Goal: Task Accomplishment & Management: Manage account settings

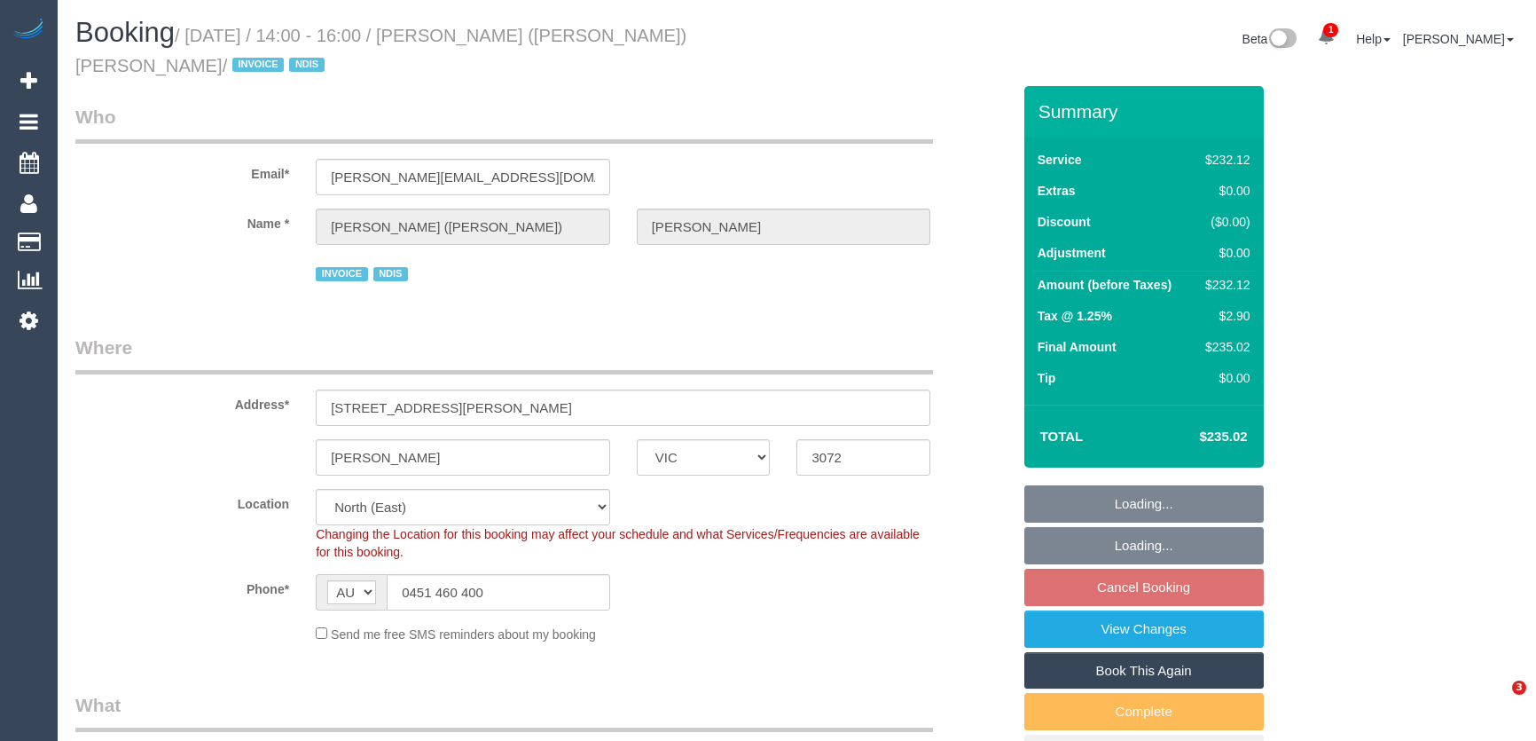
select select "VIC"
select select "number:28"
select select "number:14"
select select "number:18"
select select "number:36"
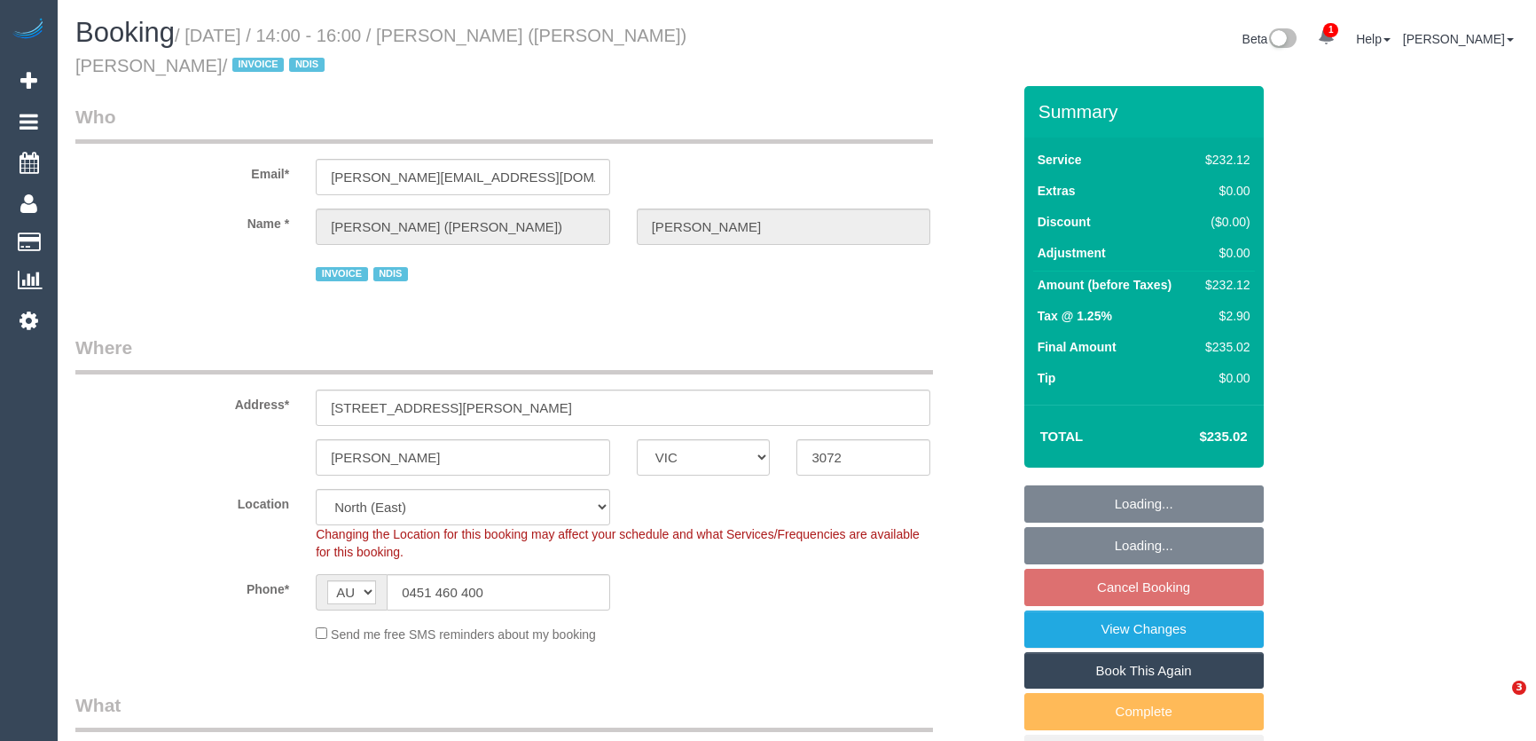
select select "number:33"
select select "number:26"
select select "240"
select select "object:1395"
select select "spot1"
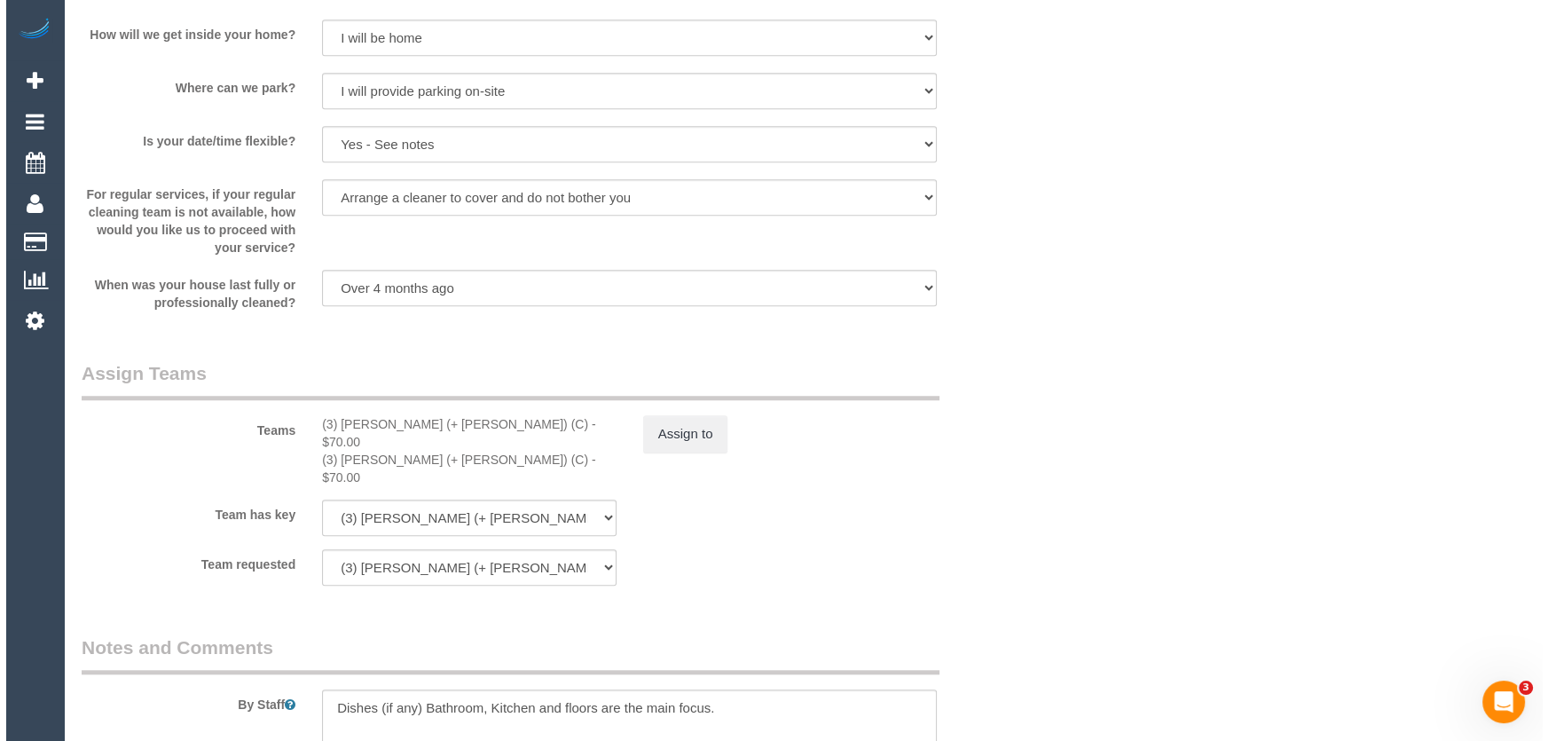
scroll to position [1935, 0]
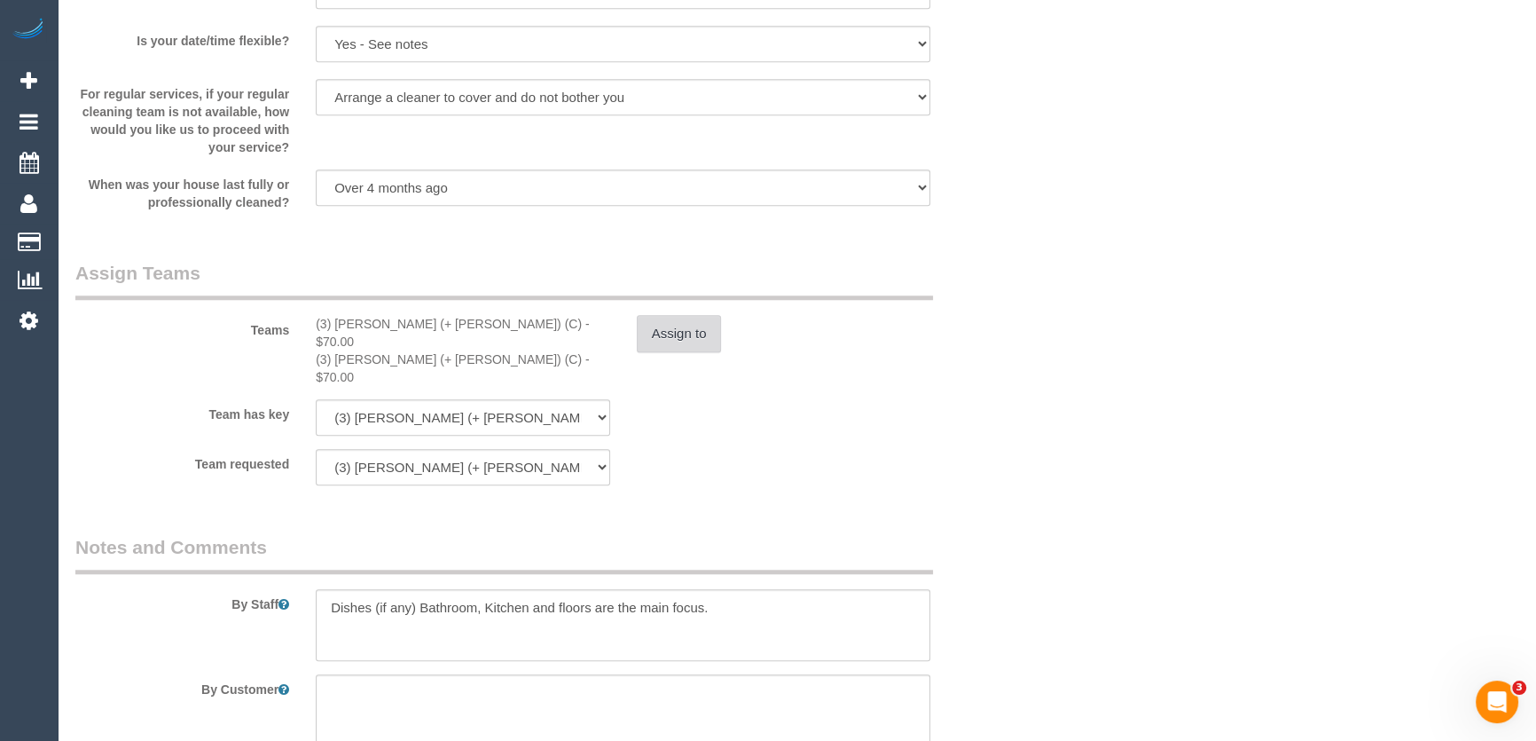
click at [677, 329] on button "Assign to" at bounding box center [679, 333] width 85 height 37
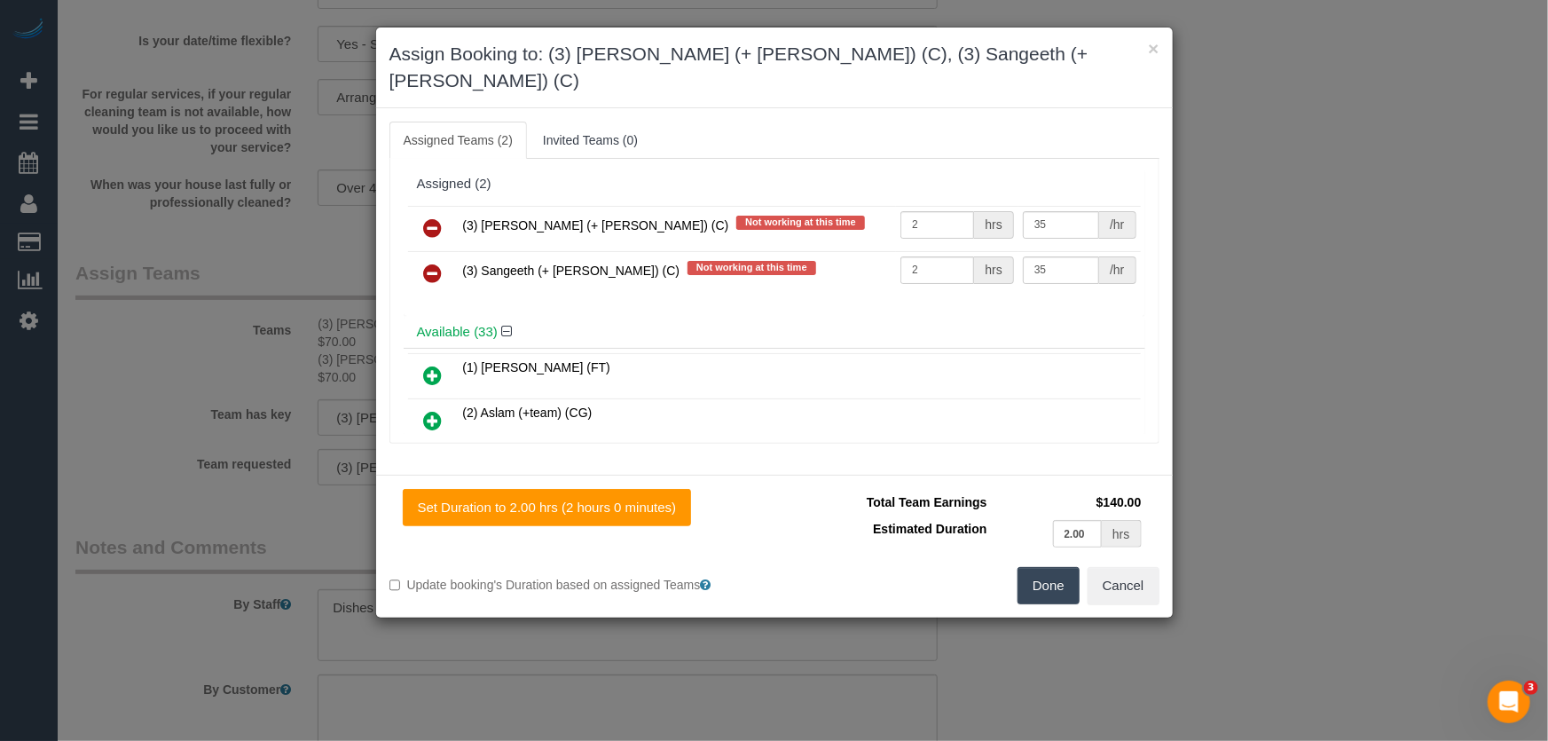
click at [433, 217] on icon at bounding box center [433, 227] width 19 height 21
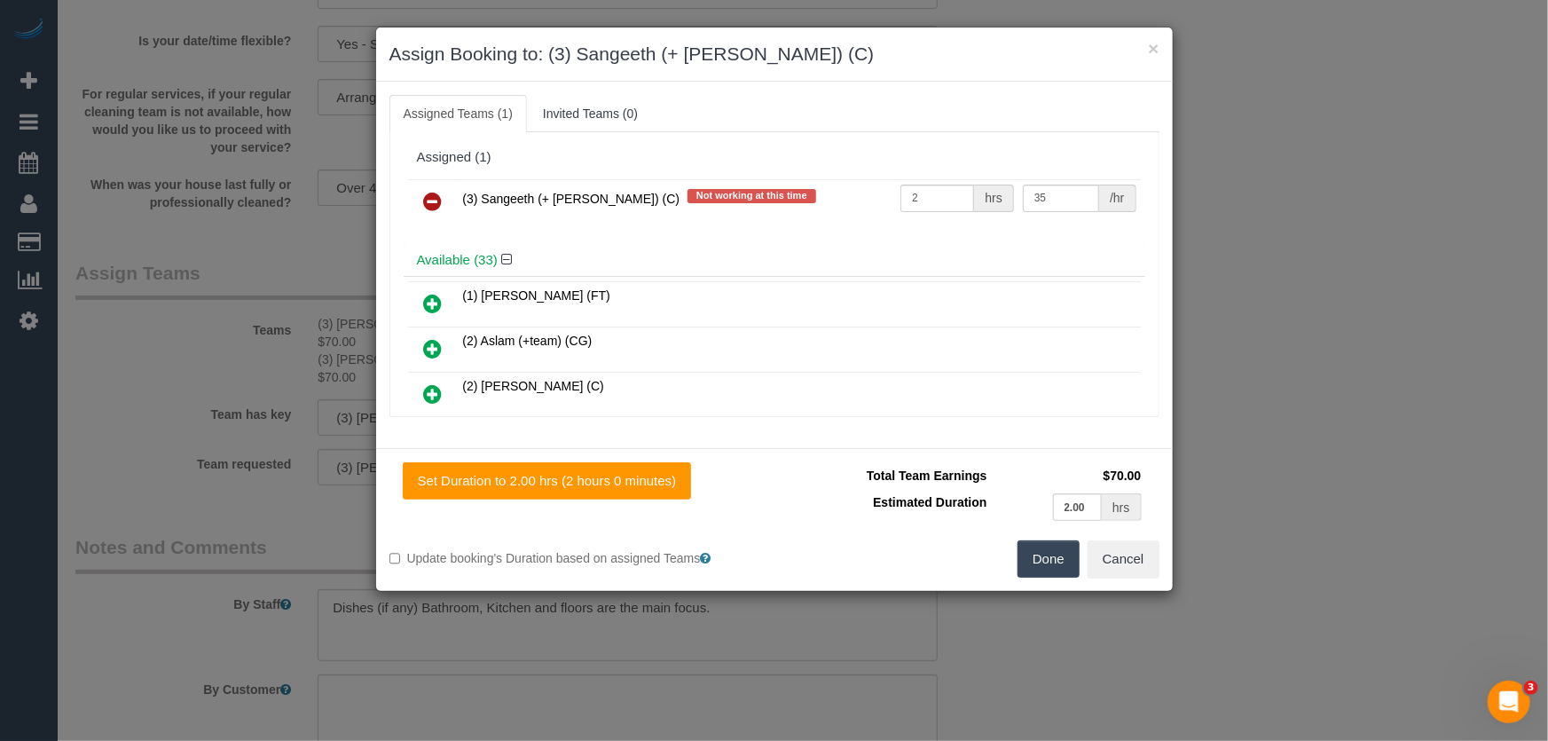
click at [433, 196] on icon at bounding box center [433, 201] width 19 height 21
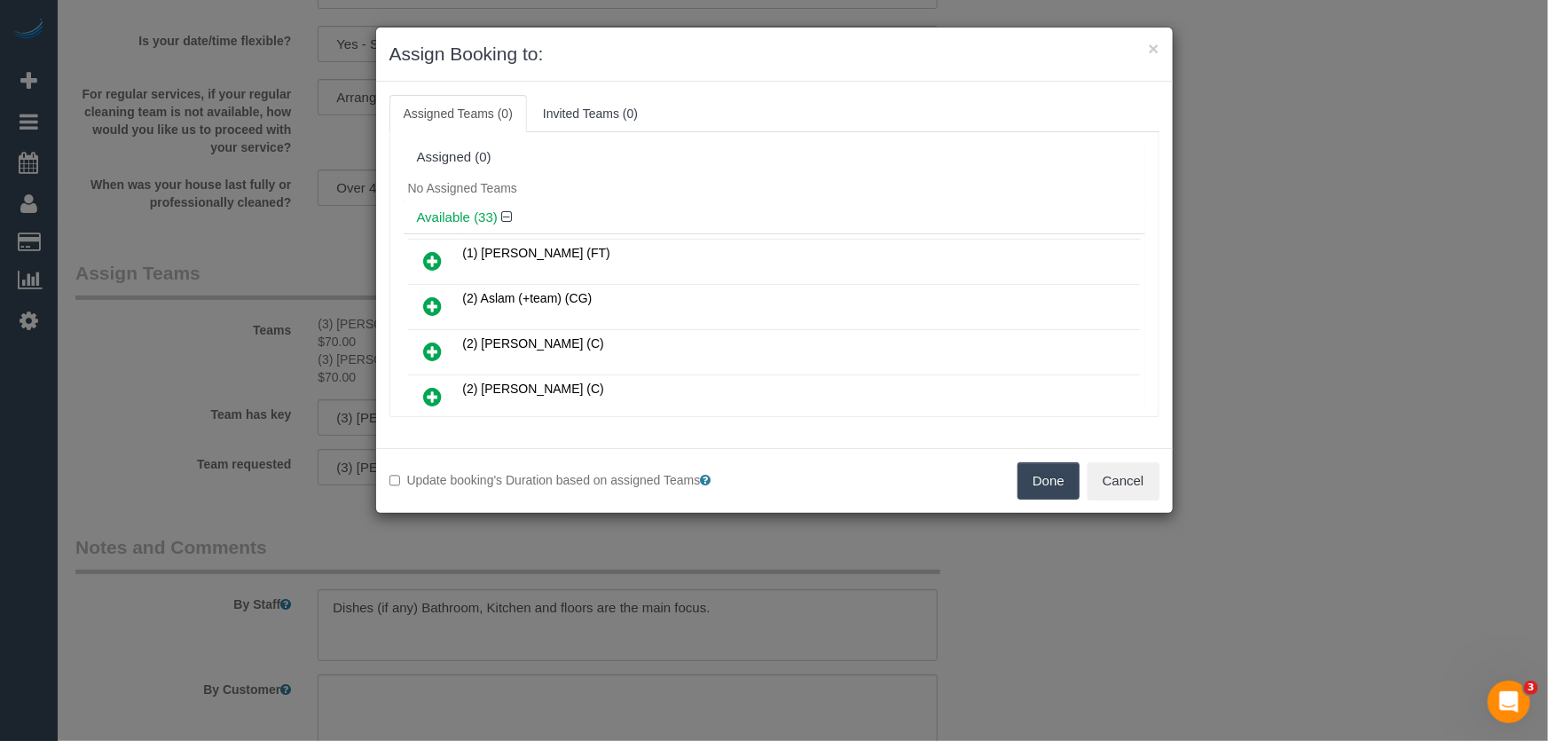
scroll to position [999, 0]
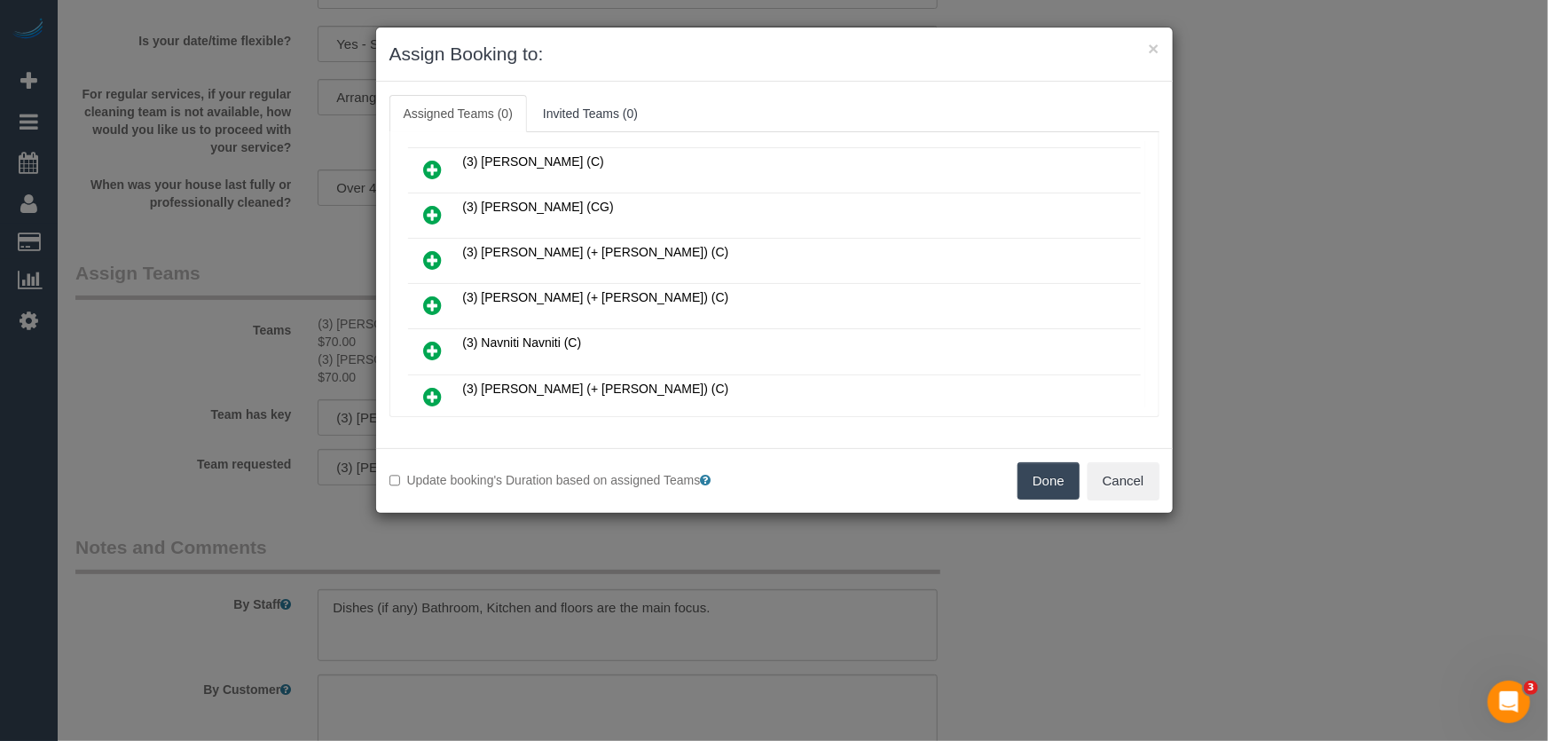
click at [429, 295] on icon at bounding box center [433, 305] width 19 height 21
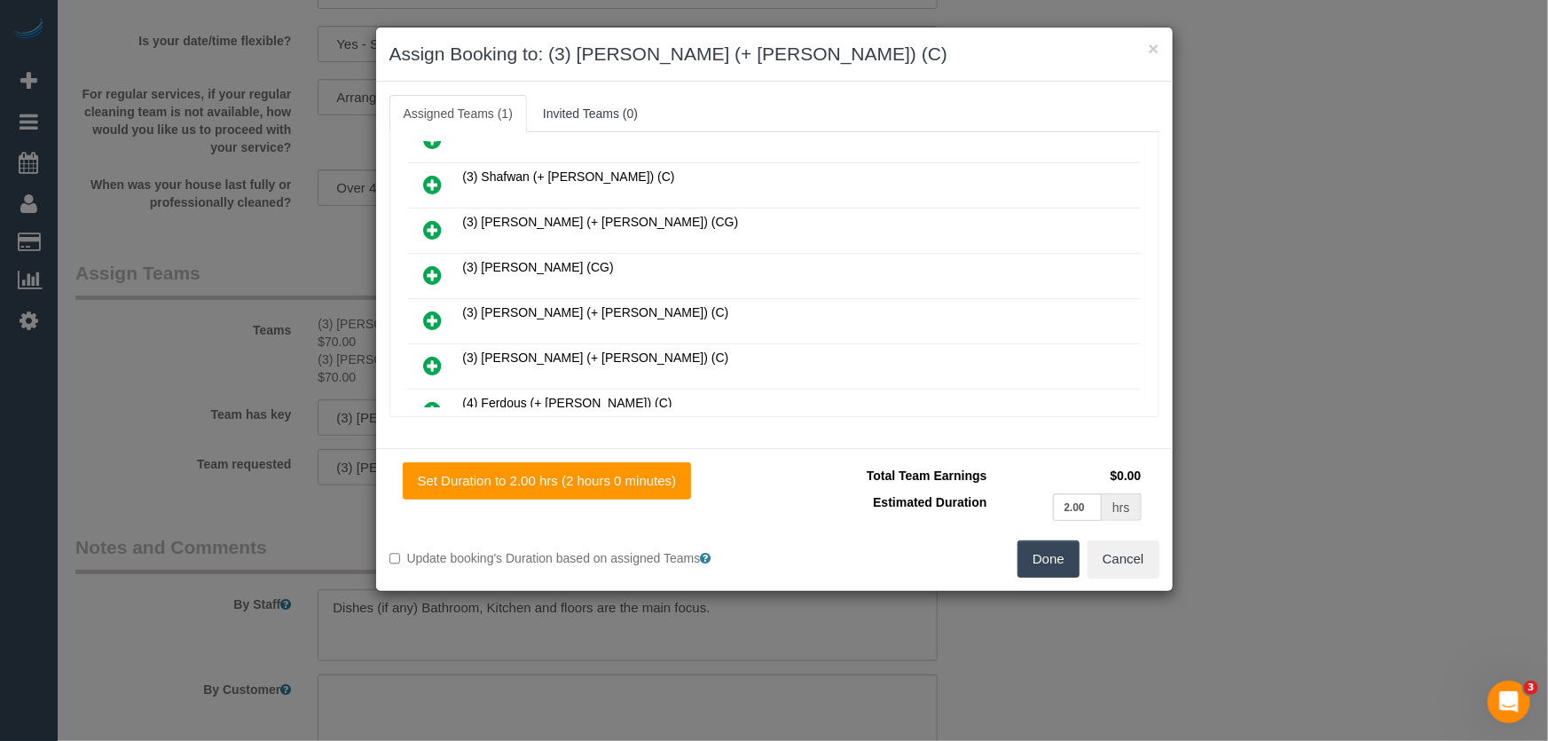
scroll to position [1283, 0]
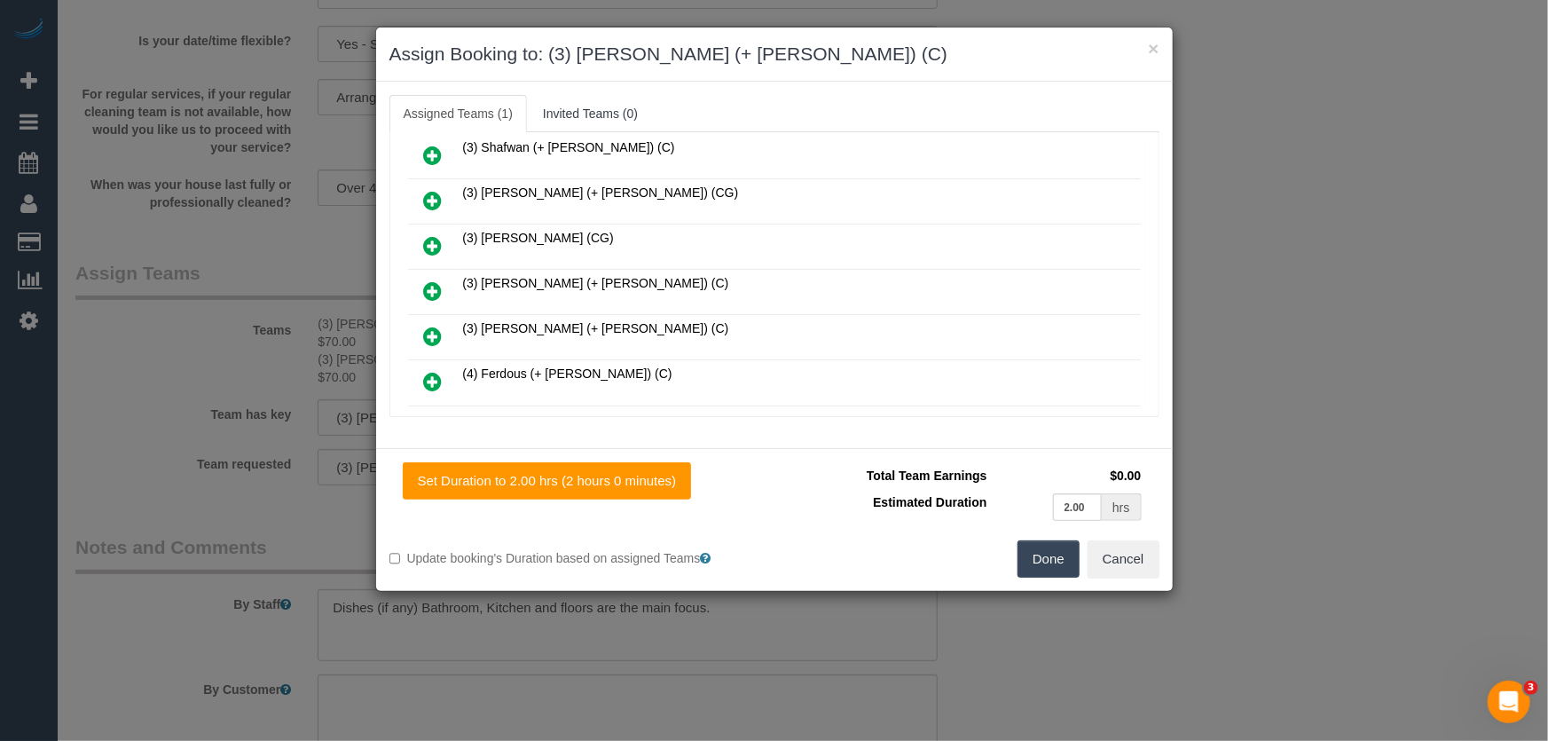
click at [436, 326] on icon at bounding box center [433, 336] width 19 height 21
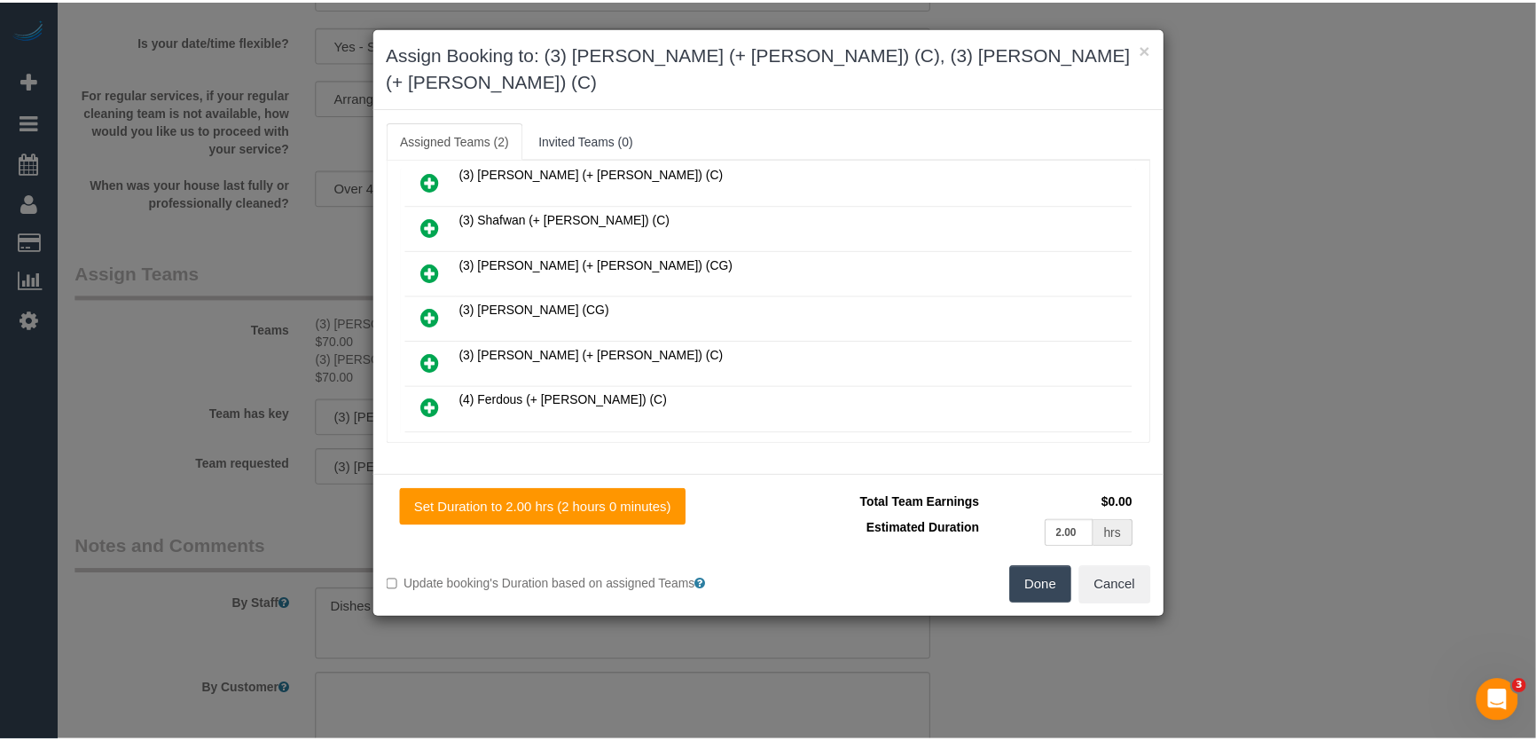
scroll to position [1327, 0]
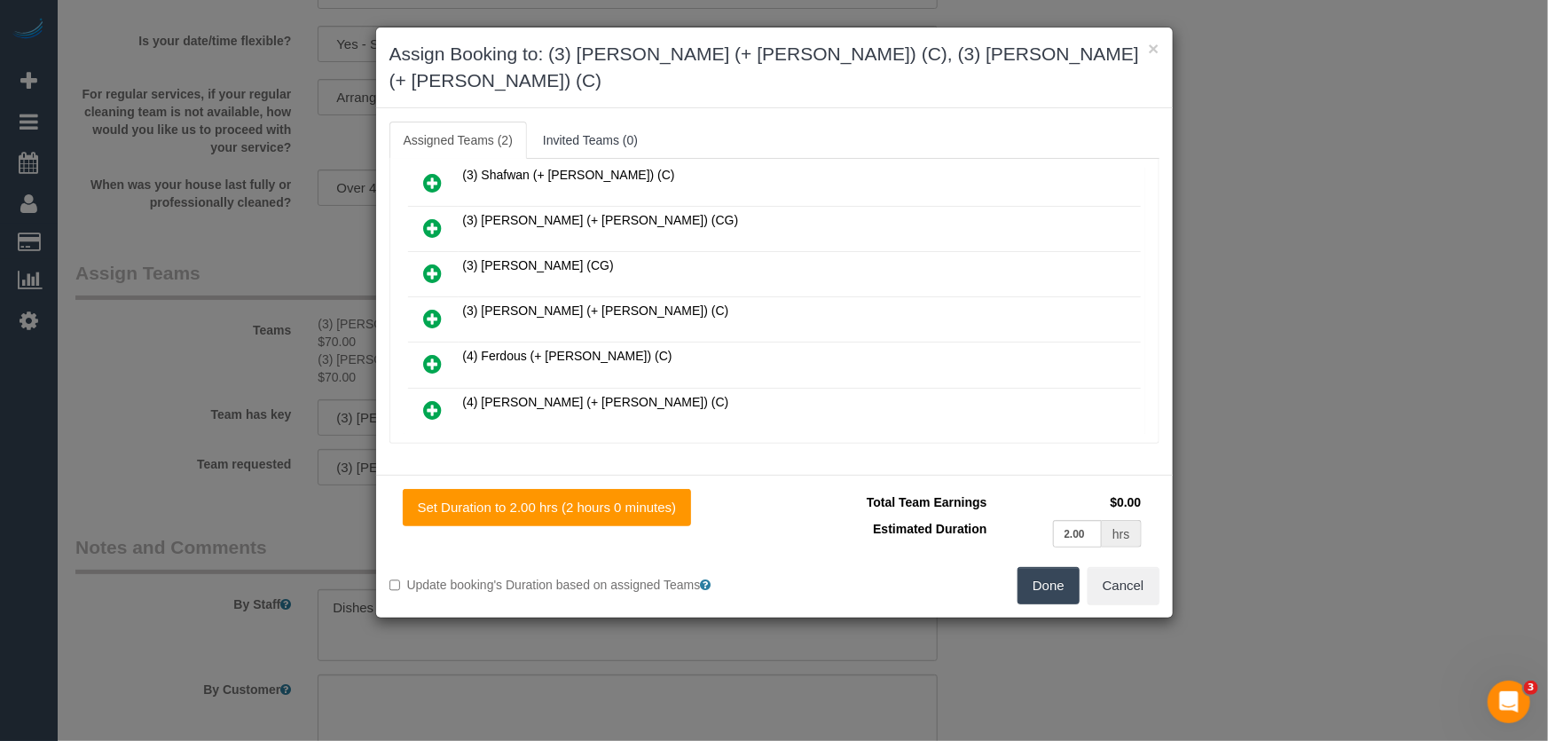
click at [1060, 568] on button "Done" at bounding box center [1048, 585] width 62 height 37
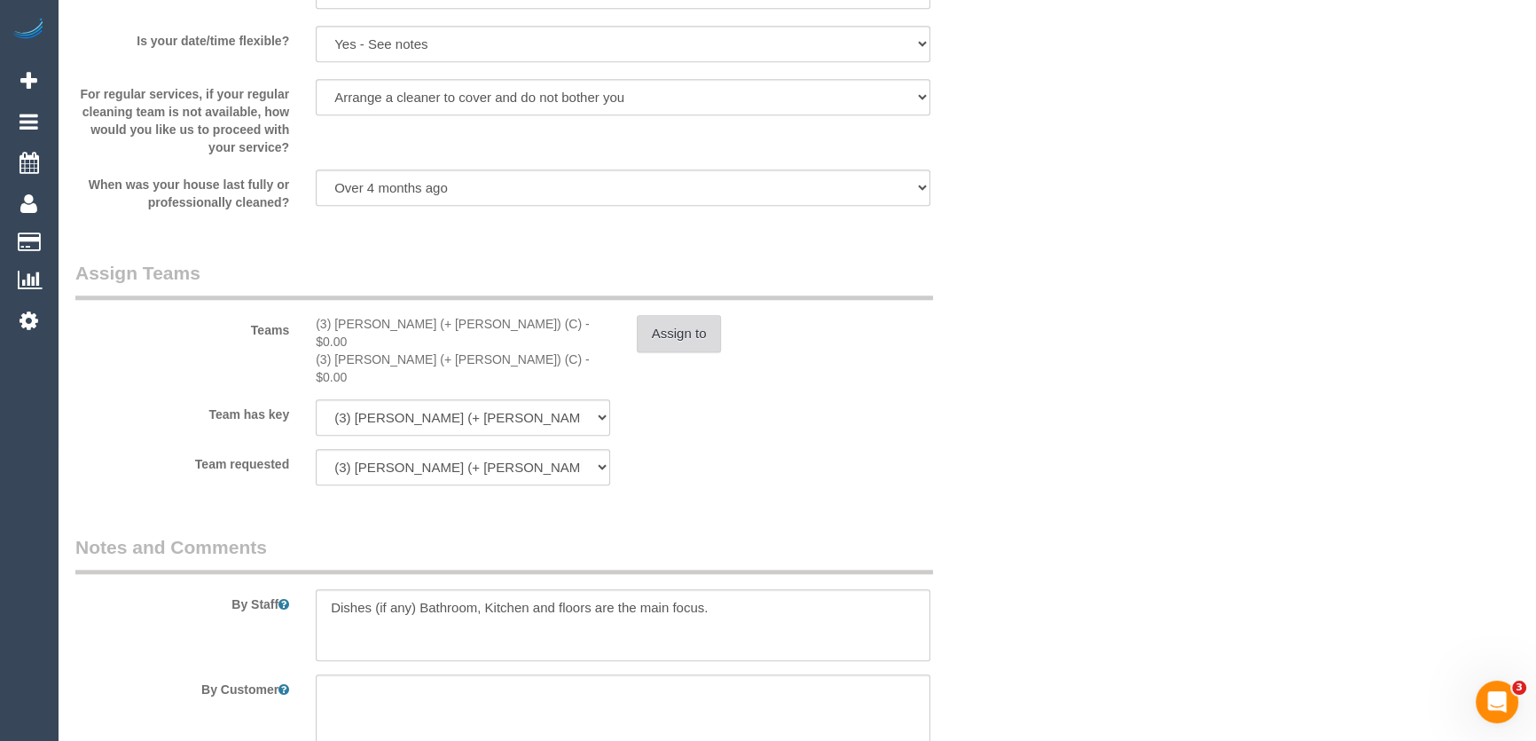
click at [683, 327] on button "Assign to" at bounding box center [679, 333] width 85 height 37
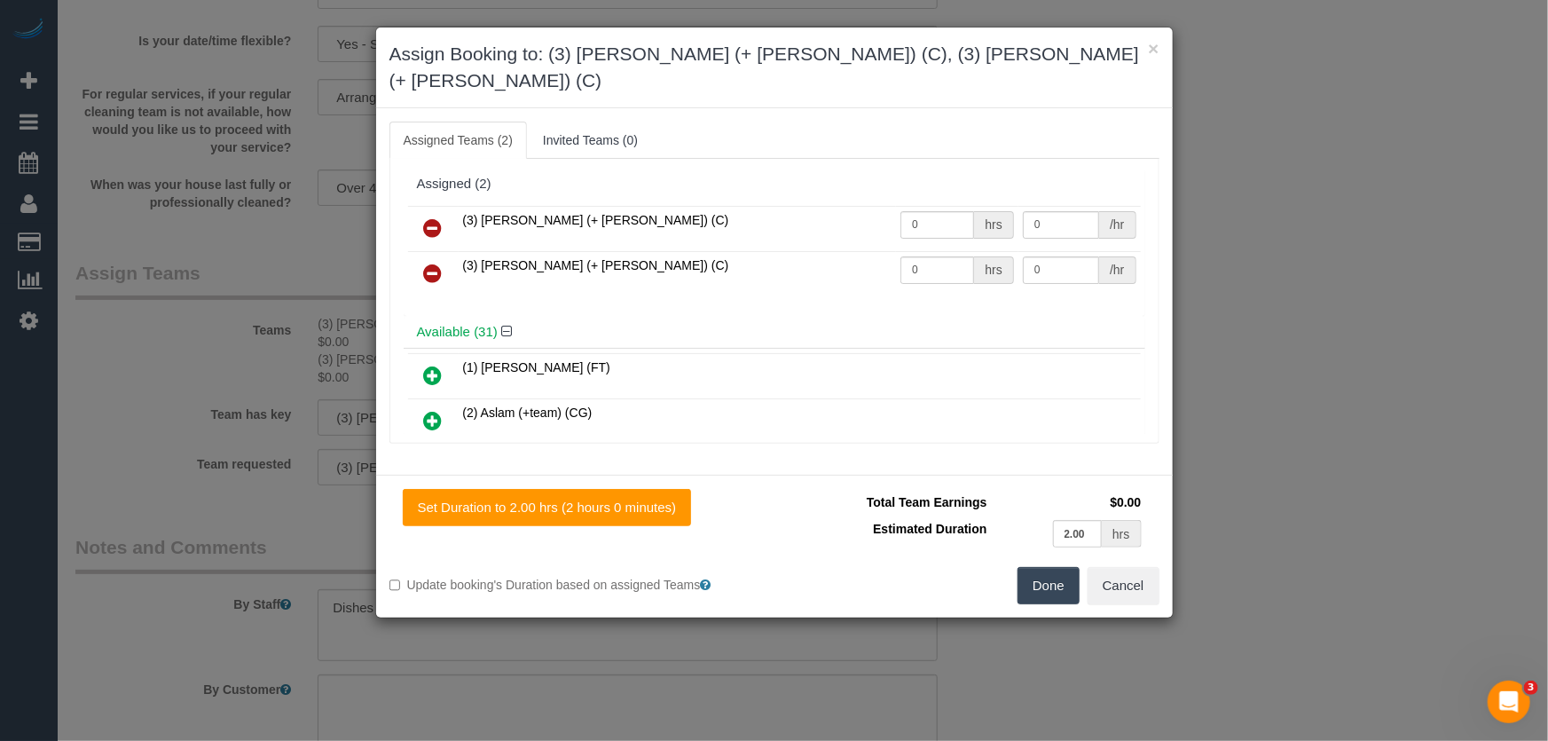
click at [931, 211] on td "0 hrs" at bounding box center [957, 228] width 122 height 45
click at [933, 201] on div "(3) Liz (+ Tony) (C) 0 hrs 0 /hr (3) Tony (+ Liz) (C) 0 hrs 0 /hr" at bounding box center [775, 258] width 742 height 114
click at [935, 211] on input "0" at bounding box center [937, 224] width 74 height 27
type input "2"
type input "35"
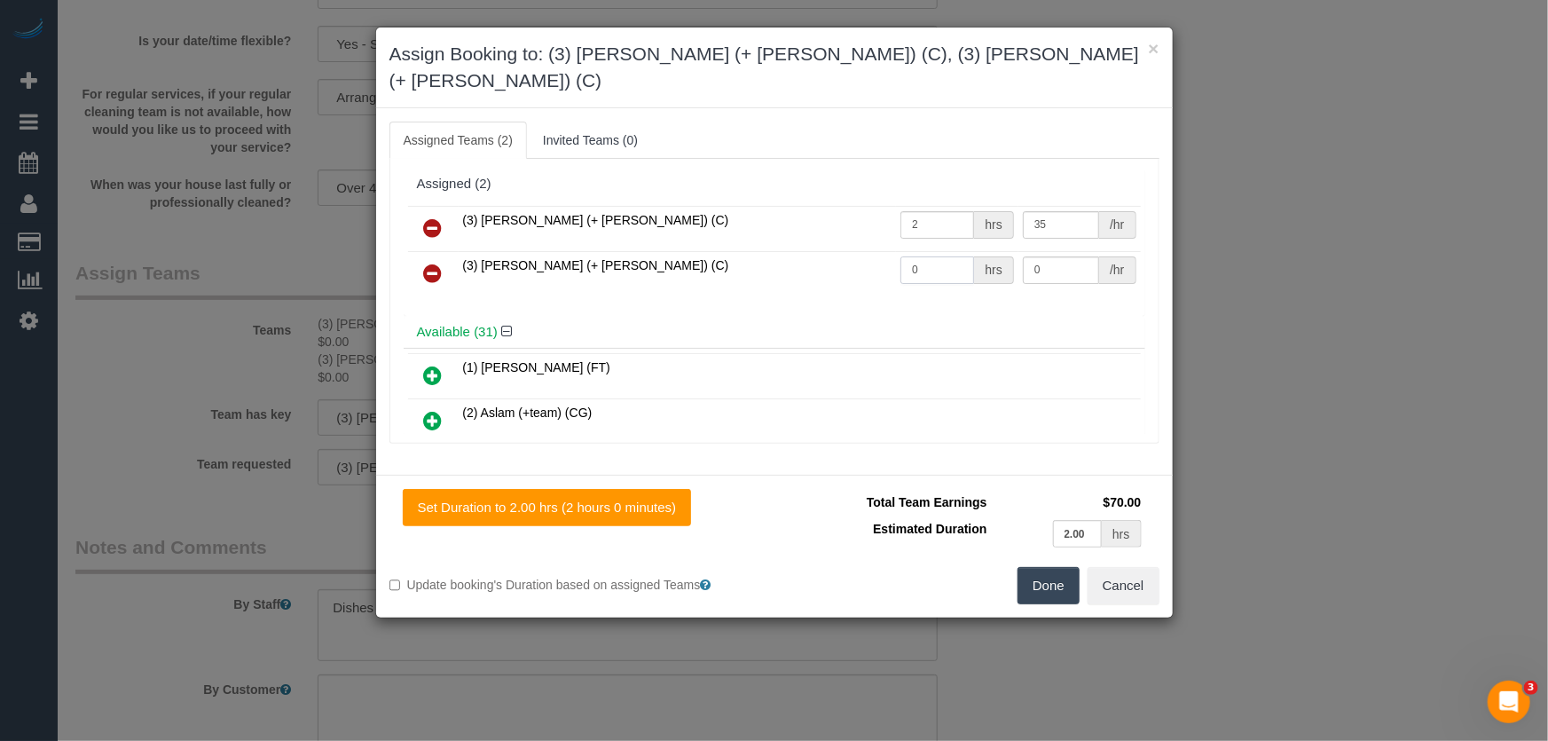
click at [923, 256] on input "0" at bounding box center [937, 269] width 74 height 27
type input "2"
type input "35"
click at [1041, 567] on button "Done" at bounding box center [1048, 585] width 62 height 37
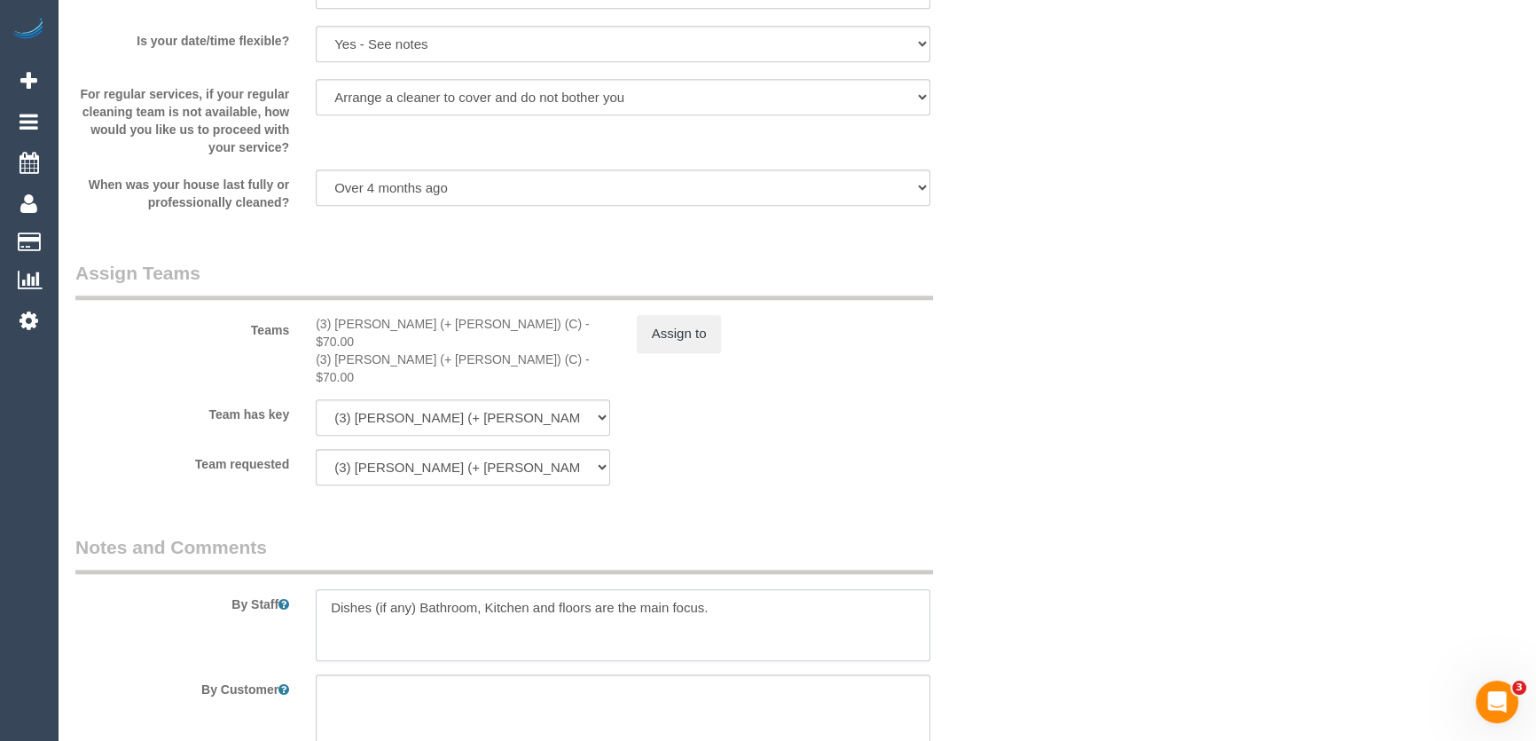
click at [328, 589] on textarea at bounding box center [623, 625] width 615 height 73
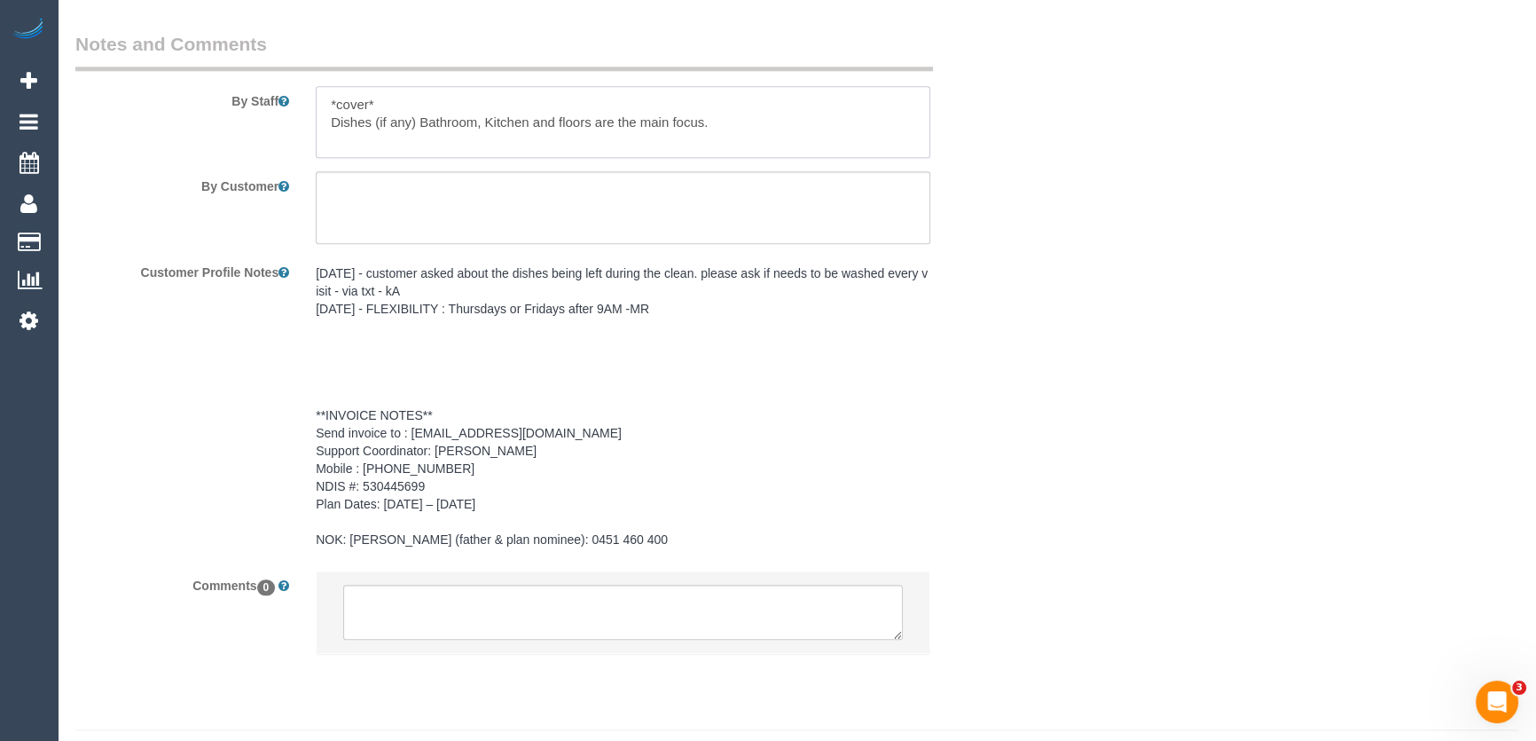
scroll to position [2443, 0]
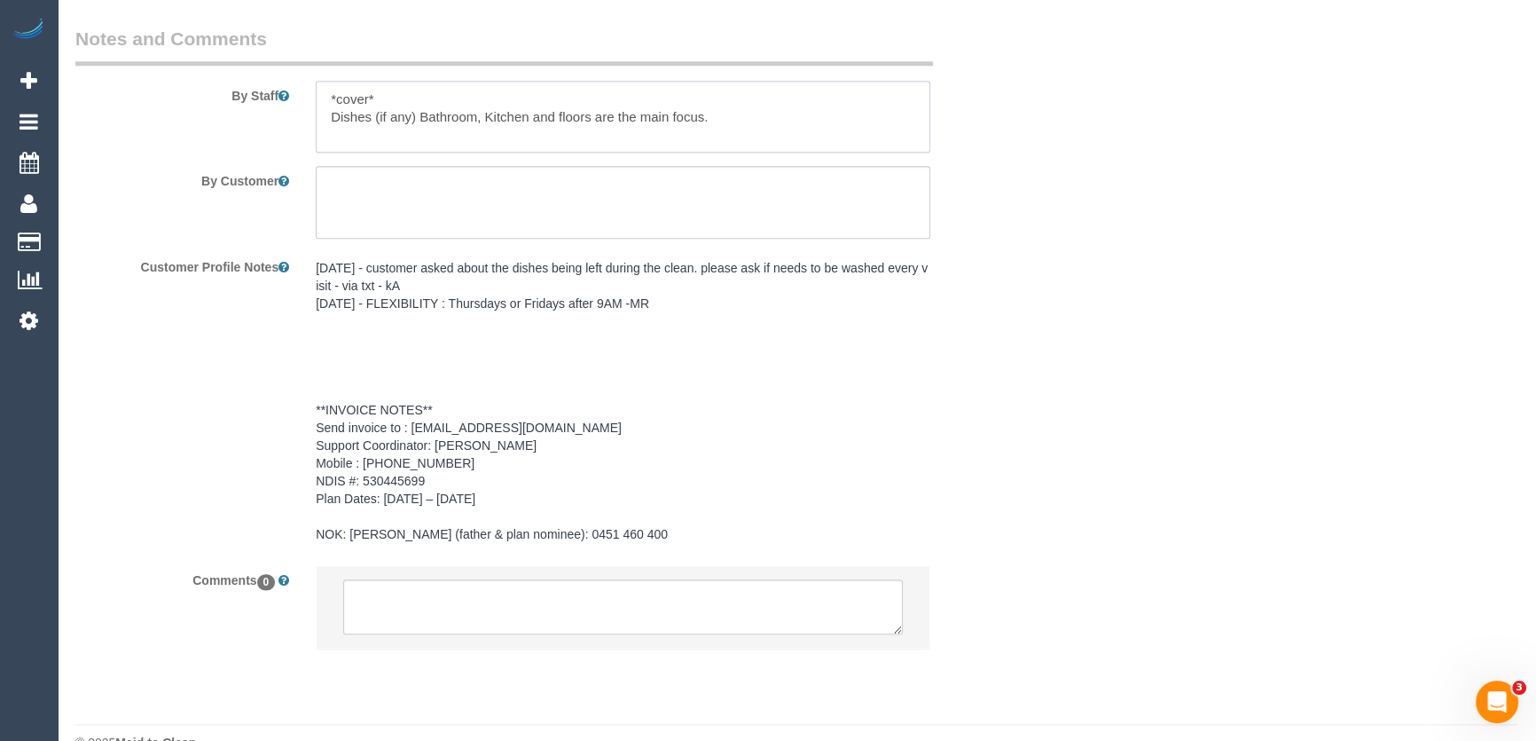
type textarea "*cover* Dishes (if any) Bathroom, Kitchen and floors are the main focus."
click at [455, 579] on textarea at bounding box center [623, 606] width 560 height 55
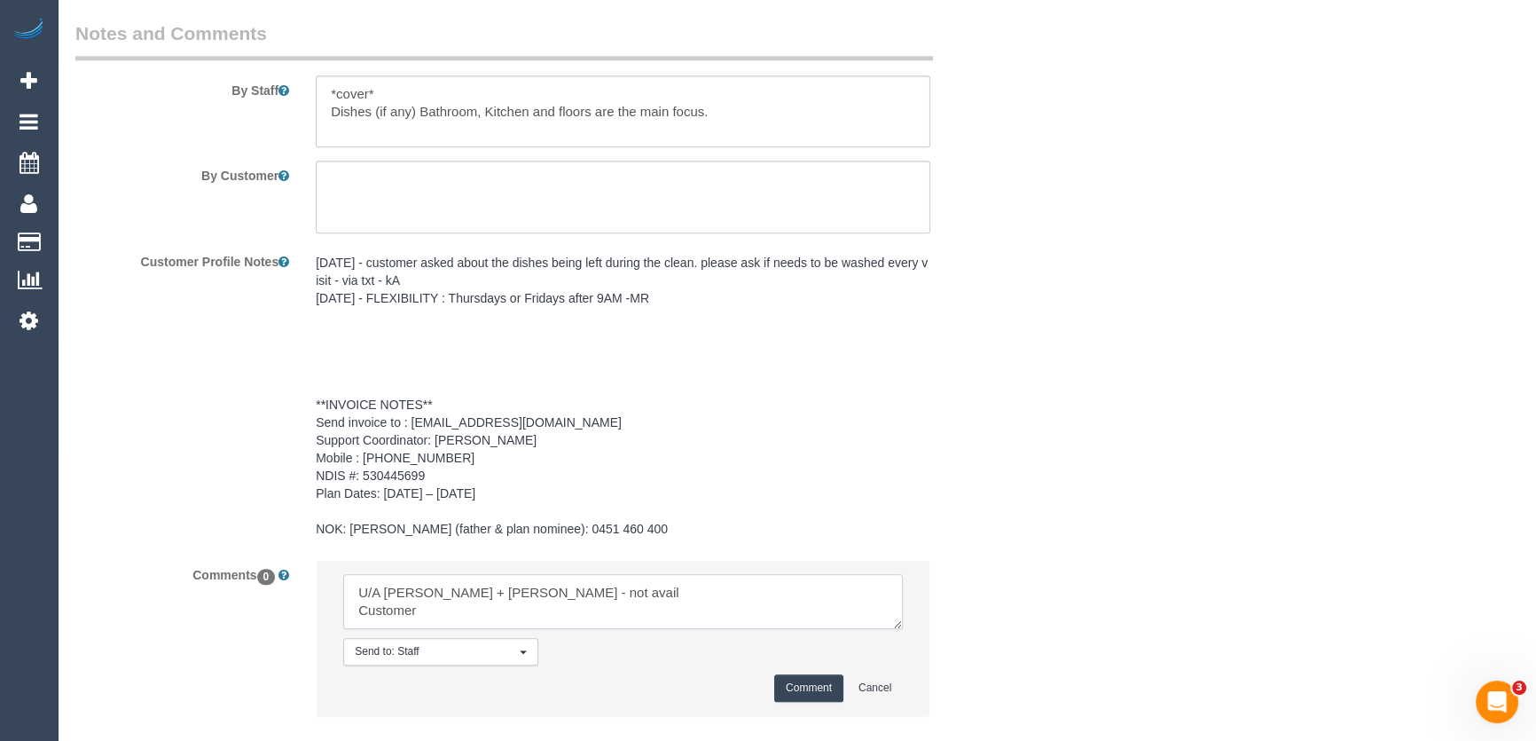
scroll to position [2516, 0]
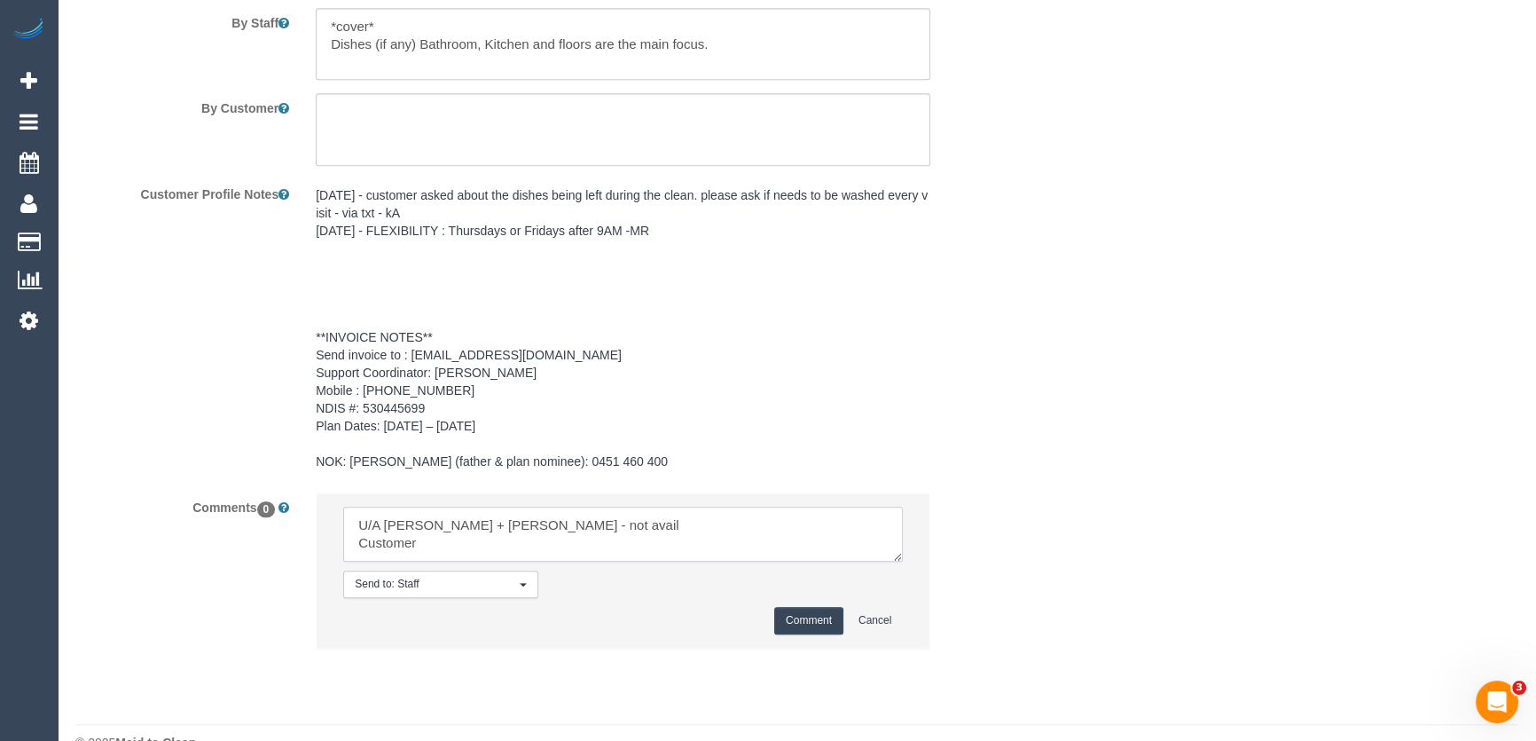
click at [477, 507] on textarea at bounding box center [623, 534] width 560 height 55
type textarea "U/A Kaveen + Sangeeth - not avail Customer has not been informed as per cover o…"
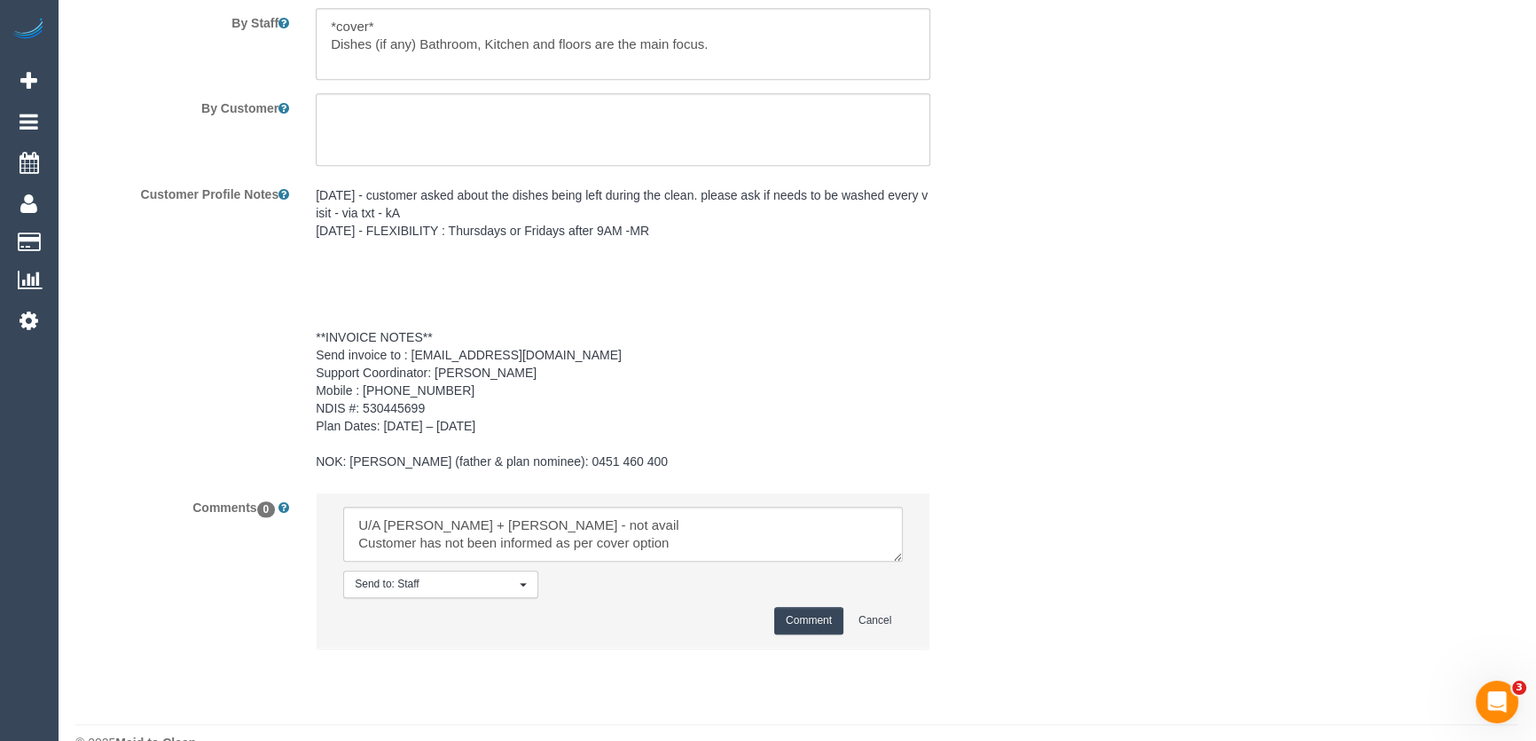
click at [793, 607] on button "Comment" at bounding box center [808, 620] width 69 height 27
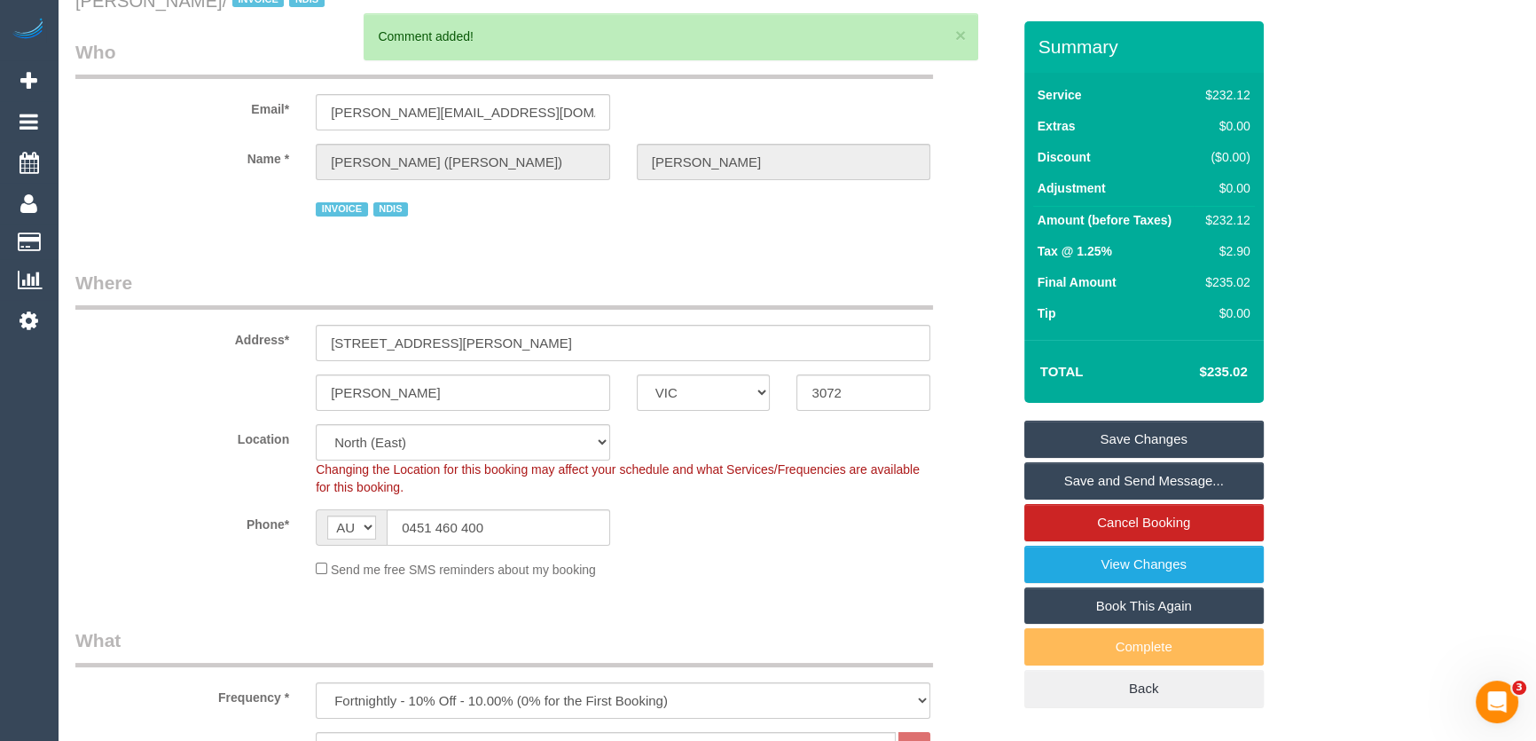
scroll to position [0, 0]
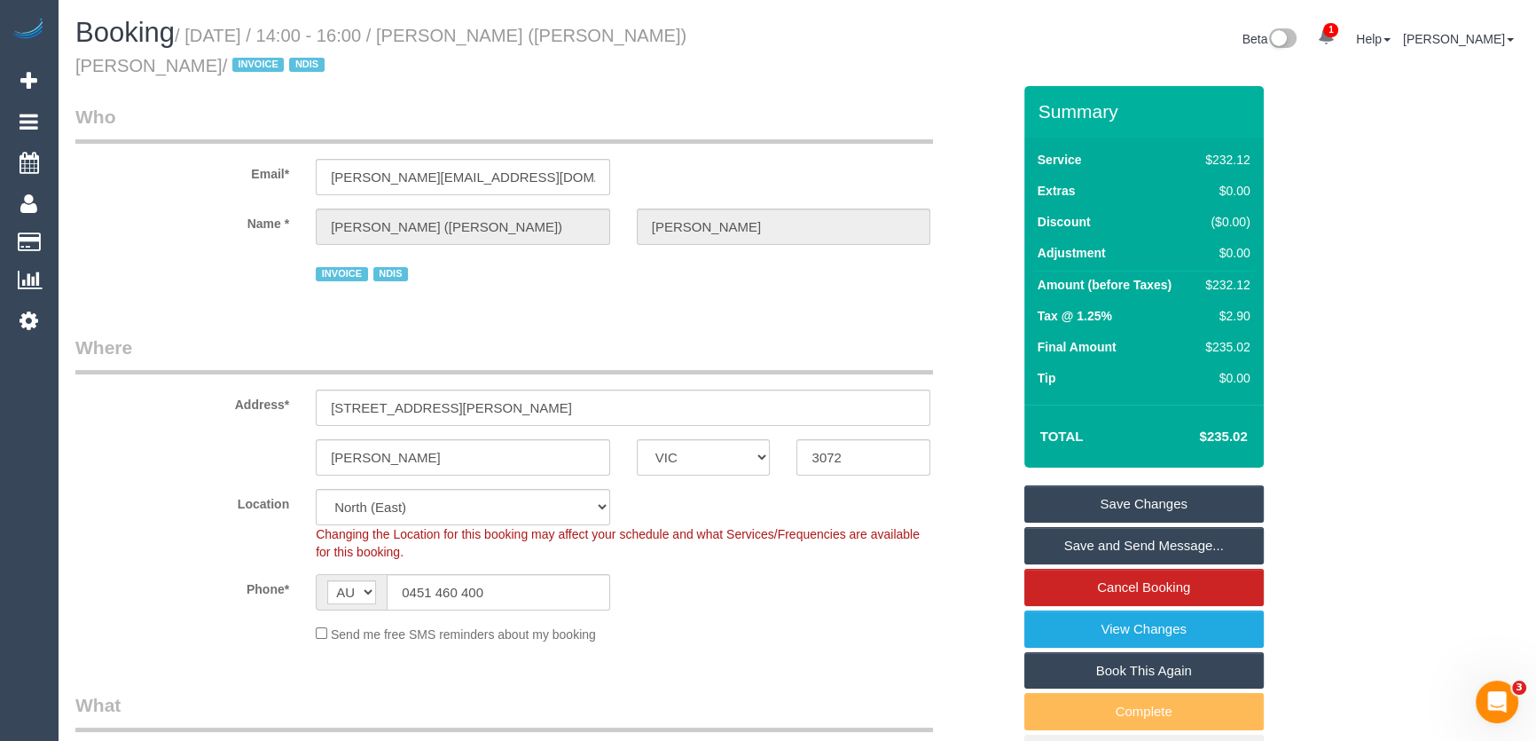
click at [501, 35] on small "/ September 12, 2025 / 14:00 - 16:00 / Gabriel (Alexia) Ellul-Romero / INVOICE …" at bounding box center [380, 51] width 611 height 50
copy small "[PERSON_NAME] ([PERSON_NAME]) [PERSON_NAME]"
click at [1133, 511] on link "Save Changes" at bounding box center [1145, 503] width 240 height 37
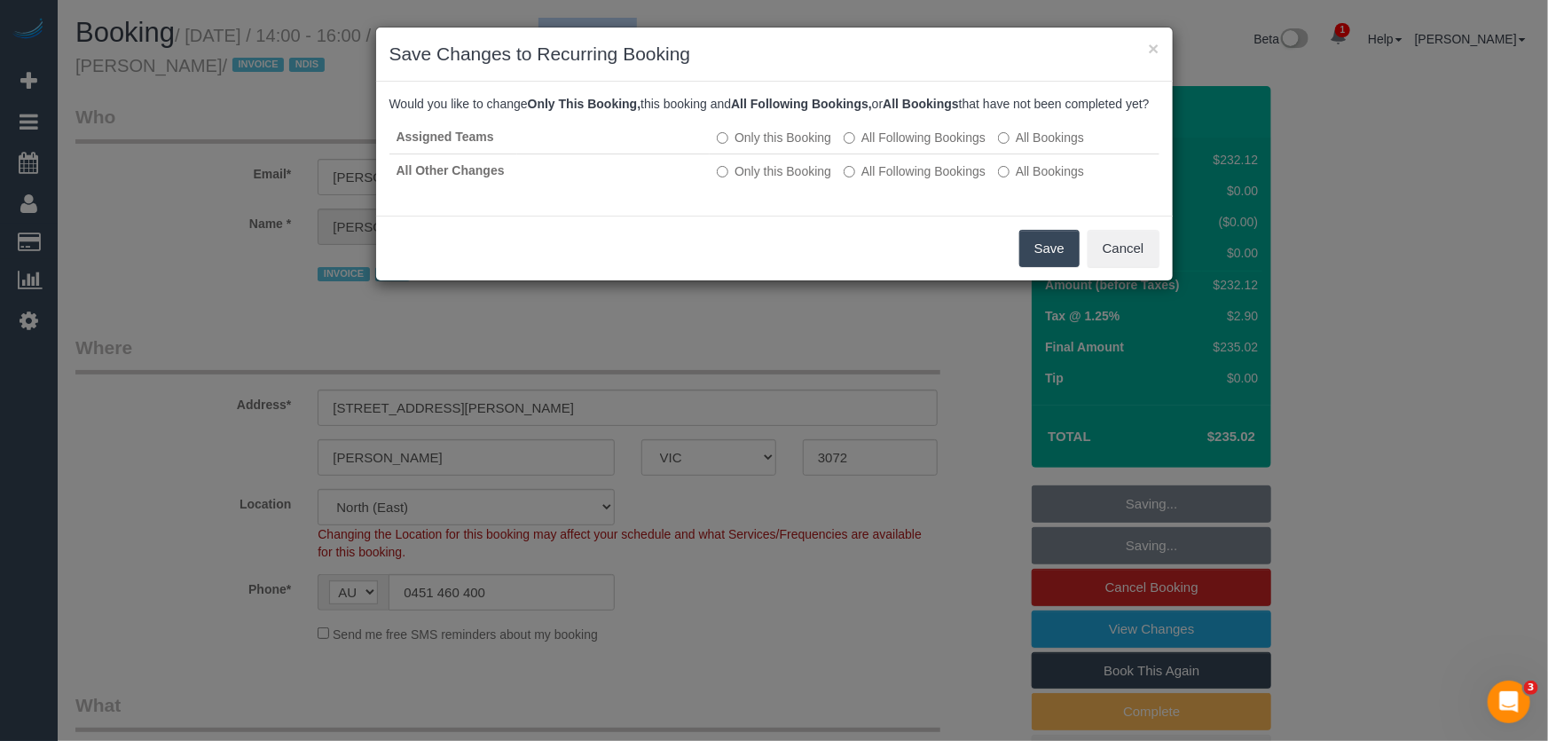
click at [1048, 266] on button "Save" at bounding box center [1049, 248] width 60 height 37
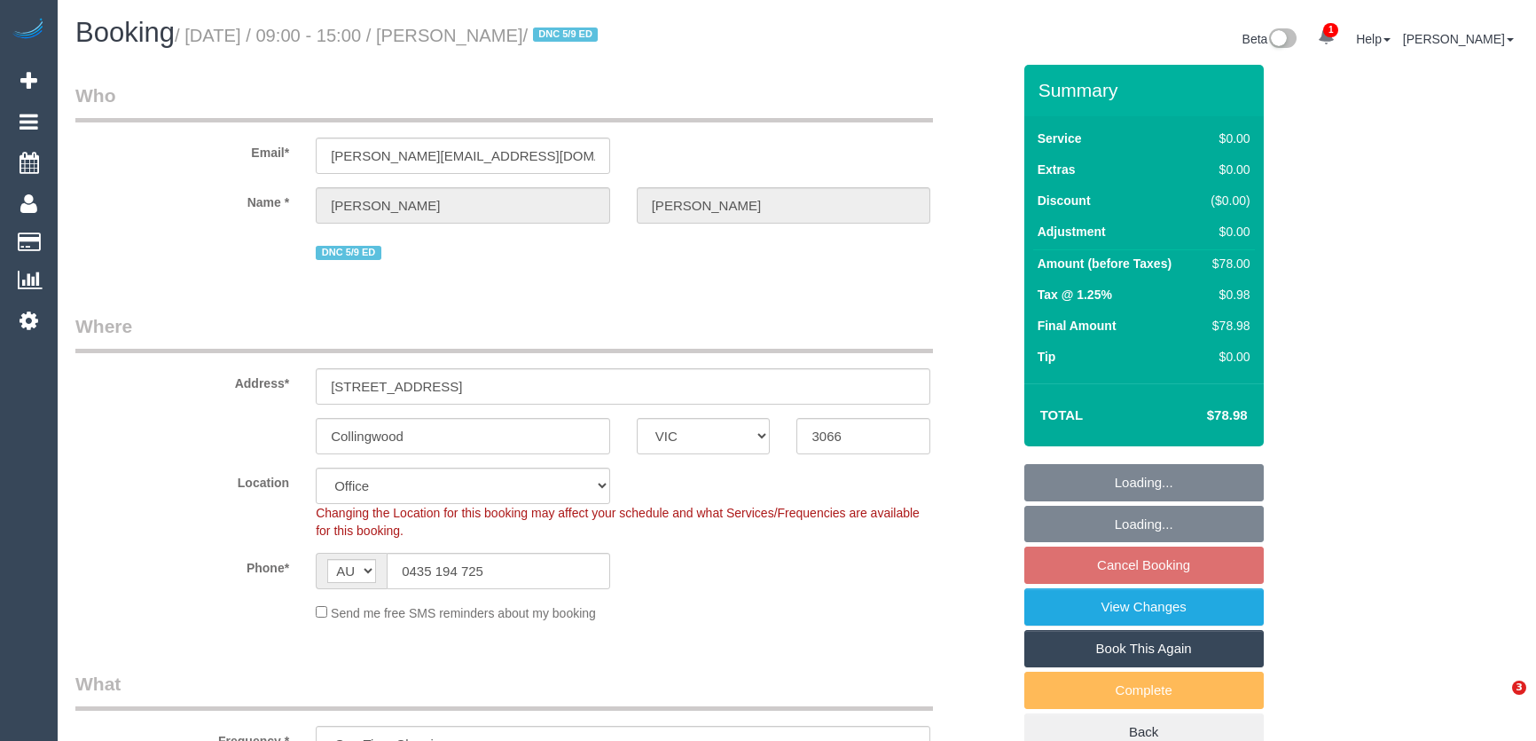
select select "VIC"
select select "number:29"
select select "number:14"
select select "number:19"
select select "number:25"
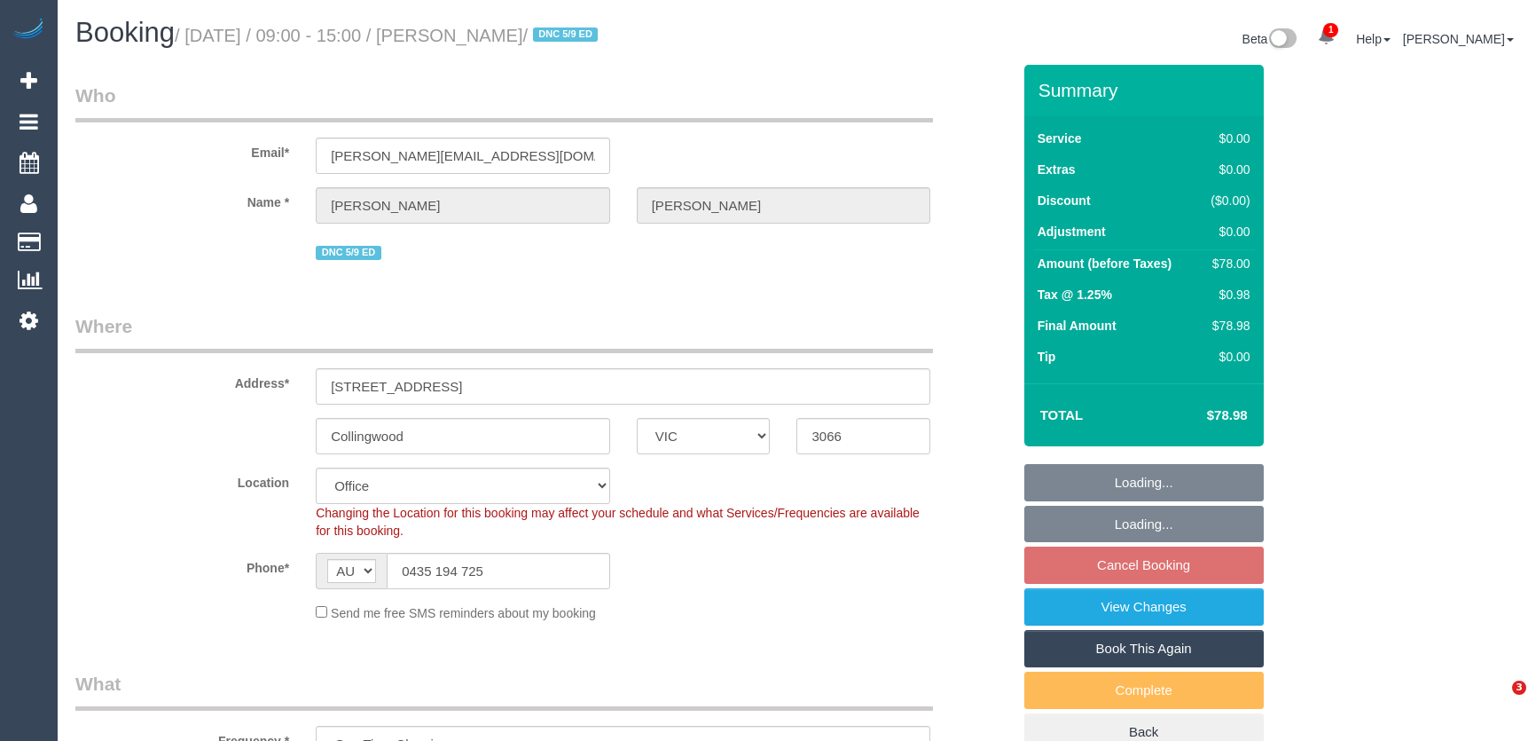
select select "number:26"
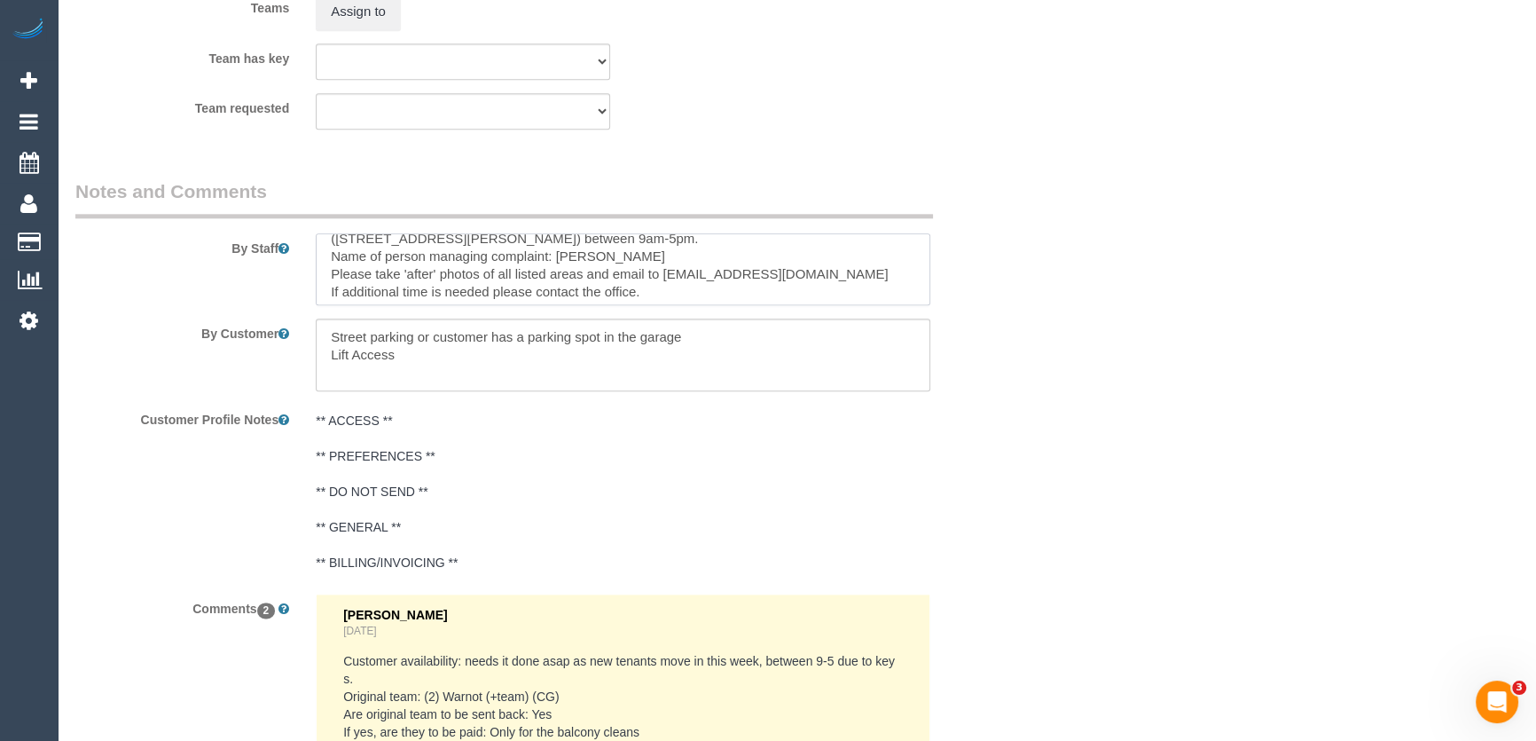
scroll to position [123, 0]
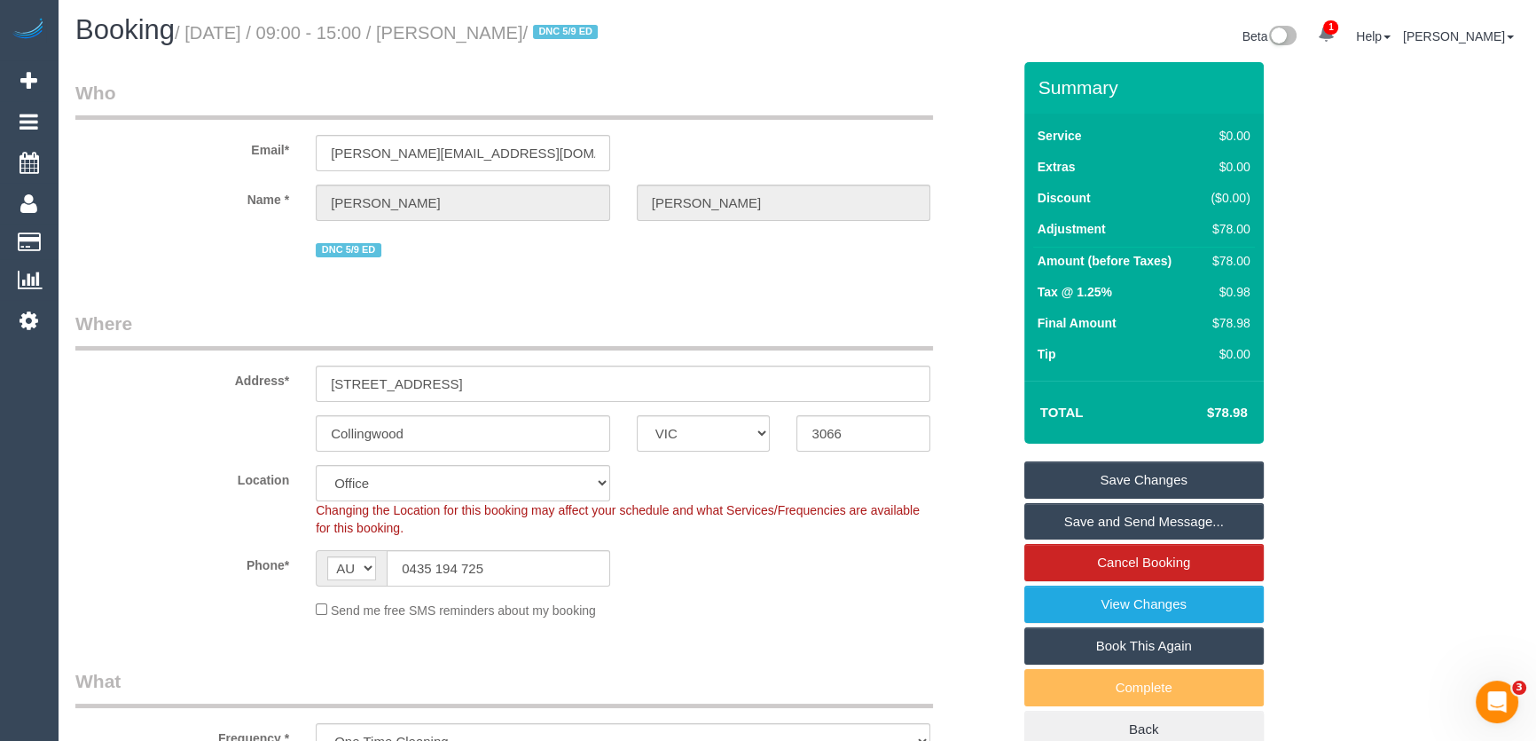
scroll to position [0, 0]
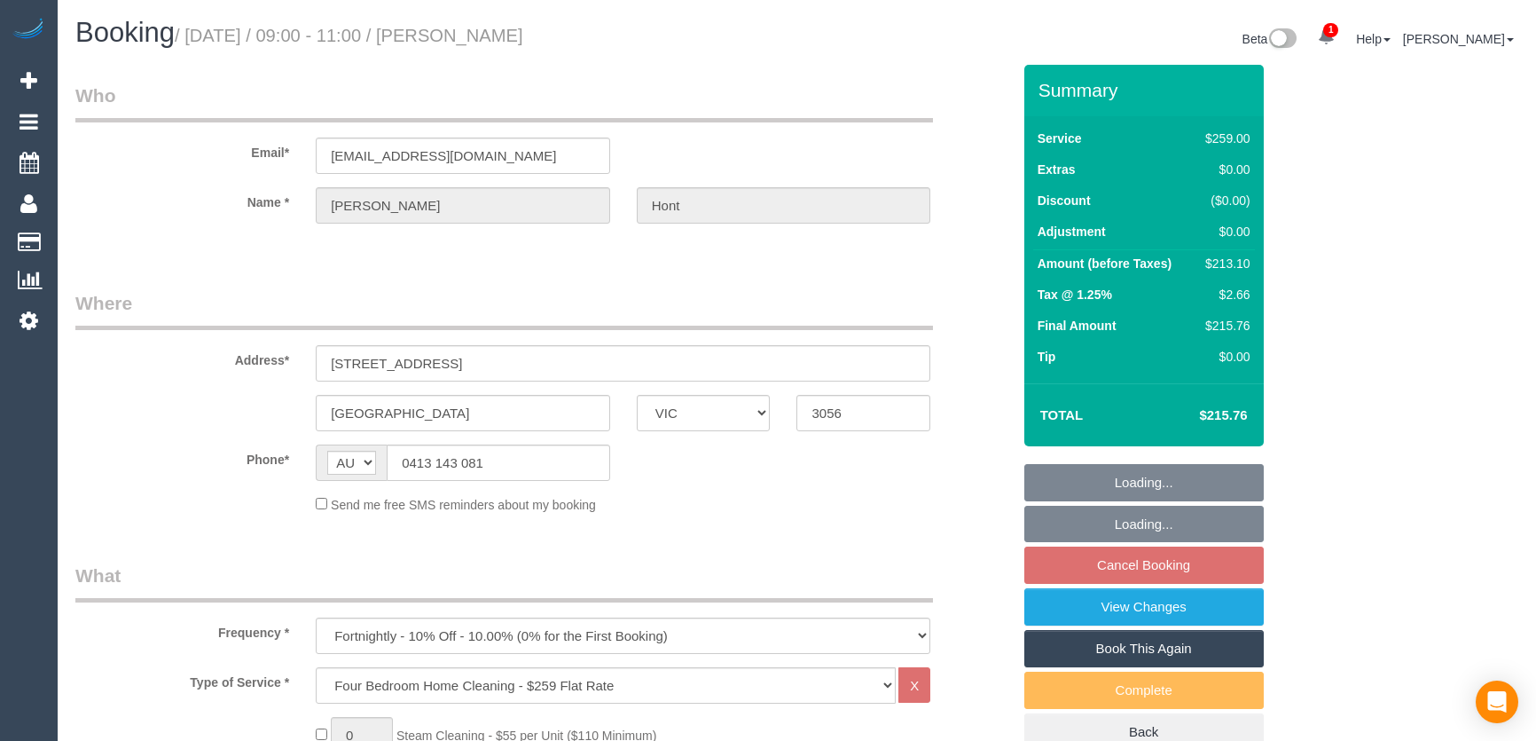
select select "VIC"
select select "number:29"
select select "number:14"
select select "number:19"
select select "number:24"
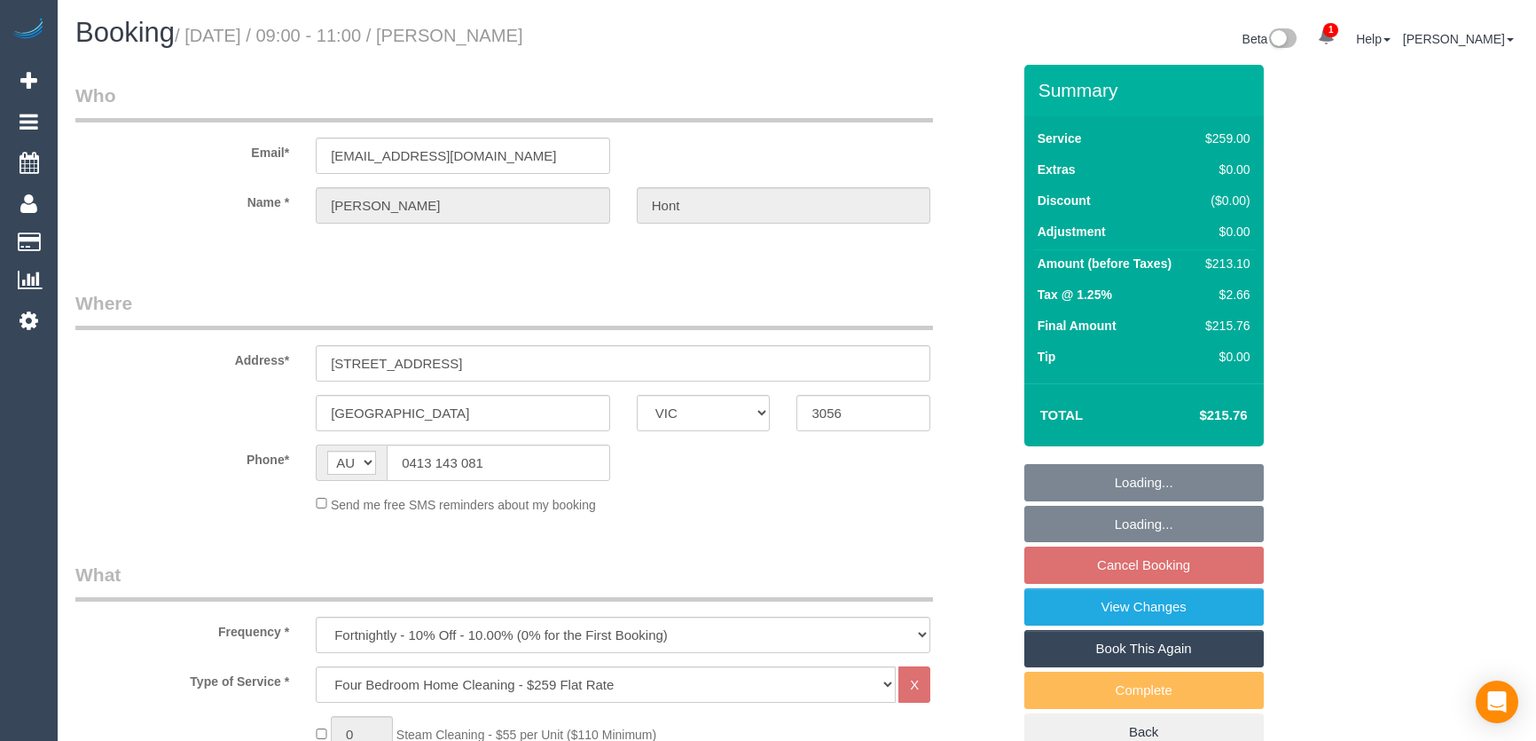
select select "number:33"
select select "number:11"
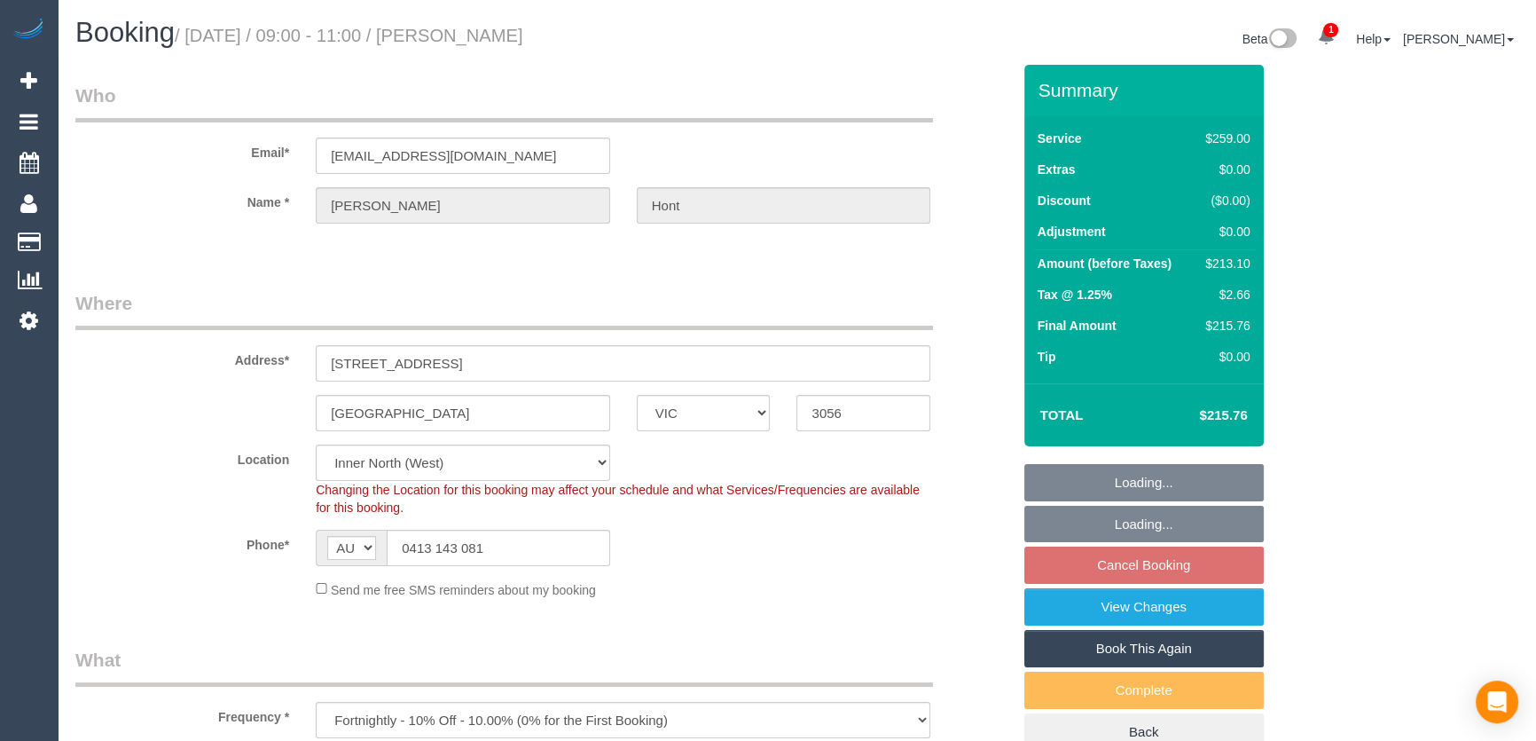
select select "object:1700"
select select "spot1"
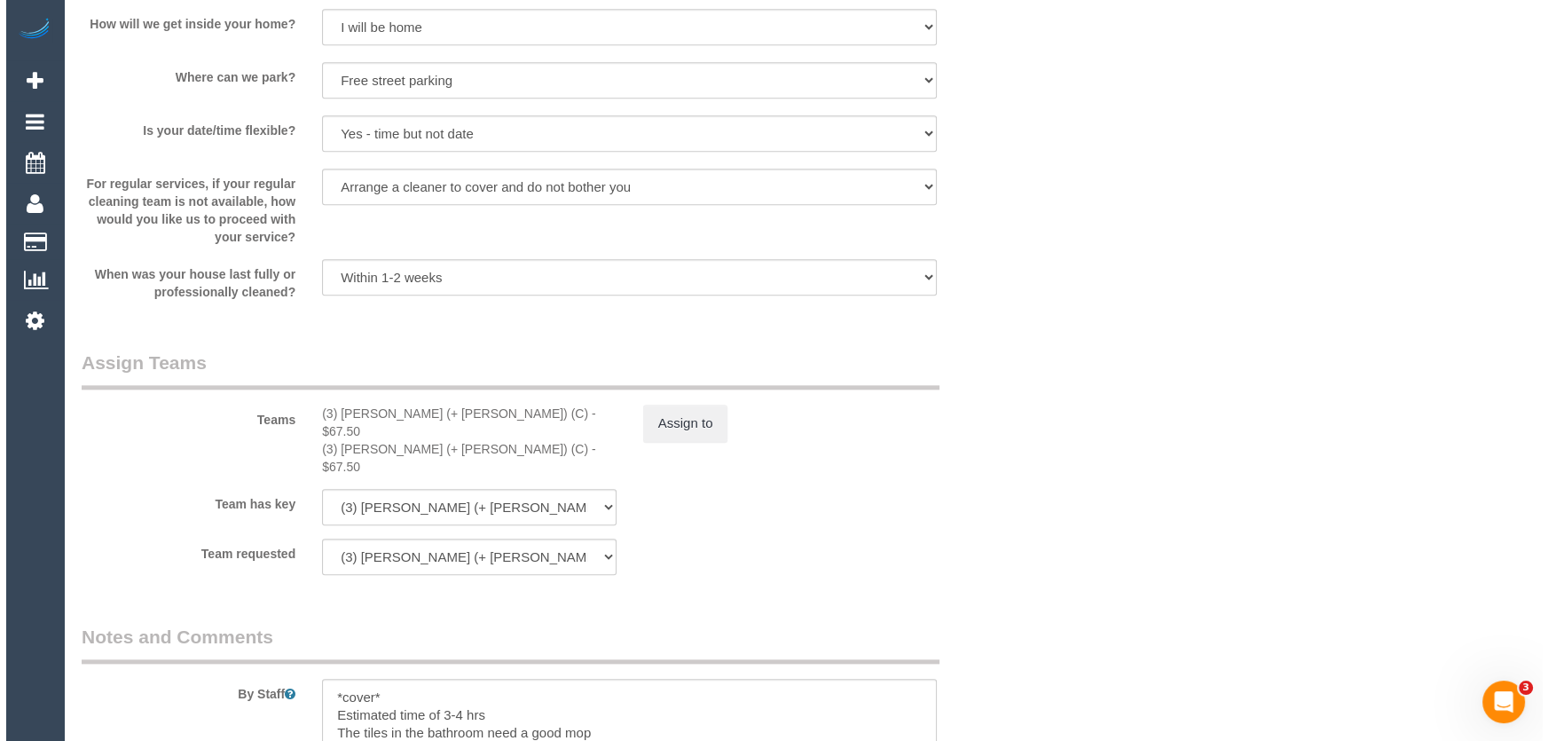
scroll to position [2500, 0]
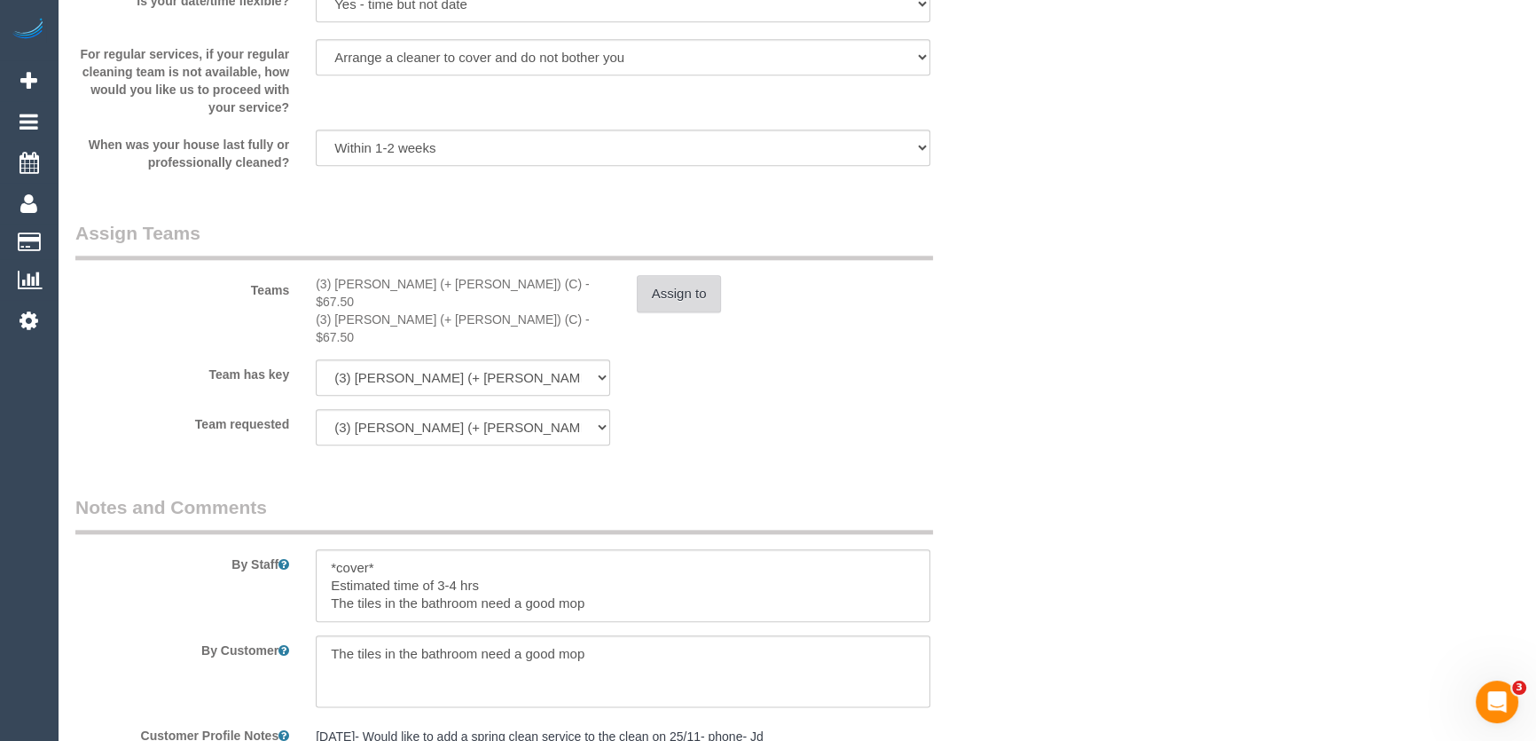
click at [664, 303] on button "Assign to" at bounding box center [679, 293] width 85 height 37
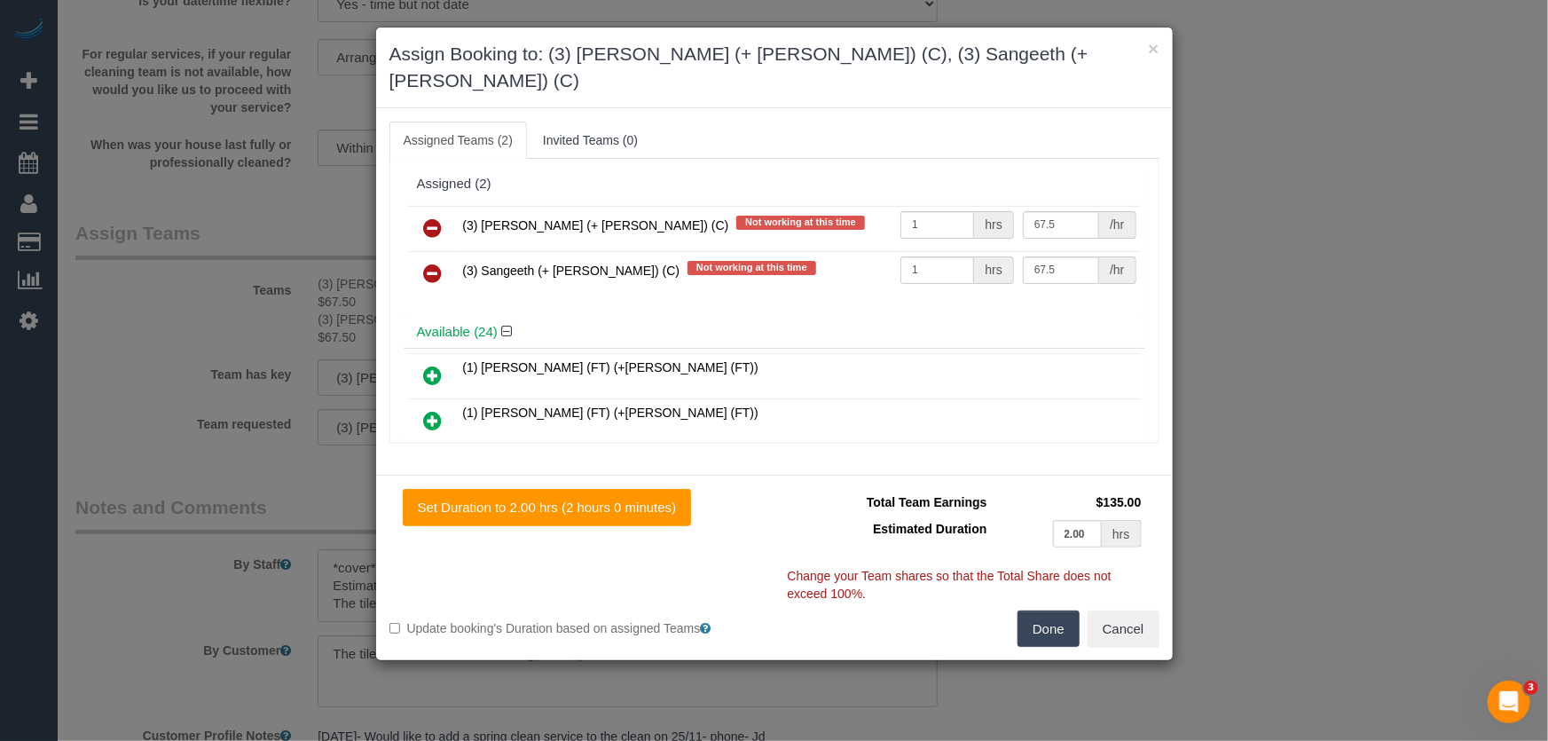
click at [427, 217] on icon at bounding box center [433, 227] width 19 height 21
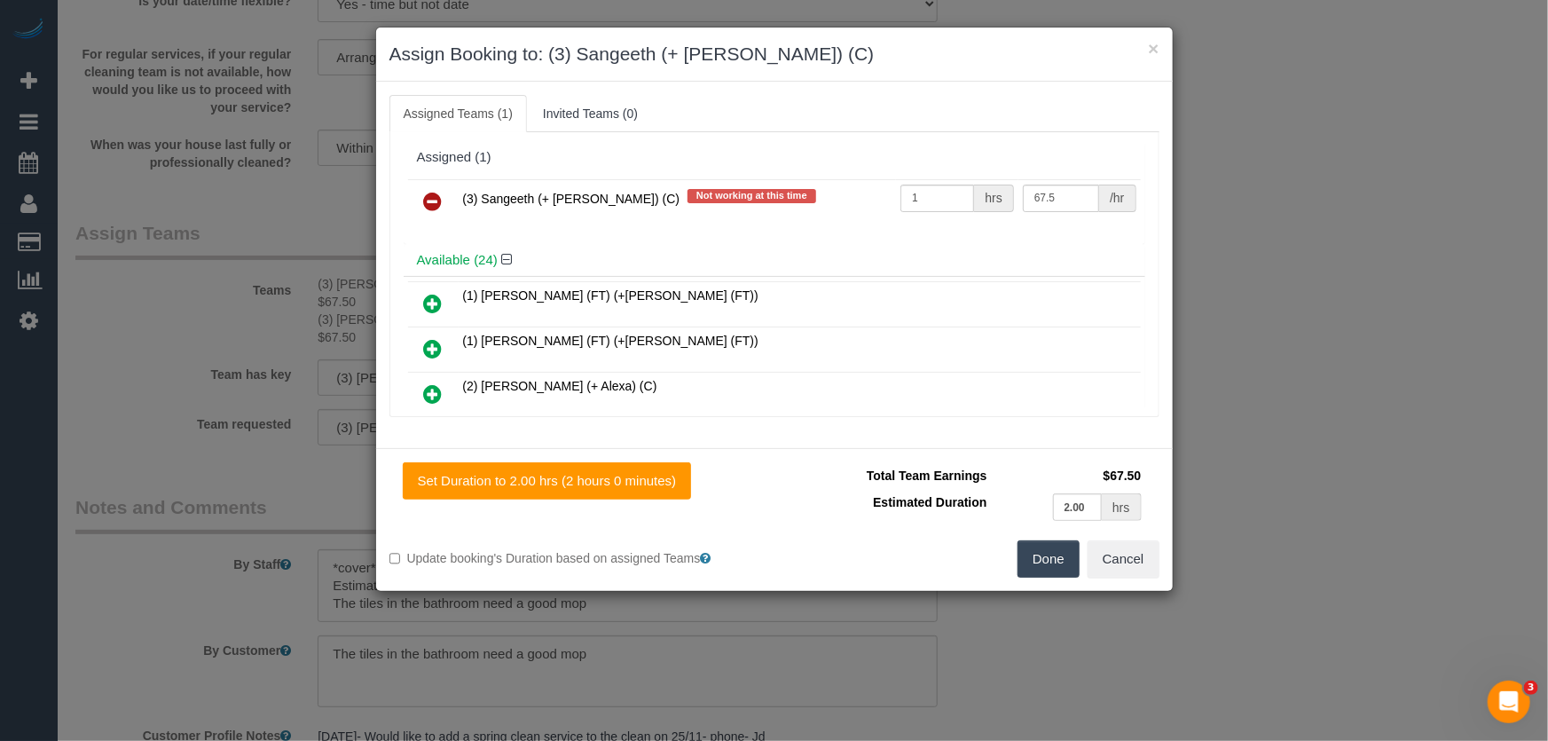
click at [427, 198] on icon at bounding box center [433, 201] width 19 height 21
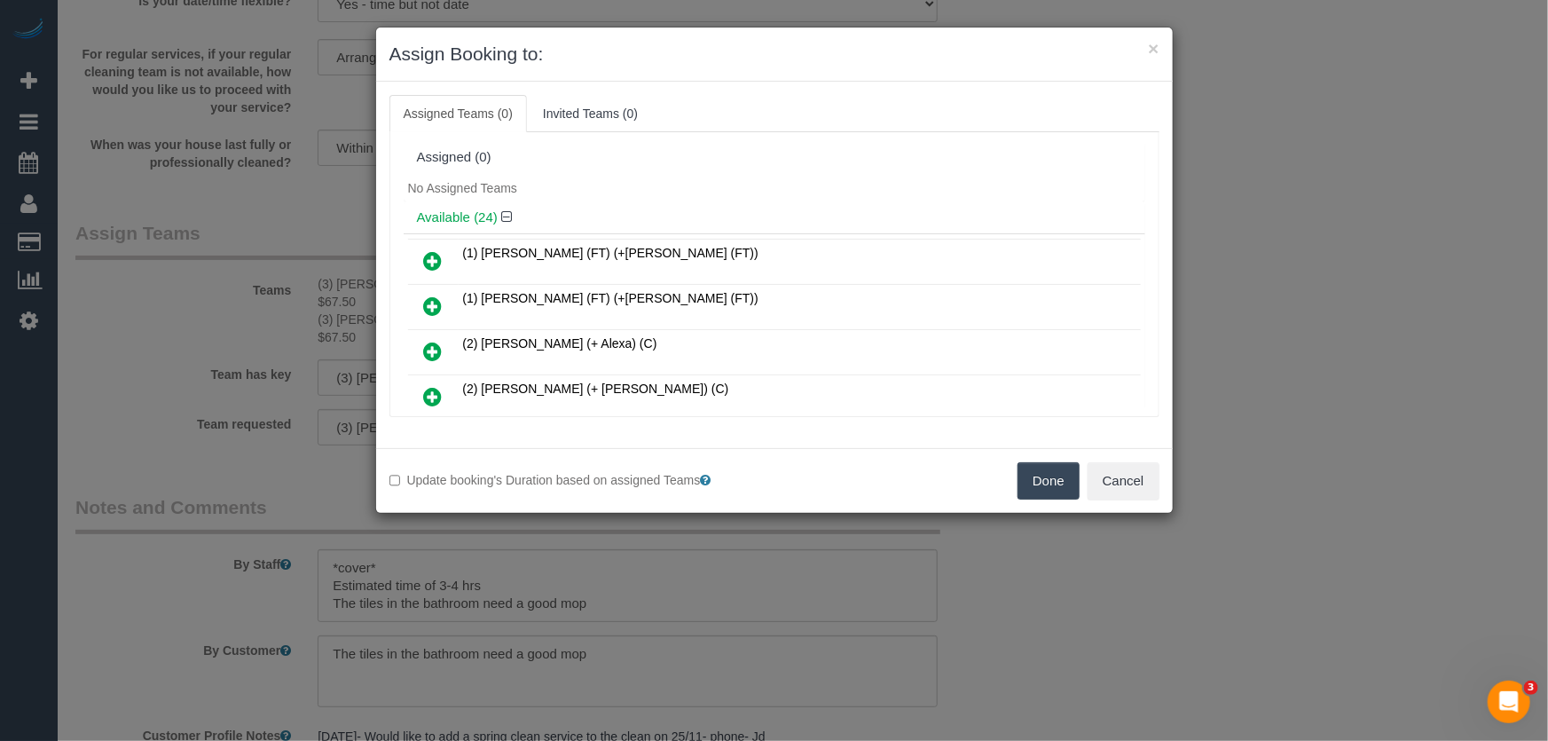
scroll to position [555, 0]
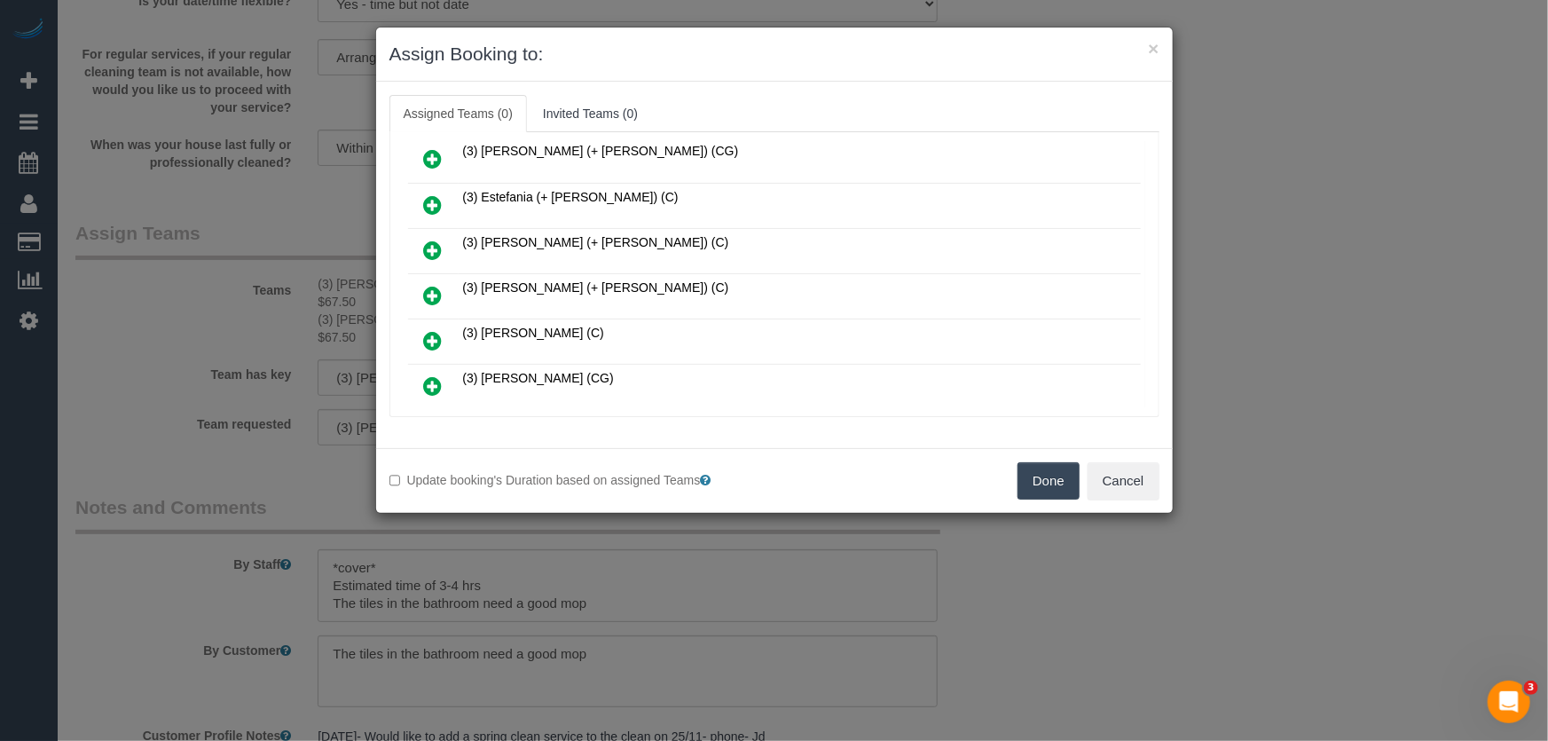
click at [431, 285] on icon at bounding box center [433, 295] width 19 height 21
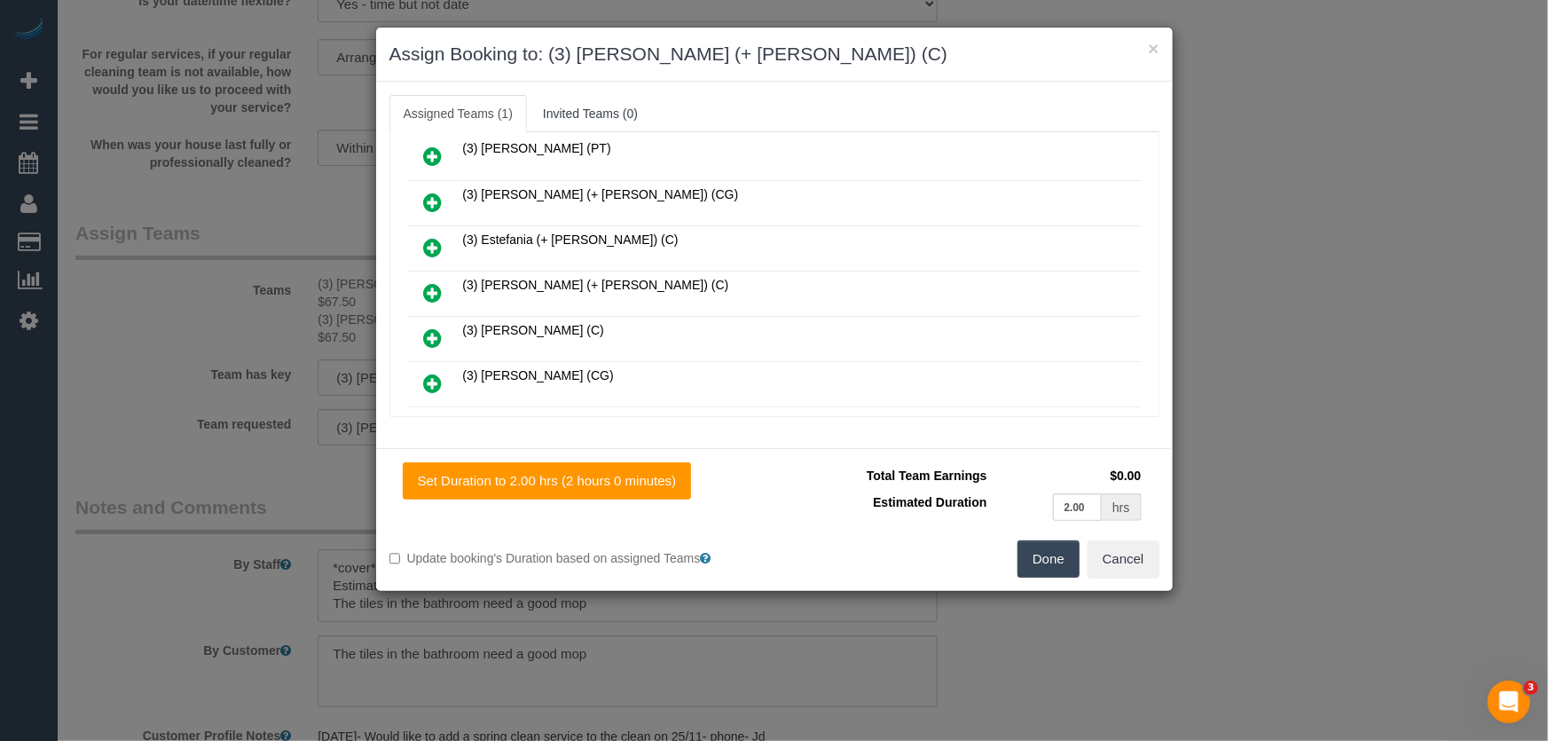
scroll to position [597, 0]
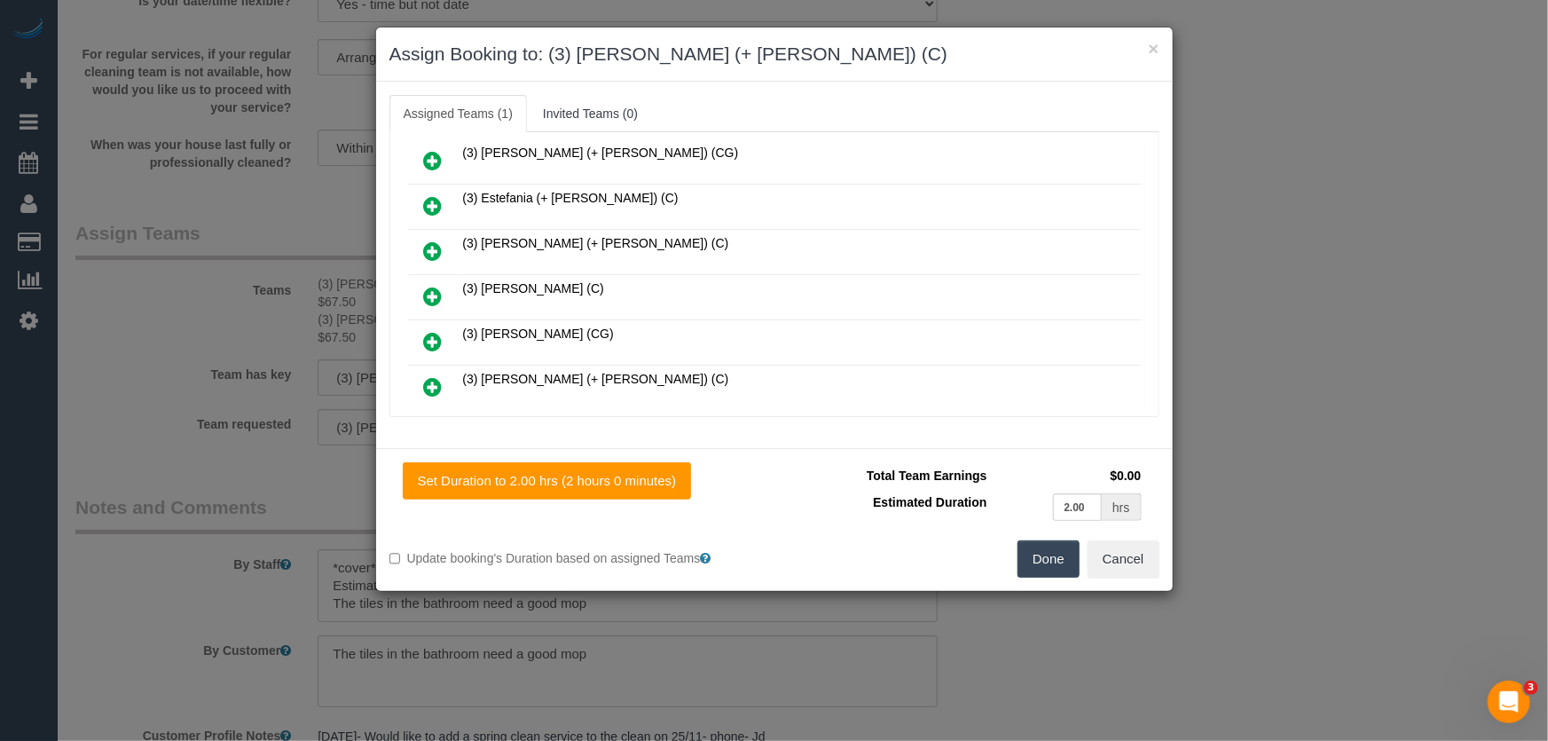
click at [434, 376] on icon at bounding box center [433, 386] width 19 height 21
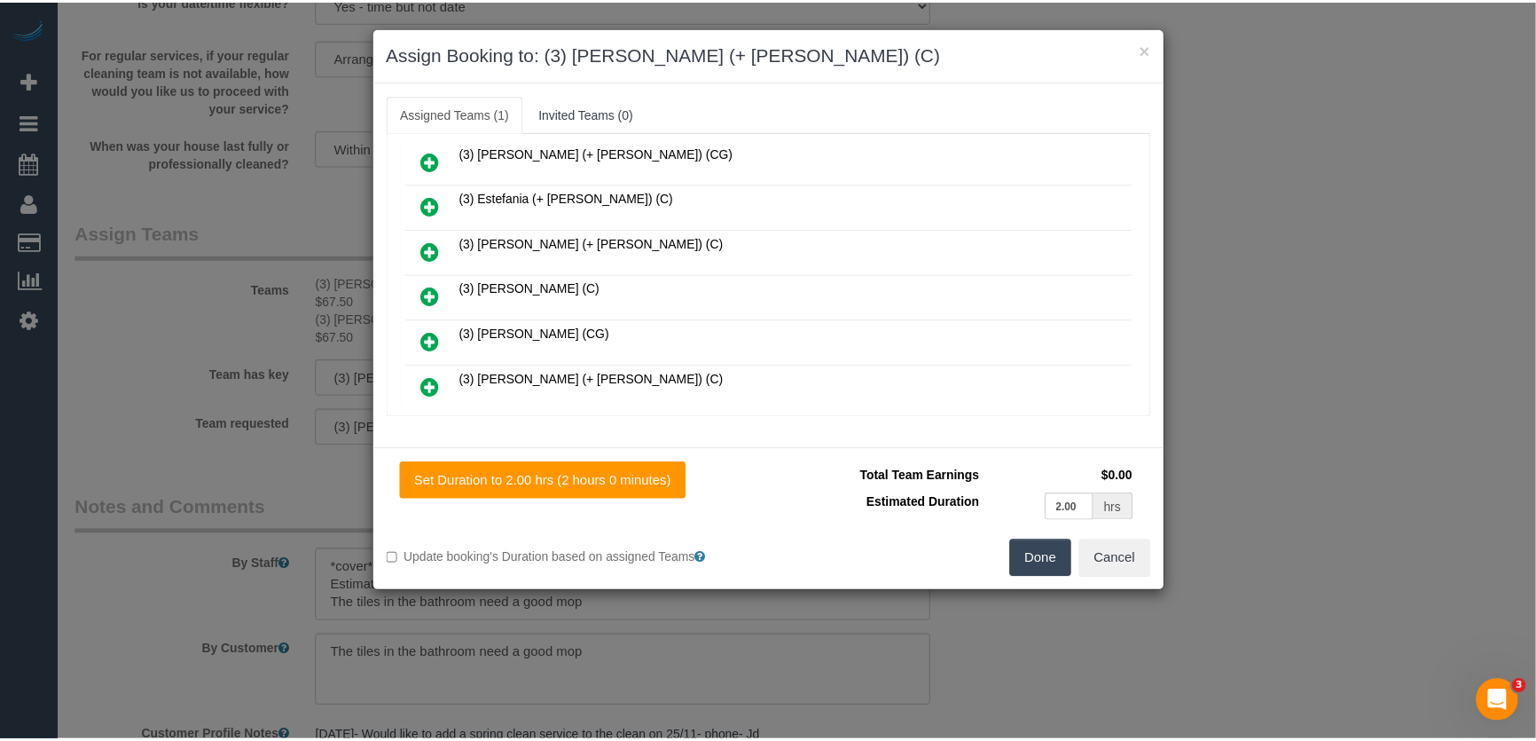
scroll to position [641, 0]
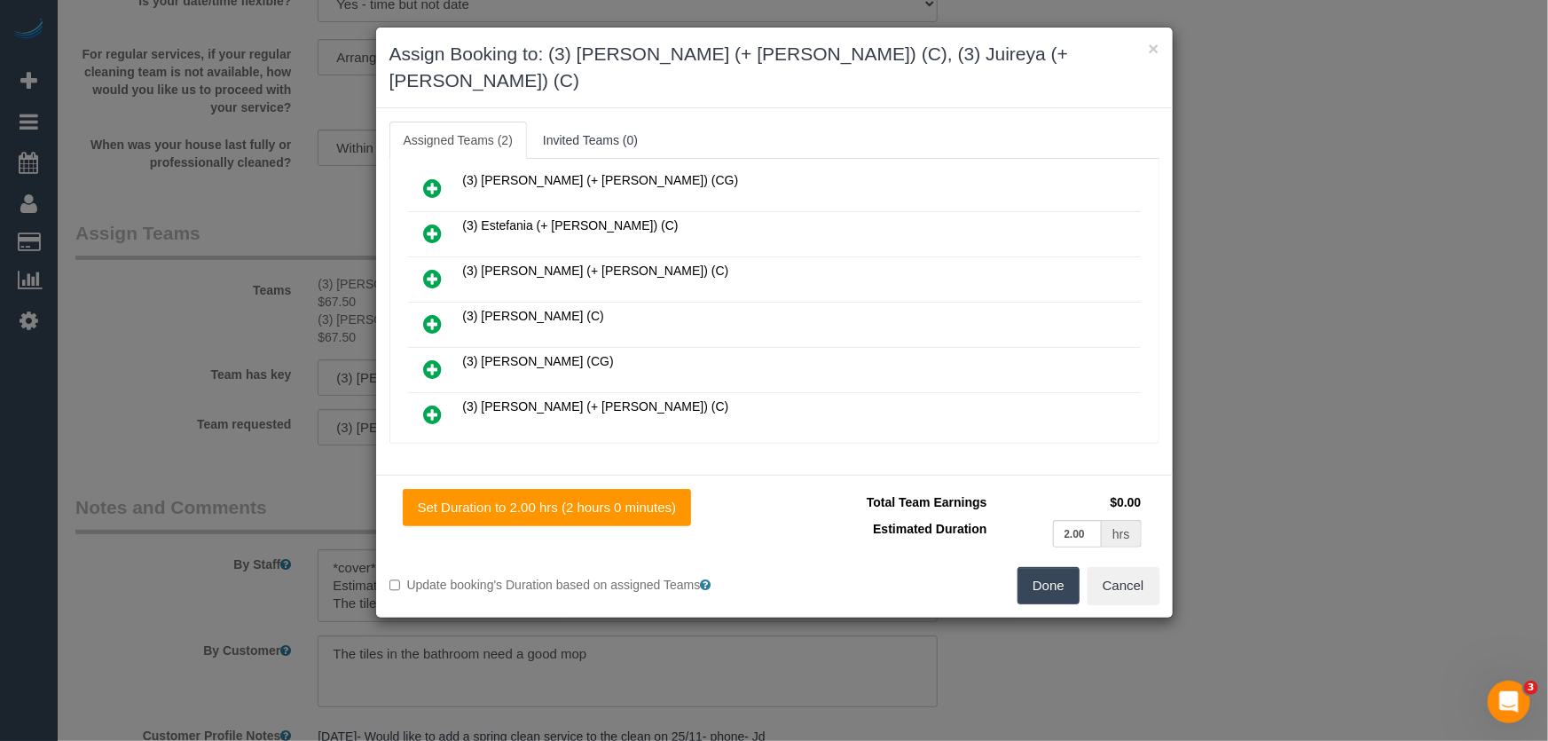
click at [1051, 567] on button "Done" at bounding box center [1048, 585] width 62 height 37
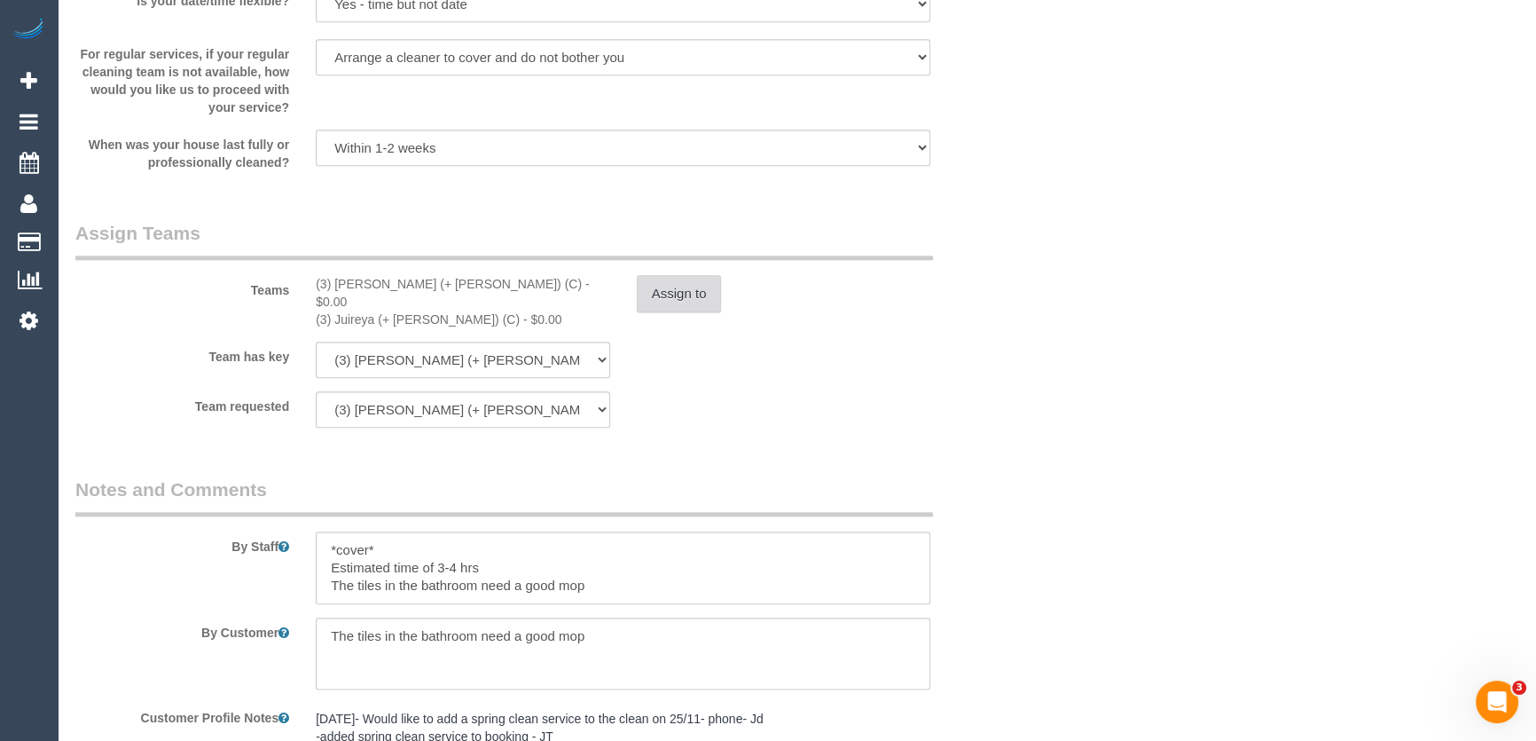
click at [706, 299] on button "Assign to" at bounding box center [679, 293] width 85 height 37
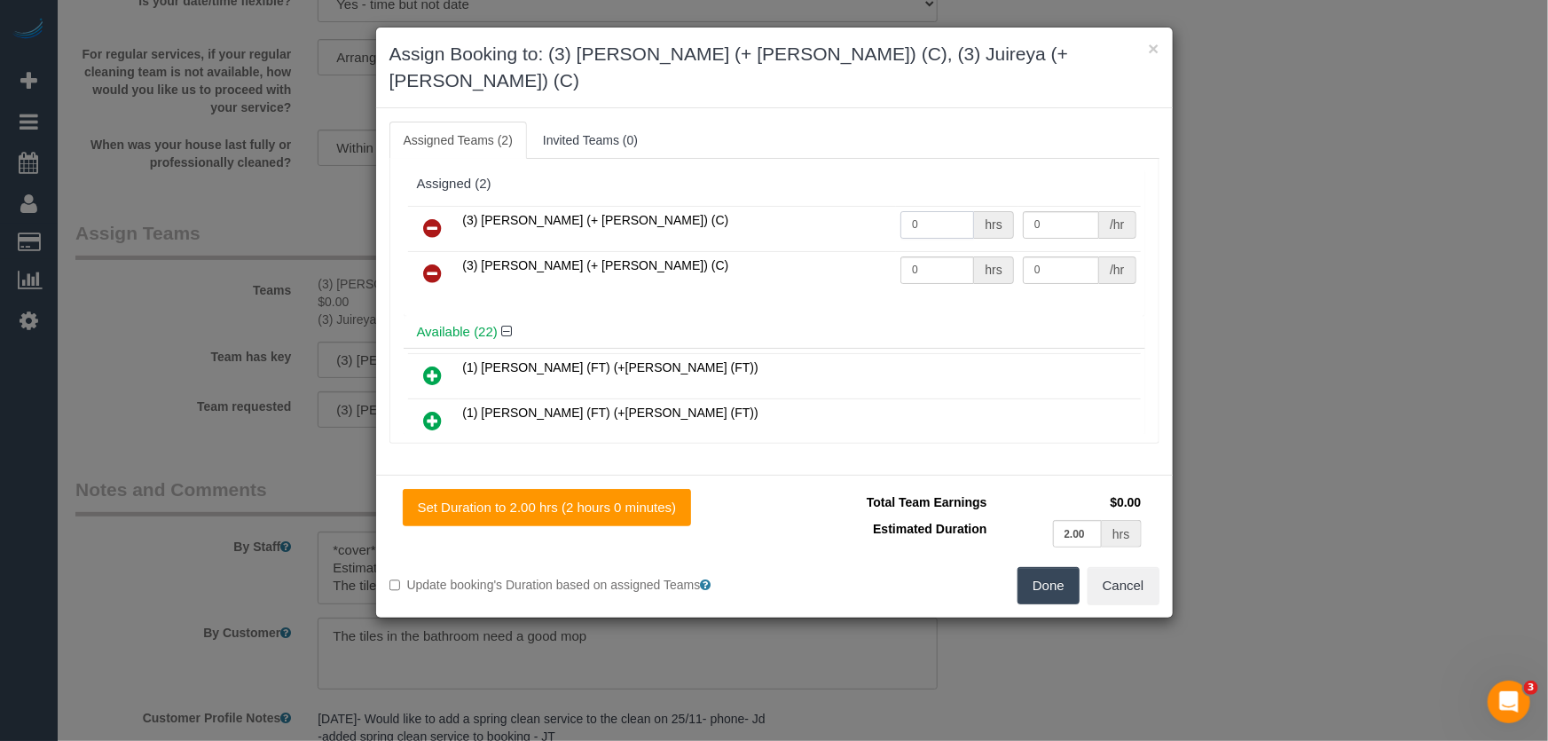
click at [931, 211] on input "0" at bounding box center [937, 224] width 74 height 27
type input "1"
click at [918, 256] on input "0" at bounding box center [937, 269] width 74 height 27
type input "67.5"
type input "1"
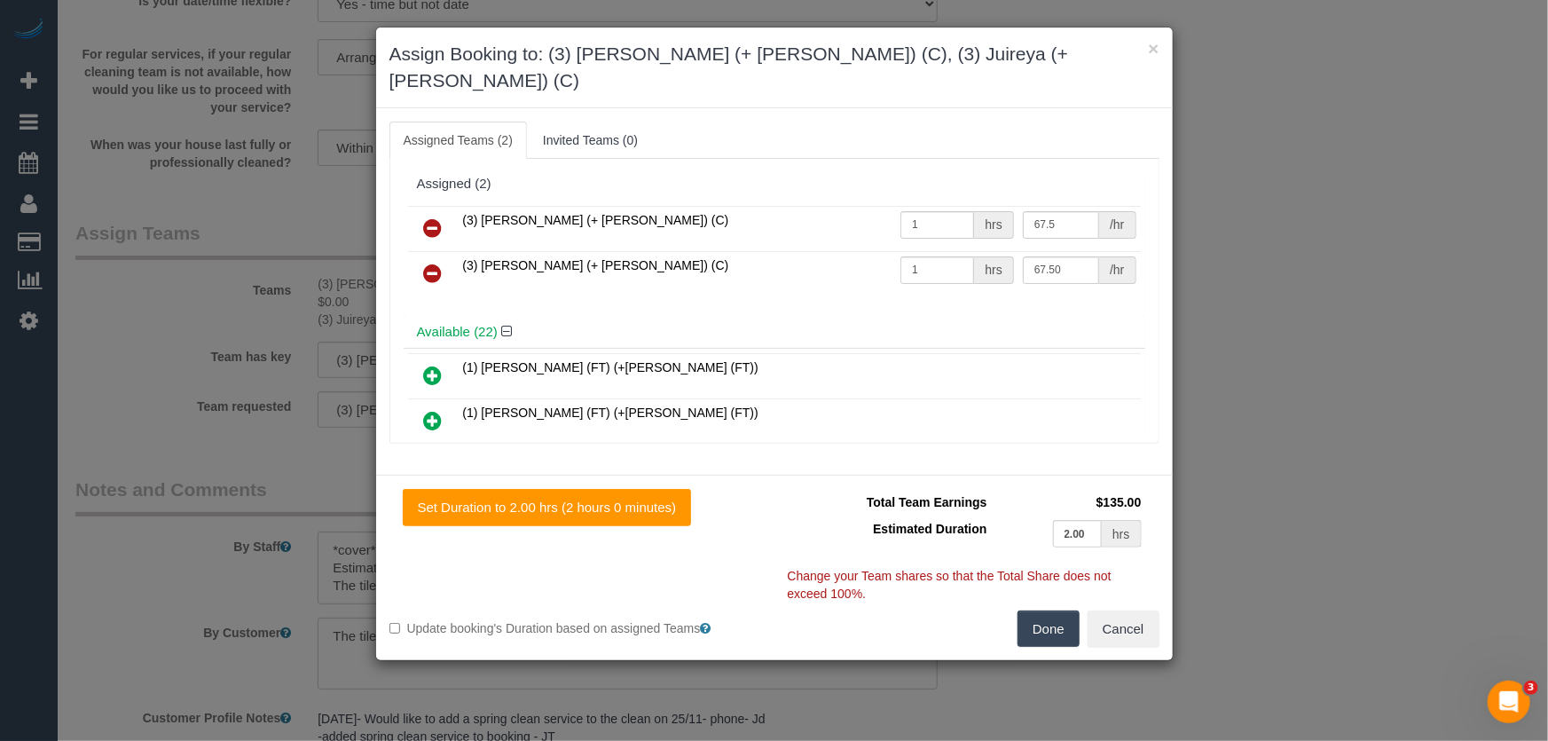
click at [1054, 610] on button "Done" at bounding box center [1048, 628] width 62 height 37
type input "67.5"
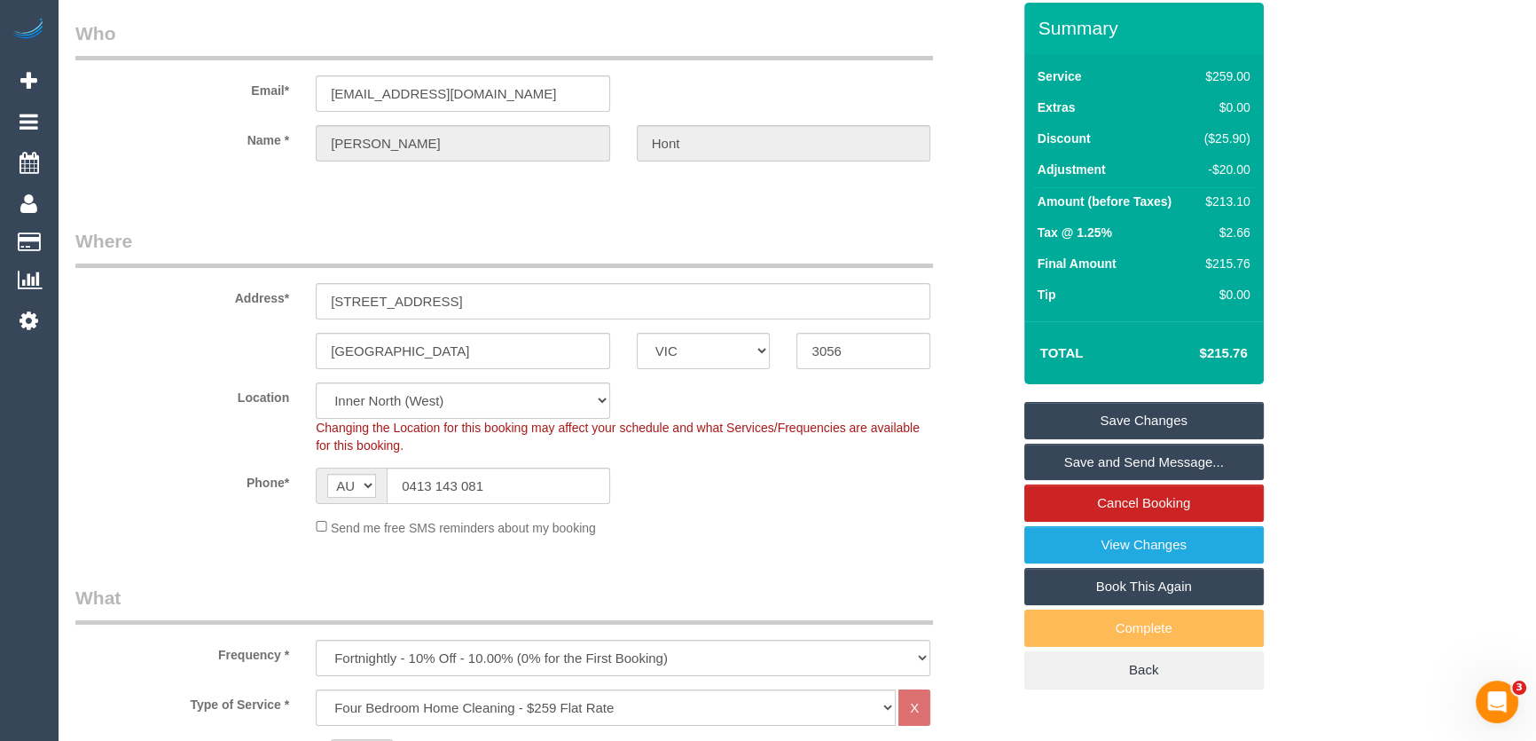
scroll to position [0, 0]
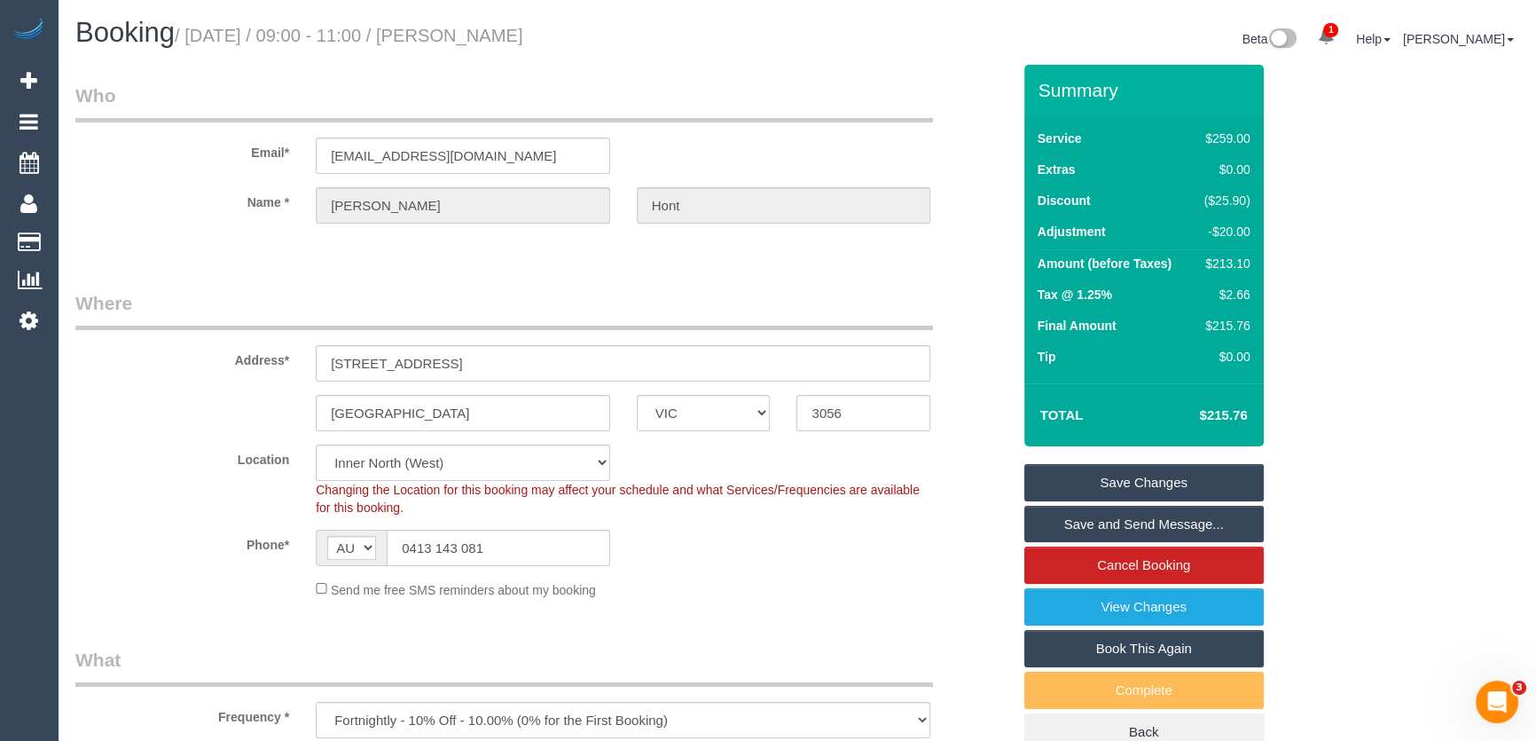
click at [501, 29] on small "/ September 12, 2025 / 09:00 - 11:00 / Alex Hont" at bounding box center [349, 36] width 349 height 20
copy small "Alex Hont"
click at [1134, 477] on link "Save Changes" at bounding box center [1145, 482] width 240 height 37
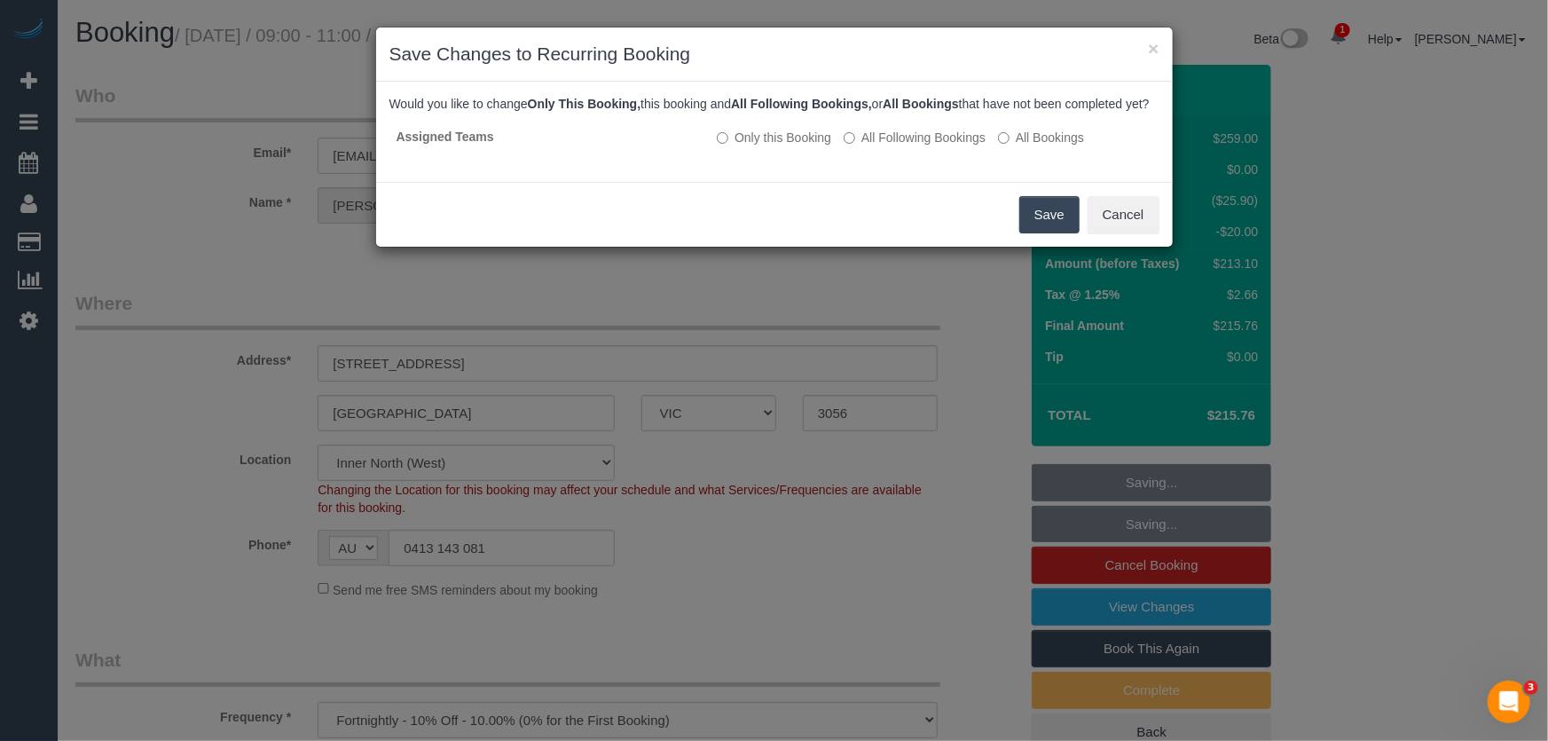
click at [1049, 233] on button "Save" at bounding box center [1049, 214] width 60 height 37
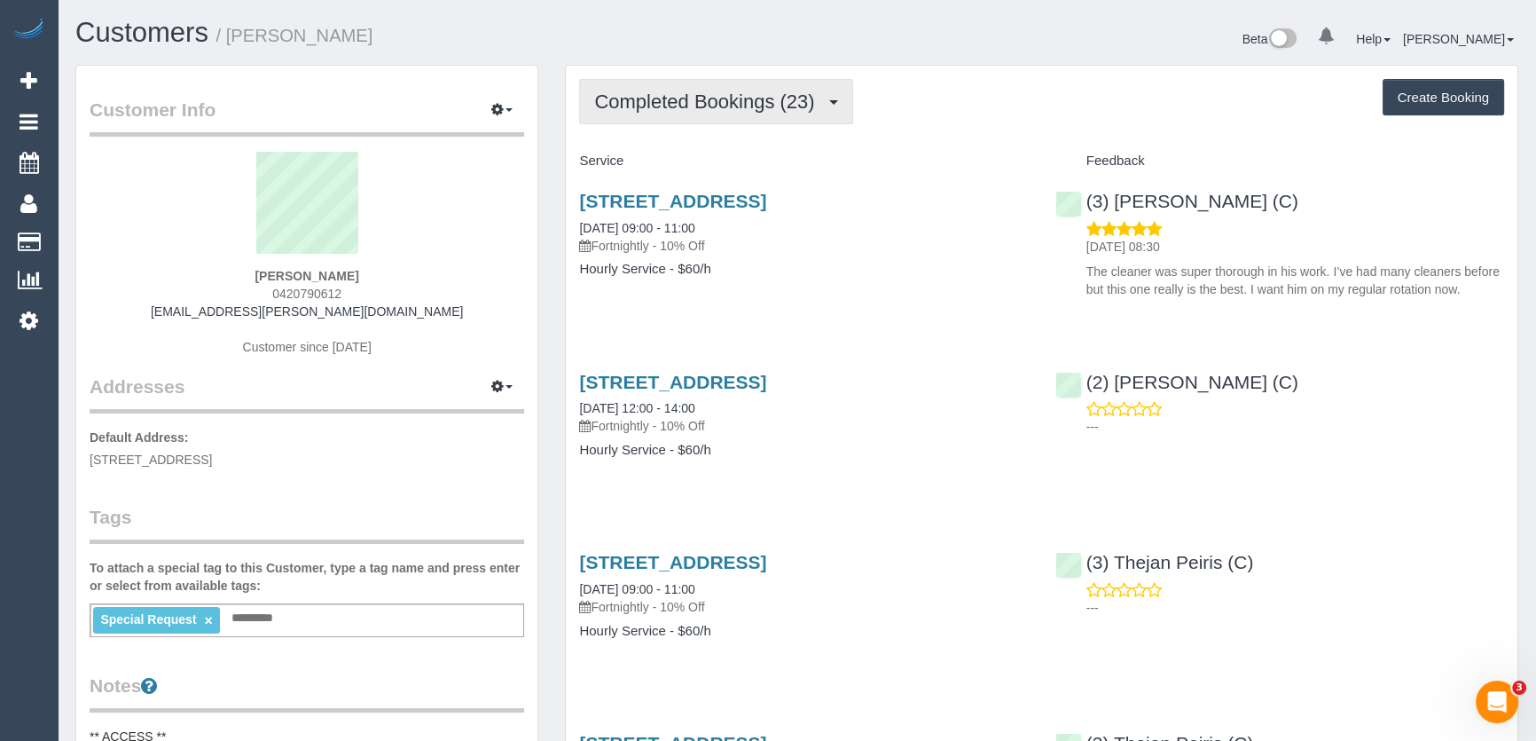
click at [785, 106] on span "Completed Bookings (23)" at bounding box center [708, 101] width 229 height 22
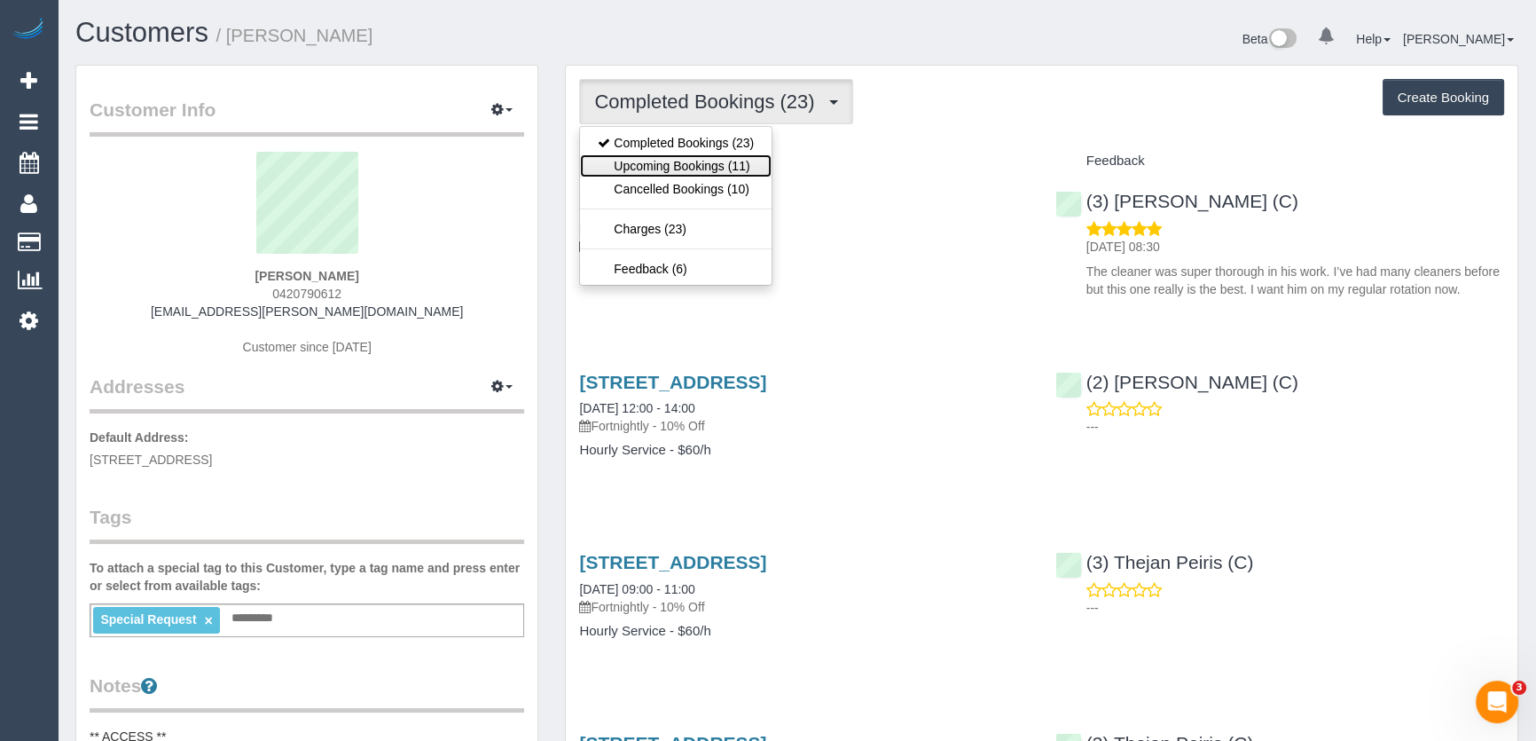
click at [740, 162] on link "Upcoming Bookings (11)" at bounding box center [676, 165] width 192 height 23
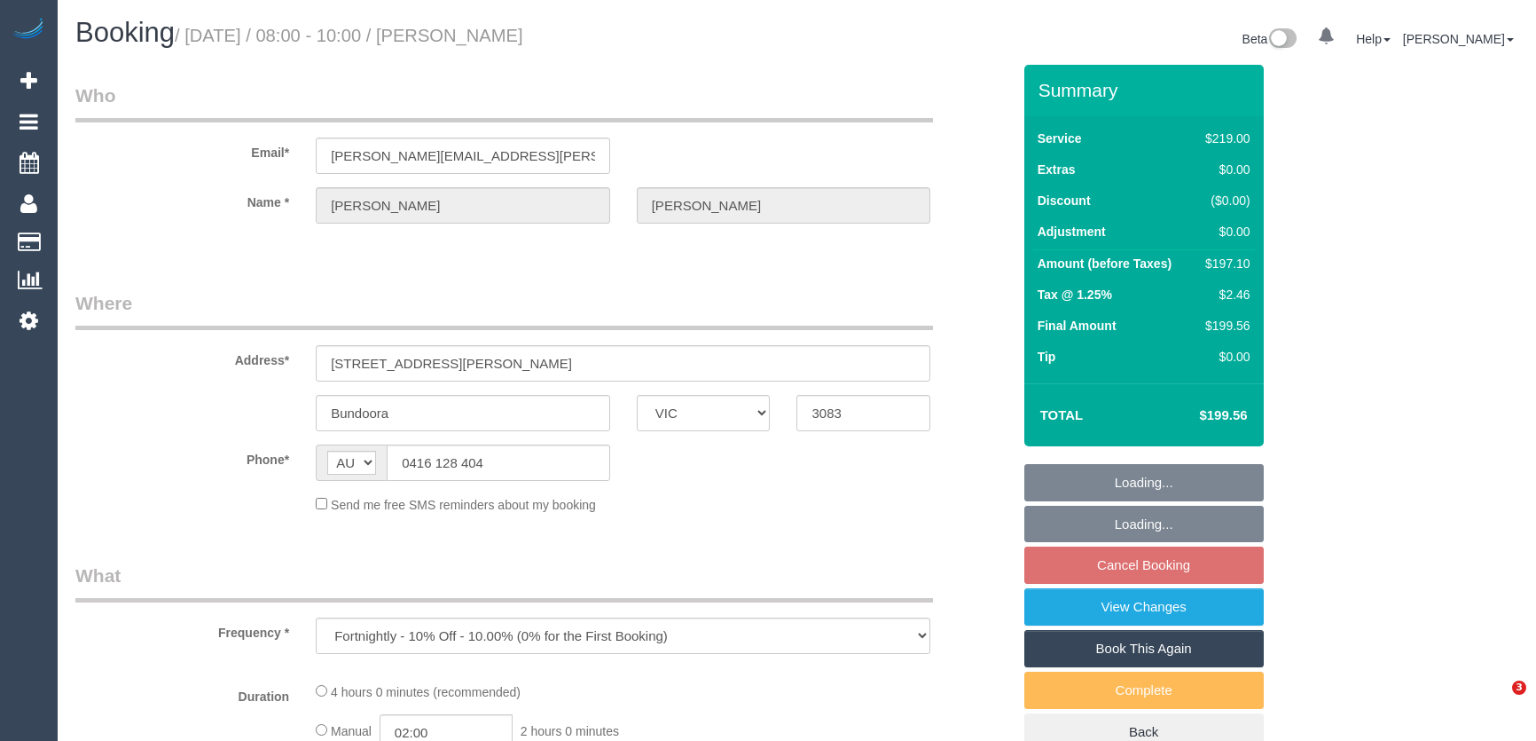
select select "VIC"
select select "number:30"
select select "number:14"
select select "number:19"
select select "number:22"
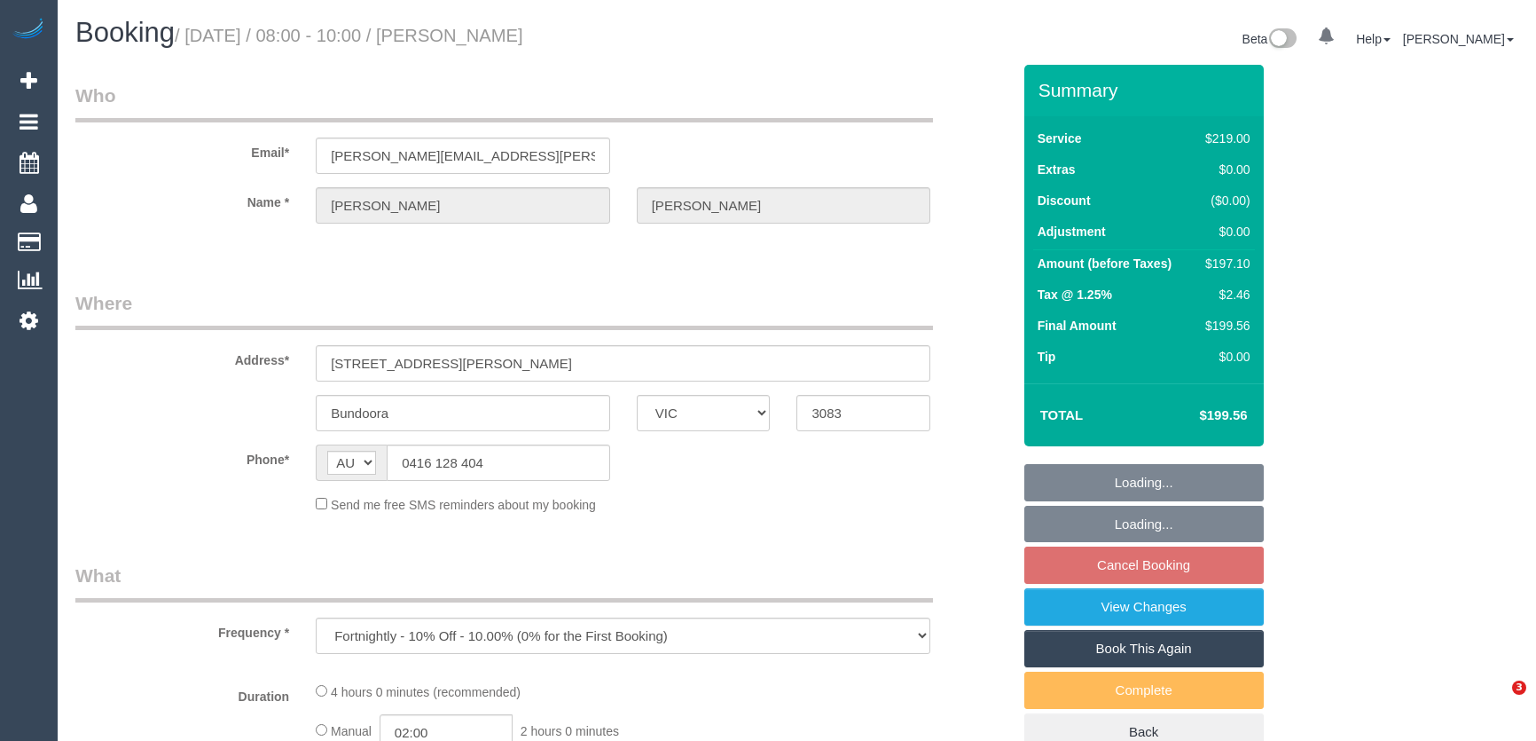
select select "number:34"
select select "number:12"
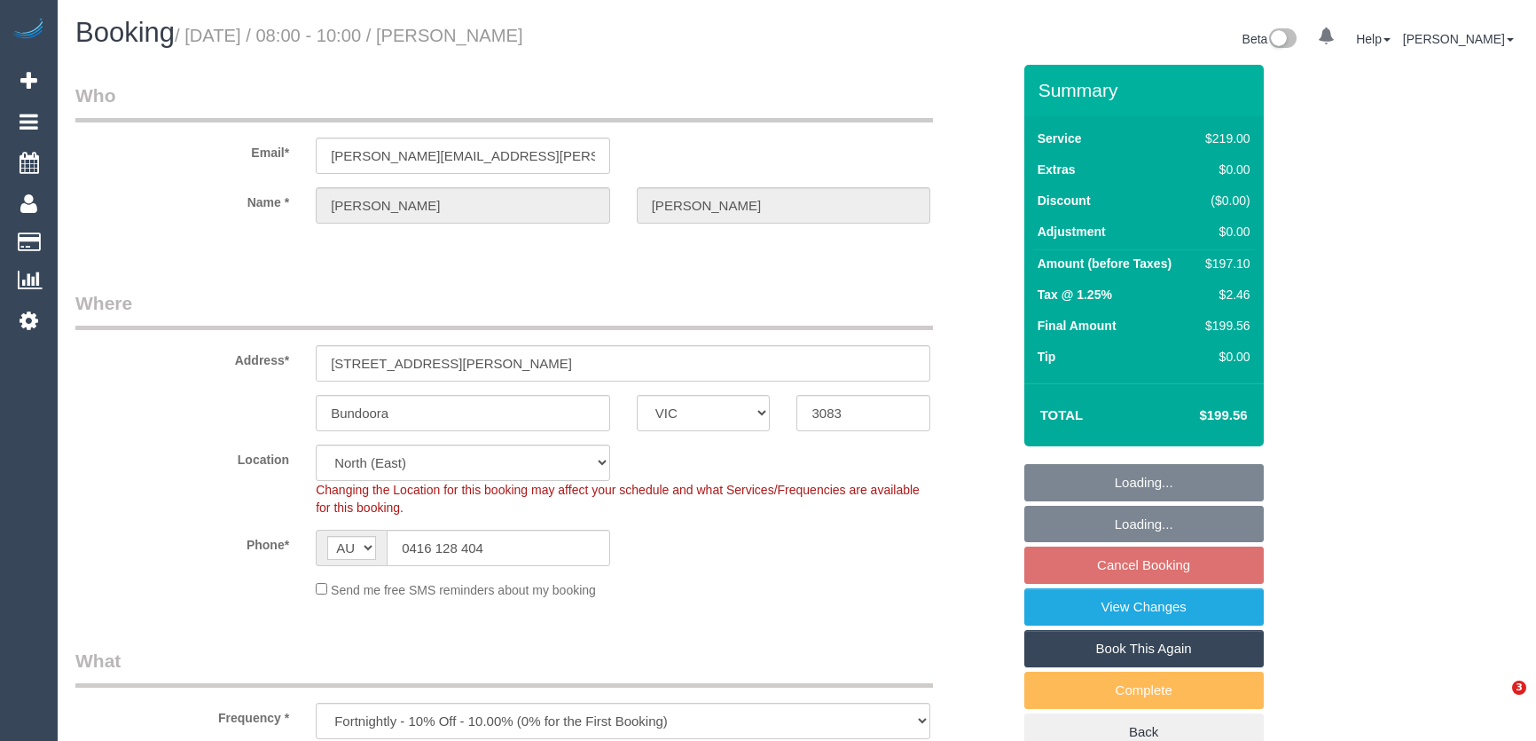
select select "object:1421"
select select "spot2"
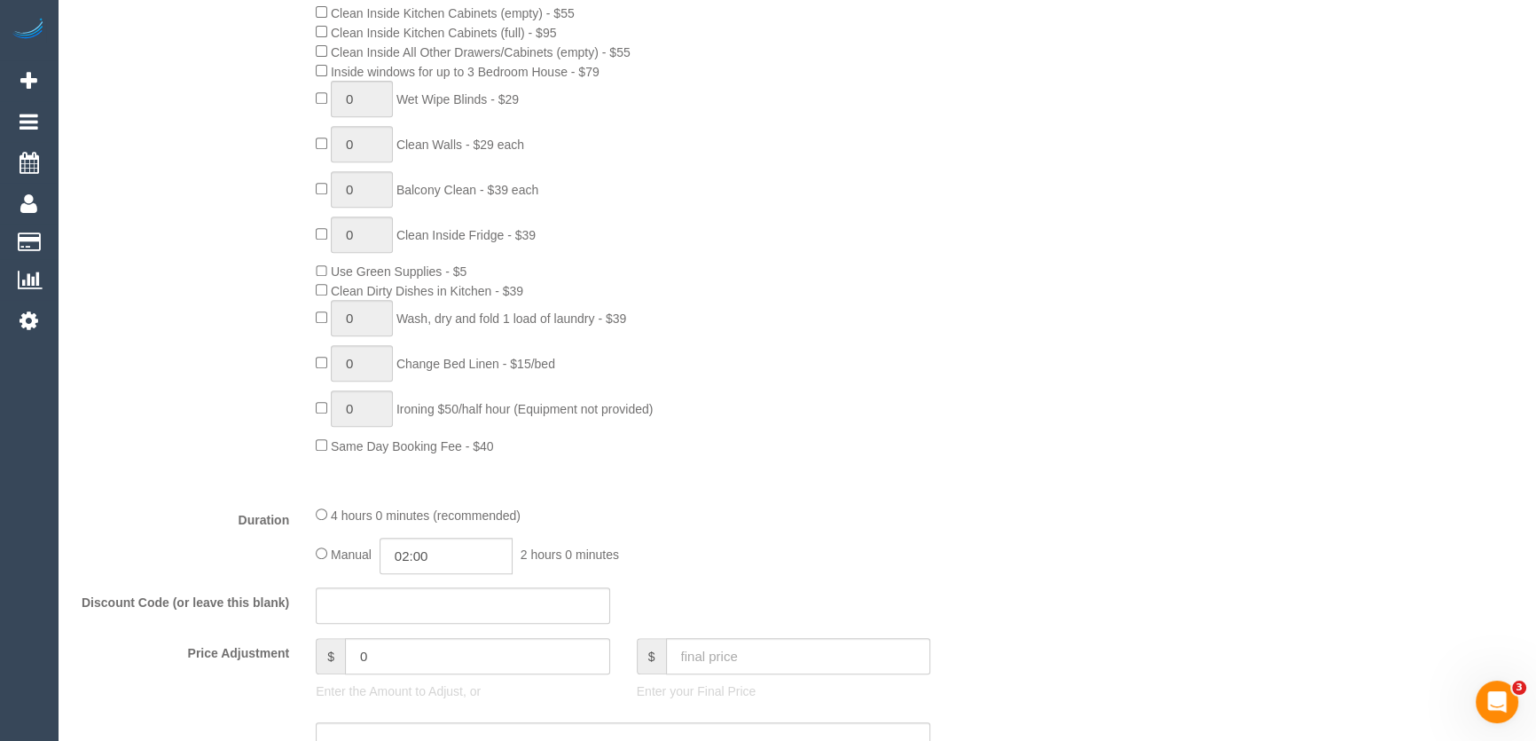
scroll to position [1128, 0]
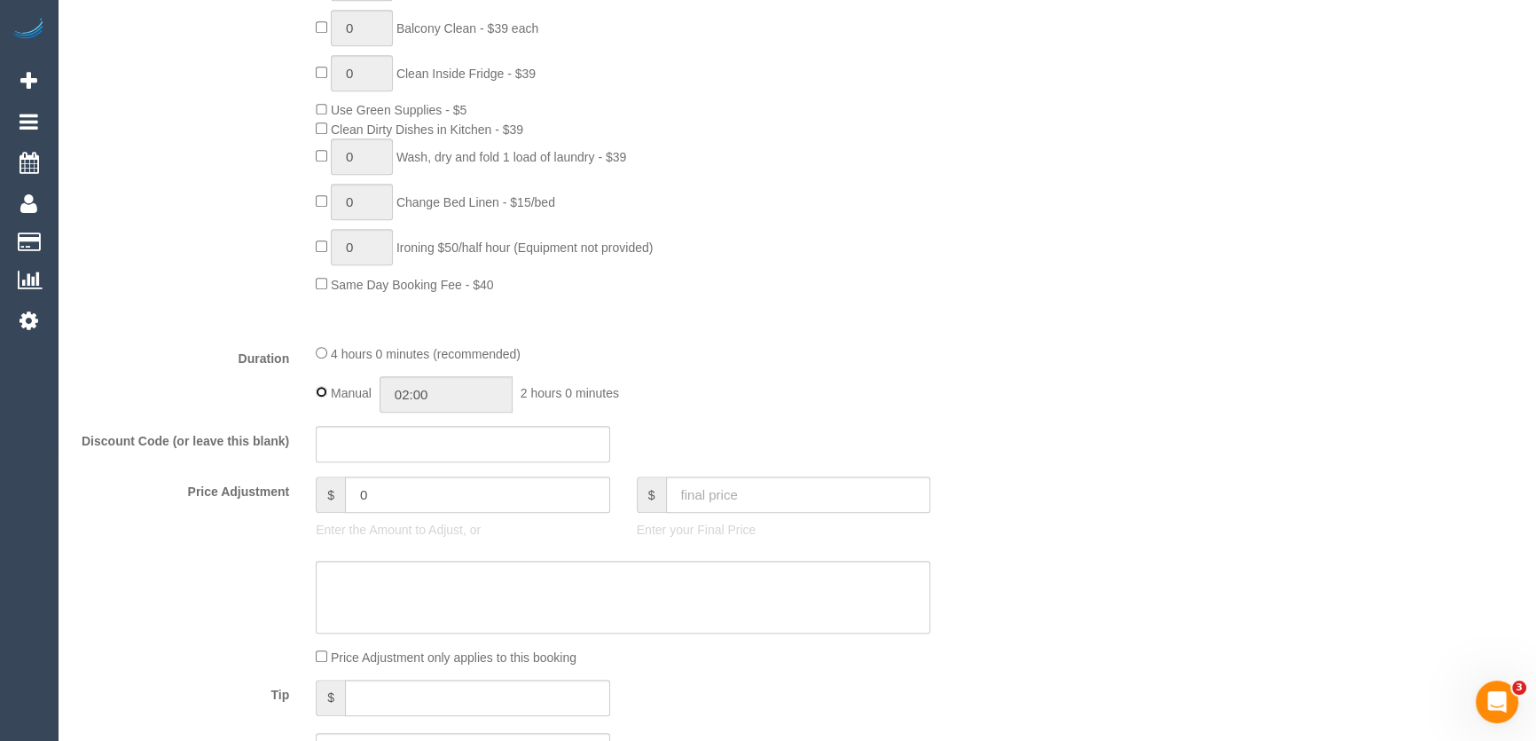
type input "04:00"
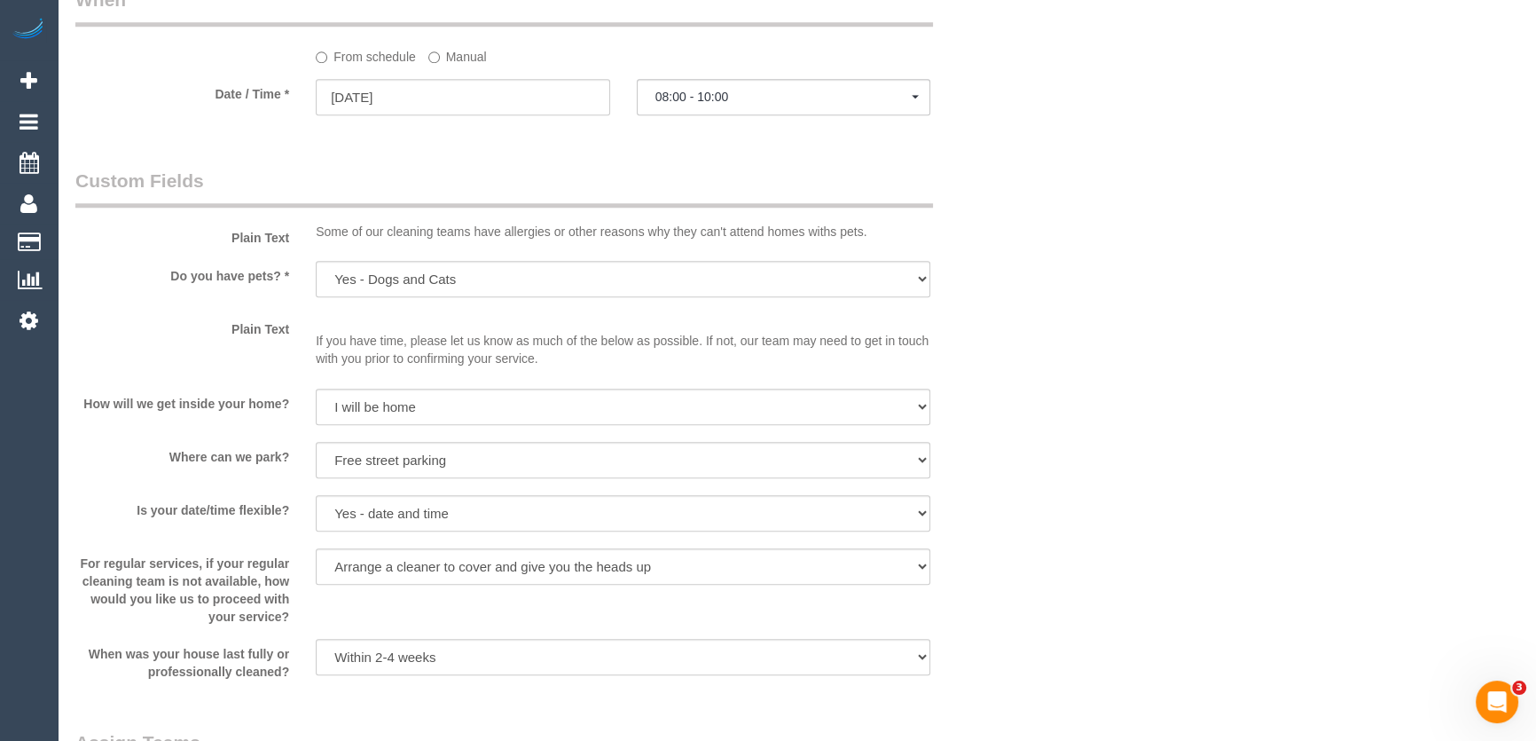
select select "spot23"
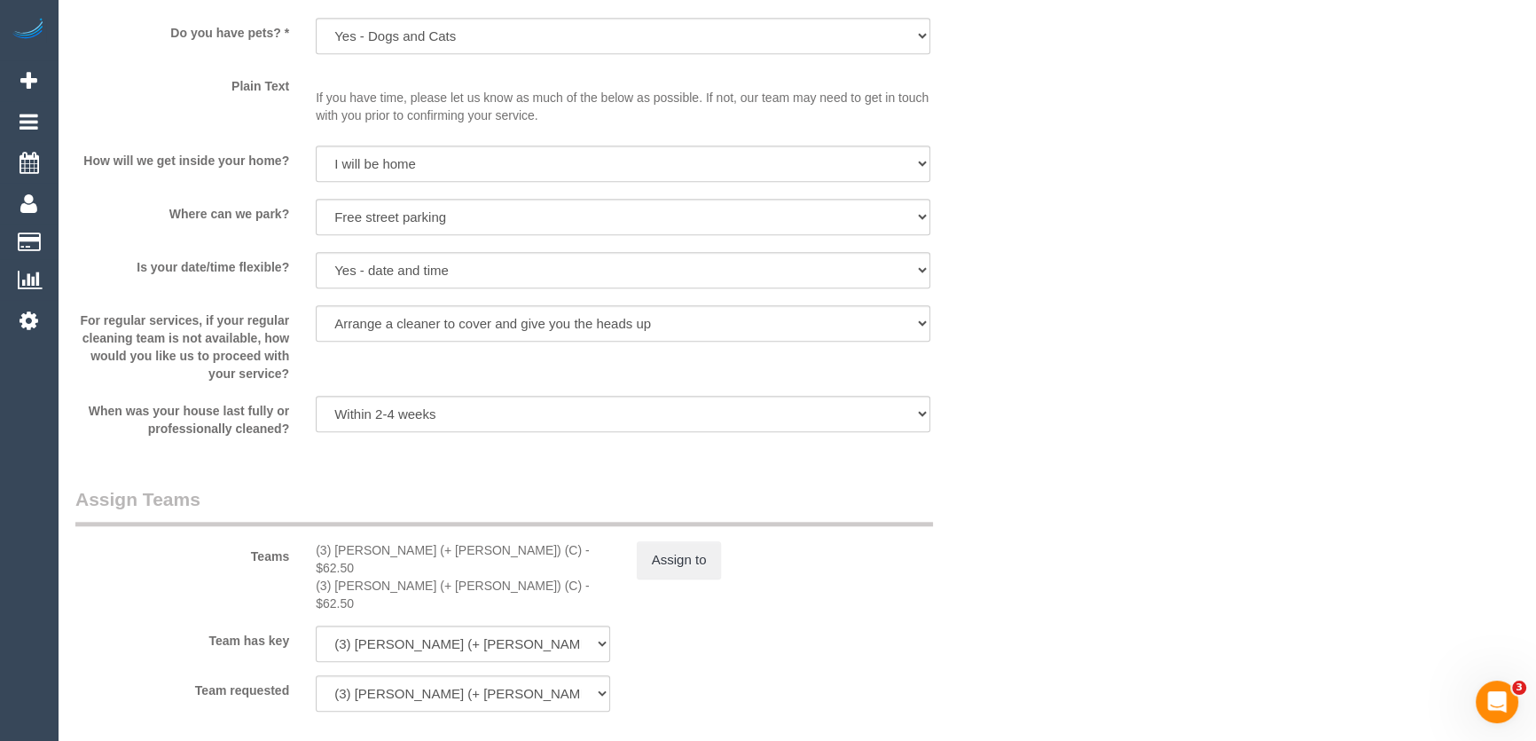
scroll to position [2338, 0]
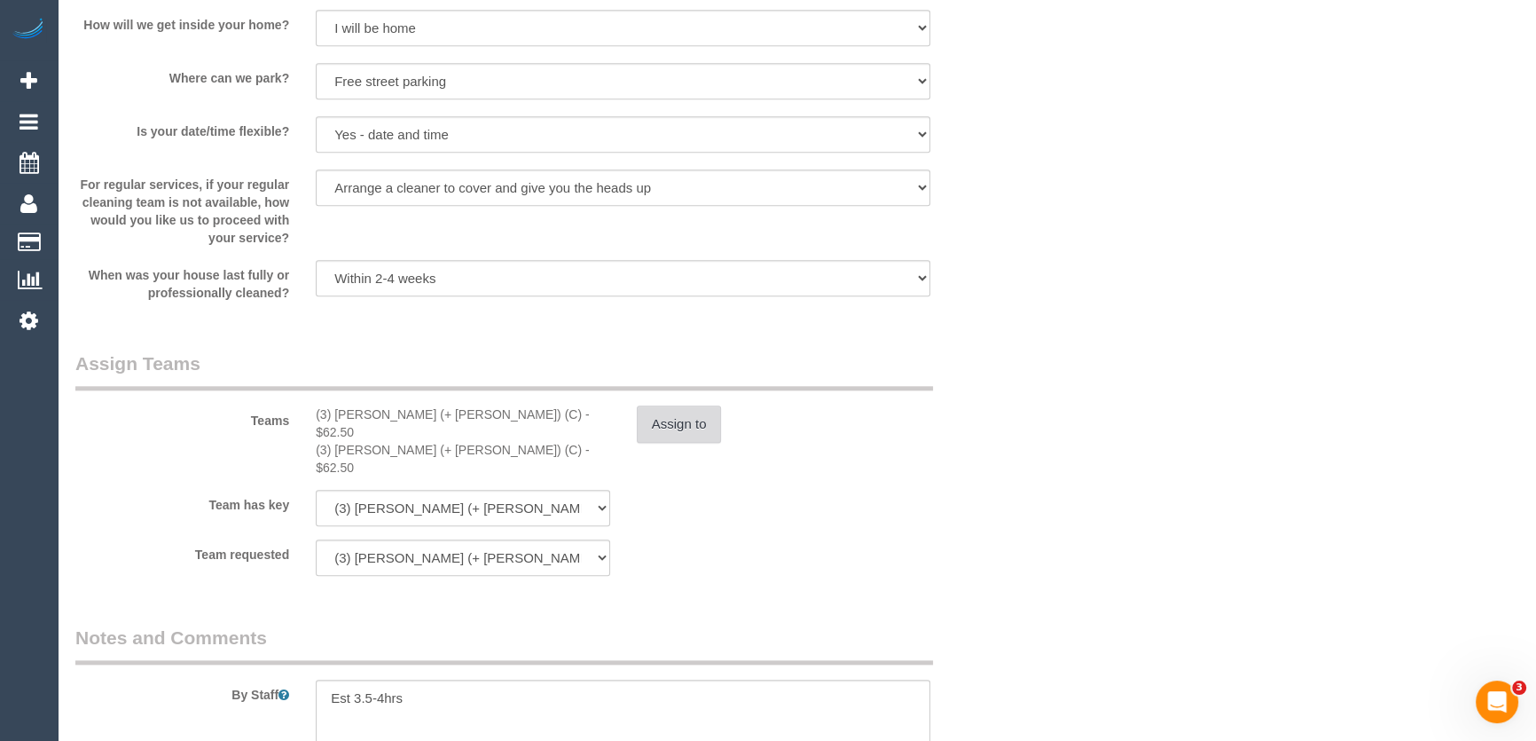
click at [680, 422] on button "Assign to" at bounding box center [679, 423] width 85 height 37
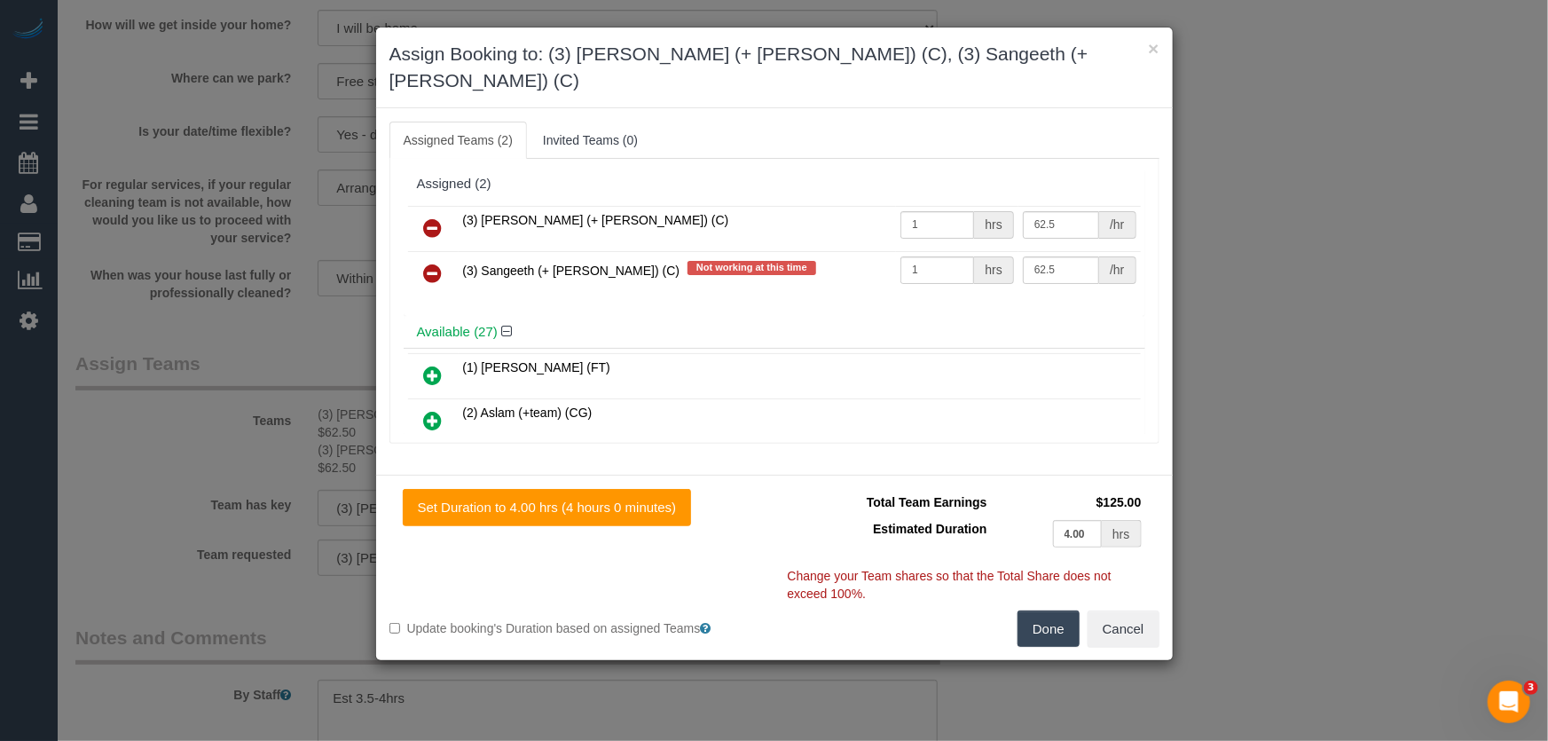
click at [430, 263] on icon at bounding box center [433, 273] width 19 height 21
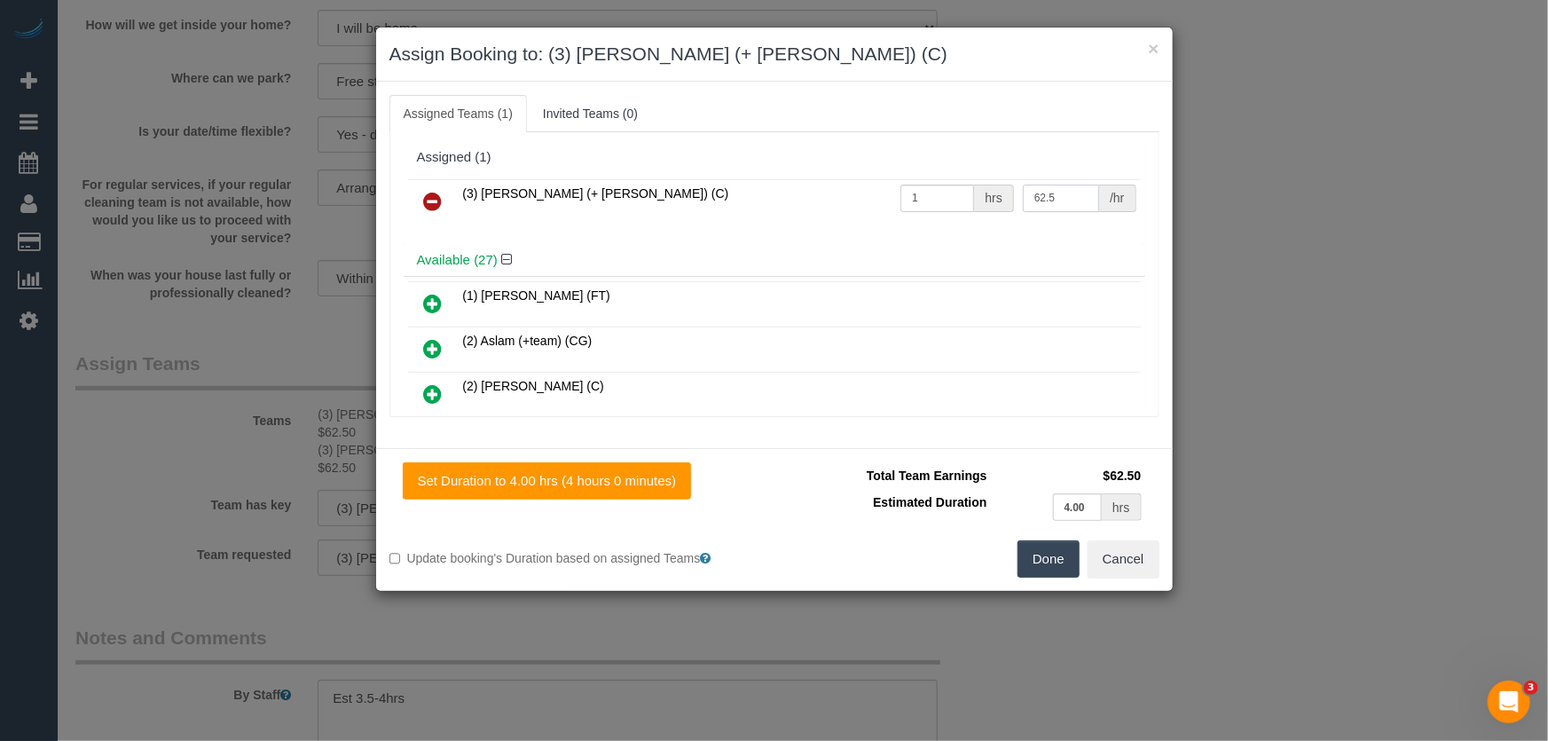
click at [1061, 193] on input "62.5" at bounding box center [1061, 198] width 76 height 27
click at [1060, 194] on input "62.5" at bounding box center [1061, 198] width 76 height 27
click at [1059, 194] on input "62.5" at bounding box center [1061, 198] width 76 height 27
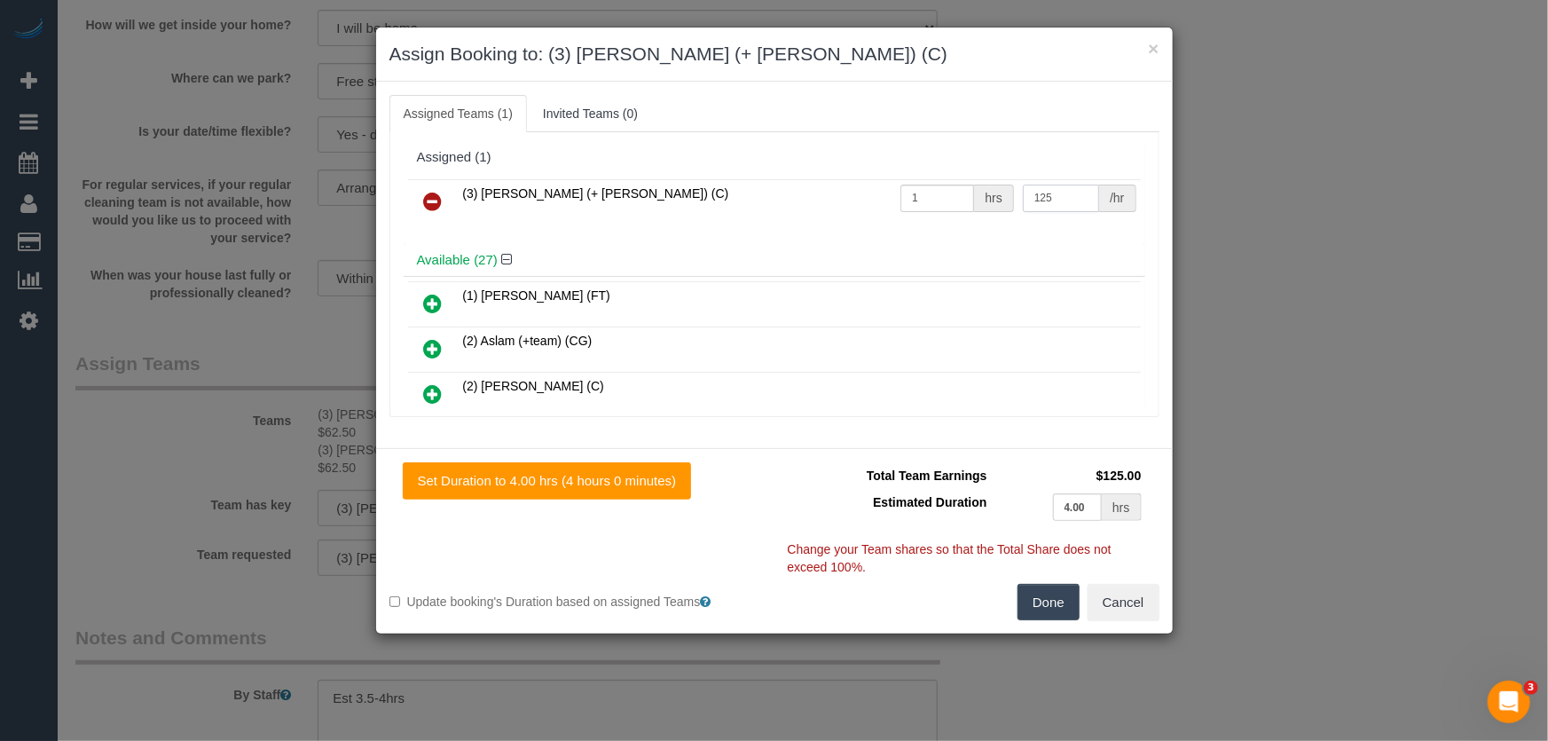
type input "125"
click at [1055, 606] on button "Done" at bounding box center [1048, 602] width 62 height 37
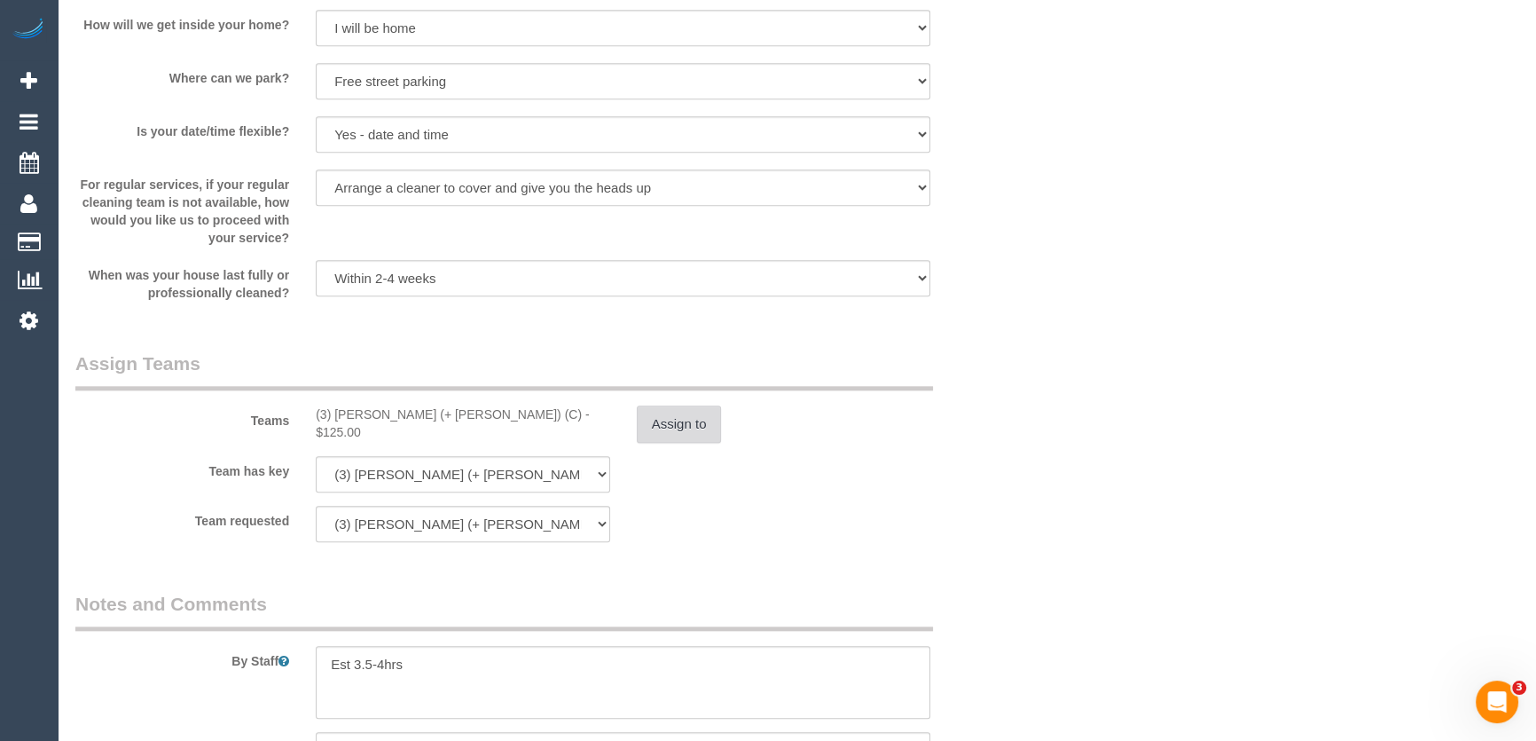
scroll to position [2817, 0]
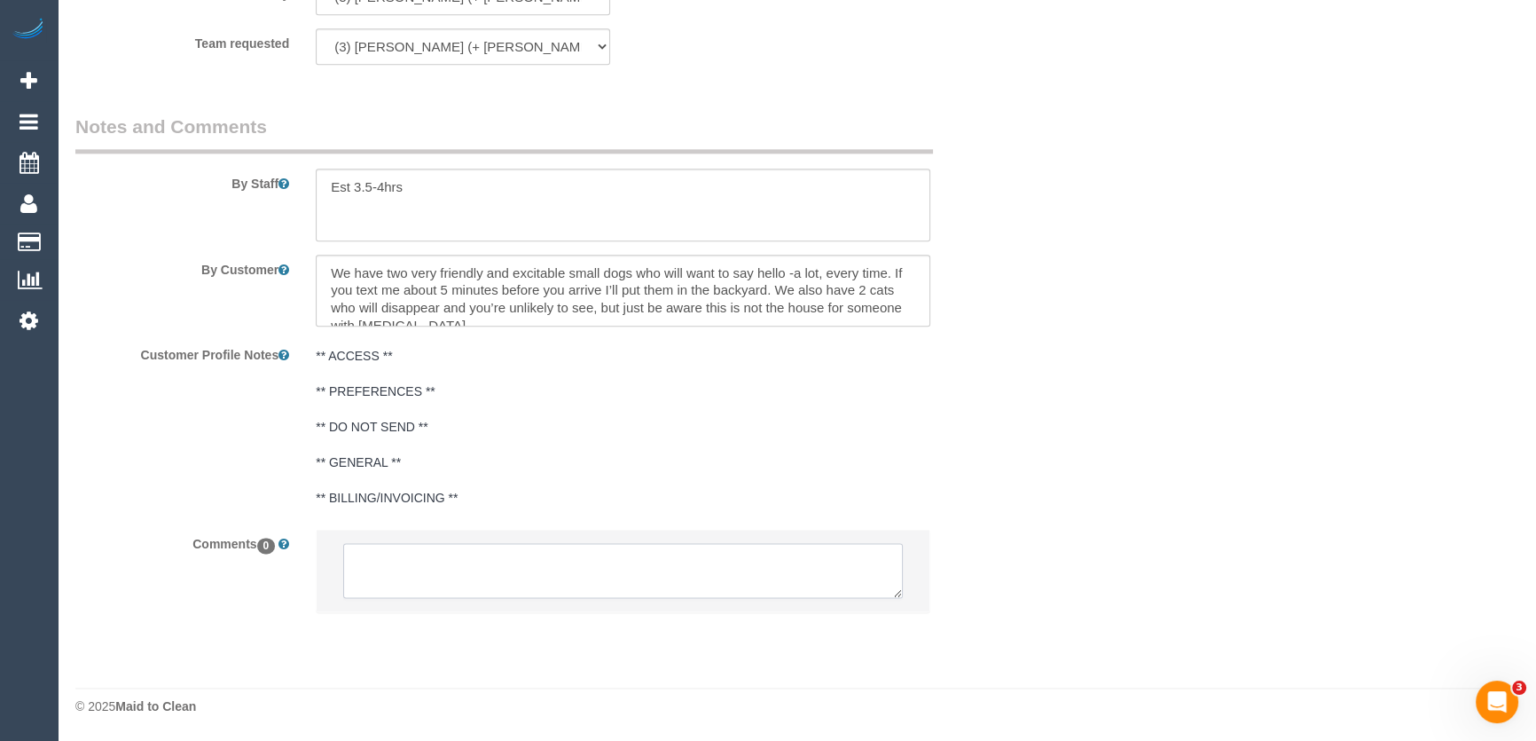
click at [394, 569] on textarea at bounding box center [623, 570] width 560 height 55
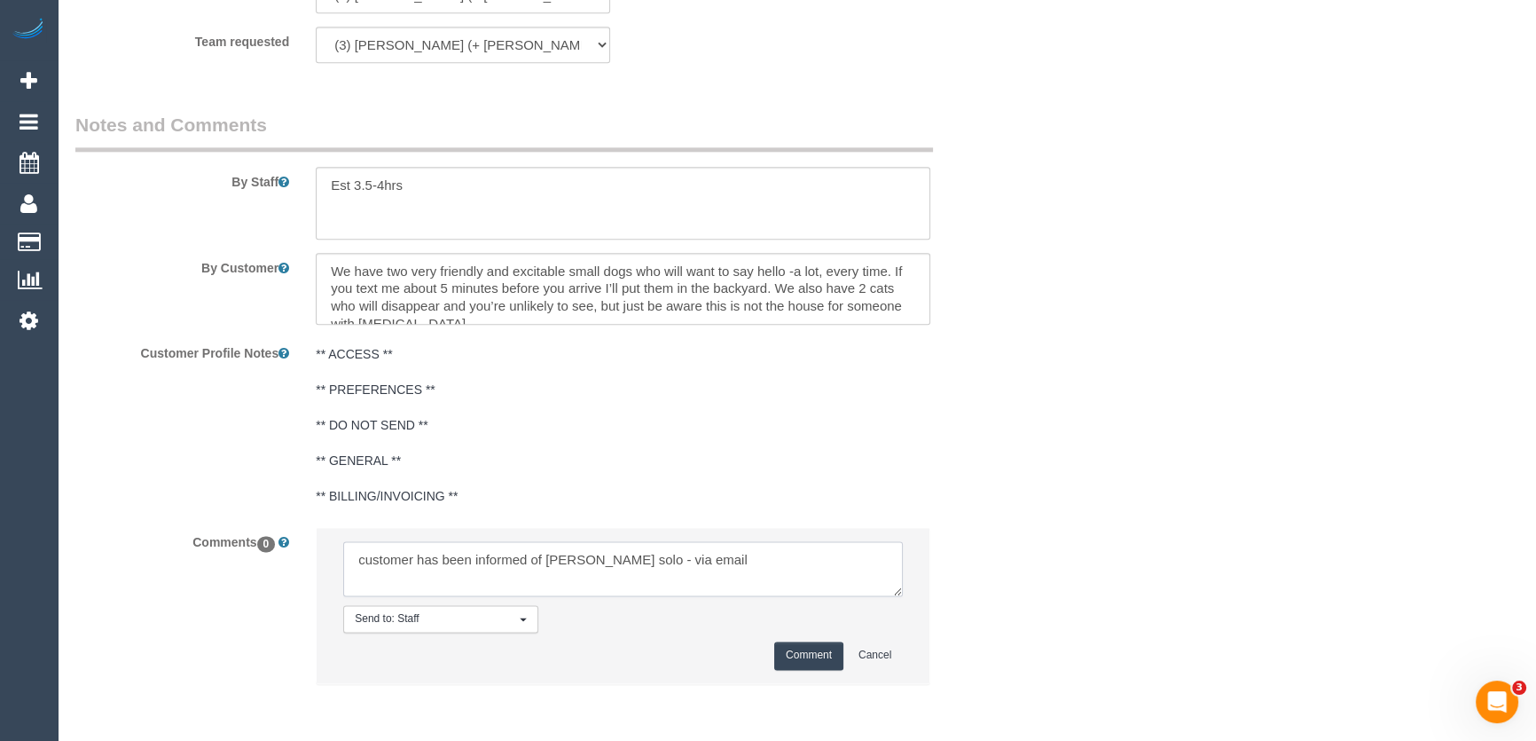
type textarea "customer has been informed of Kaveen solo - via email"
click at [816, 656] on button "Comment" at bounding box center [808, 654] width 69 height 27
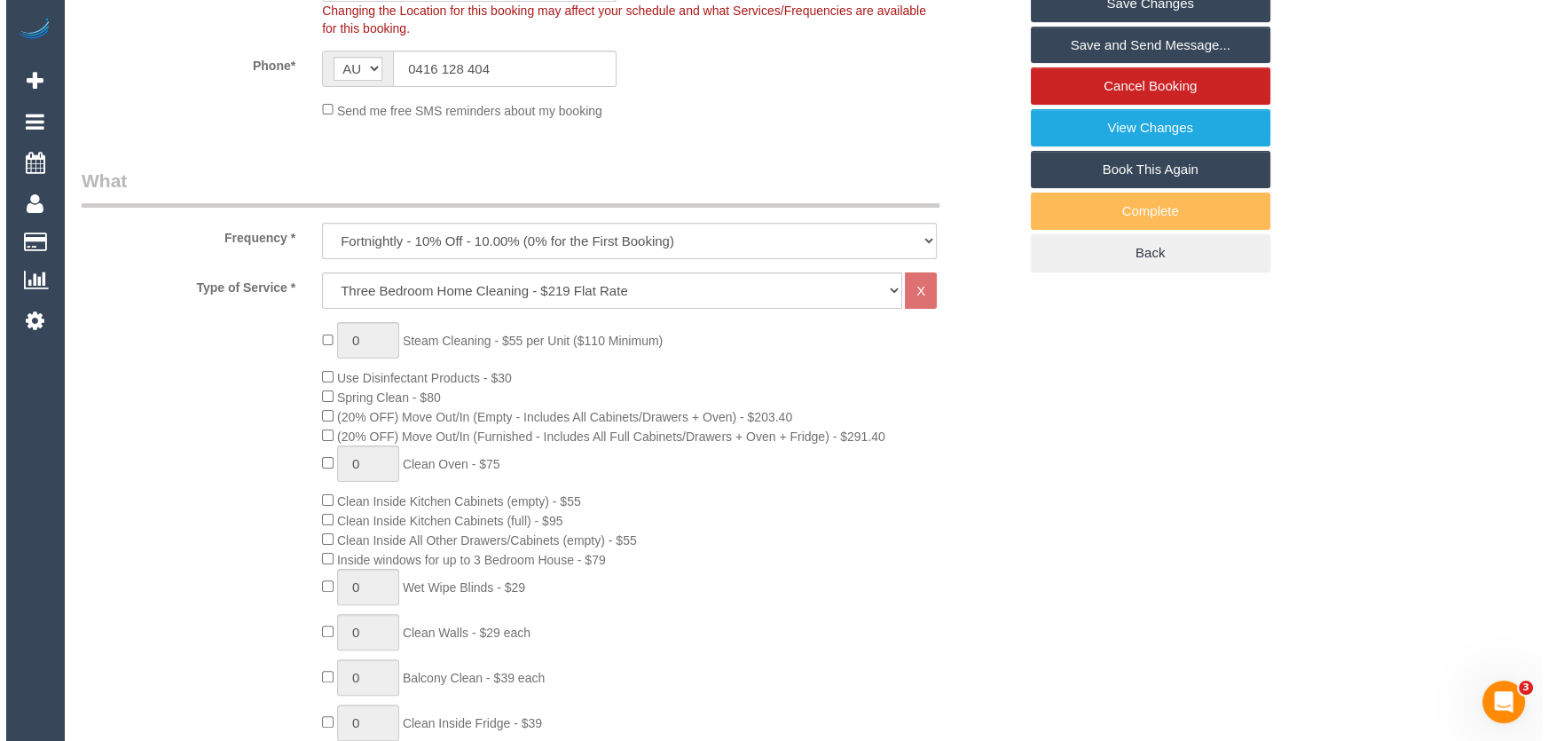
scroll to position [0, 0]
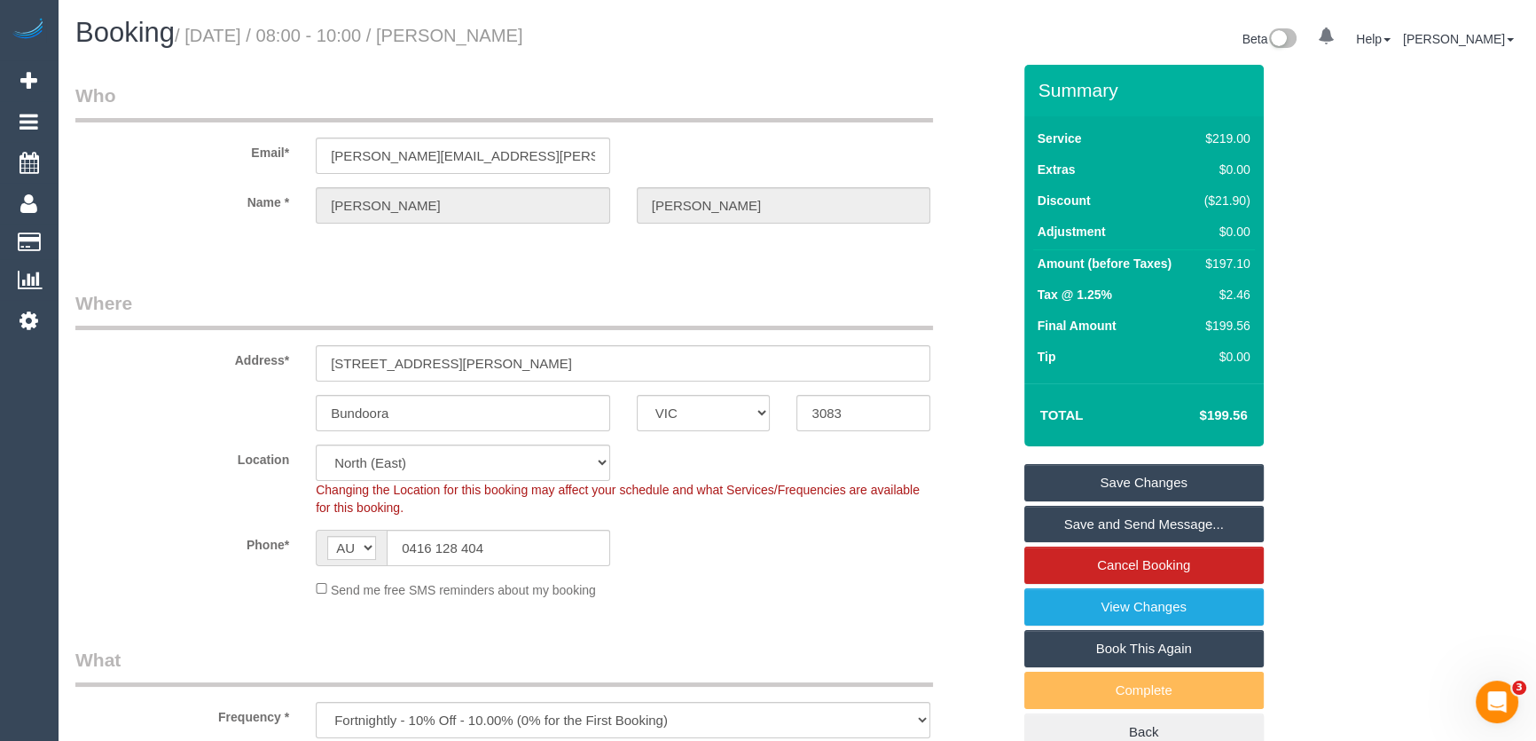
click at [499, 43] on small "/ September 19, 2025 / 08:00 - 10:00 / Julia Michaux" at bounding box center [349, 36] width 349 height 20
copy small "Julia Michaux"
click at [1125, 483] on link "Save Changes" at bounding box center [1145, 482] width 240 height 37
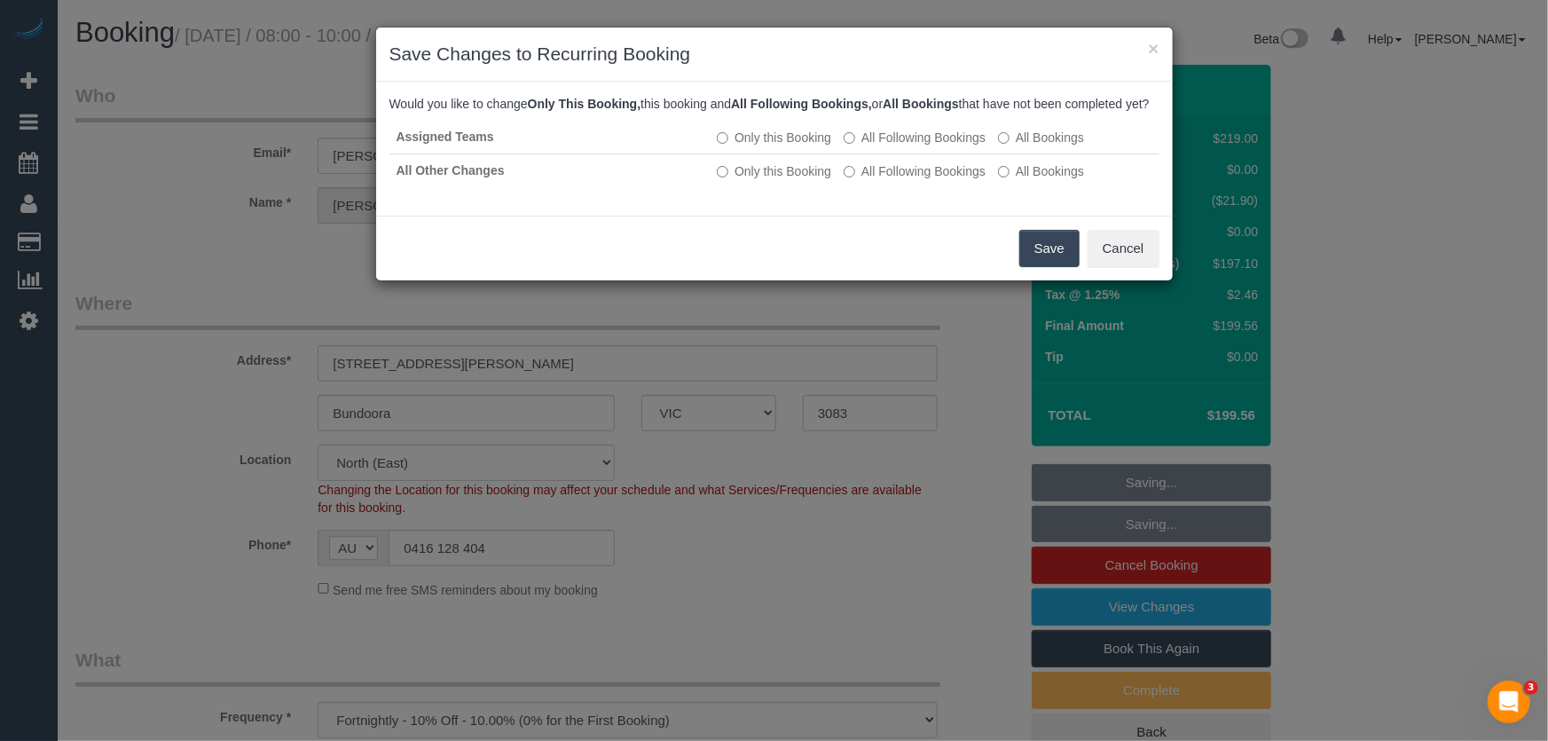
click at [1044, 267] on button "Save" at bounding box center [1049, 248] width 60 height 37
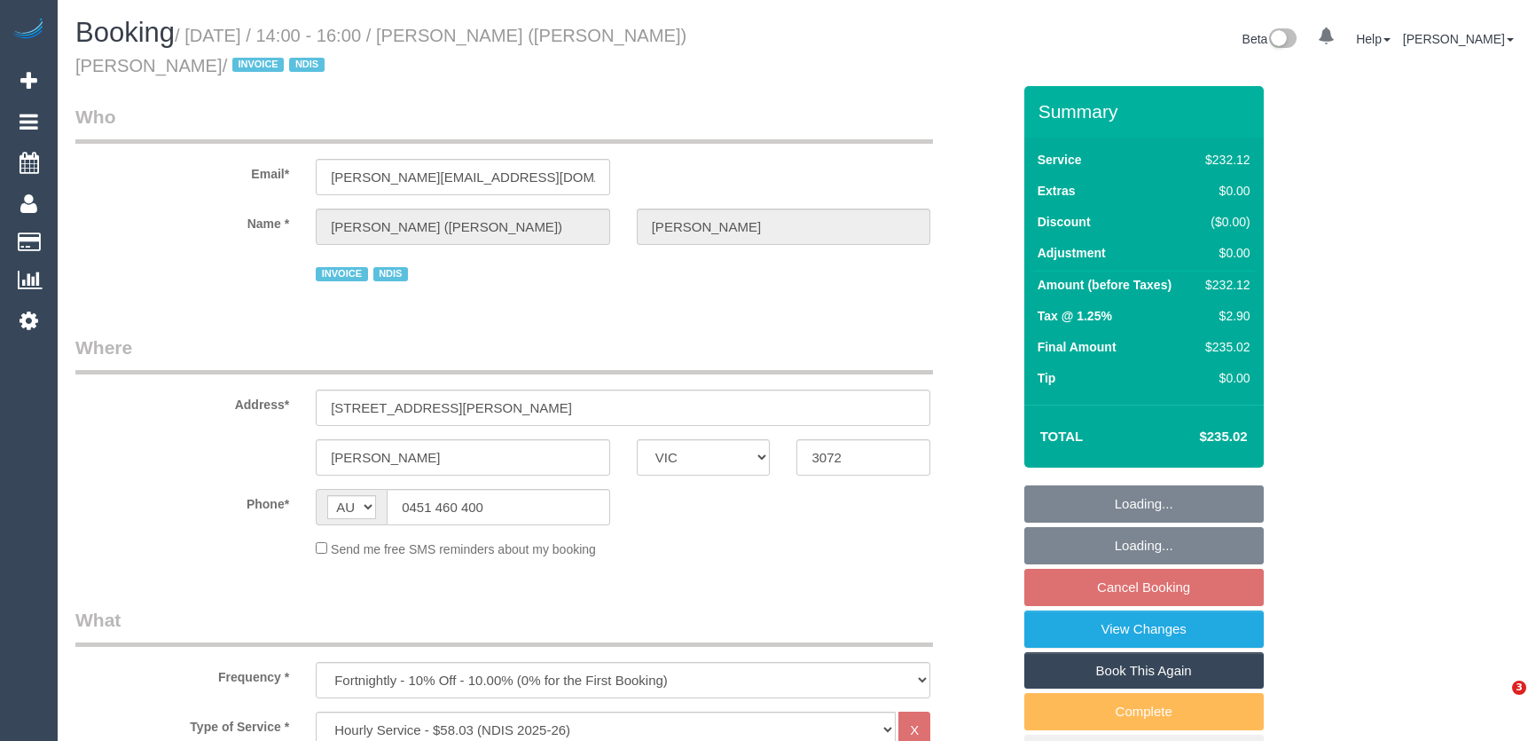
select select "VIC"
select select "240"
select select "number:28"
select select "number:14"
select select "number:18"
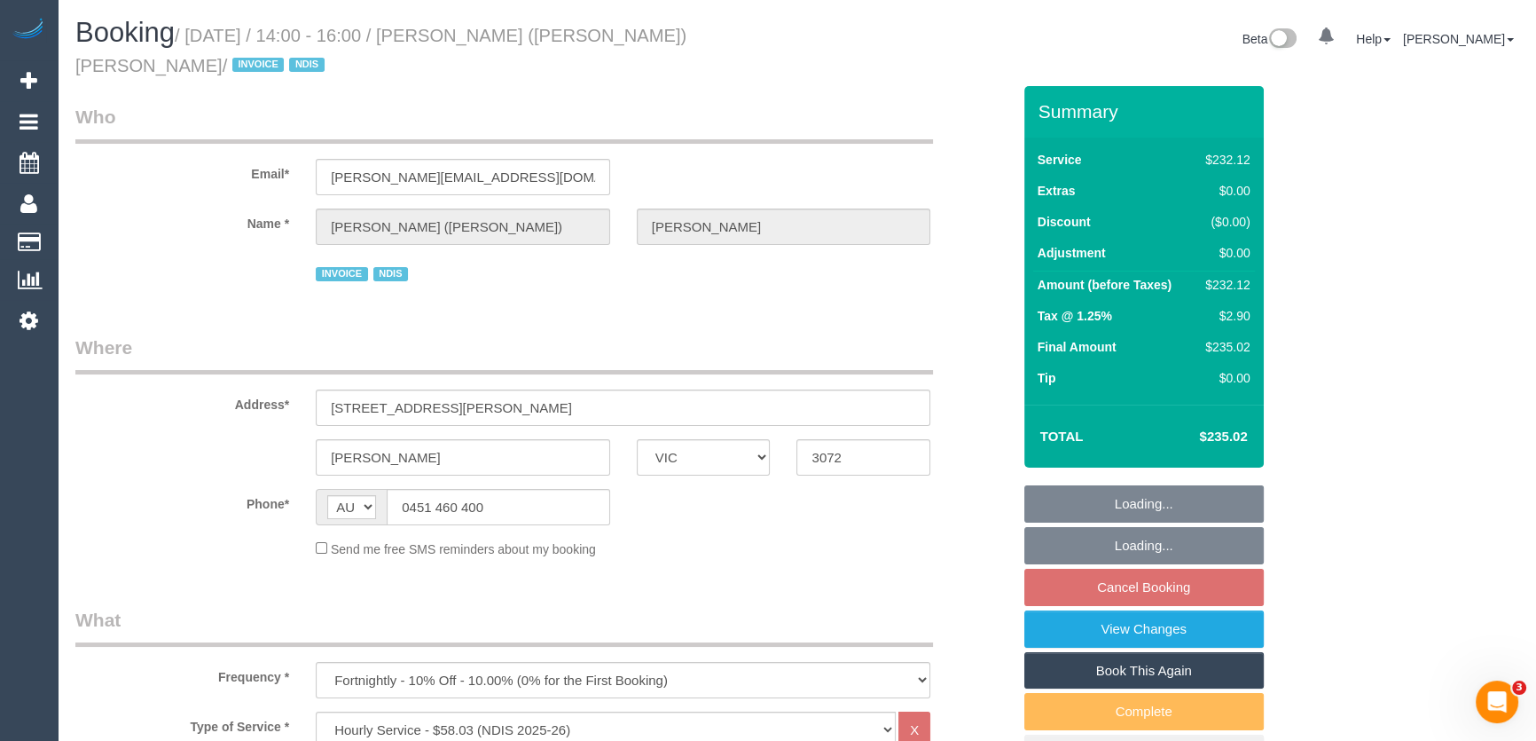
select select "number:36"
select select "number:33"
select select "number:26"
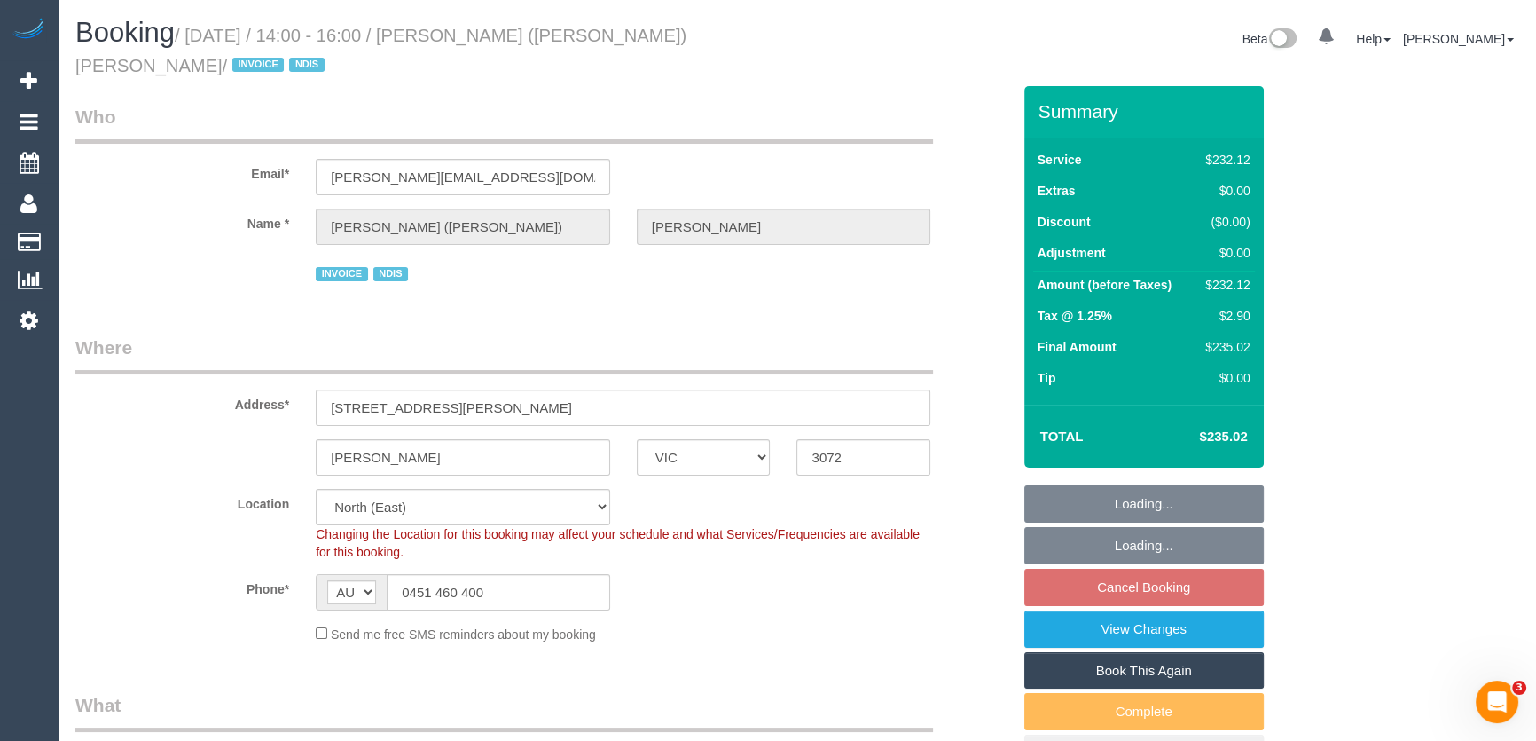
select select "object:741"
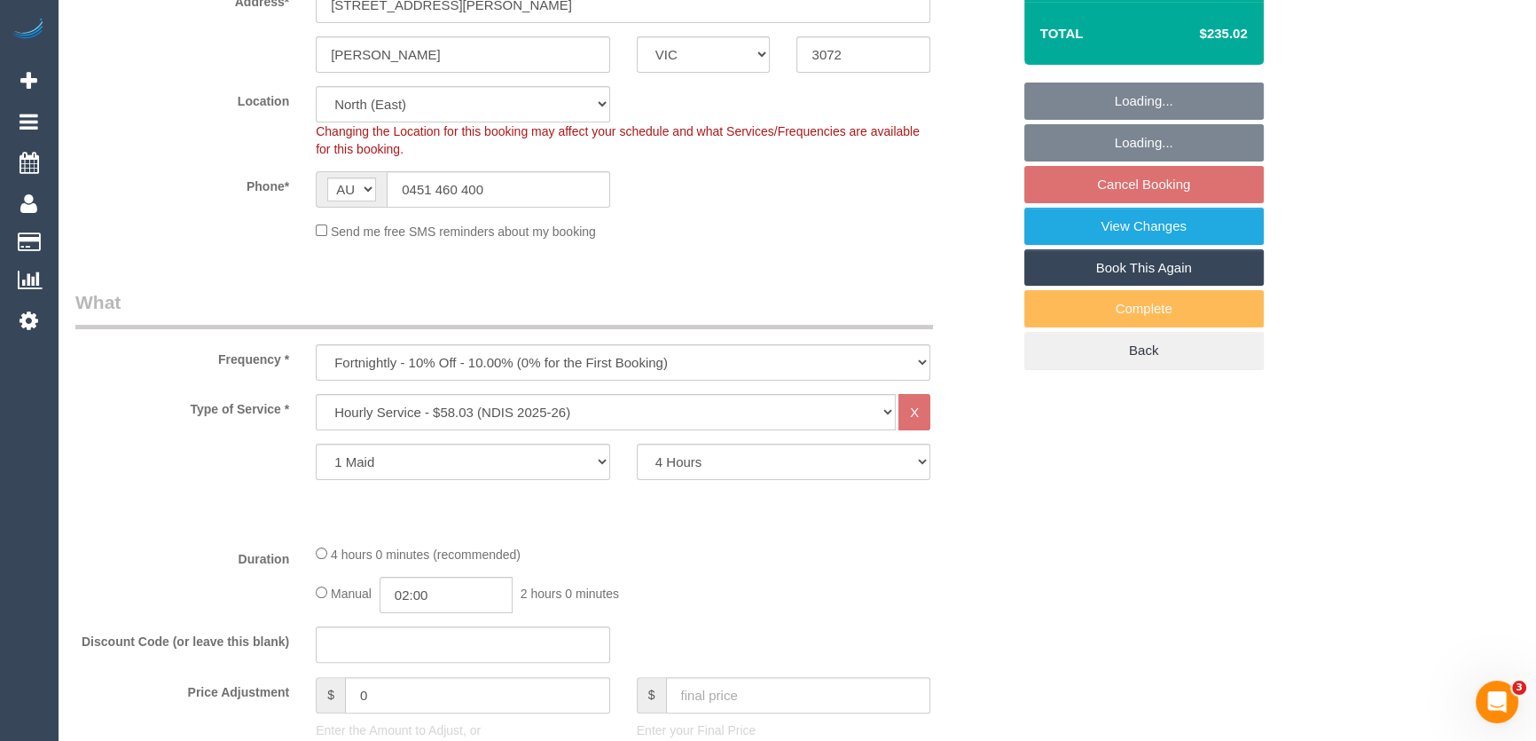
scroll to position [506, 0]
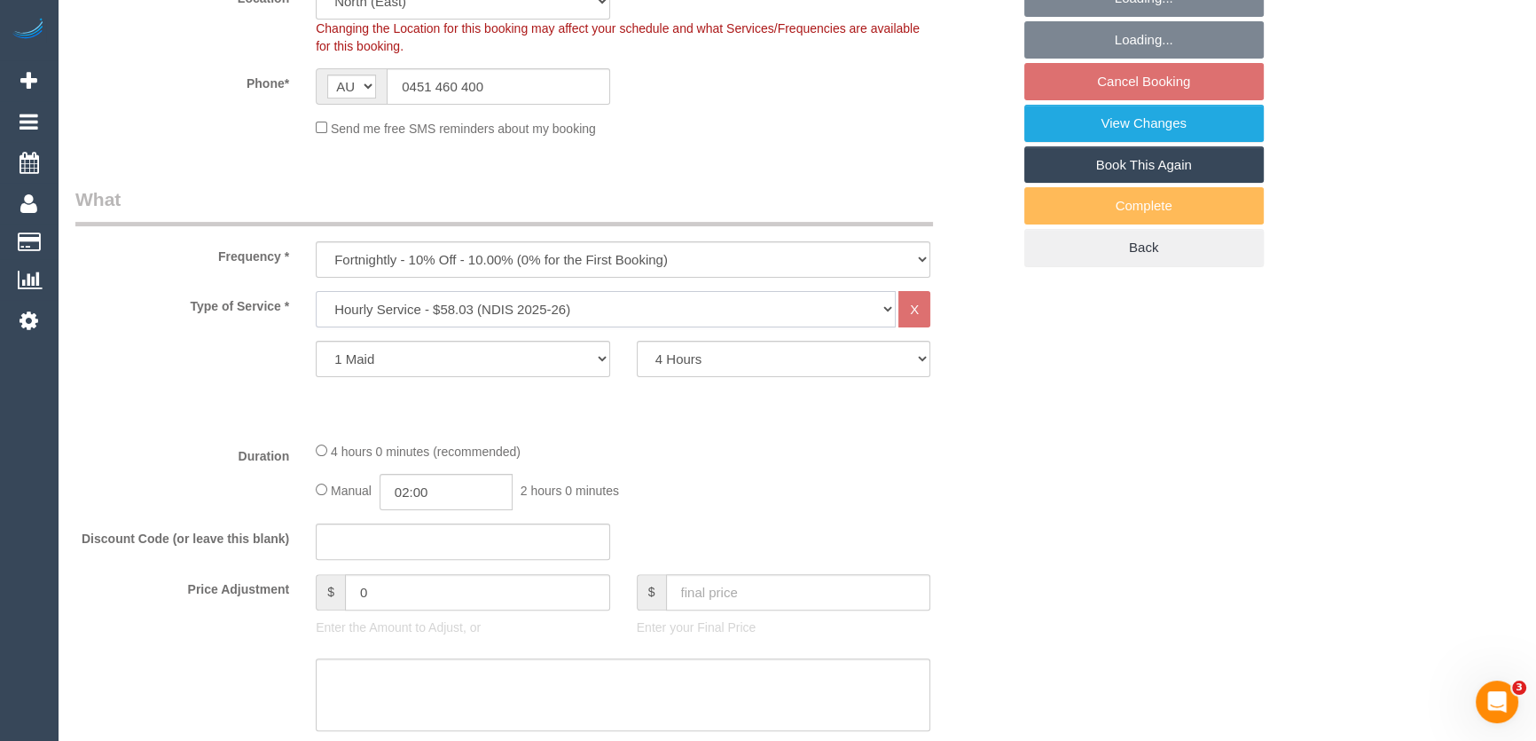
click at [679, 291] on select "Hourly Service - $70/h Hourly Service - $65/h Hourly Service - $60/h Hourly Ser…" at bounding box center [606, 309] width 580 height 36
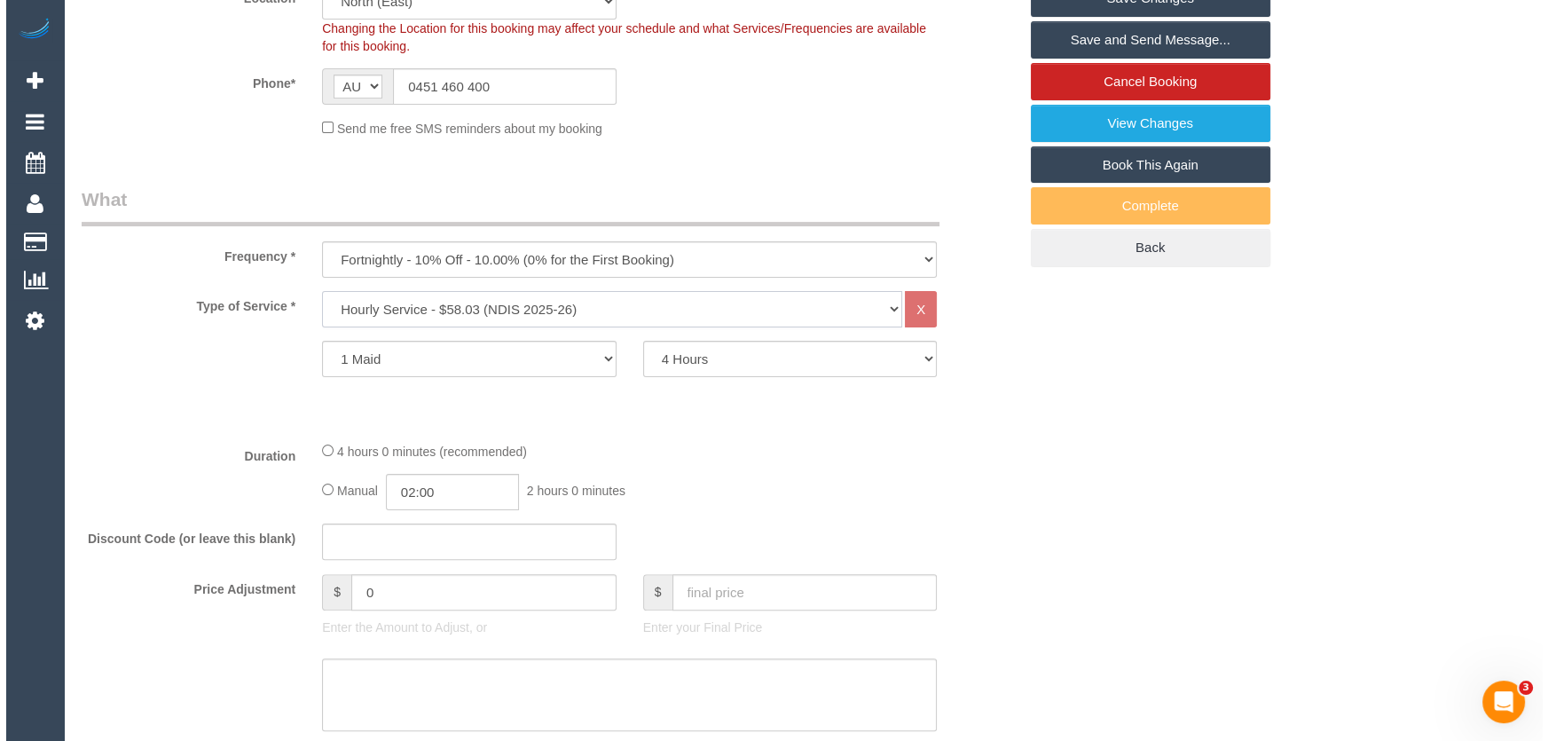
scroll to position [2177, 0]
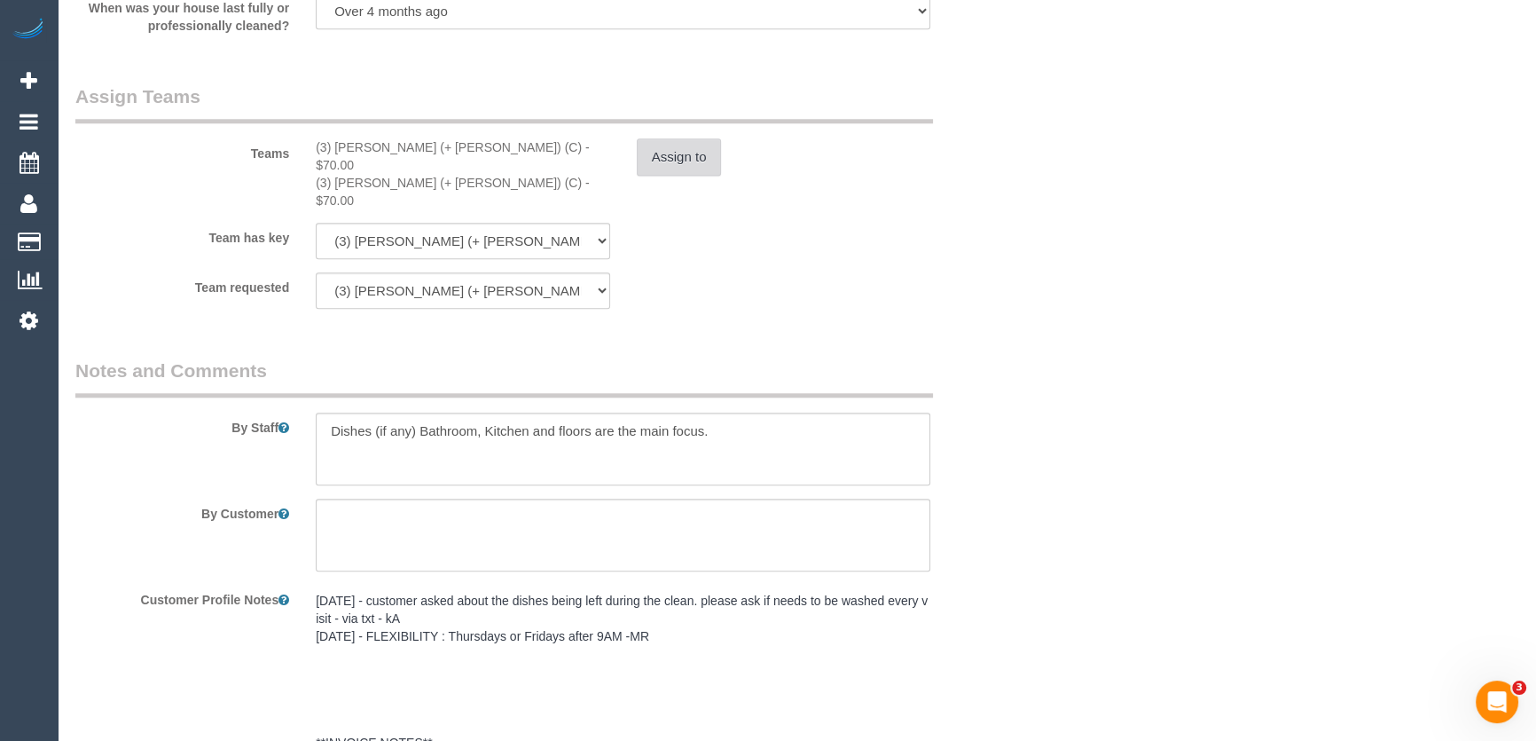
click at [682, 162] on button "Assign to" at bounding box center [679, 156] width 85 height 37
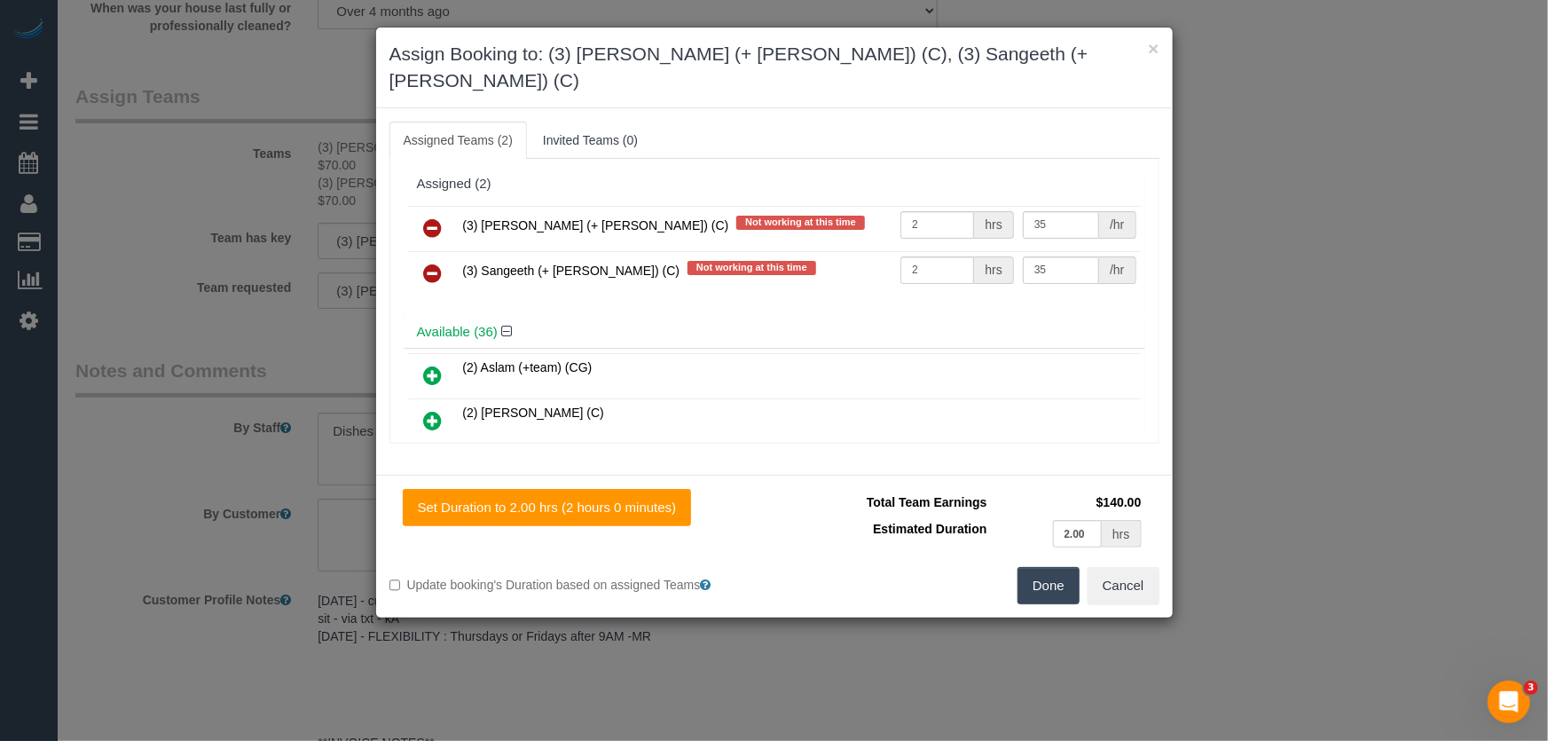
click at [435, 217] on icon at bounding box center [433, 227] width 19 height 21
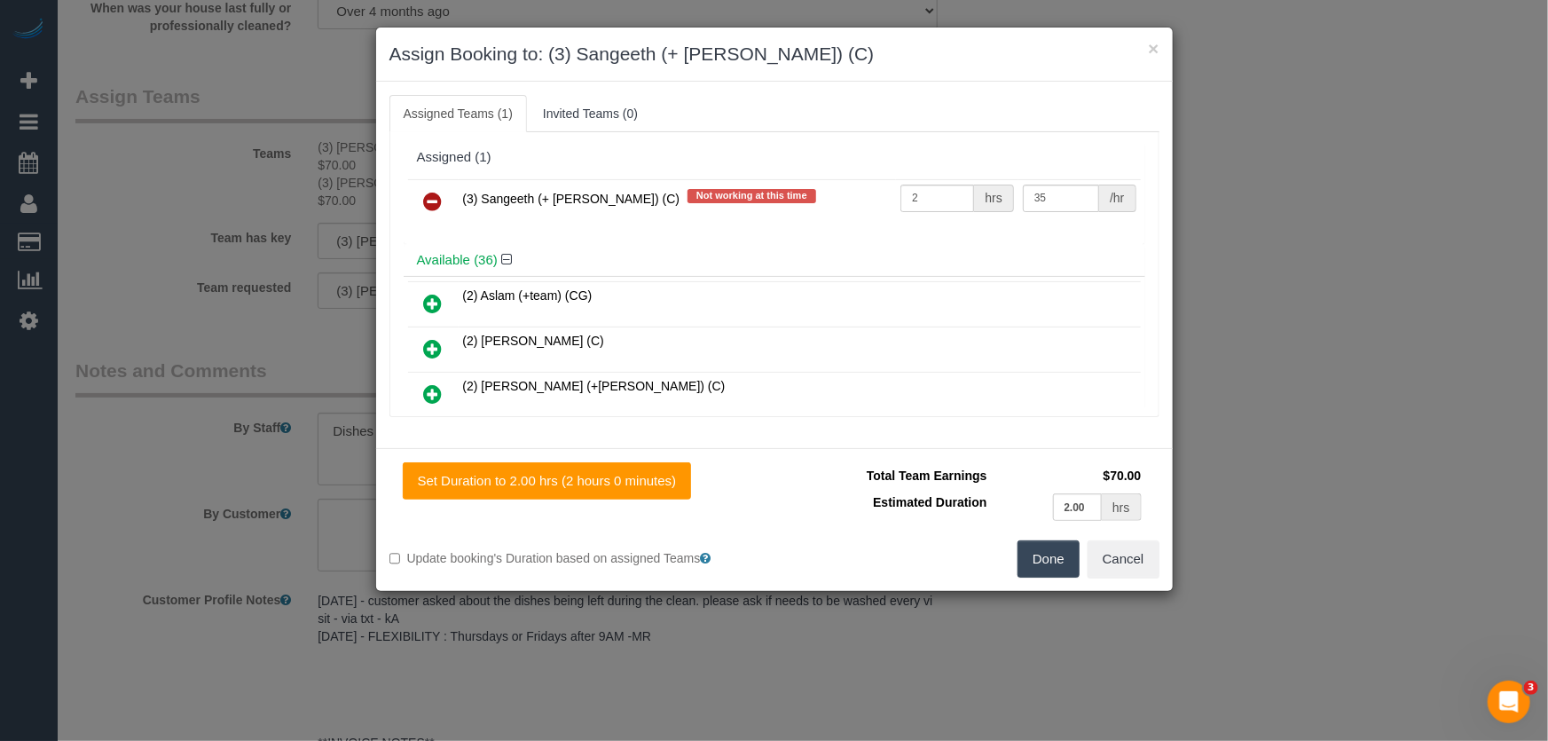
click at [435, 209] on icon at bounding box center [433, 201] width 19 height 21
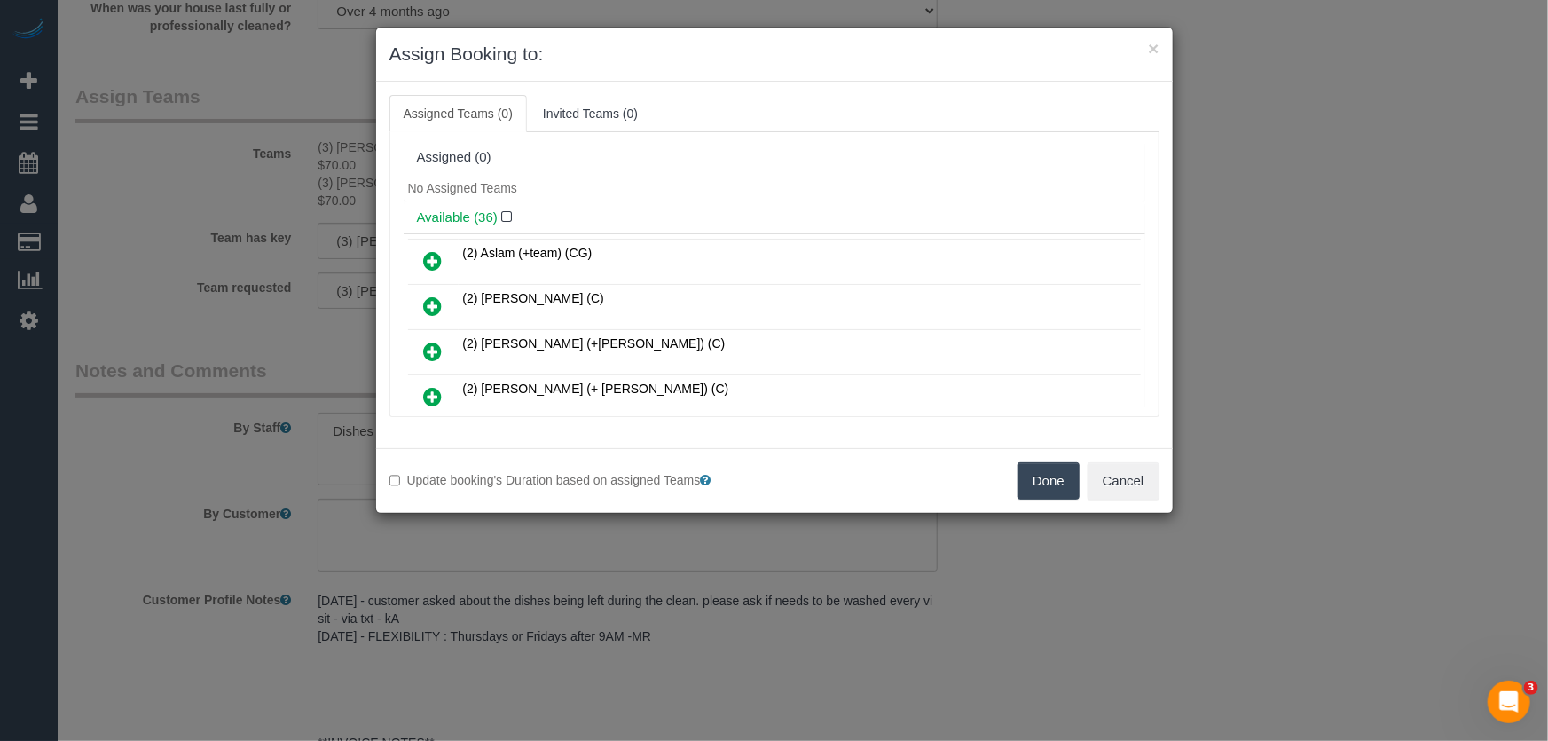
scroll to position [954, 0]
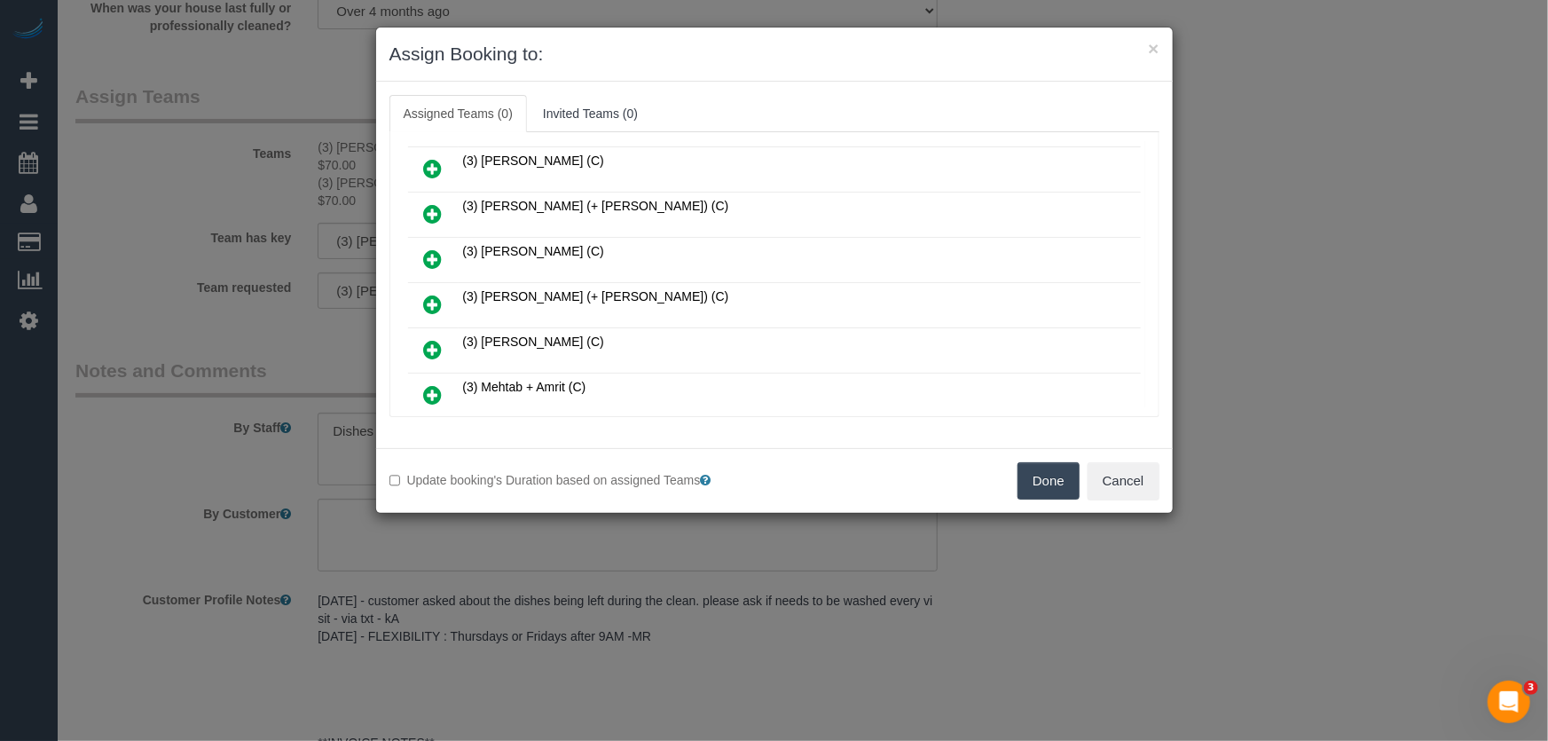
click at [434, 294] on icon at bounding box center [433, 304] width 19 height 21
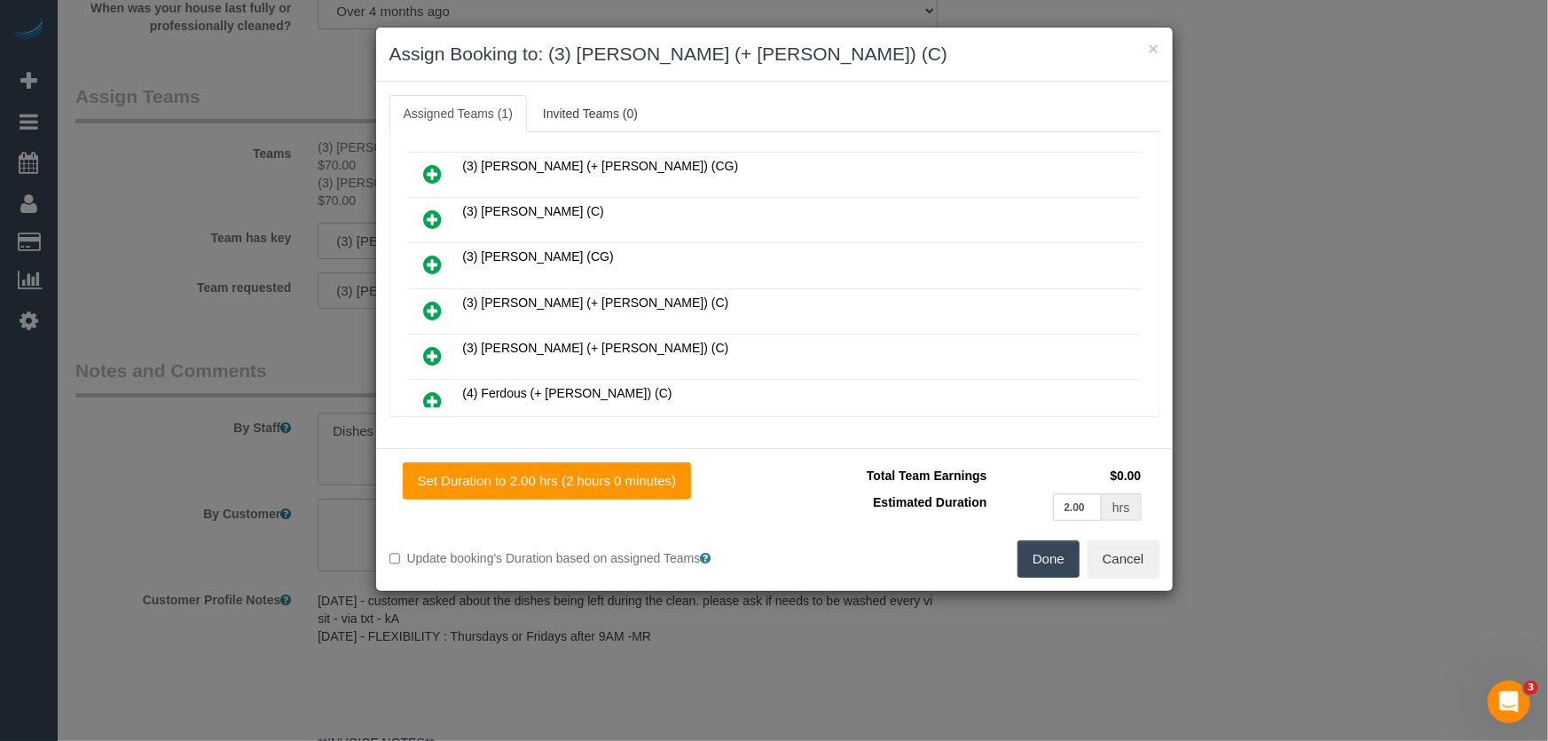
click at [434, 345] on icon at bounding box center [433, 355] width 19 height 21
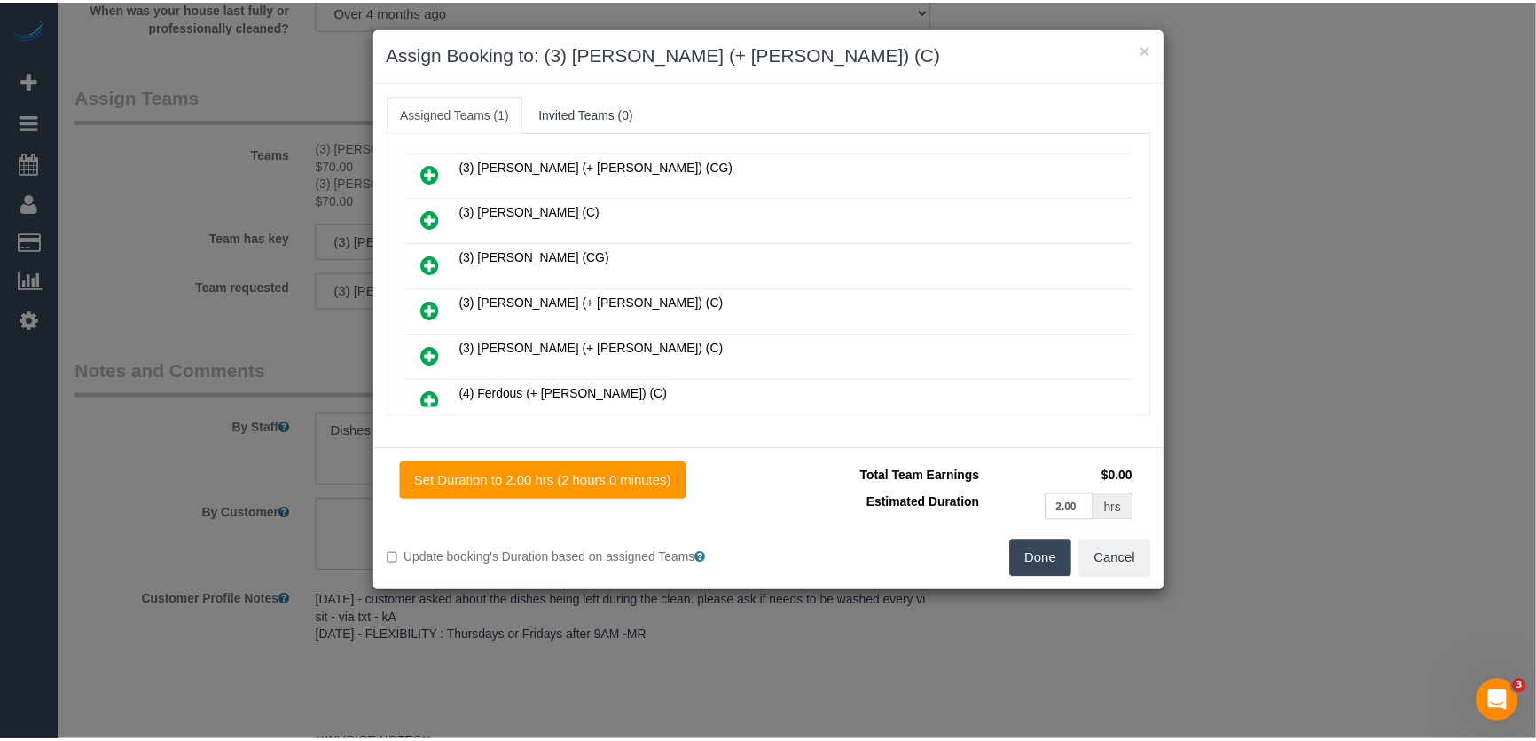
scroll to position [1444, 0]
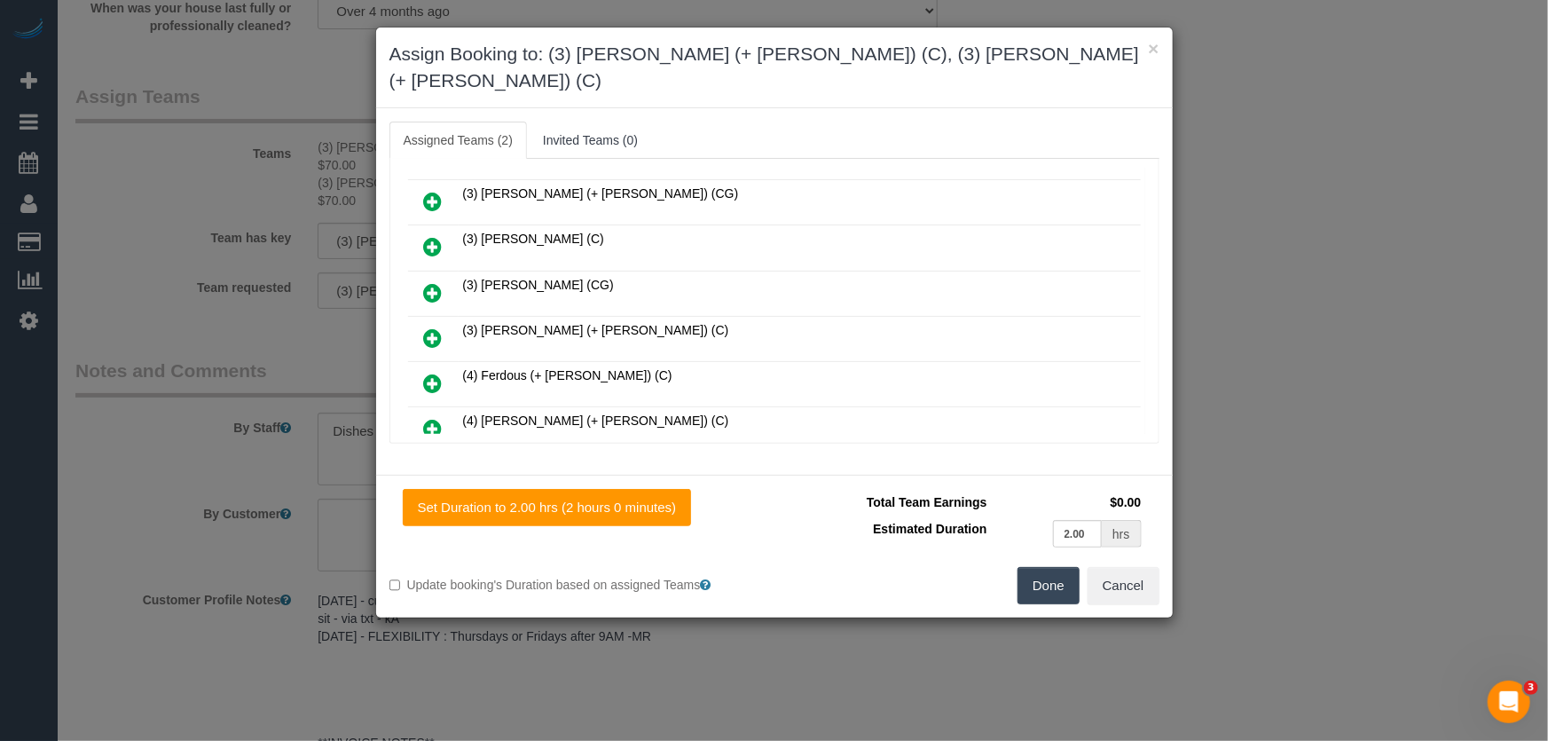
click at [1031, 578] on div "Set Duration to 2.00 hrs (2 hours 0 minutes) Total Team Earnings $0.00 Estimate…" at bounding box center [774, 546] width 797 height 143
click at [1047, 567] on button "Done" at bounding box center [1048, 585] width 62 height 37
click at [1047, 567] on div "Done Cancel" at bounding box center [973, 585] width 398 height 37
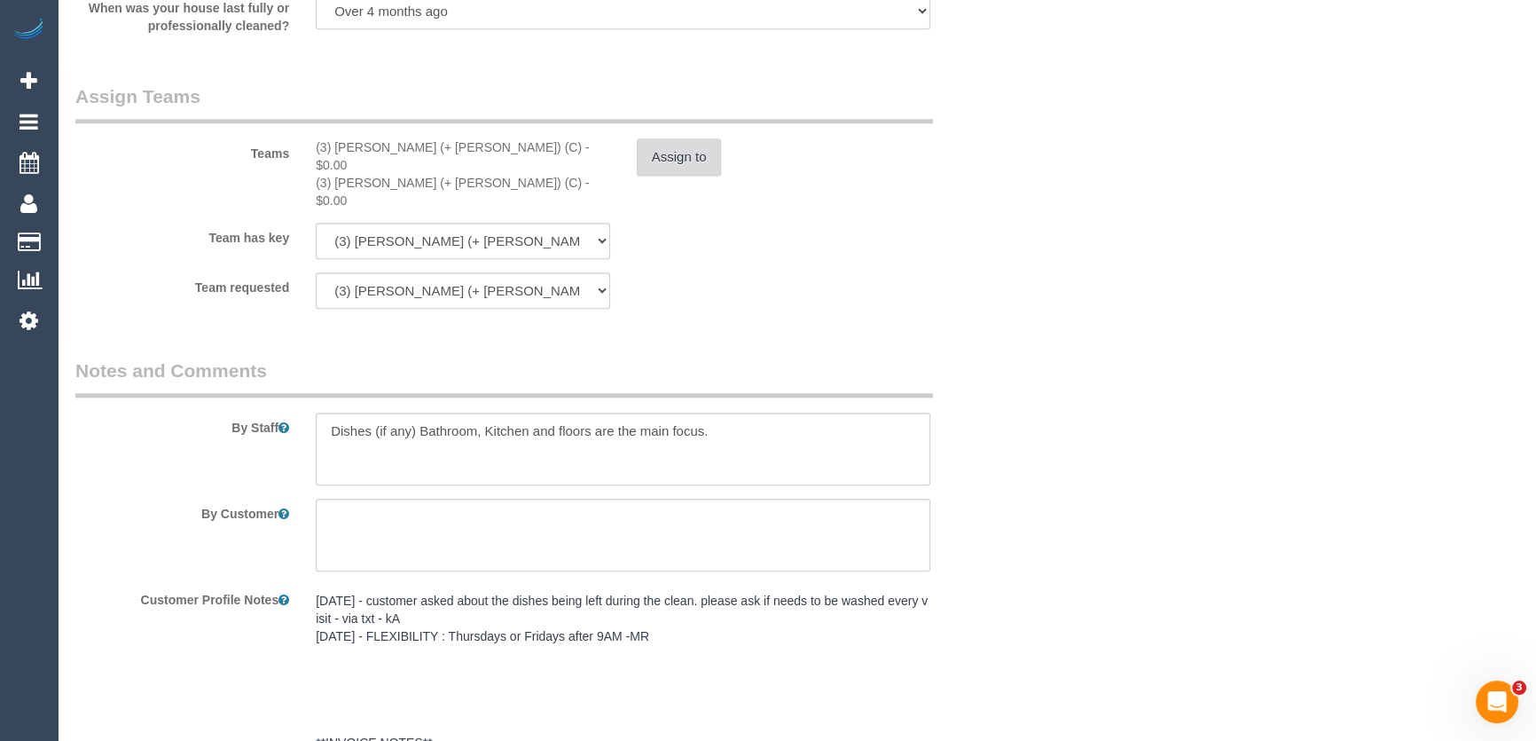
click at [680, 154] on button "Assign to" at bounding box center [679, 156] width 85 height 37
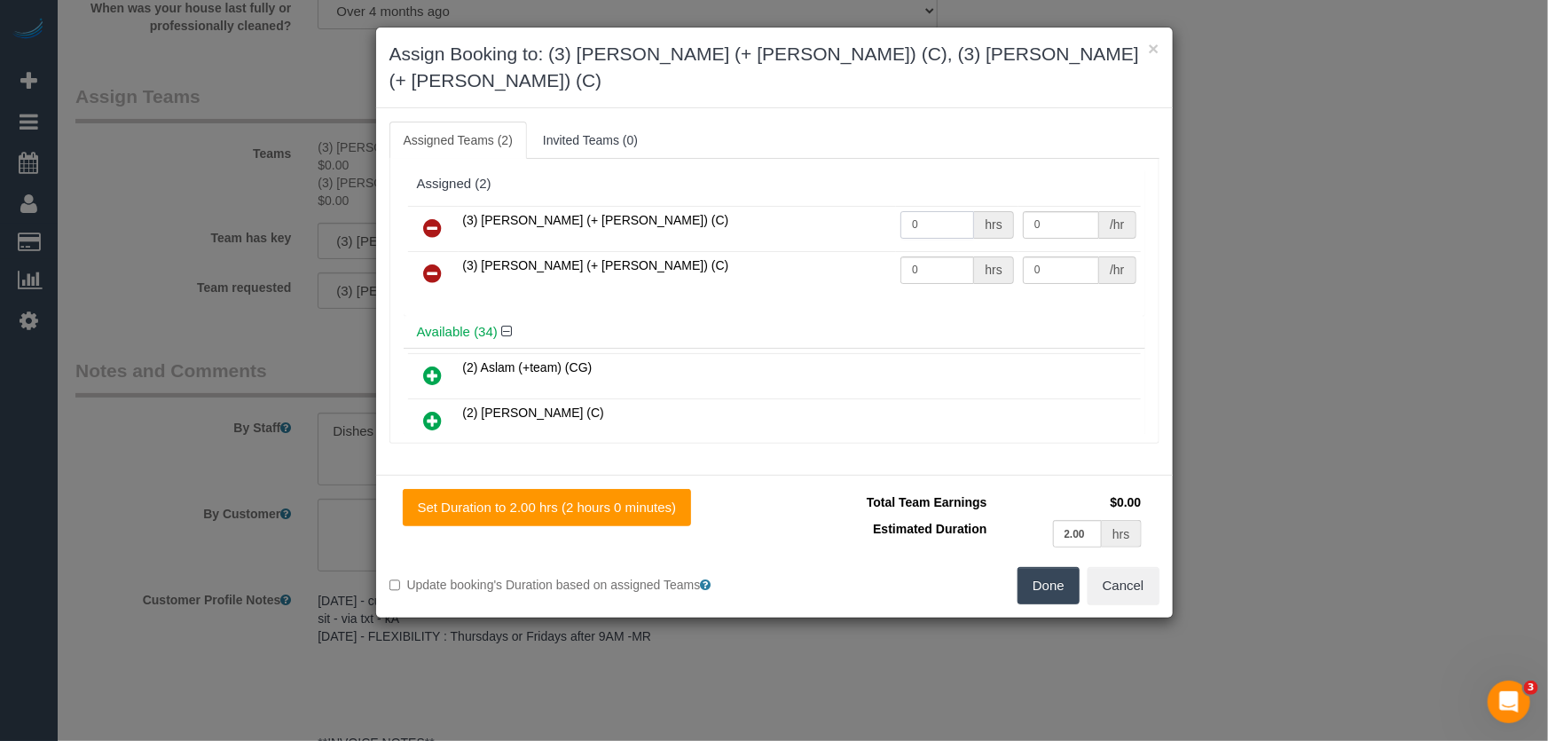
click at [931, 211] on input "0" at bounding box center [937, 224] width 74 height 27
type input "2"
type input "35"
click at [929, 256] on input "0" at bounding box center [937, 269] width 74 height 27
type input "2"
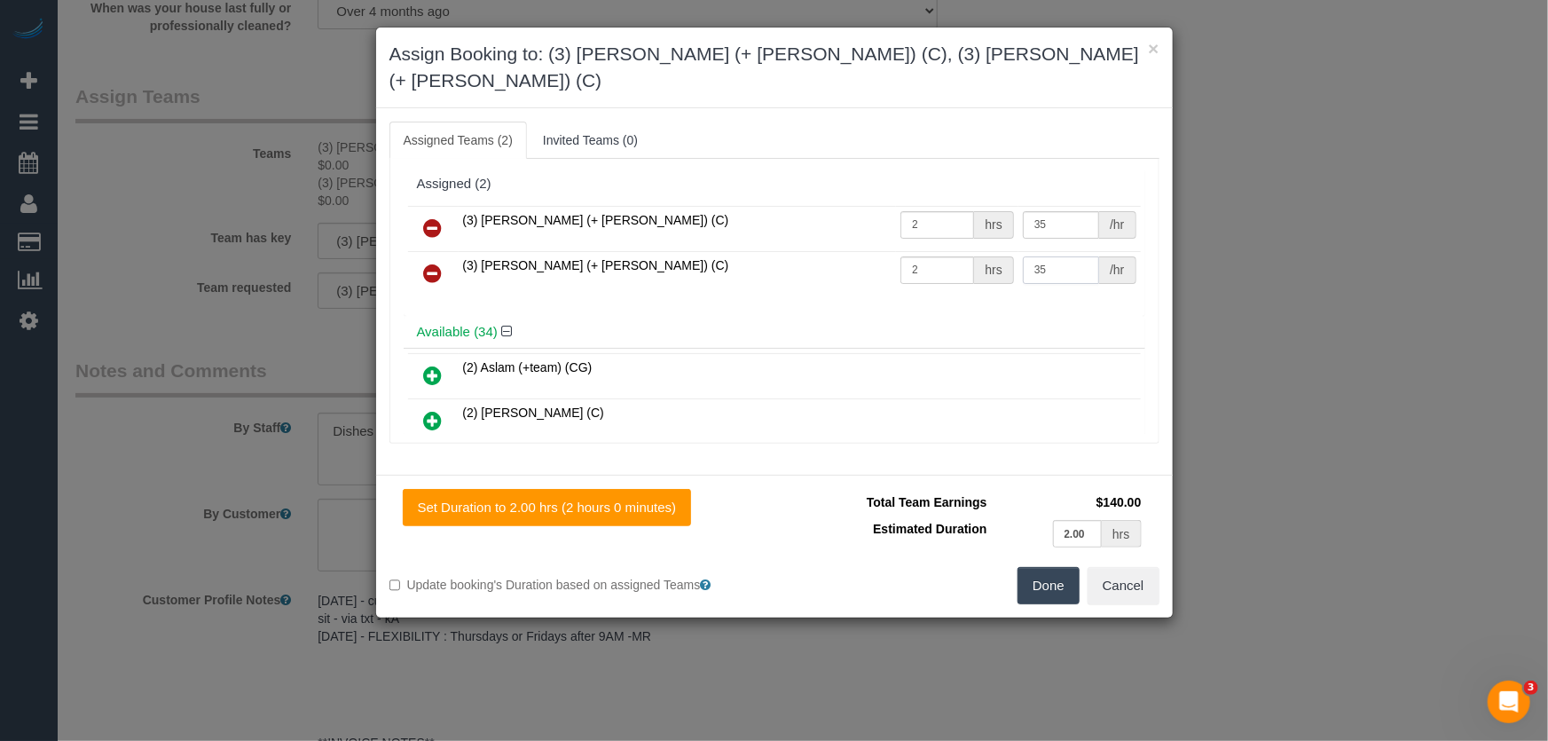
type input "35"
click at [1054, 567] on button "Done" at bounding box center [1048, 585] width 62 height 37
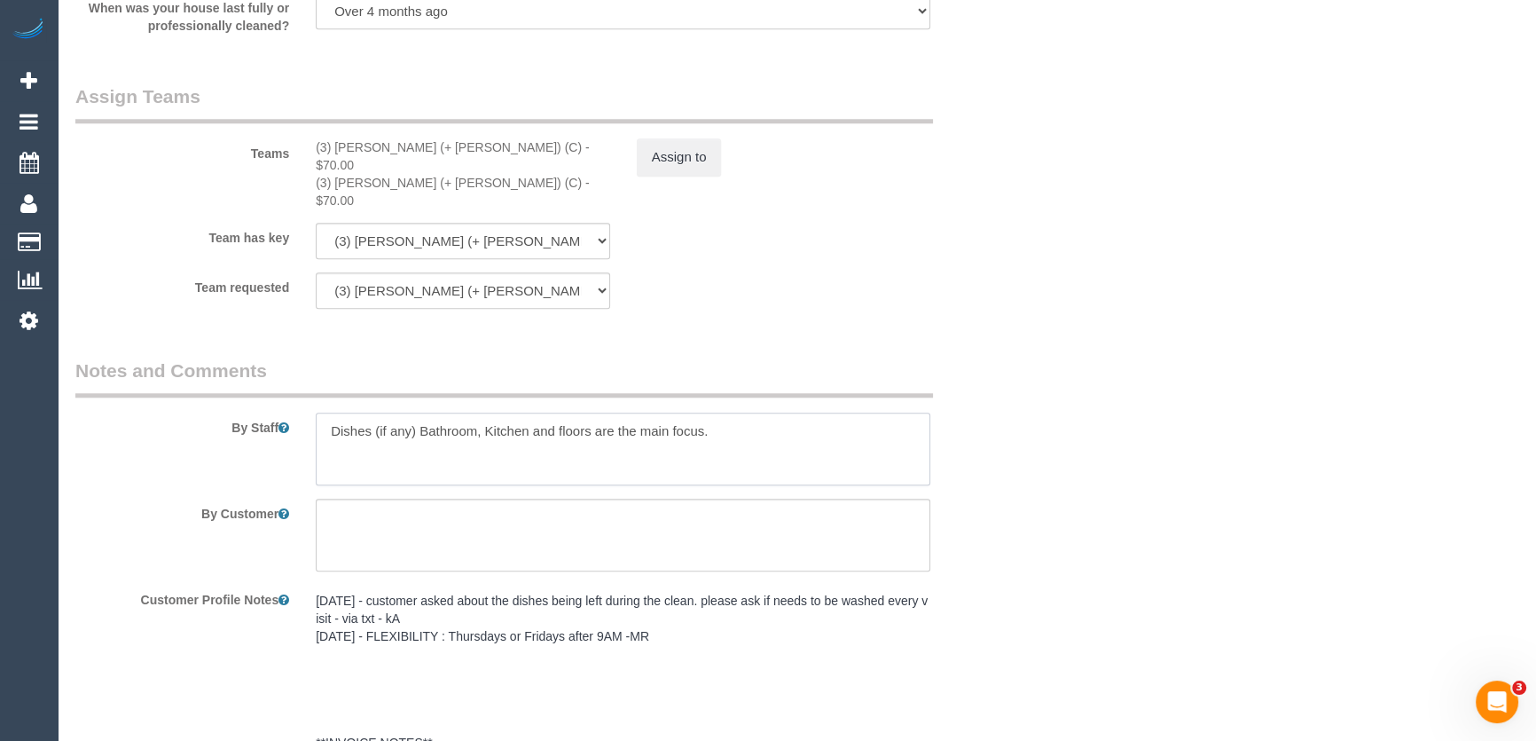
click at [320, 412] on textarea at bounding box center [623, 448] width 615 height 73
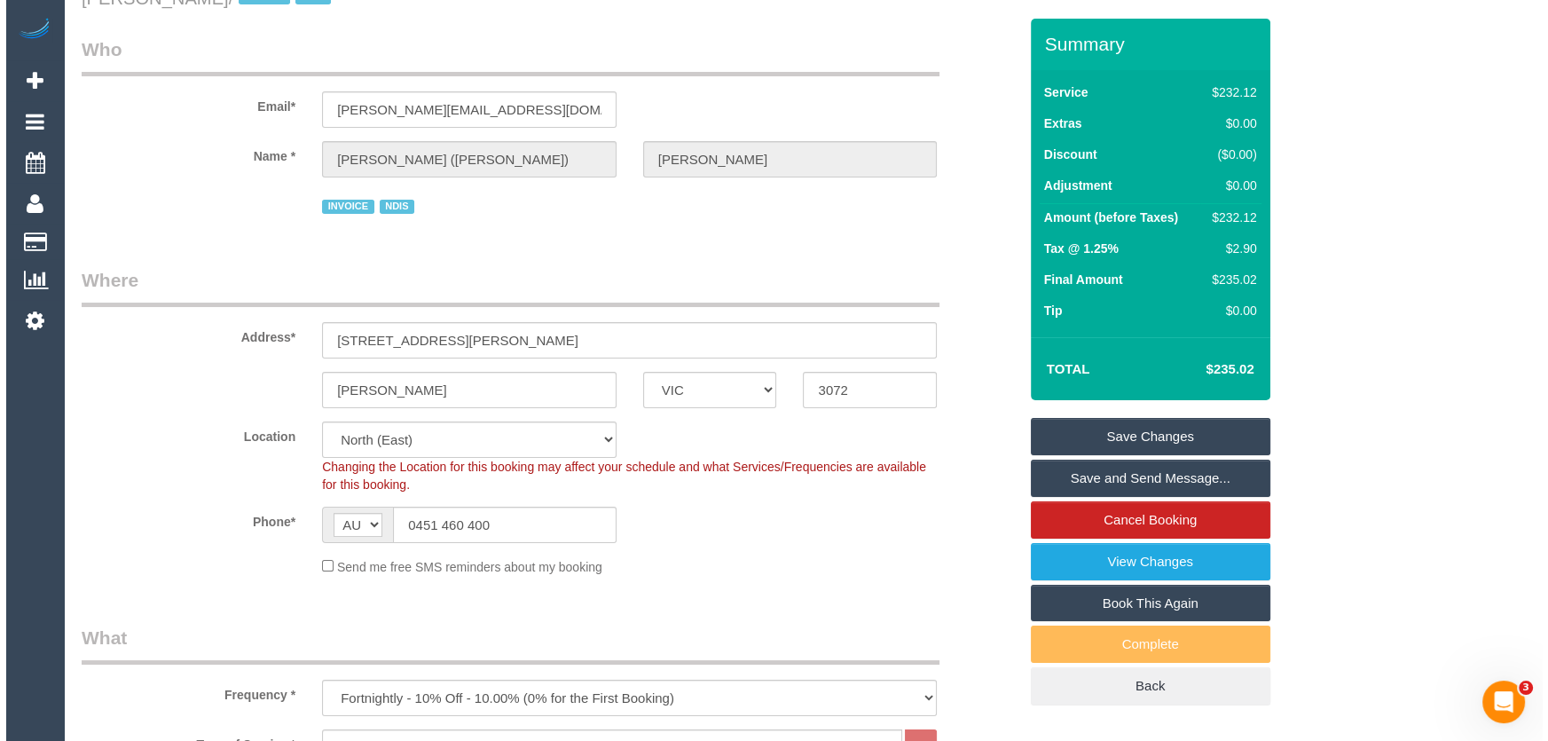
scroll to position [0, 0]
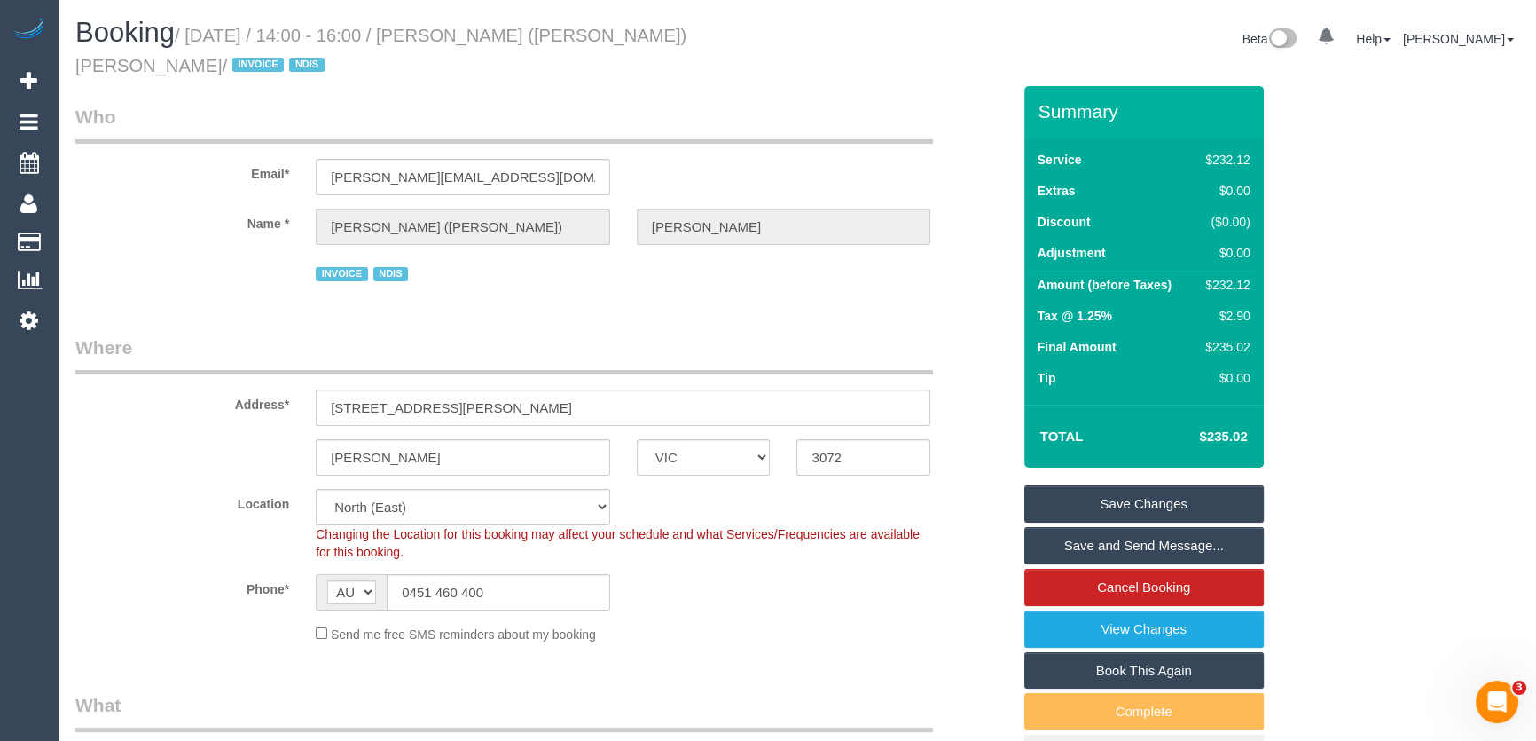
type textarea "*cover* Dishes (if any) Bathroom, Kitchen and floors are the main focus."
click at [518, 35] on small "/ September 26, 2025 / 14:00 - 16:00 / Gabriel (Alexia) Ellul-Romero / INVOICE …" at bounding box center [380, 51] width 611 height 50
click at [517, 35] on small "/ September 26, 2025 / 14:00 - 16:00 / Gabriel (Alexia) Ellul-Romero / INVOICE …" at bounding box center [380, 51] width 611 height 50
copy small "Gabriel (Alexia) Ellul-Romero"
click at [1122, 506] on link "Save Changes" at bounding box center [1145, 503] width 240 height 37
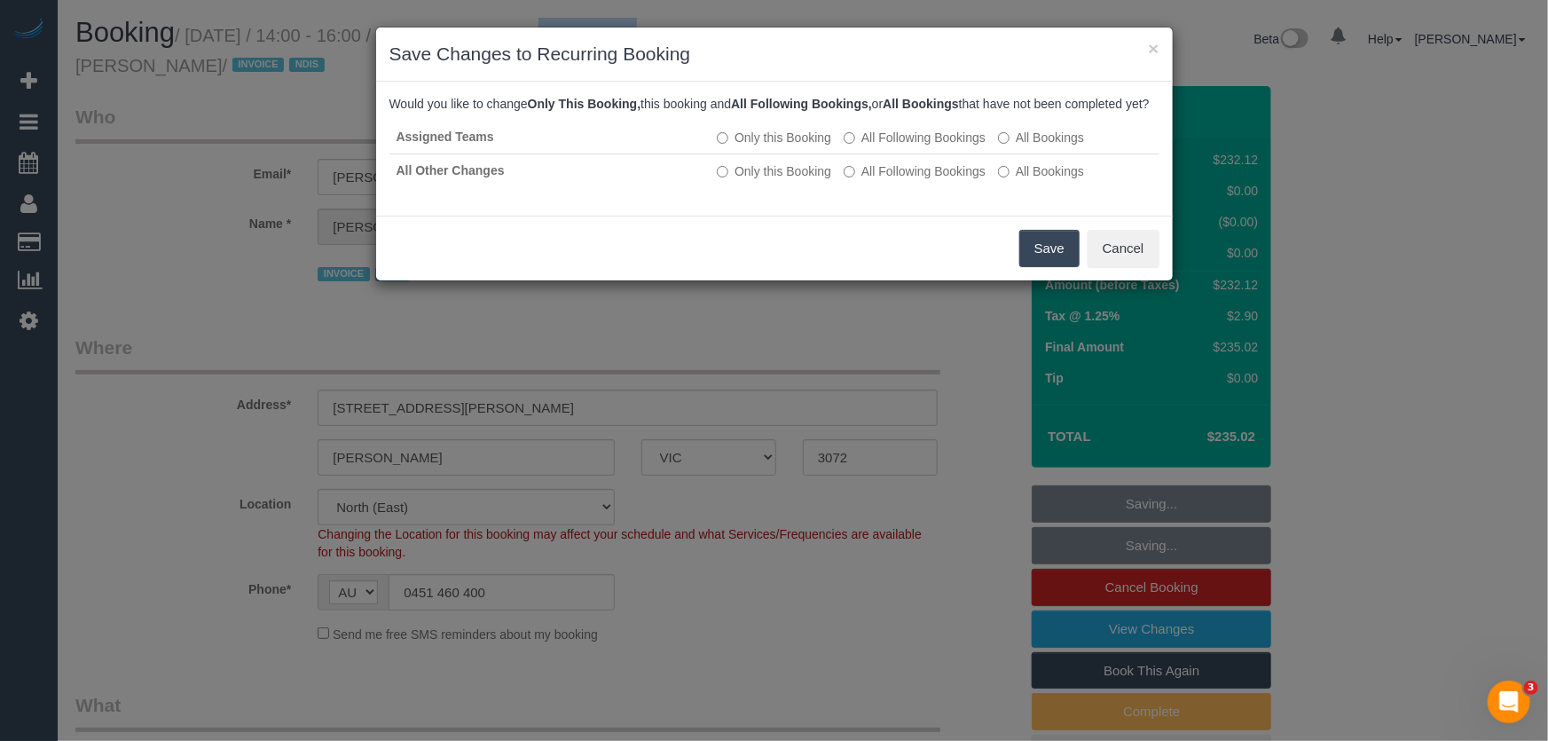
click at [1049, 263] on button "Save" at bounding box center [1049, 248] width 60 height 37
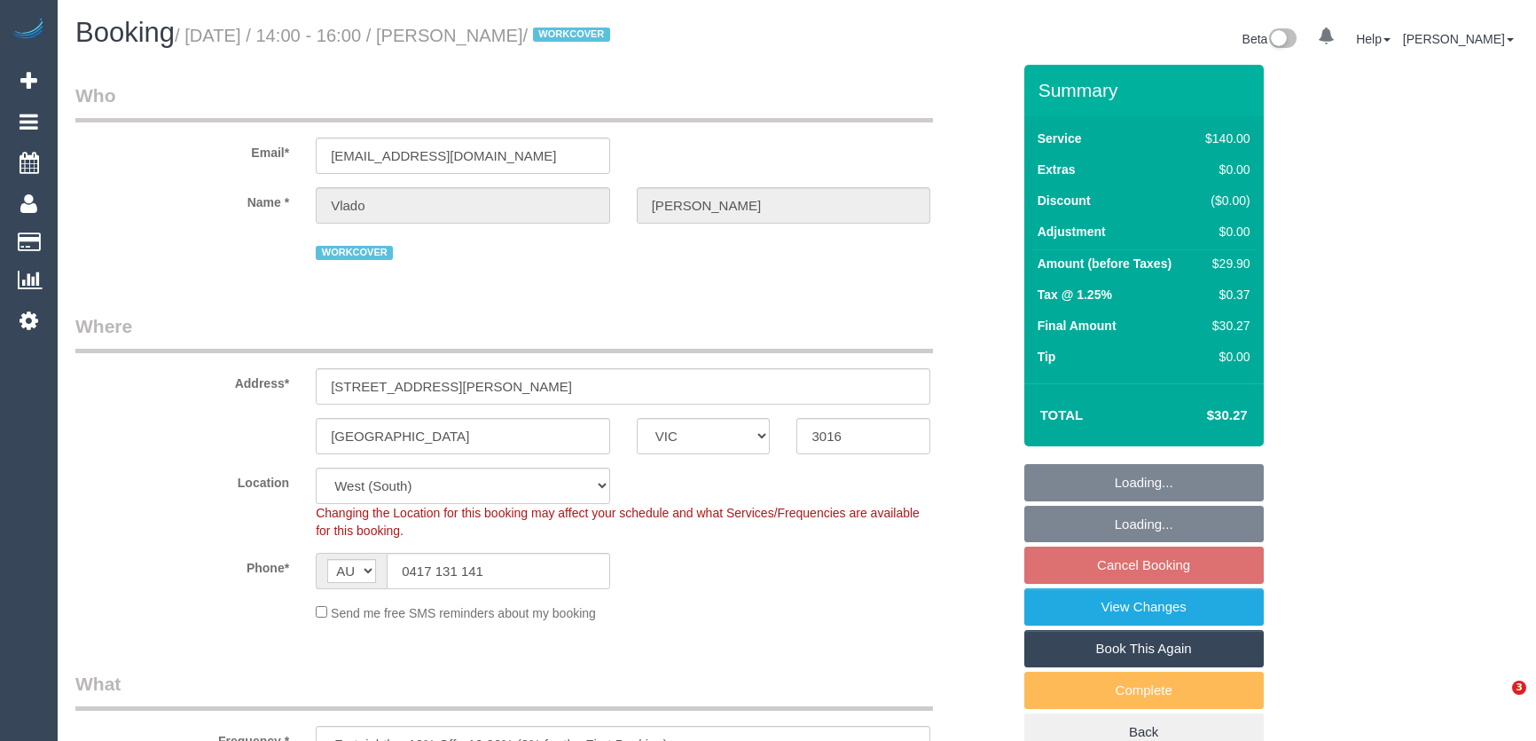
select select "VIC"
select select "spot1"
select select "number:28"
select select "number:14"
select select "number:19"
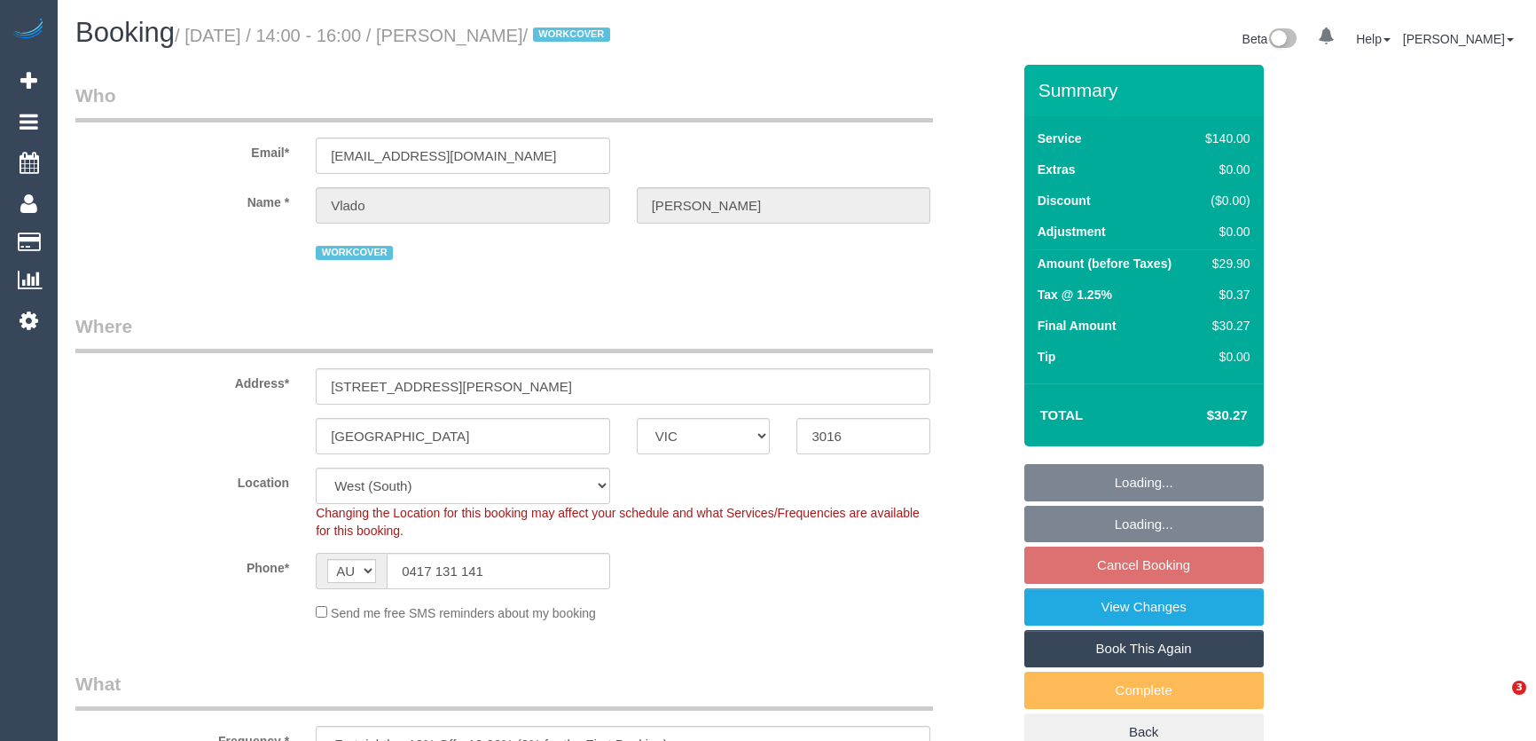
select select "number:23"
select select "number:34"
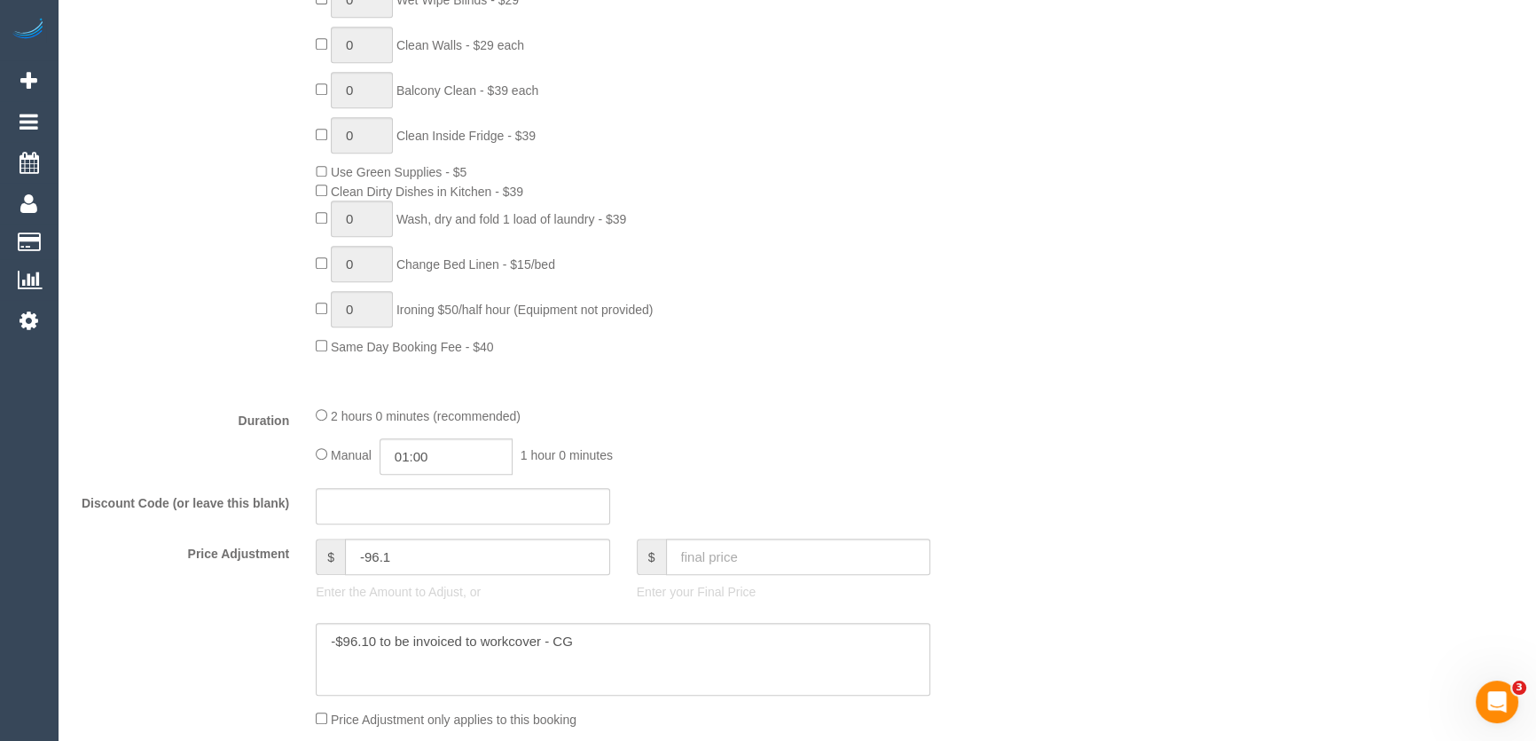
scroll to position [1048, 0]
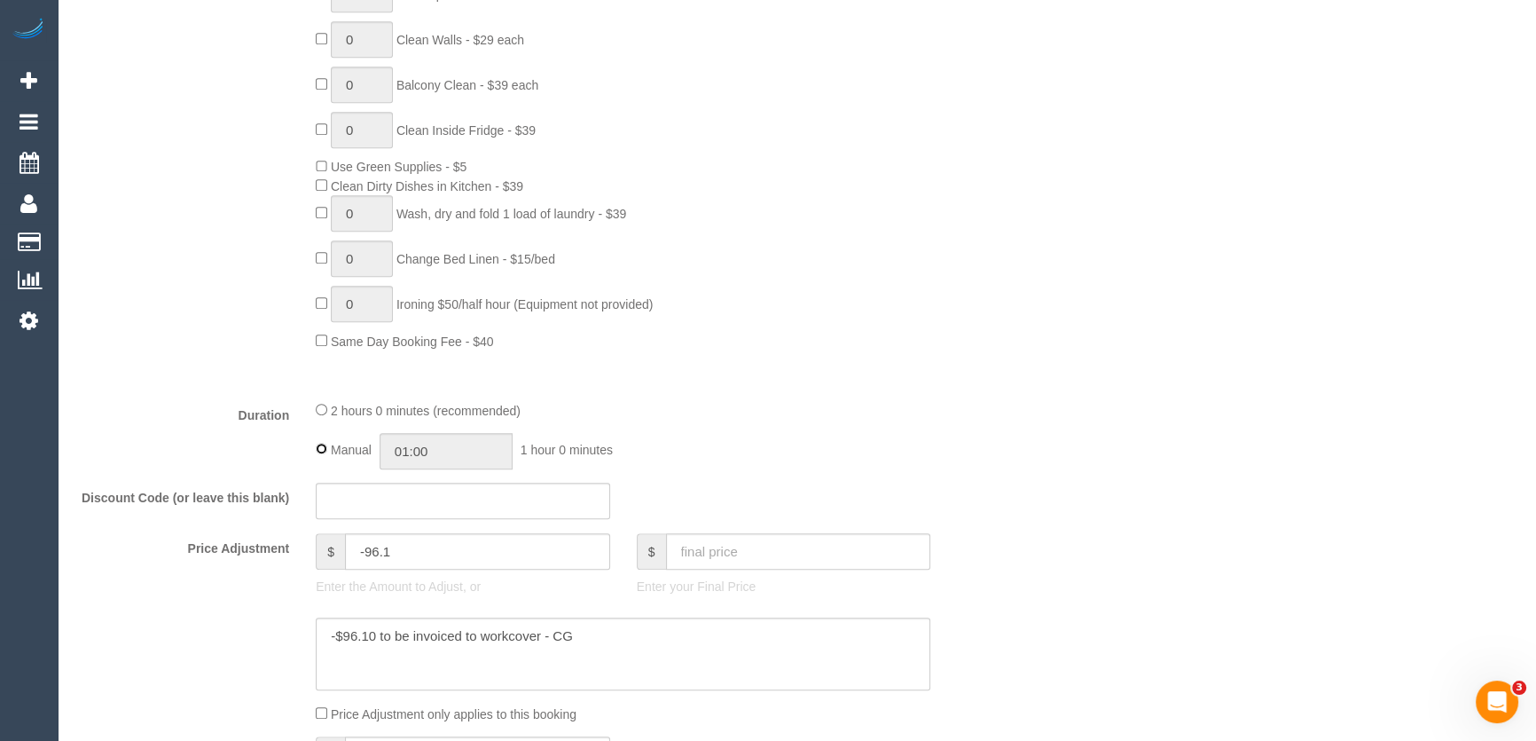
type input "02:00"
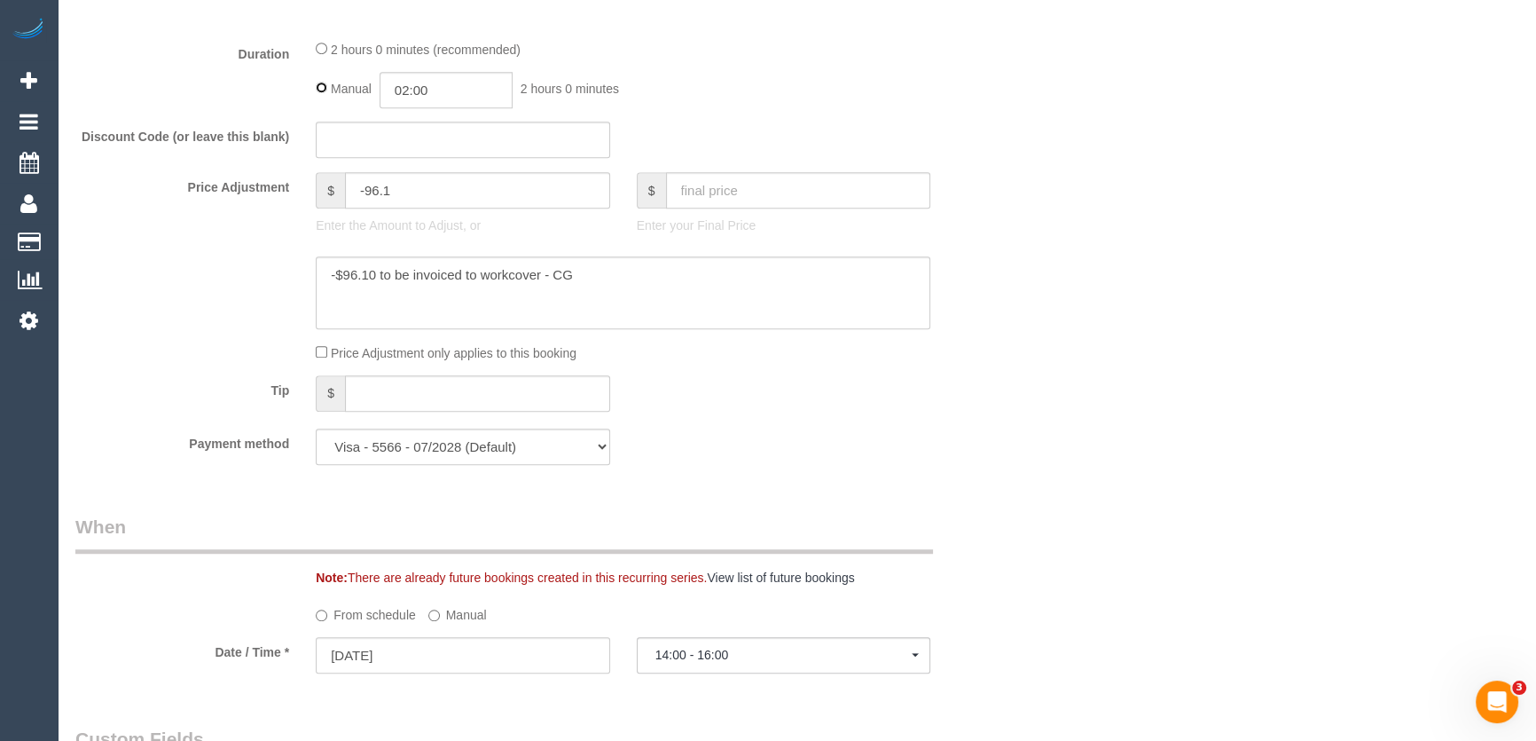
select select "spot13"
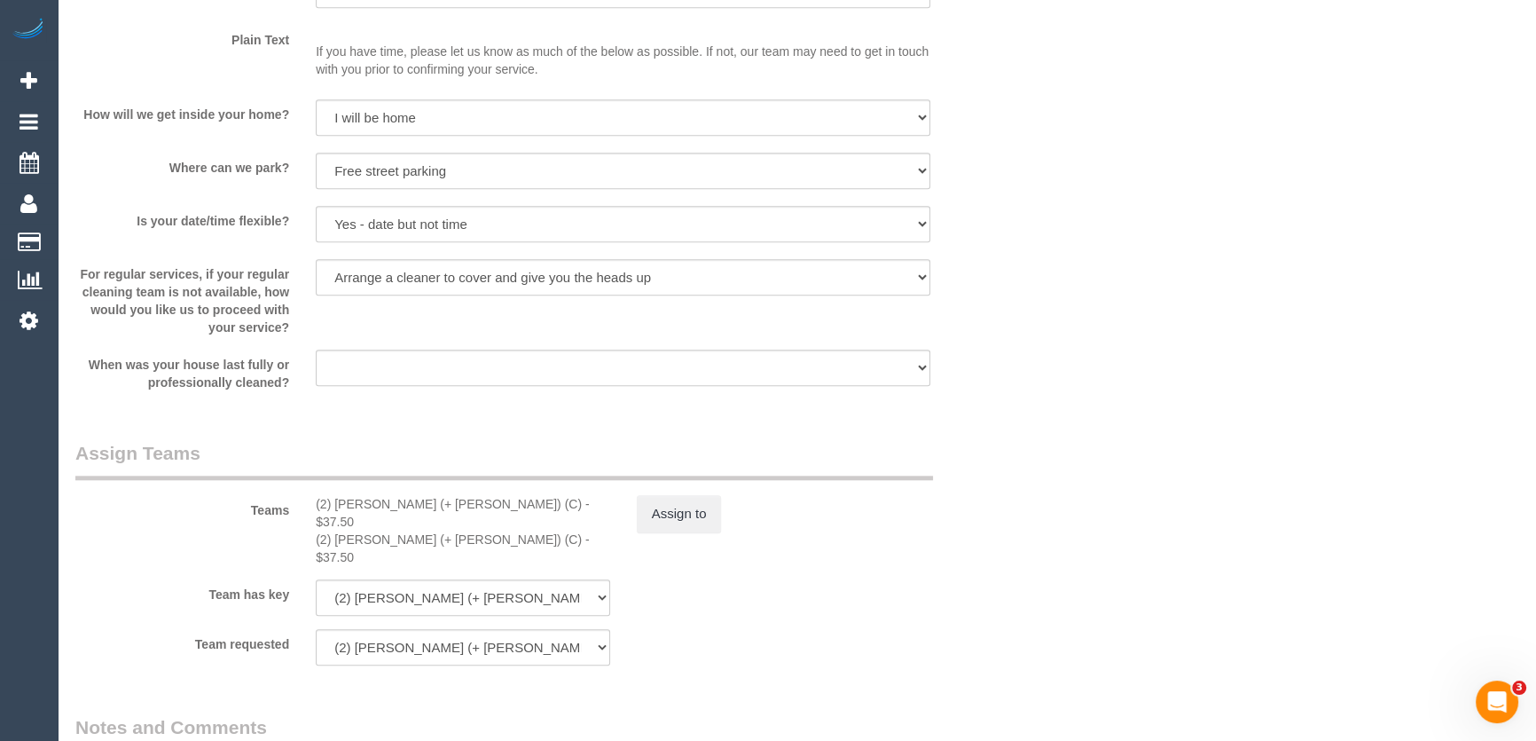
scroll to position [2258, 0]
click at [677, 515] on button "Assign to" at bounding box center [679, 511] width 85 height 37
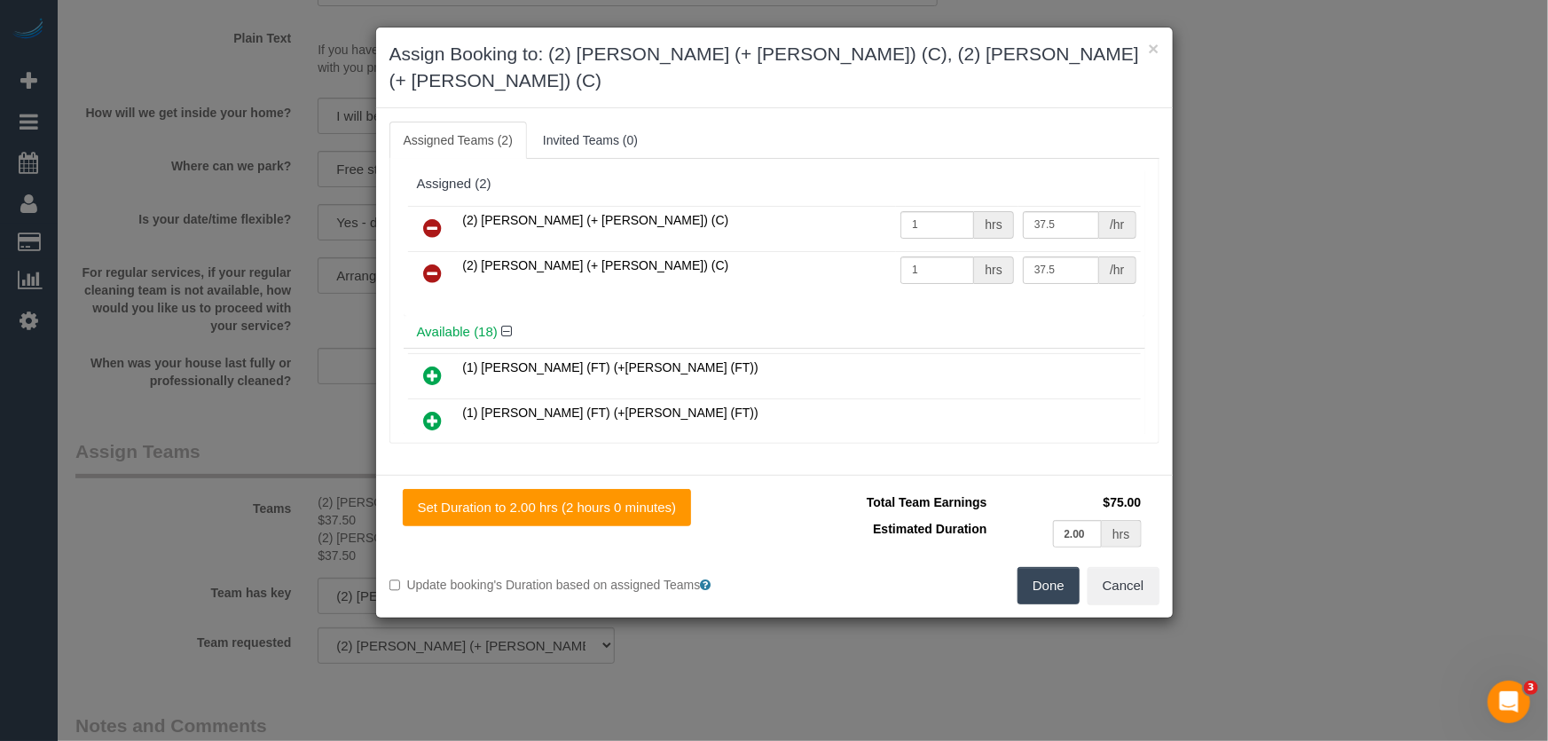
click at [432, 217] on icon at bounding box center [433, 227] width 19 height 21
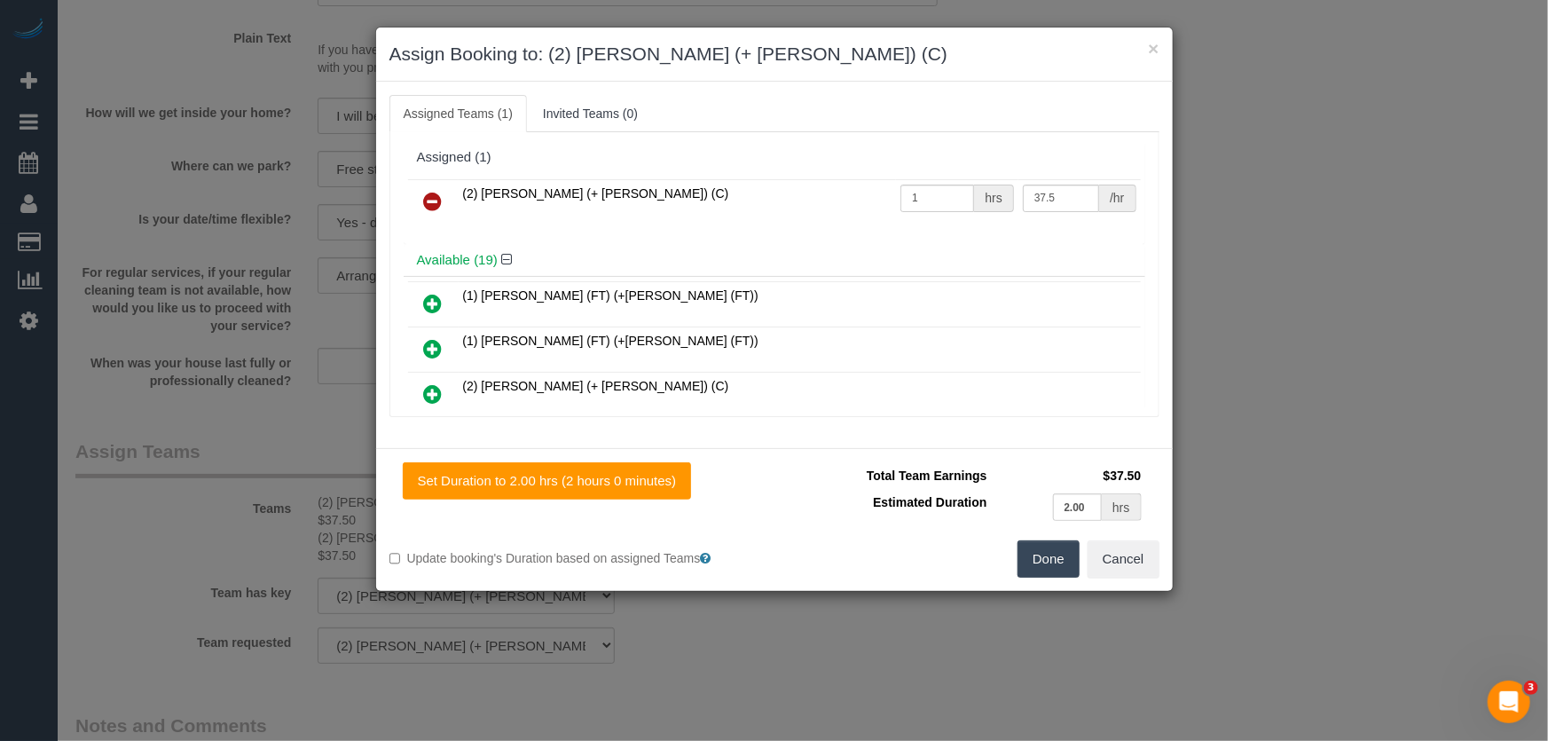
click at [431, 201] on icon at bounding box center [433, 201] width 19 height 21
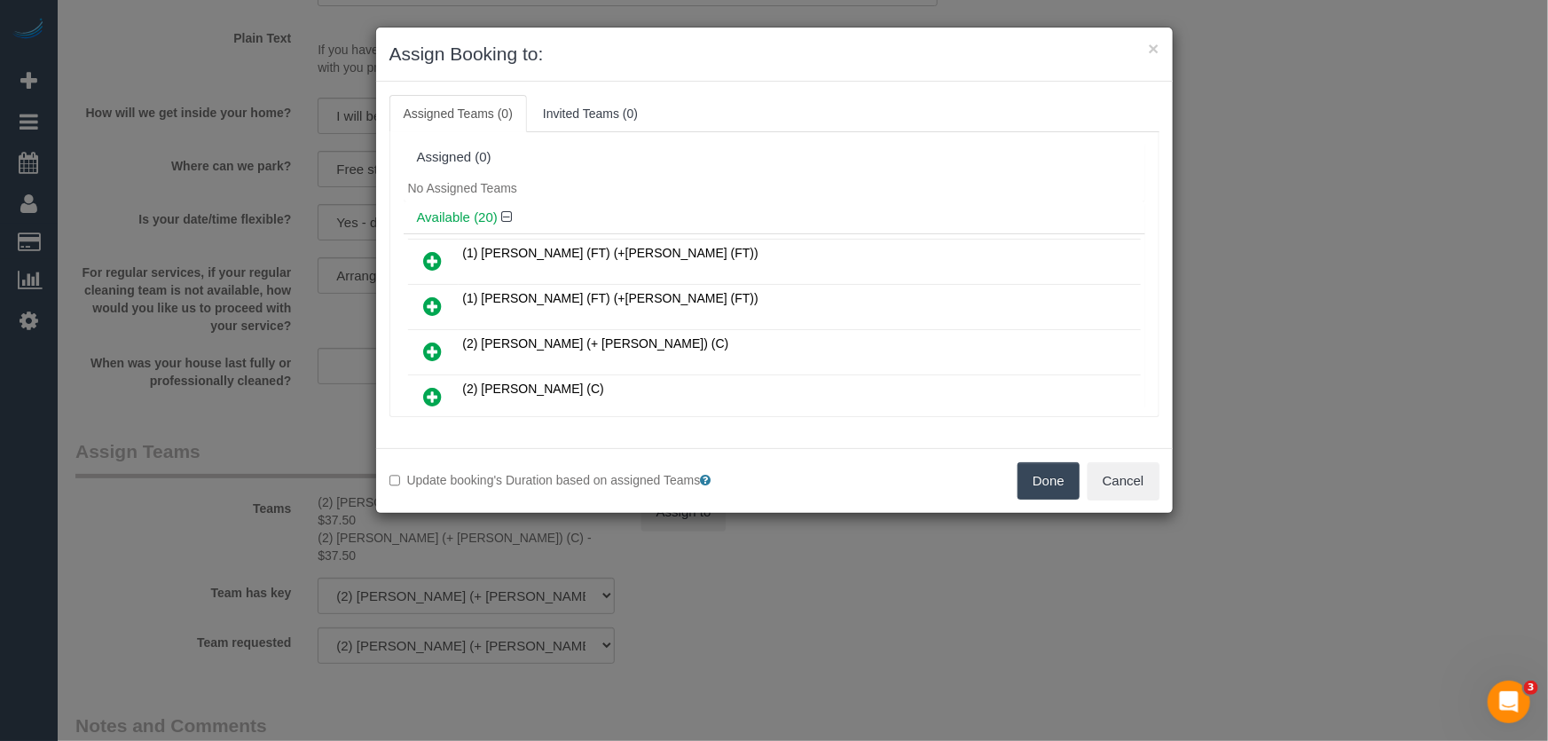
click at [1045, 481] on button "Done" at bounding box center [1048, 480] width 62 height 37
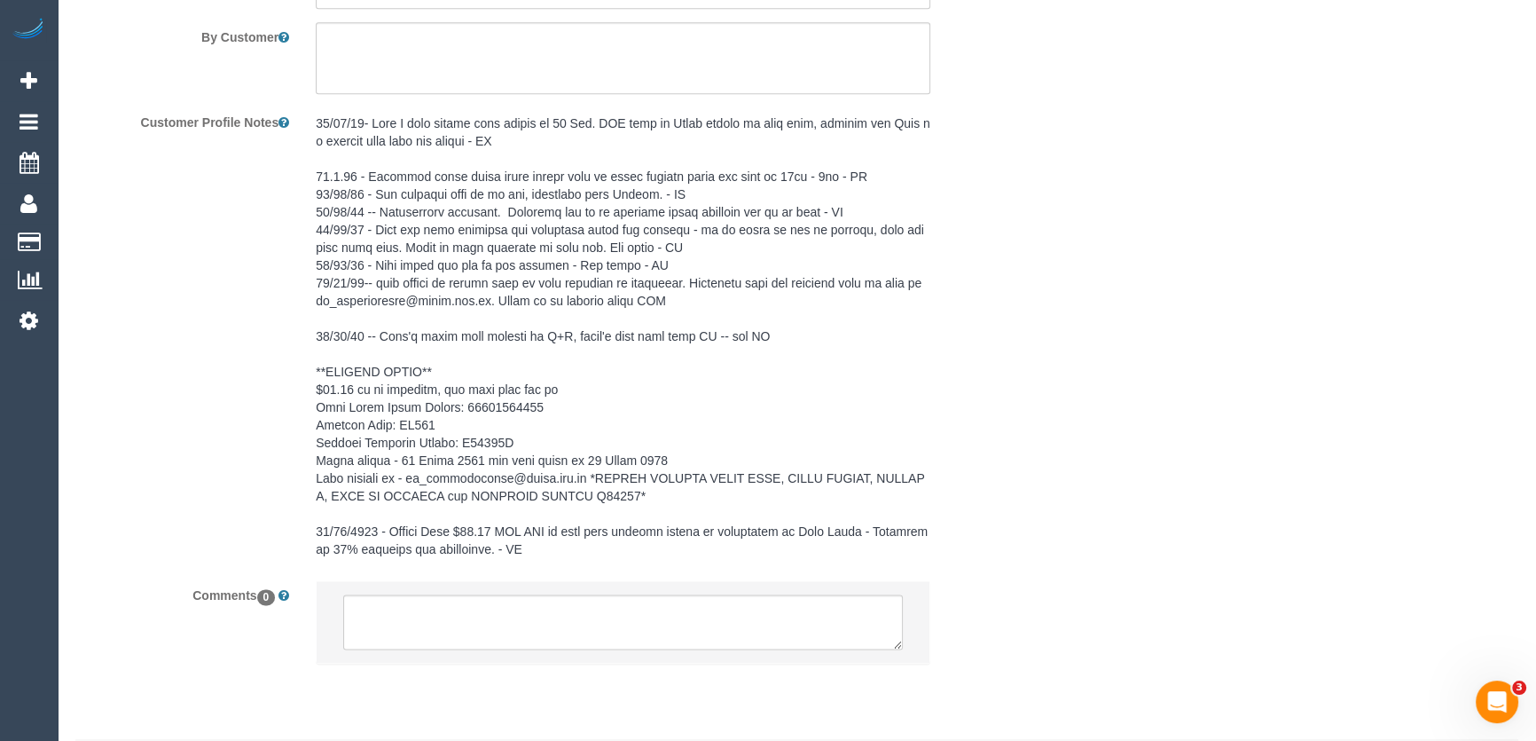
scroll to position [3106, 0]
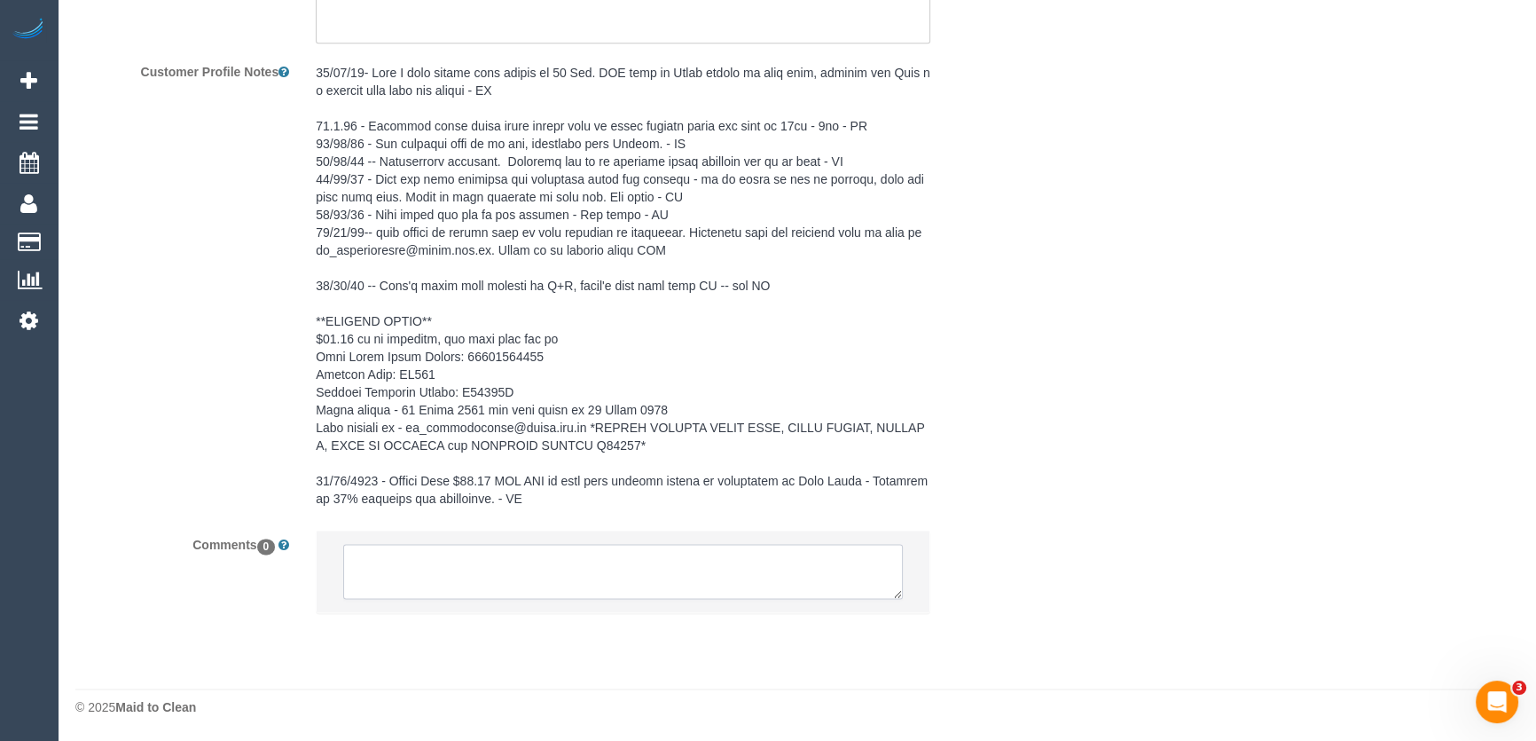
click at [621, 577] on textarea at bounding box center [623, 571] width 560 height 55
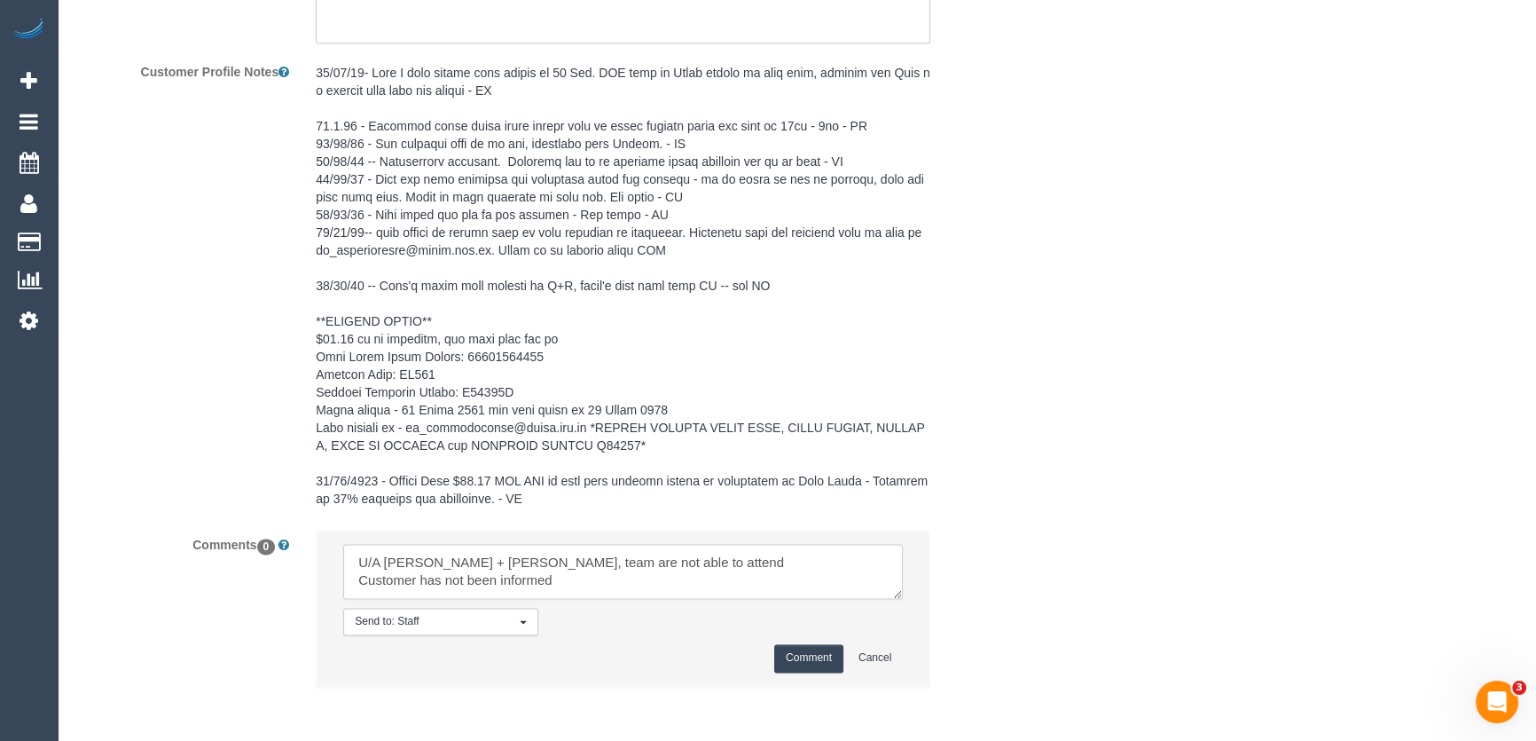
type textarea "U/A Shachi + Chirag, team are not able to attend Customer has not been informed"
click at [791, 664] on button "Comment" at bounding box center [808, 657] width 69 height 27
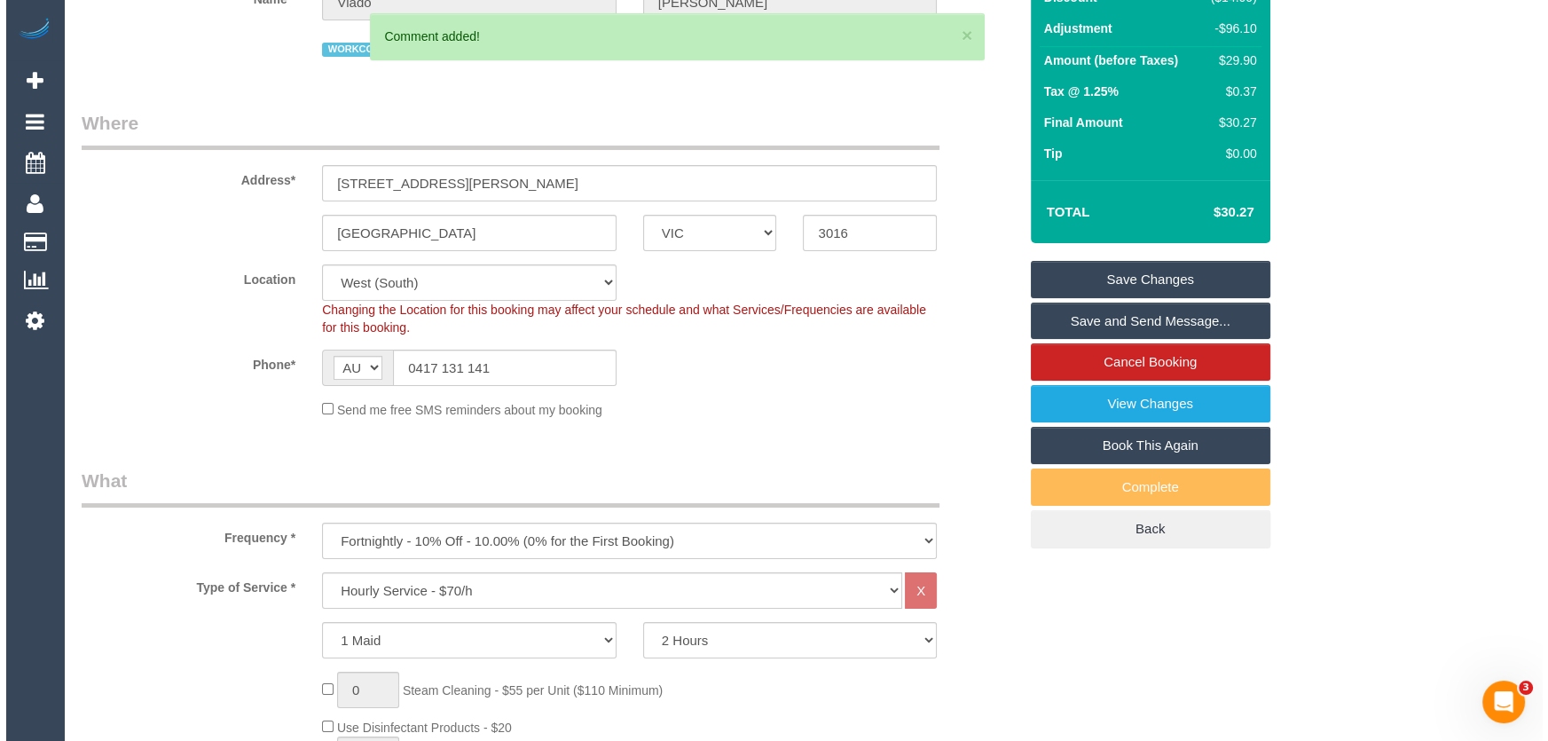
scroll to position [0, 0]
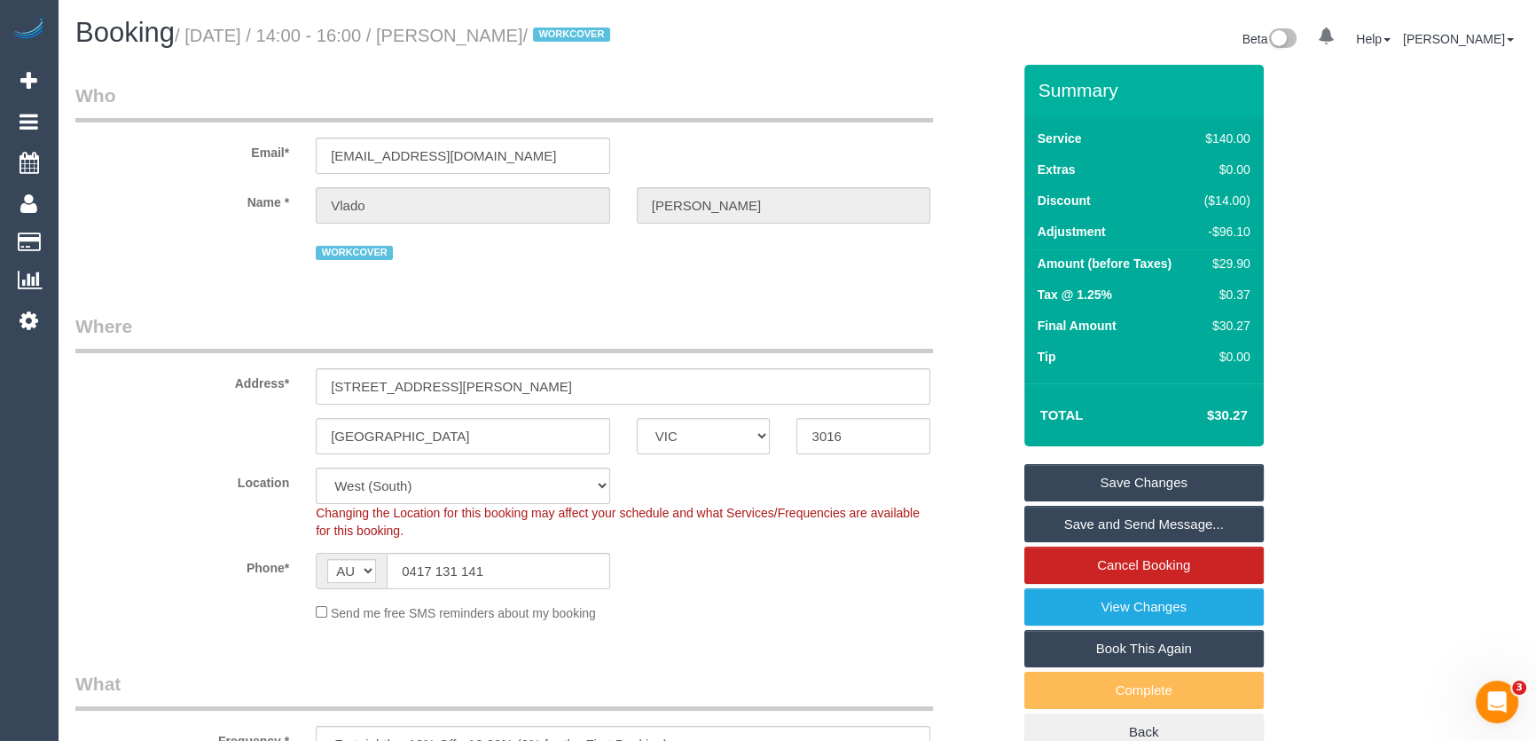
click at [1138, 483] on link "Save Changes" at bounding box center [1145, 482] width 240 height 37
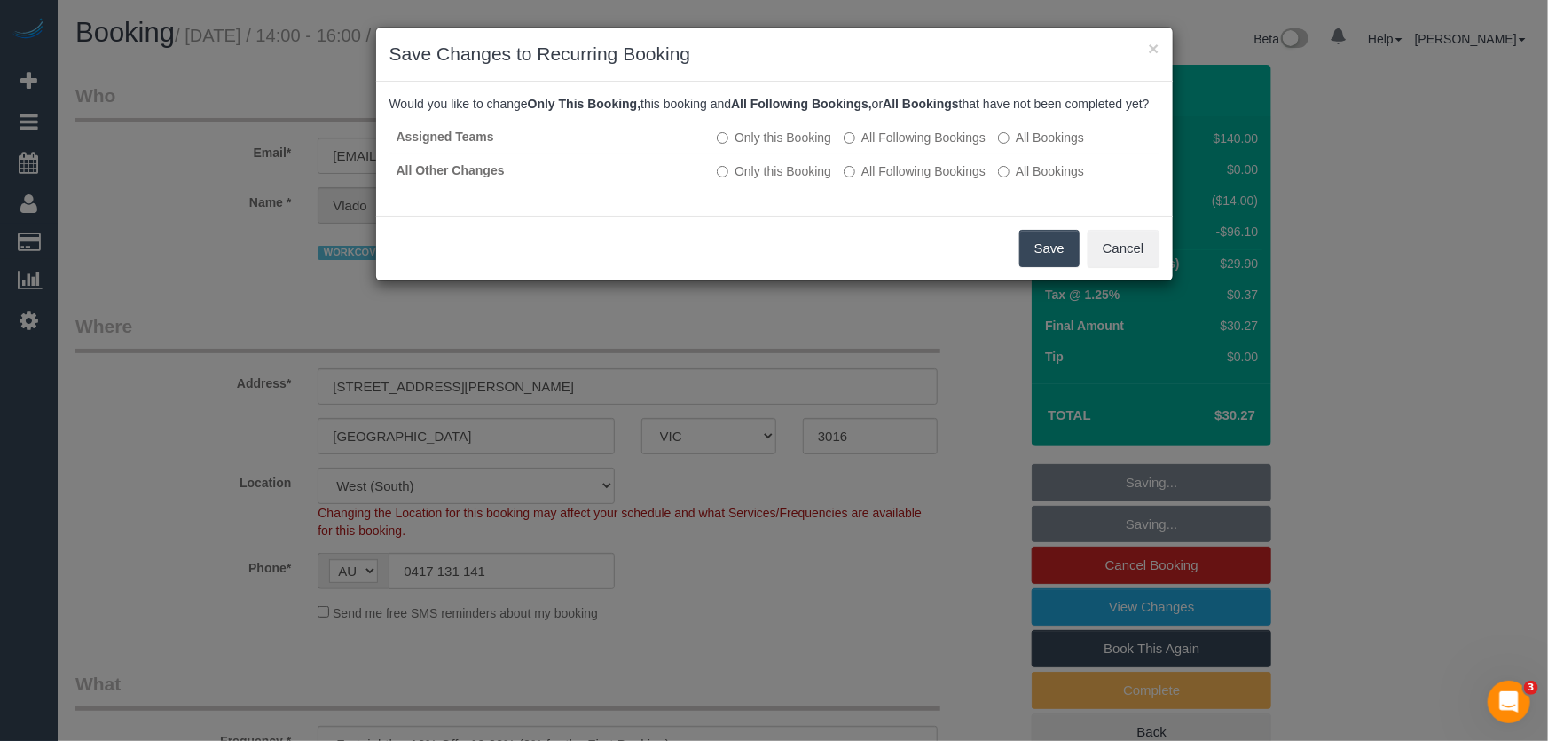
click at [1052, 258] on button "Save" at bounding box center [1049, 248] width 60 height 37
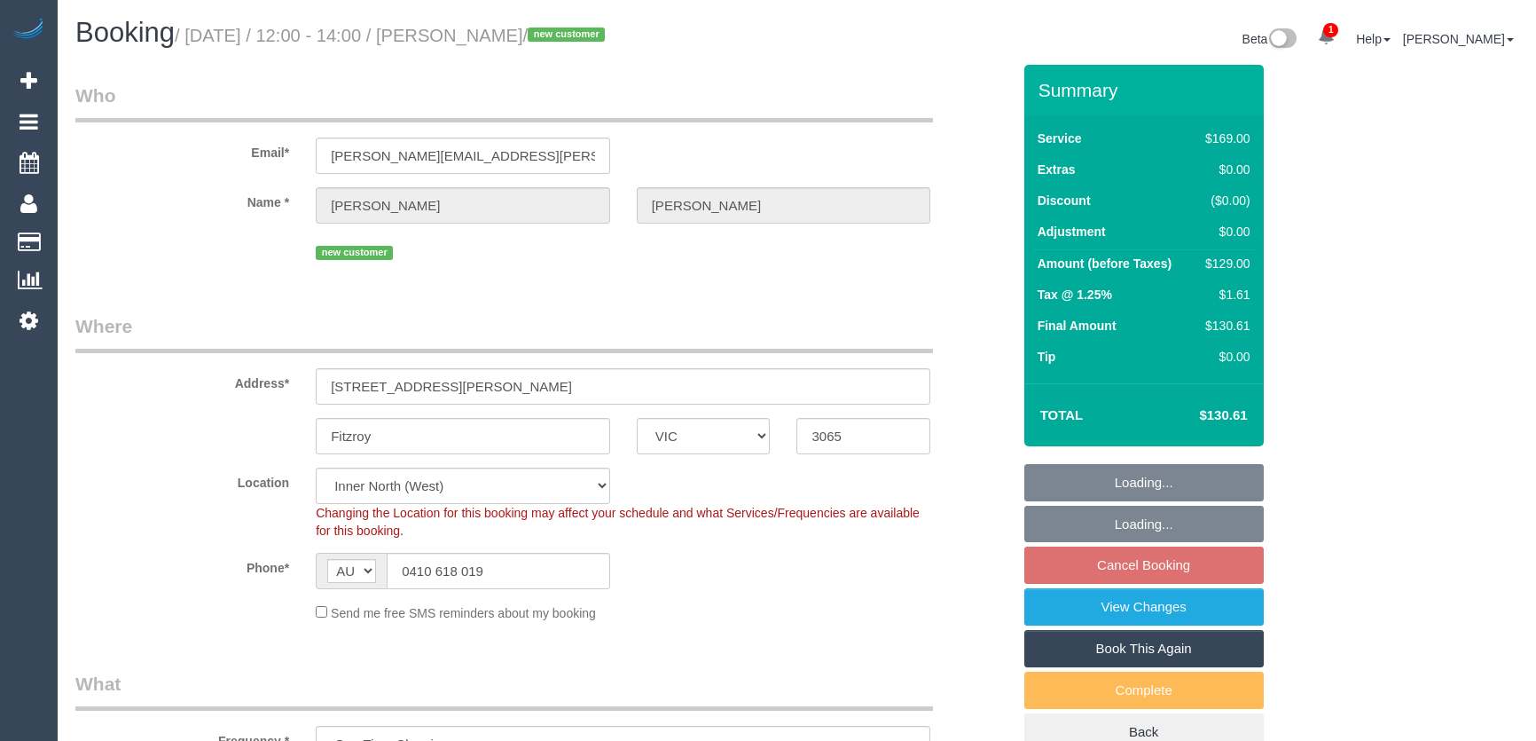
select select "VIC"
select select "string:stripe-pm_1S5ahG2GScqysDRVJT8Vyzzt"
select select "spot1"
select select "number:27"
select select "number:14"
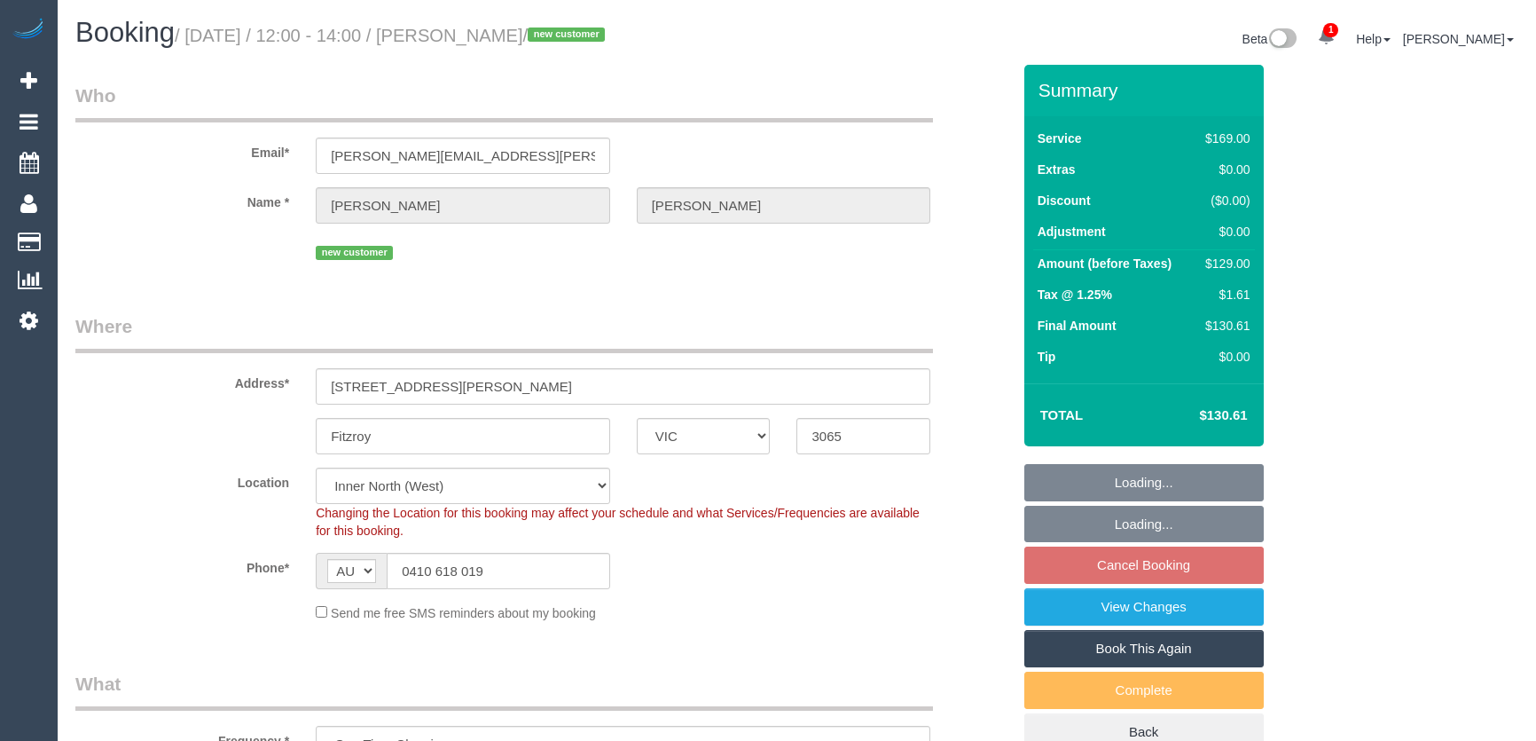
select select "number:19"
select select "number:25"
select select "number:12"
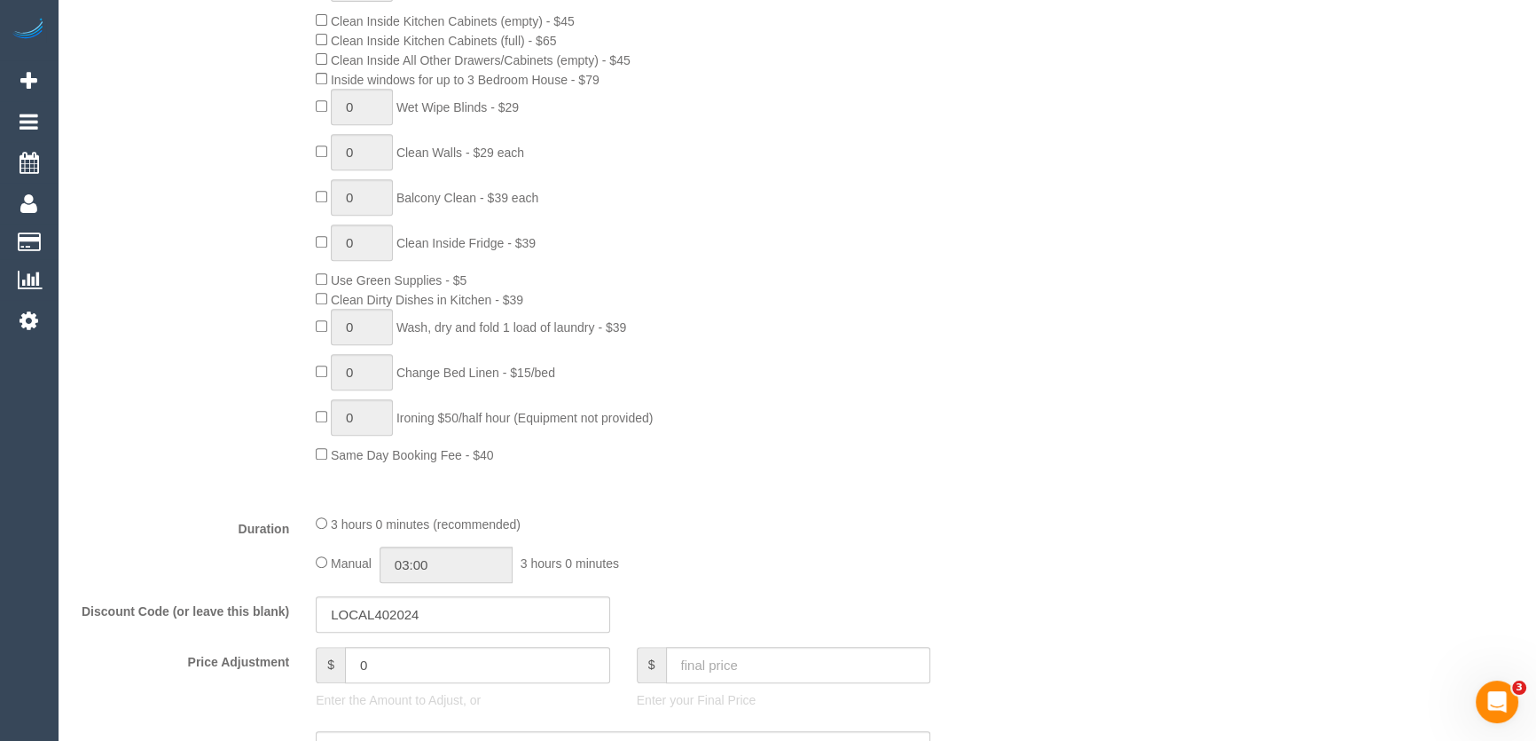
scroll to position [1128, 0]
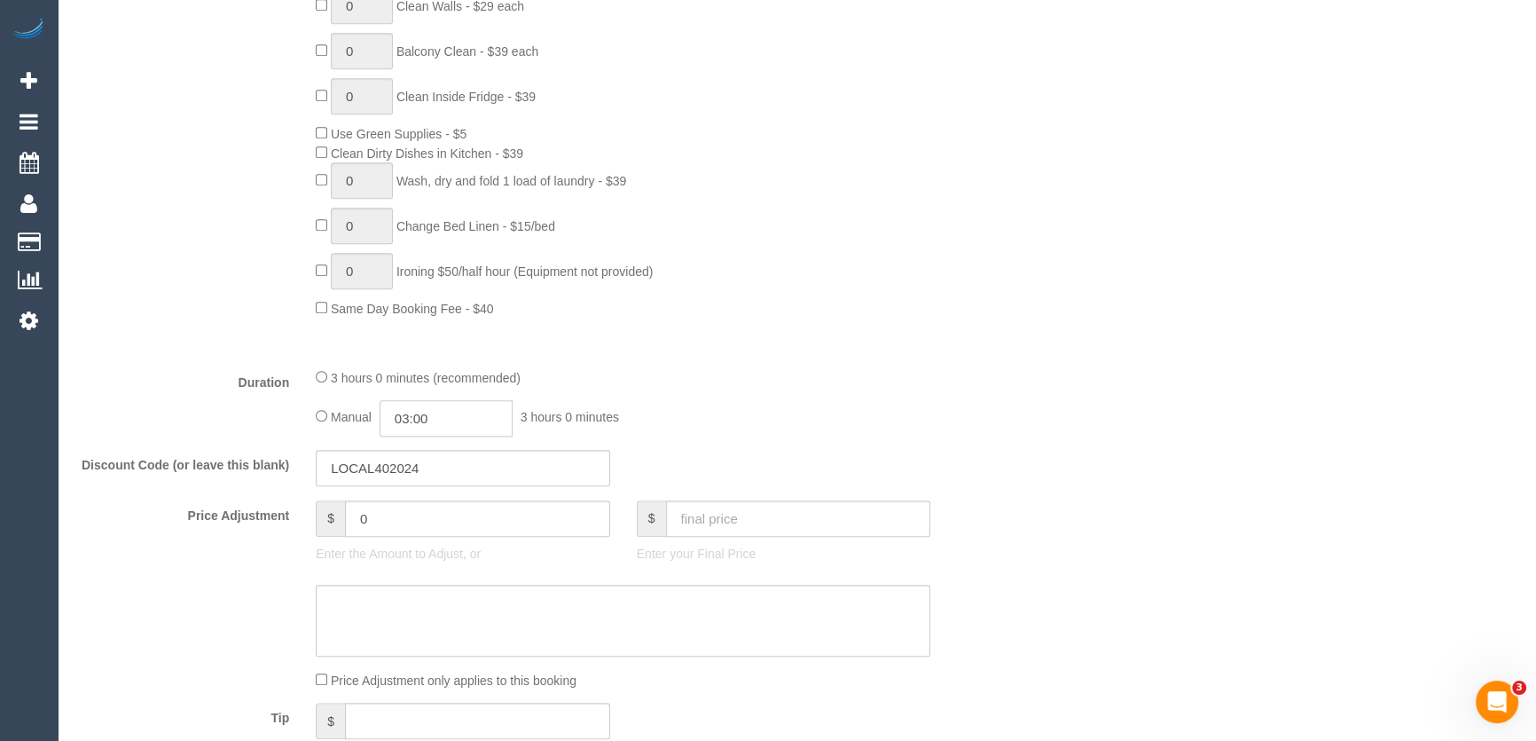
click at [467, 423] on input "03:00" at bounding box center [446, 418] width 133 height 36
type input "03:30"
click at [425, 499] on li "03:30" at bounding box center [427, 499] width 79 height 23
click at [816, 415] on div "Manual 03:30 3 hours 30 minutes" at bounding box center [623, 418] width 615 height 36
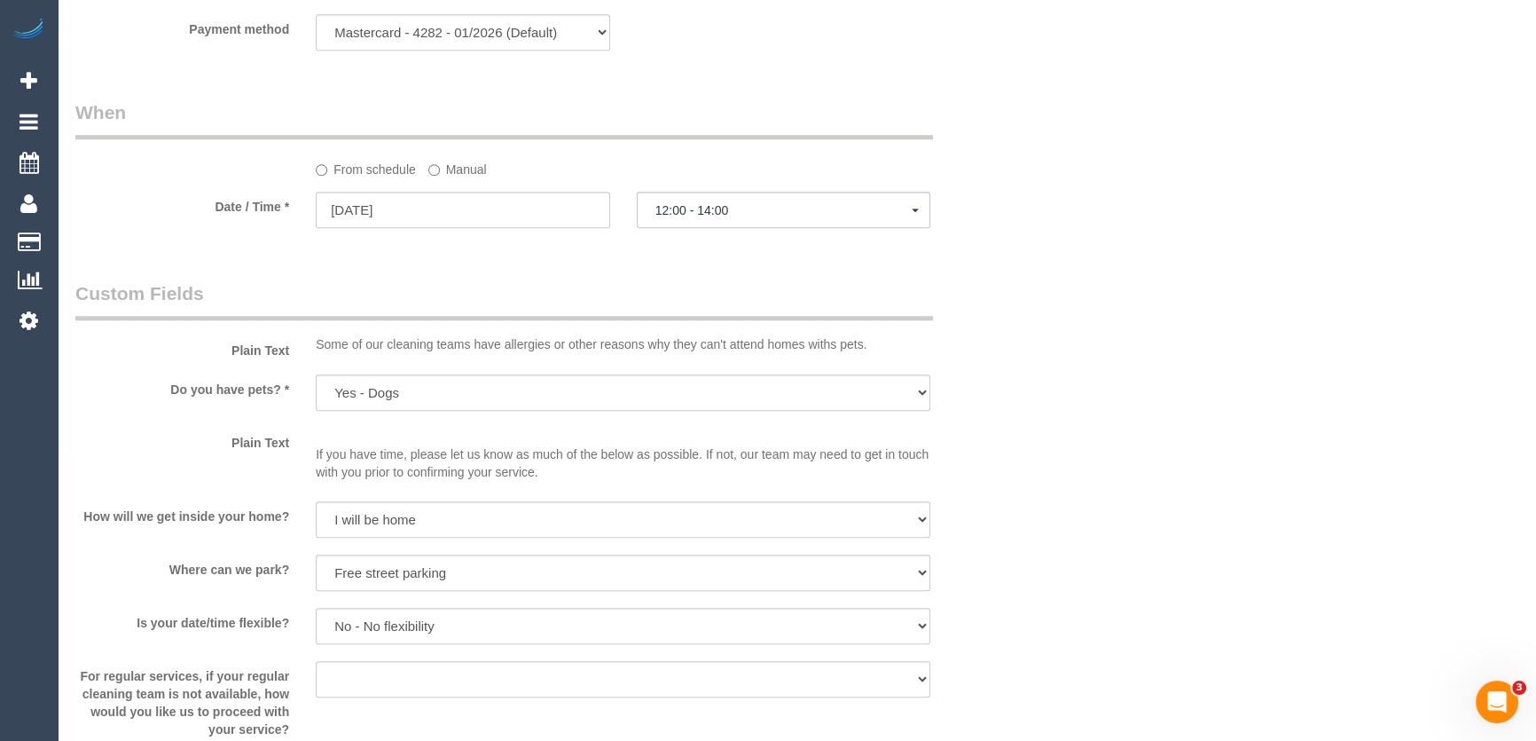
select select "spot19"
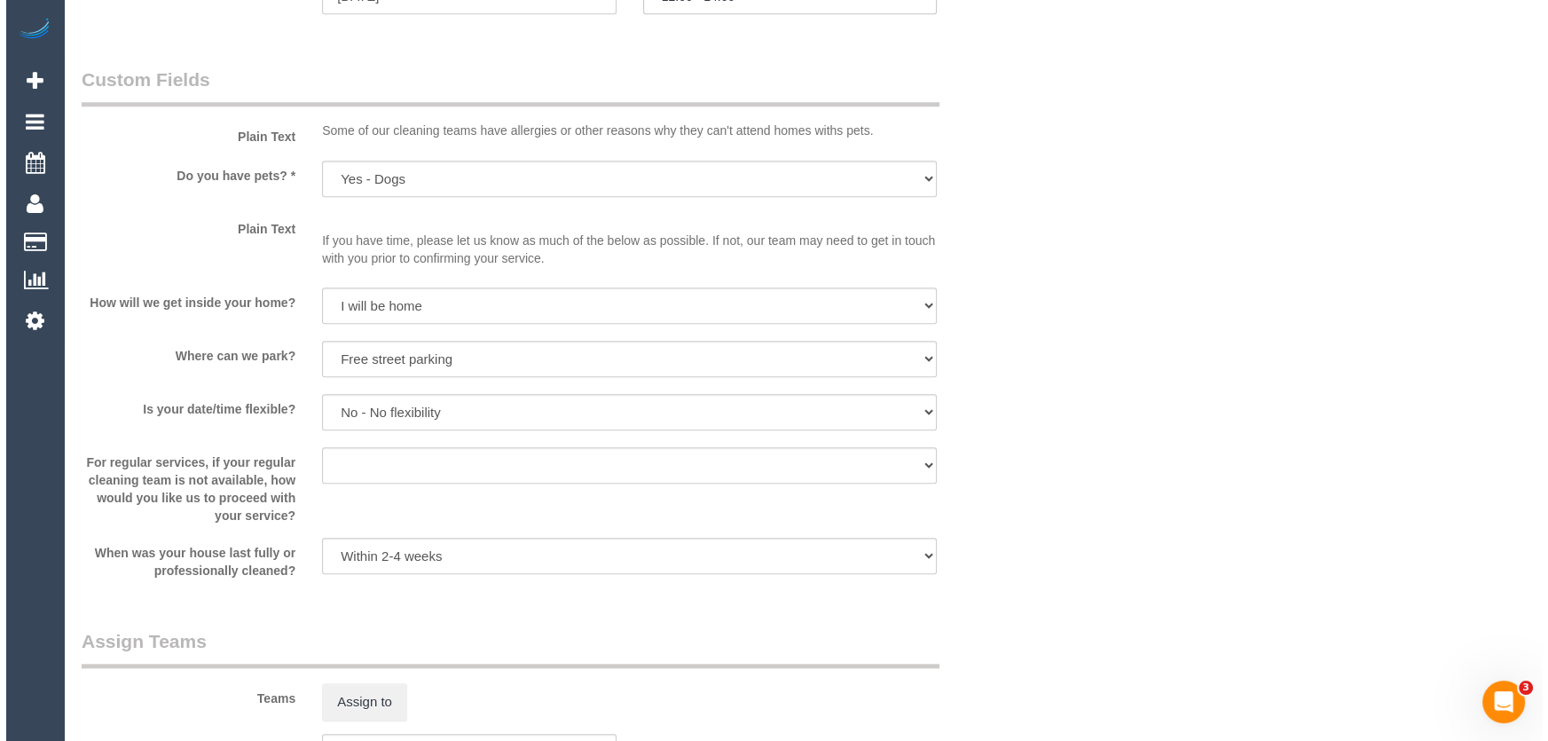
scroll to position [2258, 0]
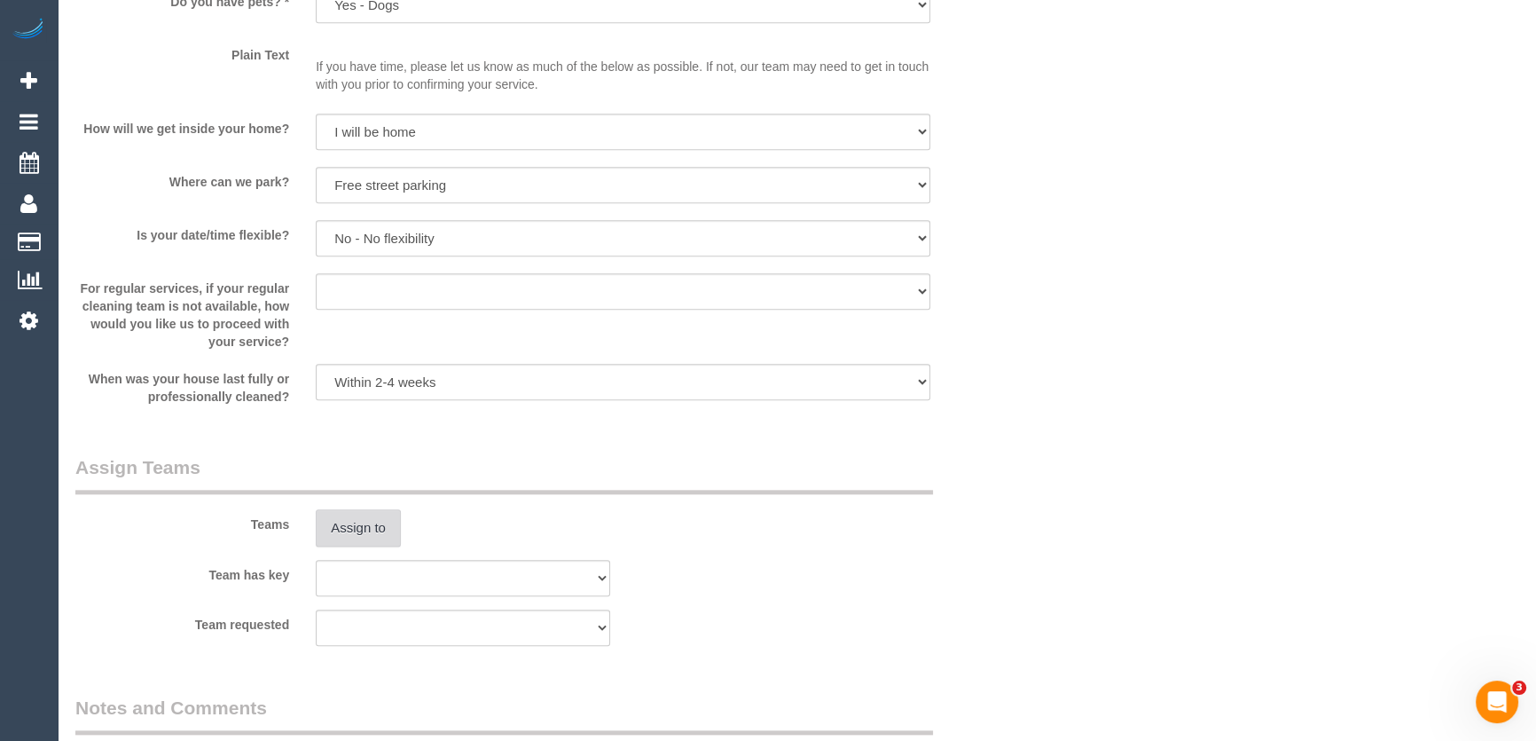
click at [370, 530] on button "Assign to" at bounding box center [358, 527] width 85 height 37
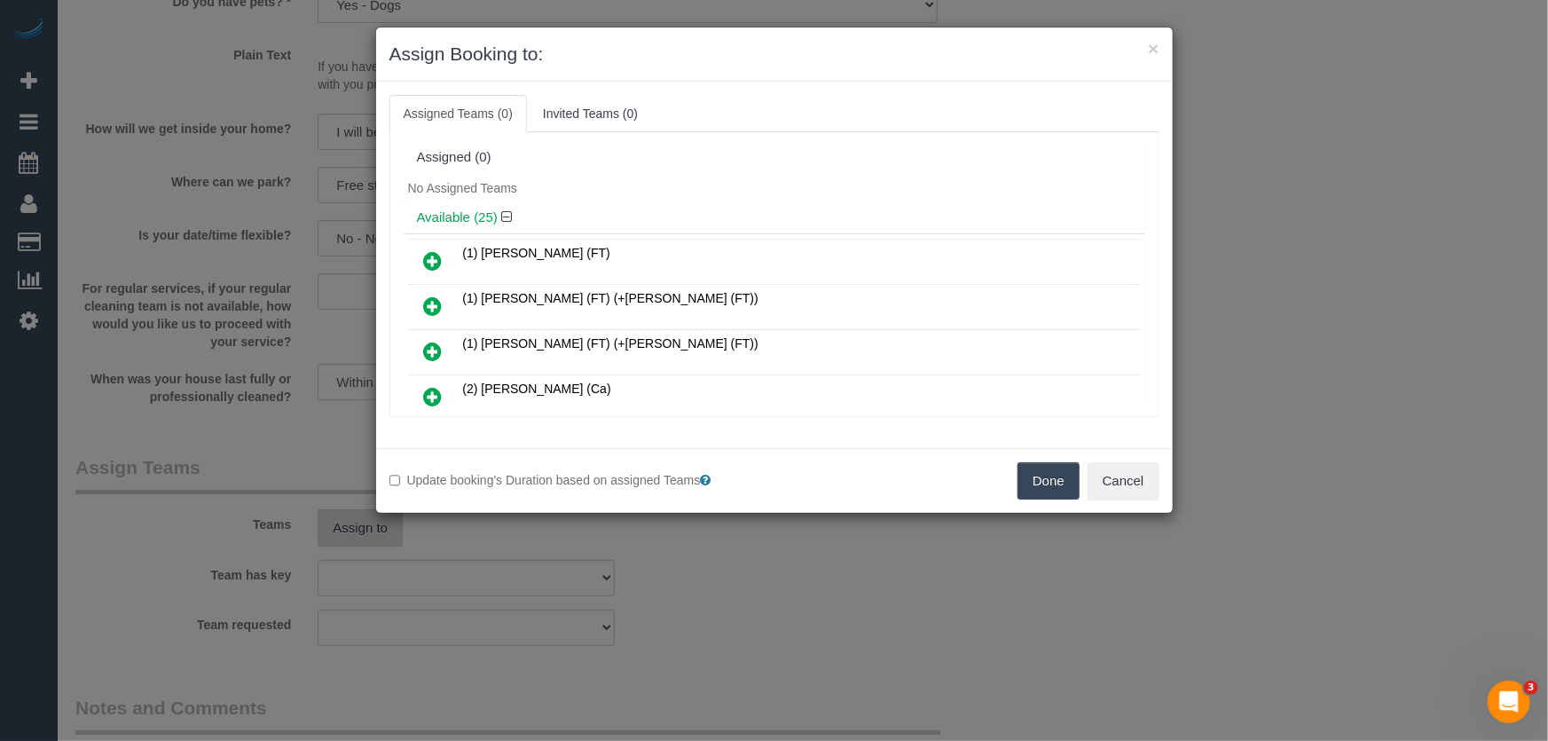
scroll to position [511, 0]
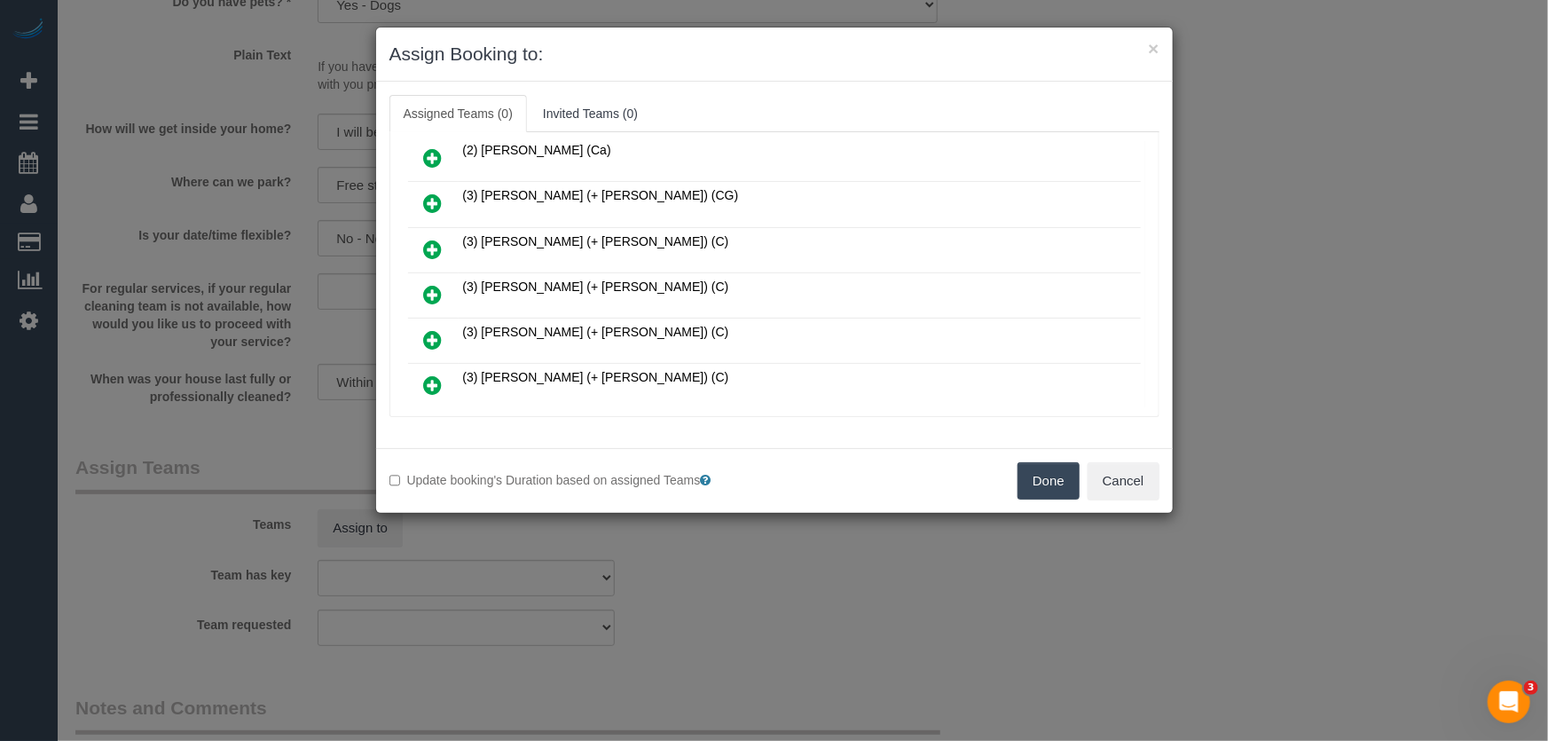
click at [434, 284] on icon at bounding box center [433, 294] width 19 height 21
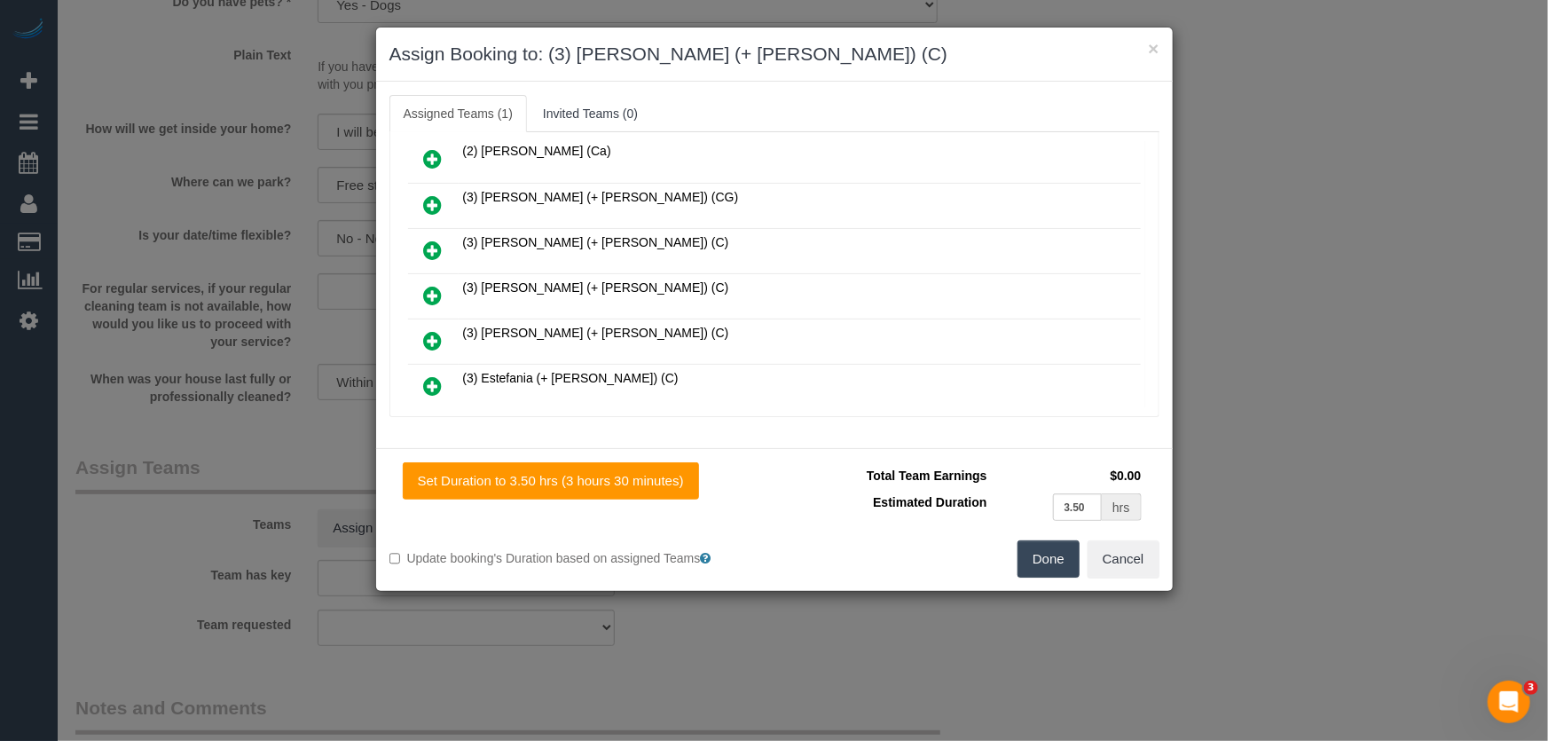
click at [1060, 561] on button "Done" at bounding box center [1048, 558] width 62 height 37
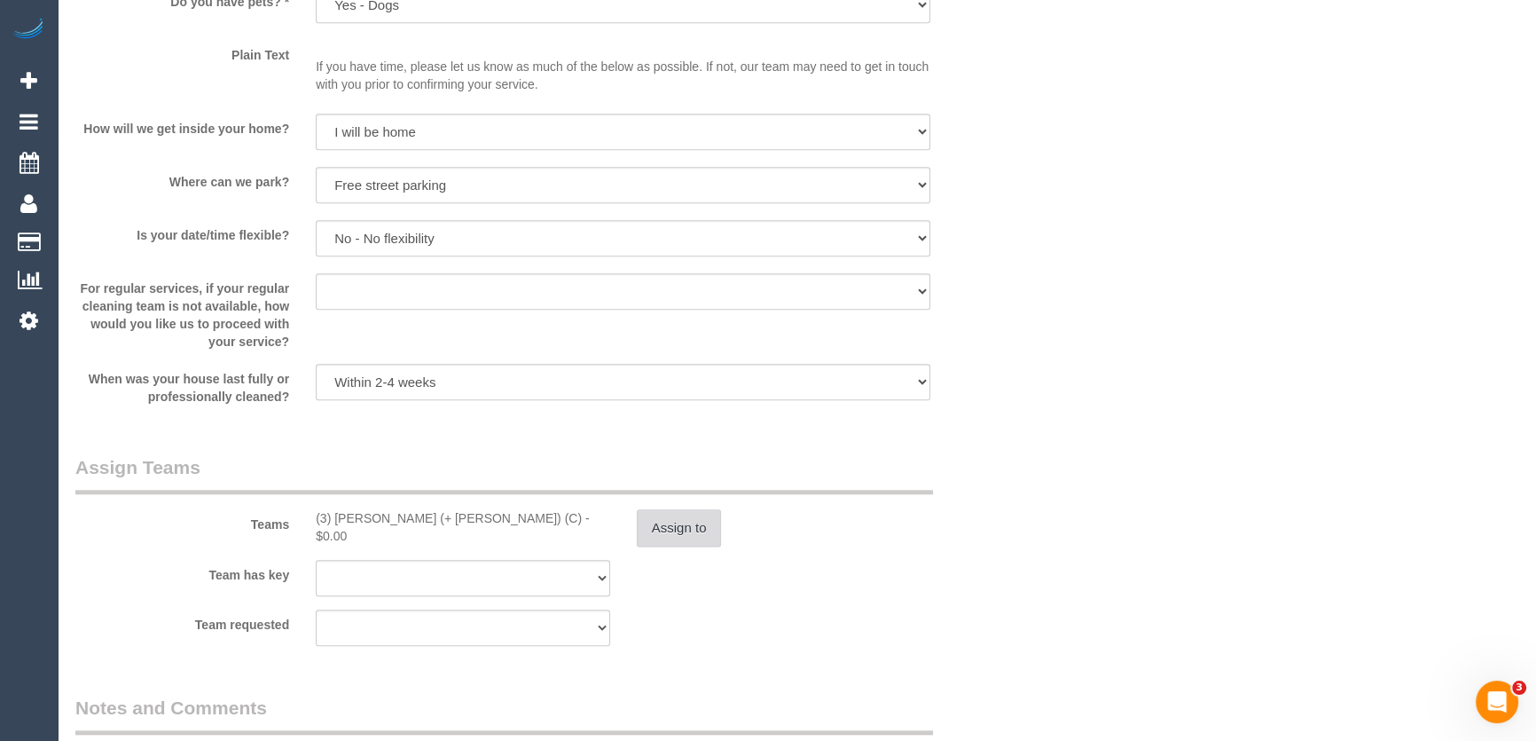
click at [690, 530] on button "Assign to" at bounding box center [679, 527] width 85 height 37
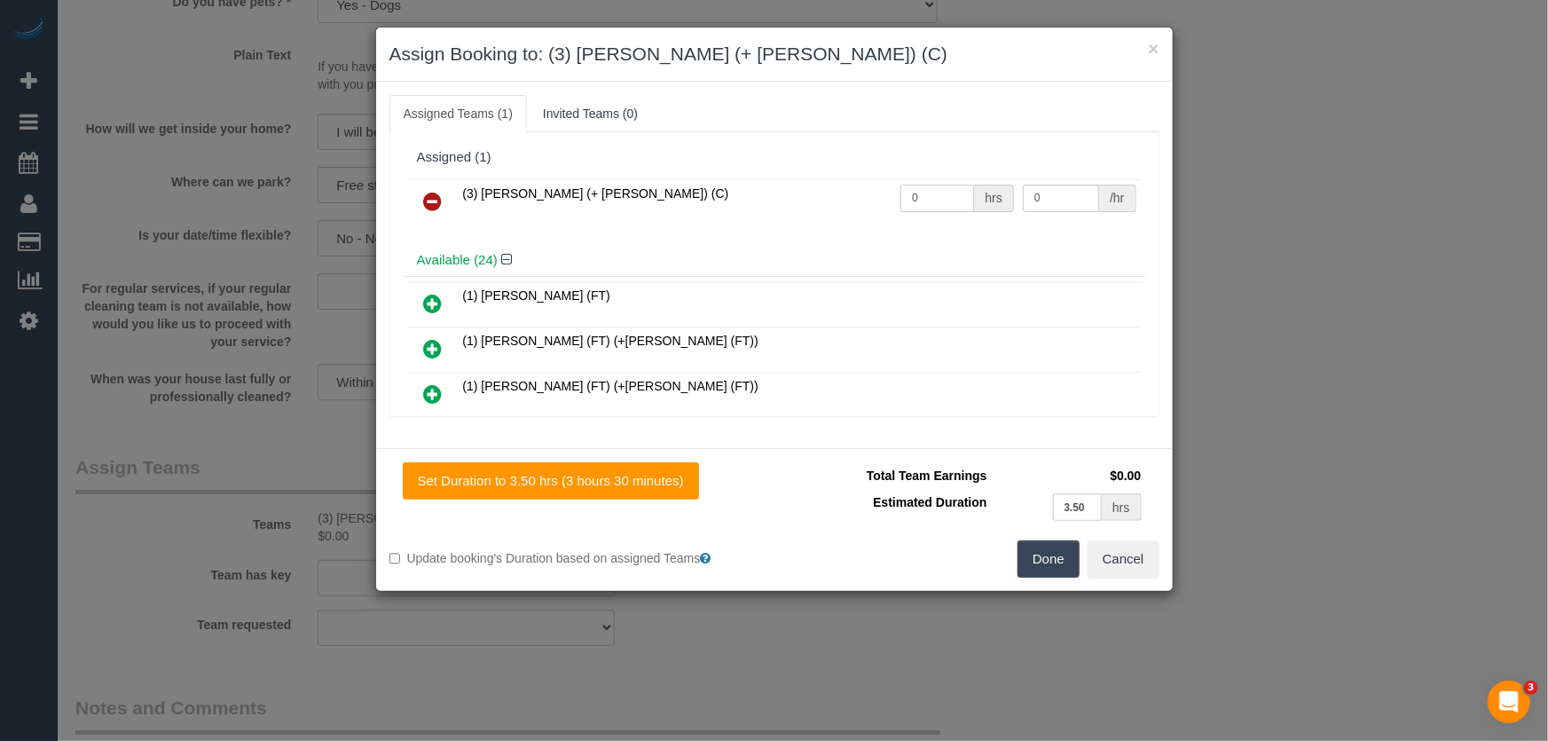
click at [919, 192] on input "0" at bounding box center [937, 198] width 74 height 27
type input "1"
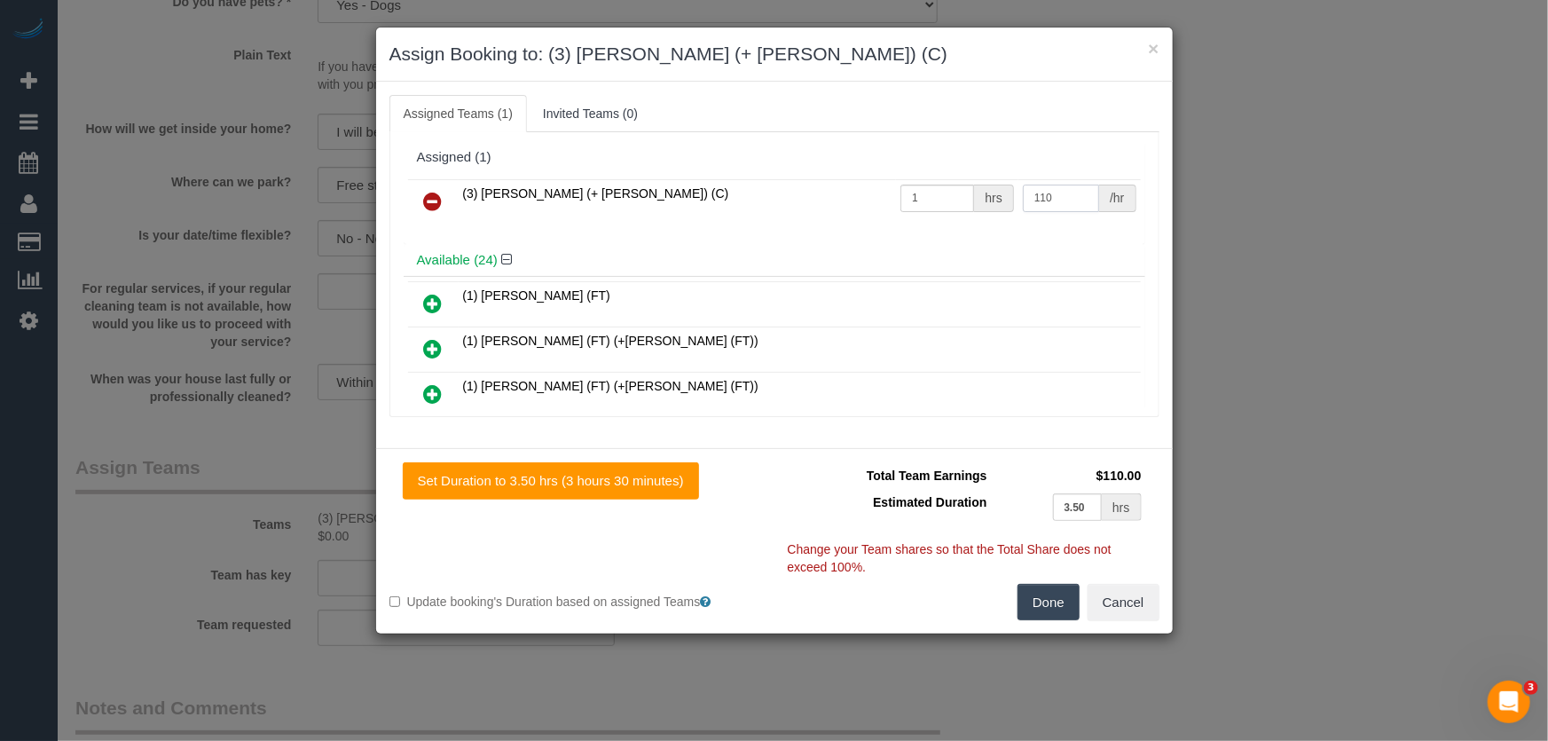
type input "110"
click at [1041, 596] on button "Done" at bounding box center [1048, 602] width 62 height 37
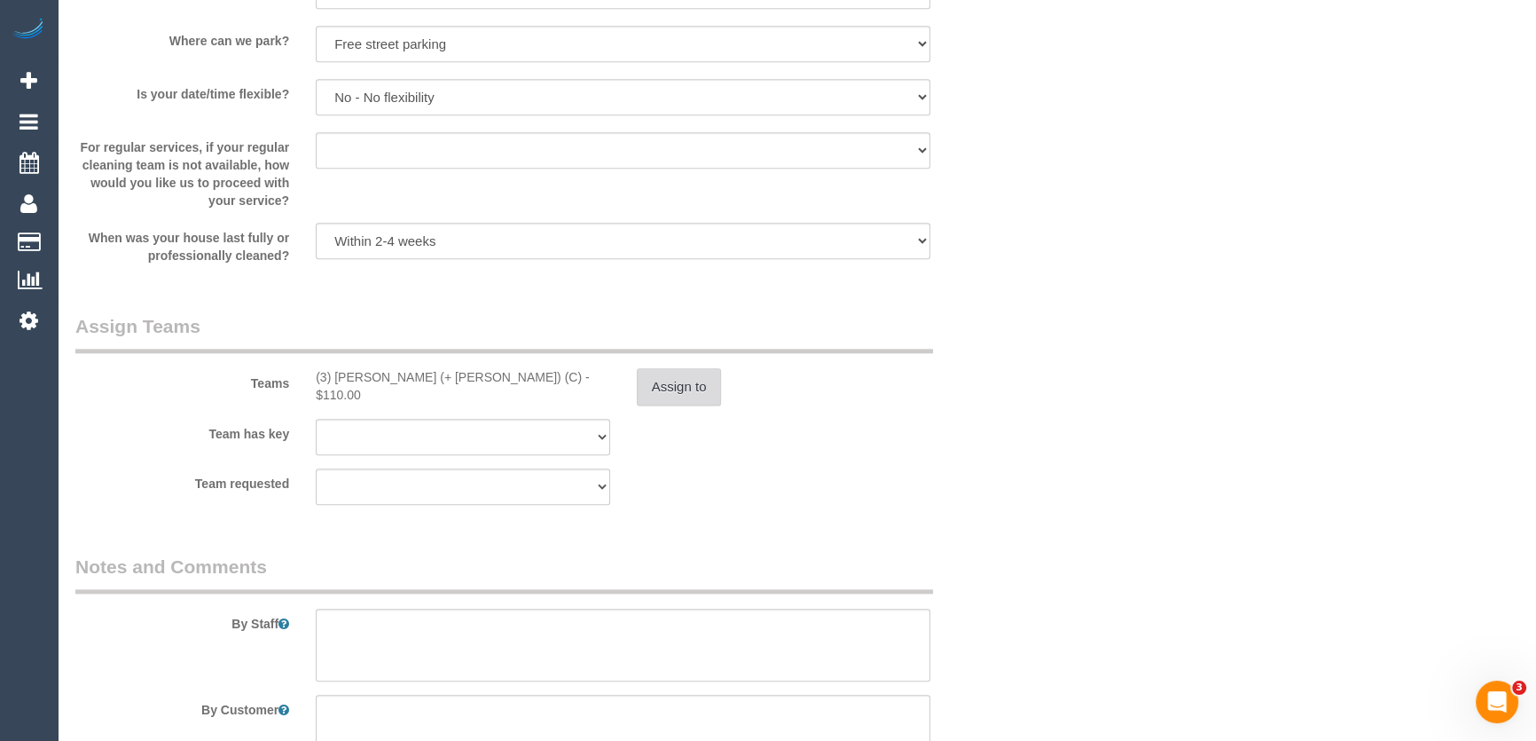
scroll to position [2500, 0]
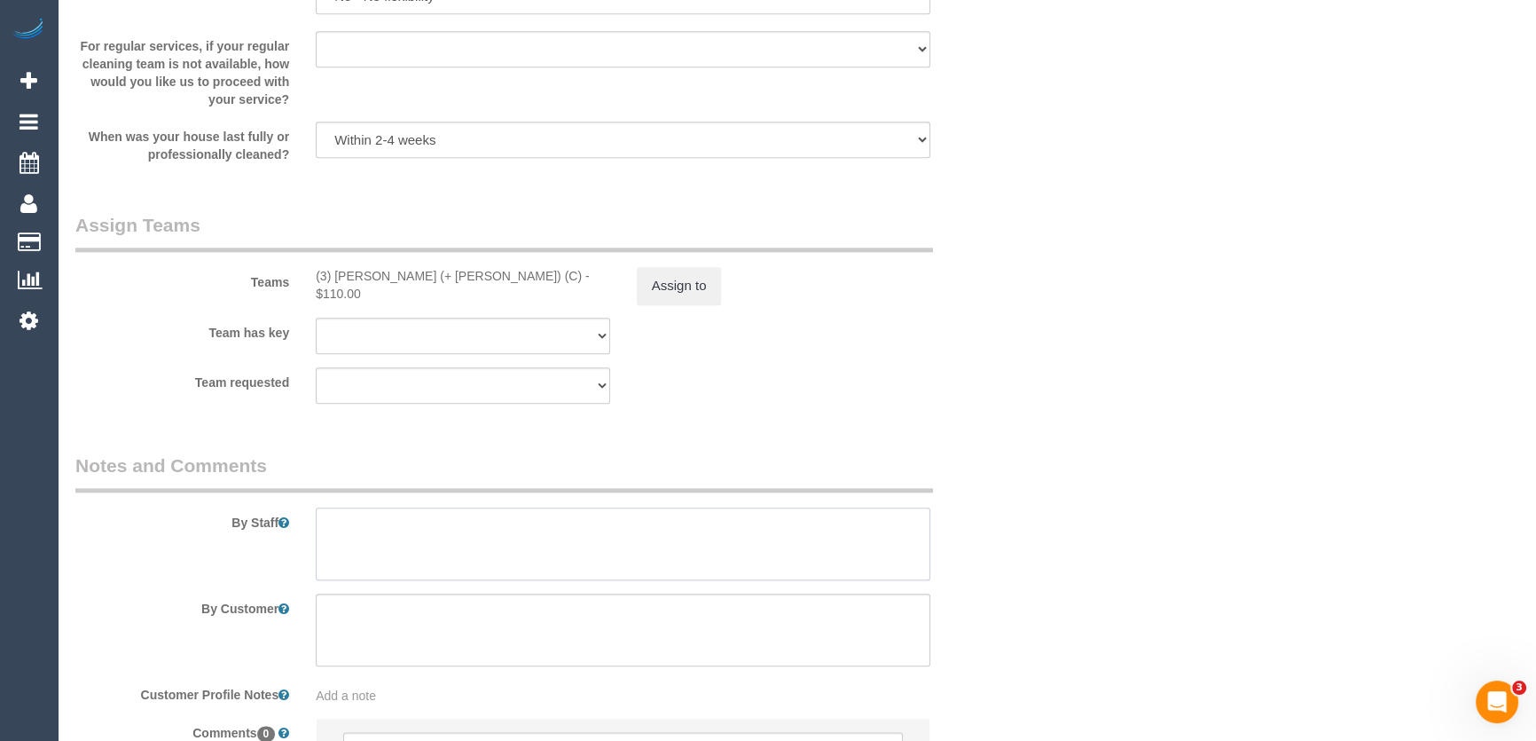
click at [393, 538] on textarea at bounding box center [623, 543] width 615 height 73
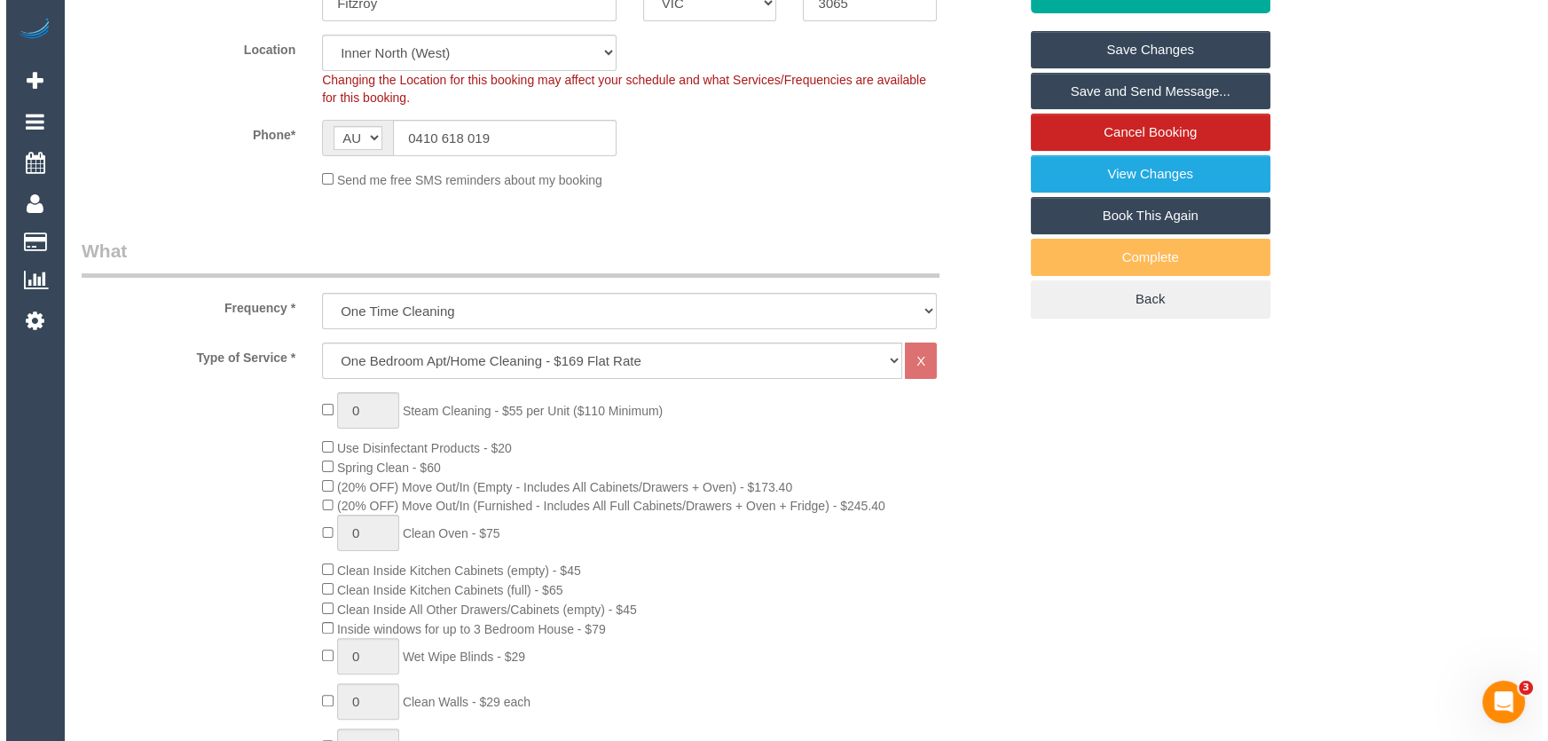
scroll to position [0, 0]
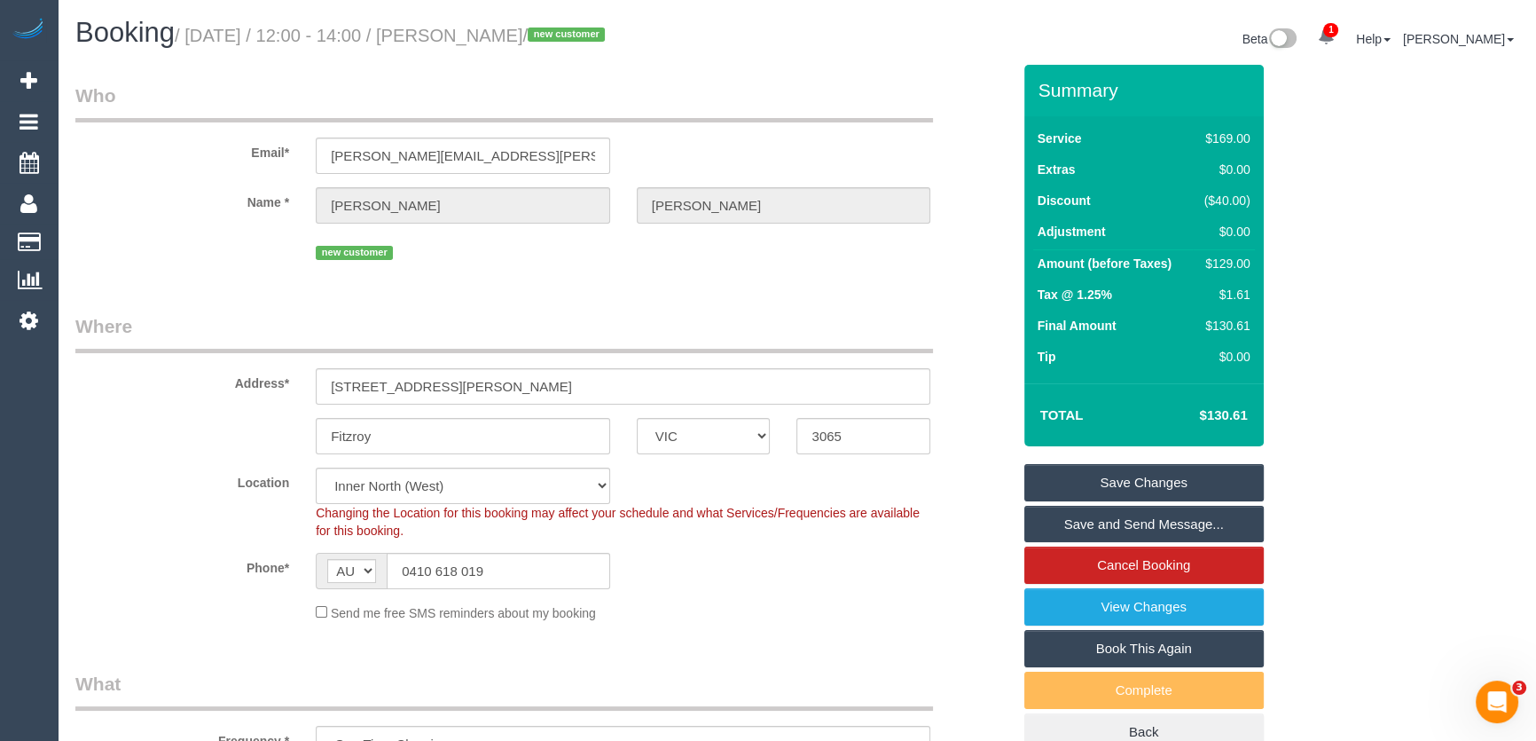
type textarea "Estimated time: 3-3.5 hours"
click at [502, 43] on small "/ September 12, 2025 / 12:00 - 14:00 / elesha santos / new customer" at bounding box center [393, 36] width 436 height 20
copy small "elesha santos"
click at [1088, 524] on link "Save and Send Message..." at bounding box center [1145, 524] width 240 height 37
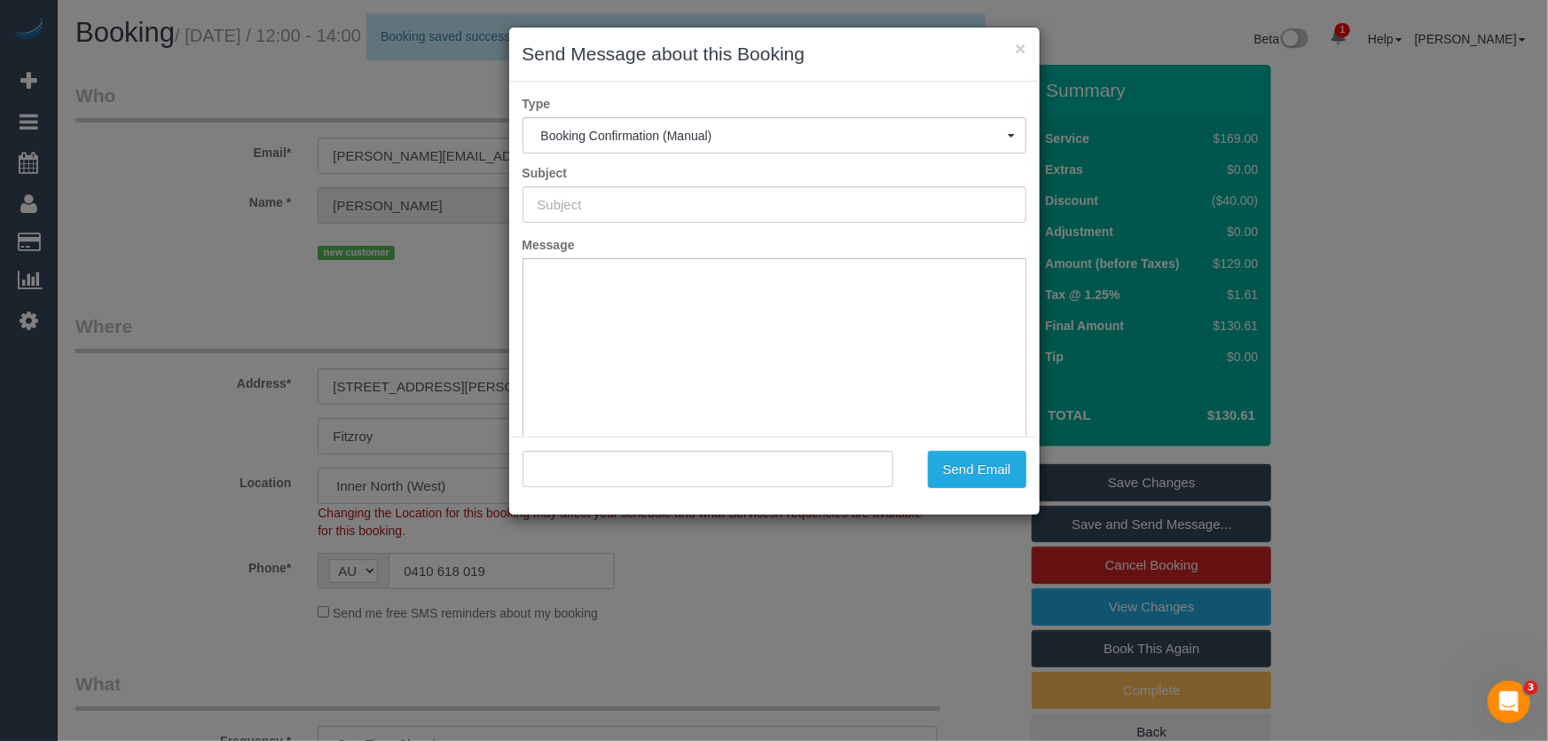
type input "Booking Confirmed"
type input ""elesha santos" <elesha.santos@gmail.com>"
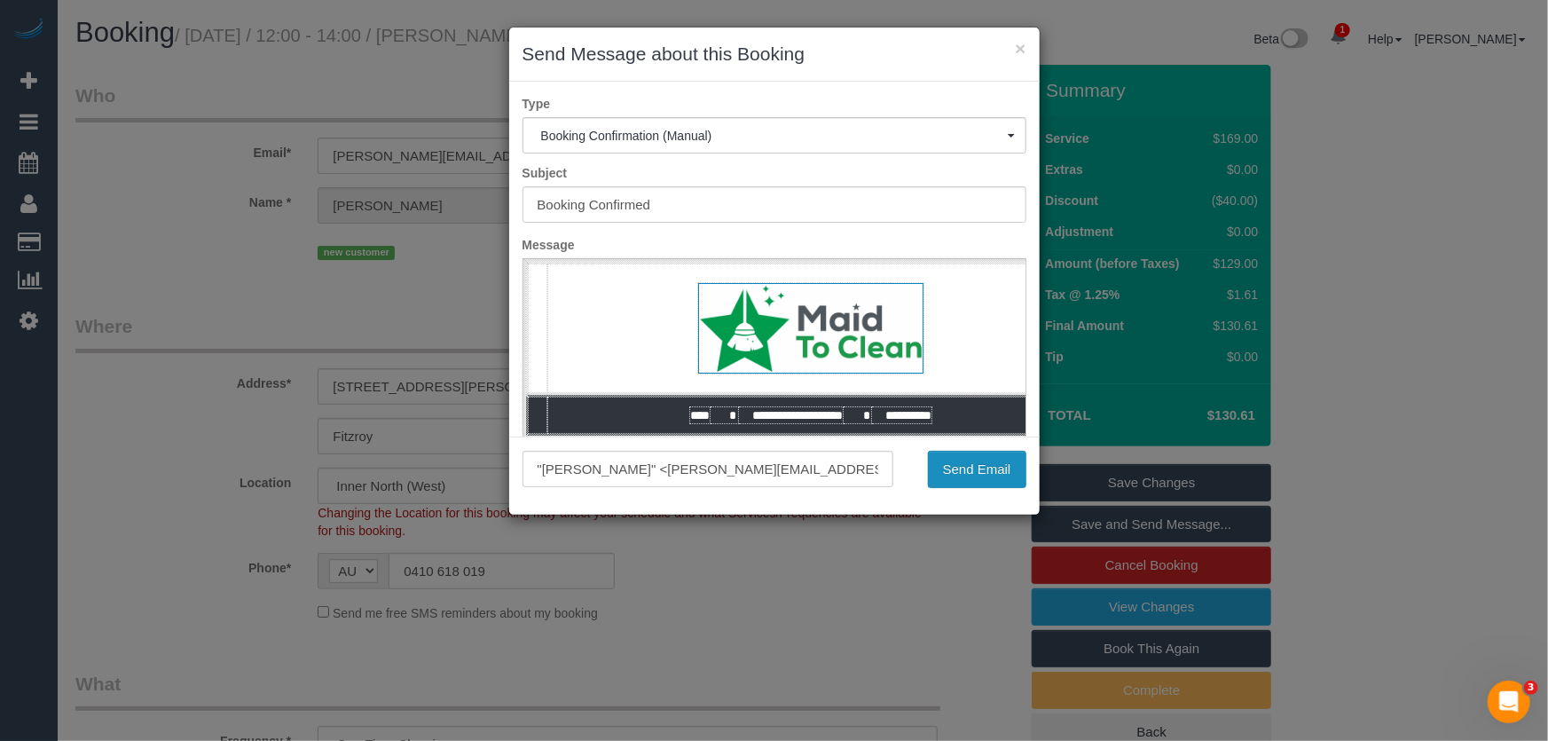
click at [969, 471] on button "Send Email" at bounding box center [977, 469] width 98 height 37
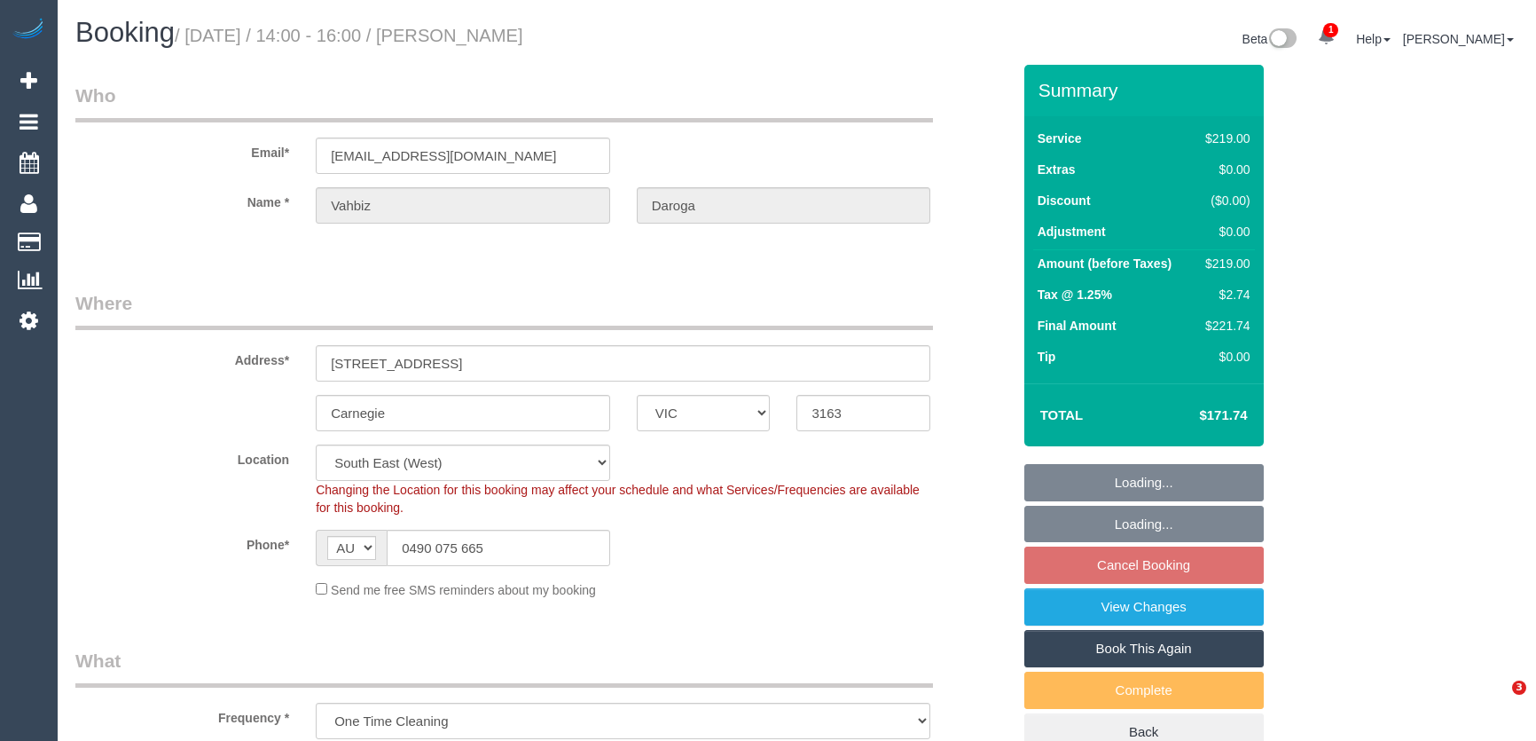
select select "VIC"
select select "string:stripe-pm_1OA8yi2GScqysDRVi3LuedBk"
select select "number:28"
select select "number:14"
select select "number:18"
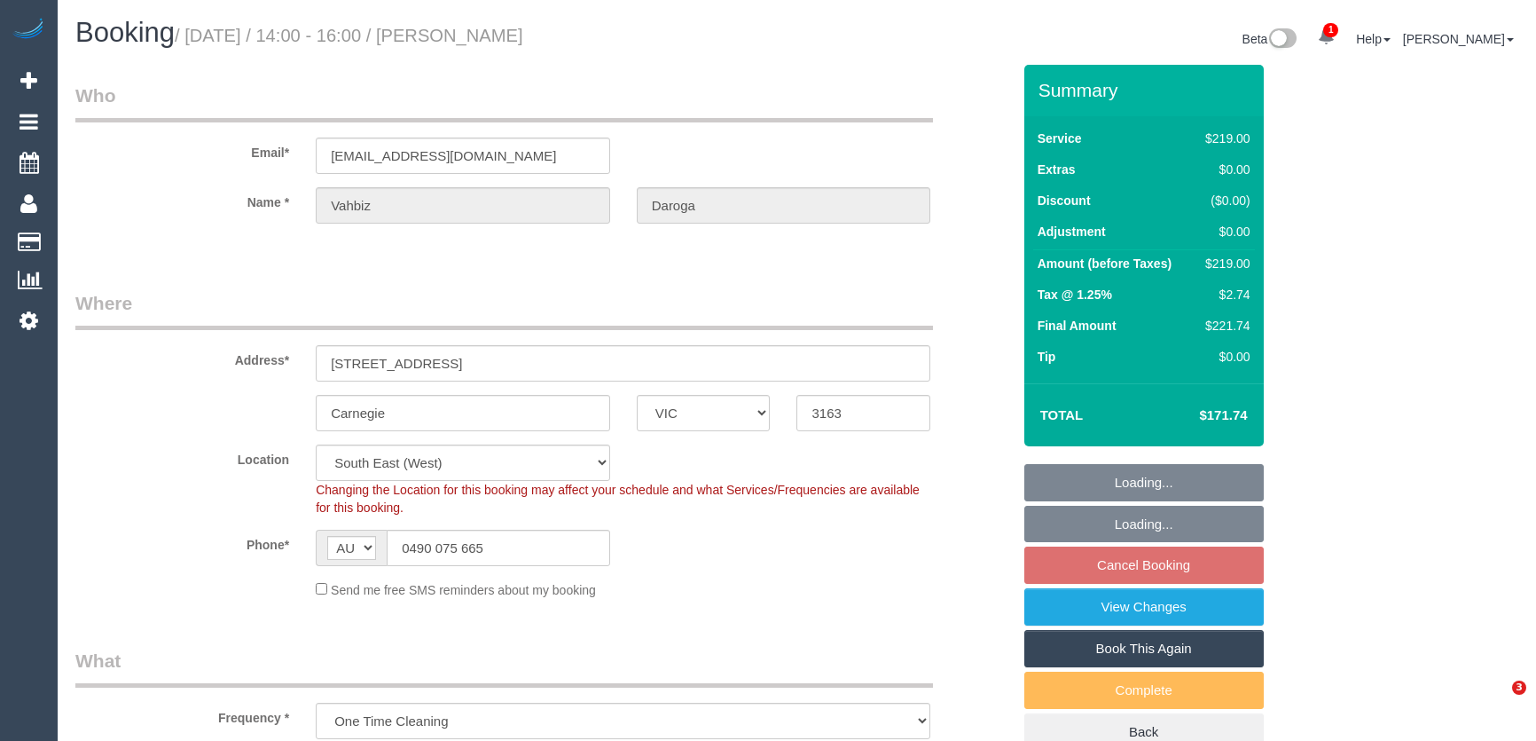
select select "number:36"
select select "spot1"
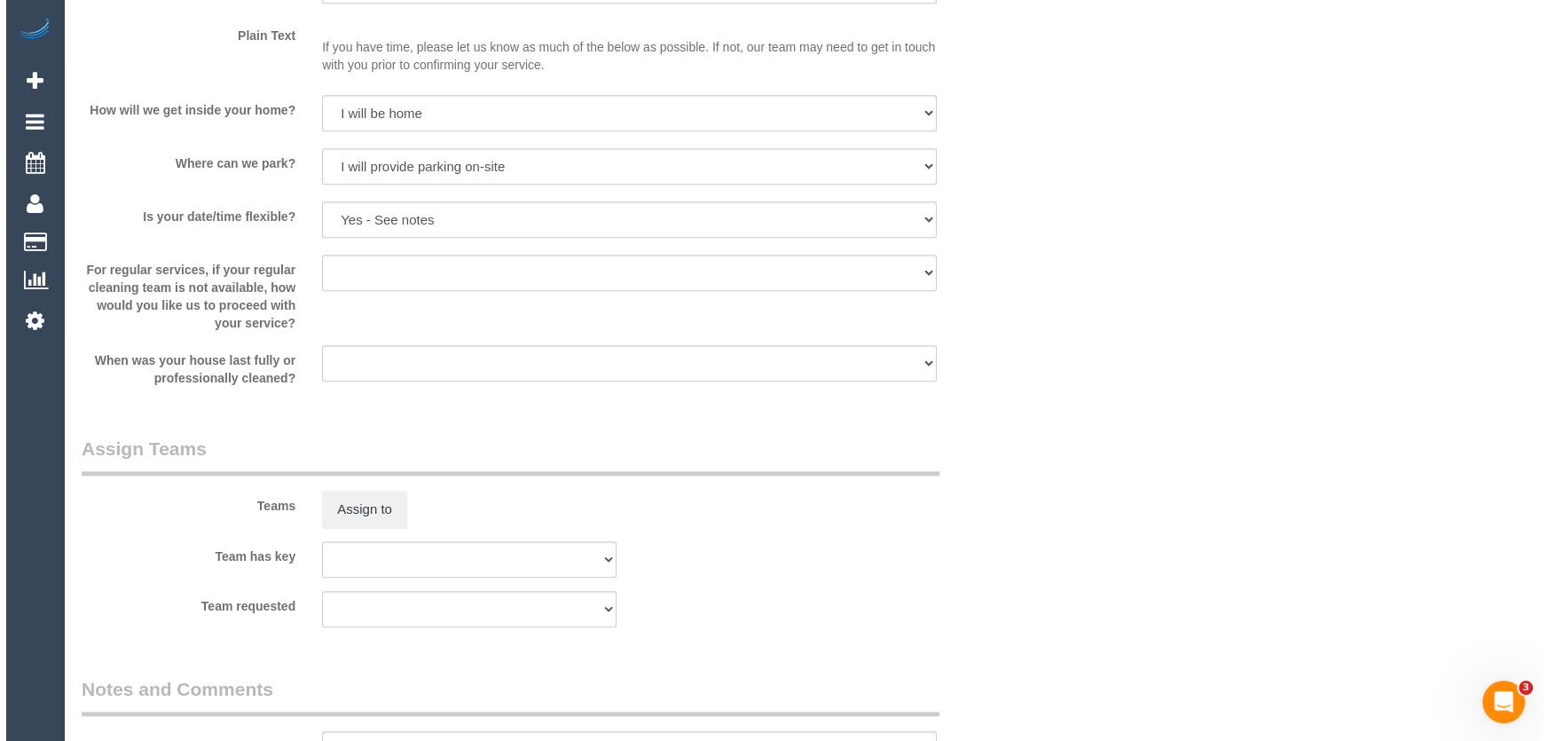
scroll to position [2258, 0]
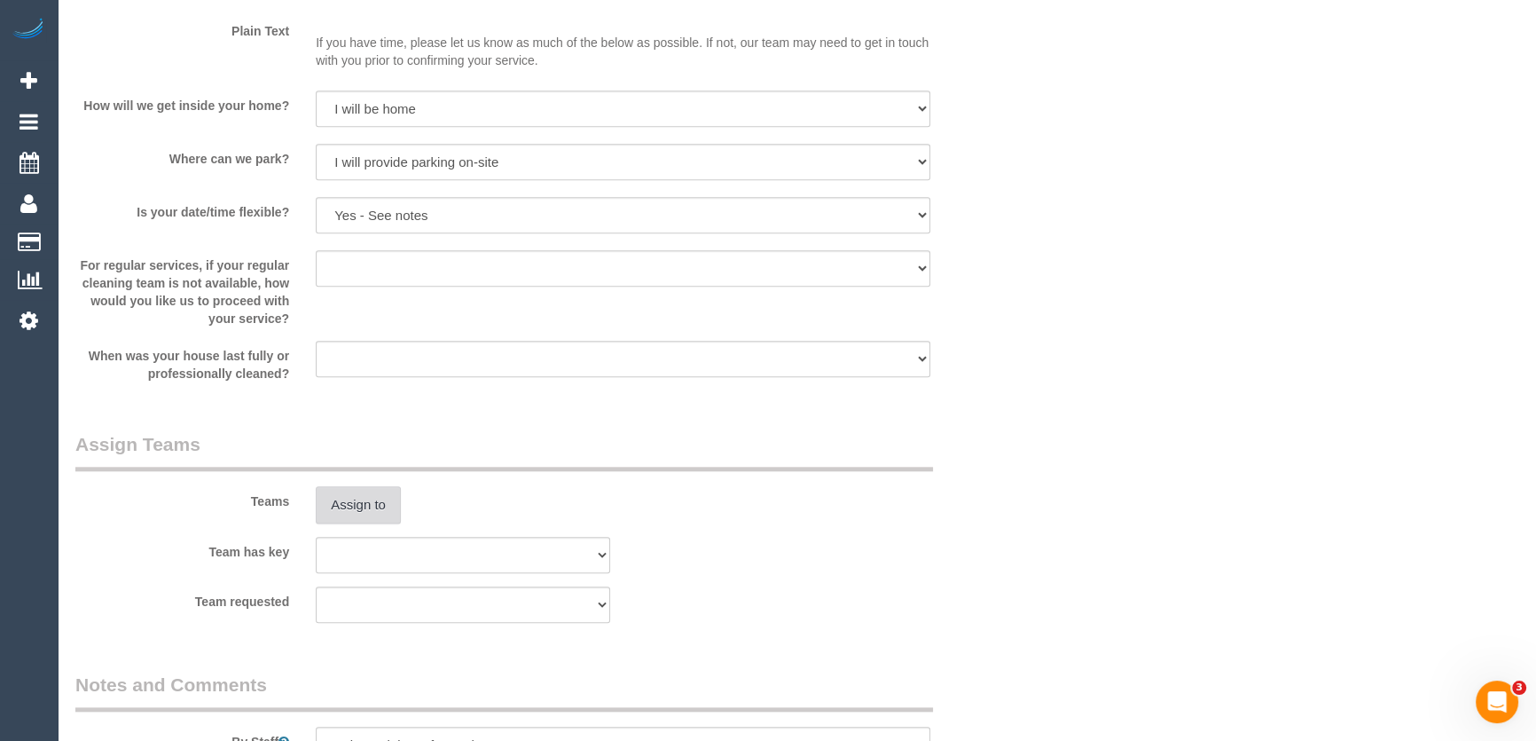
click at [367, 507] on button "Assign to" at bounding box center [358, 504] width 85 height 37
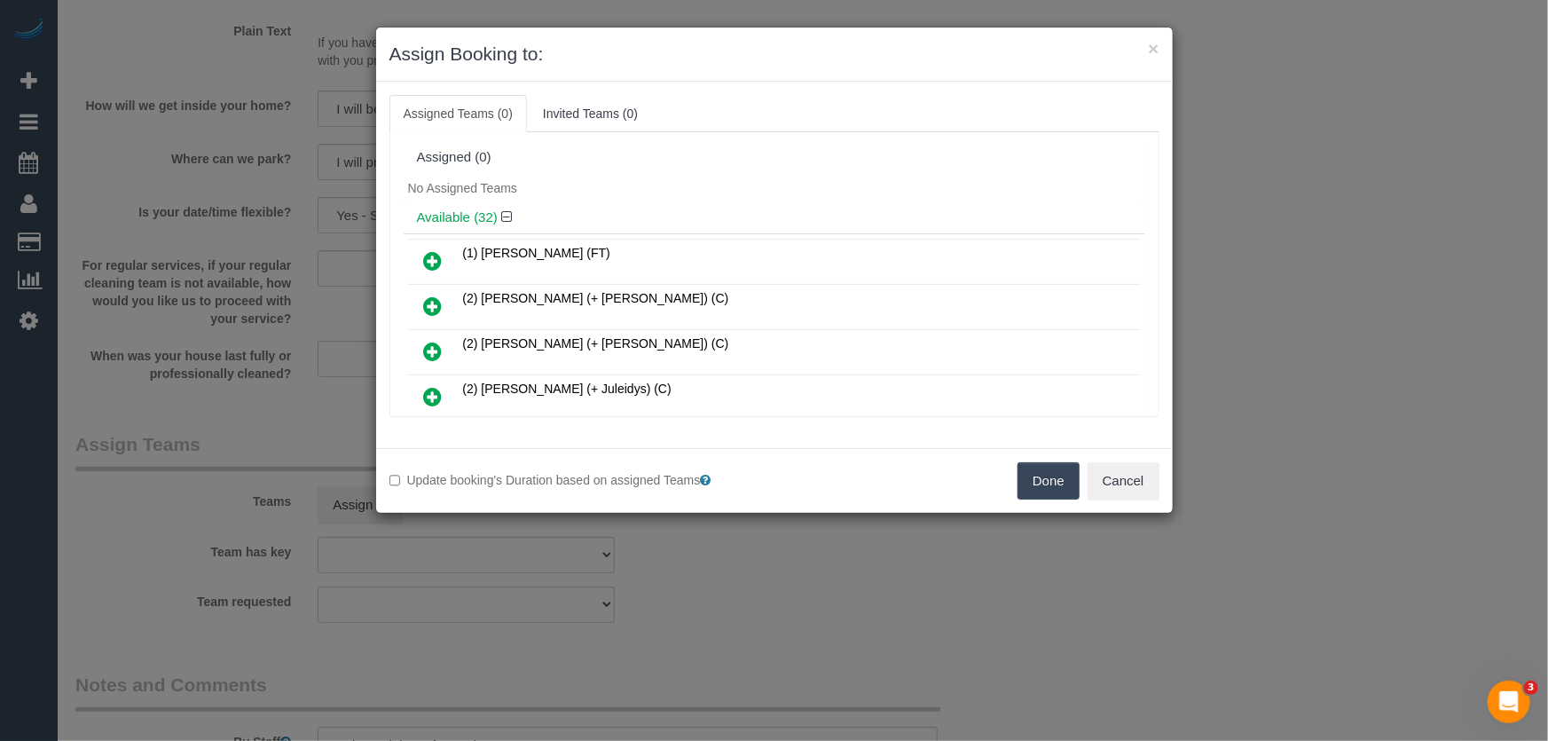
click at [429, 346] on icon at bounding box center [433, 351] width 19 height 21
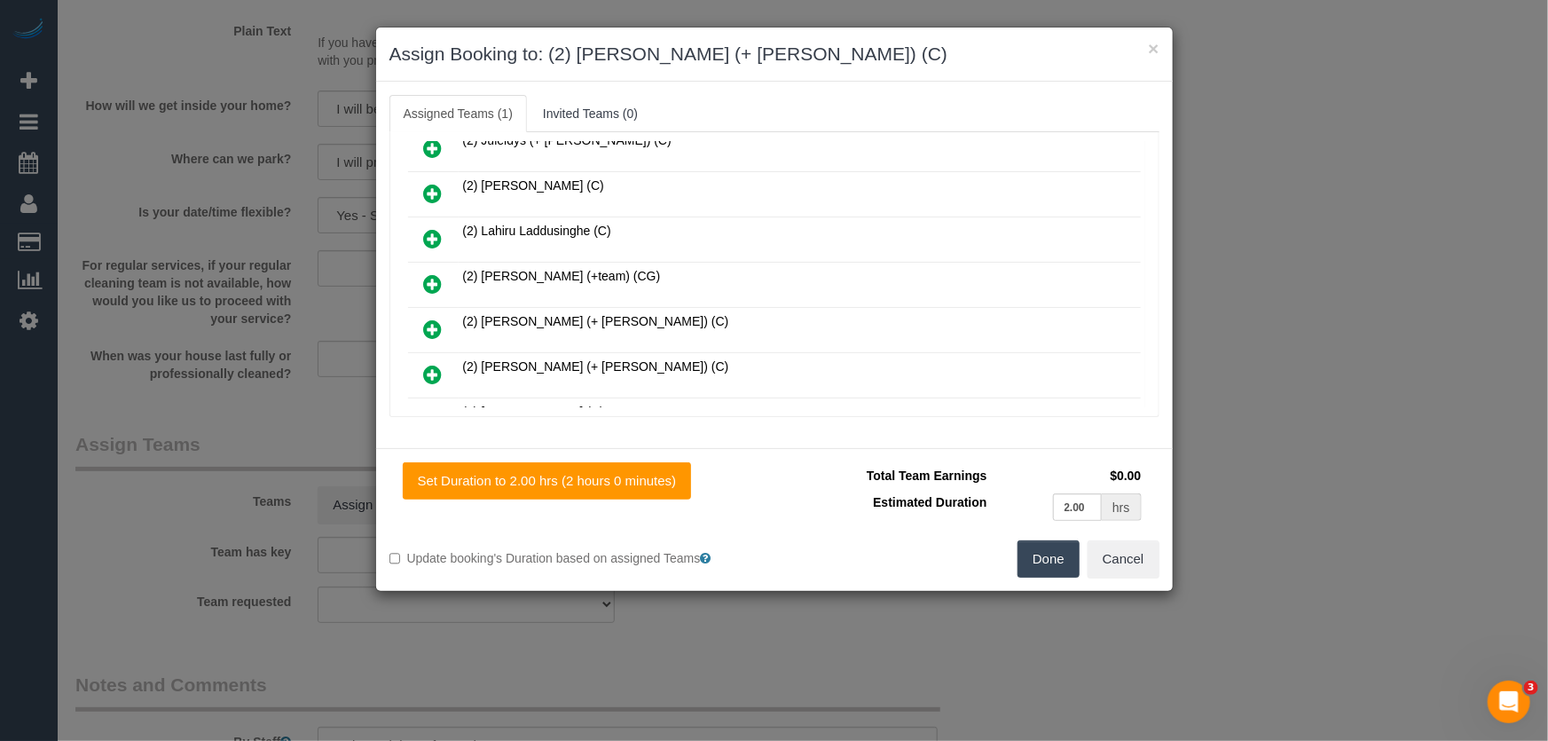
scroll to position [322, 0]
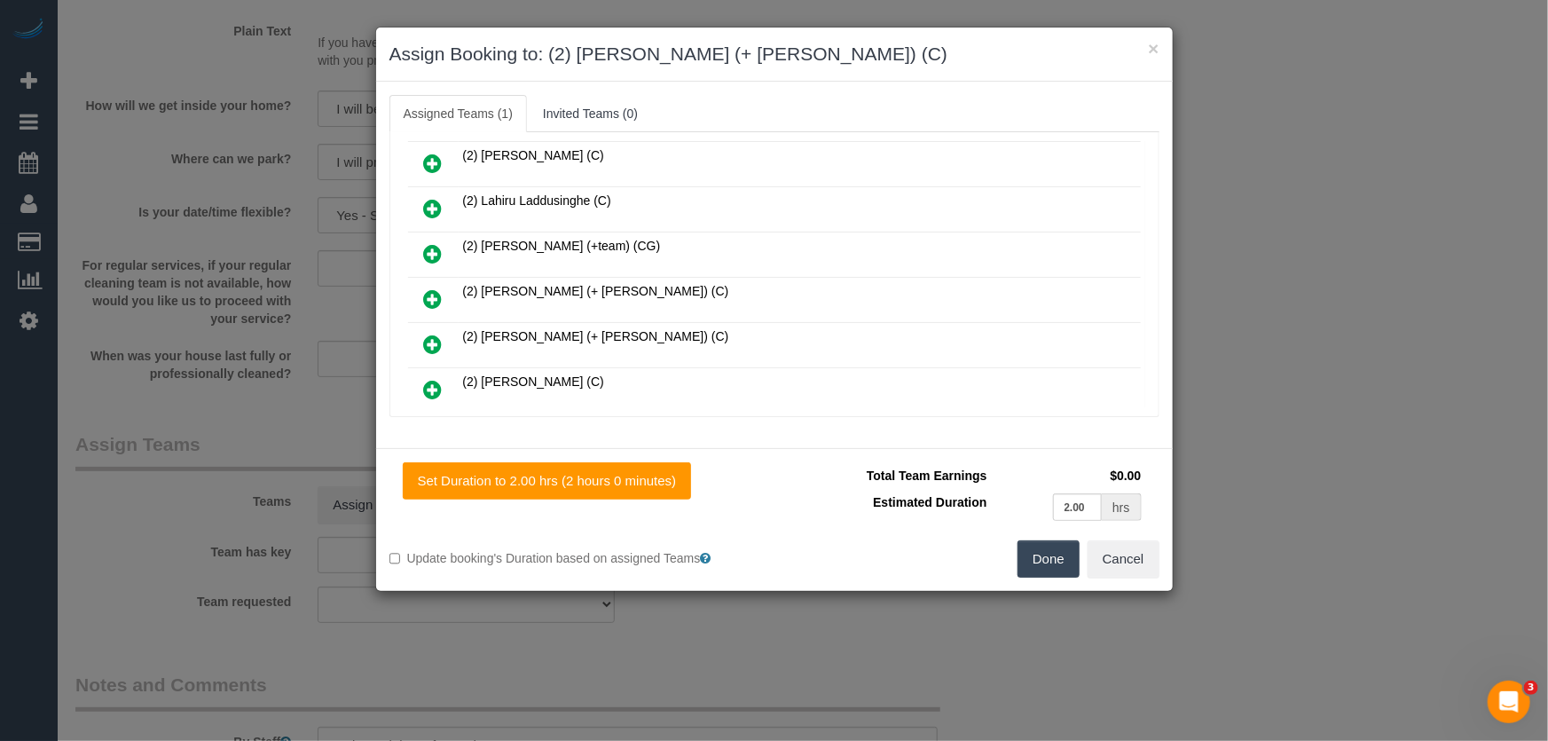
click at [438, 289] on icon at bounding box center [433, 298] width 19 height 21
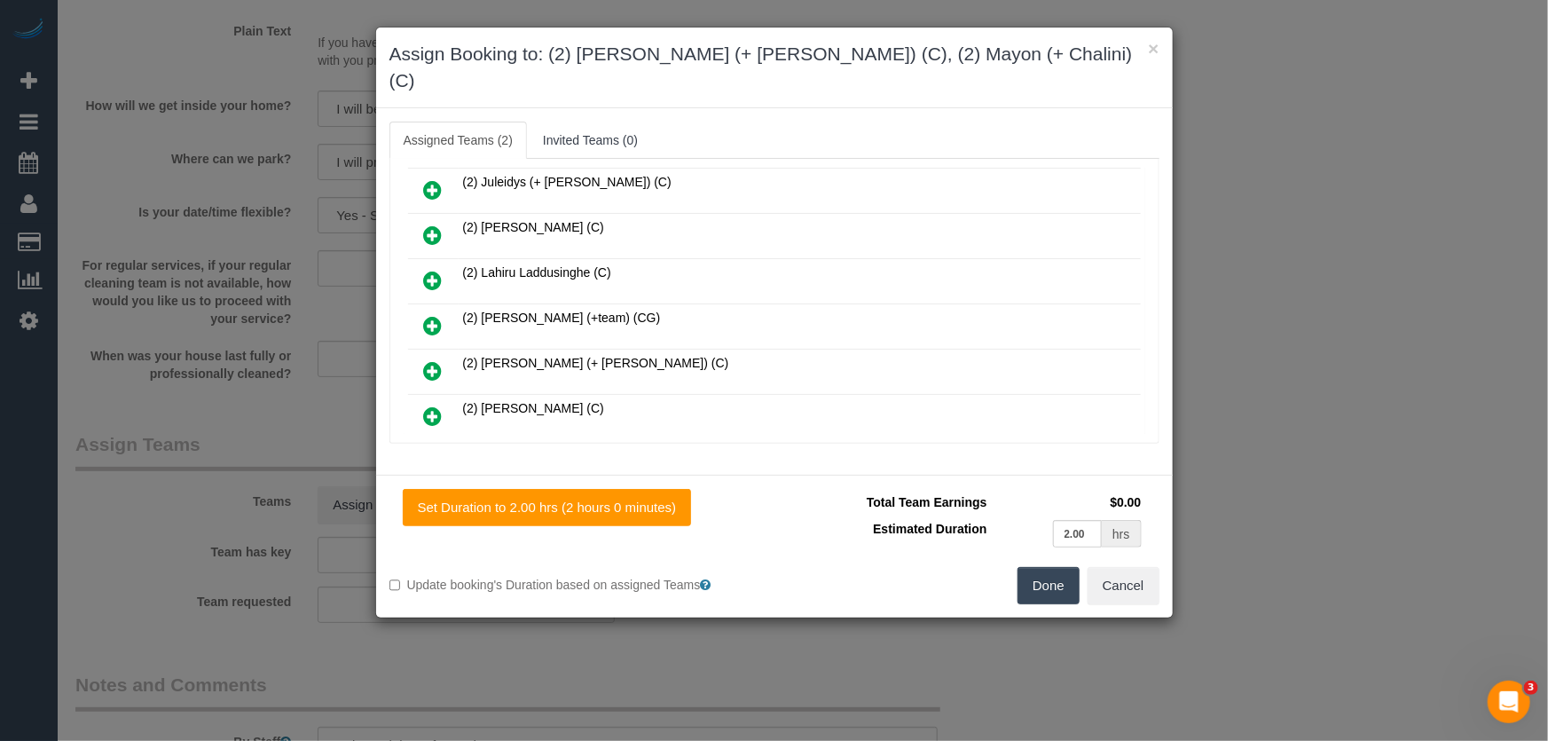
scroll to position [366, 0]
click at [1056, 568] on button "Done" at bounding box center [1048, 585] width 62 height 37
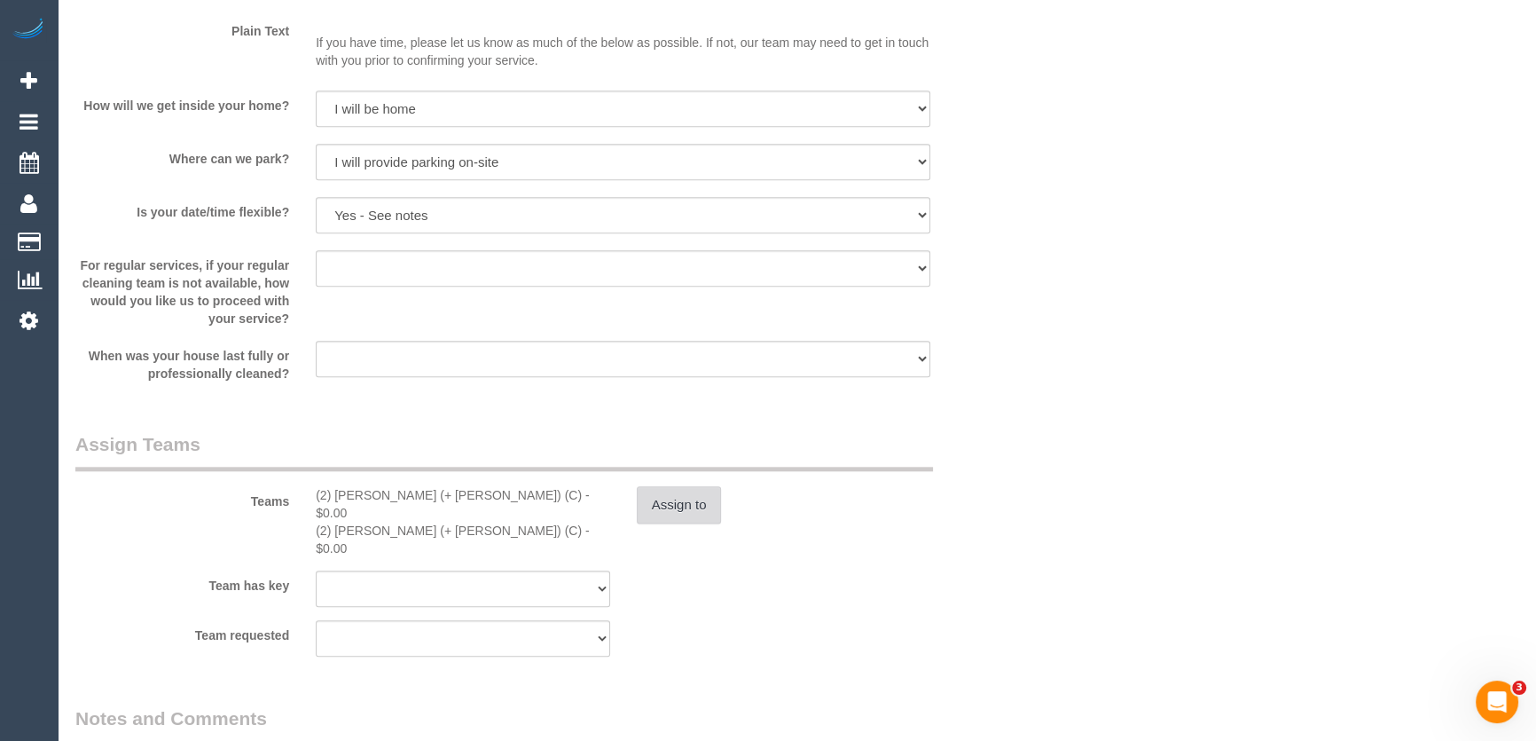
click at [678, 522] on button "Assign to" at bounding box center [679, 504] width 85 height 37
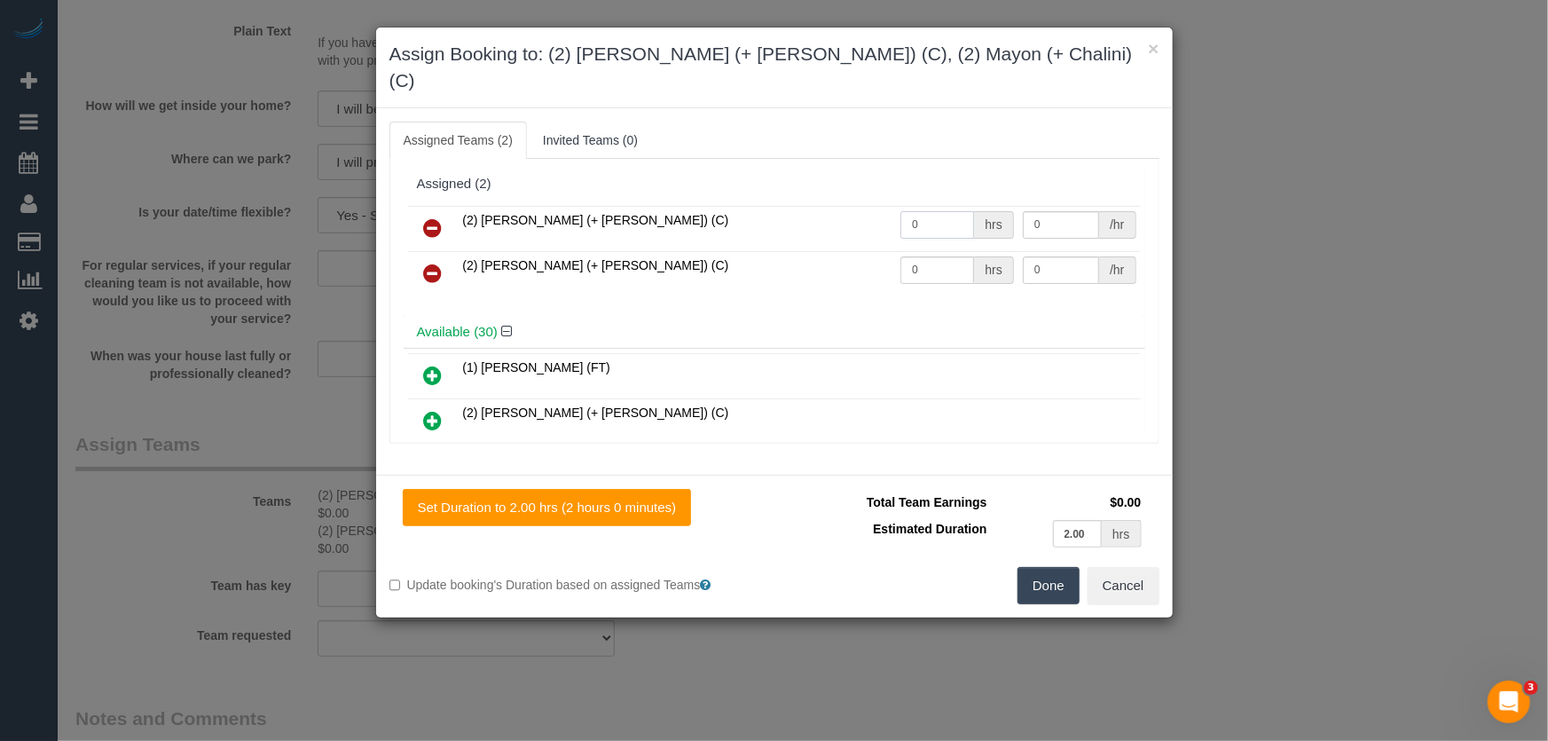
click at [921, 211] on input "0" at bounding box center [937, 224] width 74 height 27
type input "1"
type input "70"
click at [940, 256] on input "0" at bounding box center [937, 269] width 74 height 27
type input "1"
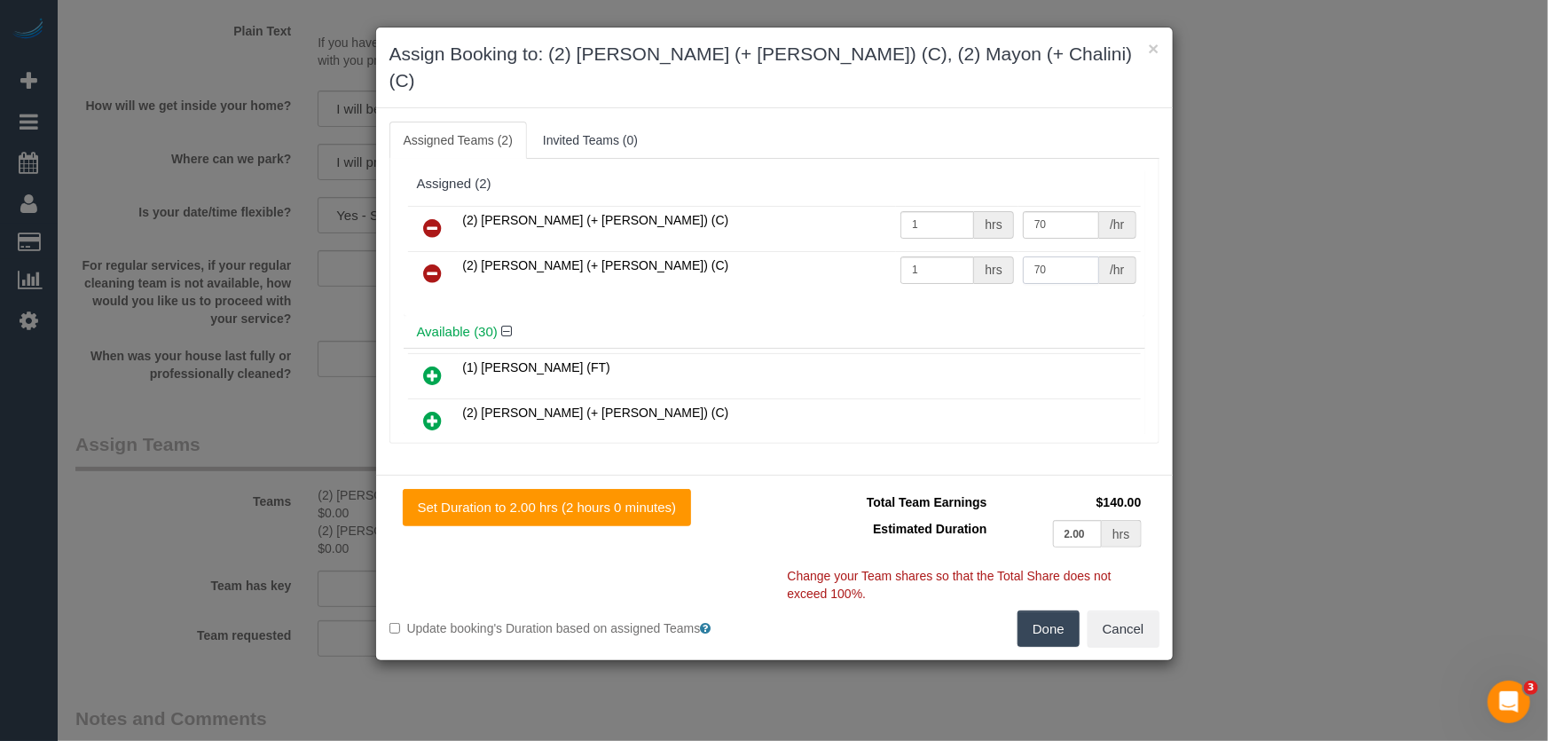
type input "70"
click at [1056, 610] on button "Done" at bounding box center [1048, 628] width 62 height 37
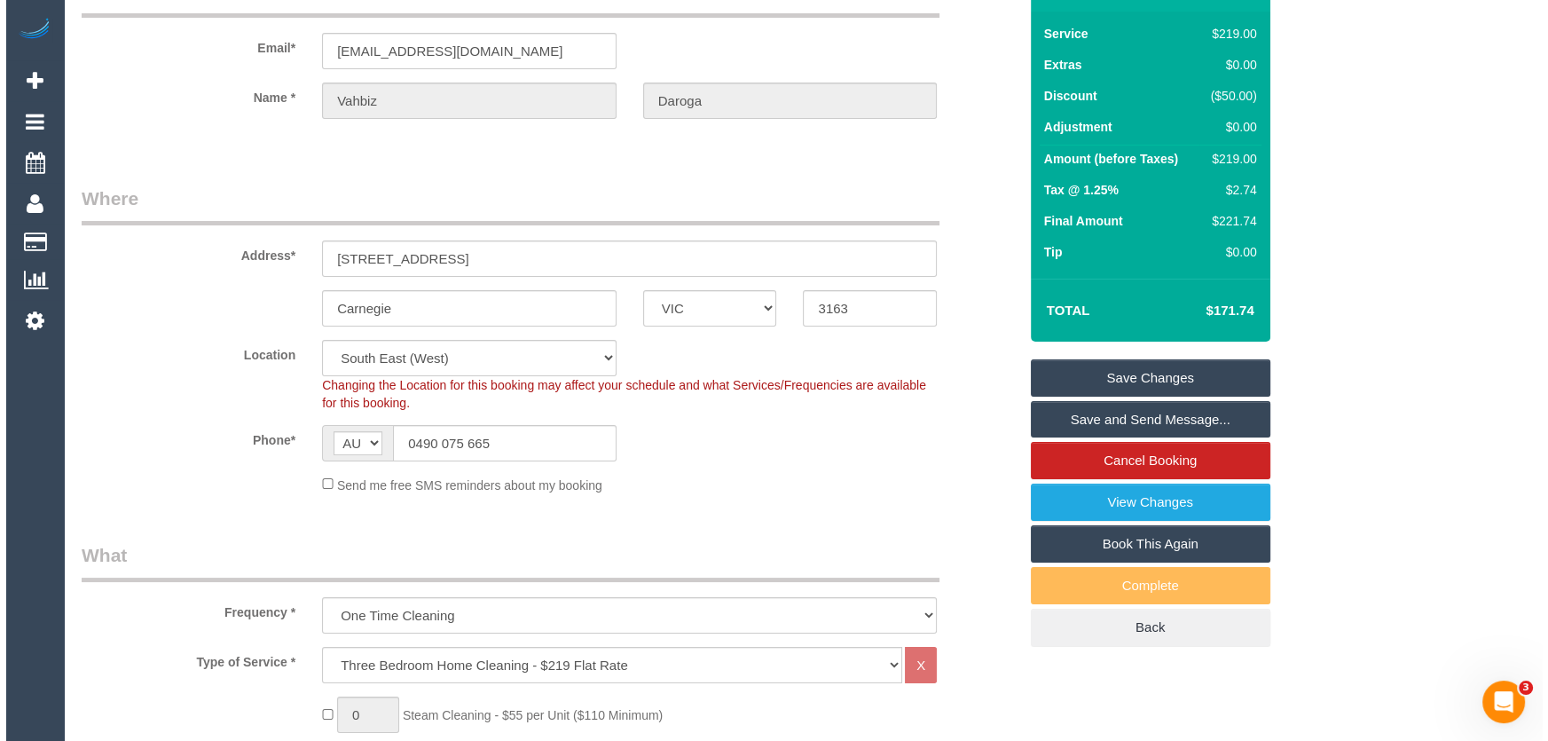
scroll to position [0, 0]
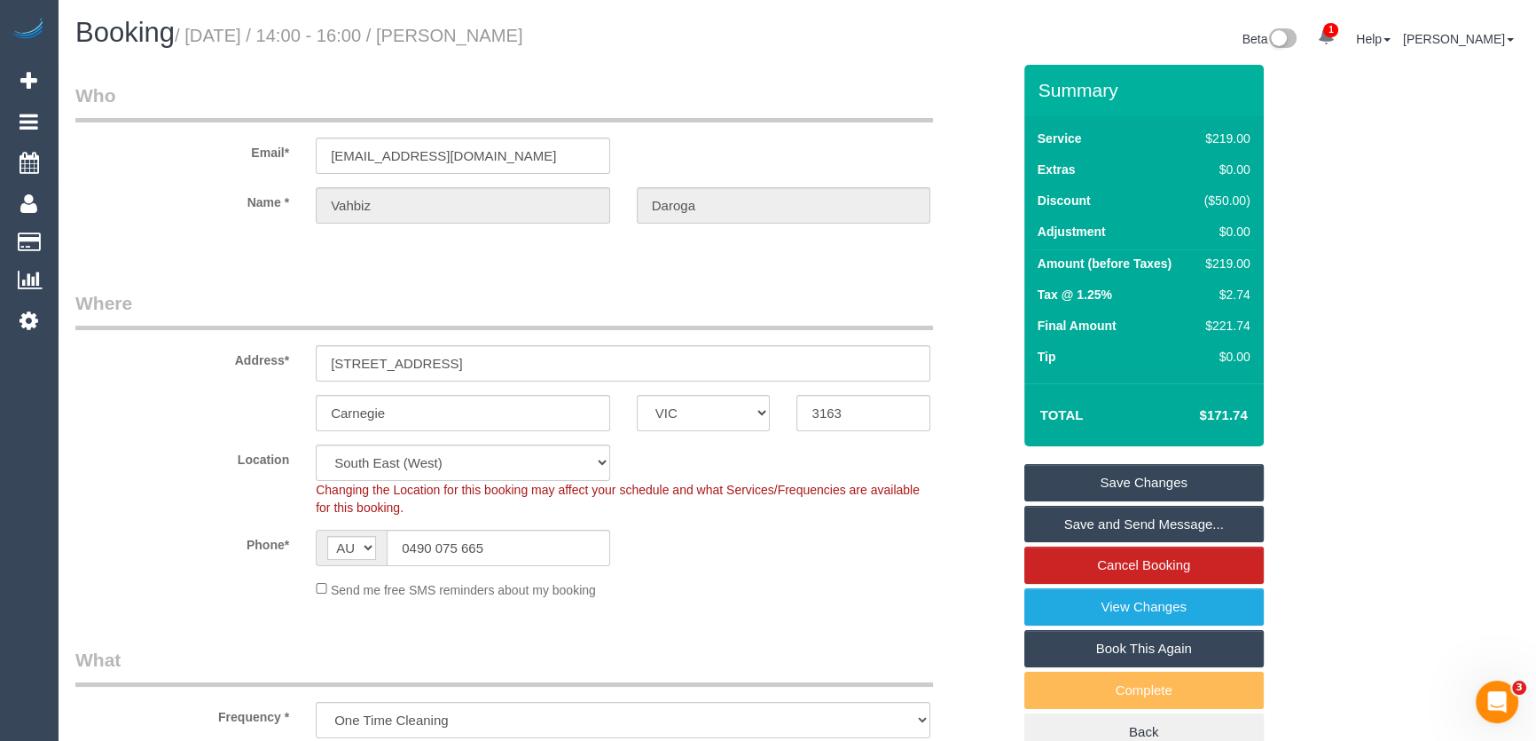
click at [523, 38] on small "/ September 12, 2025 / 14:00 - 16:00 / Vahbiz Daroga" at bounding box center [349, 36] width 349 height 20
copy small "Vahbiz Daroga"
click at [1090, 529] on link "Save and Send Message..." at bounding box center [1145, 524] width 240 height 37
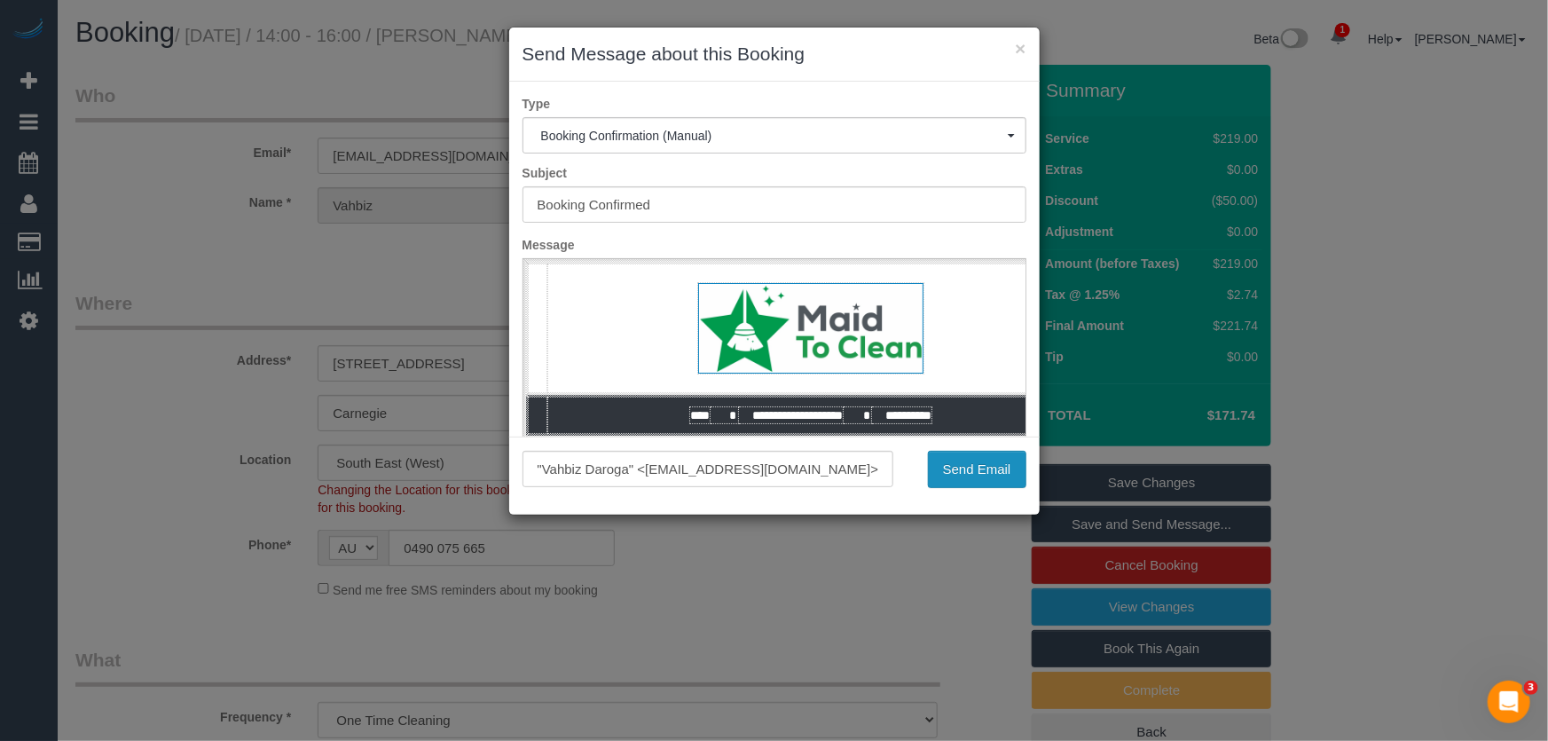
click at [985, 479] on button "Send Email" at bounding box center [977, 469] width 98 height 37
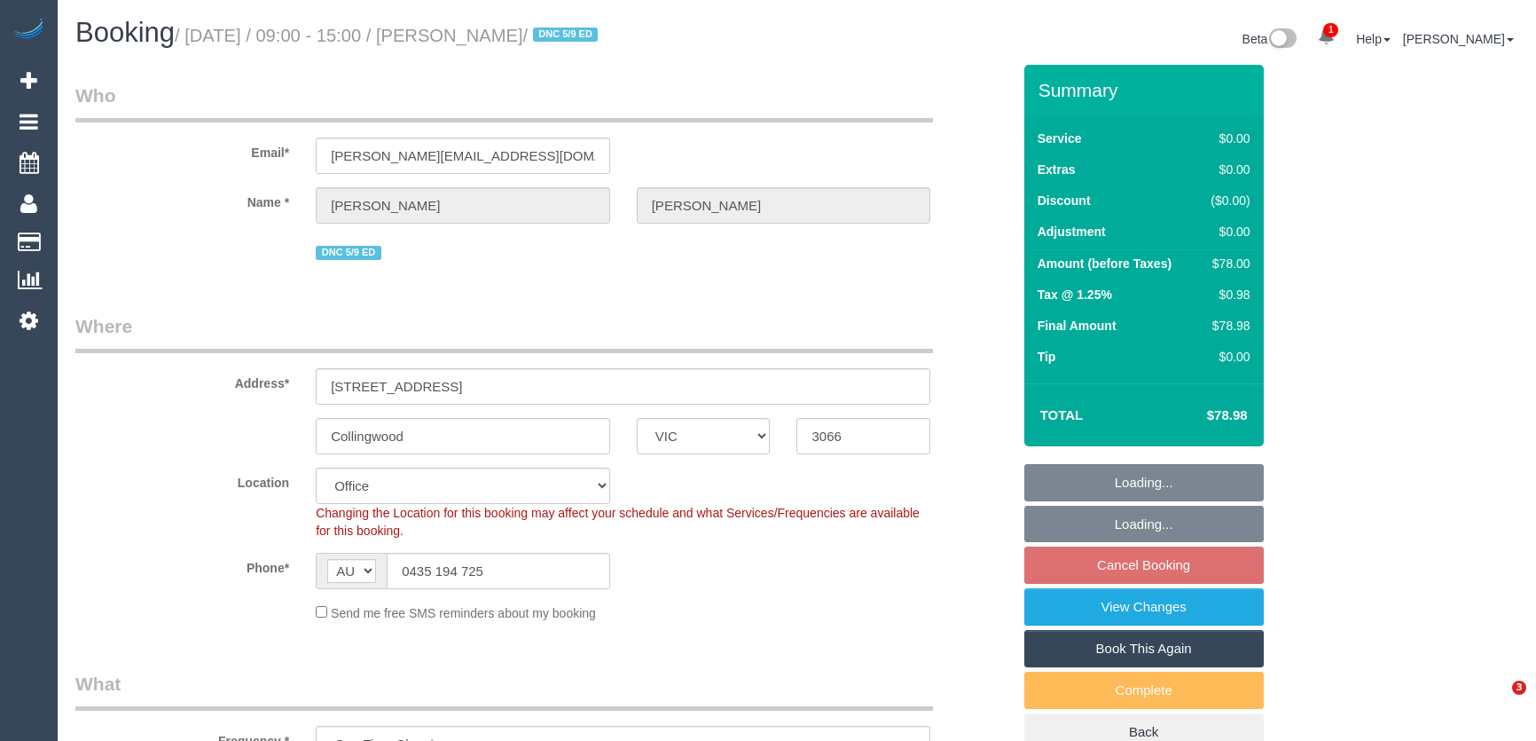
select select "VIC"
select select "number:29"
select select "number:14"
select select "number:19"
select select "number:25"
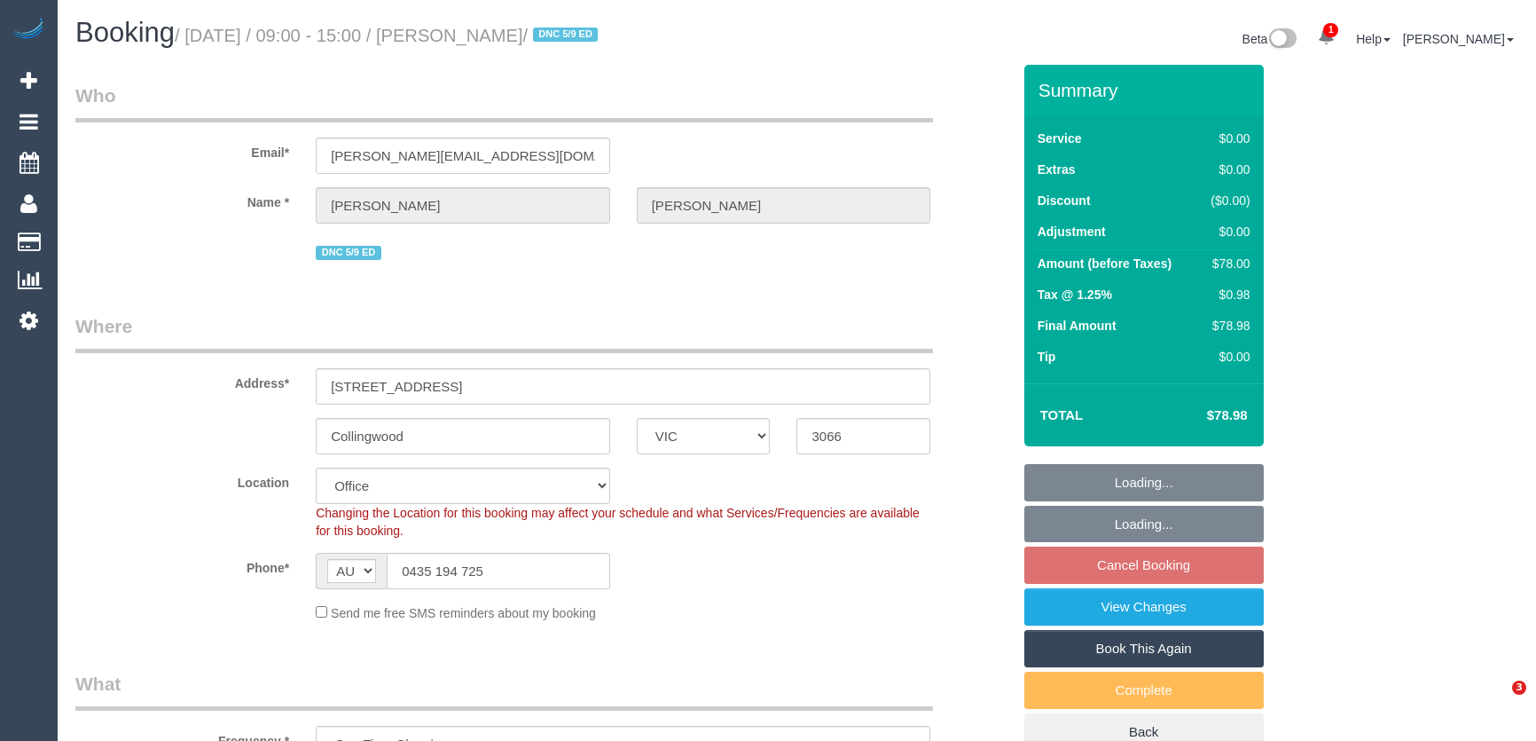
select select "number:26"
select select "VIC"
select select "number:28"
select select "number:14"
select select "number:19"
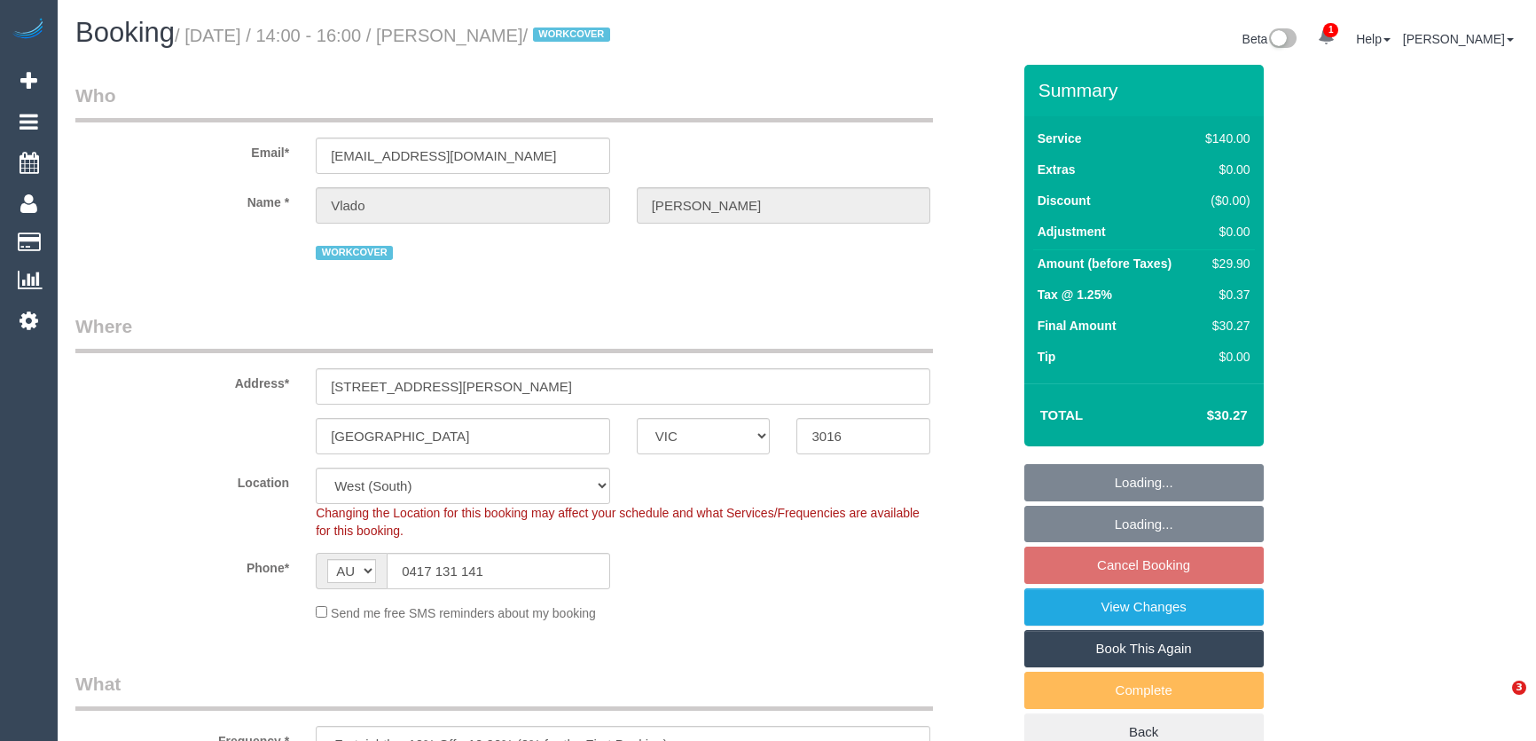
select select "number:23"
select select "number:34"
select select "spot1"
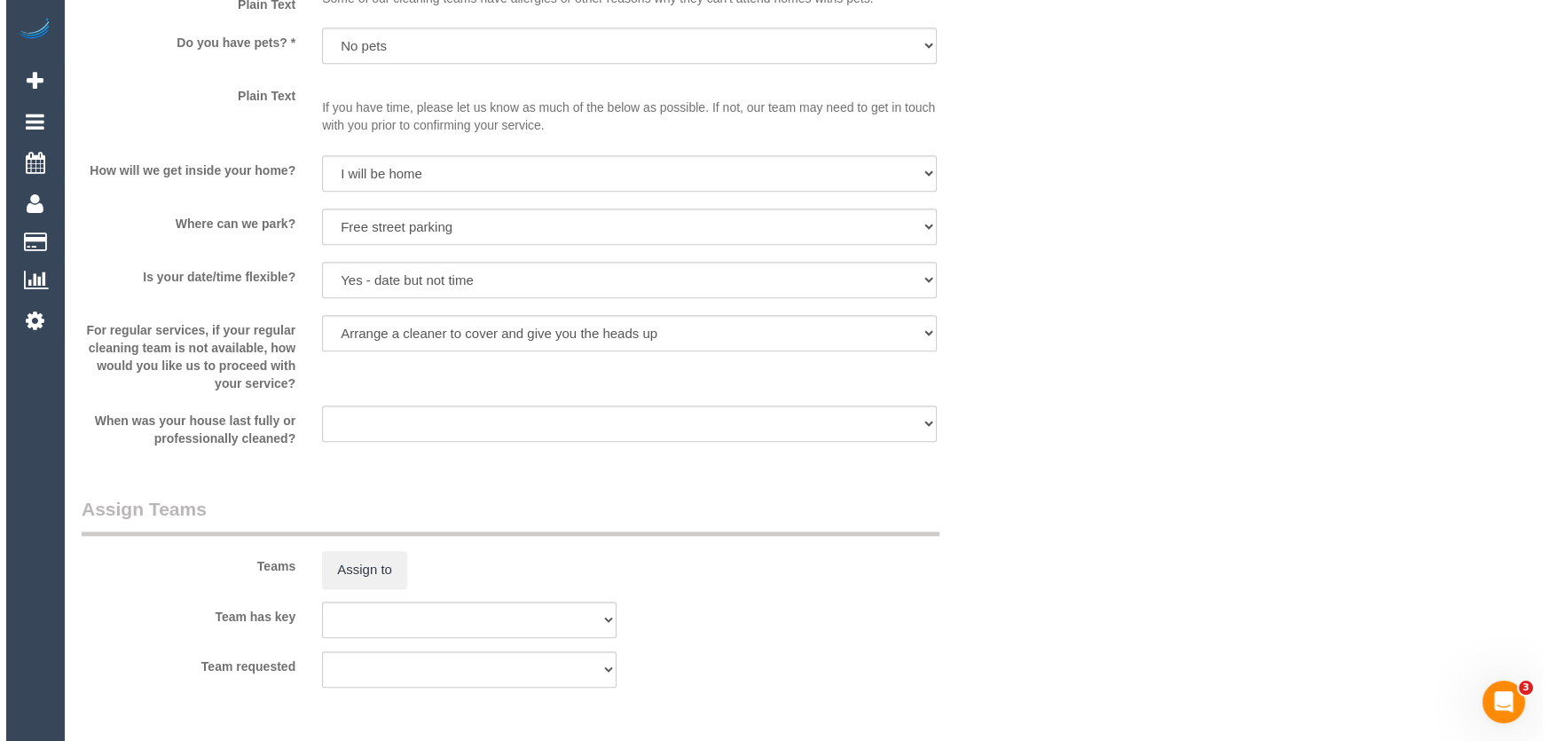
scroll to position [2338, 0]
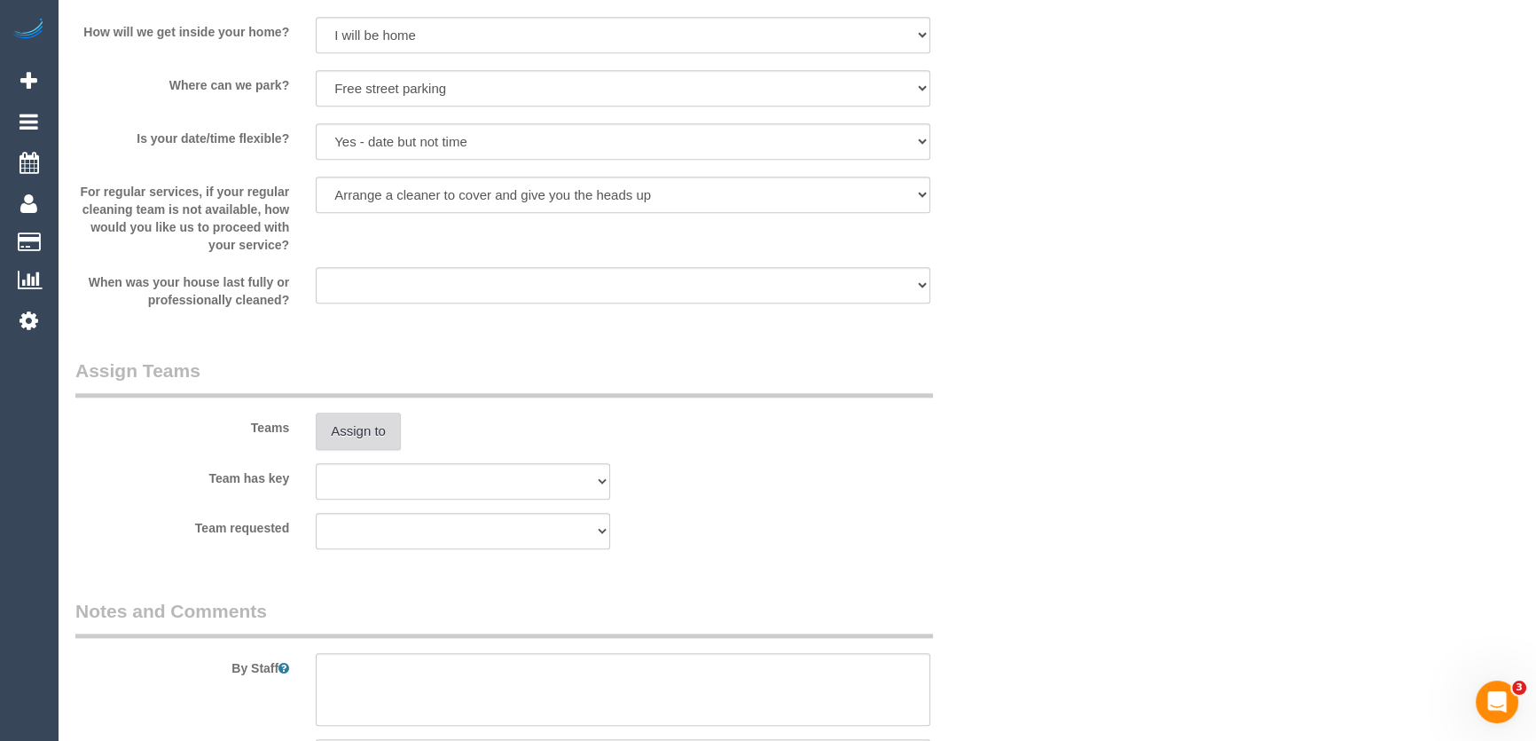
click at [365, 430] on button "Assign to" at bounding box center [358, 430] width 85 height 37
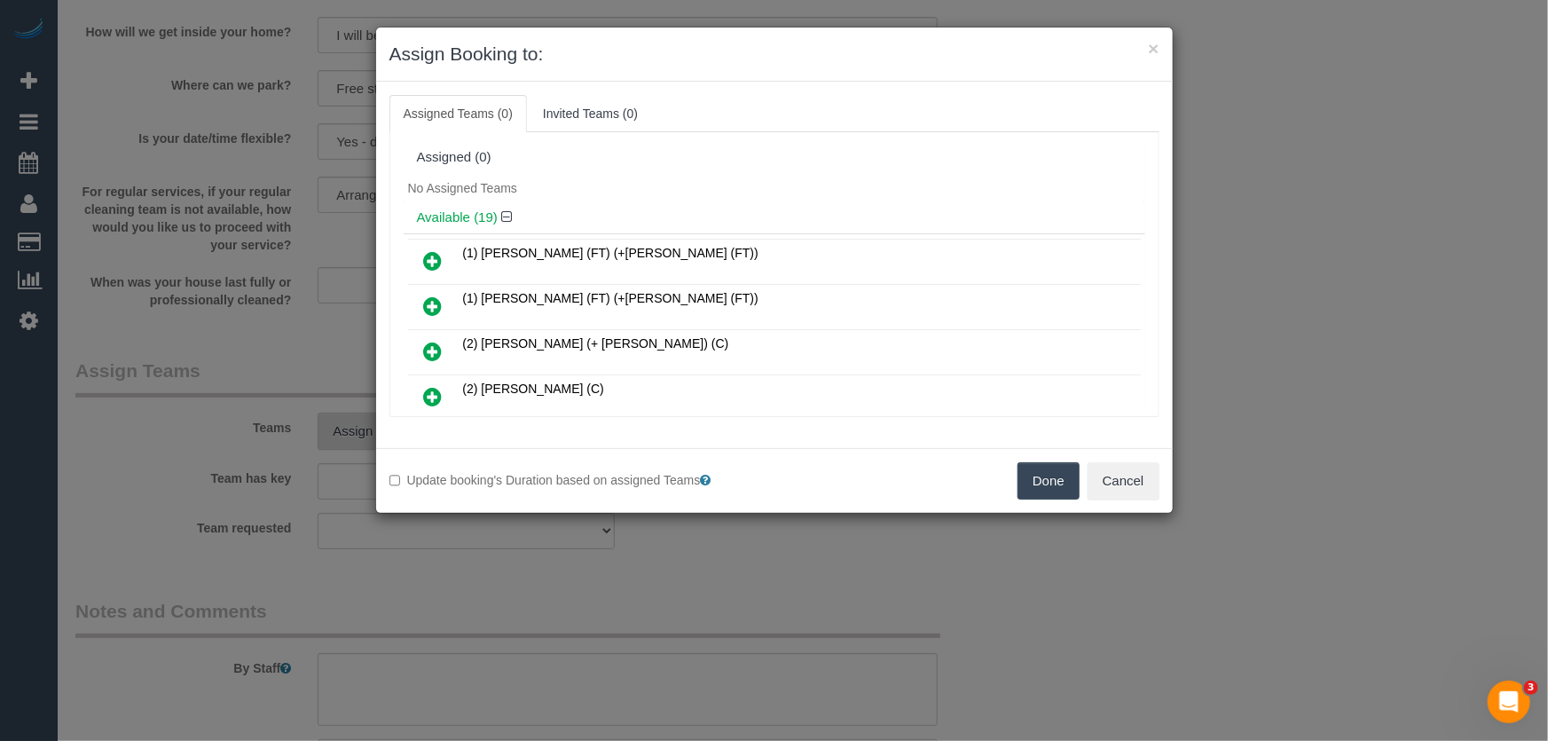
scroll to position [688, 0]
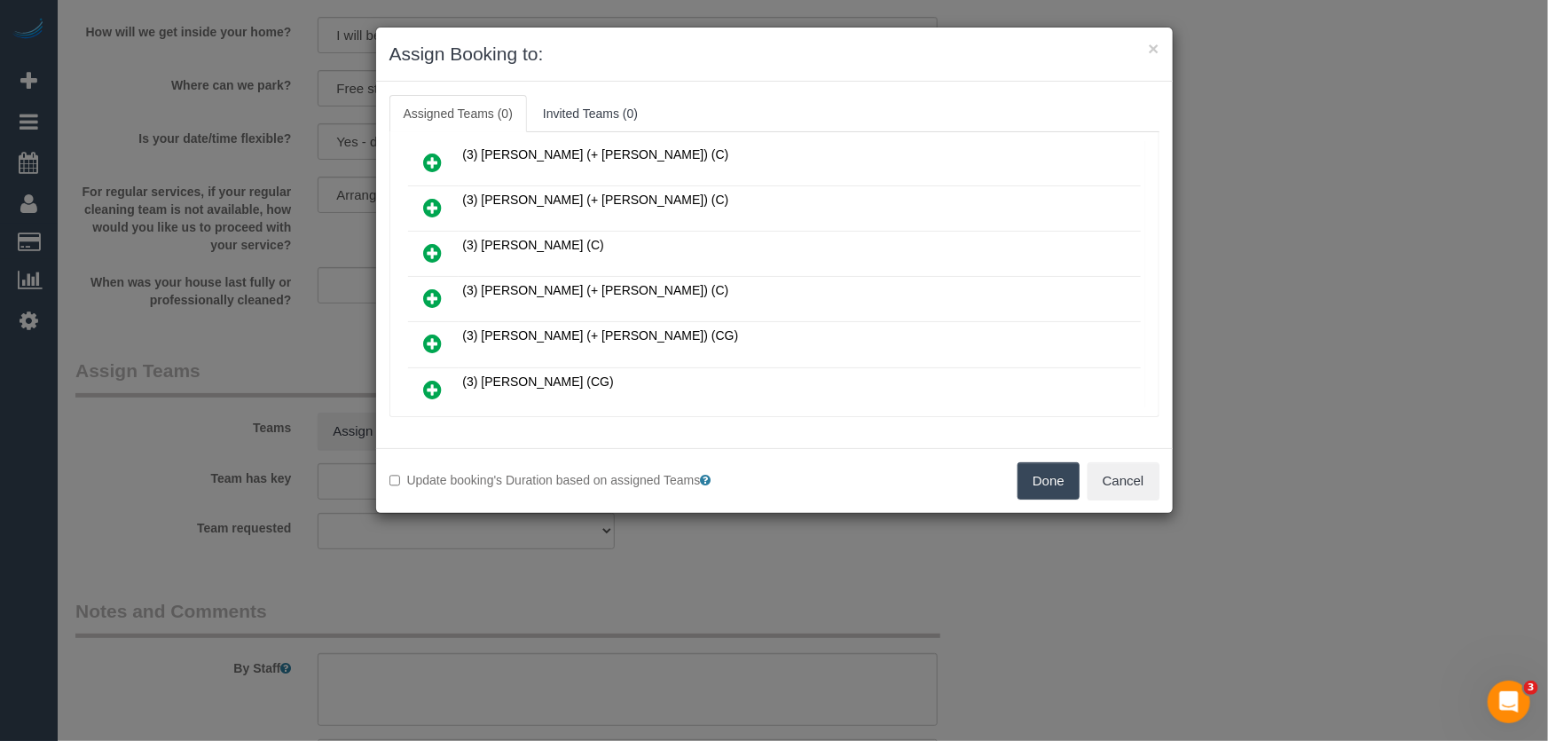
click at [436, 287] on icon at bounding box center [433, 297] width 19 height 21
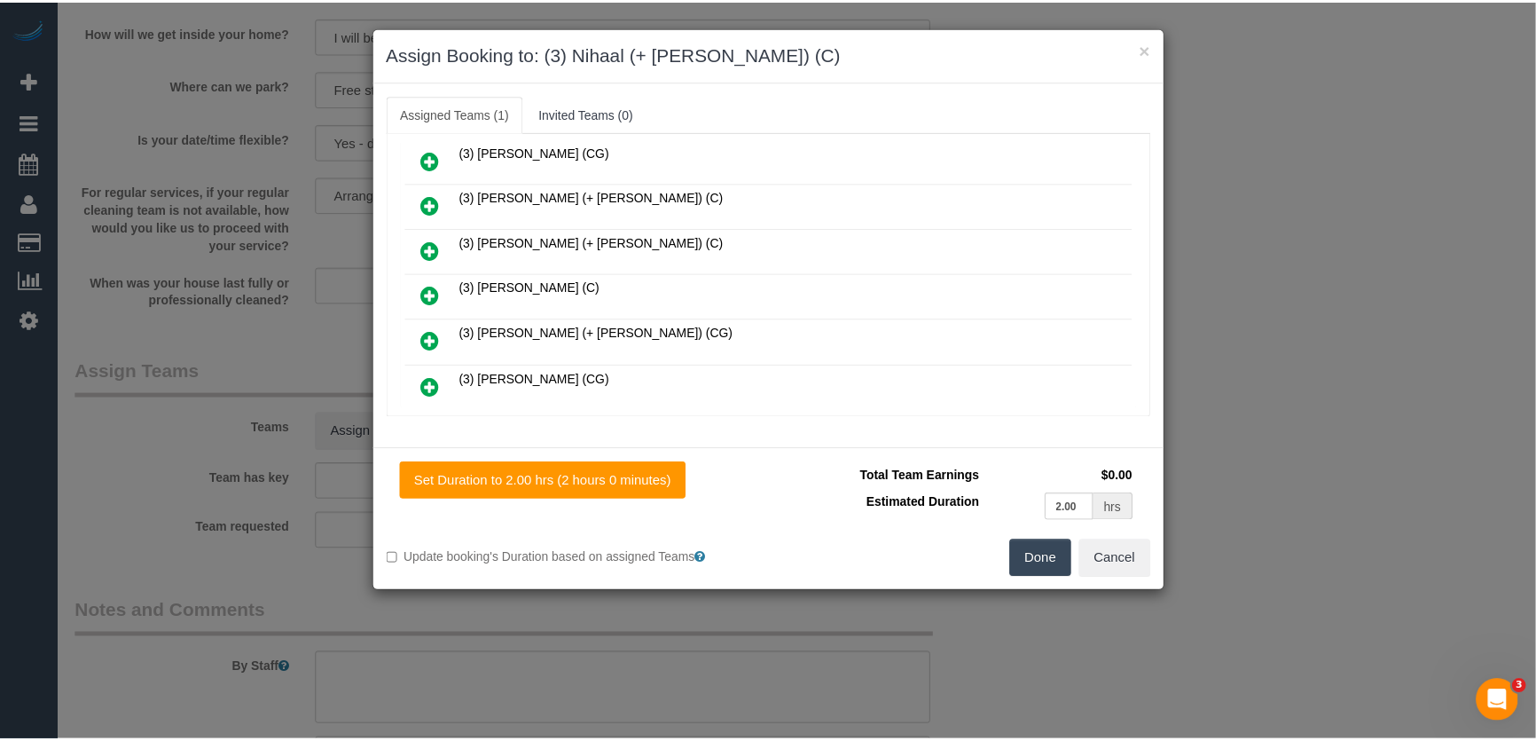
scroll to position [730, 0]
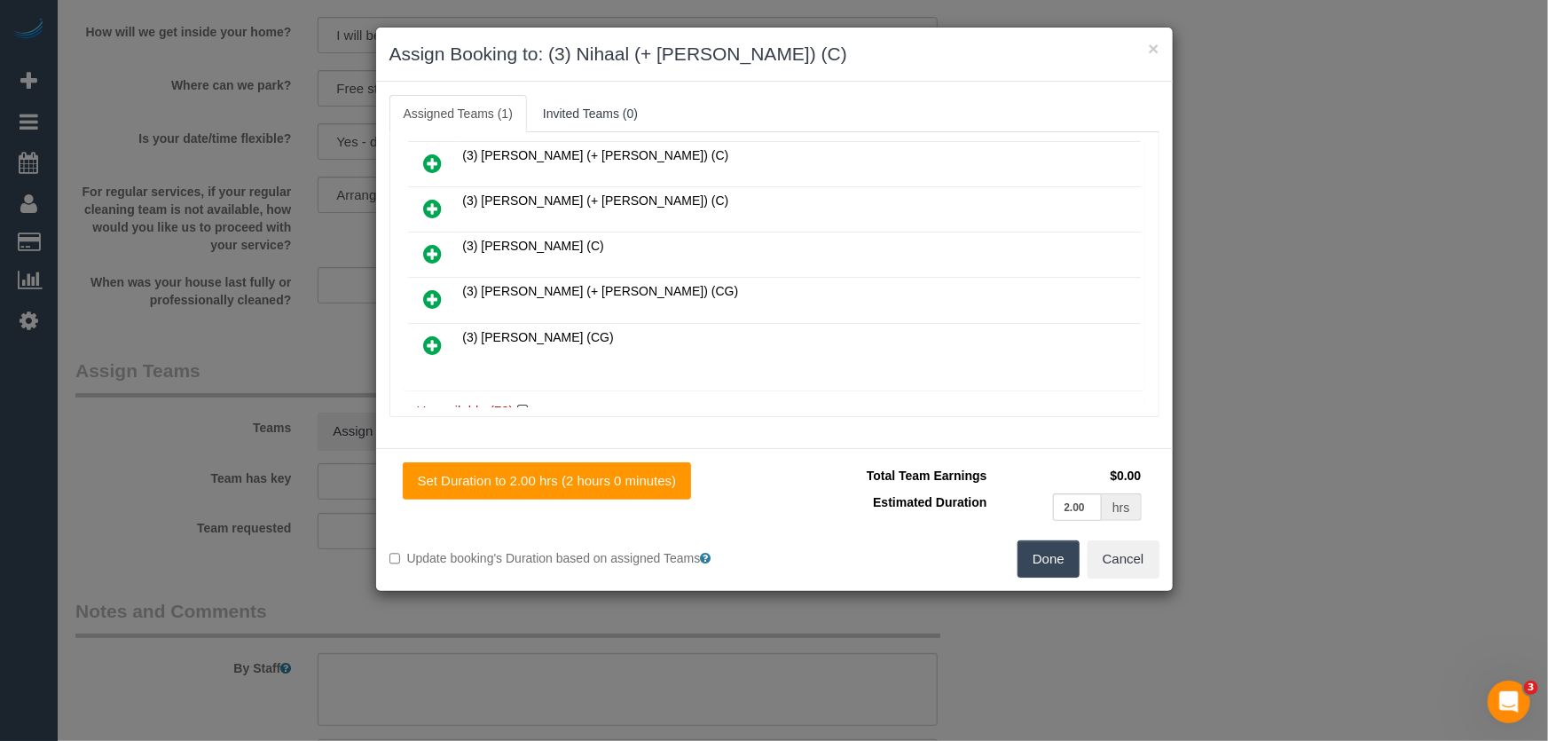
click at [1029, 562] on button "Done" at bounding box center [1048, 558] width 62 height 37
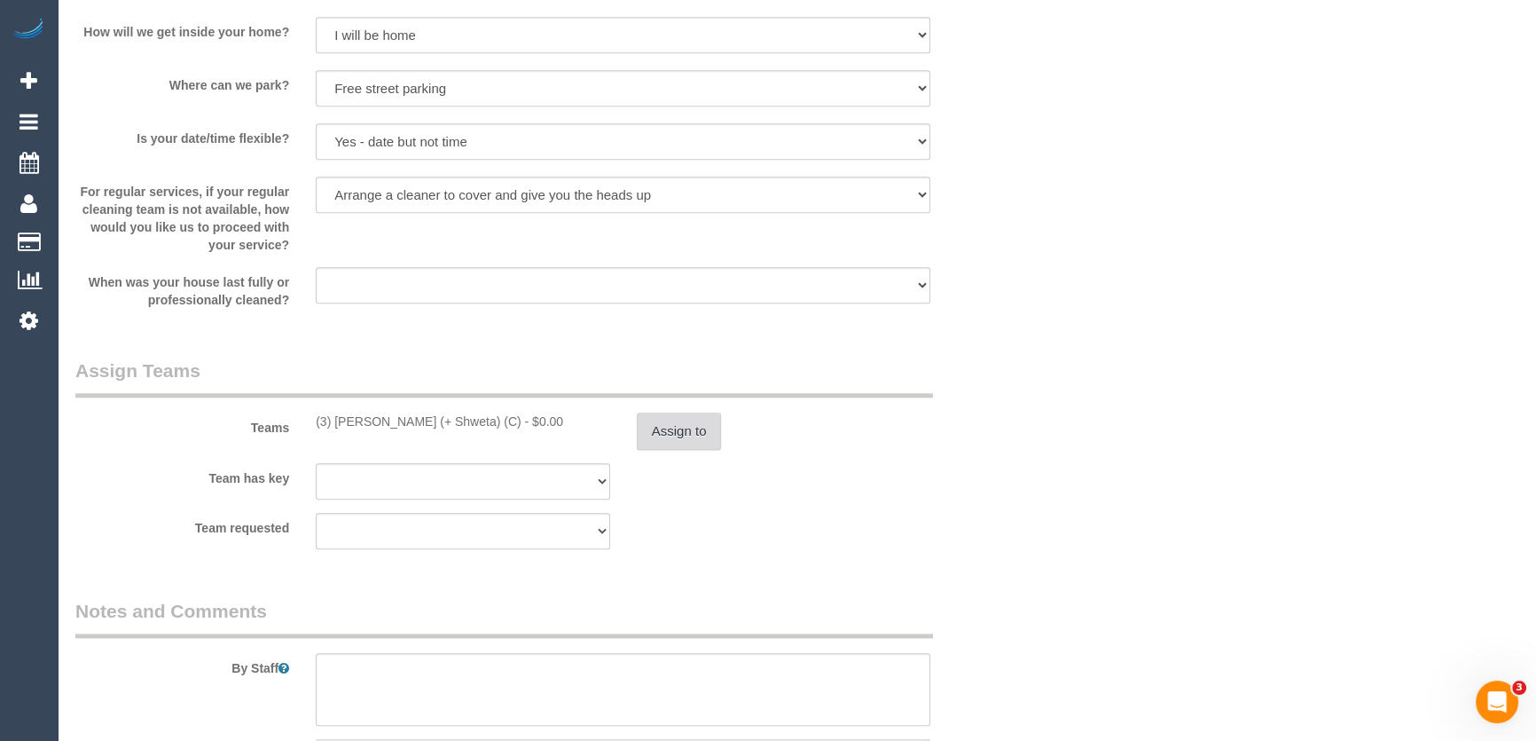
click at [697, 428] on button "Assign to" at bounding box center [679, 430] width 85 height 37
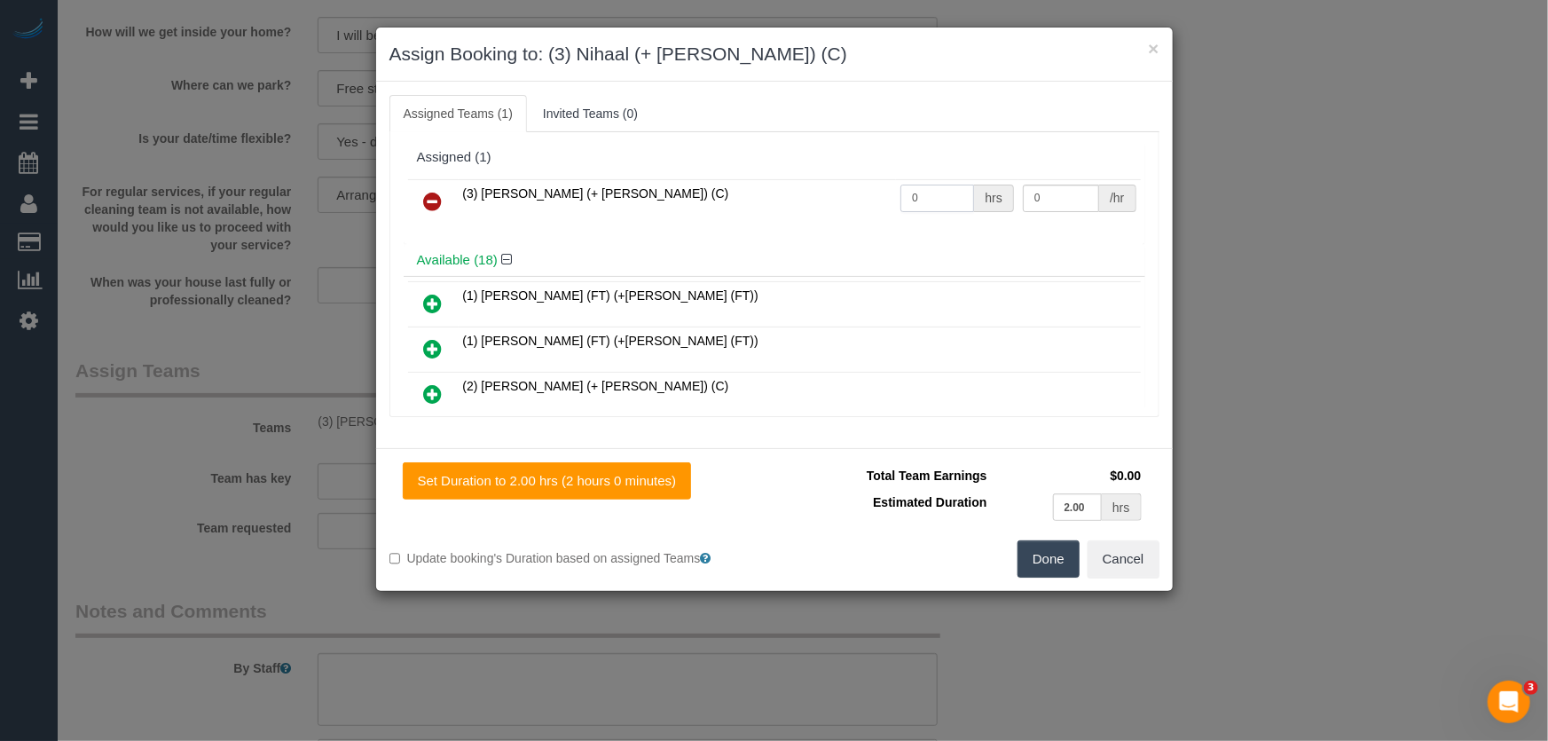
click at [931, 200] on input "0" at bounding box center [937, 198] width 74 height 27
type input "2"
type input "35"
drag, startPoint x: 1057, startPoint y: 563, endPoint x: 962, endPoint y: 554, distance: 95.3
click at [1058, 563] on button "Done" at bounding box center [1048, 558] width 62 height 37
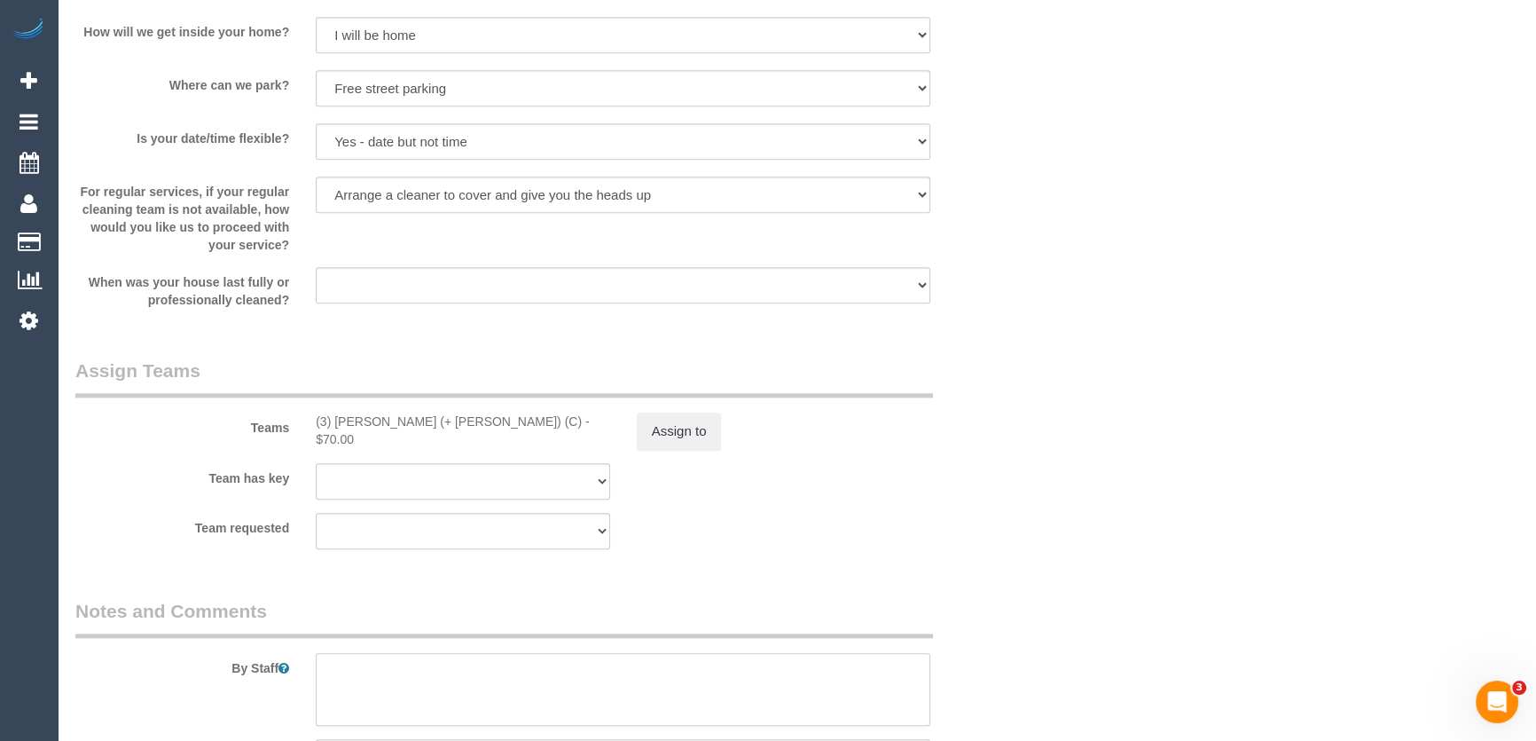
click at [432, 664] on textarea at bounding box center [623, 689] width 615 height 73
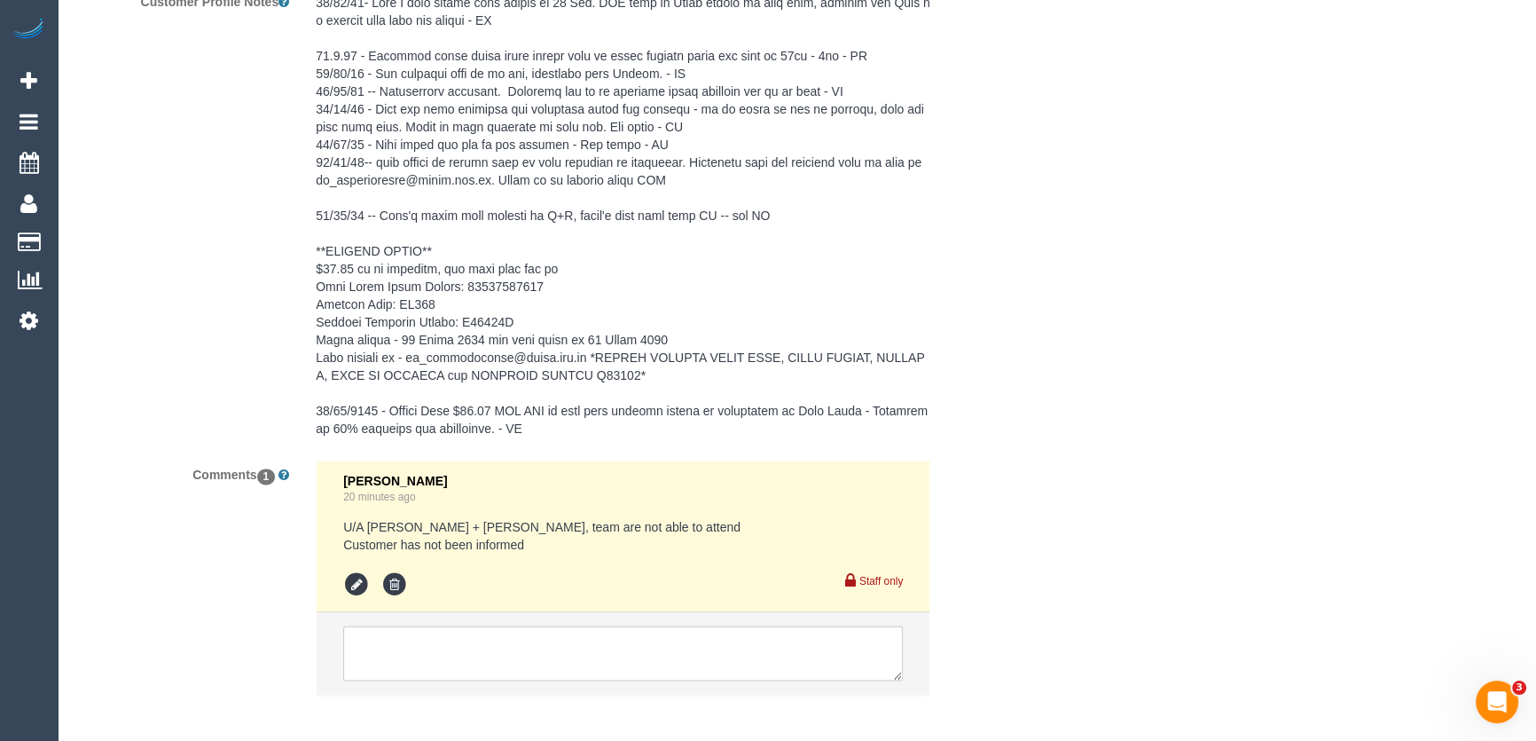
scroll to position [3257, 0]
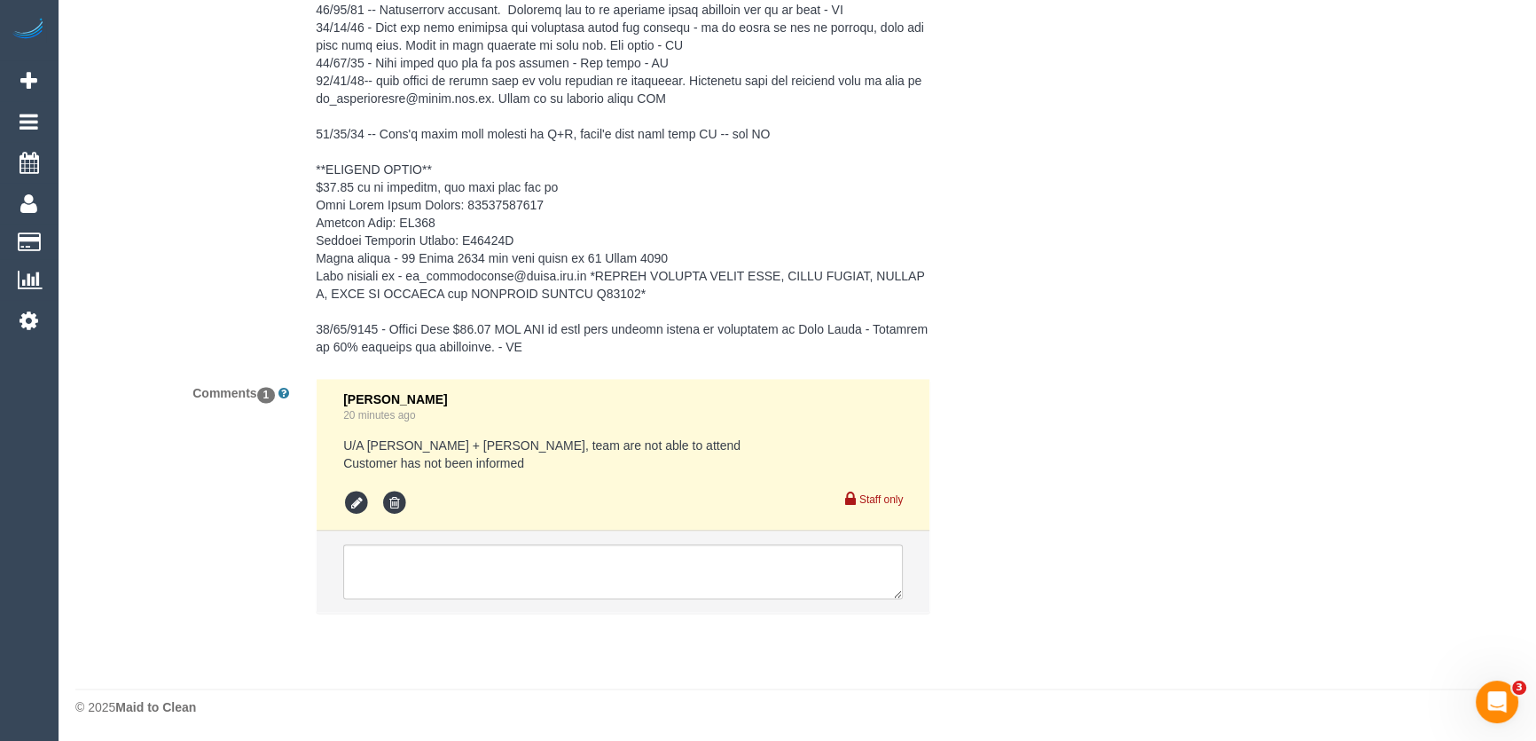
type textarea "*cover*"
click at [487, 565] on textarea at bounding box center [623, 571] width 560 height 55
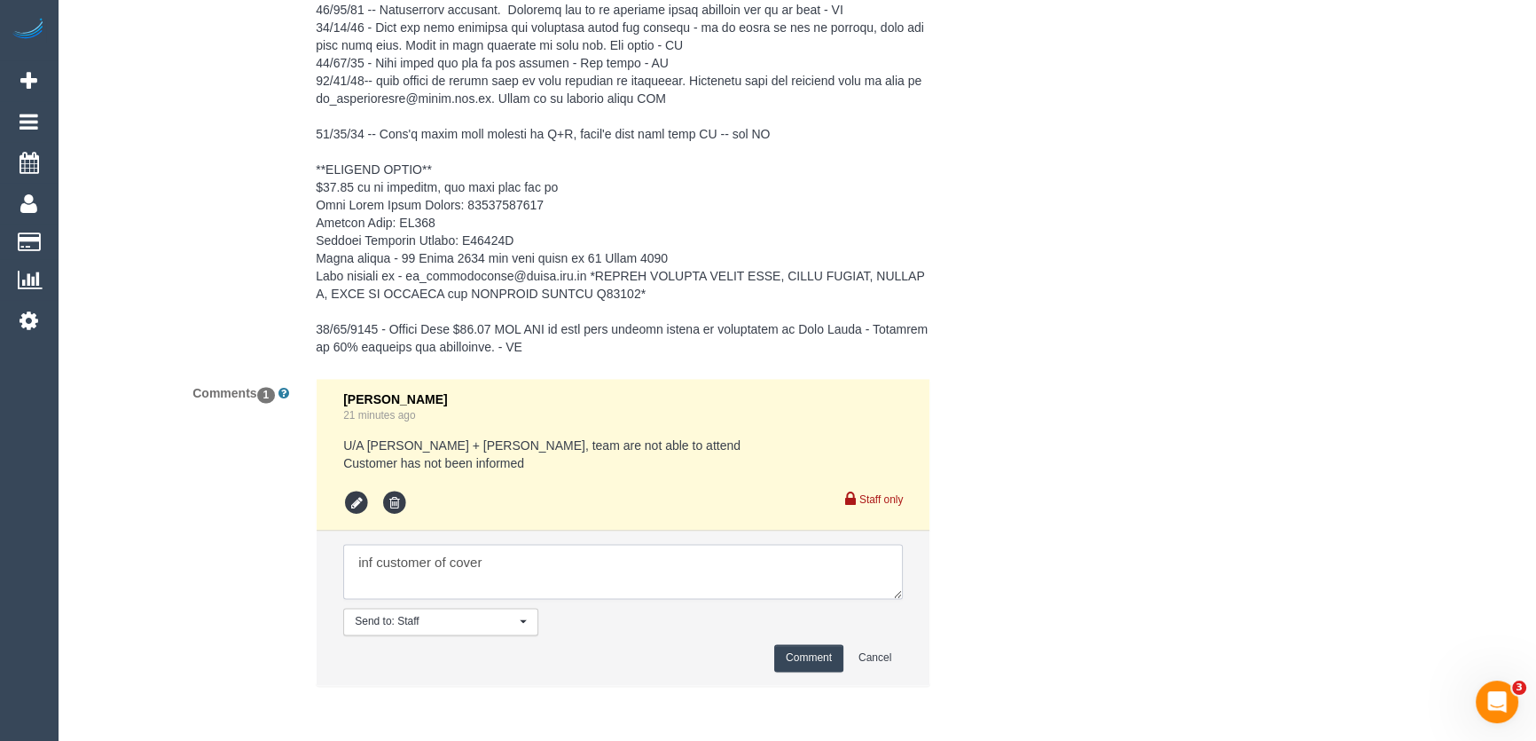
type textarea "inf customer of cover"
click at [824, 652] on button "Comment" at bounding box center [808, 657] width 69 height 27
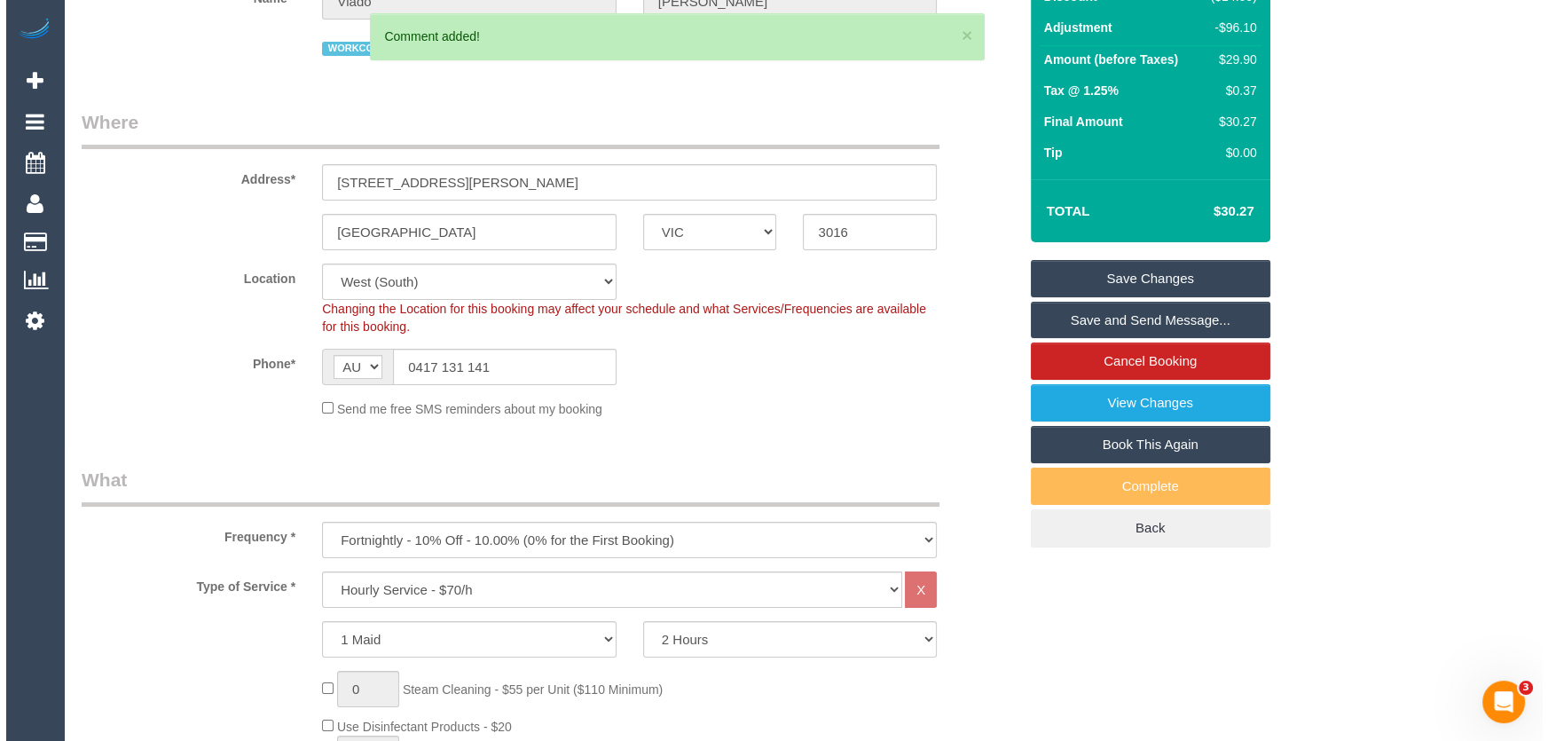
scroll to position [0, 0]
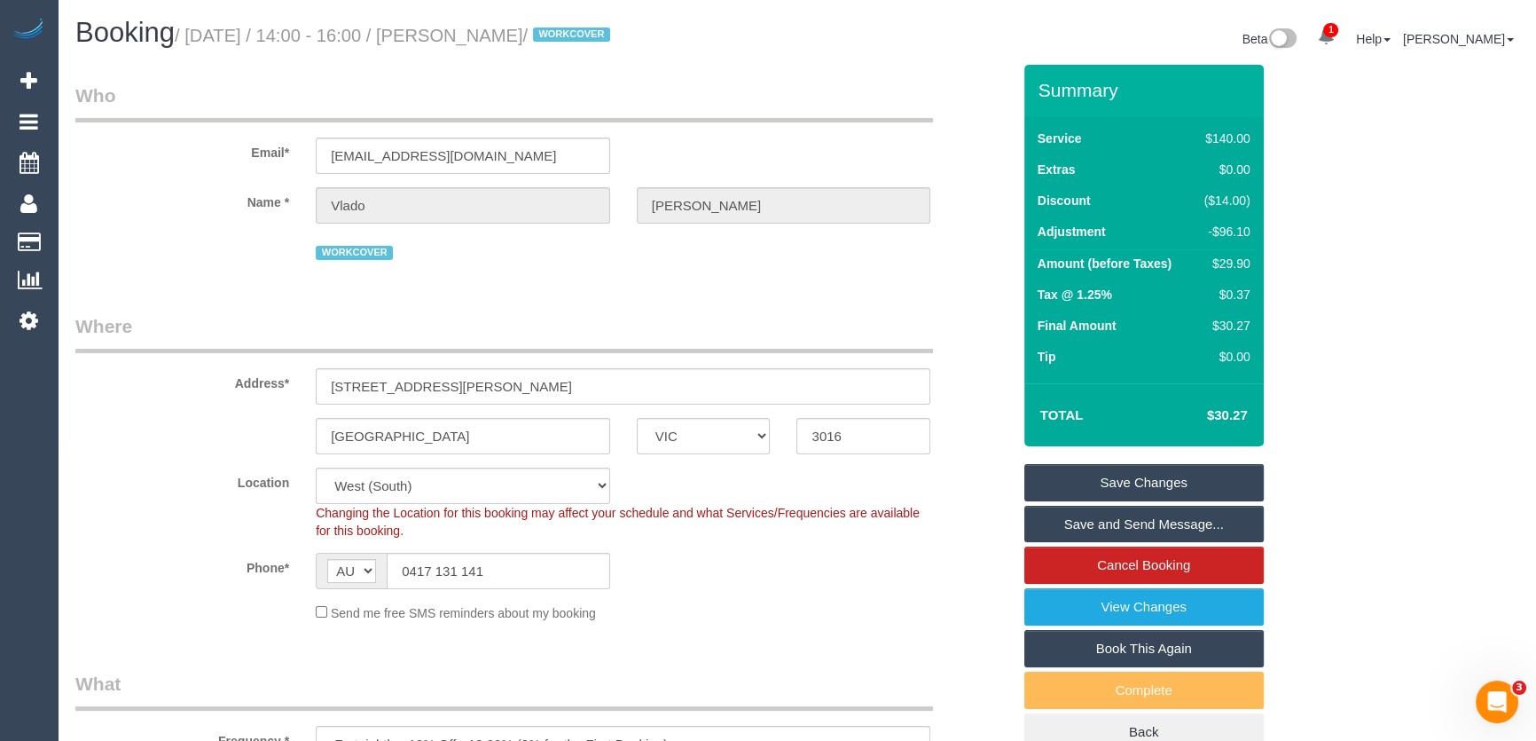
click at [511, 31] on small "/ September 12, 2025 / 14:00 - 16:00 / Vlado Trajcevski / WORKCOVER" at bounding box center [395, 36] width 441 height 20
copy small "Vlado Trajcevski"
click at [1133, 480] on link "Save Changes" at bounding box center [1145, 482] width 240 height 37
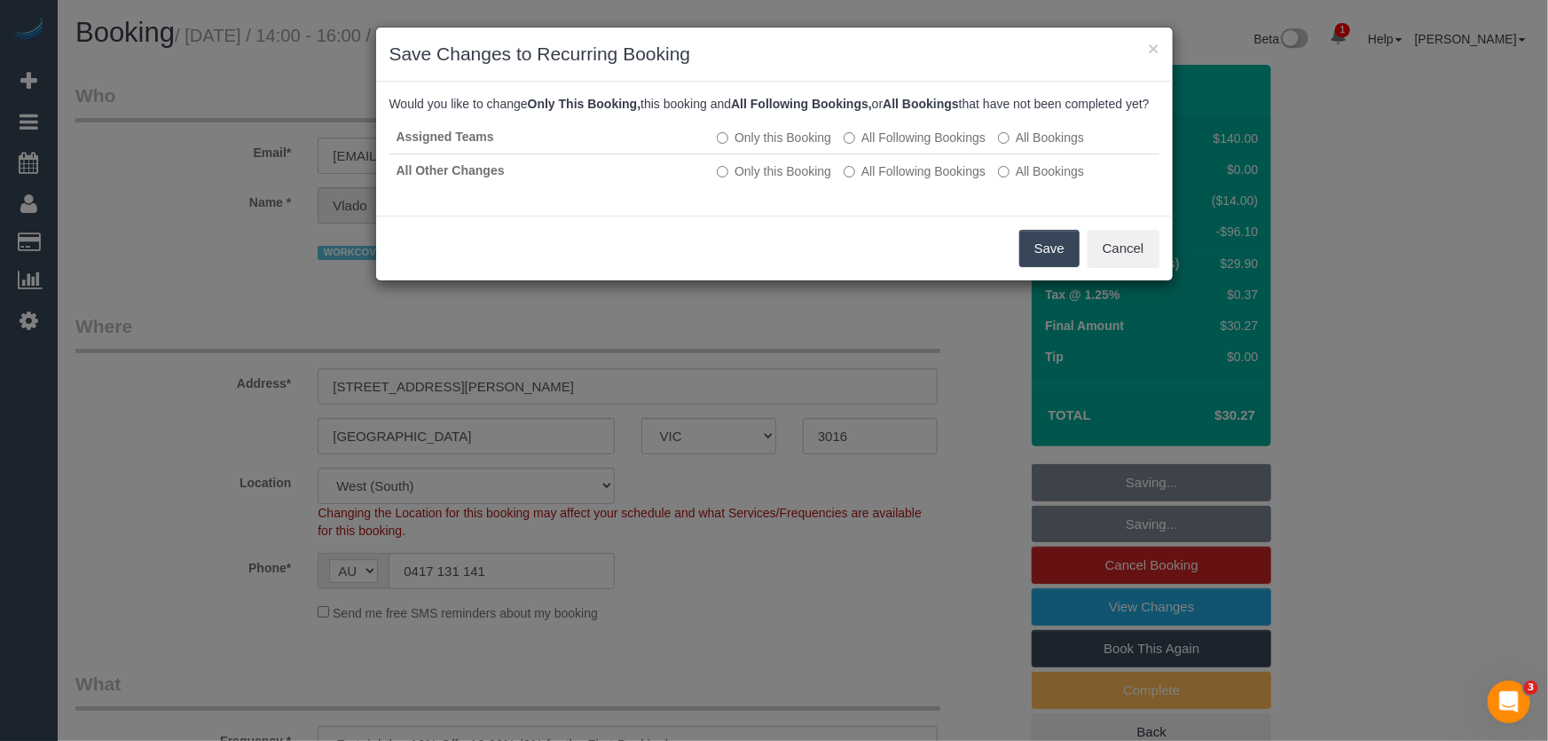
click at [1041, 263] on button "Save" at bounding box center [1049, 248] width 60 height 37
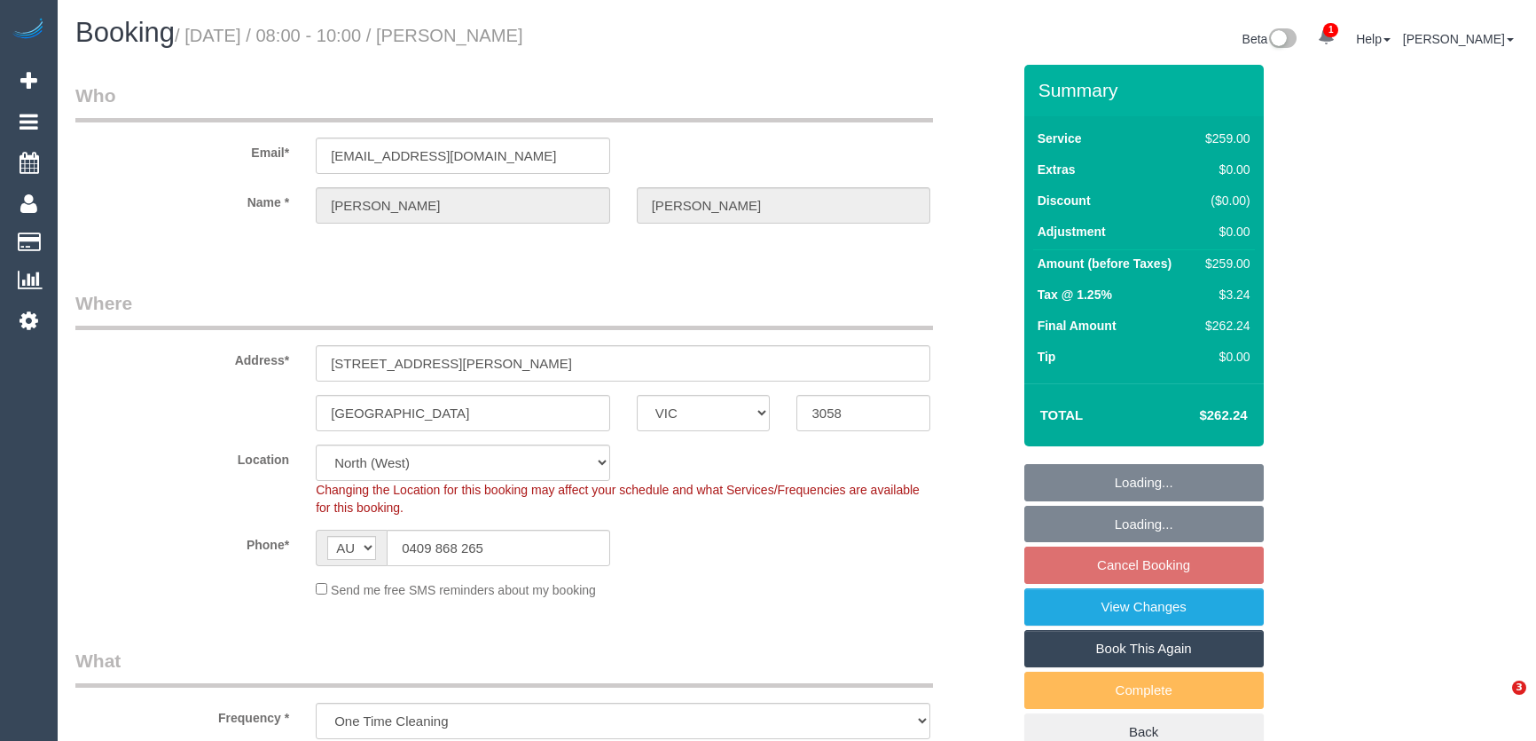
select select "VIC"
select select "string:stripe-pm_1S5b0D2GScqysDRVrh9GwAyd"
select select "number:30"
select select "number:14"
select select "number:19"
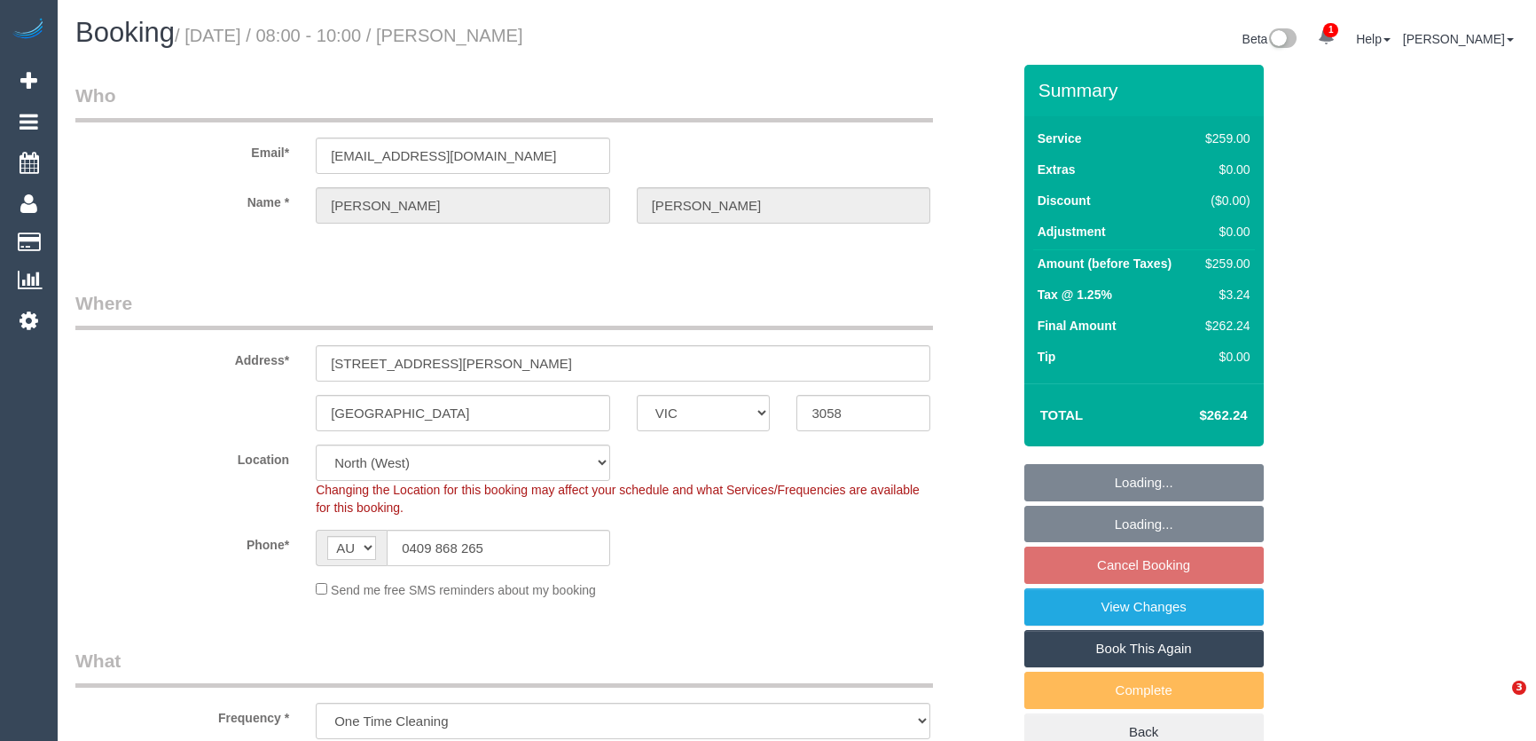
select select "number:22"
select select "number:12"
select select "spot1"
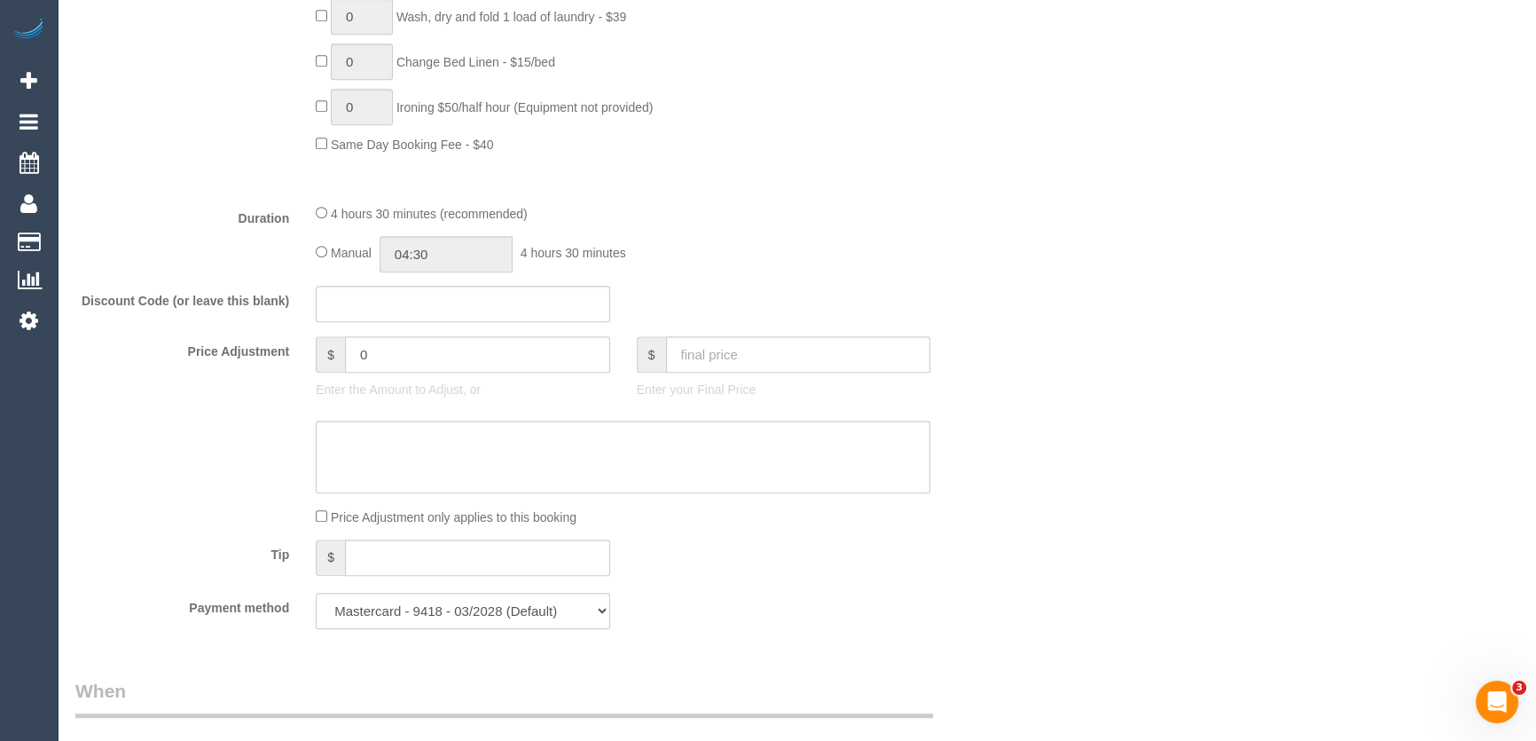
scroll to position [1290, 0]
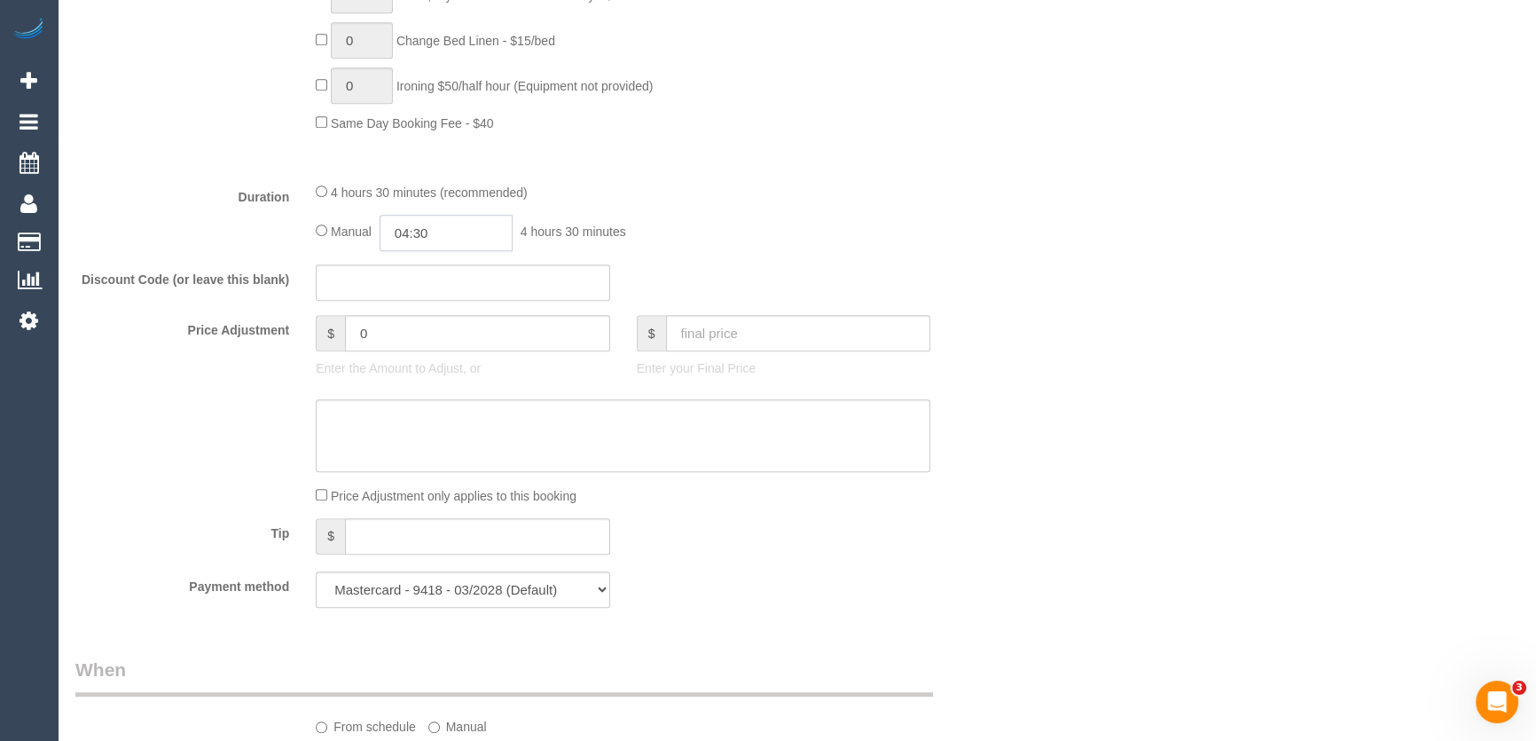
click at [444, 230] on input "04:30" at bounding box center [446, 233] width 133 height 36
click at [421, 333] on li "02:00" at bounding box center [427, 337] width 79 height 23
click at [443, 249] on input "02:00" at bounding box center [446, 233] width 133 height 36
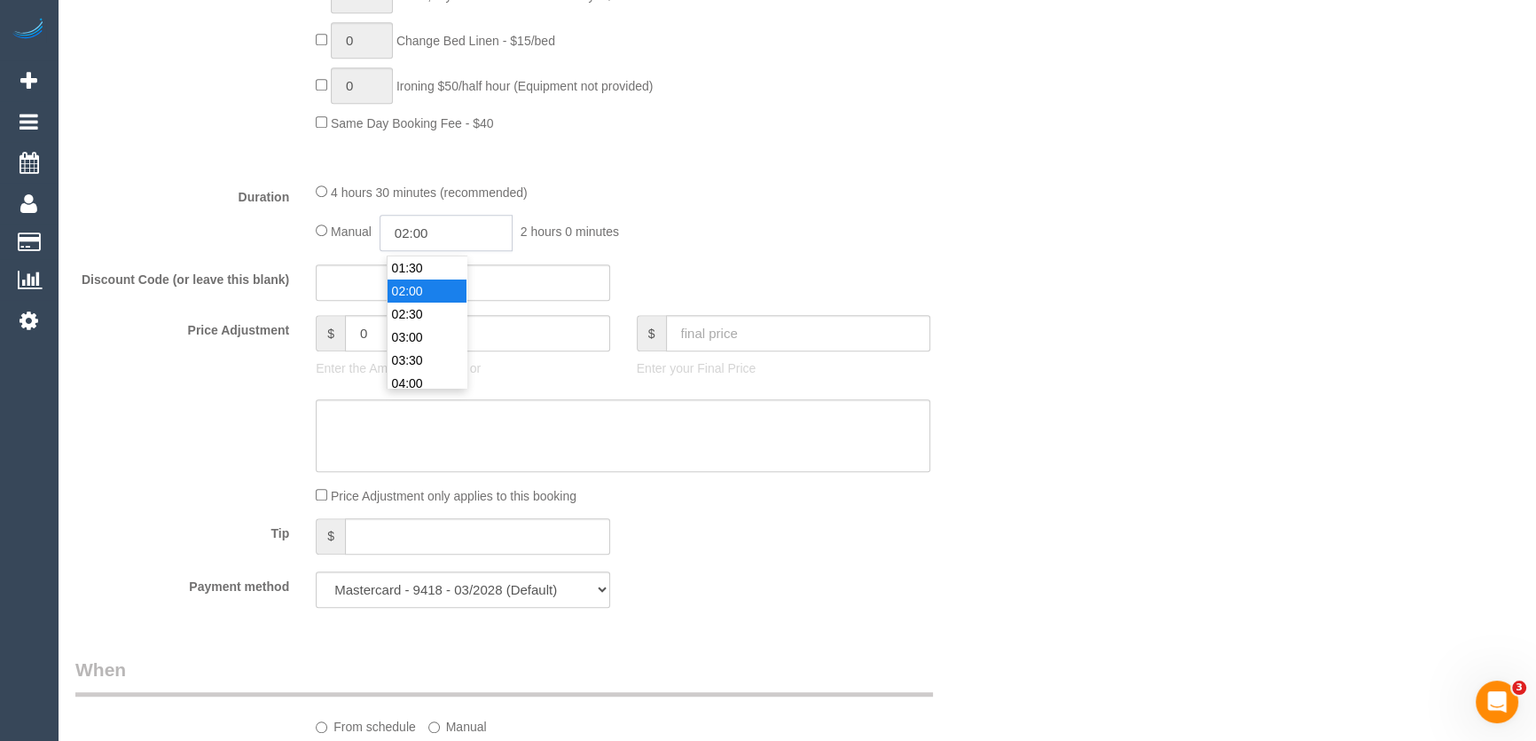
type input "02:0"
select select "spot13"
type input "02:15"
click at [817, 274] on div "Discount Code (or leave this blank)" at bounding box center [543, 282] width 962 height 37
select select "spot25"
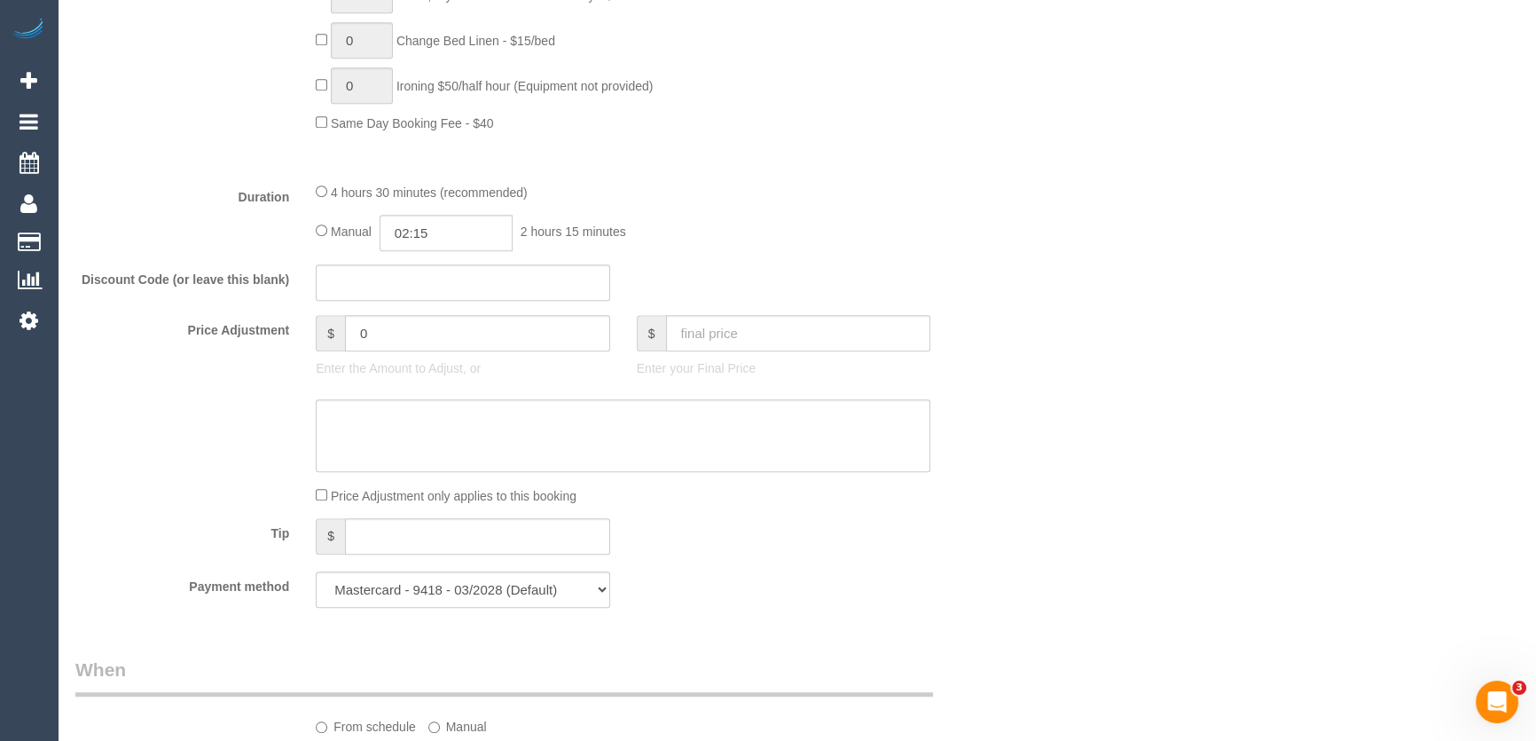
scroll to position [1613, 0]
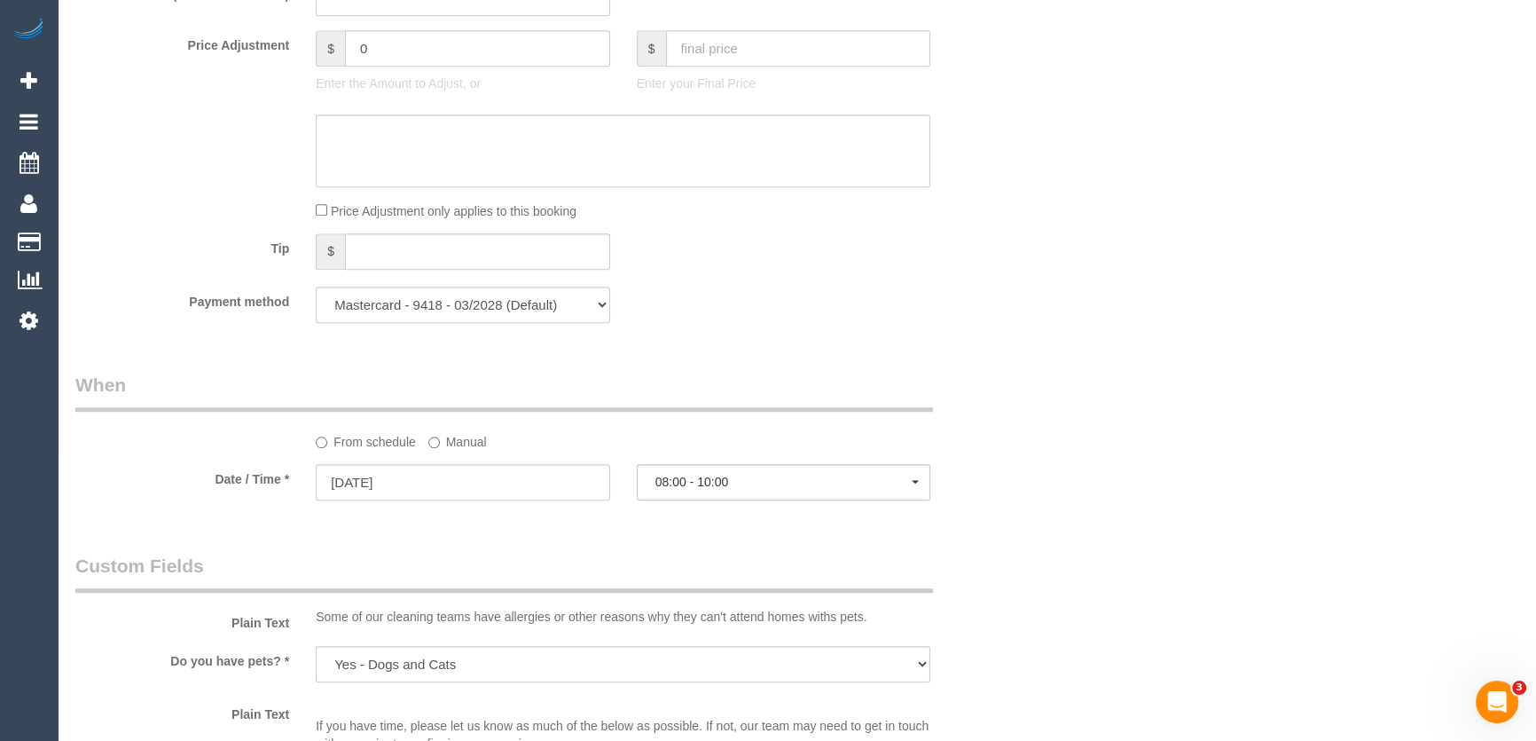
select select "spot37"
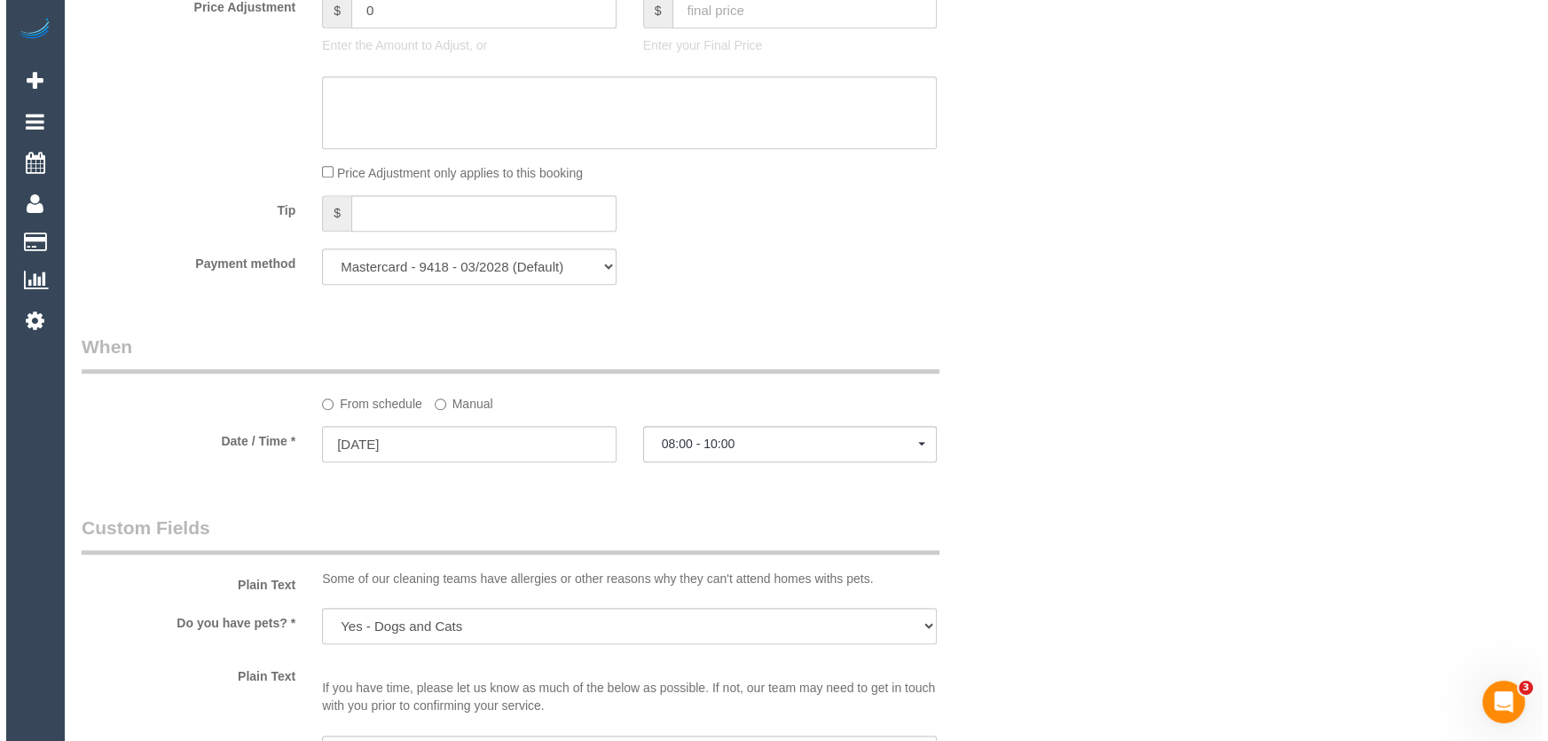
scroll to position [2500, 0]
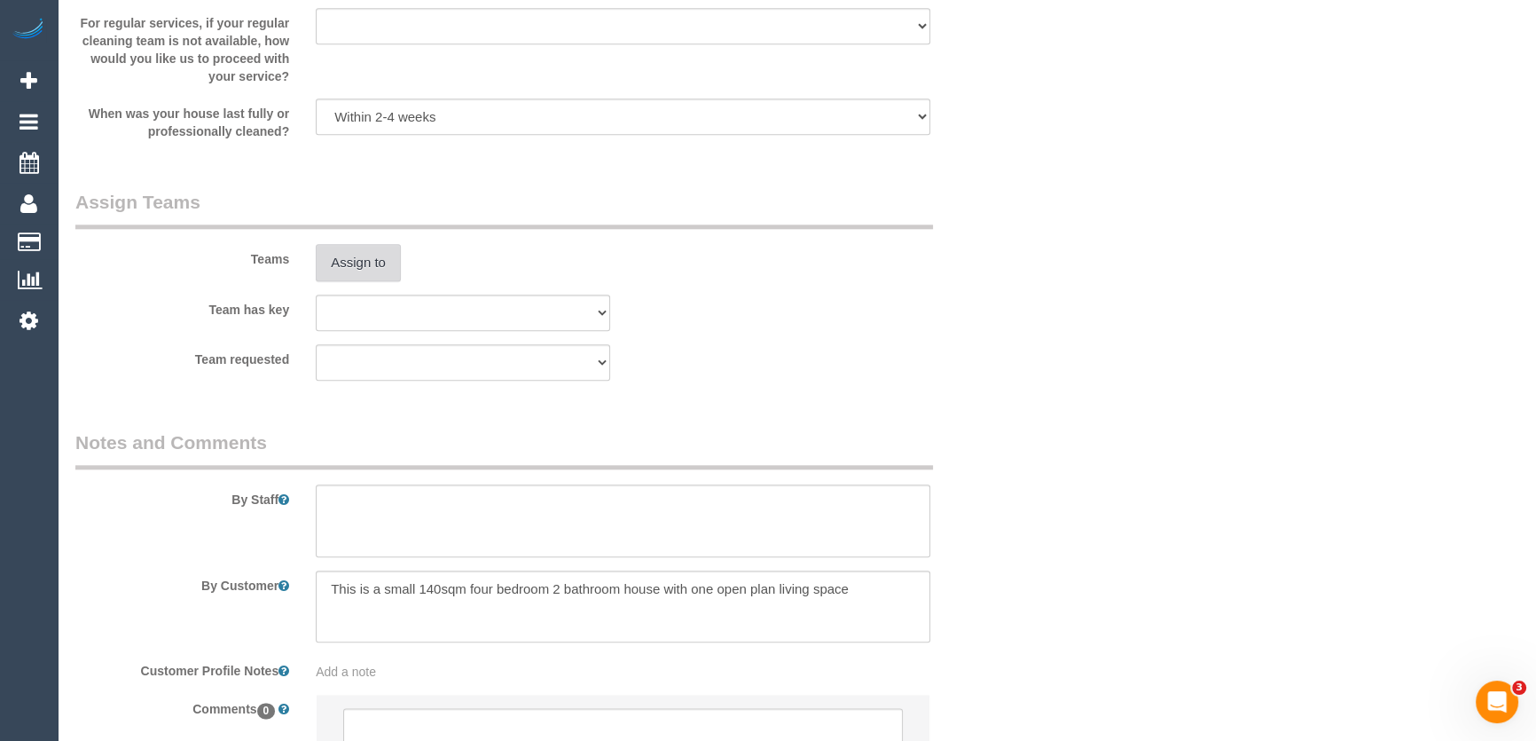
click at [357, 279] on button "Assign to" at bounding box center [358, 262] width 85 height 37
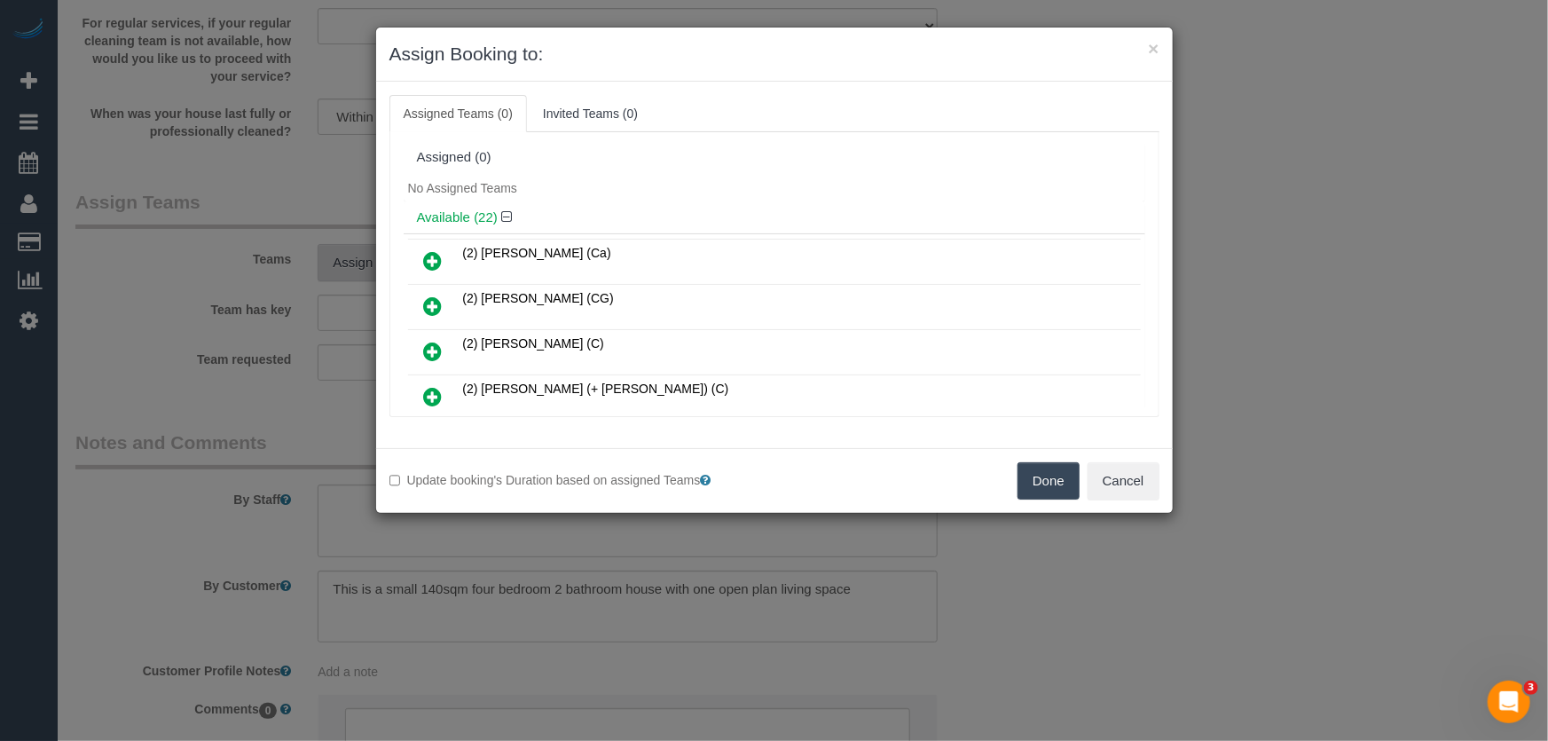
scroll to position [866, 0]
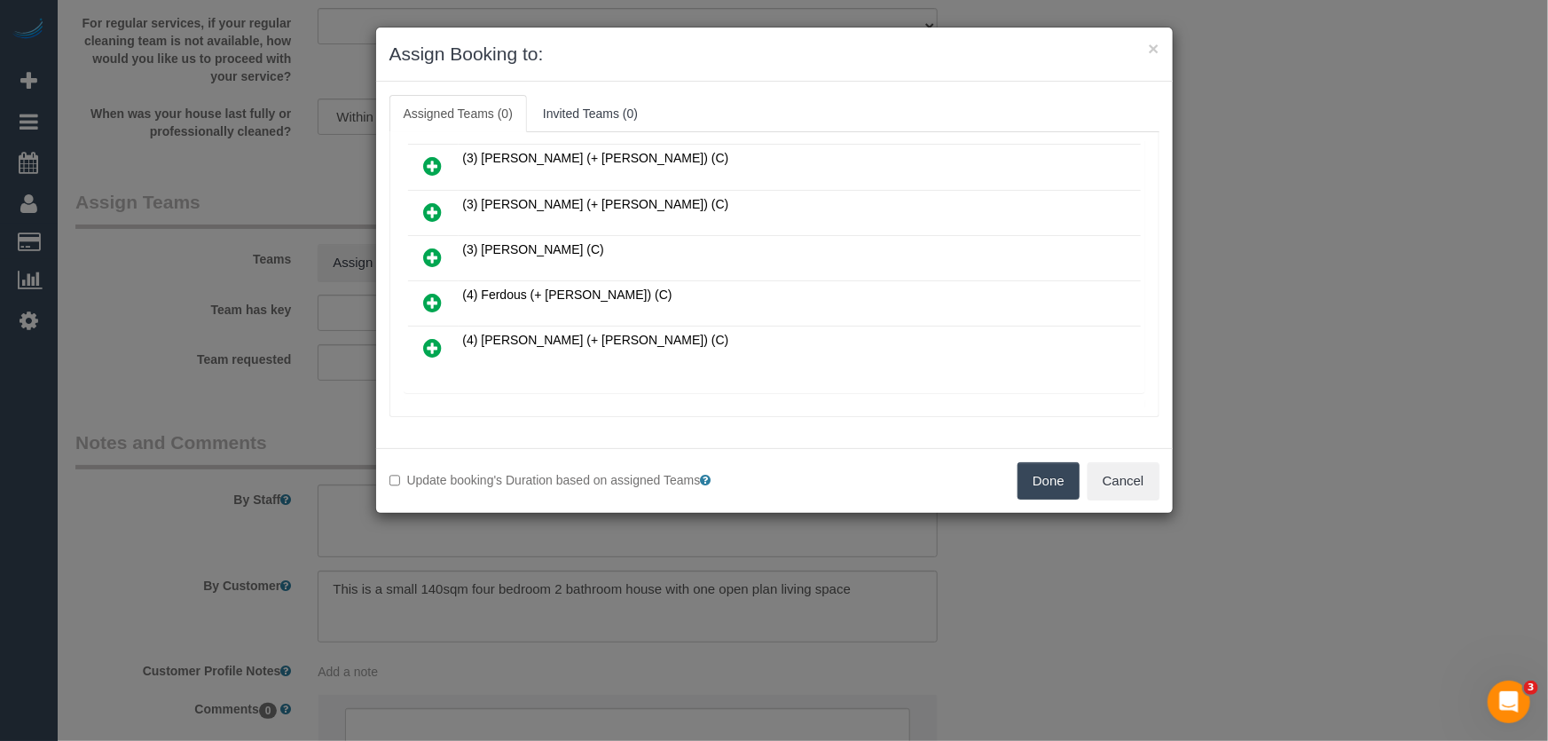
click at [434, 292] on icon at bounding box center [433, 302] width 19 height 21
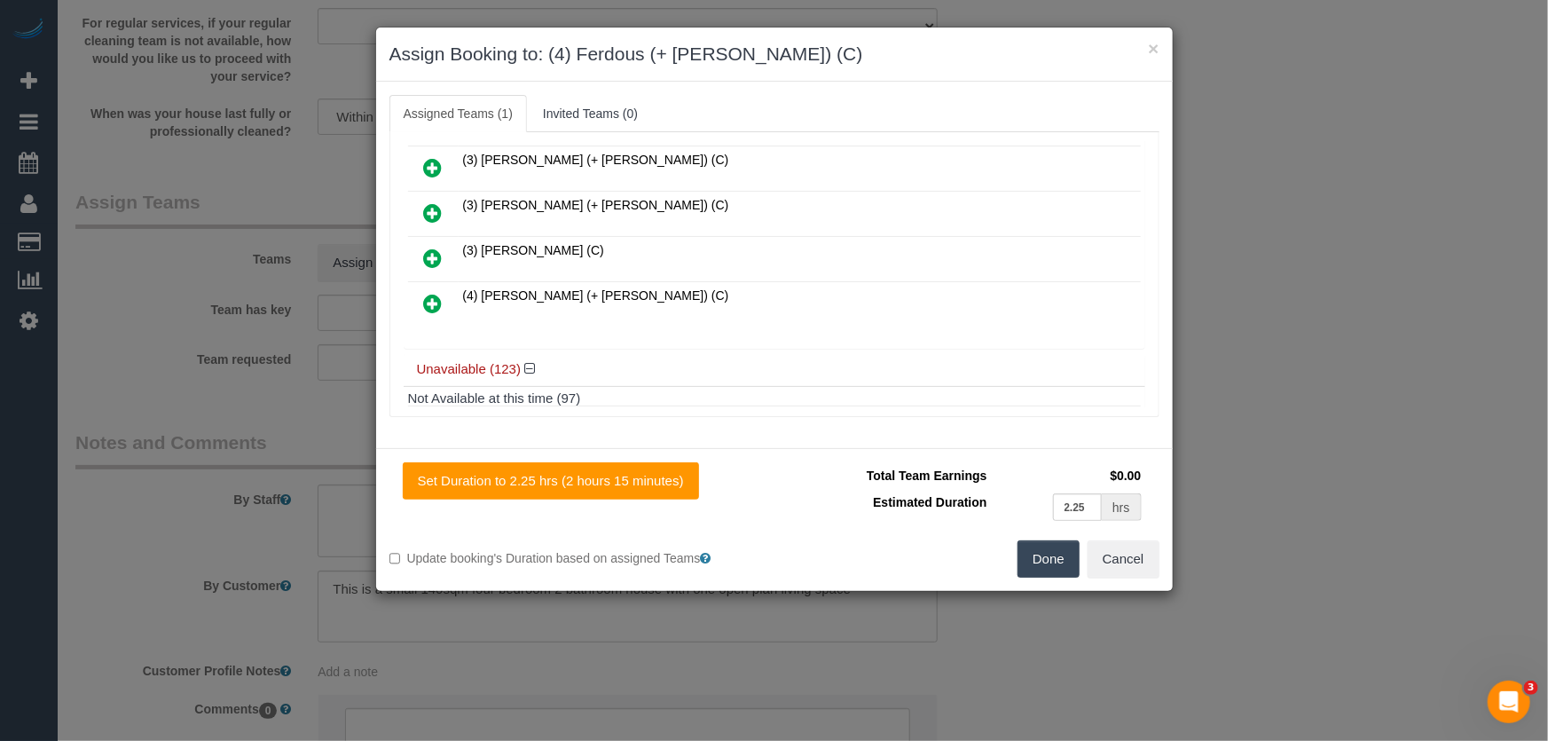
click at [434, 293] on icon at bounding box center [433, 303] width 19 height 21
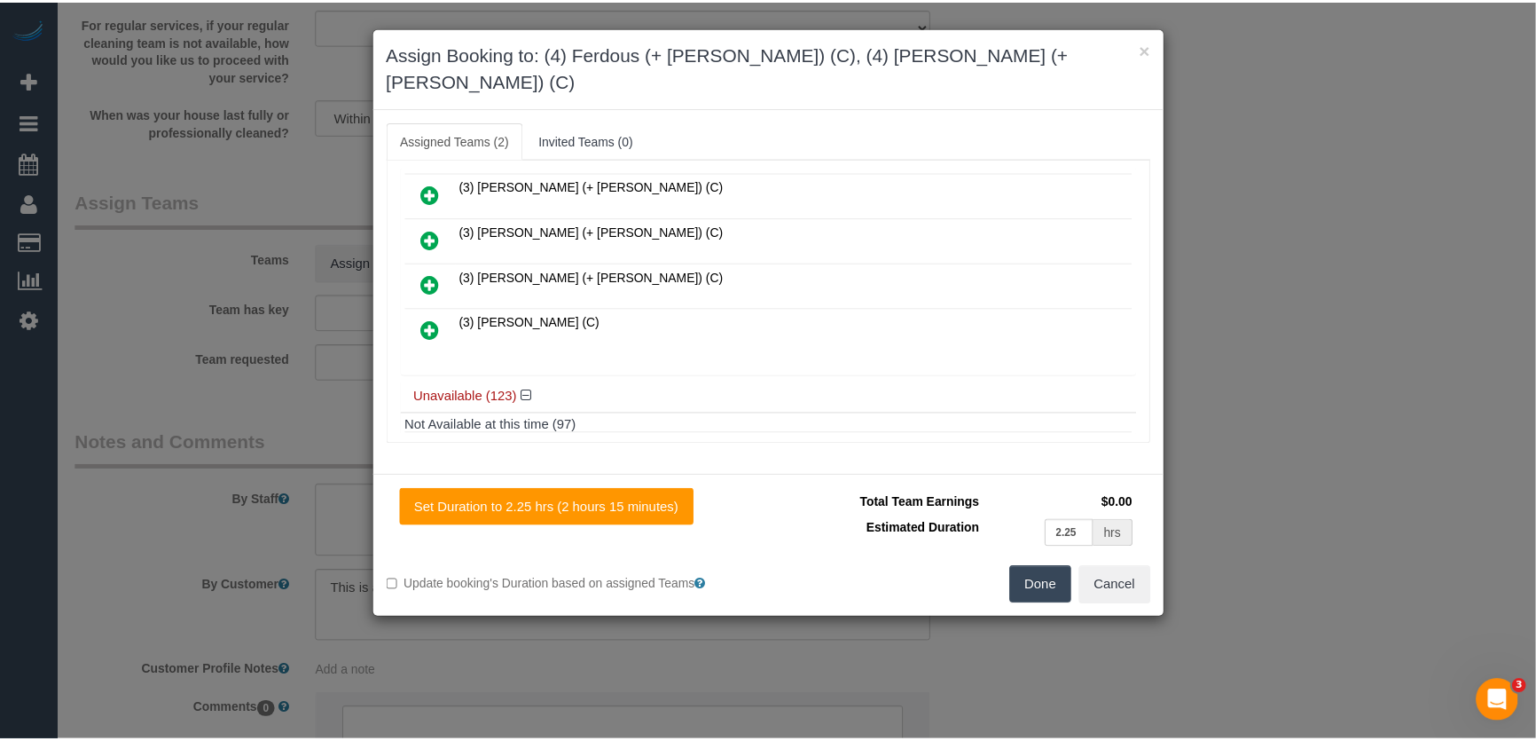
scroll to position [952, 0]
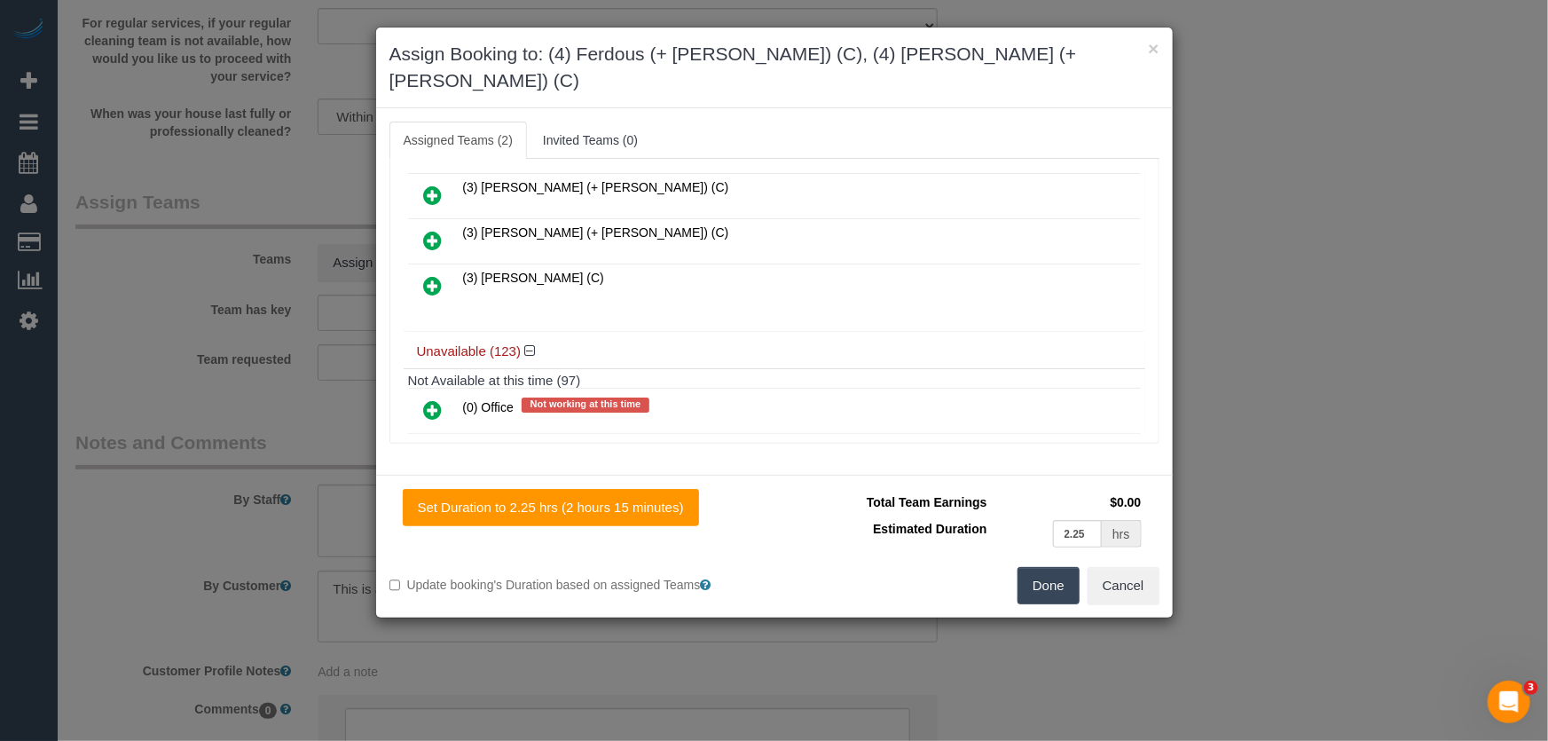
click at [1047, 567] on button "Done" at bounding box center [1048, 585] width 62 height 37
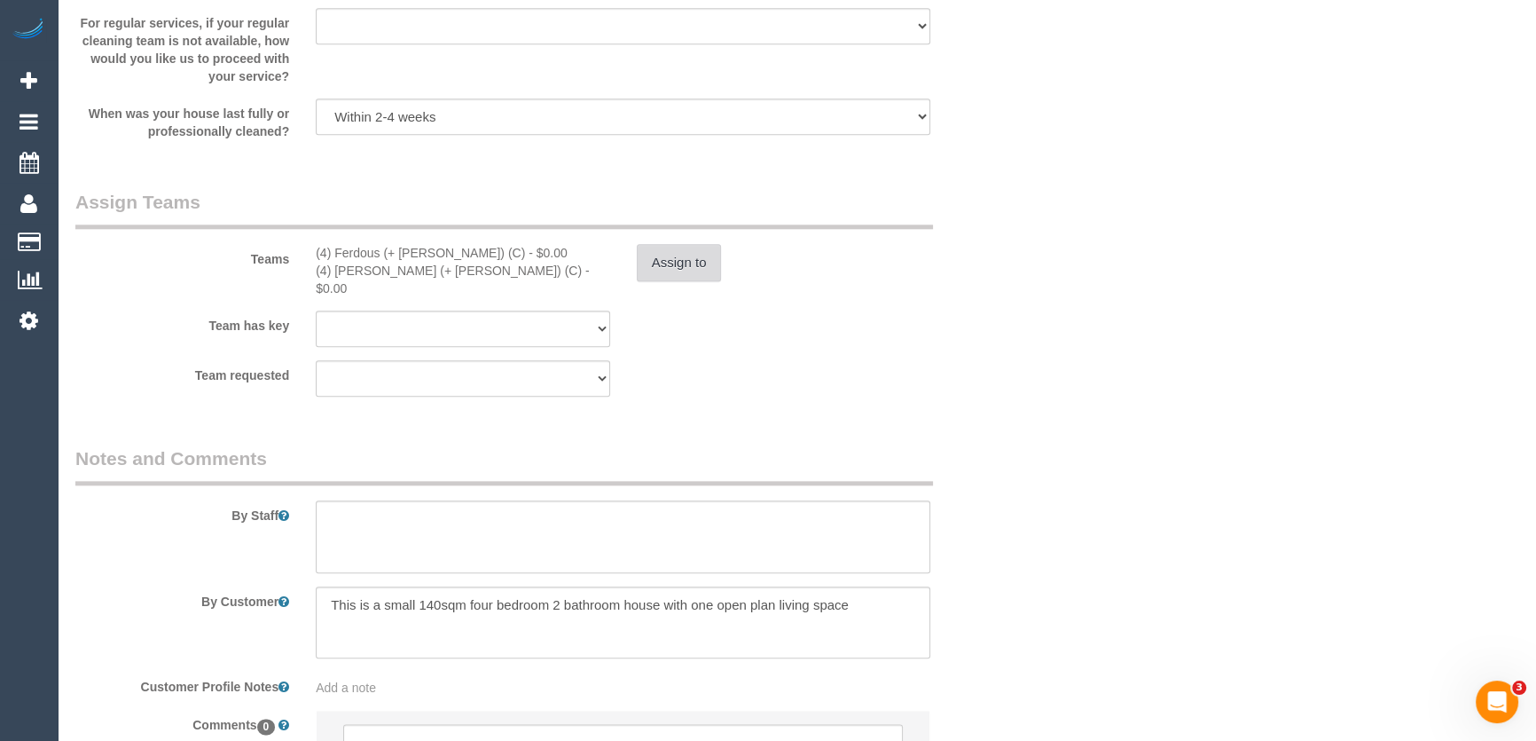
click at [674, 265] on button "Assign to" at bounding box center [679, 262] width 85 height 37
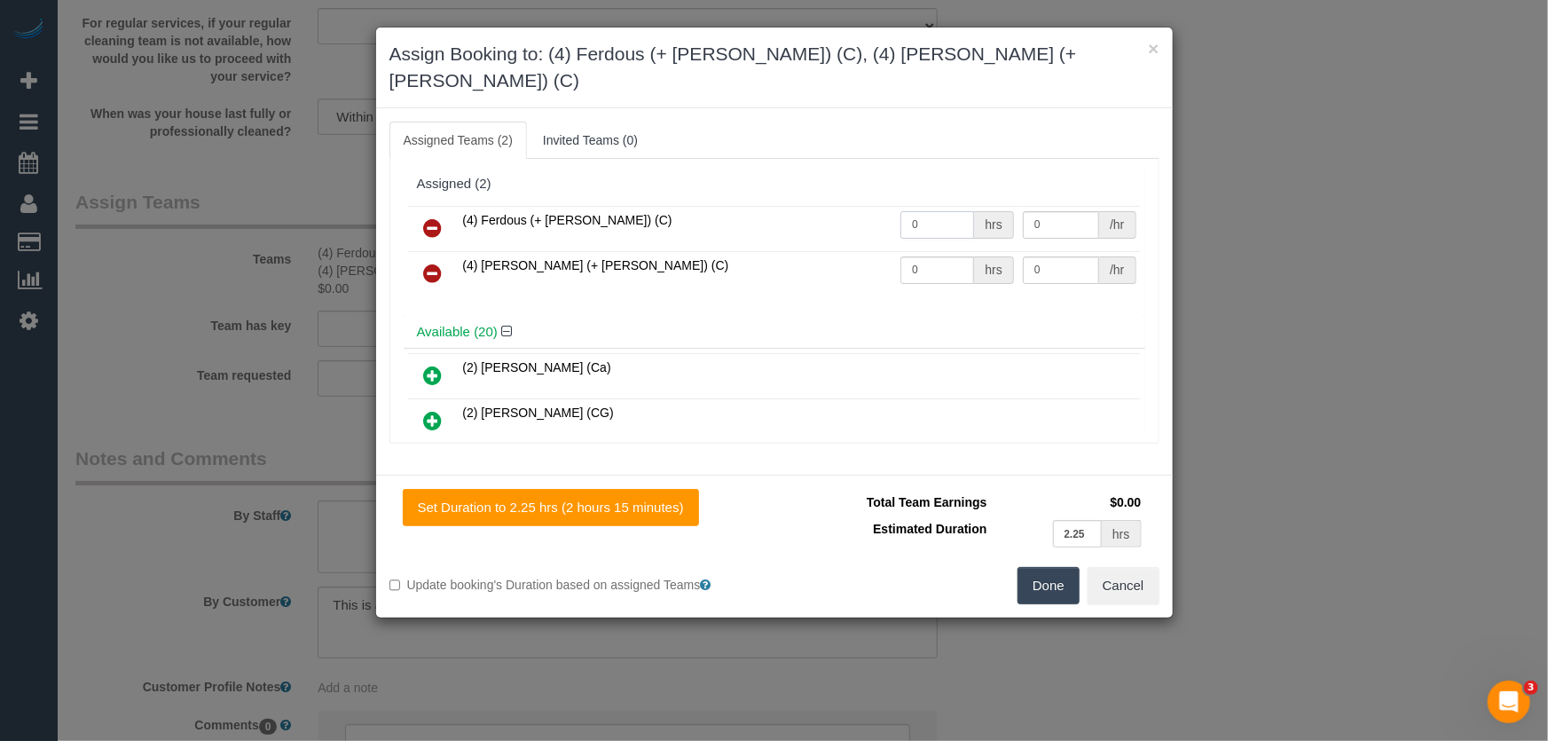
click at [915, 211] on input "0" at bounding box center [937, 224] width 74 height 27
type input "1"
click at [926, 256] on input "0" at bounding box center [937, 269] width 74 height 27
type input "82.5"
type input "1"
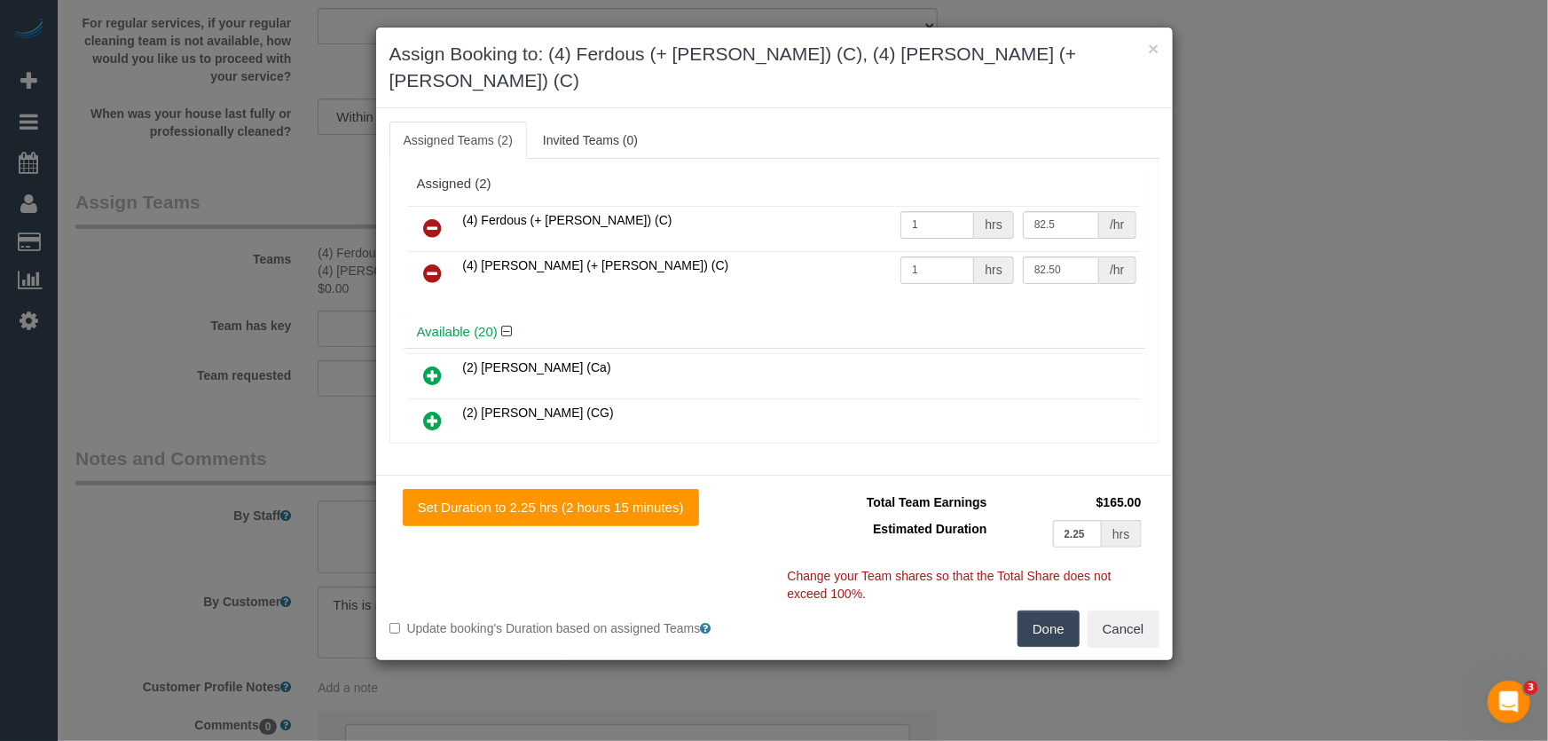
click at [1054, 616] on button "Done" at bounding box center [1048, 628] width 62 height 37
type input "82.5"
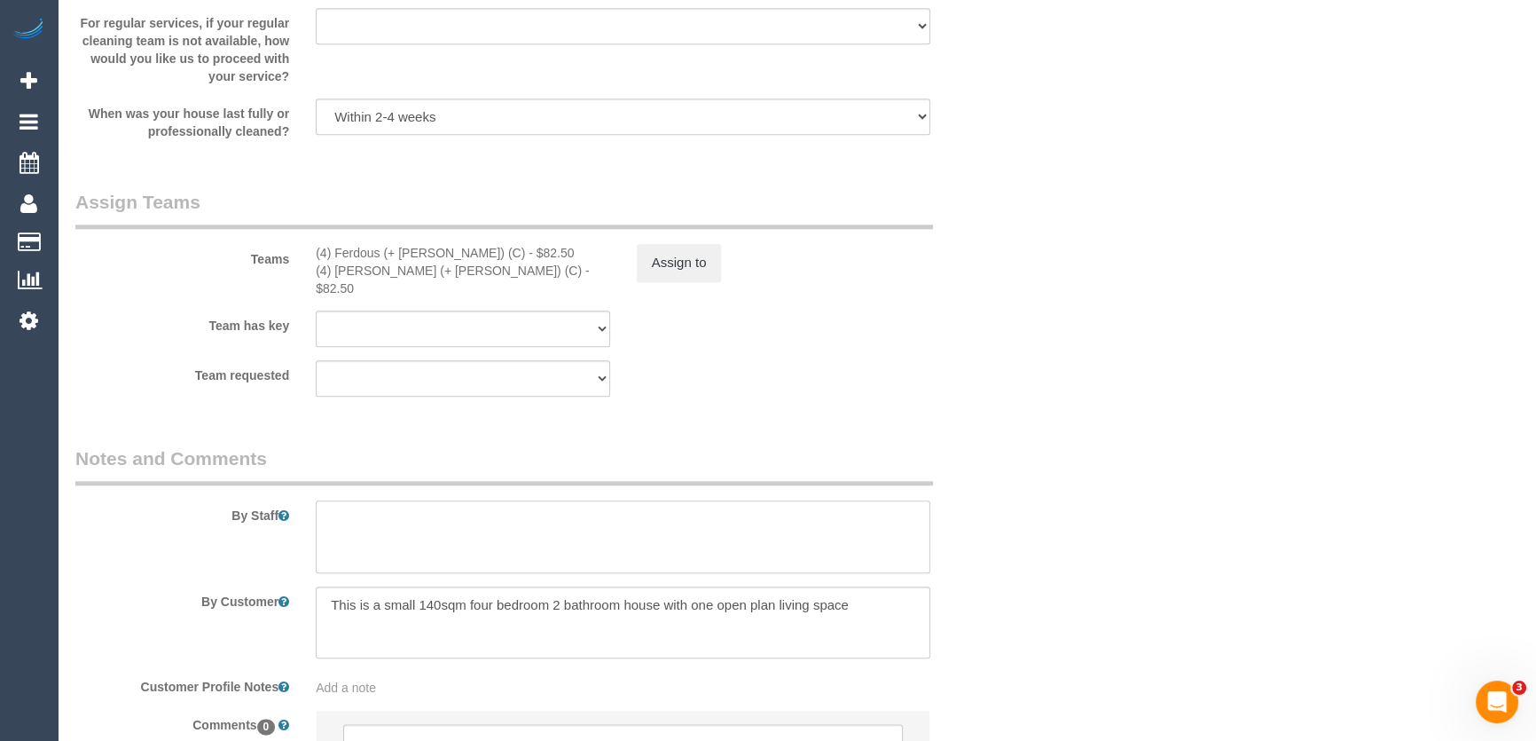
click at [417, 528] on textarea at bounding box center [623, 536] width 615 height 73
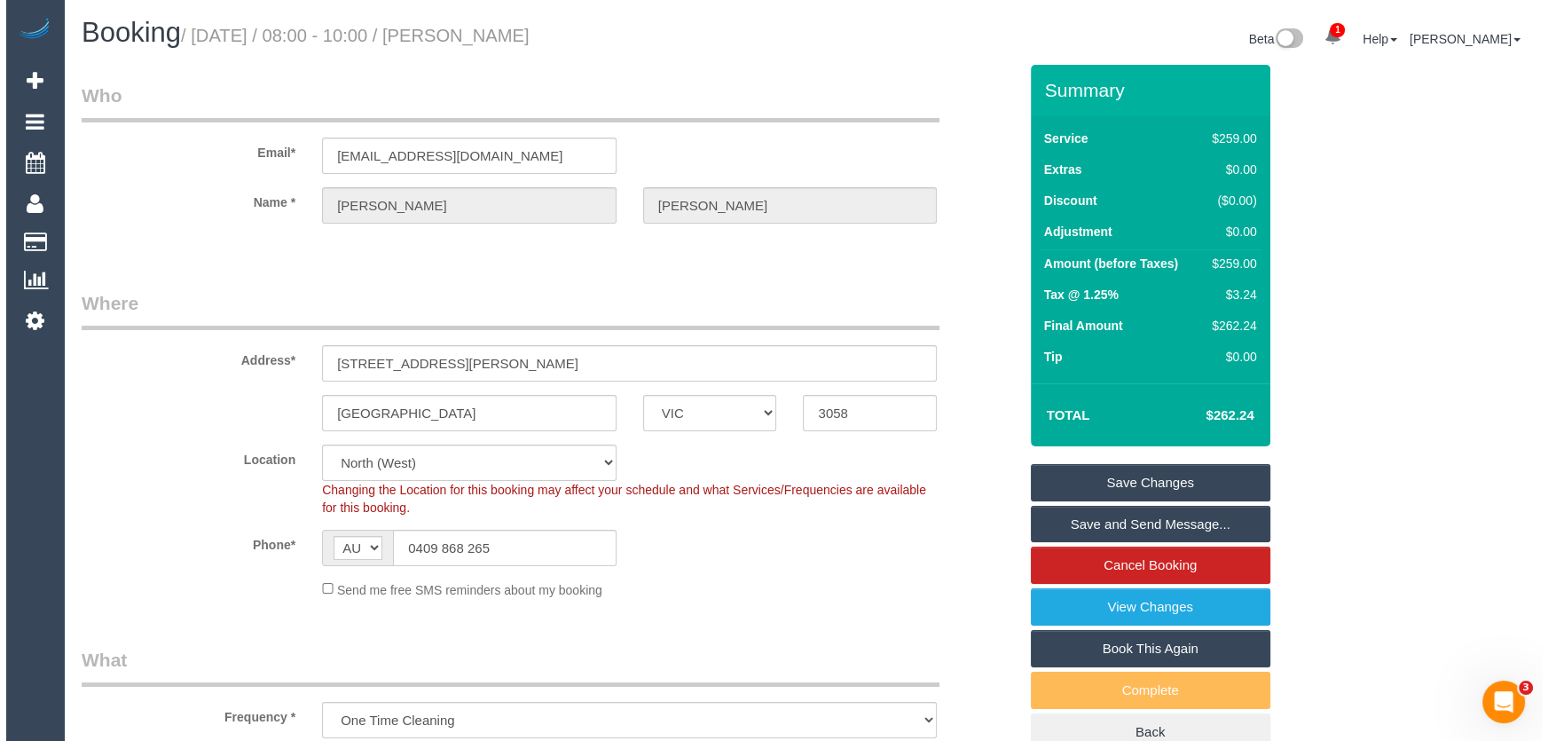
scroll to position [0, 0]
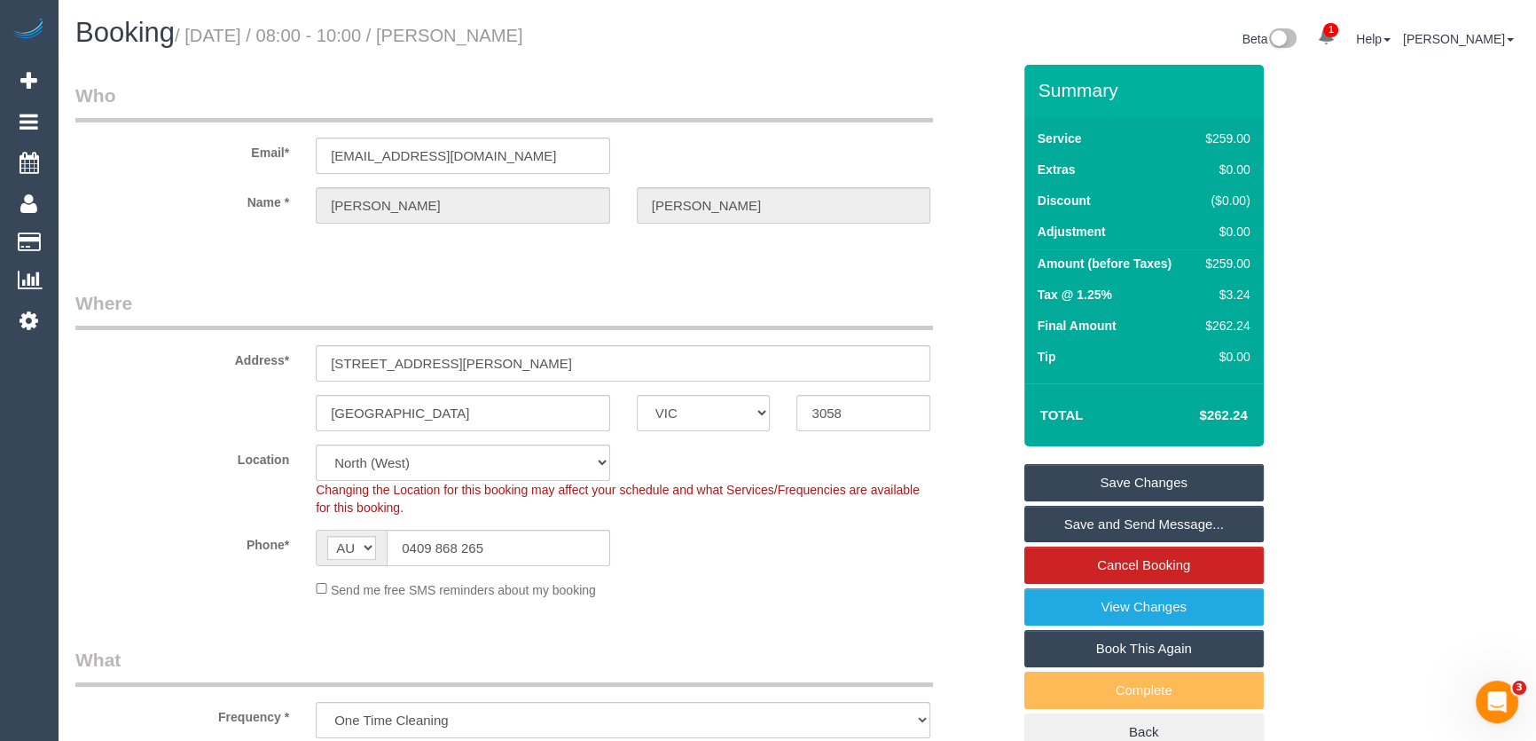
type textarea "Estimated time: 3.5-4.5 hours"
click at [515, 42] on small "/ [DATE] / 08:00 - 10:00 / [PERSON_NAME]" at bounding box center [349, 36] width 349 height 20
copy small "[PERSON_NAME]"
click at [1128, 517] on link "Save and Send Message..." at bounding box center [1145, 524] width 240 height 37
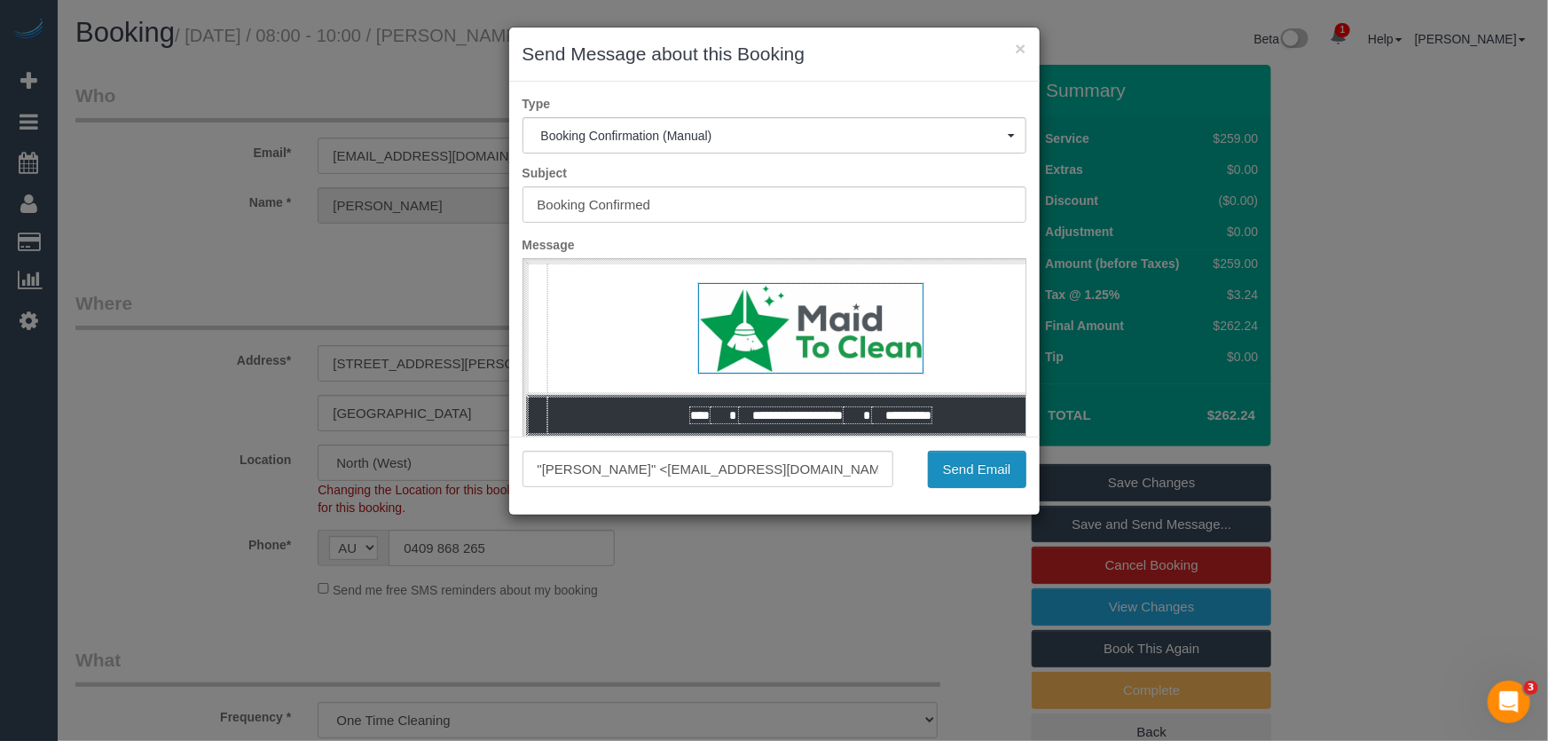
click at [979, 470] on button "Send Email" at bounding box center [977, 469] width 98 height 37
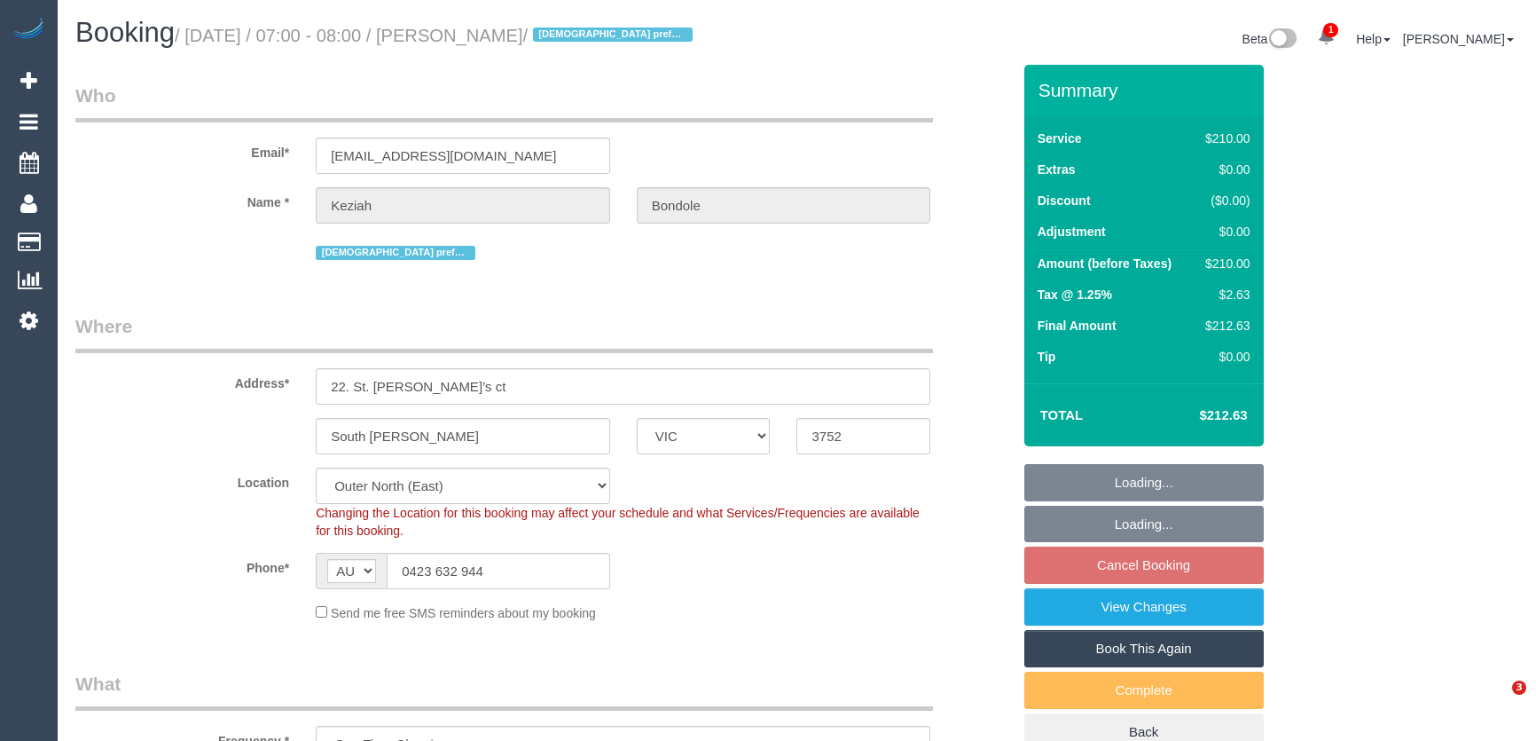
select select "VIC"
select select "180"
select select "string:stripe-pm_1QPBVx2GScqysDRV26yVARyd"
select select "number:28"
select select "number:14"
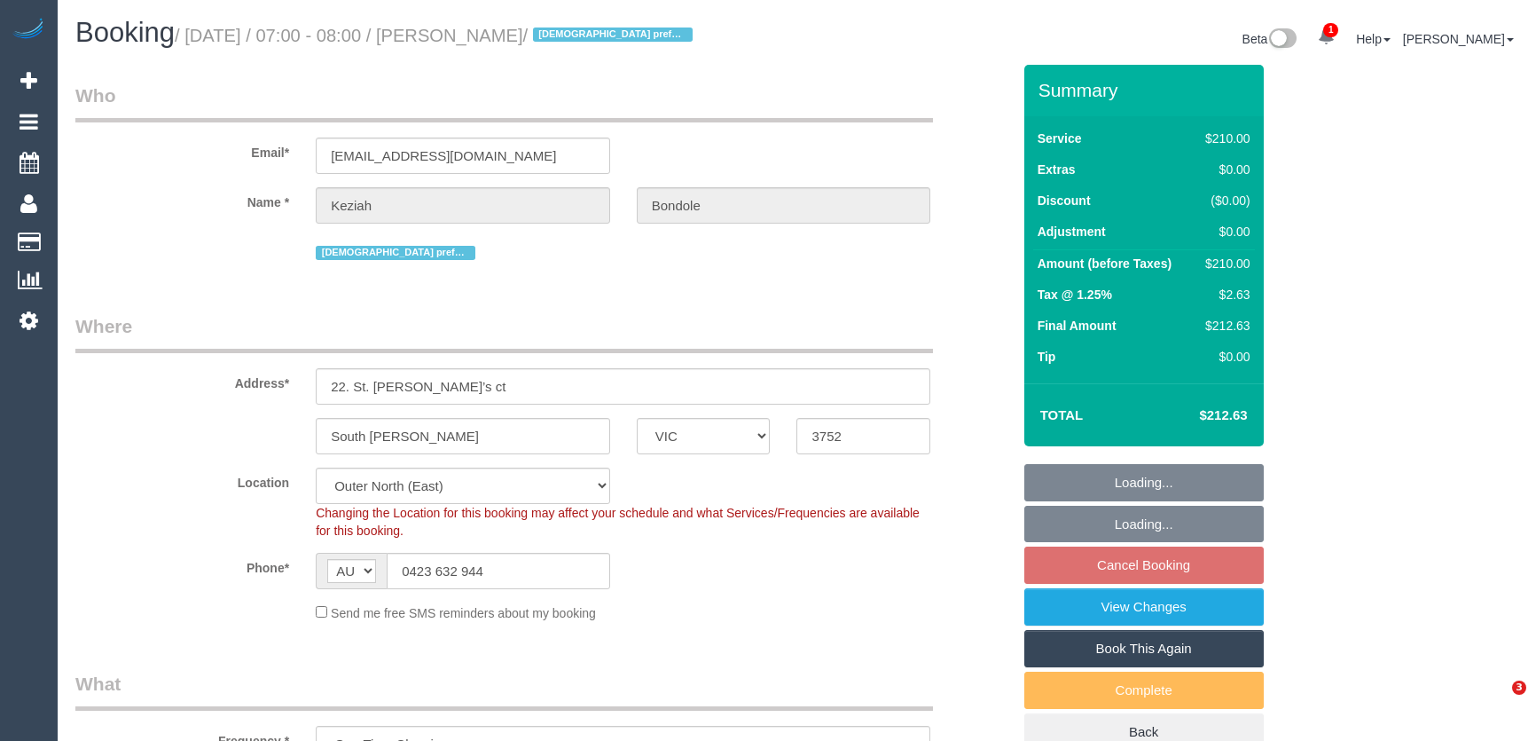
select select "number:19"
select select "number:25"
select select "number:26"
select select "spot1"
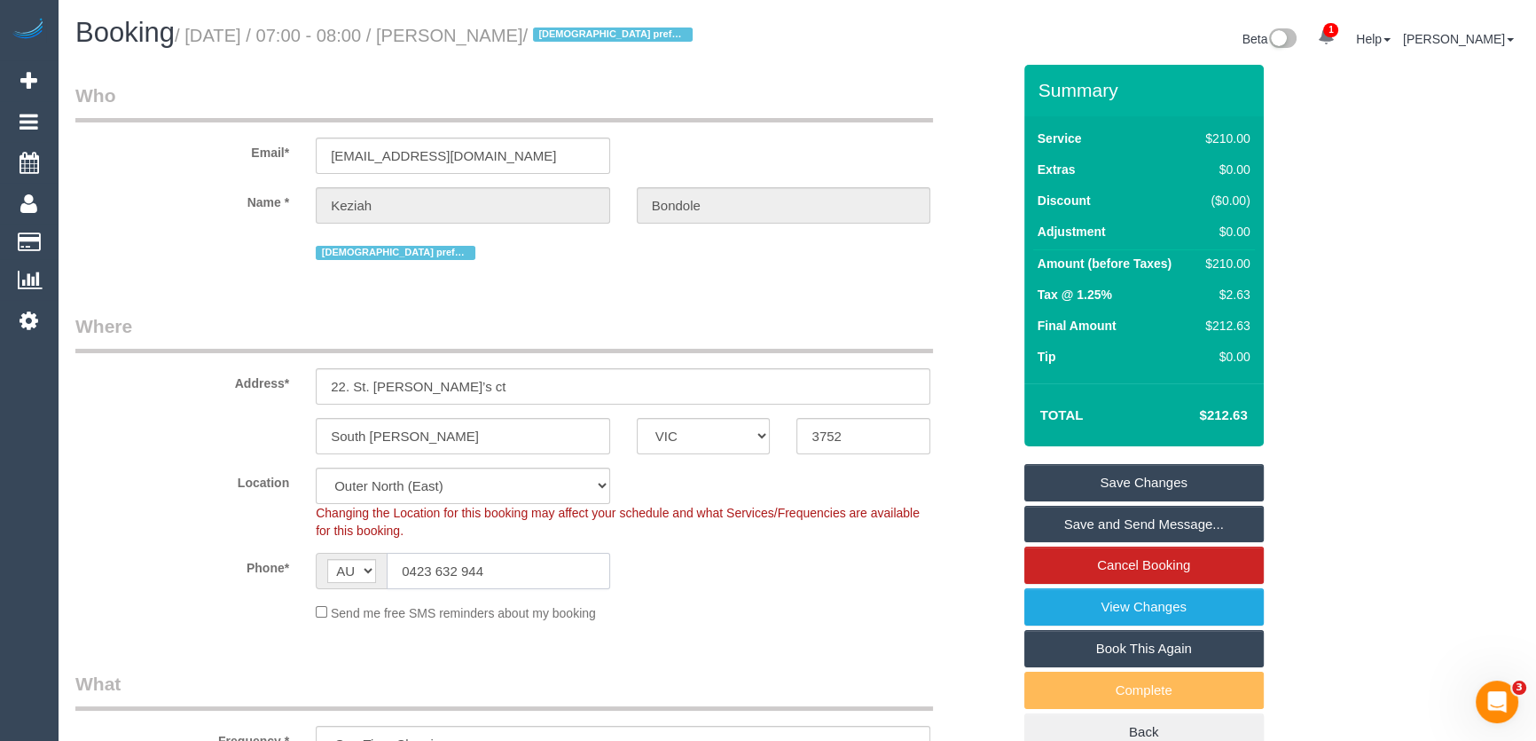
click at [502, 576] on input "0423 632 944" at bounding box center [499, 571] width 224 height 36
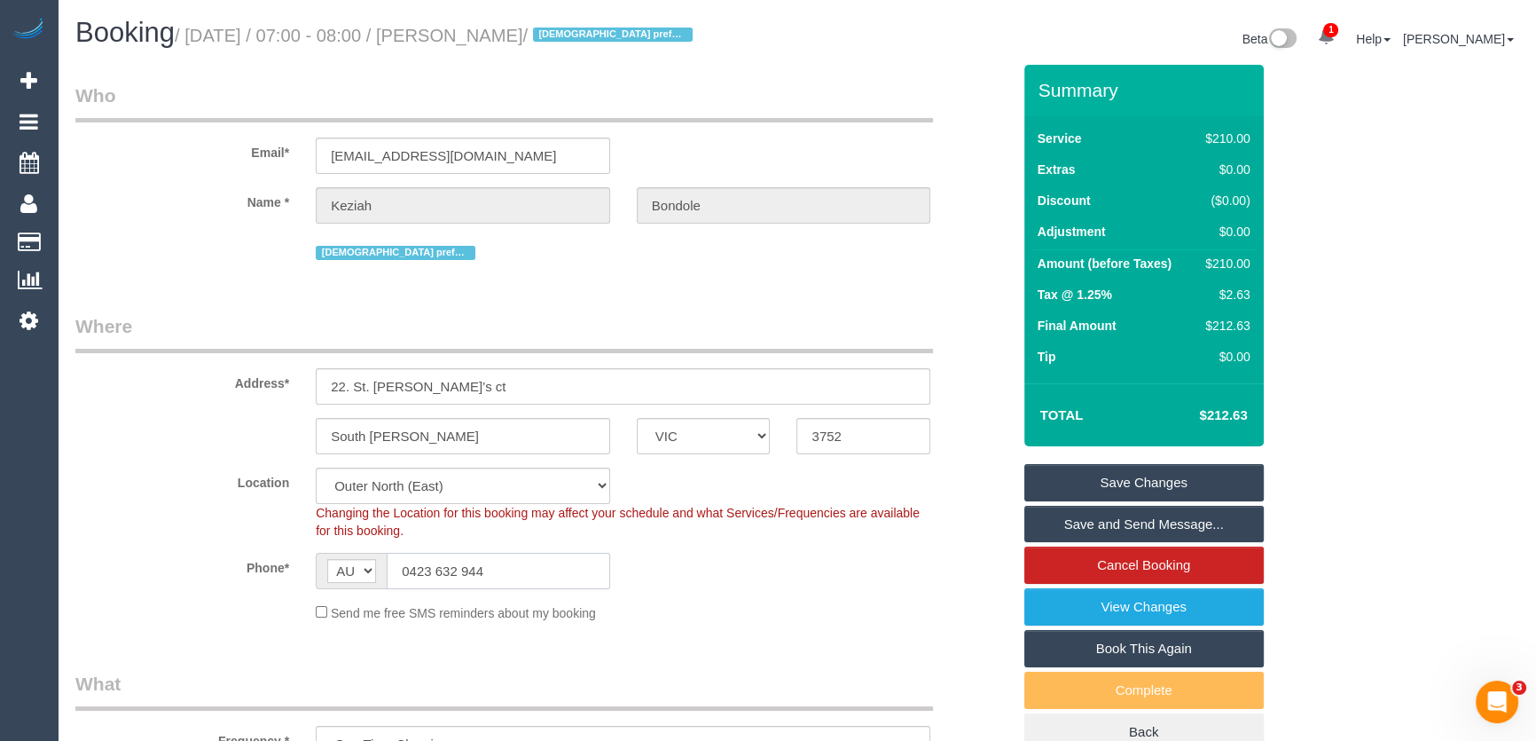
click at [502, 576] on input "0423 632 944" at bounding box center [499, 571] width 224 height 36
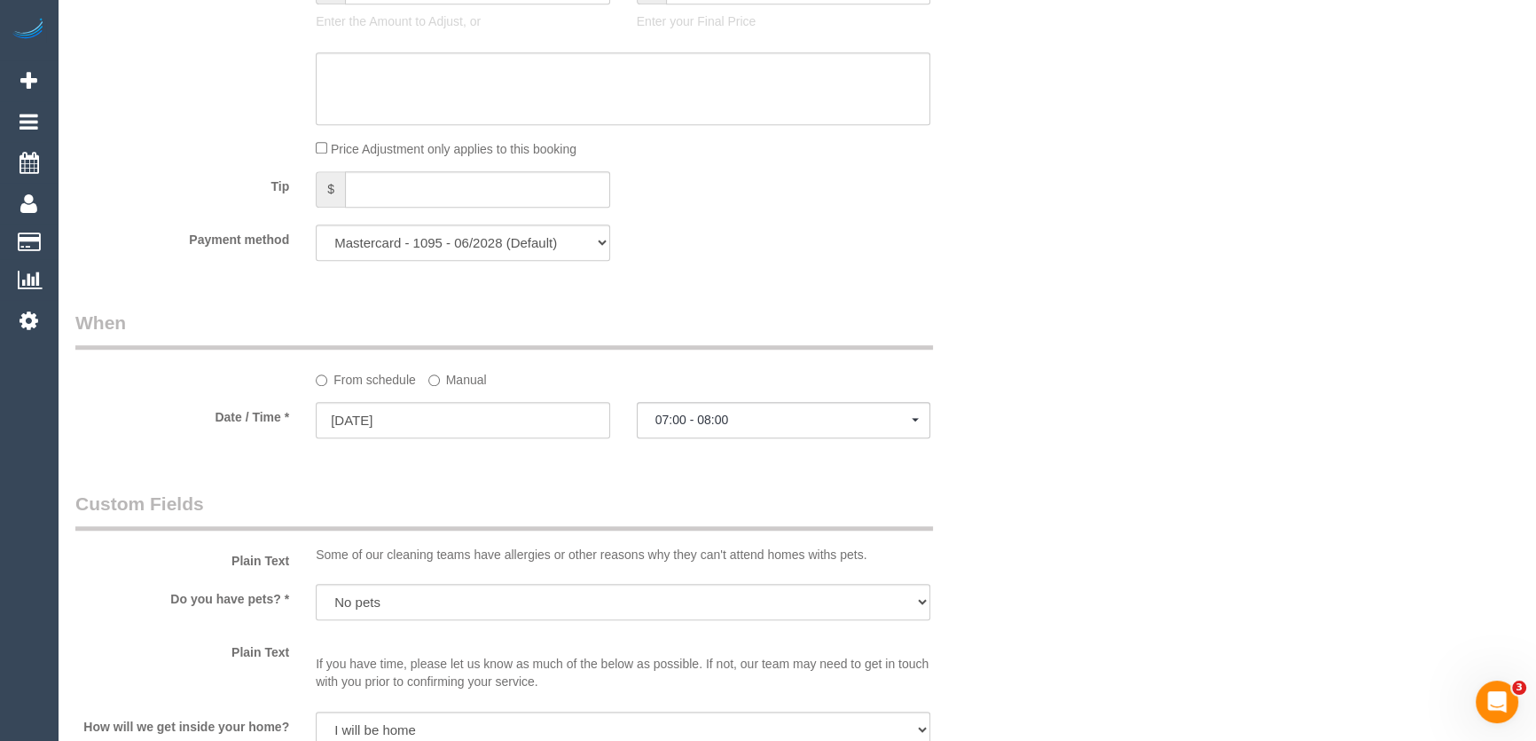
scroll to position [1854, 0]
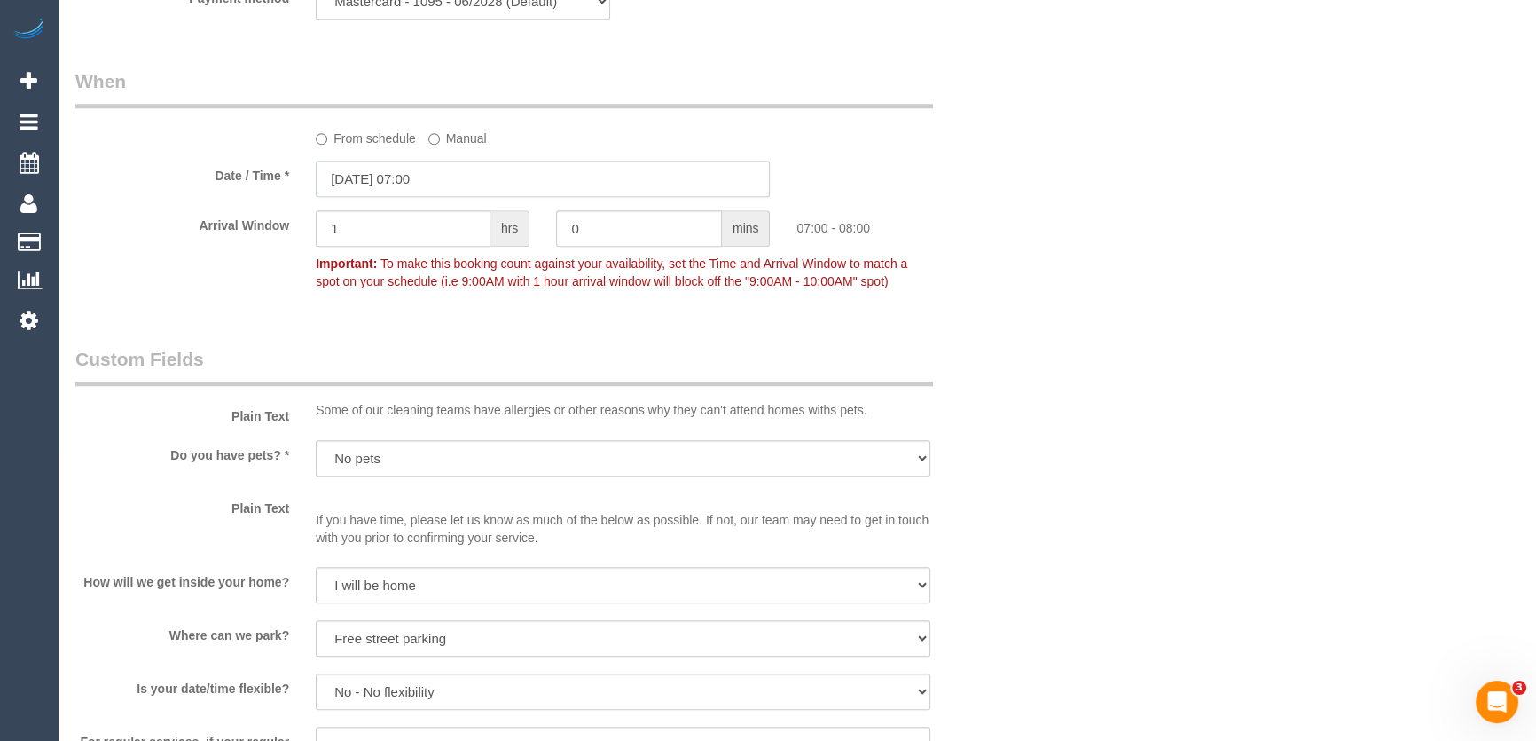
click at [479, 184] on input "12/09/2025 07:00" at bounding box center [543, 179] width 454 height 36
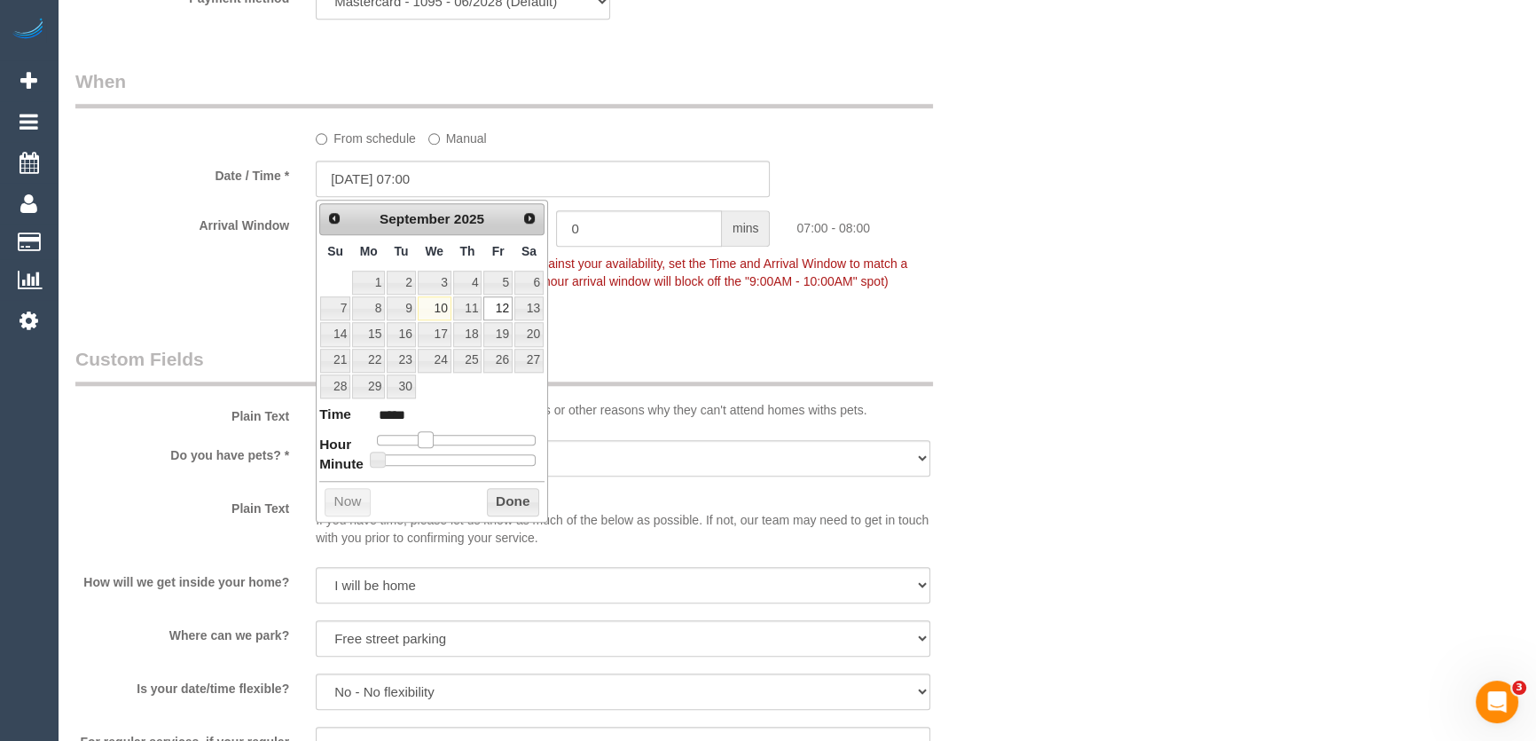
type input "12/09/2025 08:00"
type input "*****"
drag, startPoint x: 427, startPoint y: 441, endPoint x: 447, endPoint y: 437, distance: 20.7
click at [434, 438] on span at bounding box center [426, 439] width 16 height 16
type input "12/09/2025 09:00"
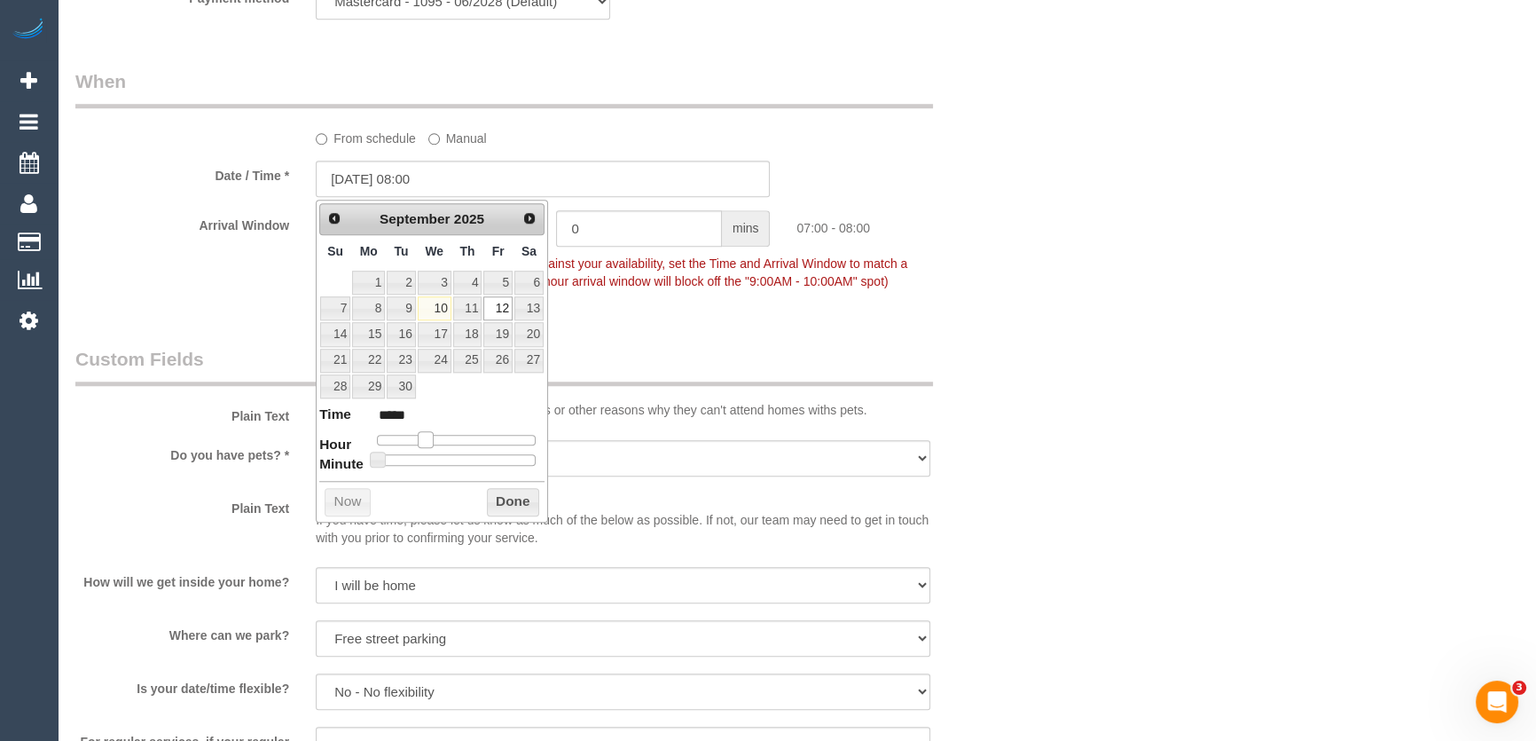
type input "*****"
click at [458, 436] on div at bounding box center [456, 440] width 159 height 11
type input "12/09/2025 12:00"
type input "*****"
type input "12/09/2025 13:00"
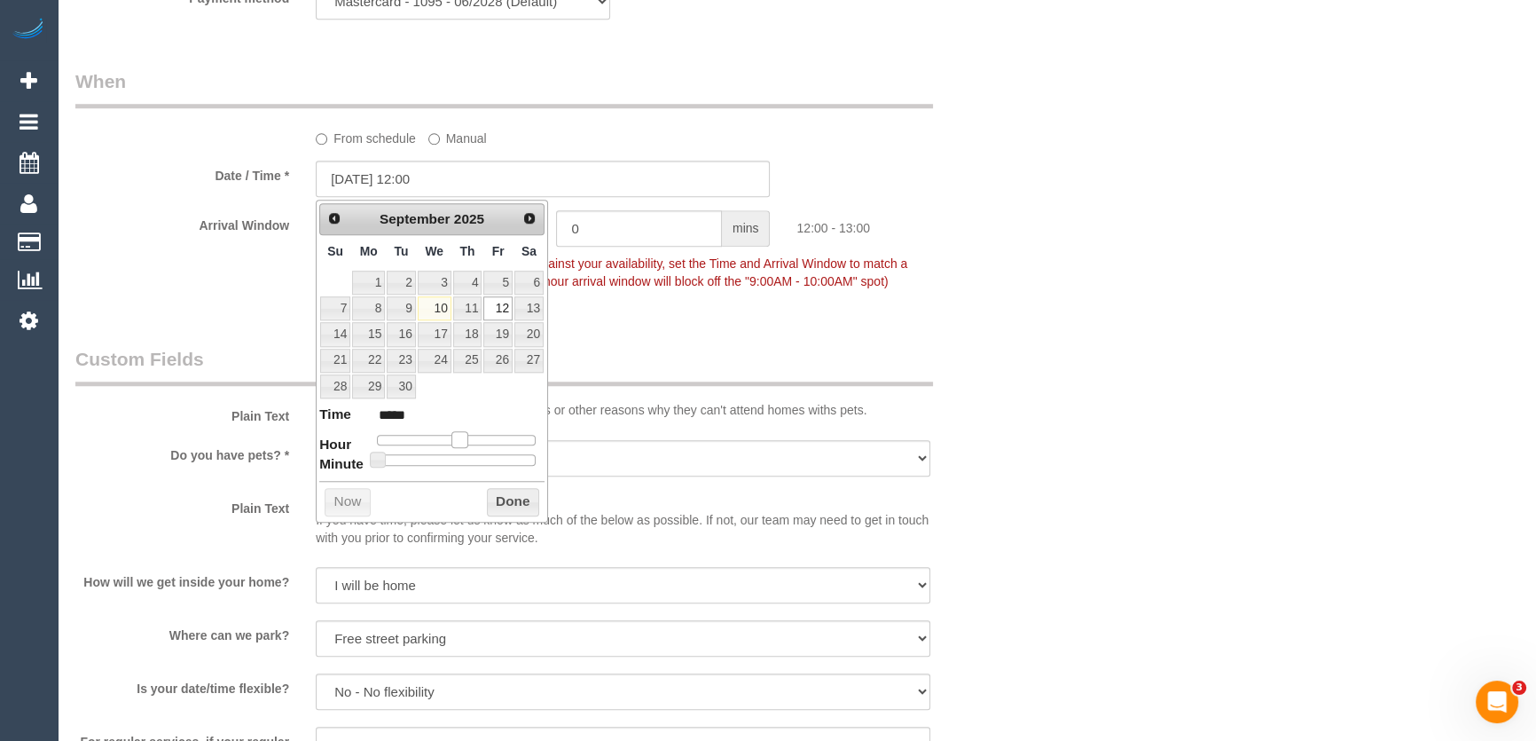
type input "*****"
drag, startPoint x: 453, startPoint y: 436, endPoint x: 464, endPoint y: 434, distance: 10.8
click at [464, 435] on span at bounding box center [460, 439] width 16 height 16
click at [464, 434] on span at bounding box center [460, 439] width 16 height 16
click at [464, 434] on span at bounding box center [467, 439] width 16 height 16
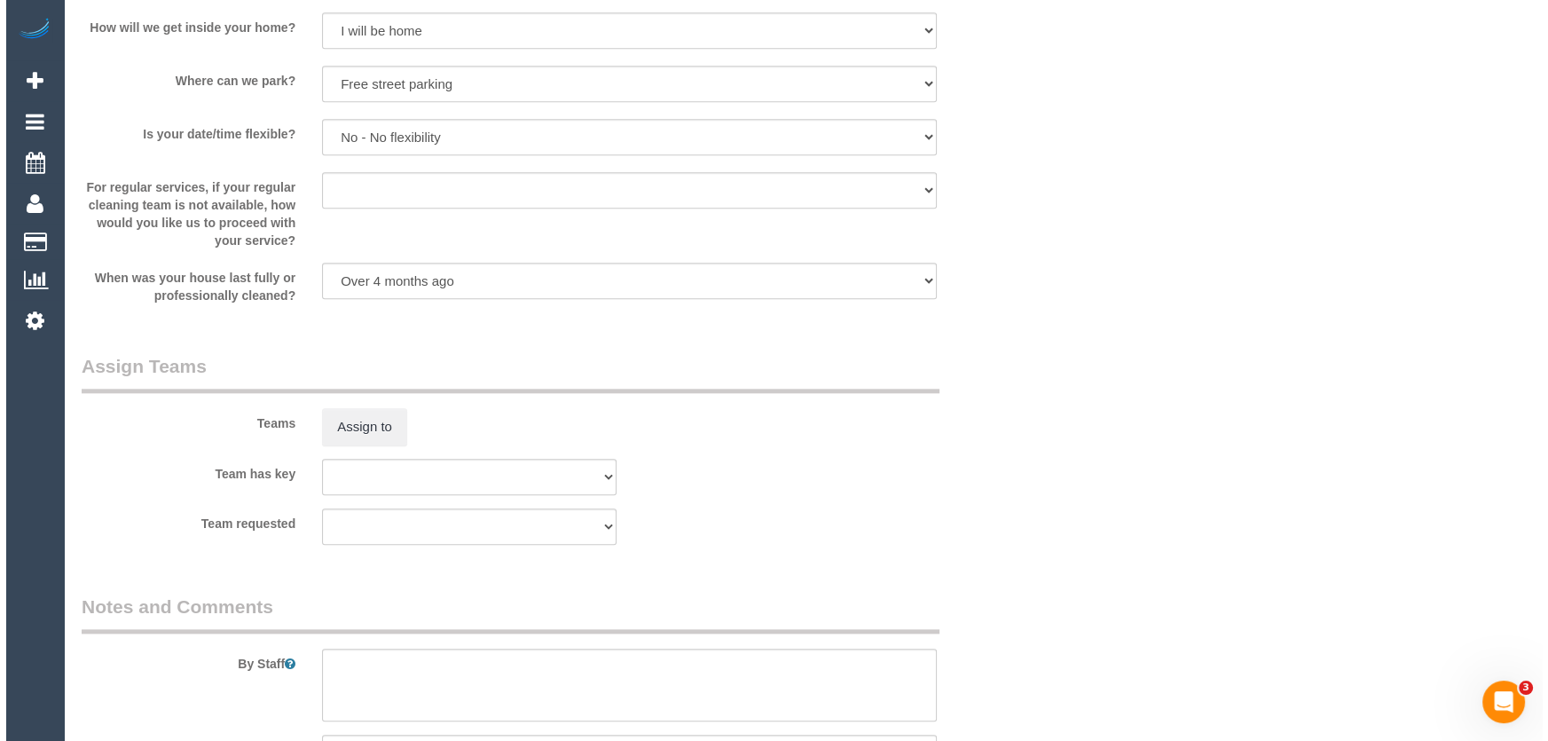
scroll to position [2419, 0]
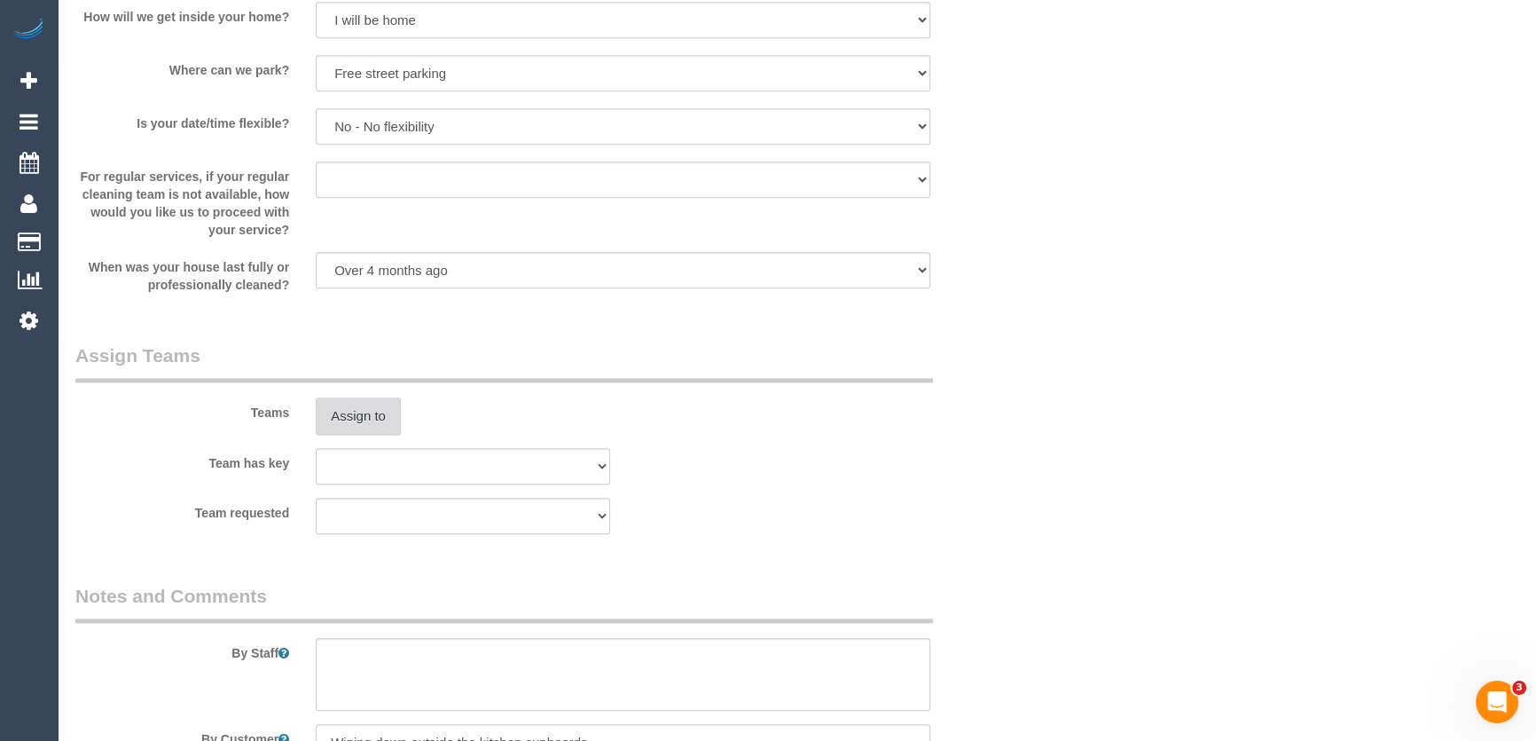
click at [362, 421] on button "Assign to" at bounding box center [358, 415] width 85 height 37
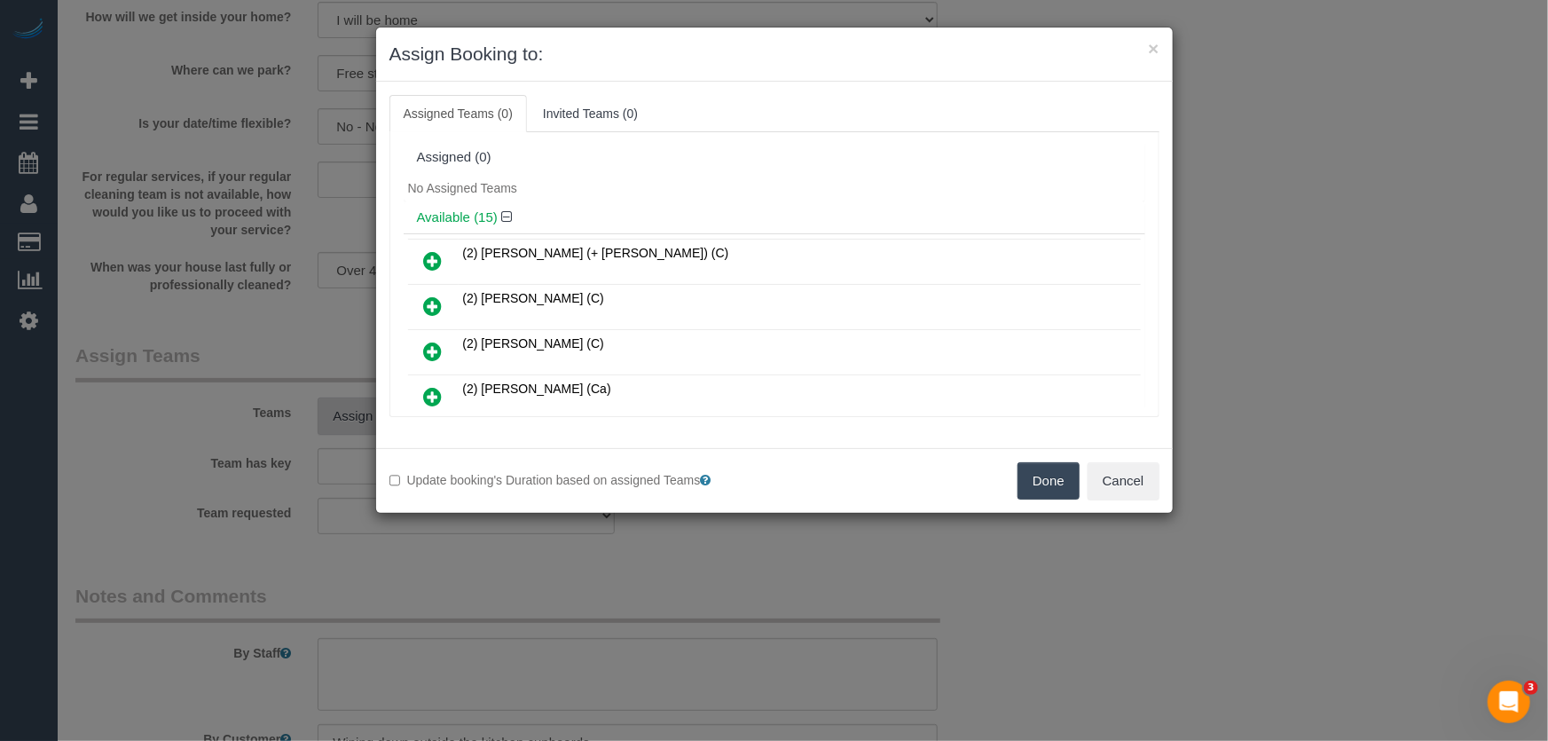
scroll to position [511, 0]
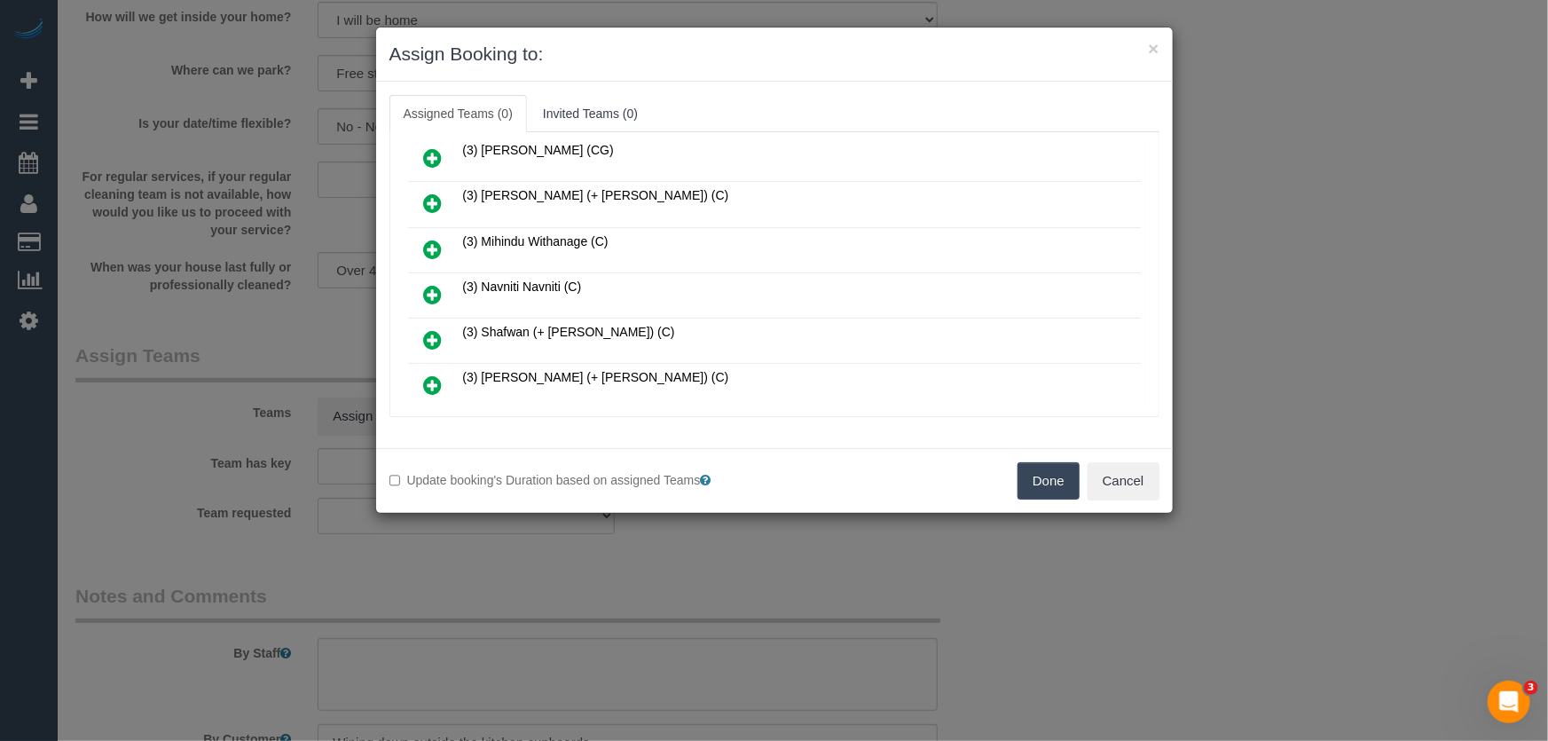
click at [432, 284] on icon at bounding box center [433, 294] width 19 height 21
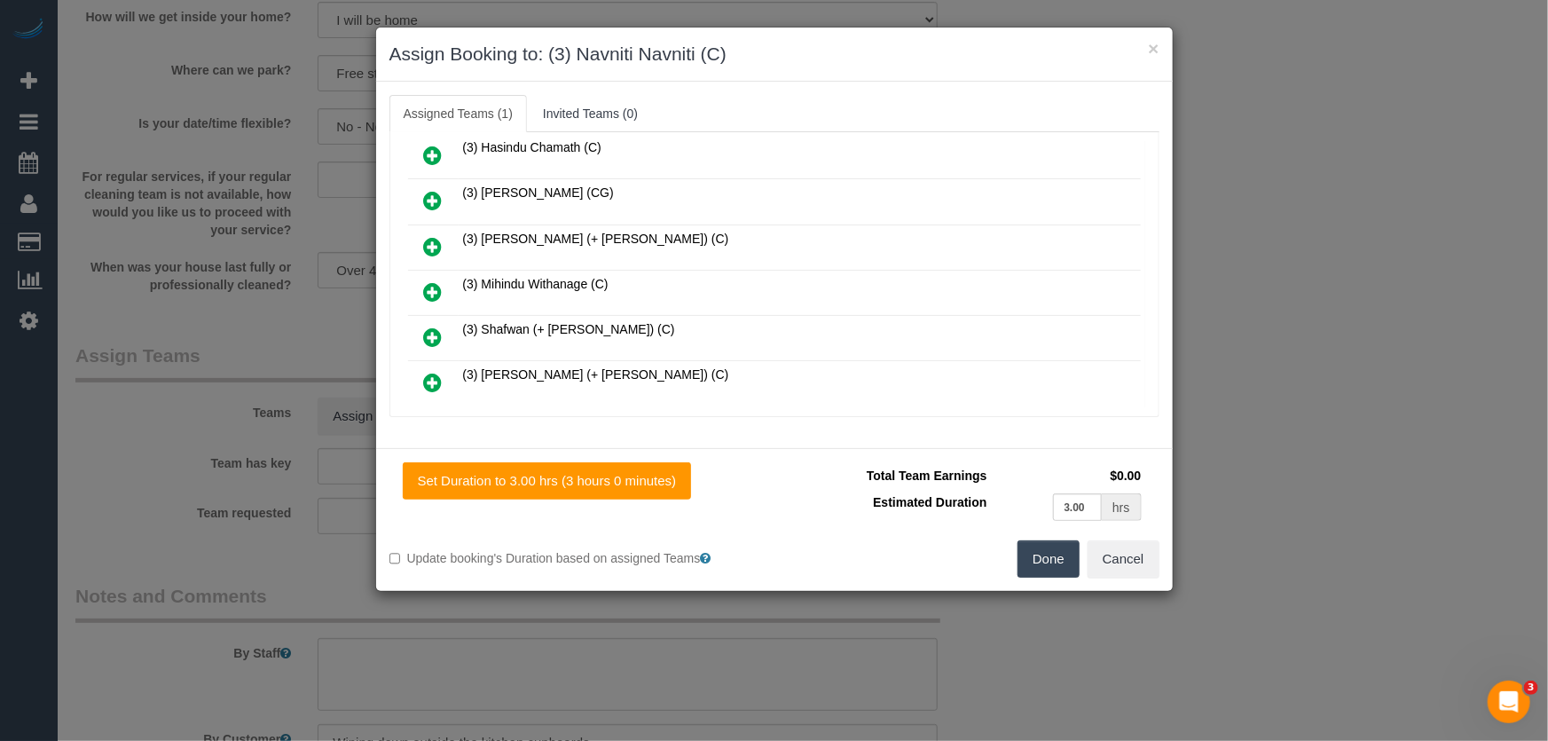
scroll to position [553, 0]
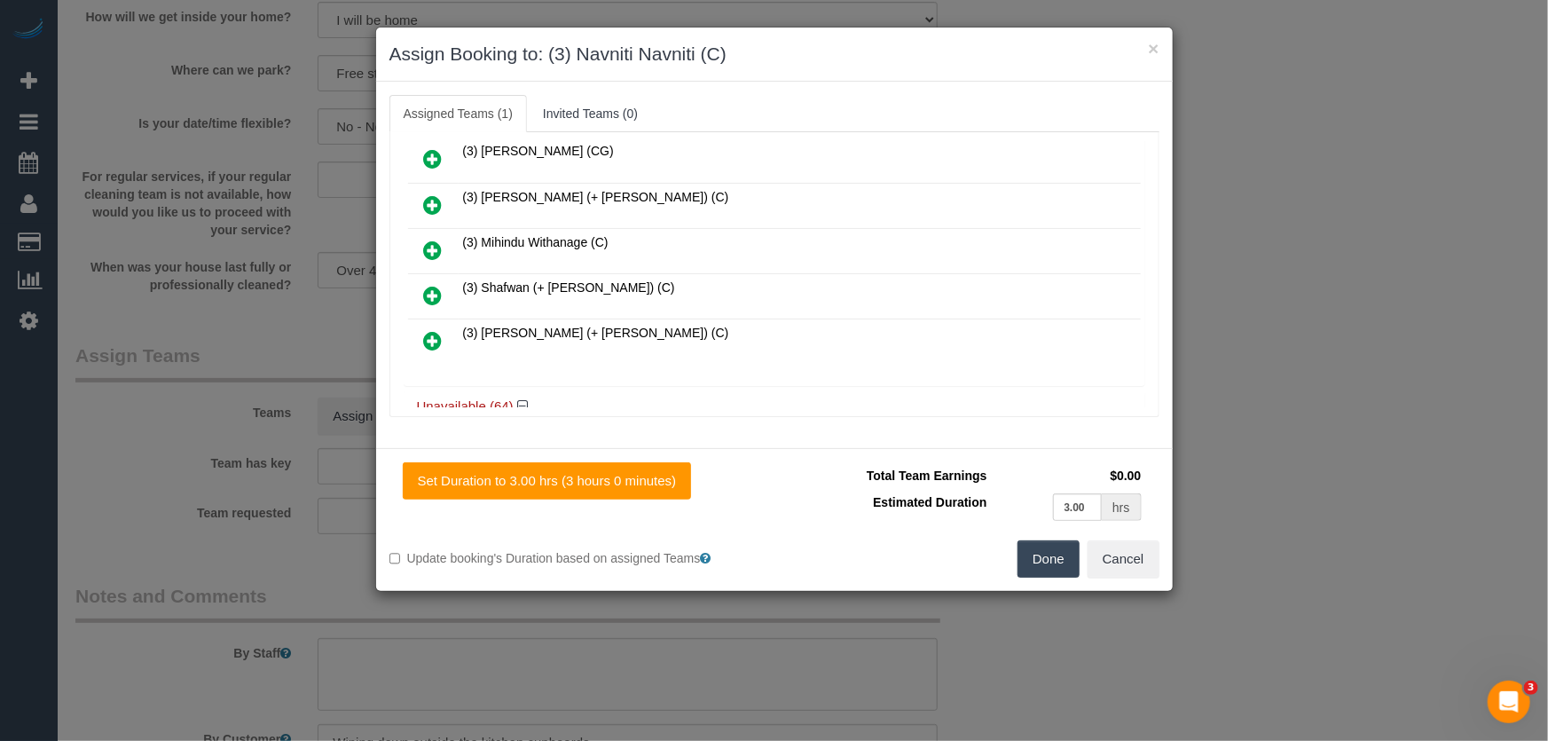
click at [1037, 554] on button "Done" at bounding box center [1048, 558] width 62 height 37
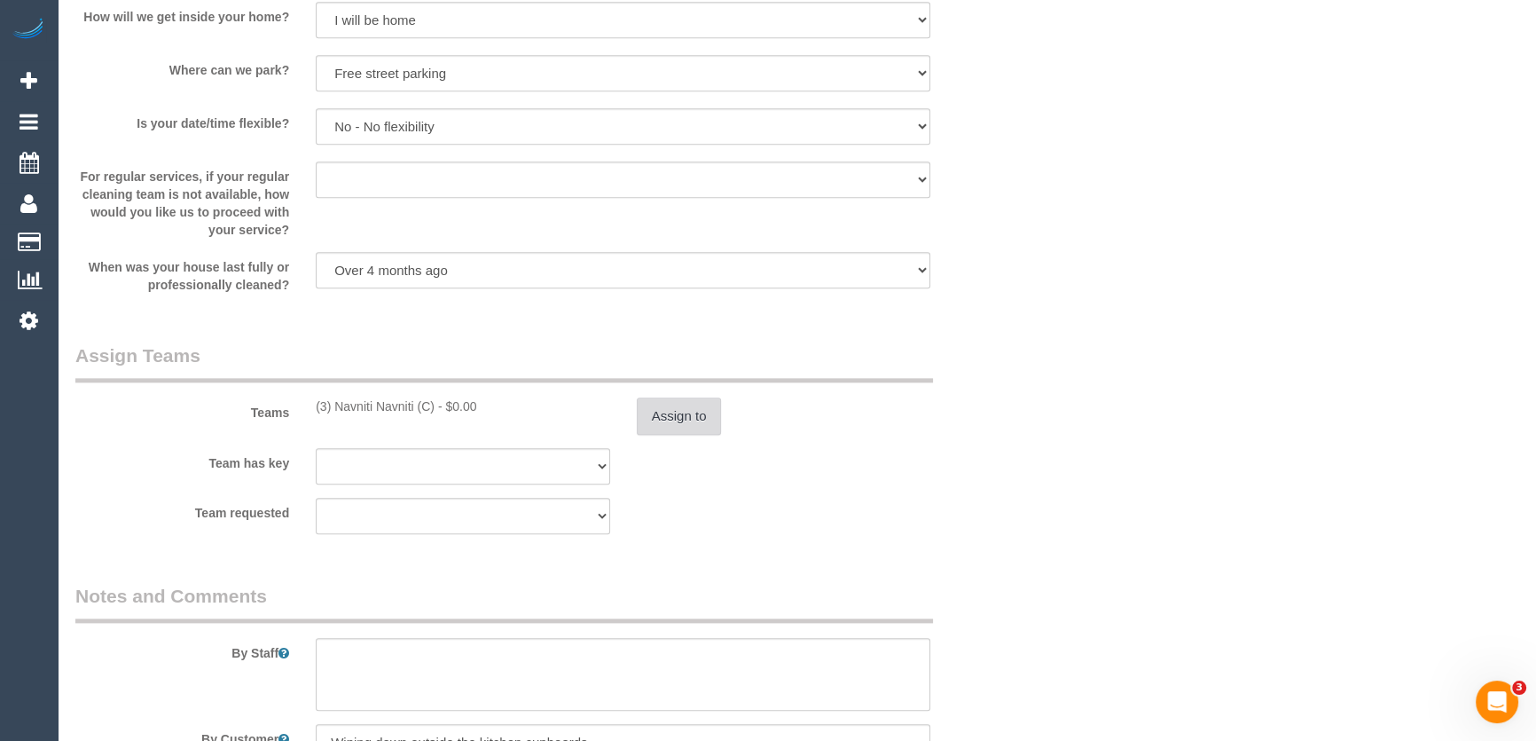
click at [671, 420] on button "Assign to" at bounding box center [679, 415] width 85 height 37
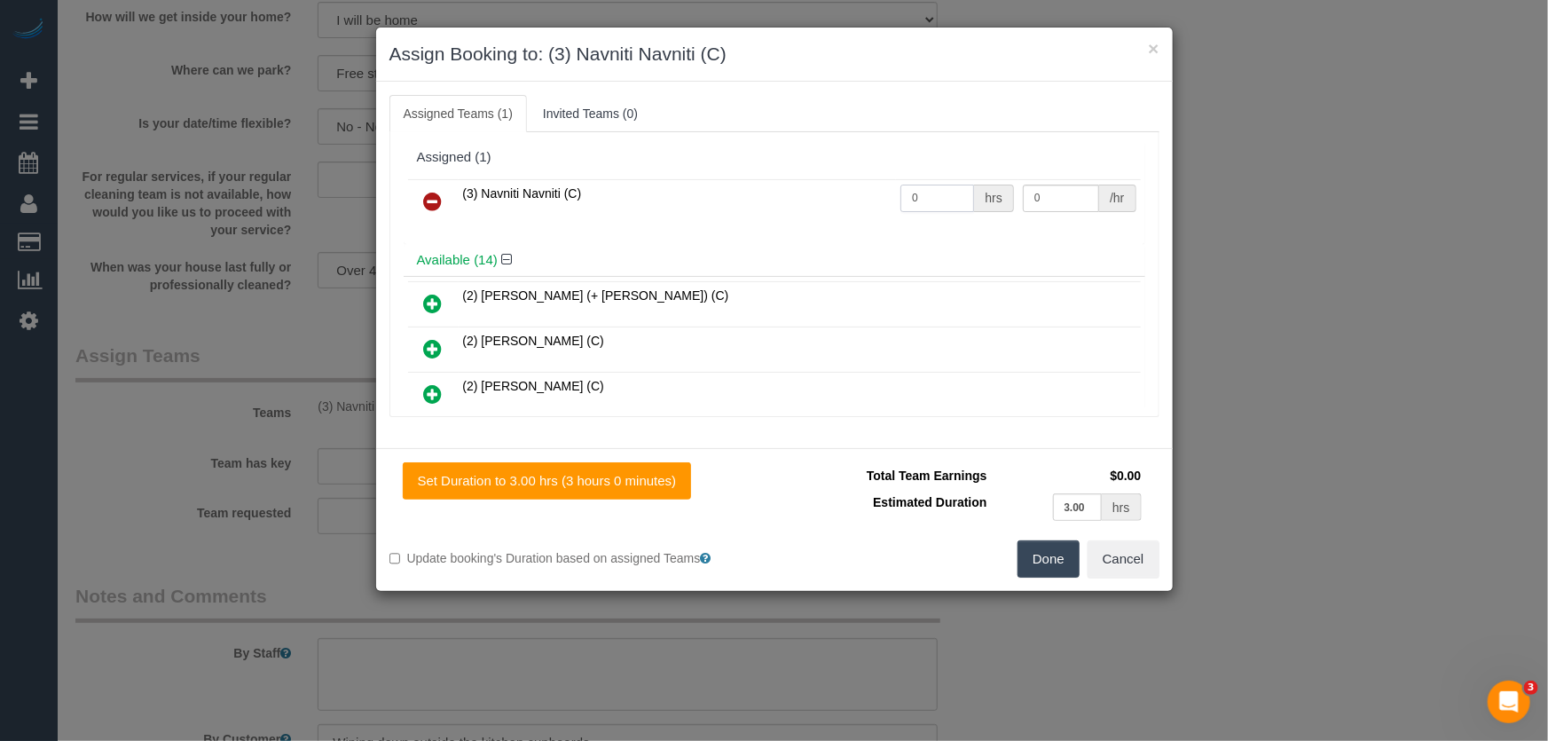
click at [941, 187] on input "0" at bounding box center [937, 198] width 74 height 27
type input "3"
type input "35"
click at [1047, 557] on button "Done" at bounding box center [1048, 558] width 62 height 37
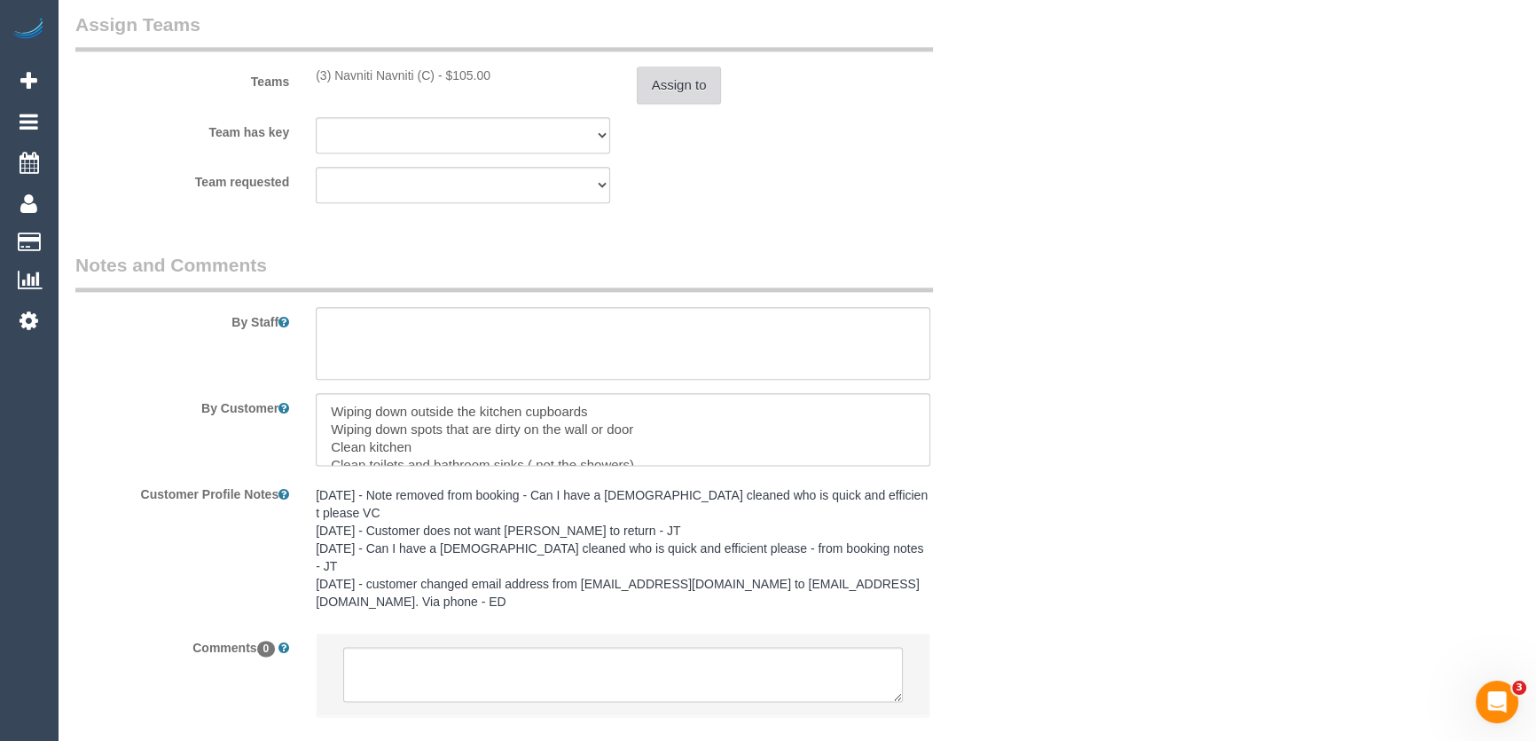
scroll to position [2800, 0]
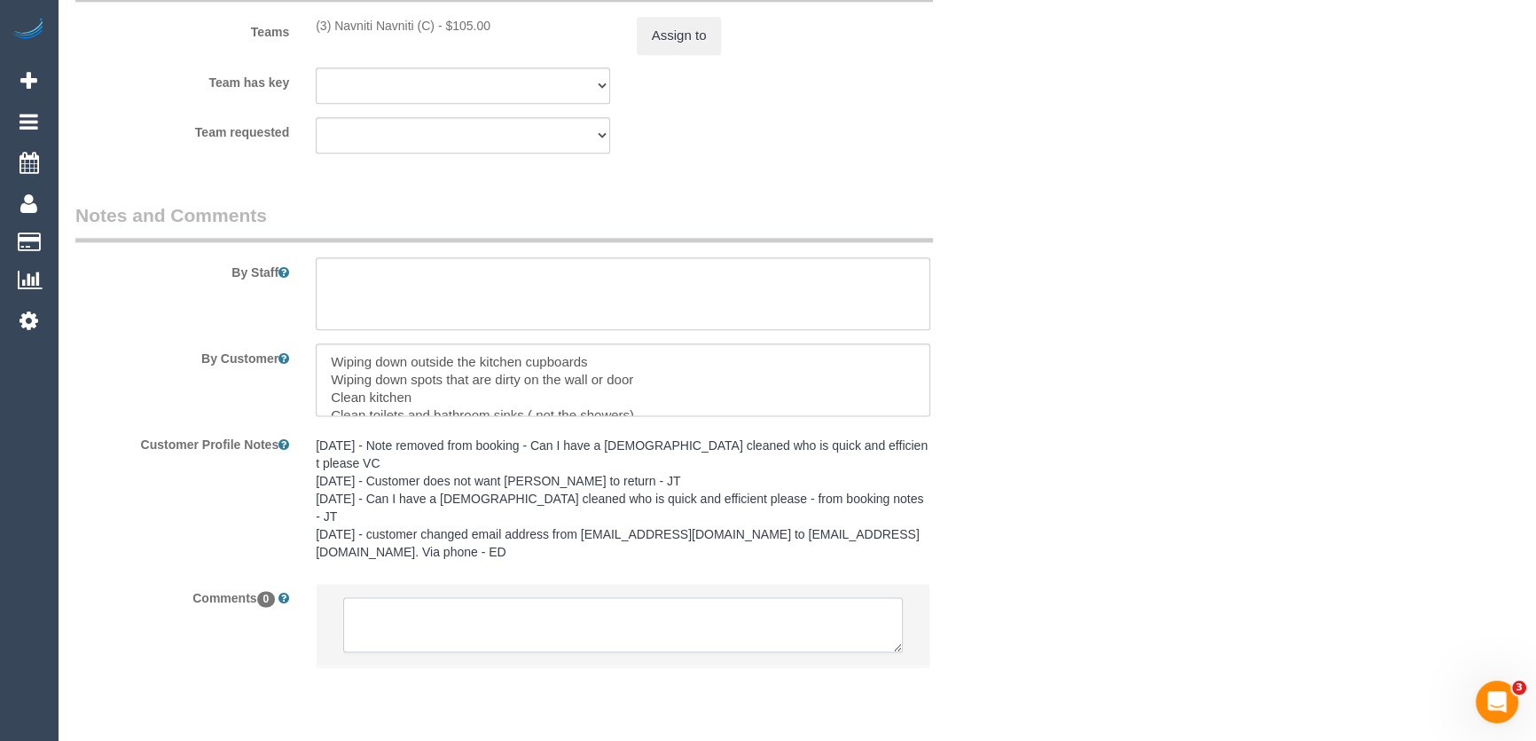
click at [496, 597] on textarea at bounding box center [623, 624] width 560 height 55
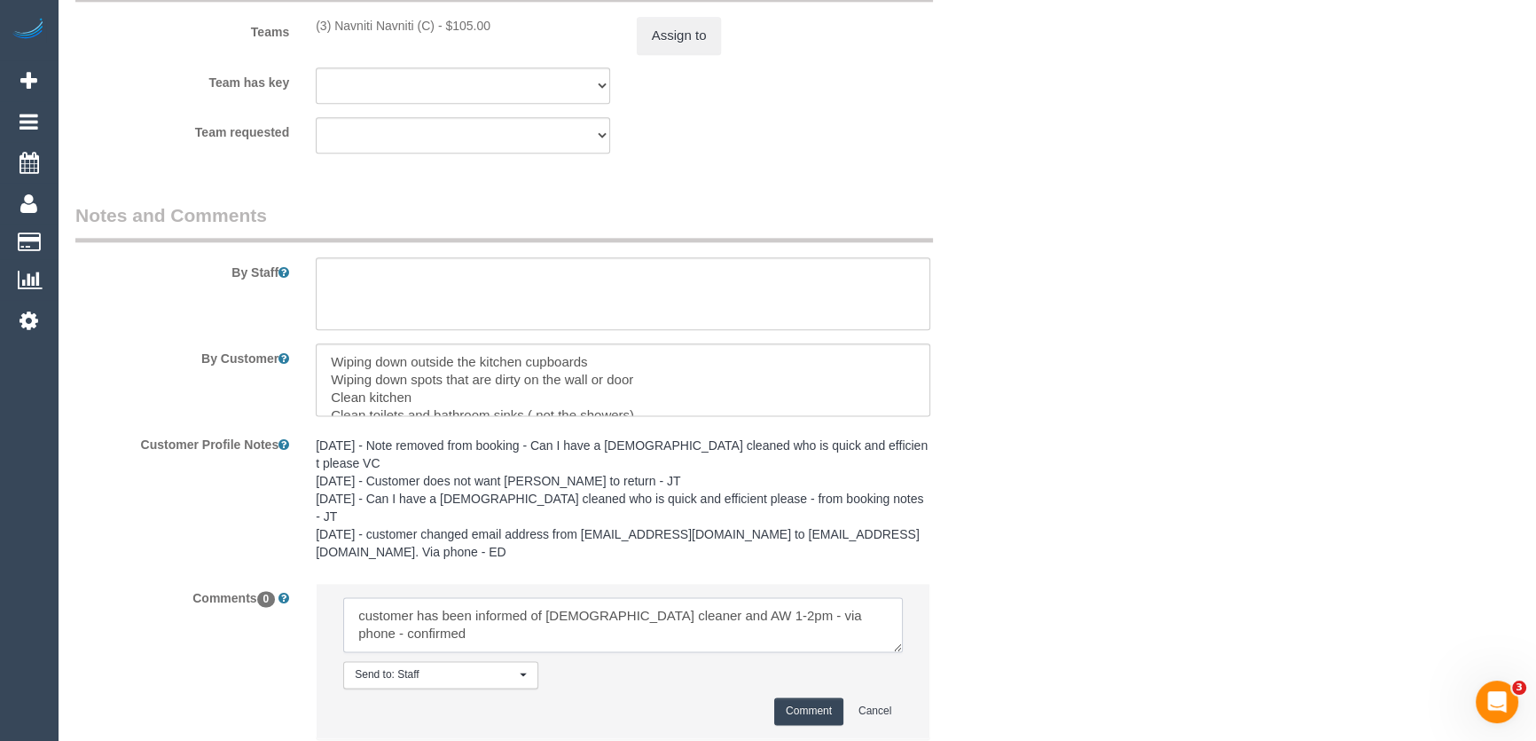
type textarea "customer has been informed of female cleaner and AW 1-2pm - via phone - confirm…"
click at [814, 697] on button "Comment" at bounding box center [808, 710] width 69 height 27
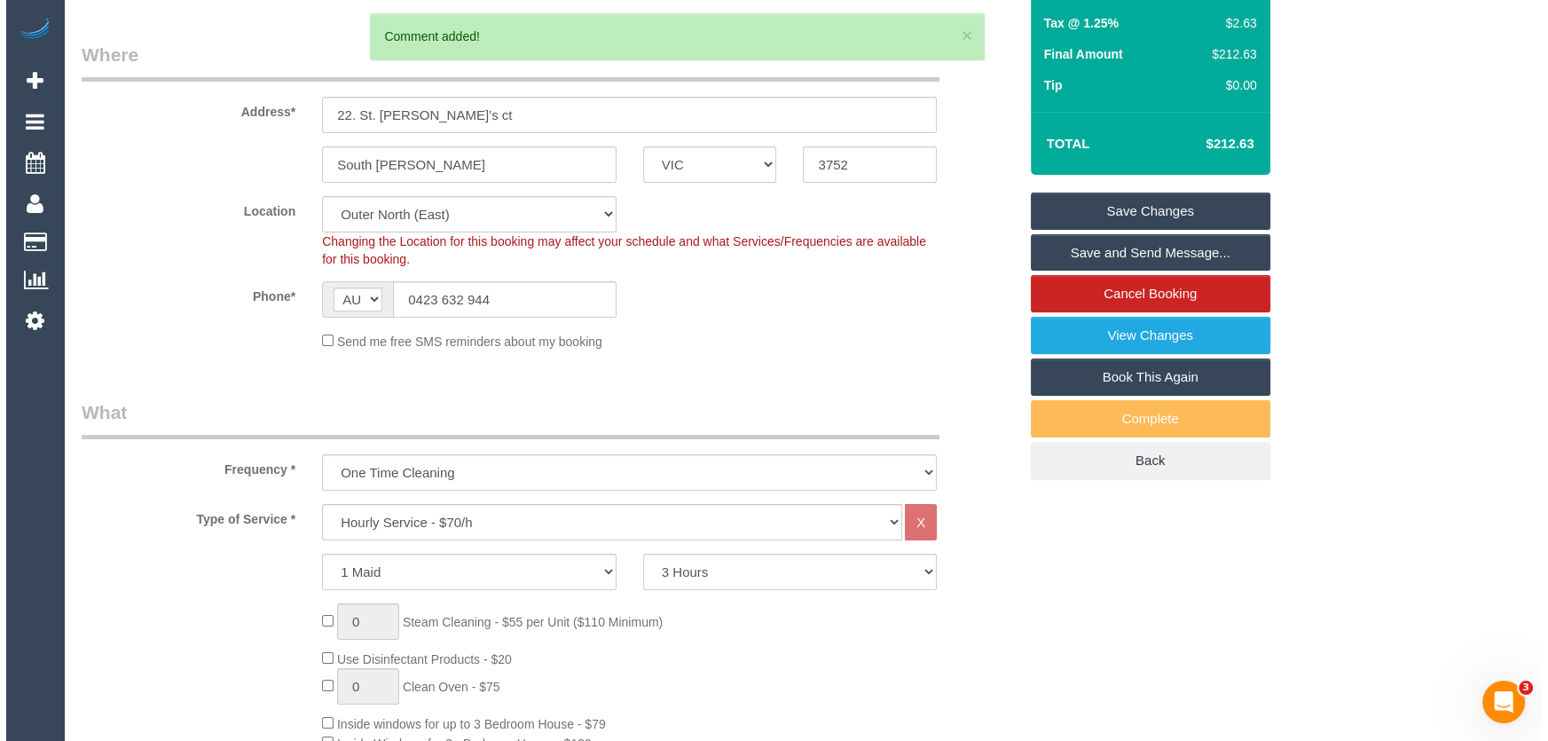
scroll to position [0, 0]
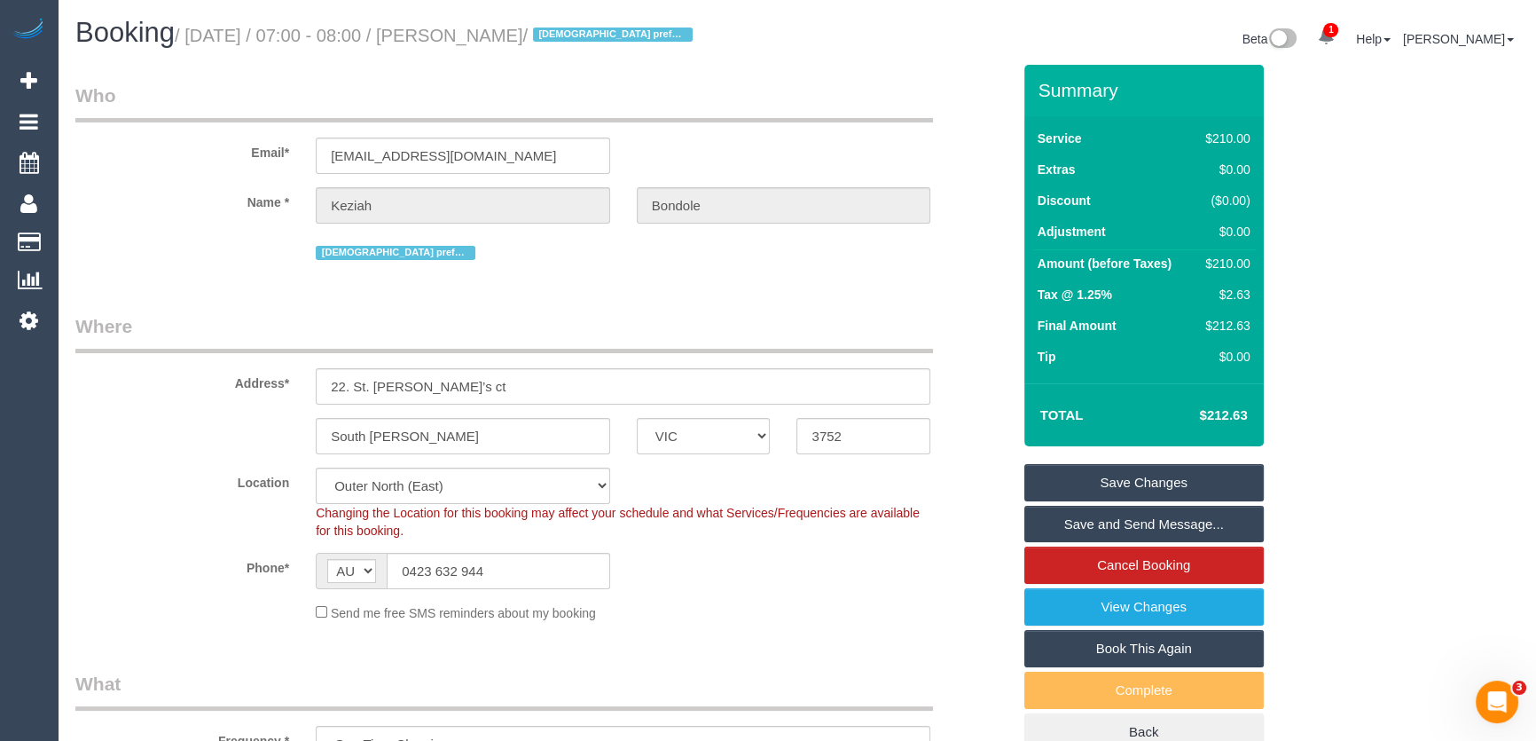
click at [510, 40] on small "/ September 12, 2025 / 07:00 - 08:00 / Keziah Bondole / Female prefered" at bounding box center [436, 36] width 523 height 20
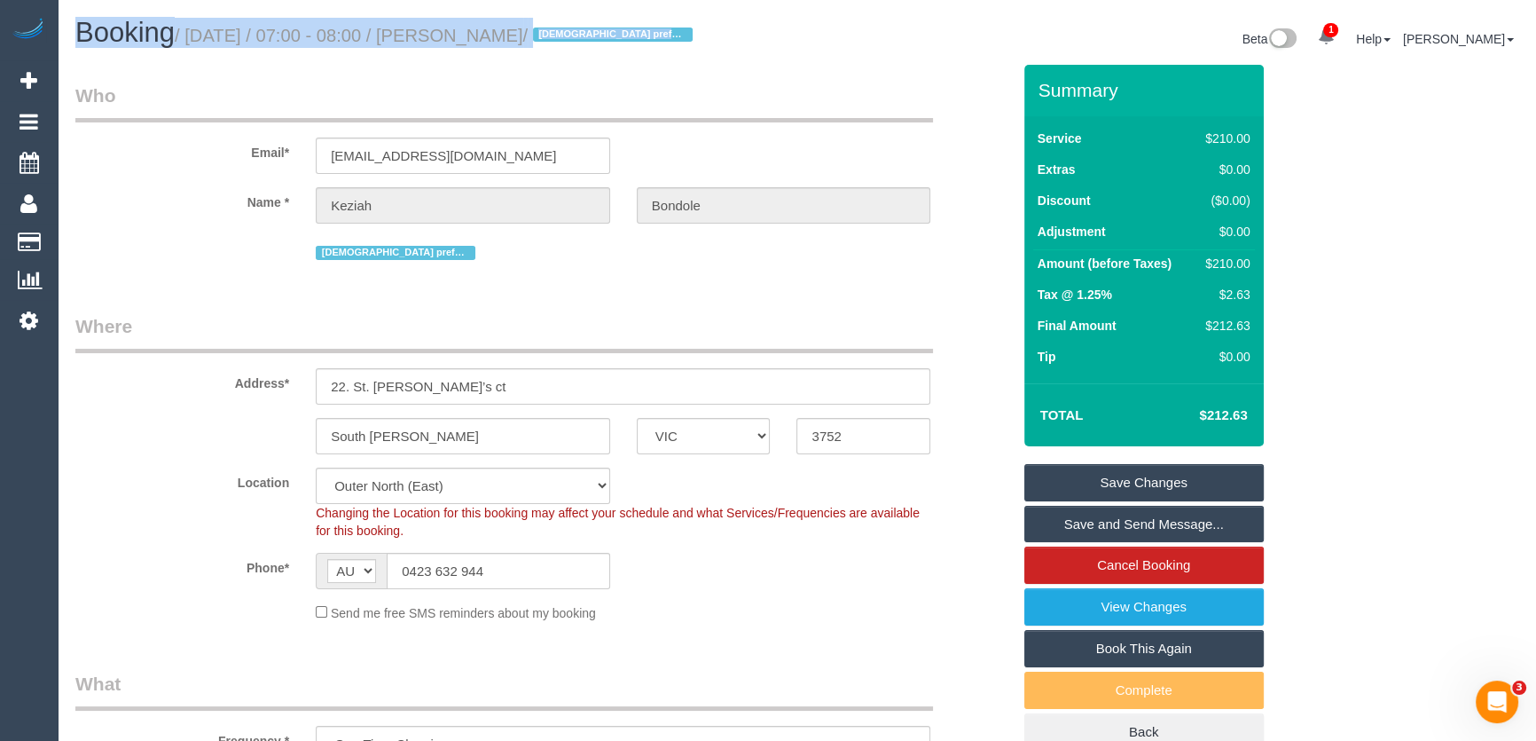
click at [510, 40] on small "/ September 12, 2025 / 07:00 - 08:00 / Keziah Bondole / Female prefered" at bounding box center [436, 36] width 523 height 20
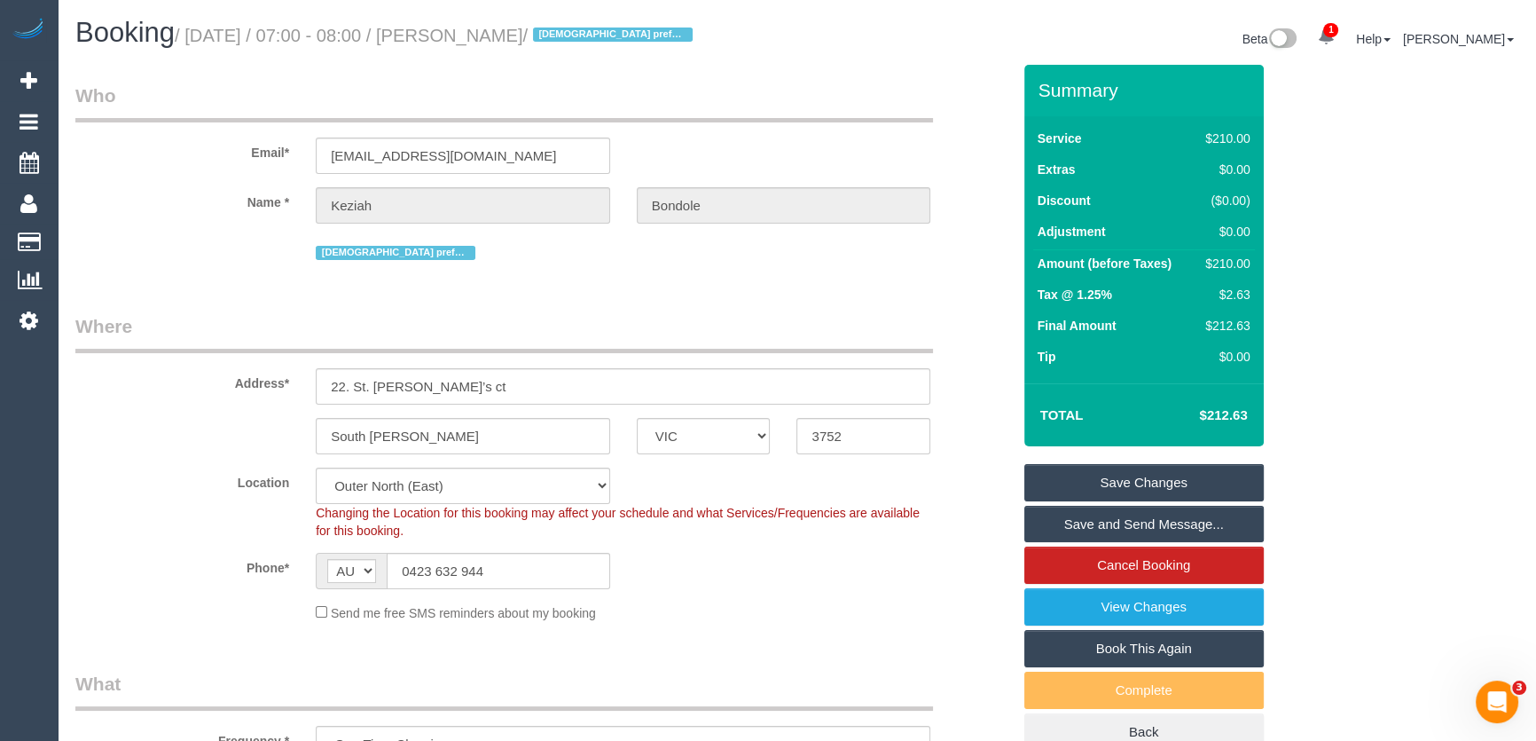
click at [509, 59] on div "Booking / September 12, 2025 / 07:00 - 08:00 / Keziah Bondole / Female prefered…" at bounding box center [797, 41] width 1470 height 47
click at [515, 35] on small "/ September 12, 2025 / 07:00 - 08:00 / Keziah Bondole / Female prefered" at bounding box center [436, 36] width 523 height 20
copy small "Keziah Bondole"
click at [1091, 527] on link "Save and Send Message..." at bounding box center [1145, 524] width 240 height 37
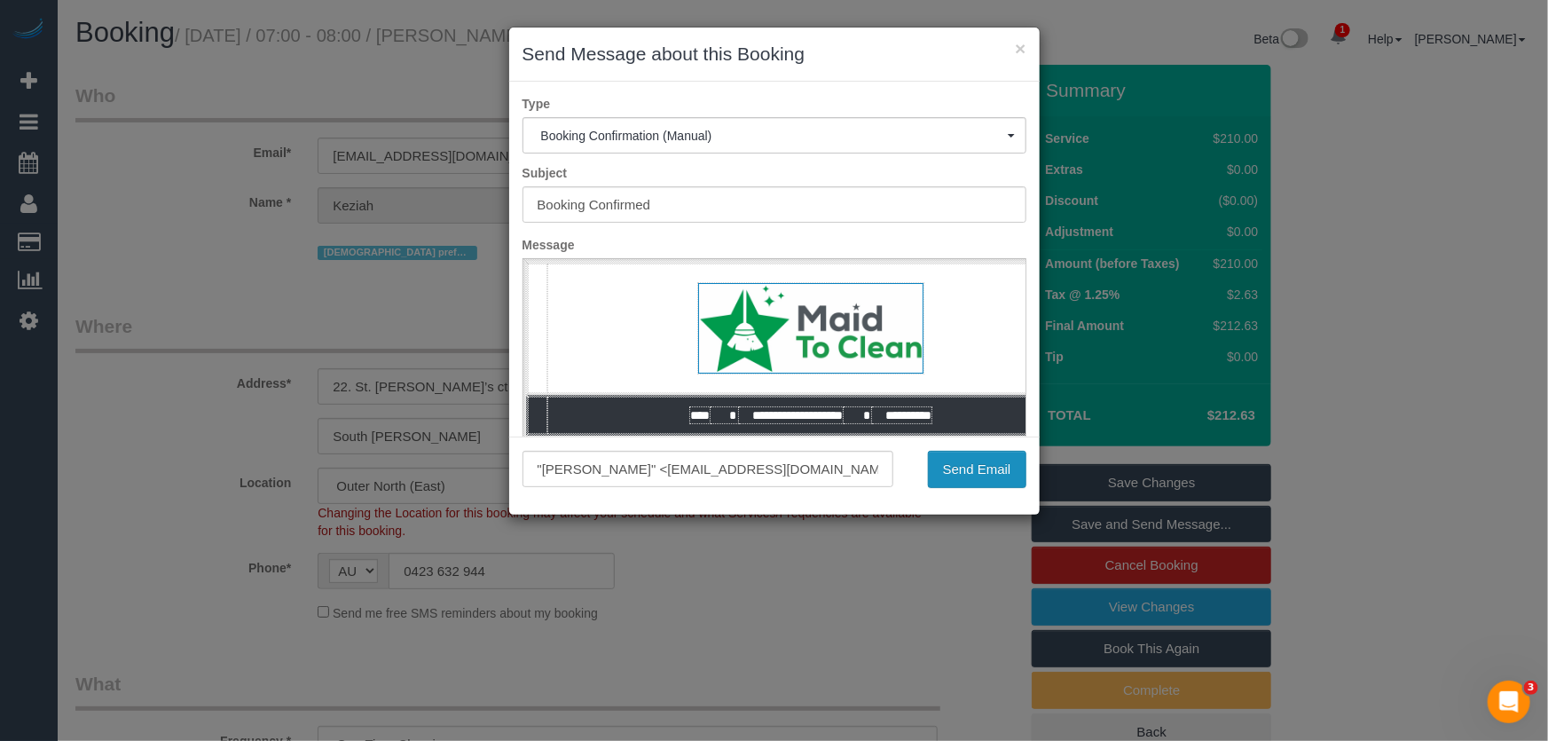
click at [972, 467] on button "Send Email" at bounding box center [977, 469] width 98 height 37
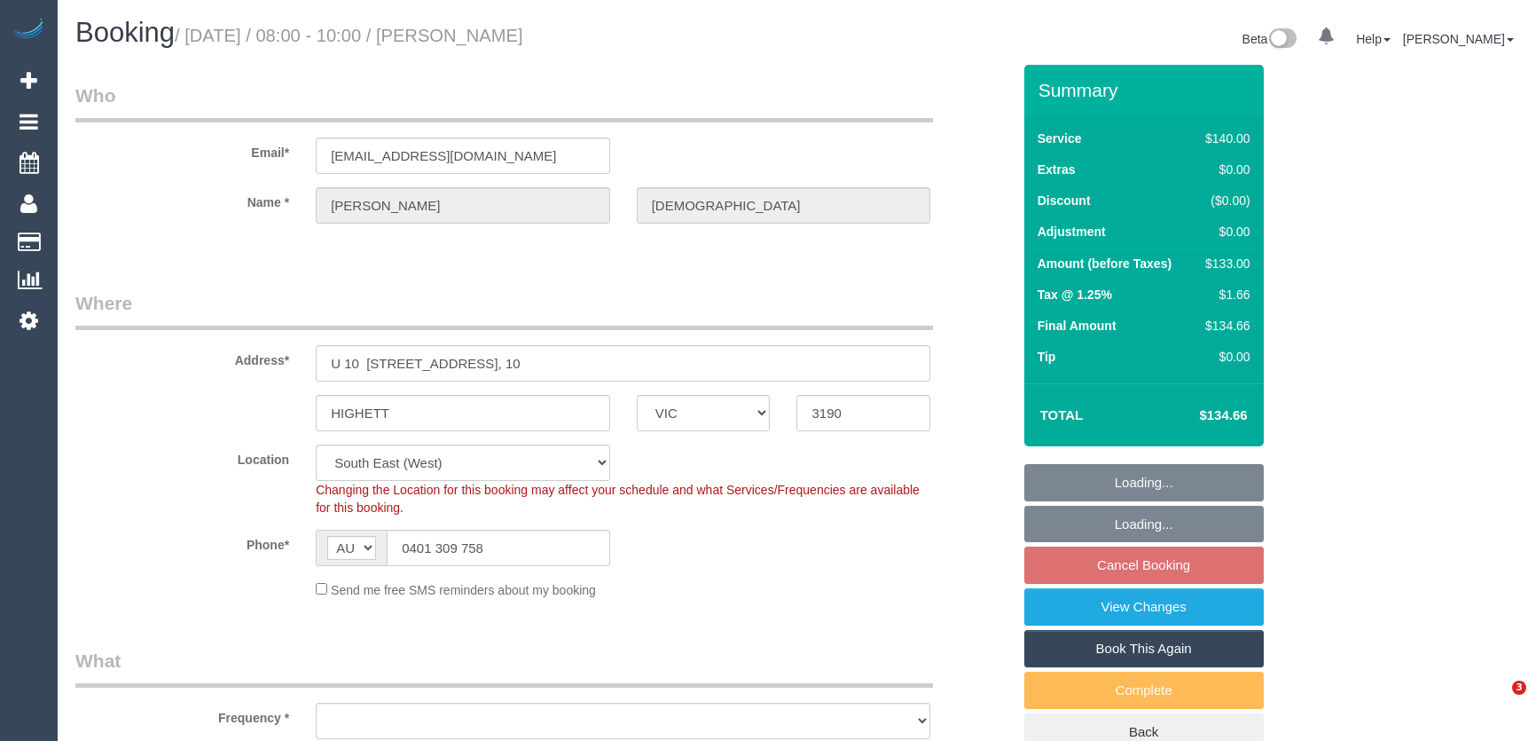
select select "VIC"
select select "string:stripe-pm_1RTuh22GScqysDRV0yB7a122"
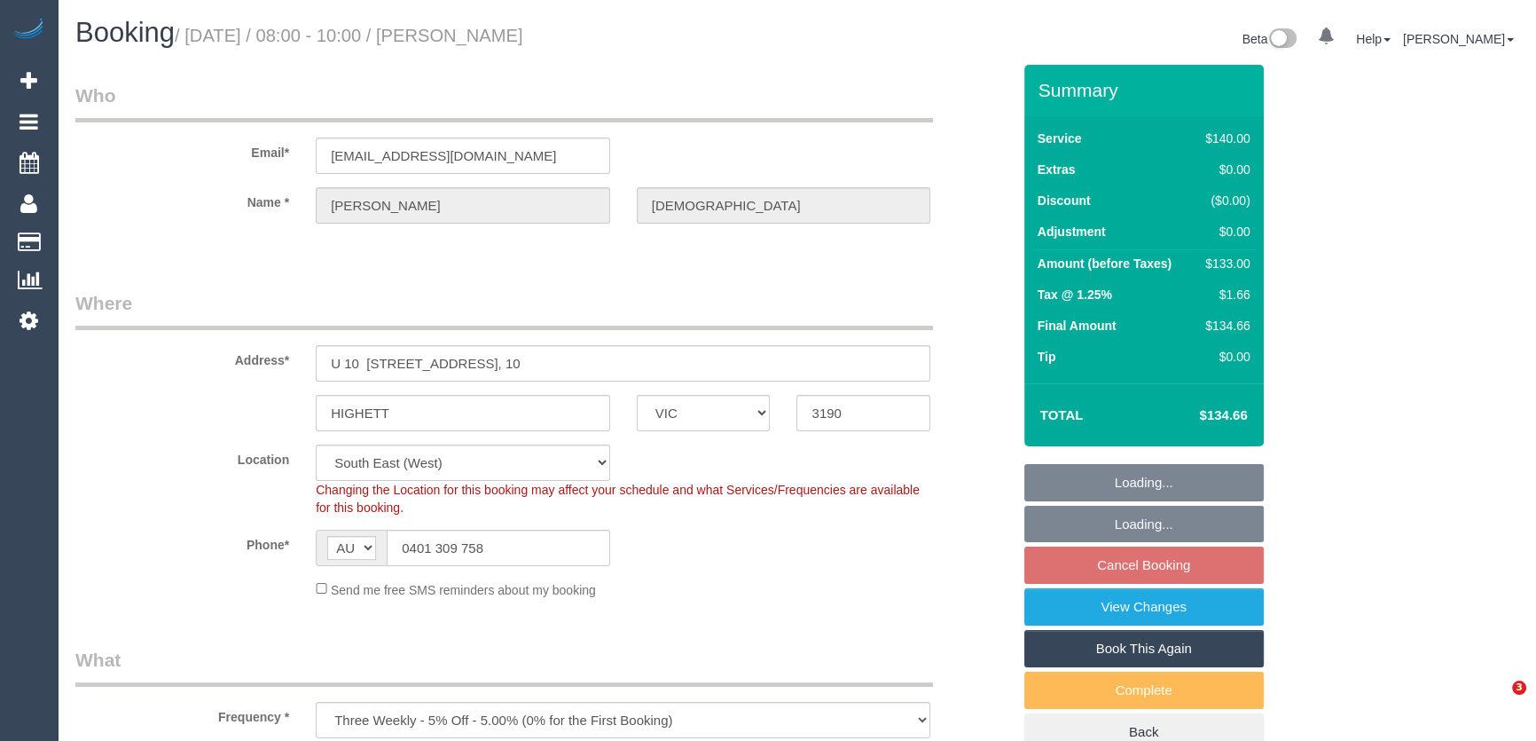
select select "number:28"
select select "number:16"
select select "number:19"
select select "number:22"
select select "number:34"
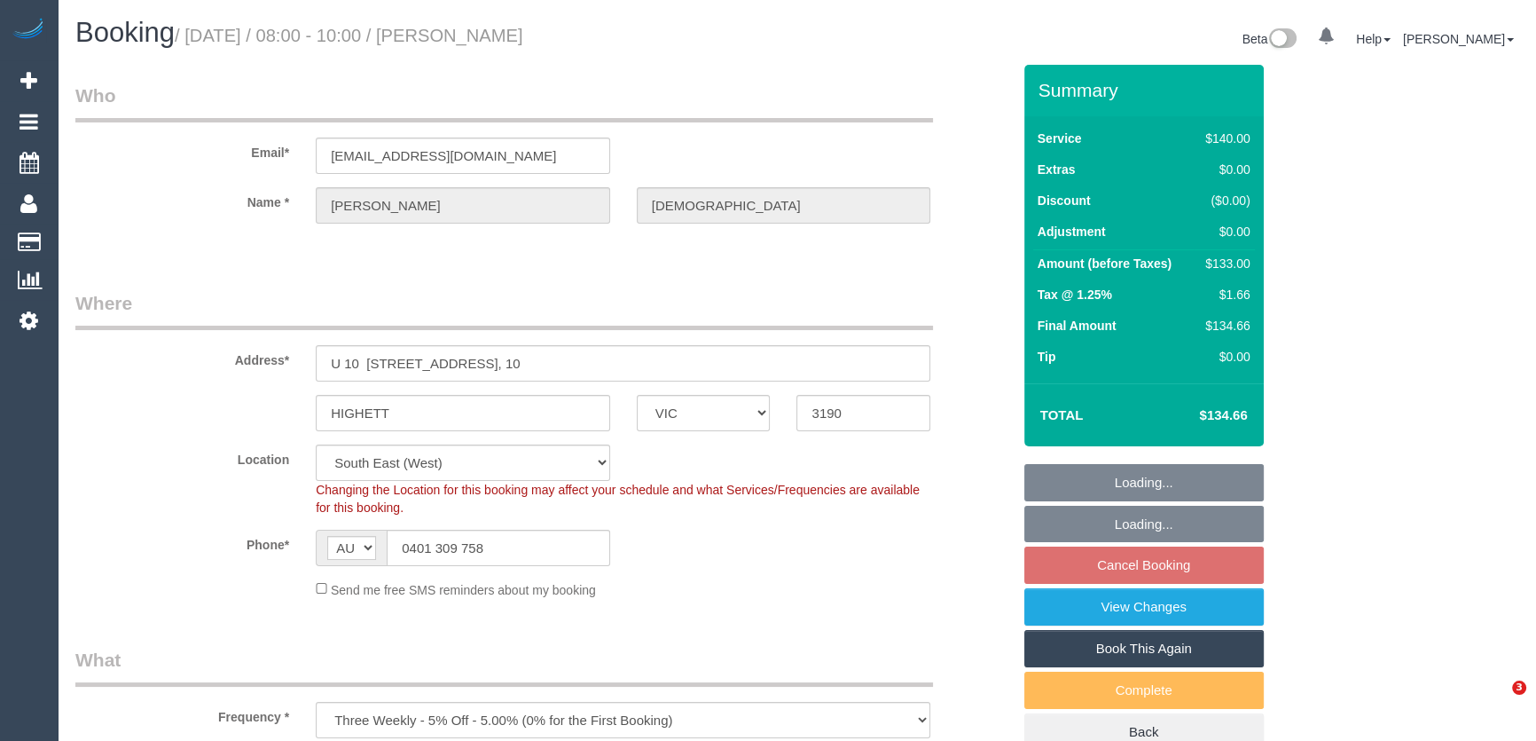
select select "number:12"
select select "object:1443"
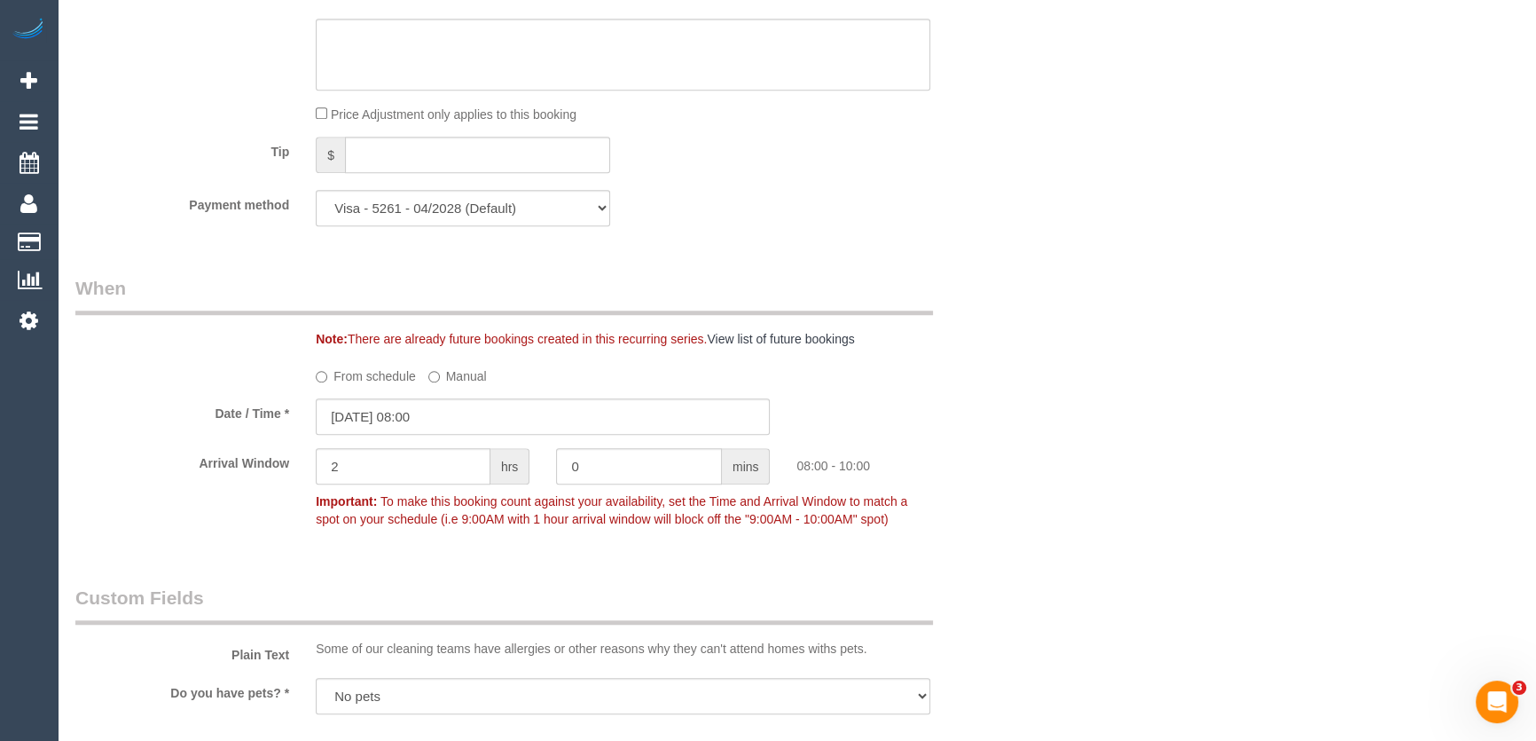
scroll to position [1774, 0]
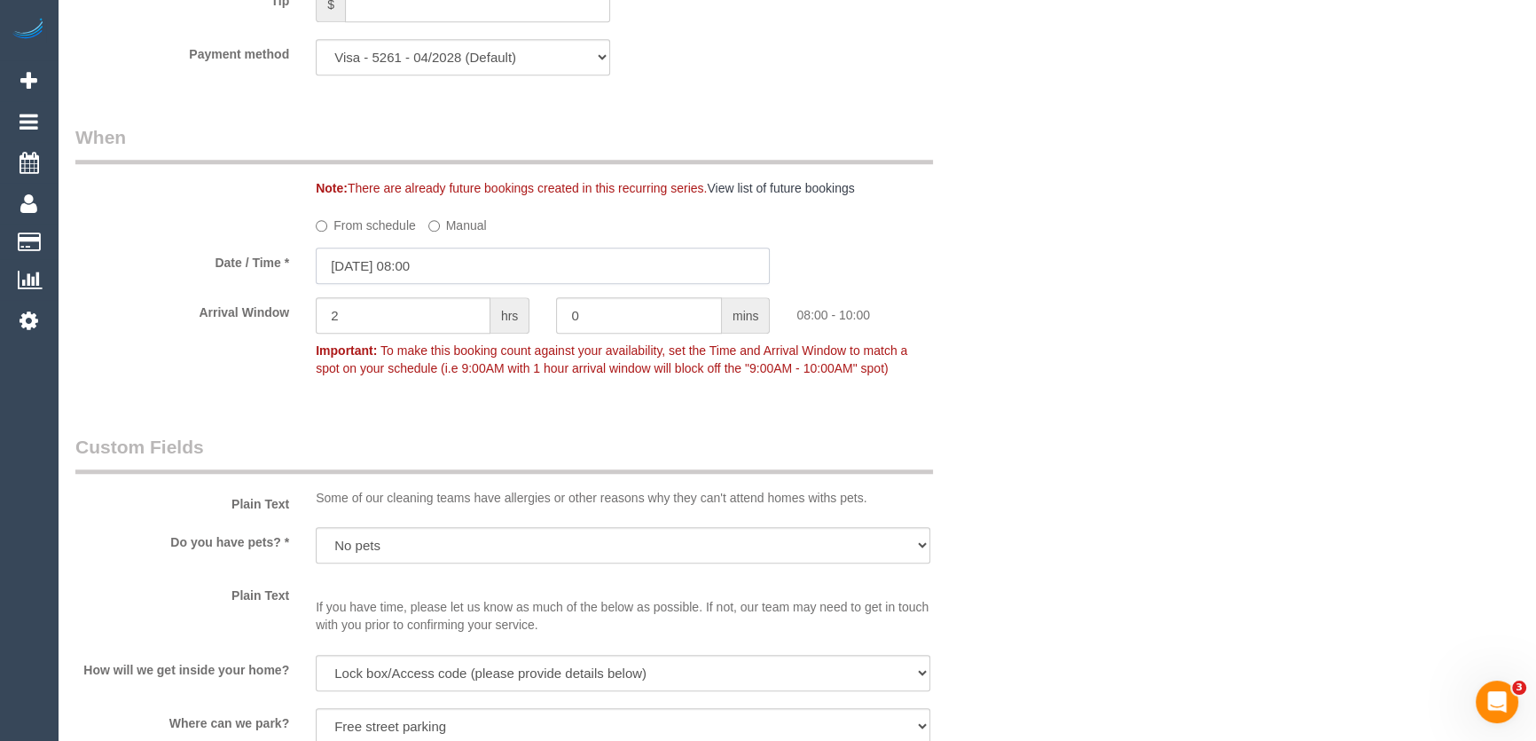
click at [457, 271] on input "13/09/2025 08:00" at bounding box center [543, 265] width 454 height 36
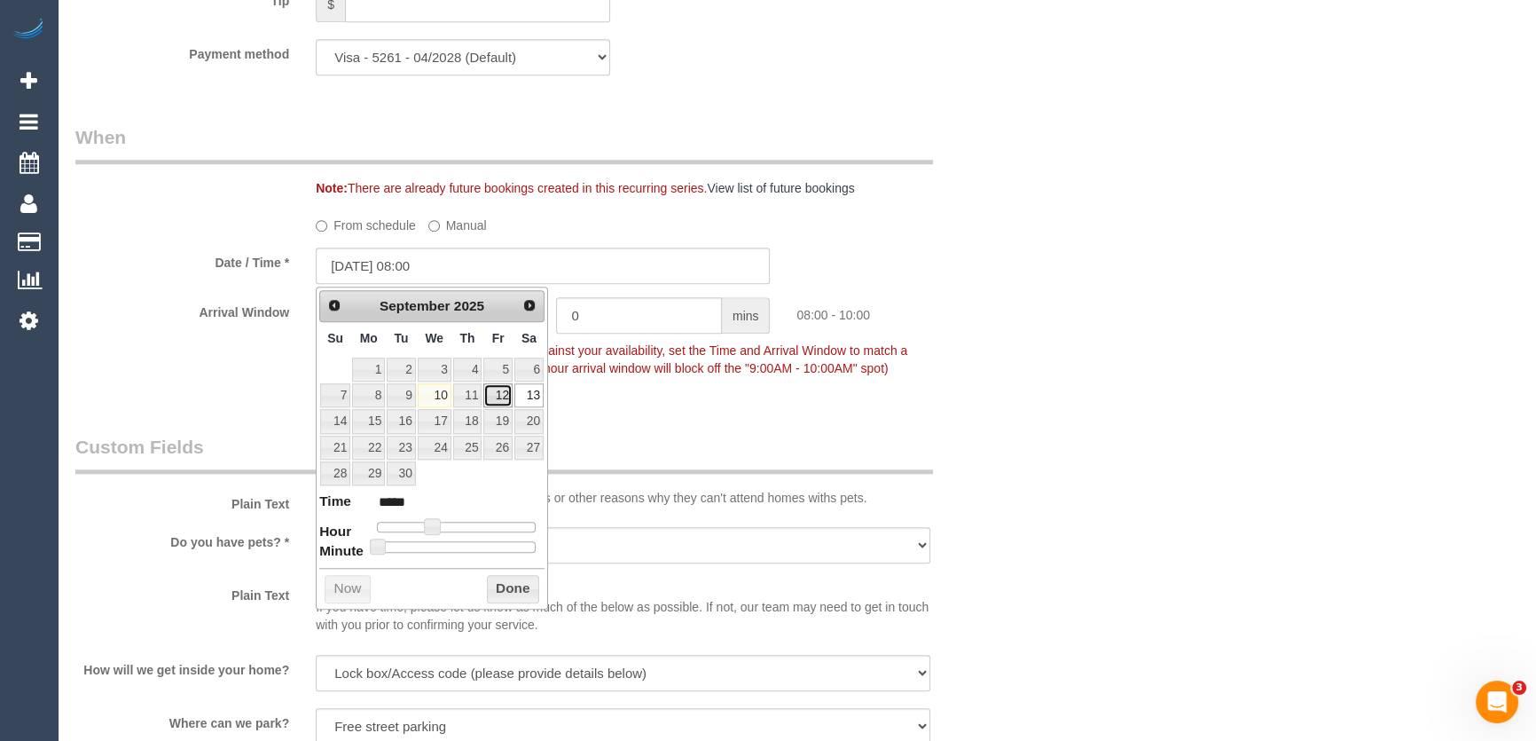
click at [496, 396] on link "12" at bounding box center [497, 395] width 28 height 24
type input "12/09/2025 08:00"
click at [670, 417] on div "Who Email* hughc23@gmail.com Name * Hugh Christiansen Where Address* U 10 1-5 H…" at bounding box center [543, 340] width 962 height 4098
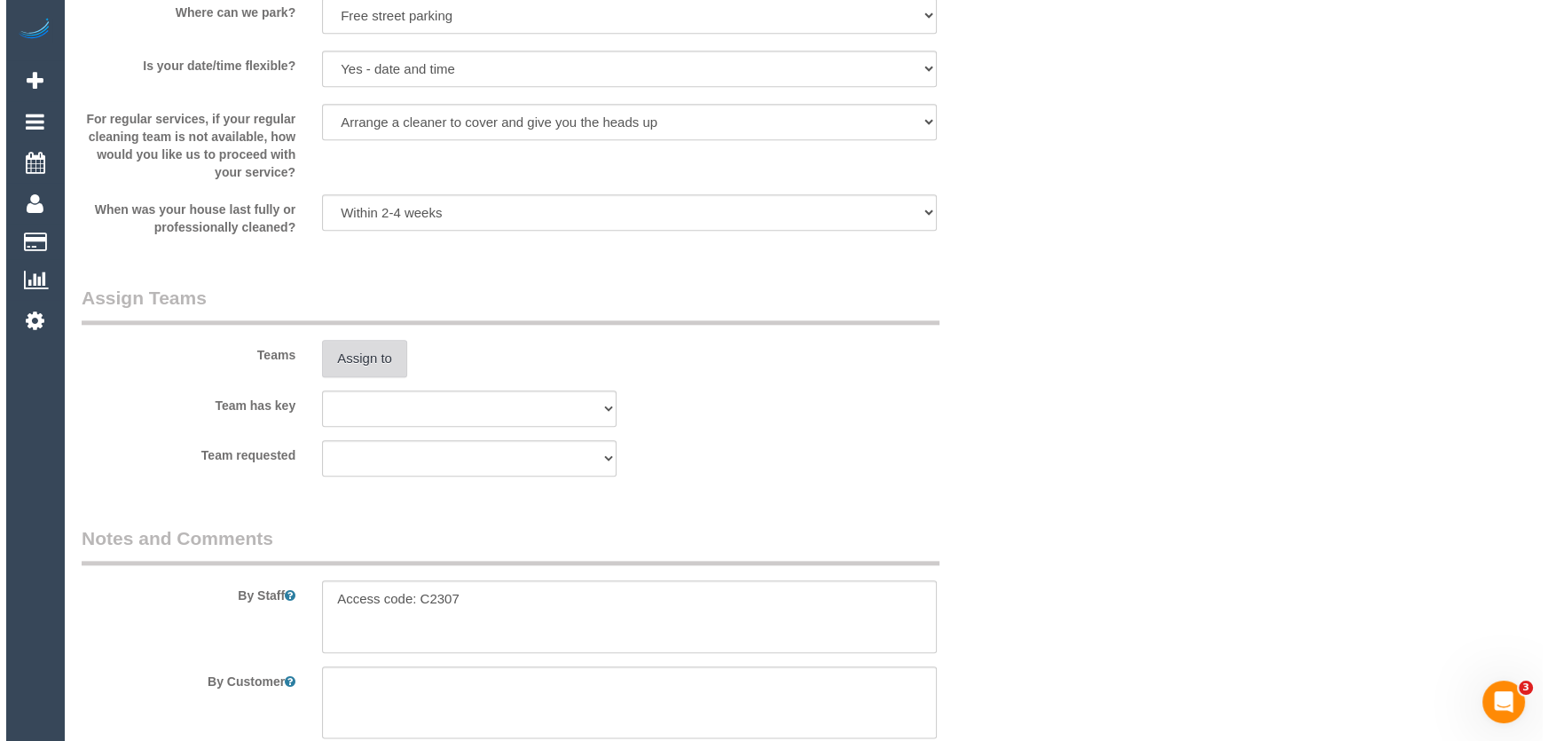
scroll to position [2741, 0]
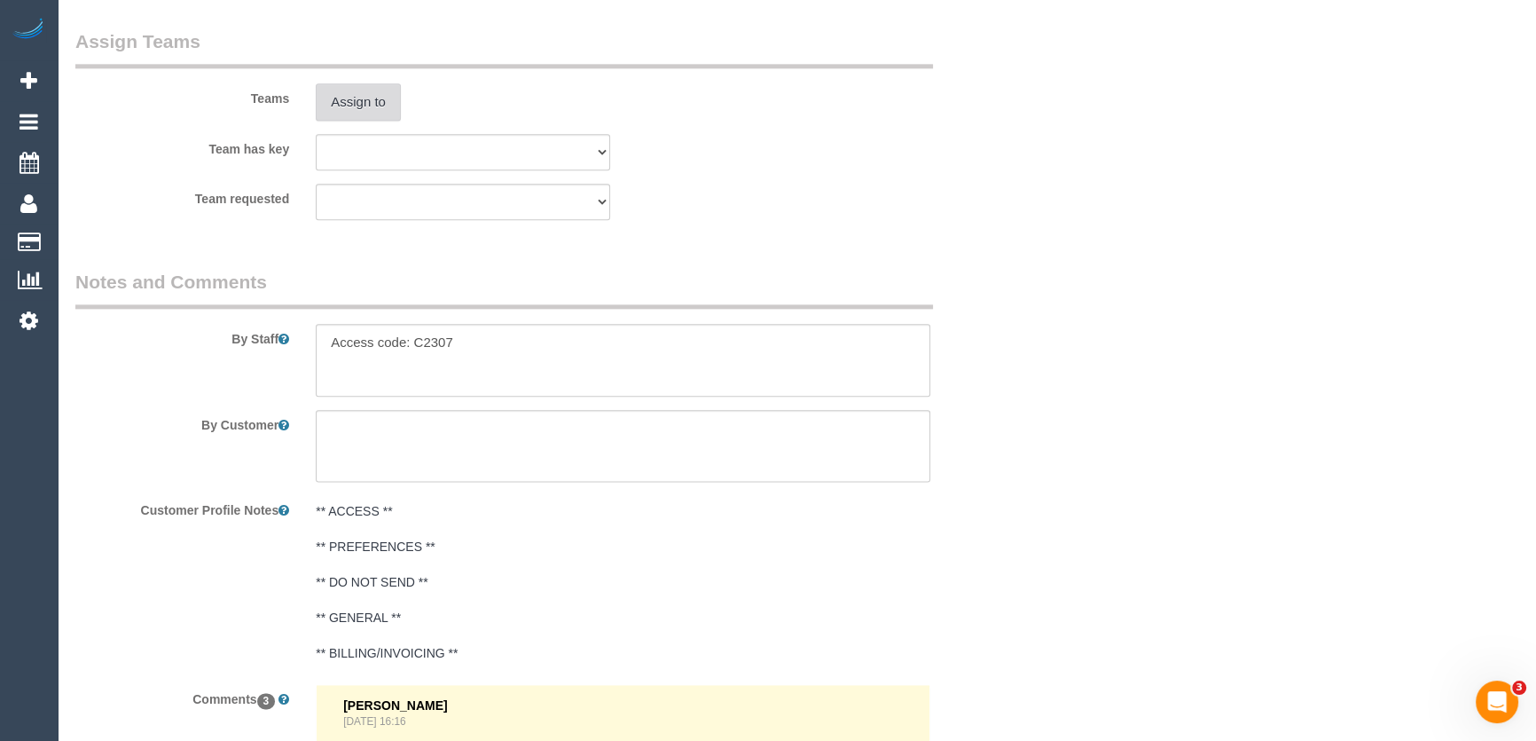
click at [355, 89] on button "Assign to" at bounding box center [358, 101] width 85 height 37
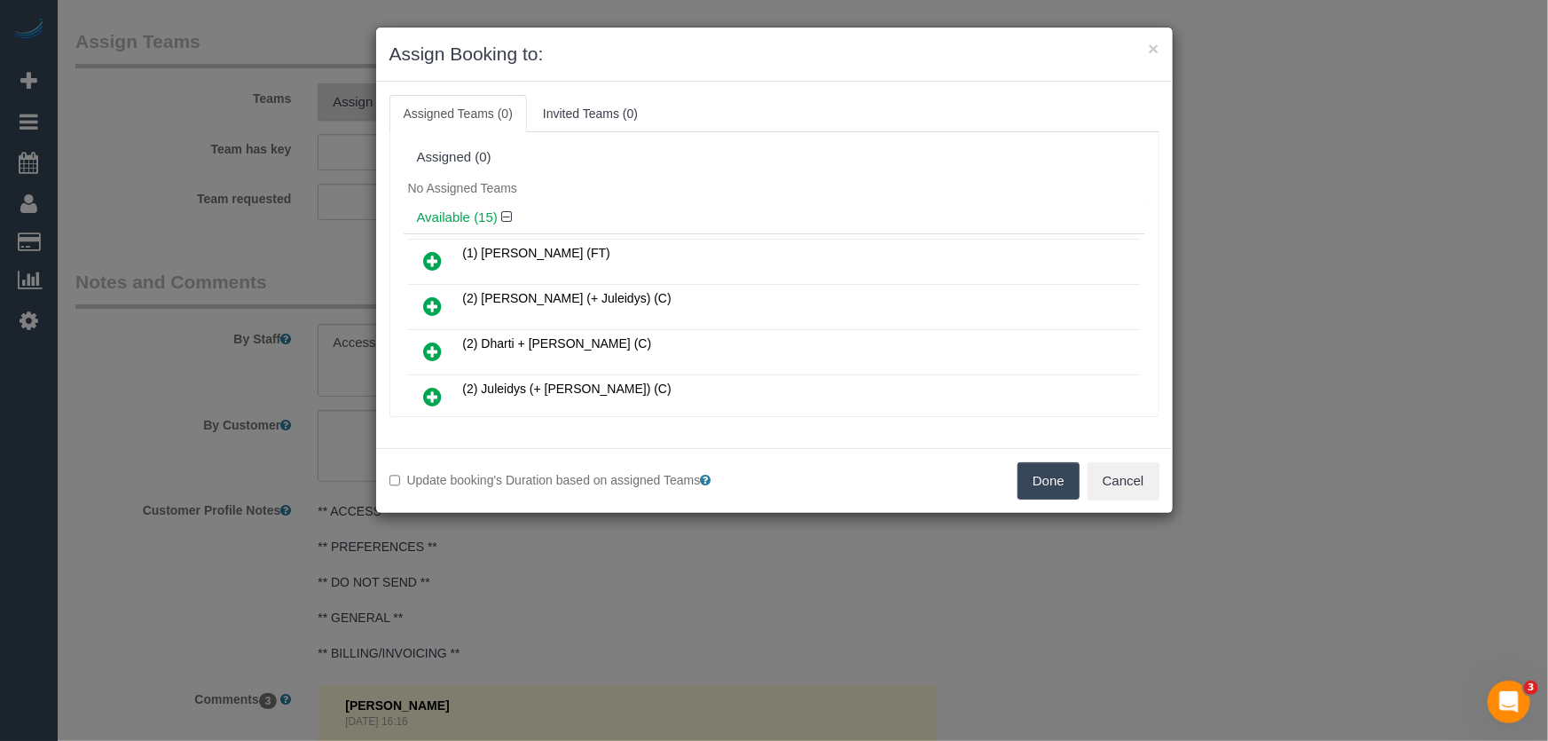
scroll to position [2726, 0]
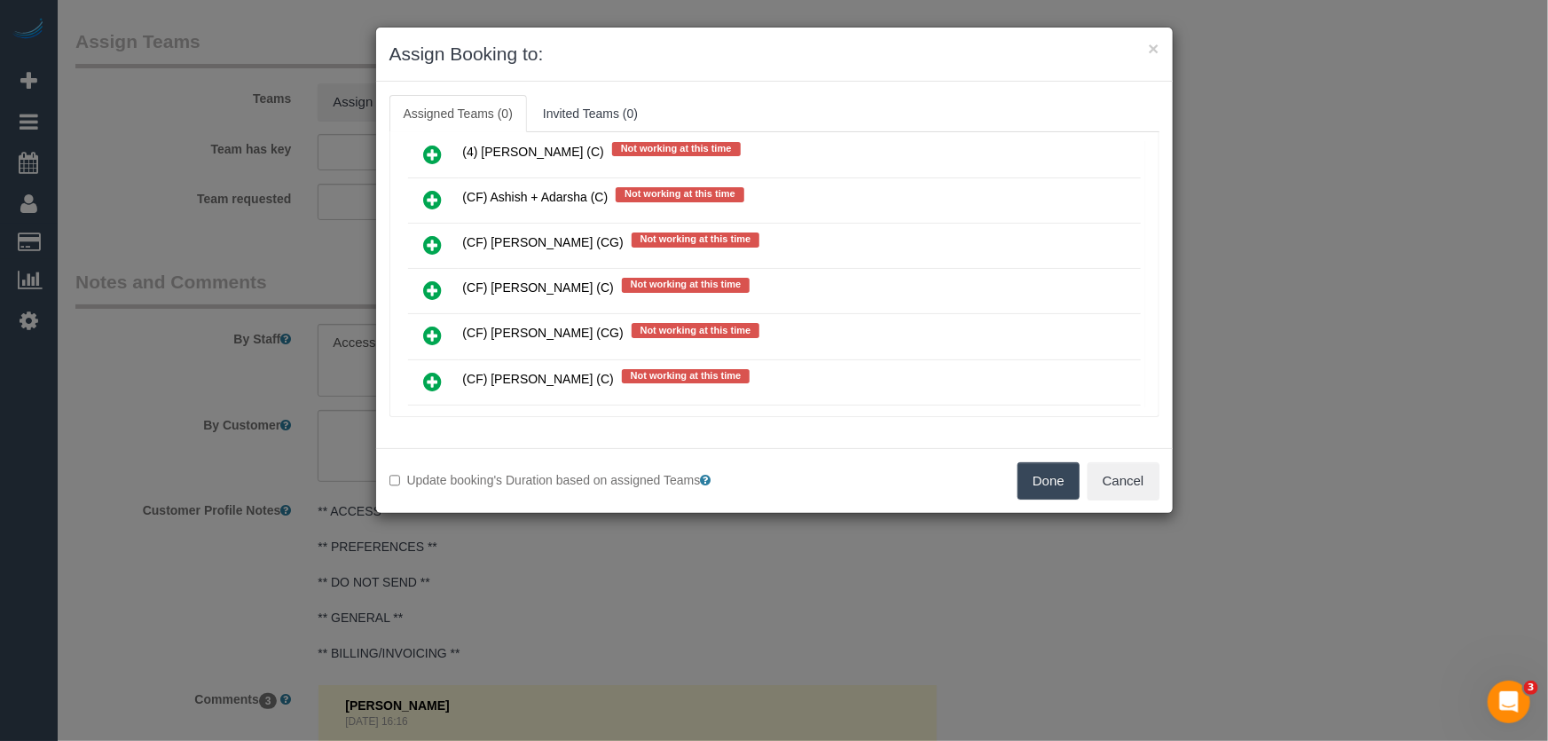
click at [430, 325] on icon at bounding box center [433, 335] width 19 height 21
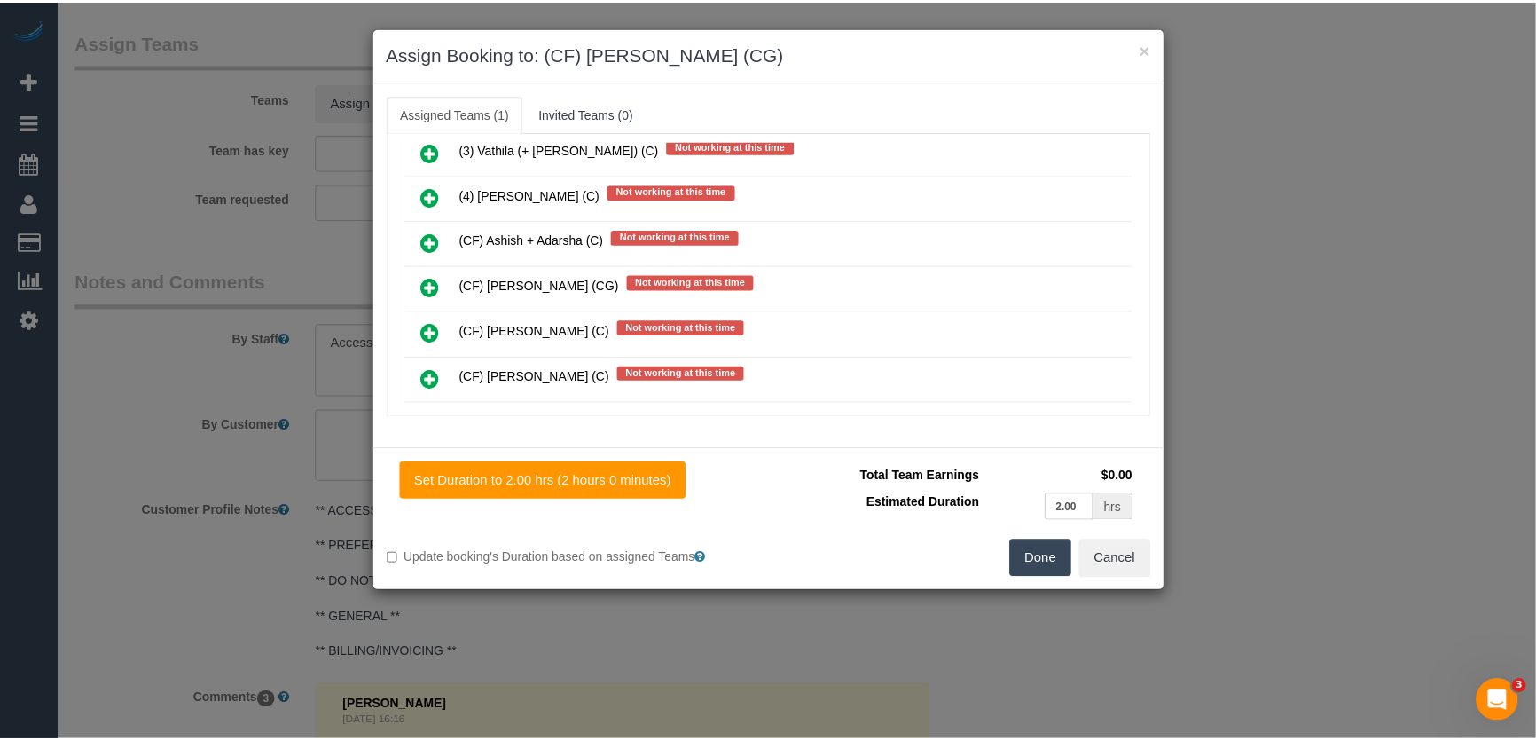
scroll to position [2768, 0]
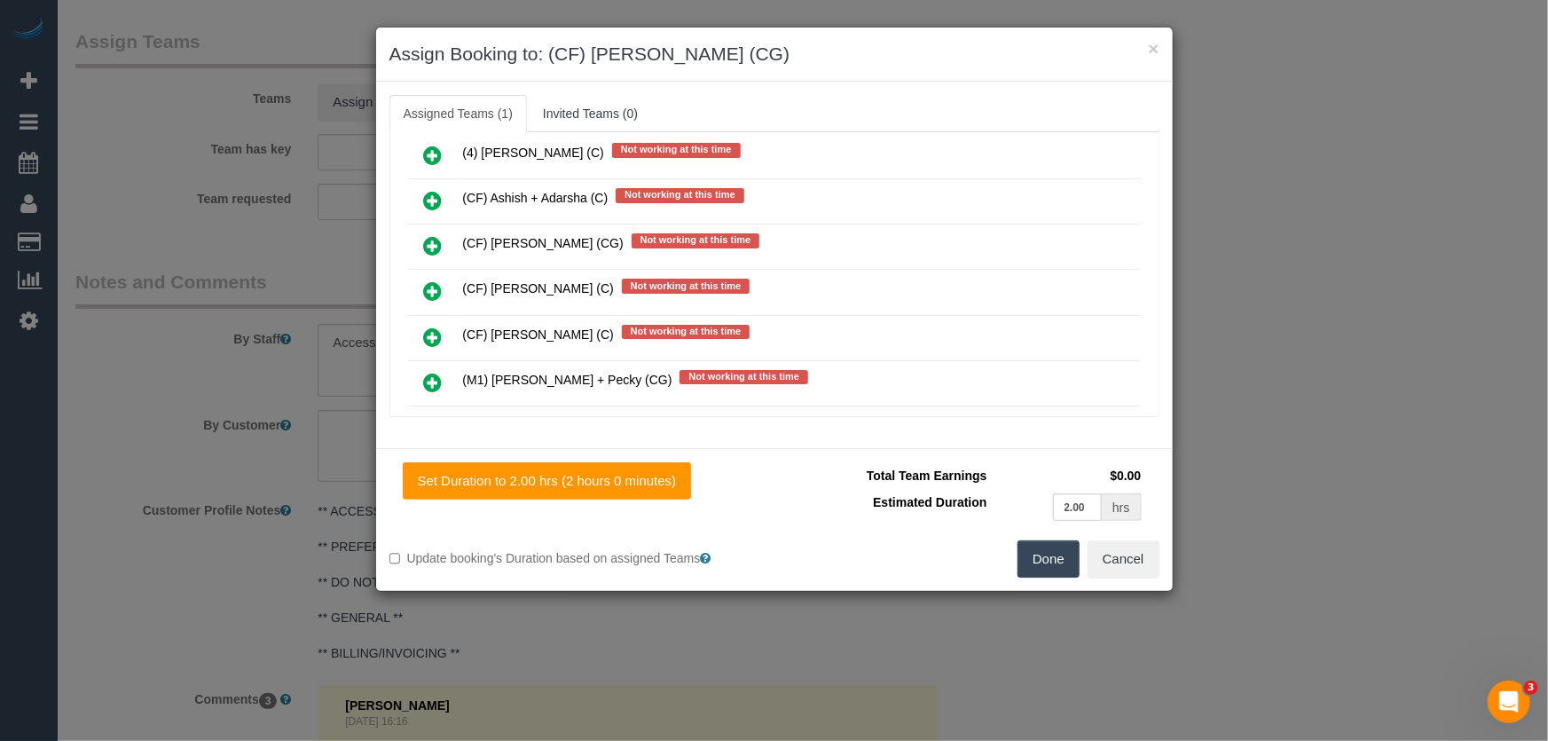
click at [1042, 555] on button "Done" at bounding box center [1048, 558] width 62 height 37
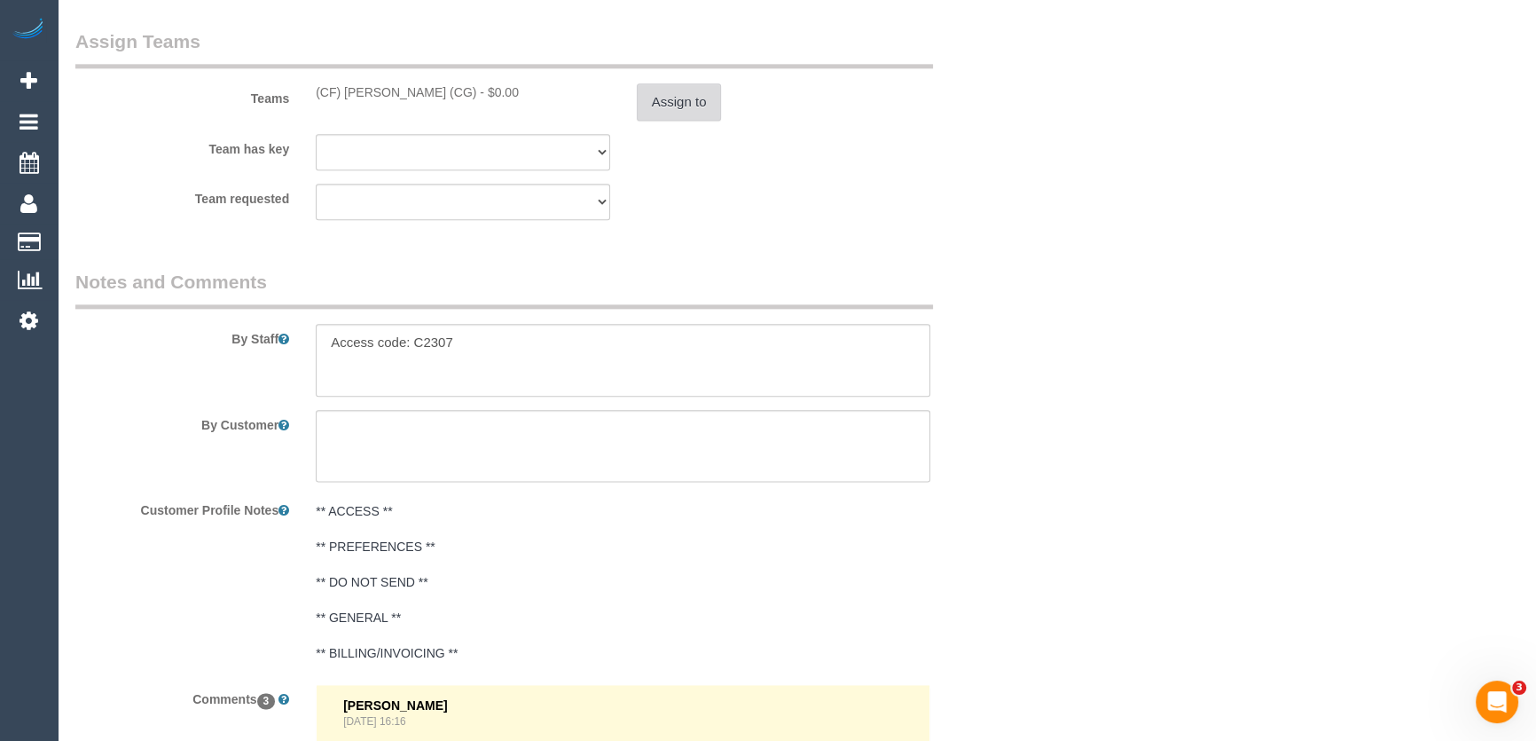
click at [668, 101] on button "Assign to" at bounding box center [679, 101] width 85 height 37
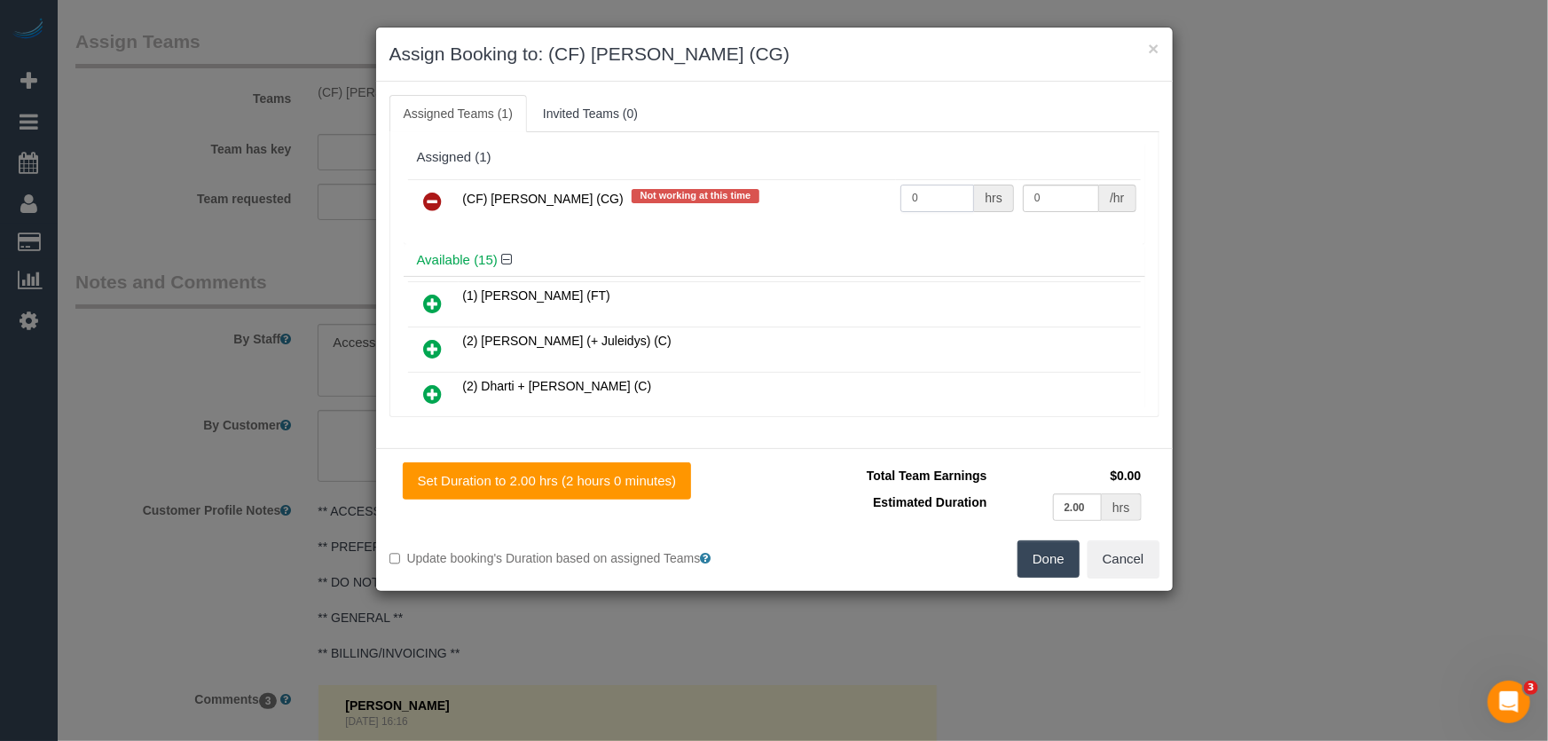
click at [933, 196] on input "0" at bounding box center [937, 198] width 74 height 27
type input "2"
click at [1042, 551] on button "Done" at bounding box center [1048, 558] width 62 height 37
type input "38.5"
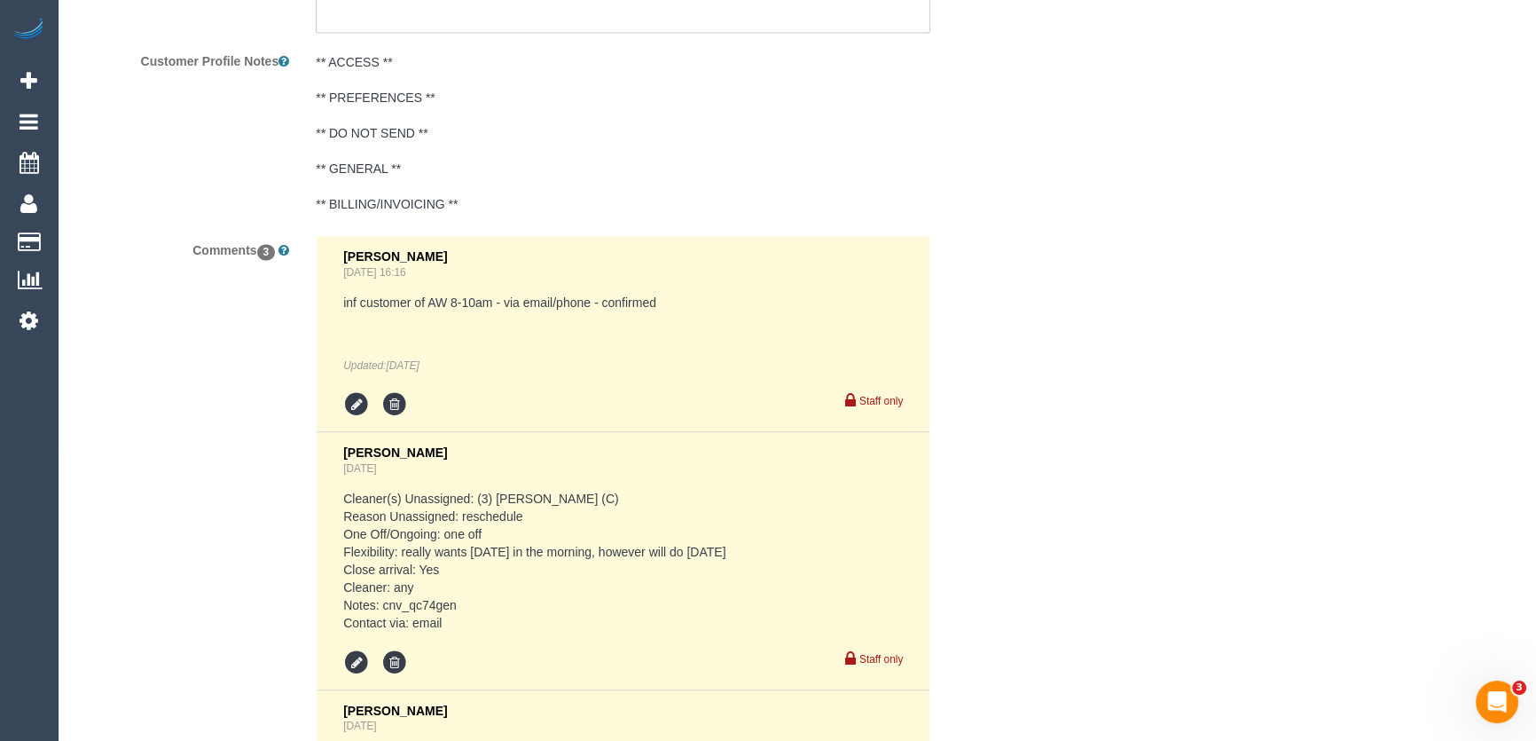
scroll to position [3387, 0]
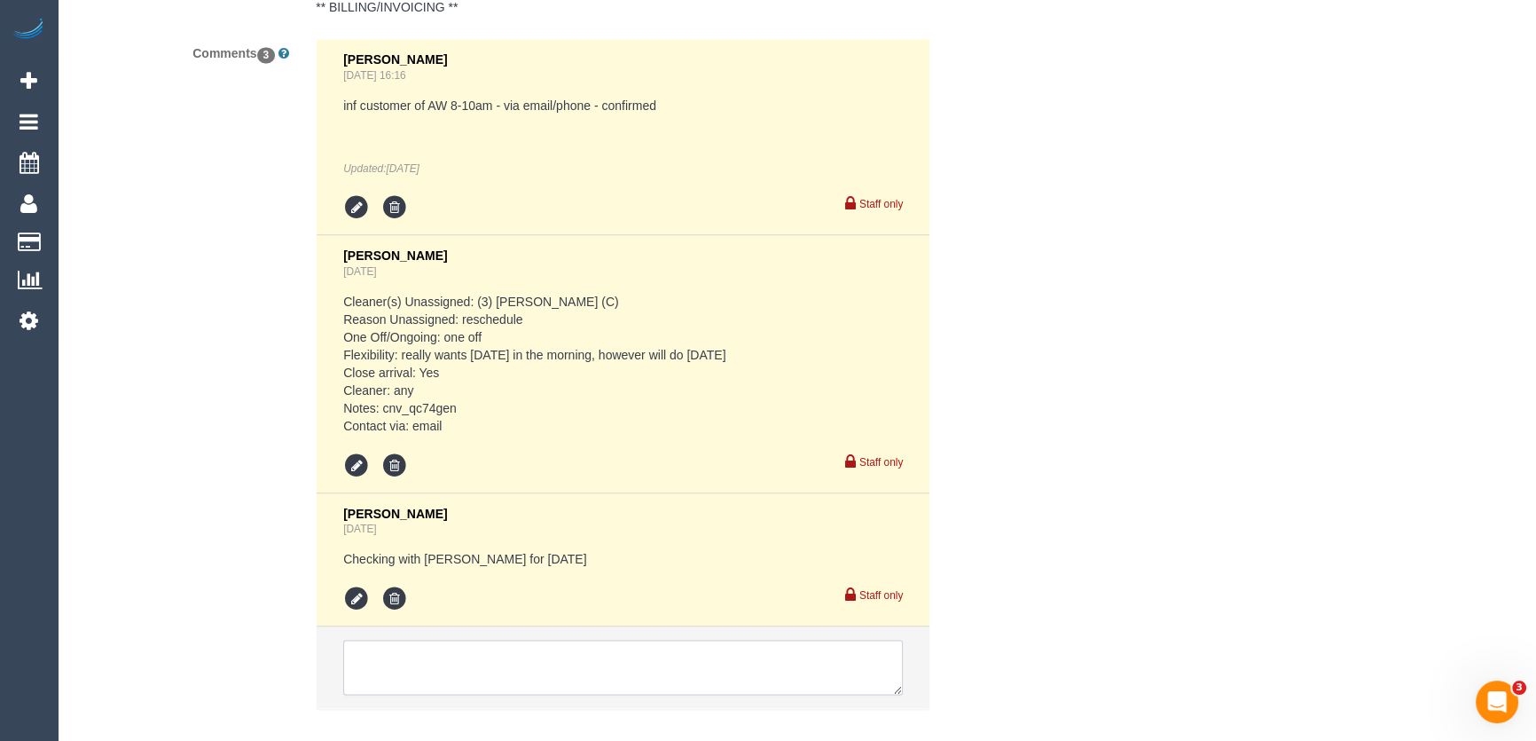
click at [449, 666] on textarea at bounding box center [623, 667] width 560 height 55
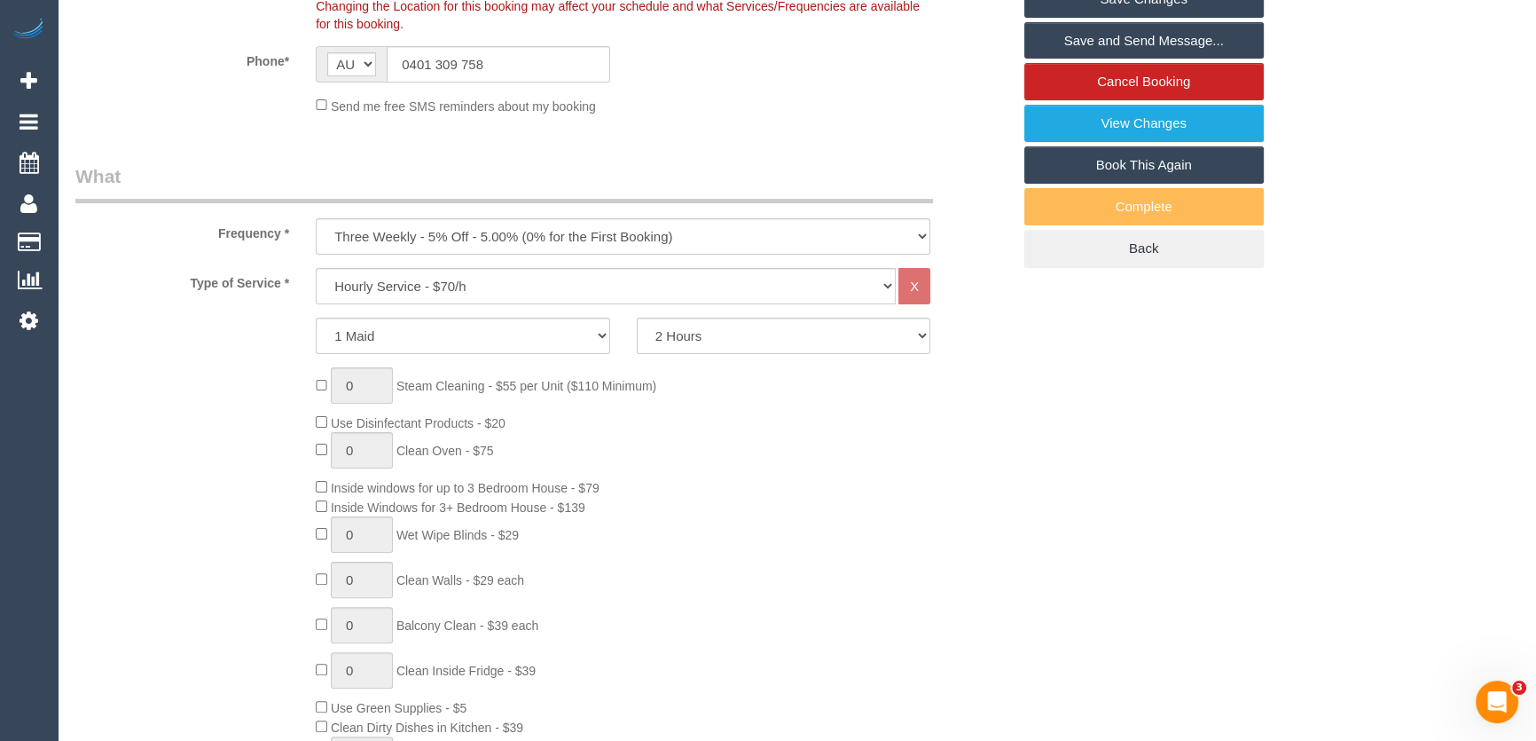
scroll to position [0, 0]
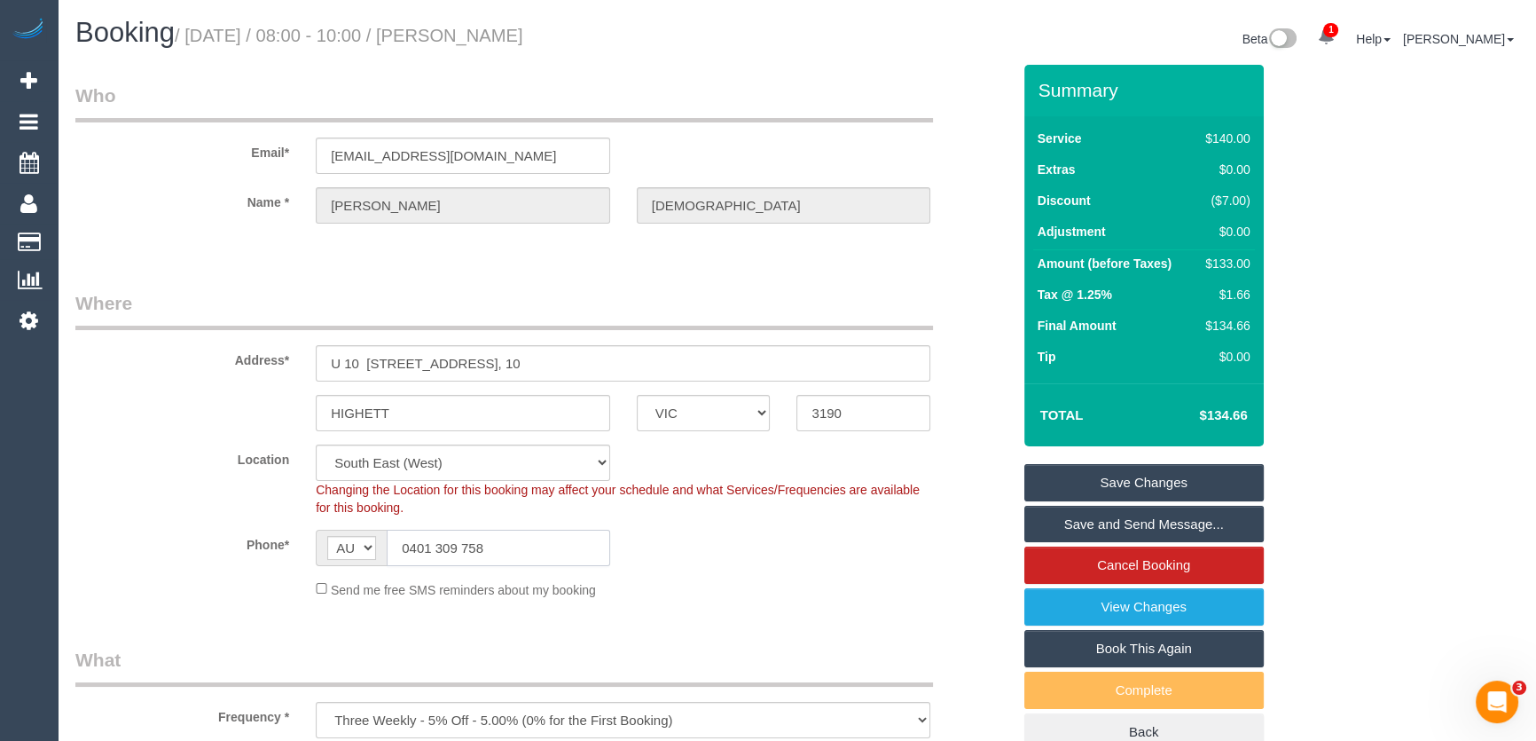
click at [530, 552] on input "0401 309 758" at bounding box center [499, 548] width 224 height 36
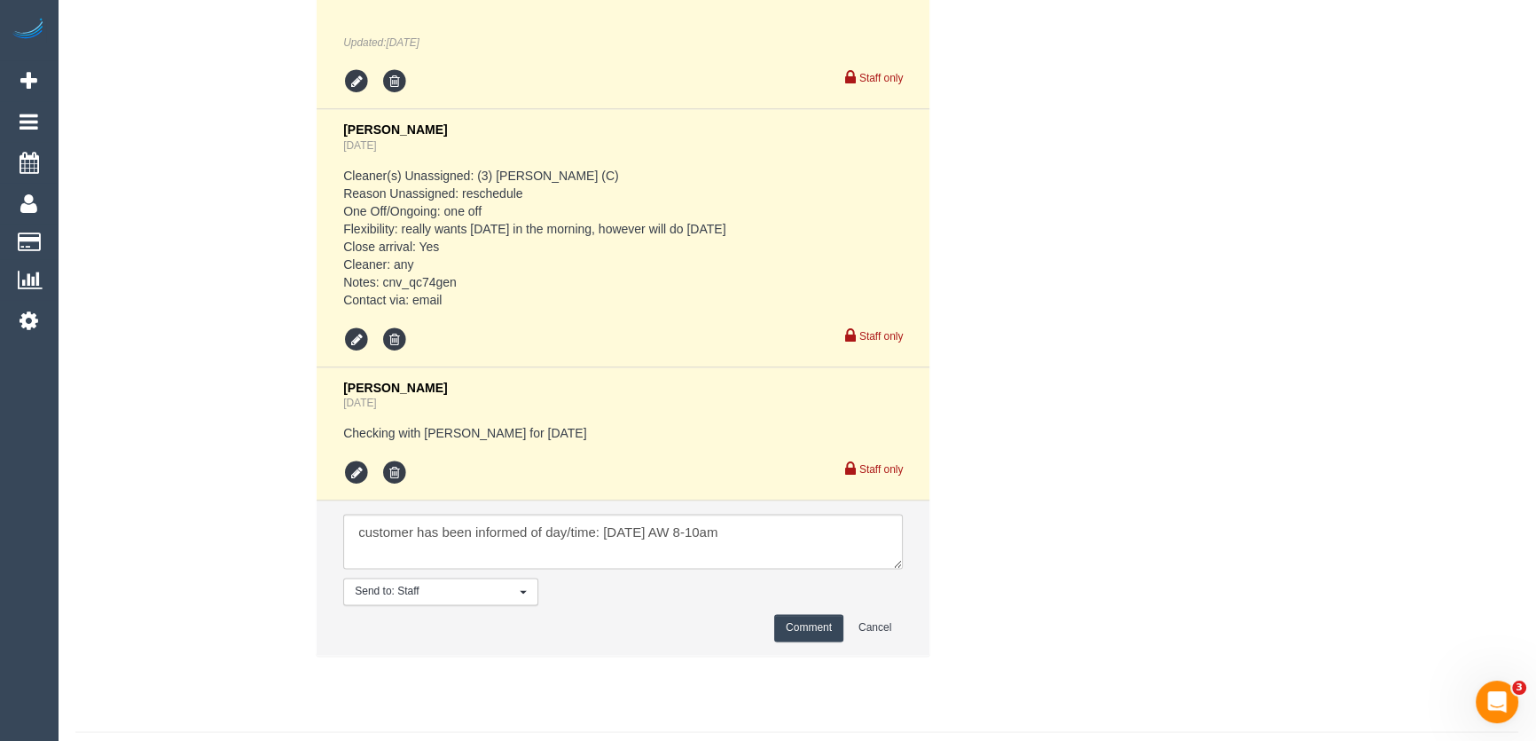
scroll to position [3555, 0]
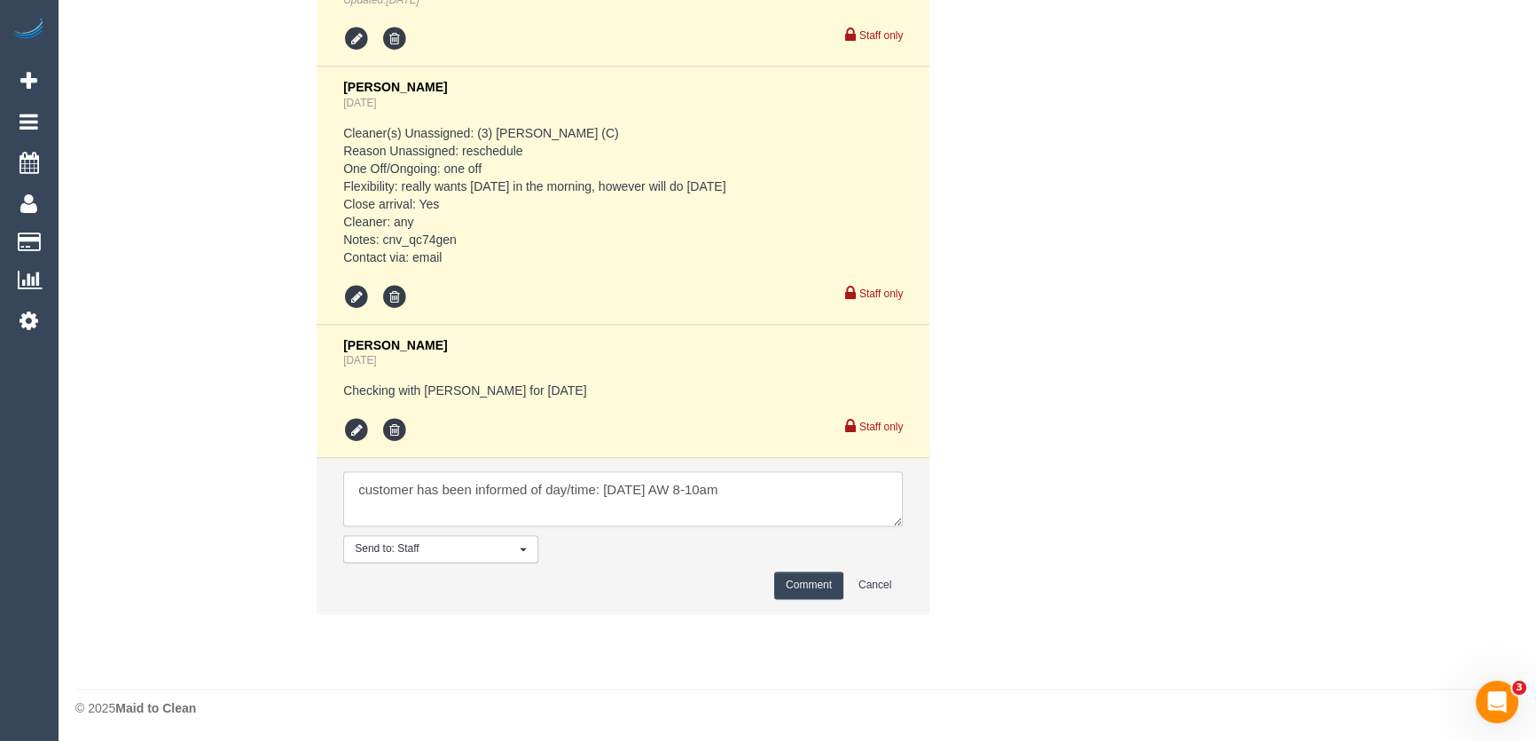
click at [772, 487] on textarea at bounding box center [623, 498] width 560 height 55
type textarea "customer has been informed of day/time: Friday 12/9 AW 8-10am - via email"
click at [800, 585] on button "Comment" at bounding box center [808, 584] width 69 height 27
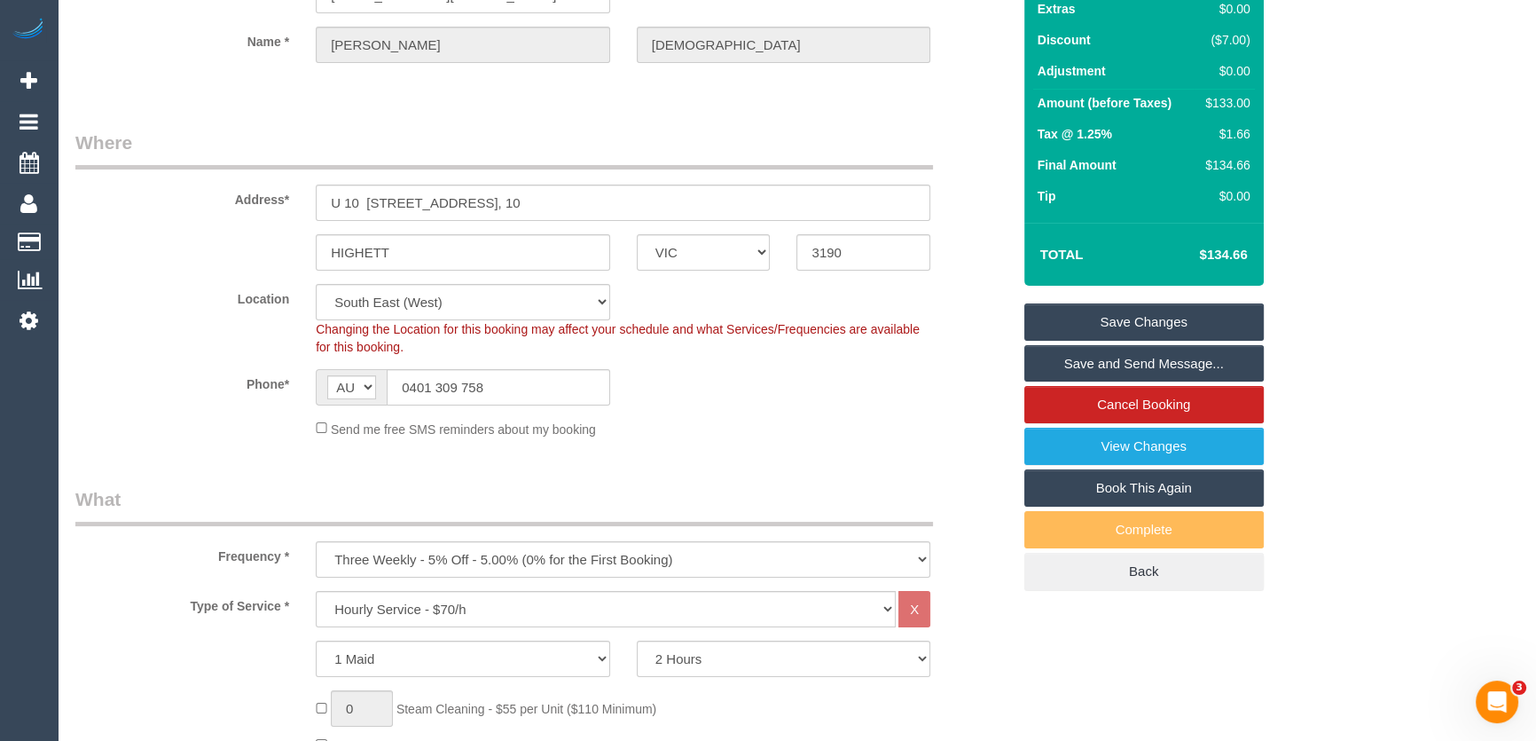
scroll to position [0, 0]
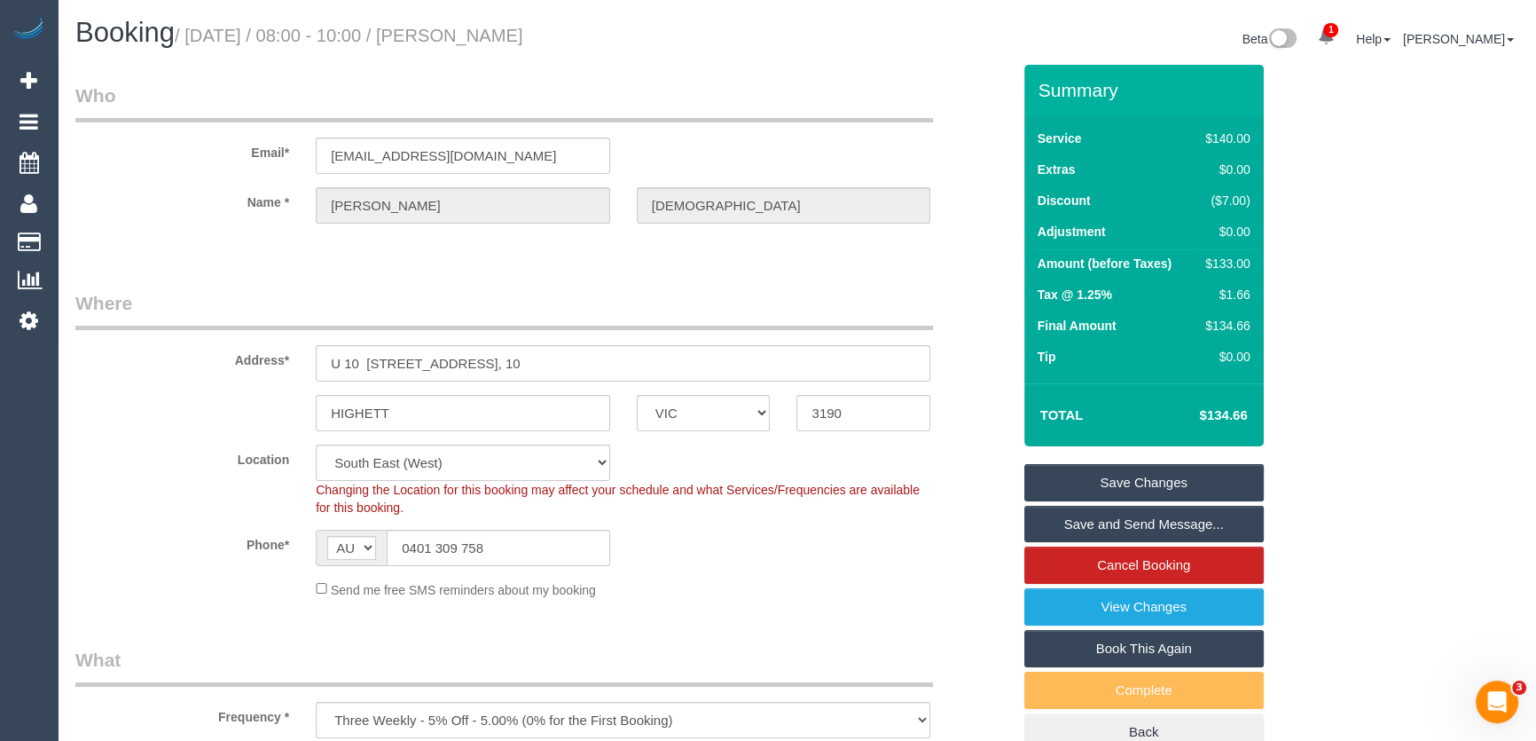
click at [518, 26] on small "/ September 13, 2025 / 08:00 - 10:00 / Hugh Christiansen" at bounding box center [349, 36] width 349 height 20
click at [520, 35] on small "/ September 13, 2025 / 08:00 - 10:00 / Hugh Christiansen" at bounding box center [349, 36] width 349 height 20
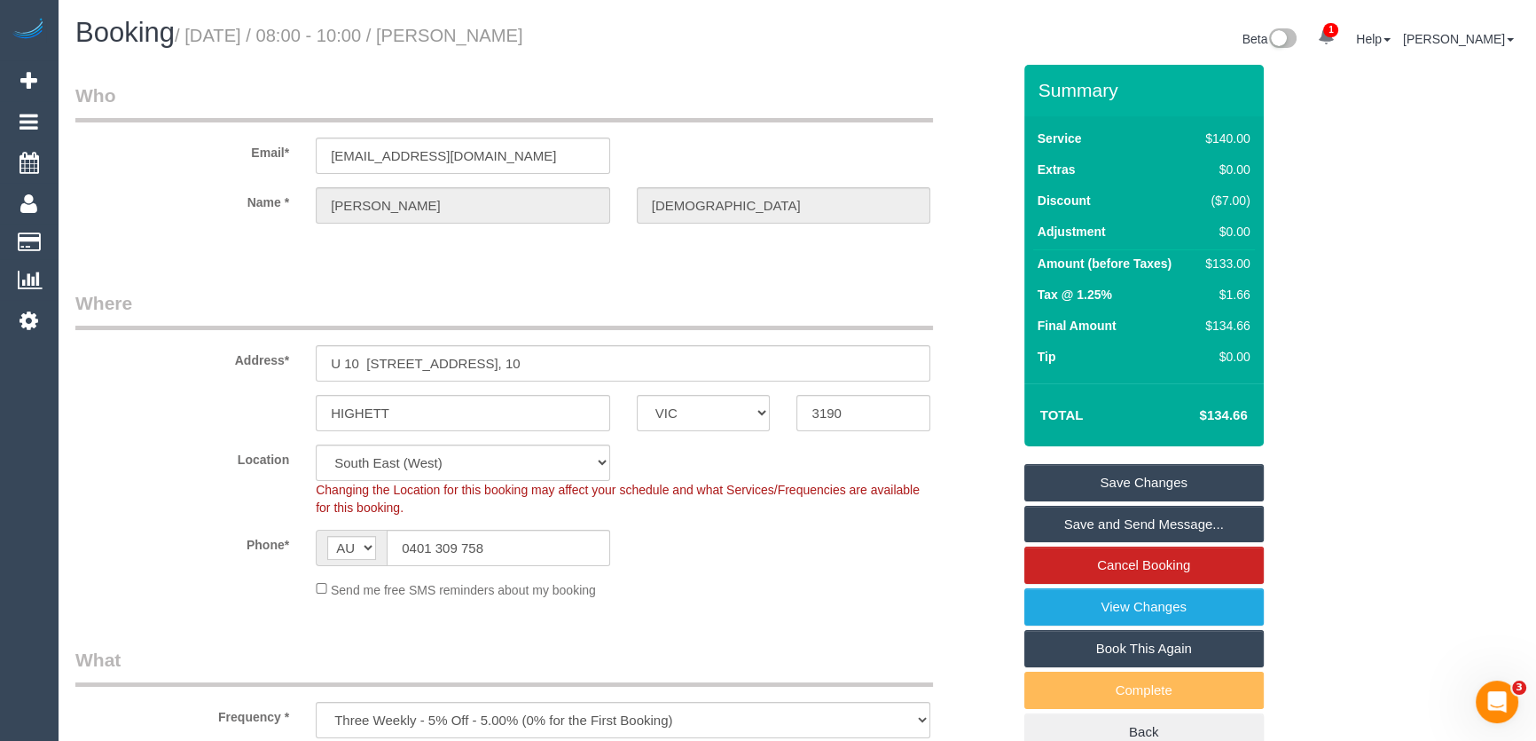
click at [520, 35] on small "/ September 13, 2025 / 08:00 - 10:00 / Hugh Christiansen" at bounding box center [349, 36] width 349 height 20
copy small "Hugh Christiansen"
click at [491, 151] on input "hughc23@gmail.com" at bounding box center [463, 155] width 295 height 36
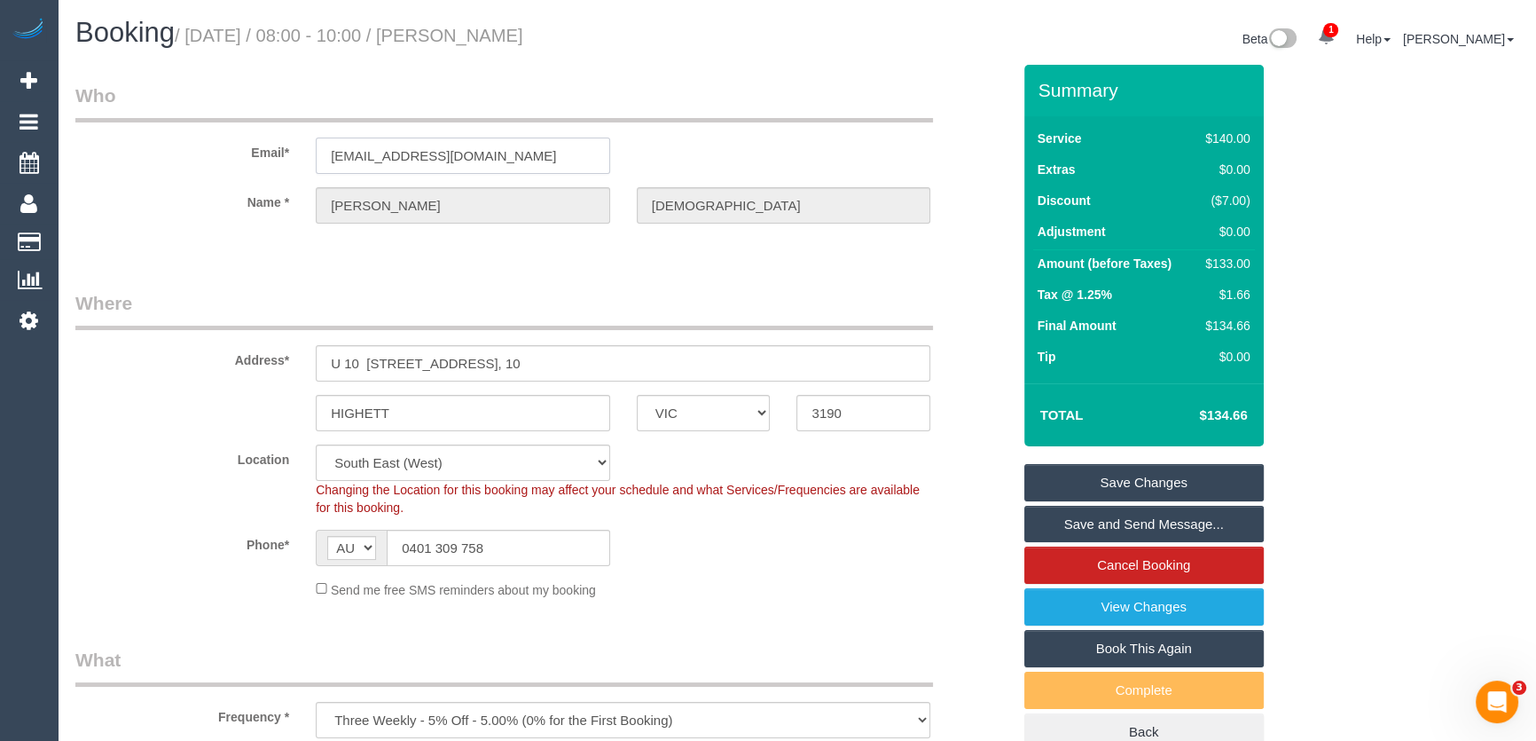
click at [491, 151] on input "hughc23@gmail.com" at bounding box center [463, 155] width 295 height 36
drag, startPoint x: 1120, startPoint y: 520, endPoint x: 1109, endPoint y: 522, distance: 11.7
click at [1120, 520] on link "Save and Send Message..." at bounding box center [1145, 524] width 240 height 37
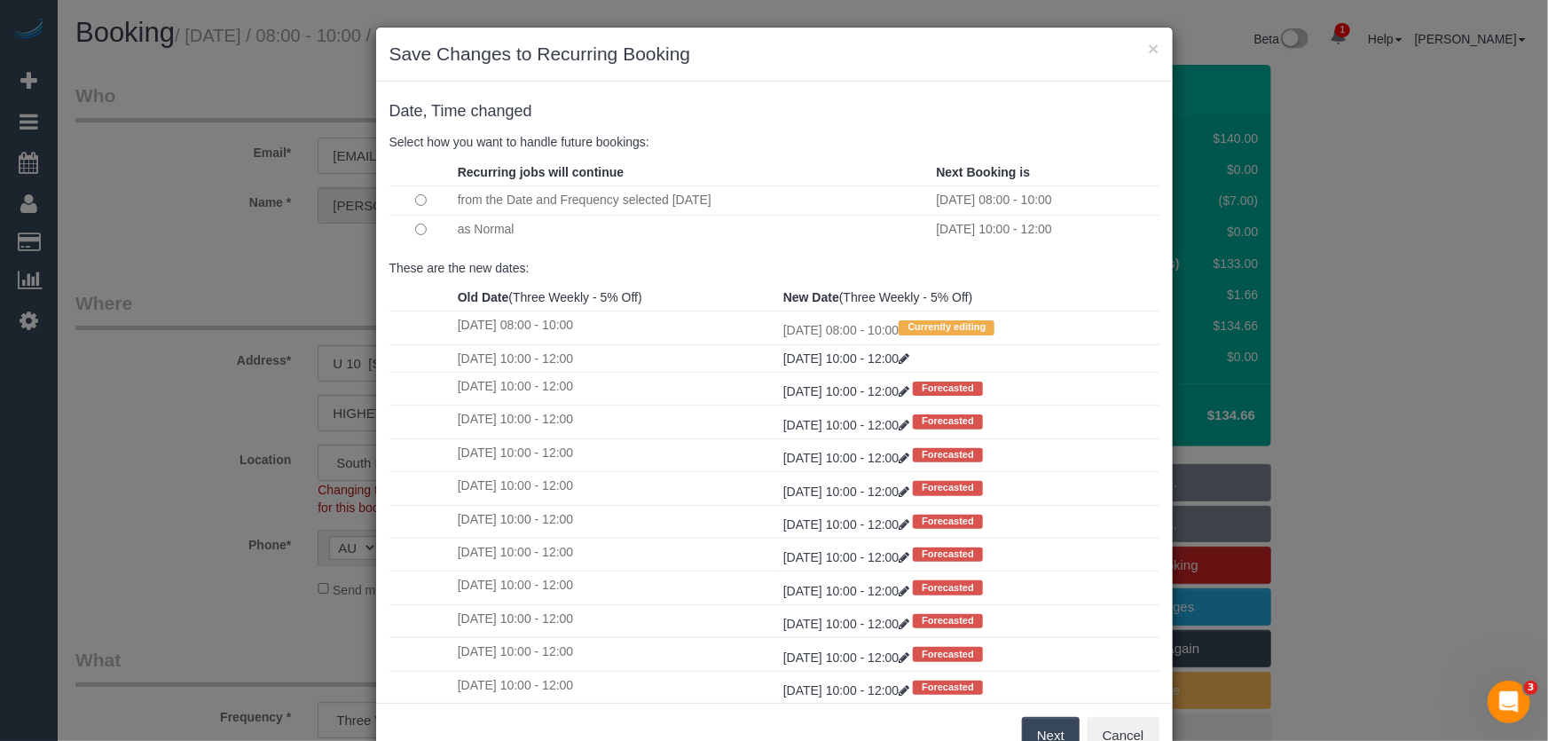
click at [1039, 734] on button "Next" at bounding box center [1051, 735] width 58 height 37
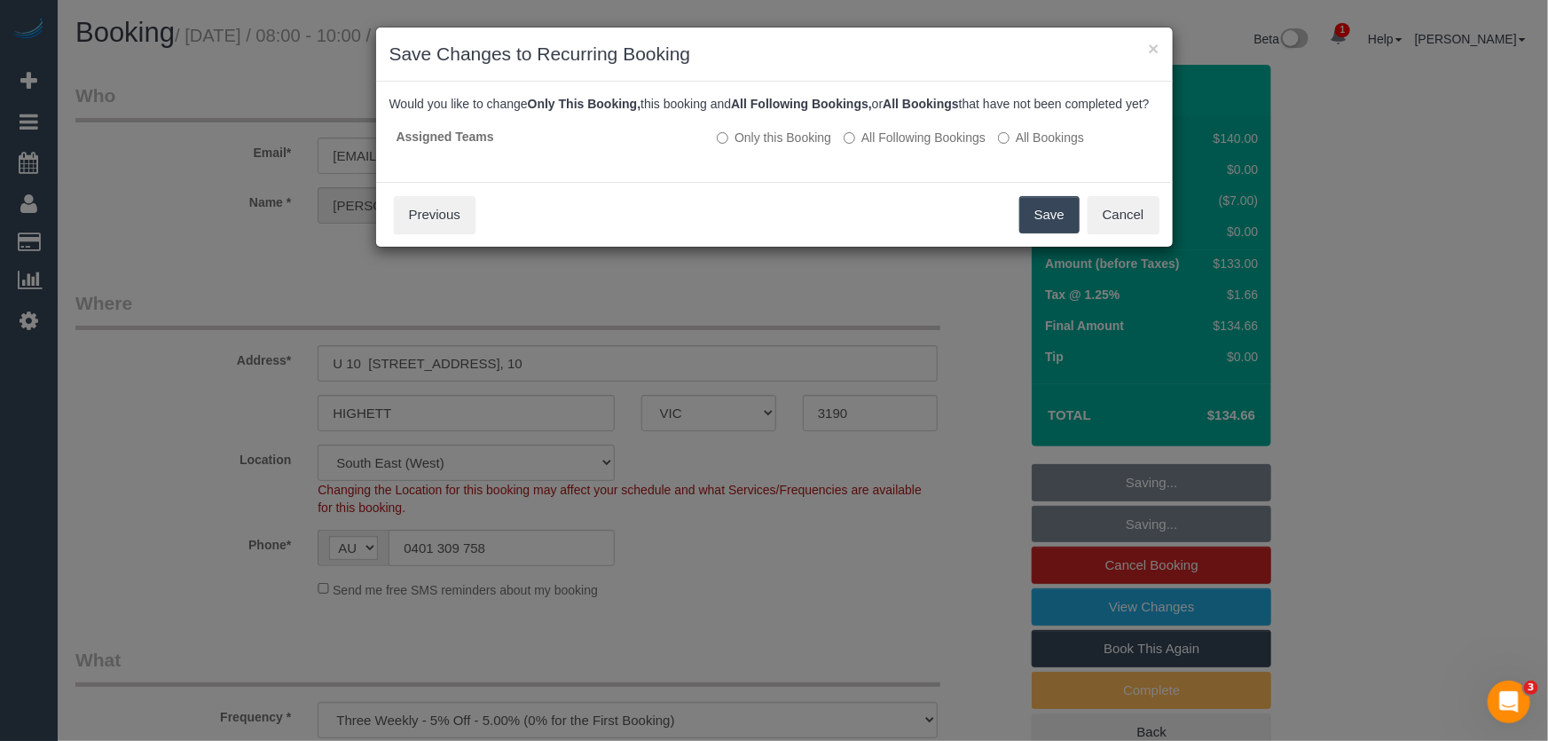
click at [1041, 231] on button "Save" at bounding box center [1049, 214] width 60 height 37
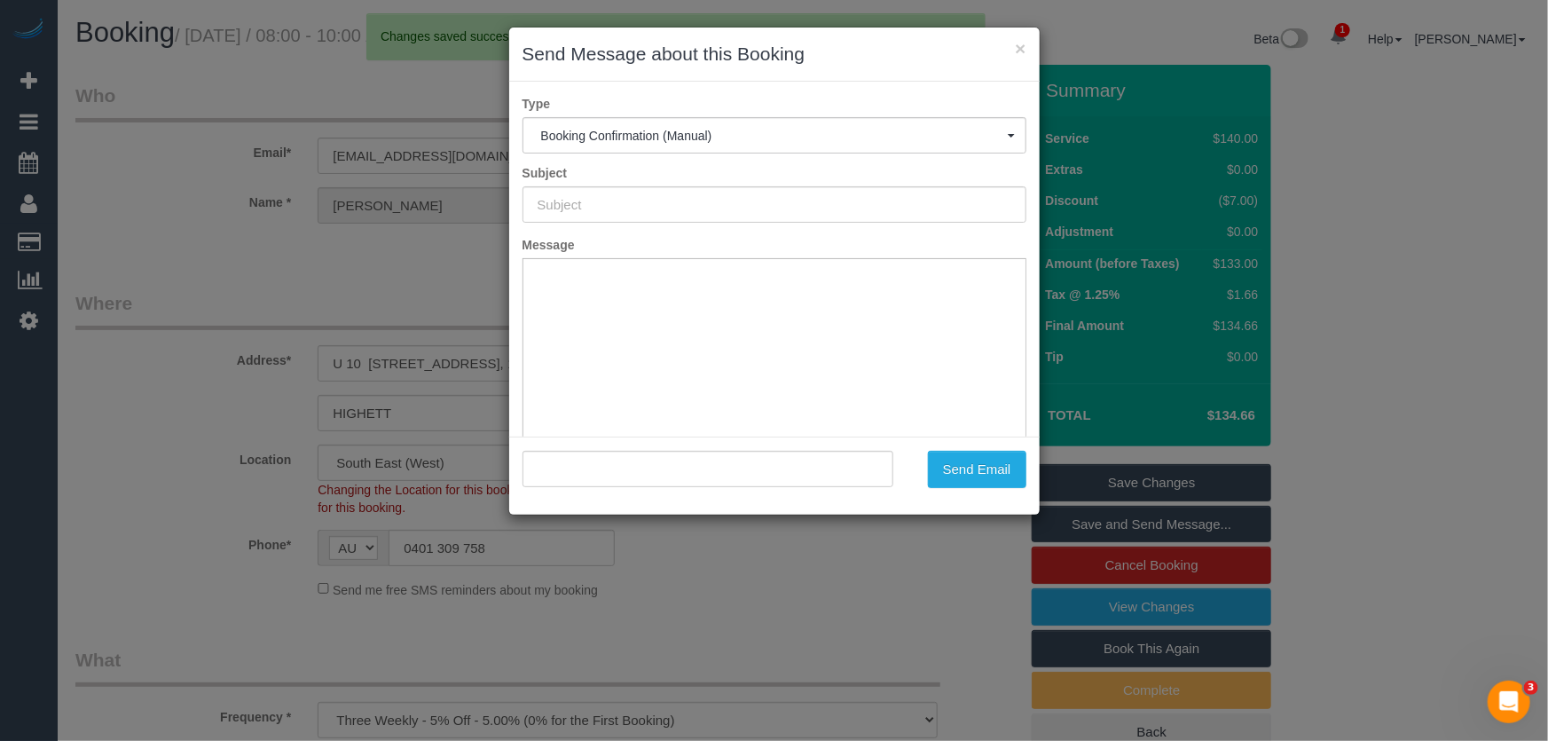
type input "Booking Confirmed"
type input ""Hugh Christiansen" <hughc23@gmail.com>"
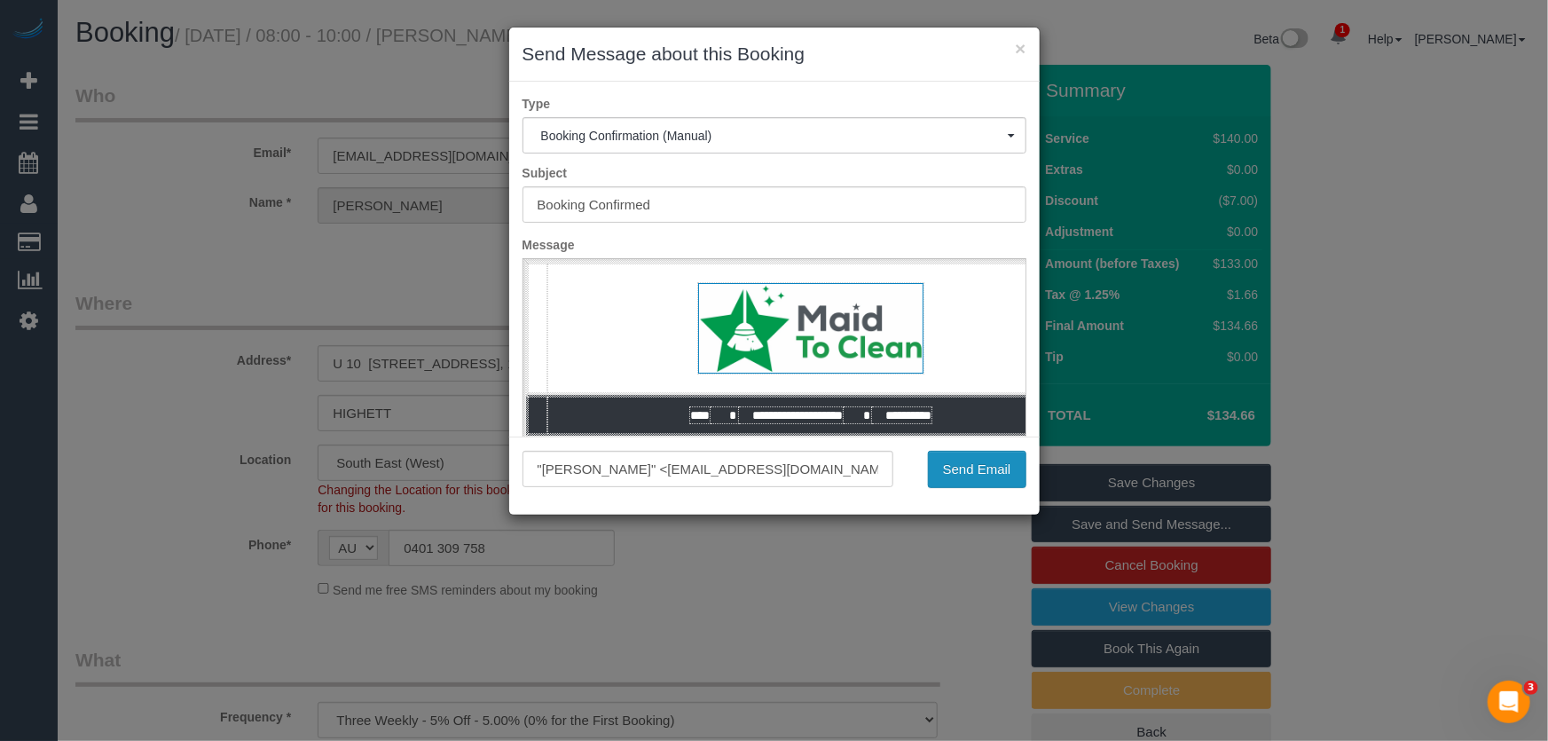
click at [986, 475] on button "Send Email" at bounding box center [977, 469] width 98 height 37
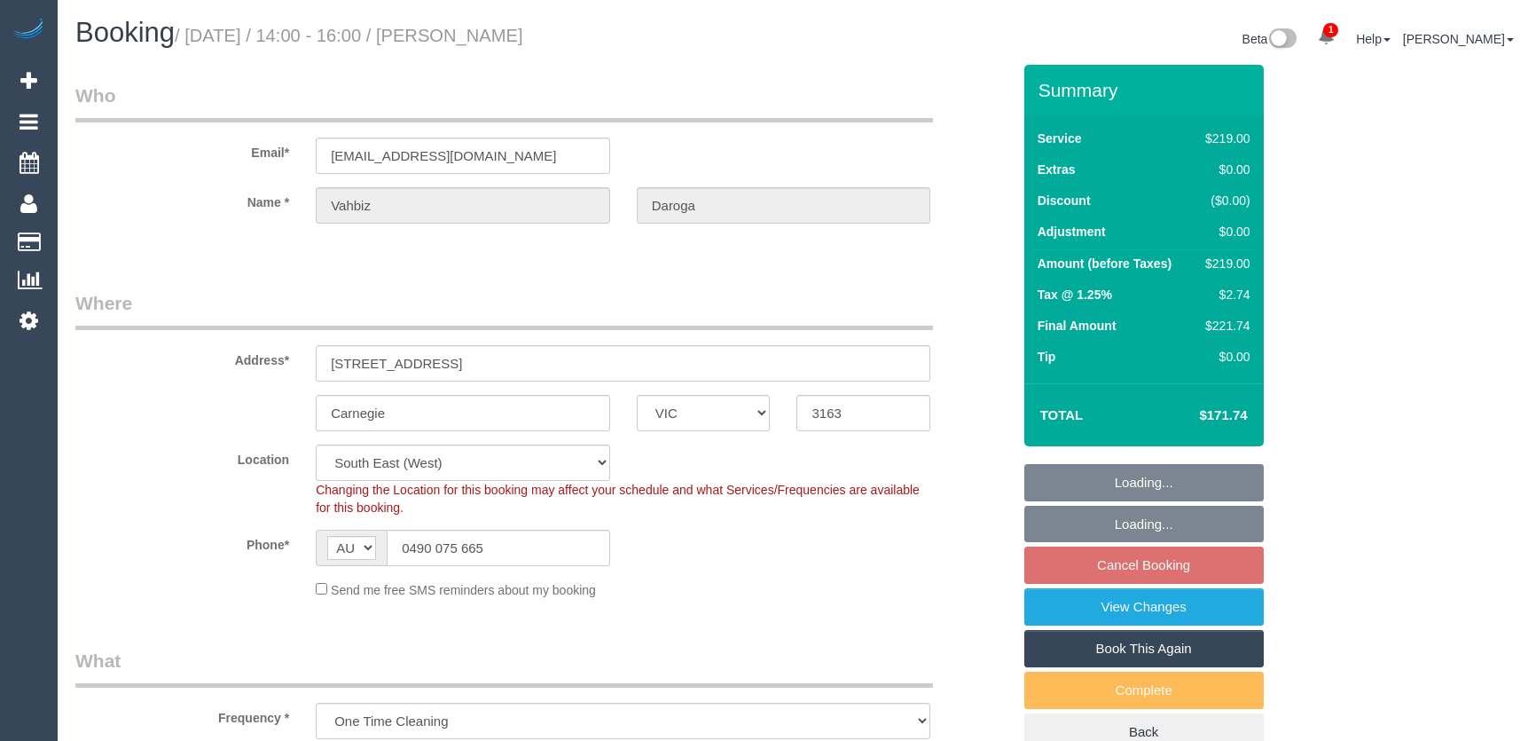
select select "VIC"
select select "string:stripe-pm_1OA8yi2GScqysDRVi3LuedBk"
select select "number:28"
select select "number:14"
select select "number:18"
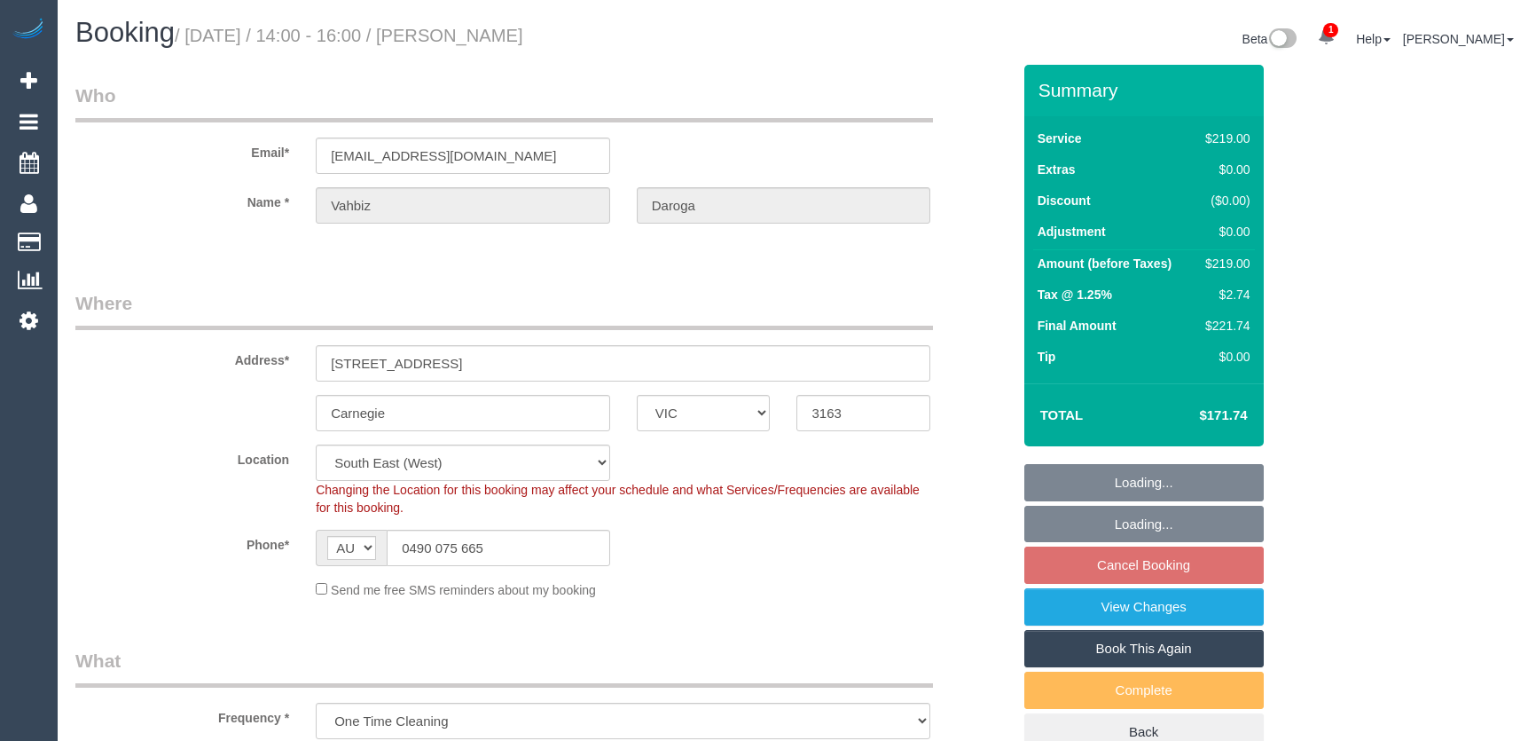
select select "number:36"
select select "object:819"
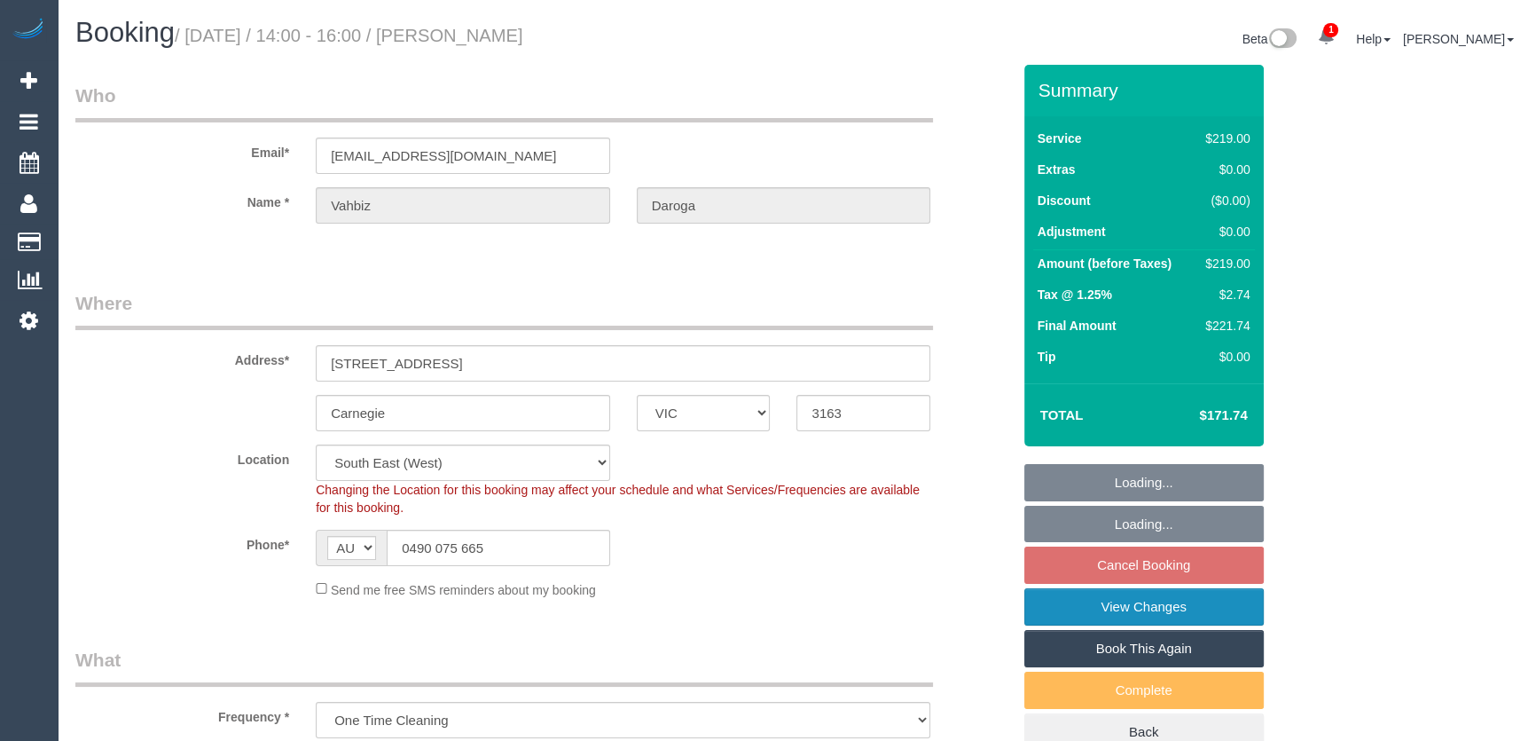
select select "spot1"
click at [1145, 603] on link "View Changes" at bounding box center [1145, 606] width 240 height 37
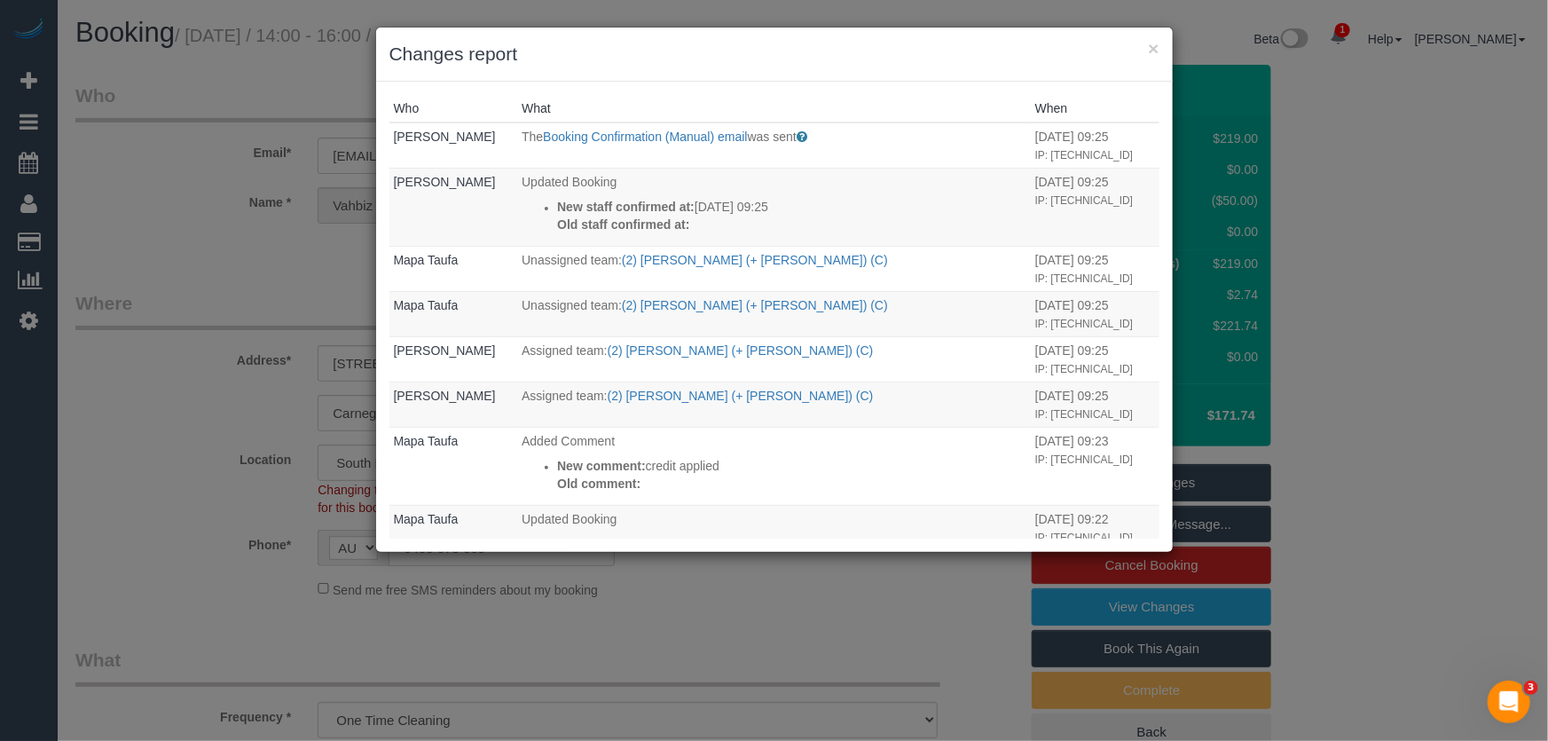
click at [845, 609] on div "× Changes report Who What When [PERSON_NAME] The Booking Confirmation (Manual) …" at bounding box center [774, 370] width 1548 height 741
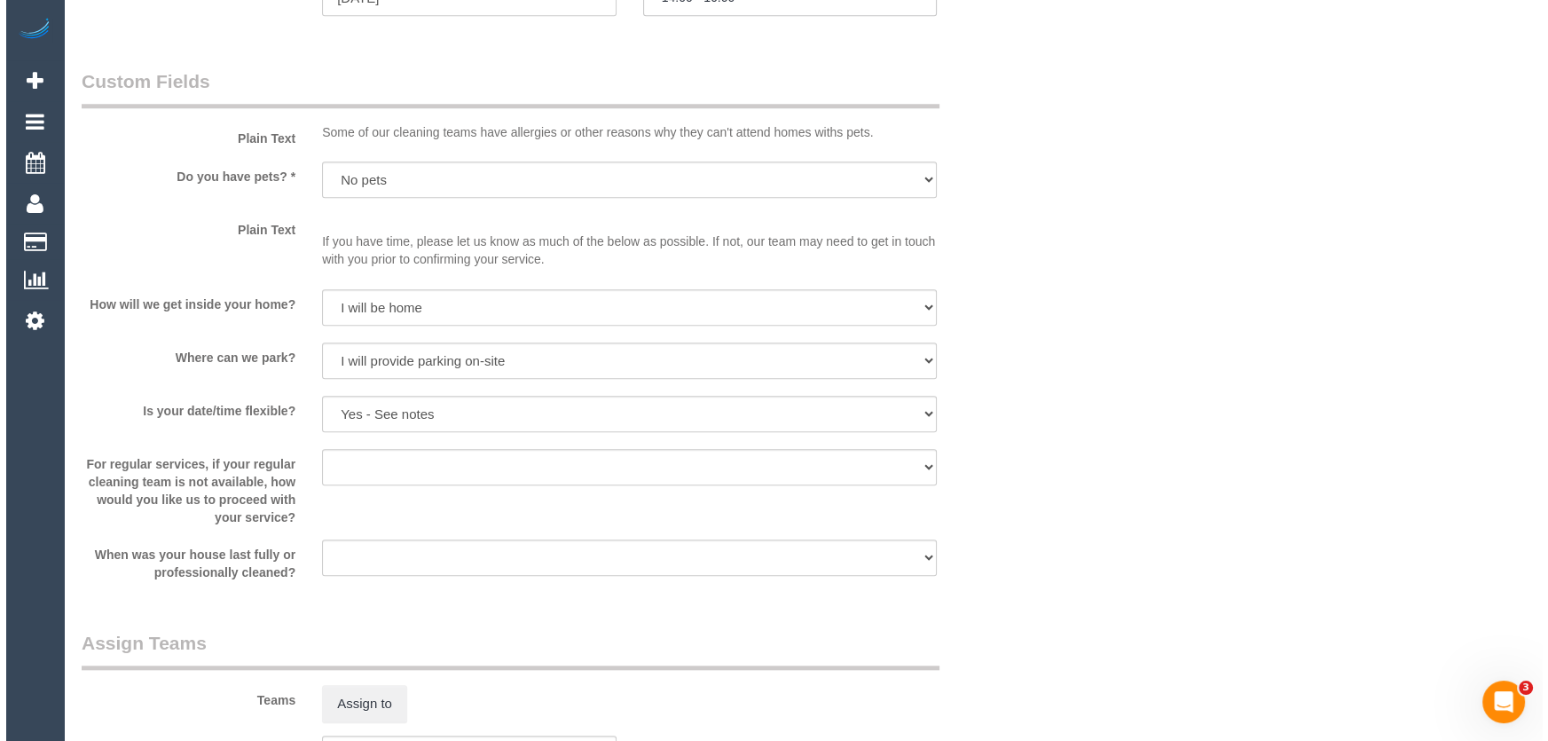
scroll to position [2258, 0]
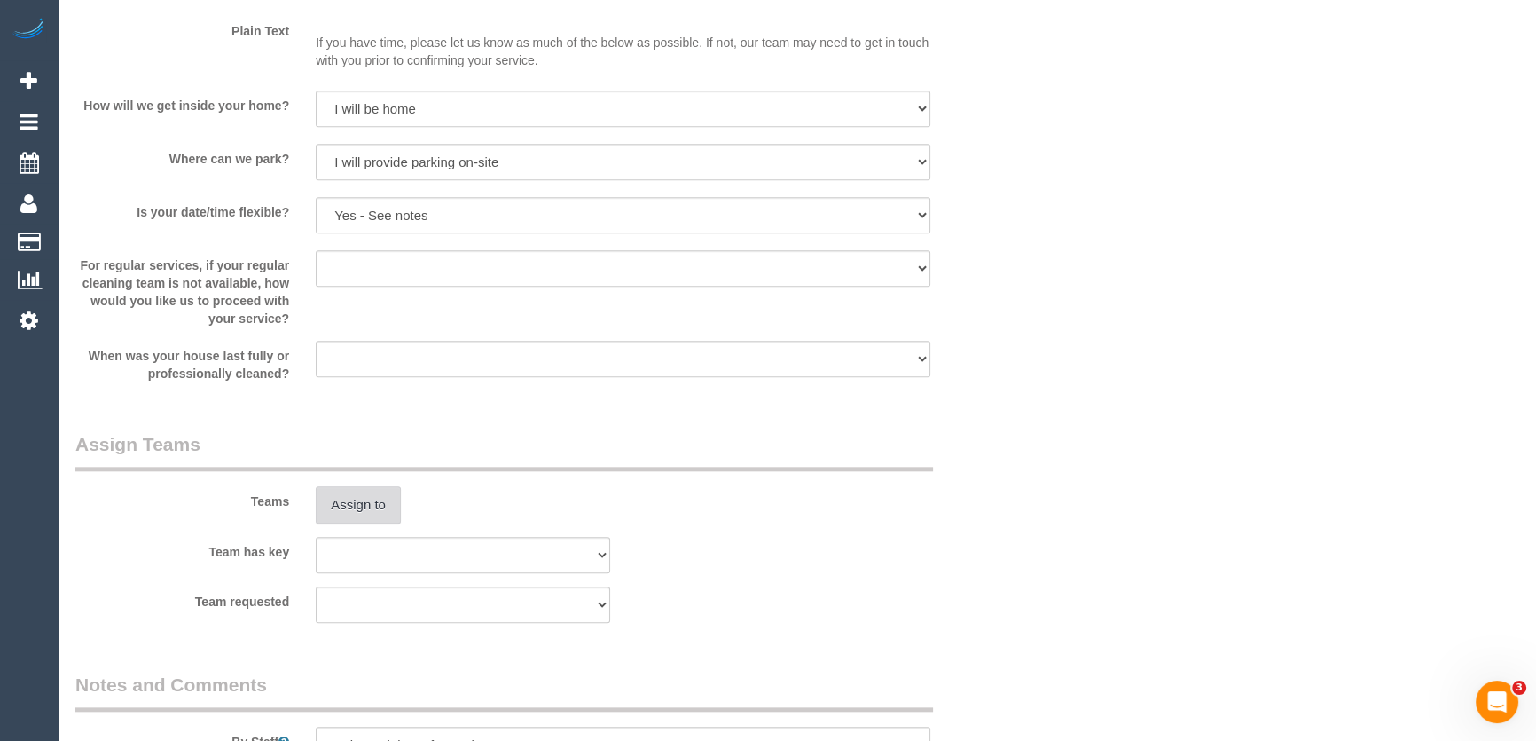
click at [346, 508] on button "Assign to" at bounding box center [358, 504] width 85 height 37
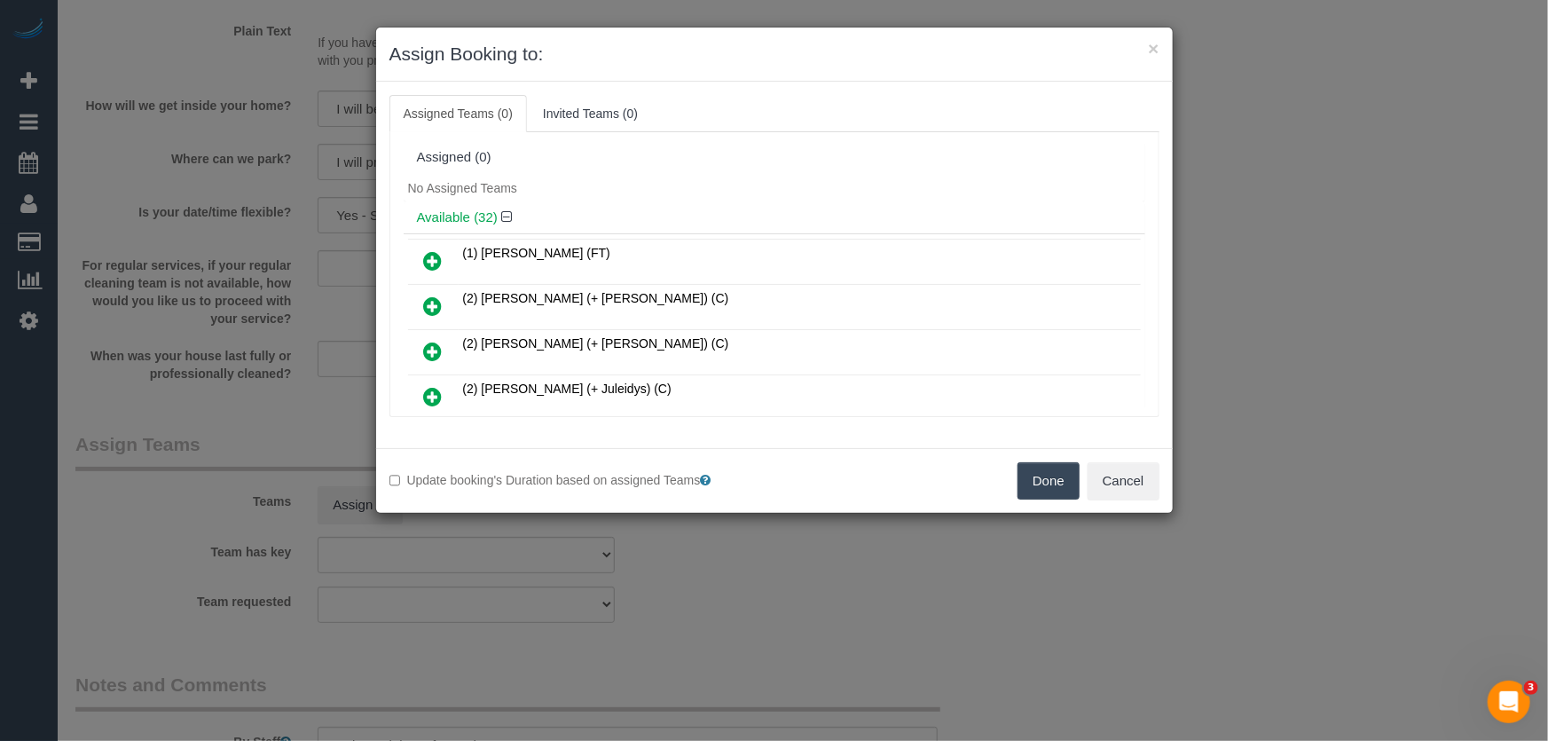
click at [436, 344] on icon at bounding box center [433, 351] width 19 height 21
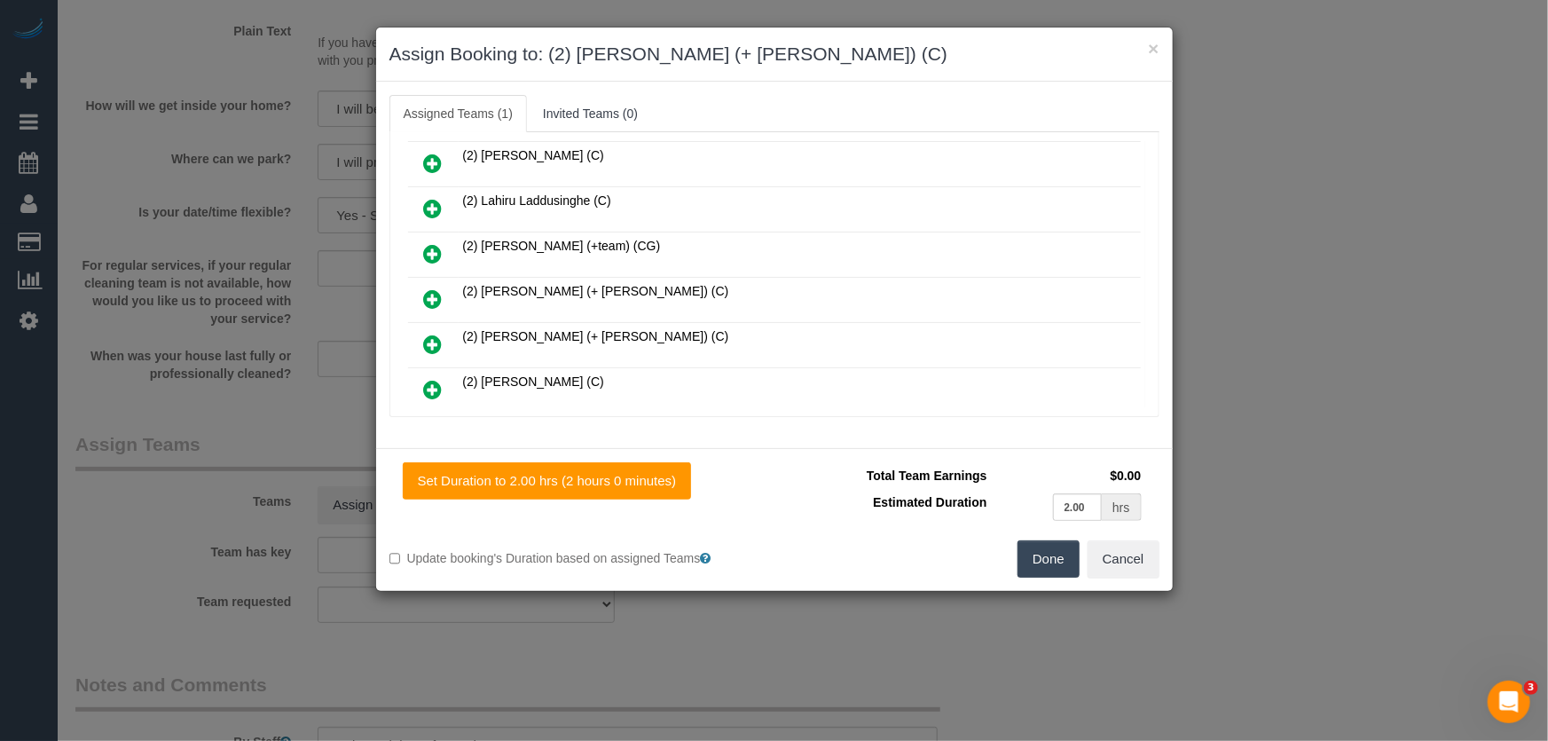
click at [438, 288] on icon at bounding box center [433, 298] width 19 height 21
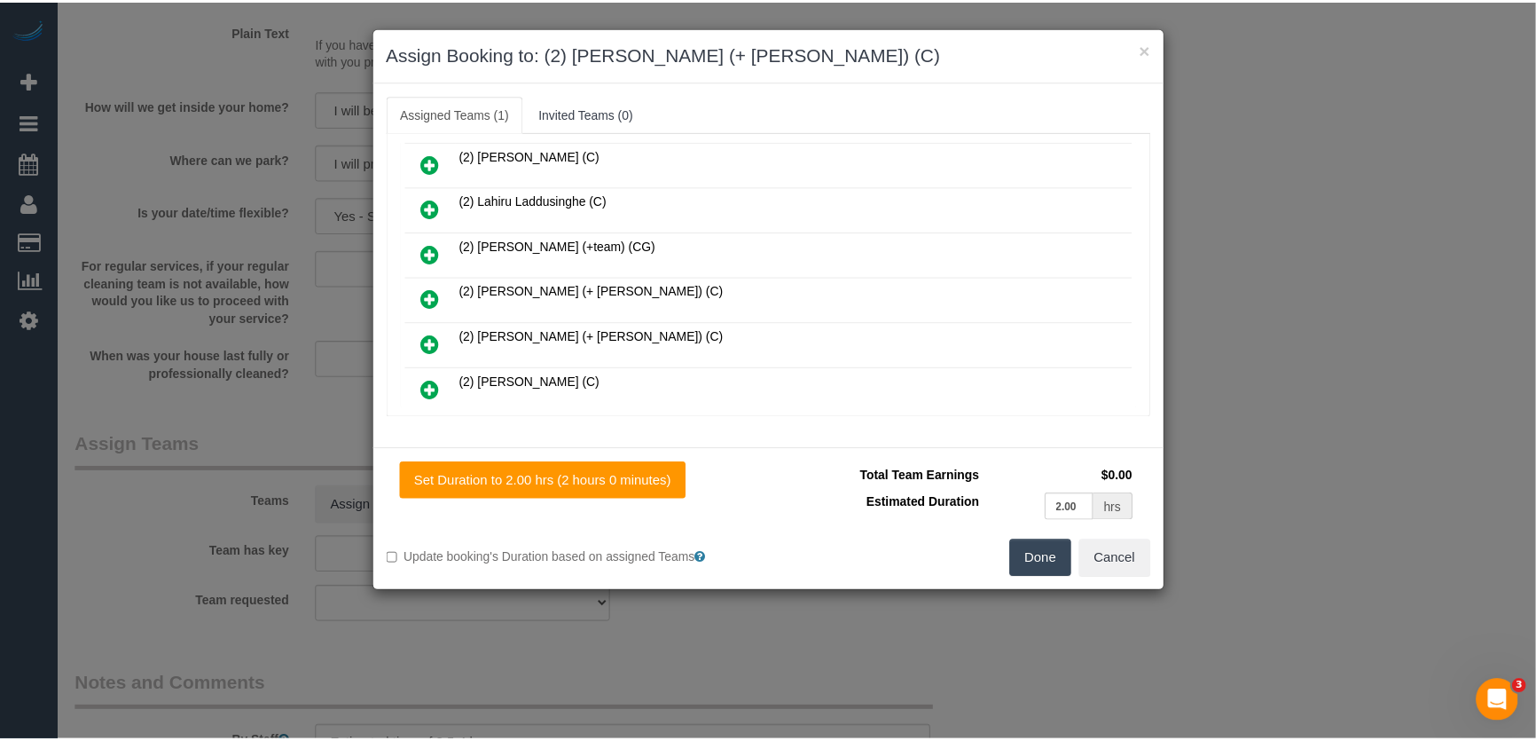
scroll to position [366, 0]
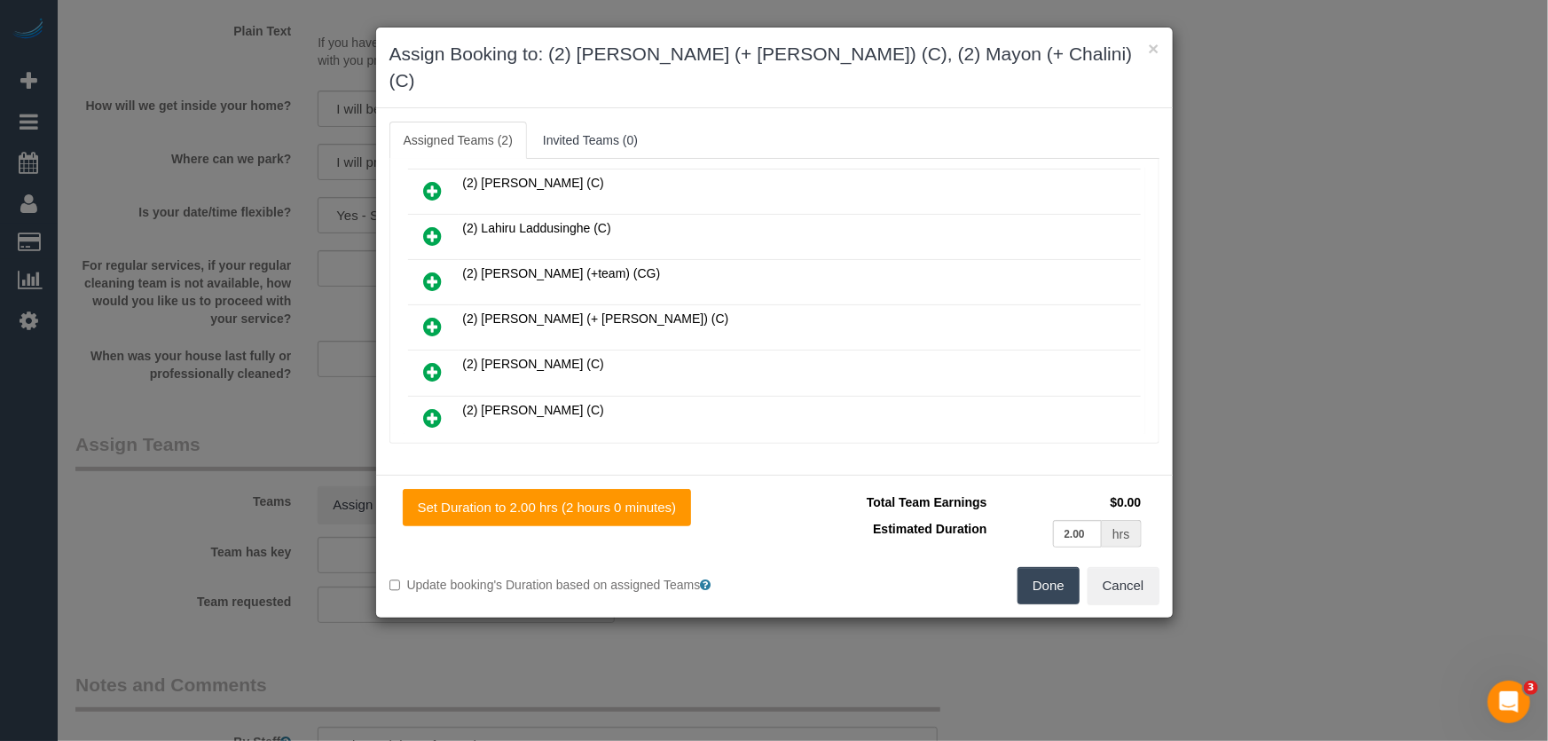
click at [1035, 567] on button "Done" at bounding box center [1048, 585] width 62 height 37
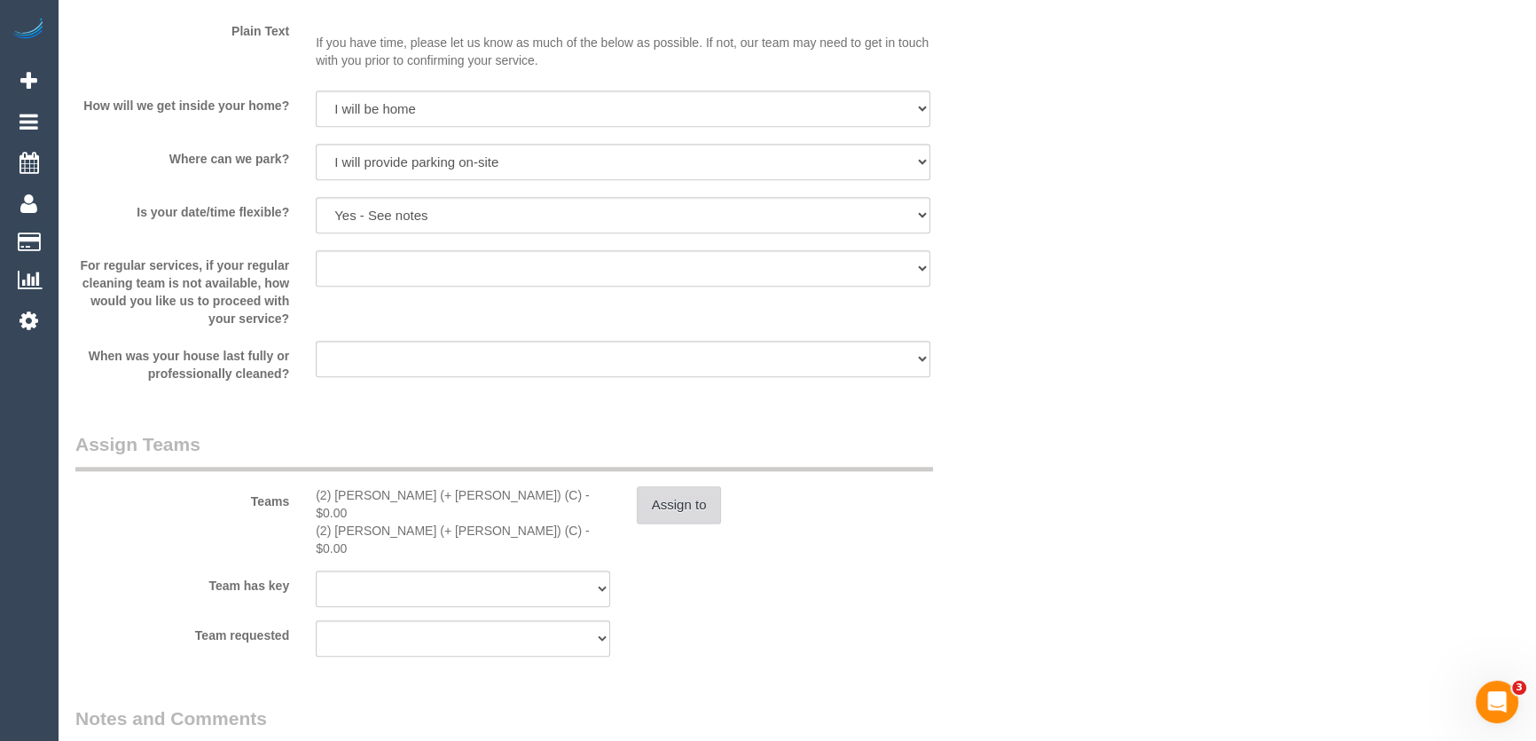
click at [680, 510] on button "Assign to" at bounding box center [679, 504] width 85 height 37
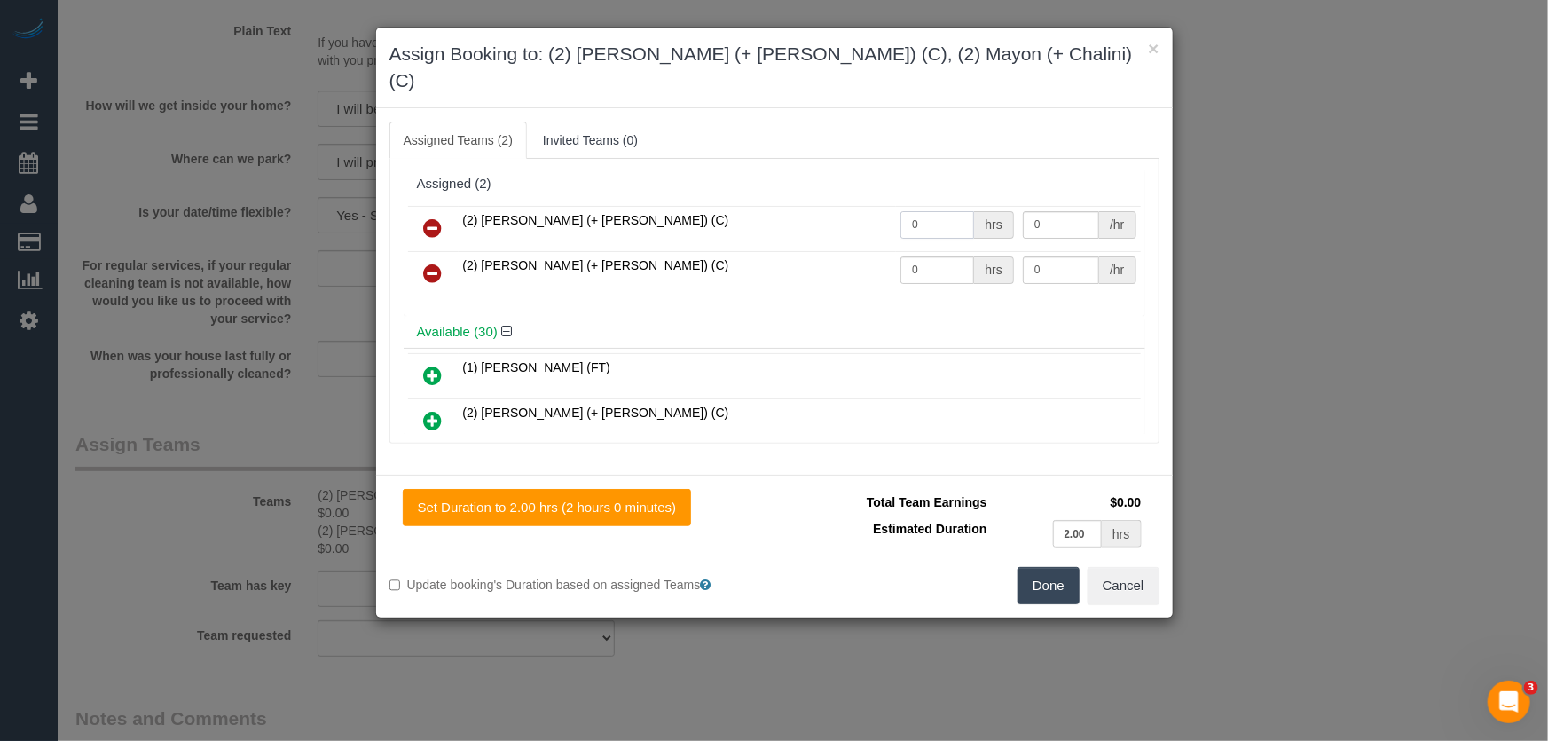
click at [942, 211] on input "0" at bounding box center [937, 224] width 74 height 27
type input "1"
type input "70"
click at [939, 256] on input "0" at bounding box center [937, 269] width 74 height 27
type input "1"
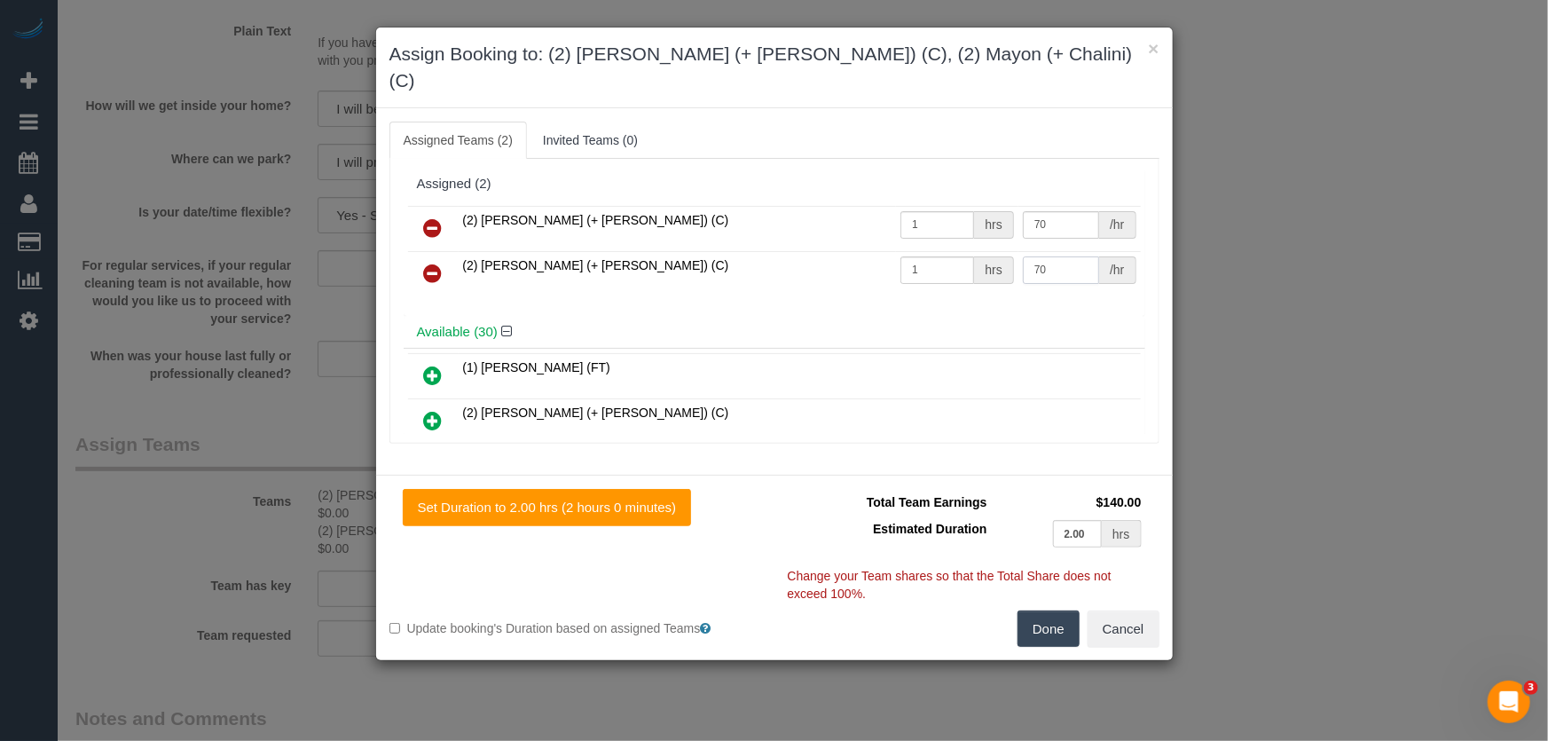
type input "70"
click at [1056, 614] on button "Done" at bounding box center [1048, 628] width 62 height 37
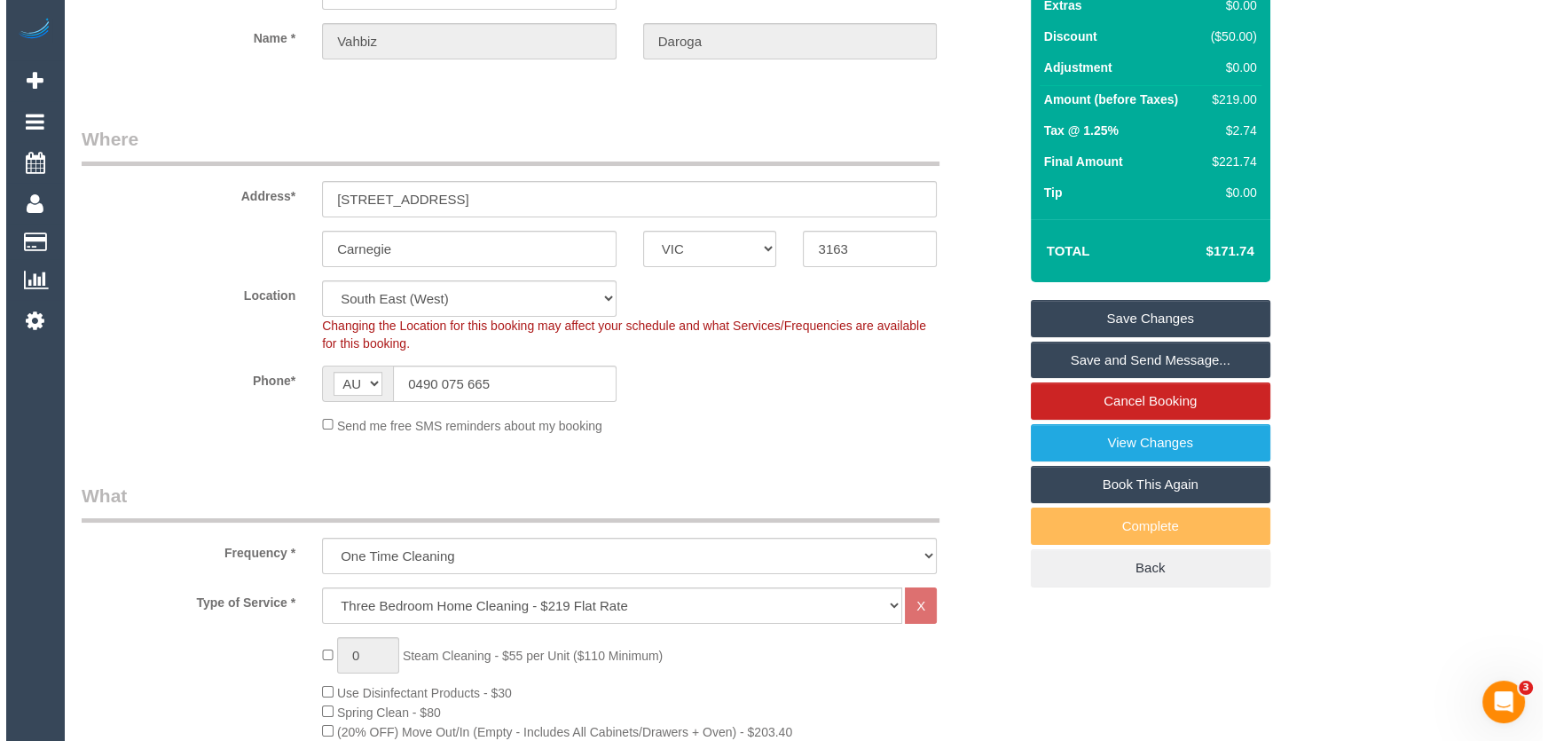
scroll to position [0, 0]
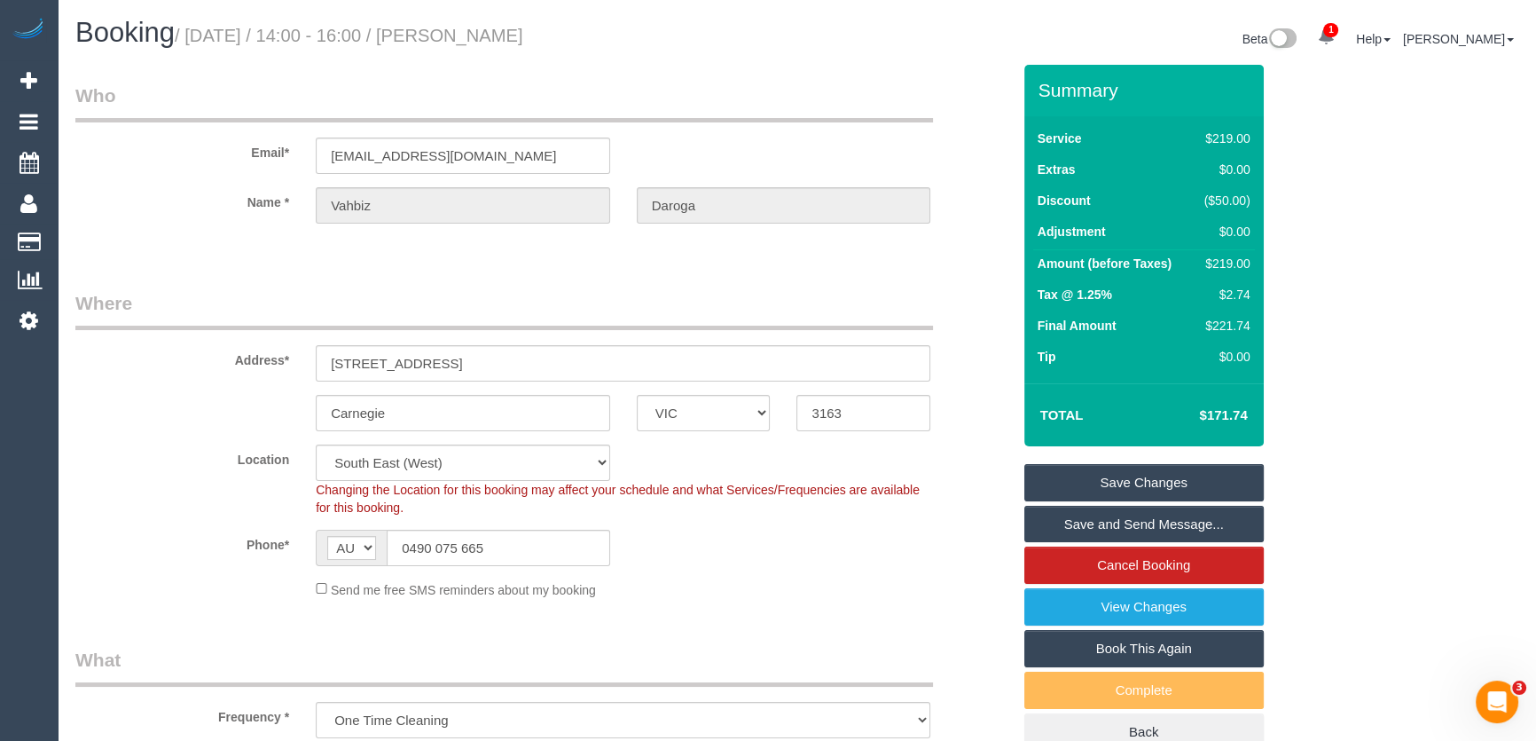
click at [1144, 517] on link "Save and Send Message..." at bounding box center [1145, 524] width 240 height 37
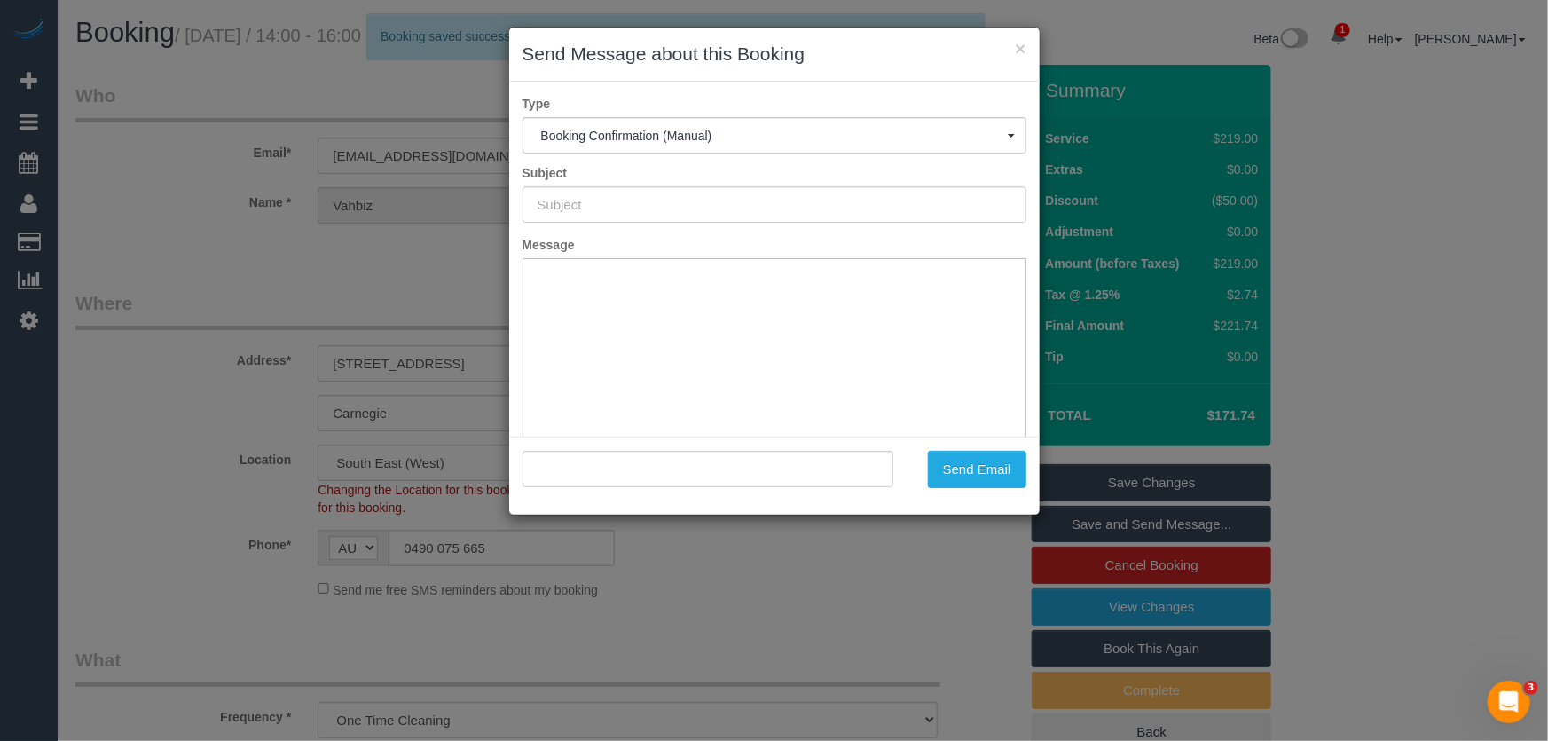
type input "Booking Confirmed"
type input ""Vahbiz Daroga" <[EMAIL_ADDRESS][DOMAIN_NAME]>"
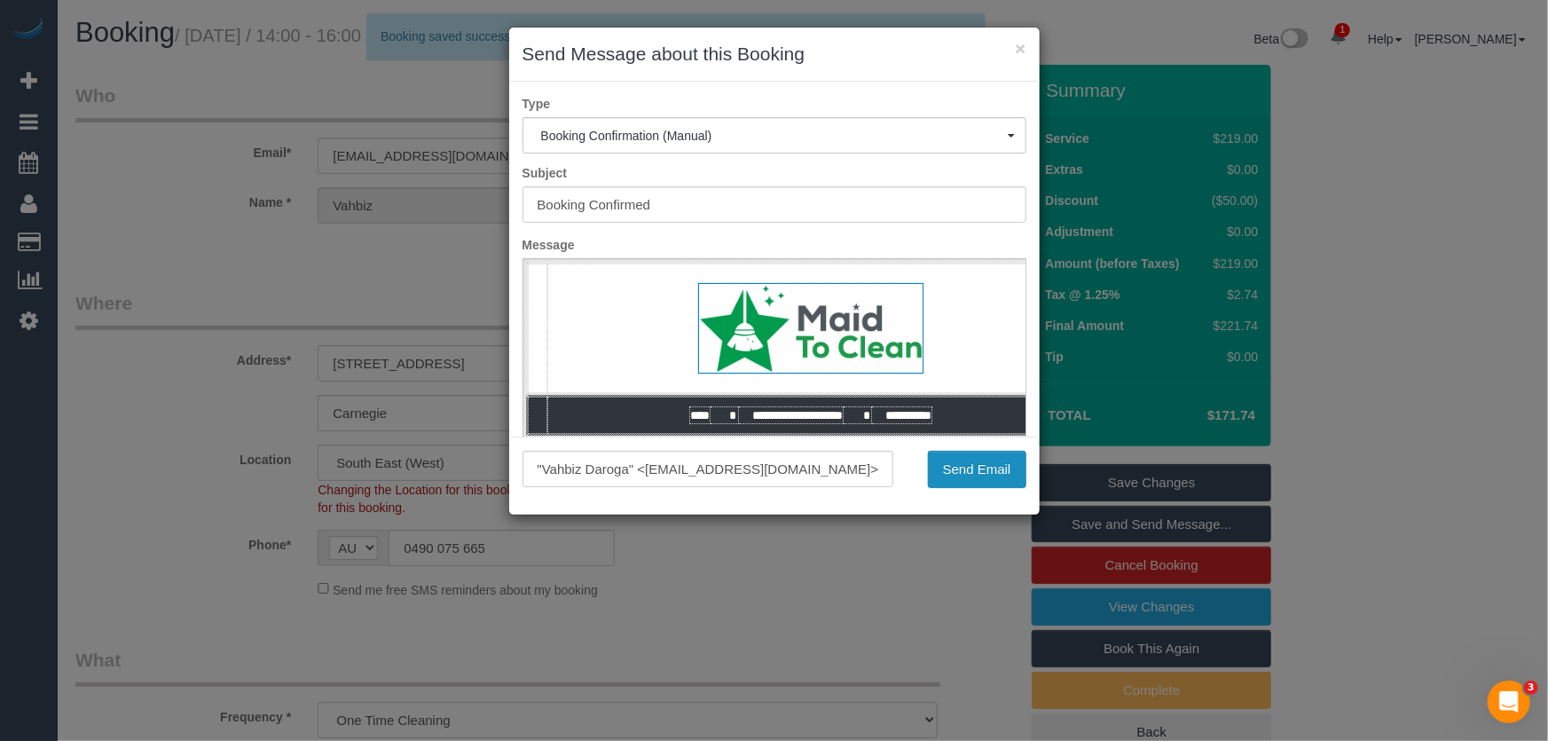
click at [975, 467] on button "Send Email" at bounding box center [977, 469] width 98 height 37
